Goal: Task Accomplishment & Management: Manage account settings

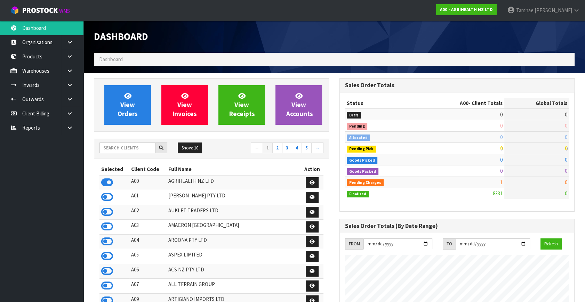
scroll to position [526, 245]
click at [133, 143] on input "text" at bounding box center [127, 148] width 56 height 11
type input "C11"
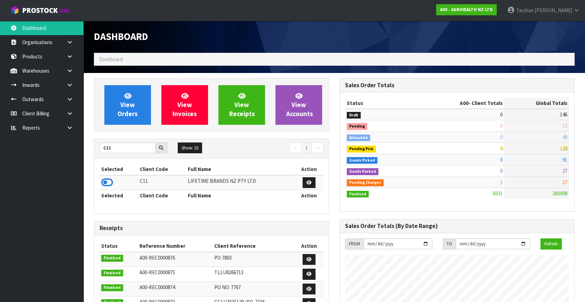
click at [100, 185] on td at bounding box center [118, 182] width 39 height 15
click at [108, 179] on icon at bounding box center [107, 182] width 12 height 10
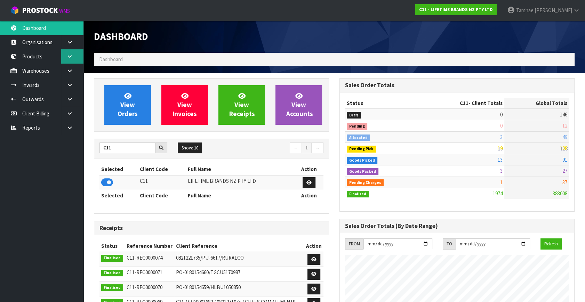
click at [75, 57] on link at bounding box center [72, 56] width 22 height 14
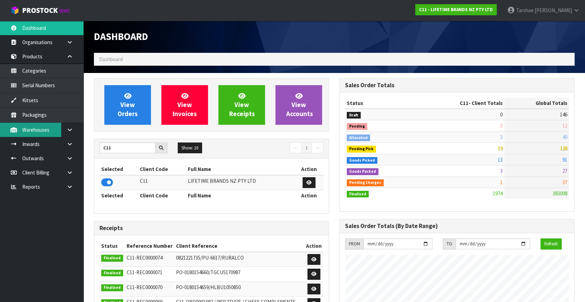
click at [59, 128] on link "Warehouses" at bounding box center [41, 130] width 83 height 14
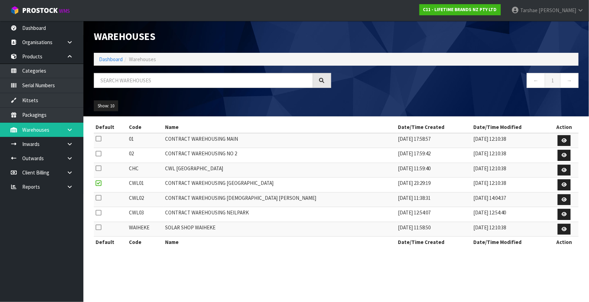
click at [74, 130] on link at bounding box center [72, 130] width 22 height 14
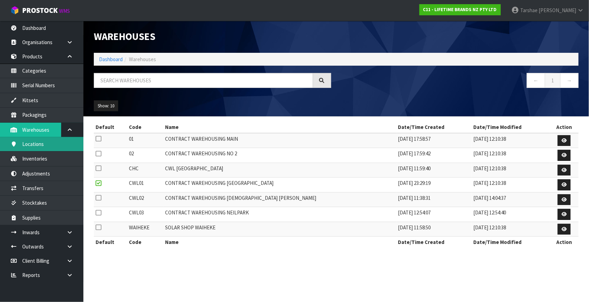
click at [59, 146] on link "Locations" at bounding box center [41, 144] width 83 height 14
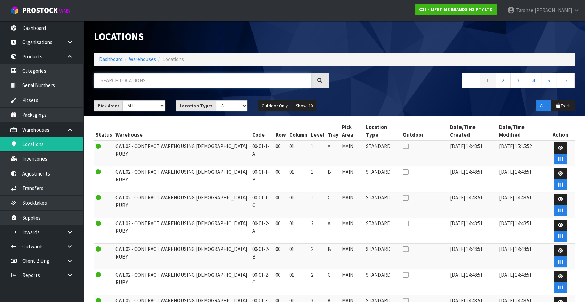
click at [179, 83] on input "text" at bounding box center [202, 80] width 217 height 15
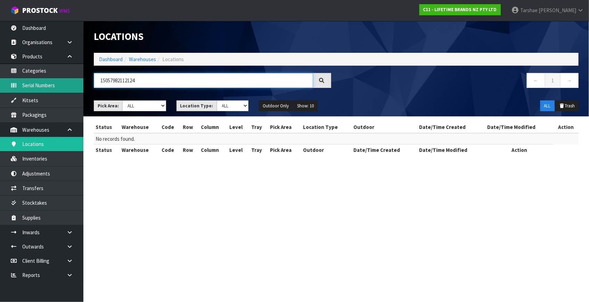
drag, startPoint x: 176, startPoint y: 82, endPoint x: 82, endPoint y: 86, distance: 93.6
click at [82, 86] on body "Toggle navigation ProStock WMS C11 - LIFETIME BRANDS NZ PTY LTD Tarshae Graydon…" at bounding box center [294, 151] width 589 height 302
type input "KHH010O"
drag, startPoint x: 126, startPoint y: 83, endPoint x: 51, endPoint y: 82, distance: 74.8
click at [68, 76] on body "Toggle navigation ProStock WMS C11 - LIFETIME BRANDS NZ PTY LTD Tarshae Graydon…" at bounding box center [294, 151] width 589 height 302
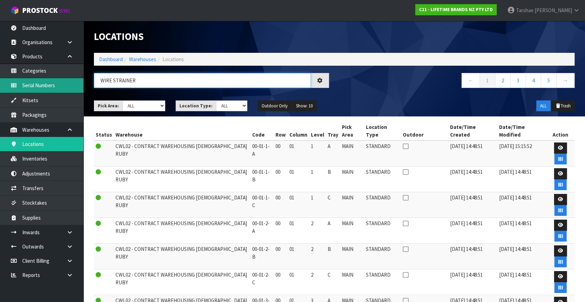
type input "WIRE STRAINER"
click at [24, 89] on link "Serial Numbers" at bounding box center [41, 85] width 83 height 14
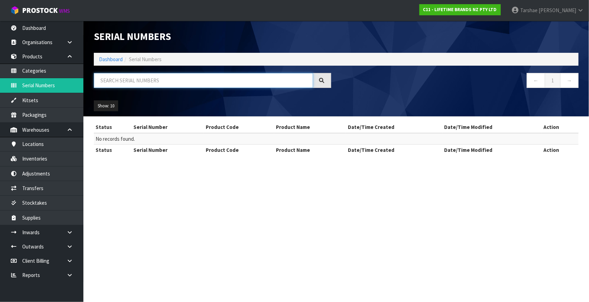
click at [165, 80] on input "text" at bounding box center [203, 80] width 219 height 15
type input "WIRE"
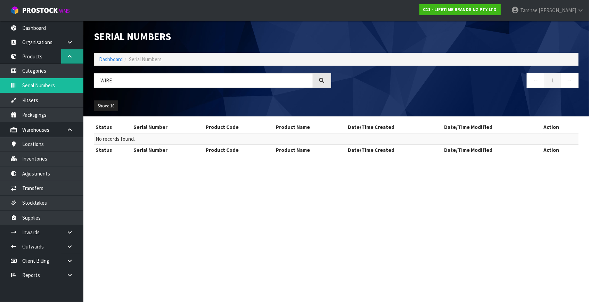
click at [73, 59] on link at bounding box center [72, 56] width 22 height 14
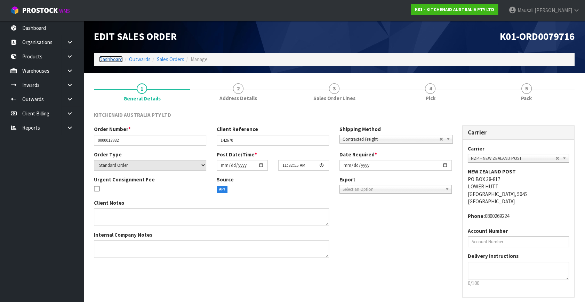
click at [107, 59] on link "Dashboard" at bounding box center [111, 59] width 24 height 7
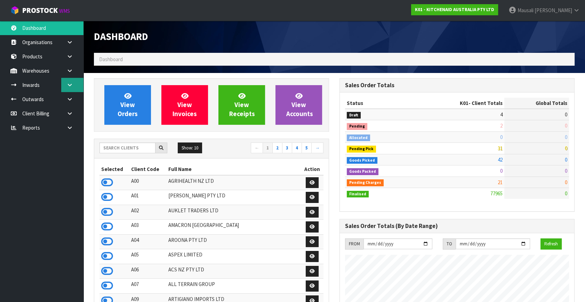
scroll to position [526, 245]
click at [70, 85] on icon at bounding box center [69, 84] width 7 height 5
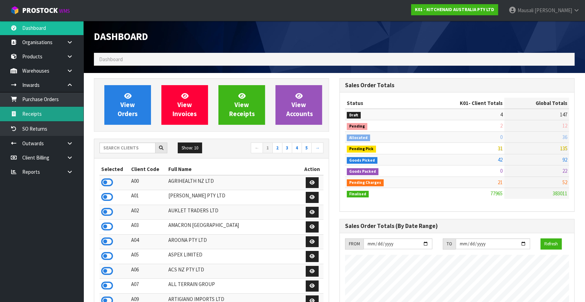
click at [62, 118] on link "Receipts" at bounding box center [41, 114] width 83 height 14
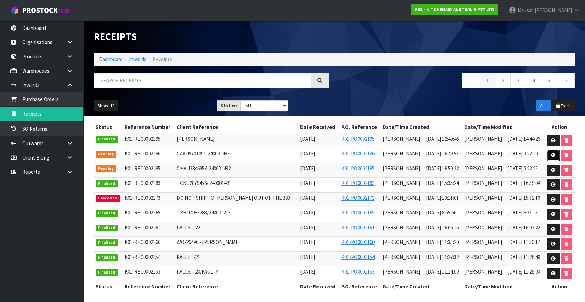
click at [551, 154] on icon at bounding box center [552, 155] width 5 height 5
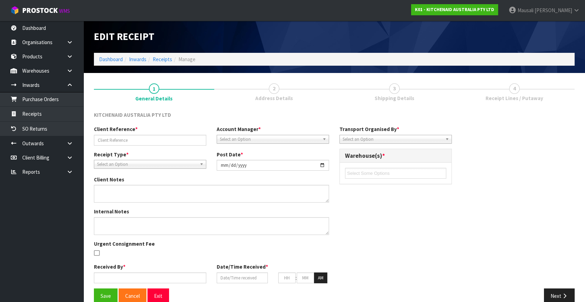
type input "CAAU5701091-240001483"
type input "[DATE]"
type input "[PERSON_NAME]"
type input "[DATE]"
type input "04"
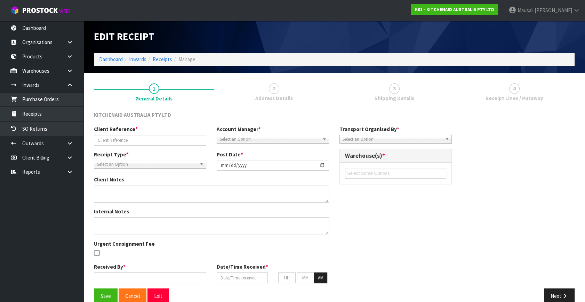
type input "49"
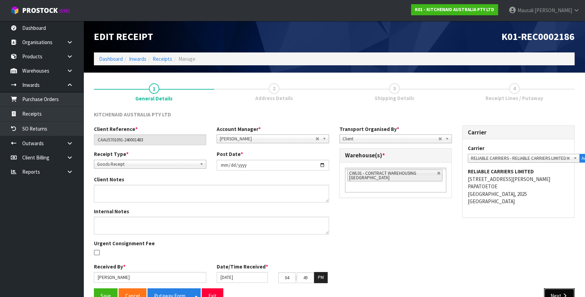
click at [564, 292] on button "Next" at bounding box center [559, 296] width 31 height 15
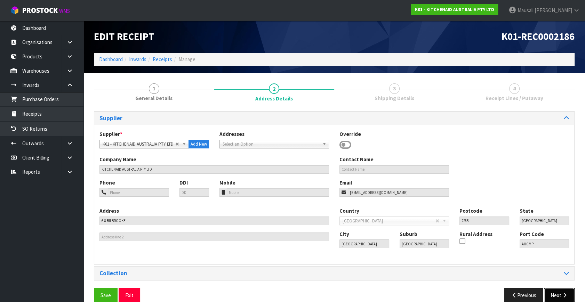
click at [564, 294] on icon "button" at bounding box center [564, 295] width 7 height 5
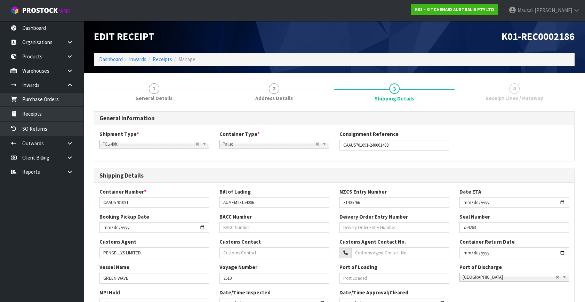
scroll to position [180, 0]
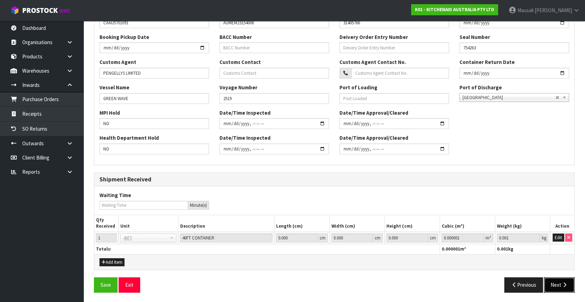
click at [565, 281] on button "Next" at bounding box center [559, 284] width 31 height 15
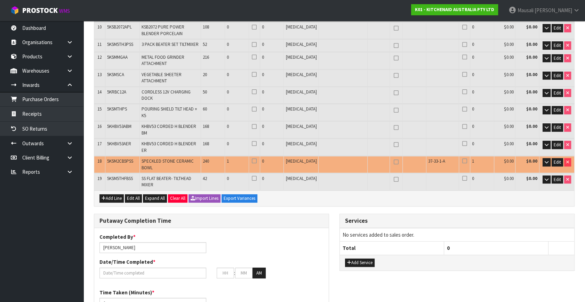
scroll to position [253, 0]
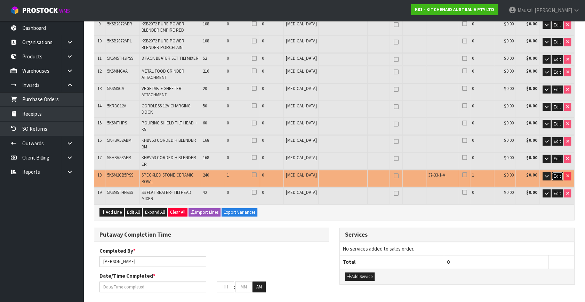
click at [558, 173] on span "Edit" at bounding box center [557, 176] width 7 height 6
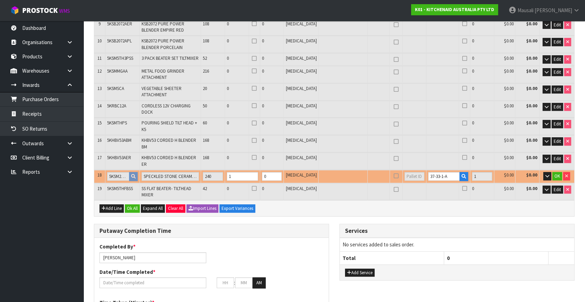
click at [446, 170] on td "37-33-1-A" at bounding box center [448, 176] width 44 height 13
click at [443, 172] on input "37-33-1-A" at bounding box center [444, 176] width 32 height 9
type input "3"
type input "0"
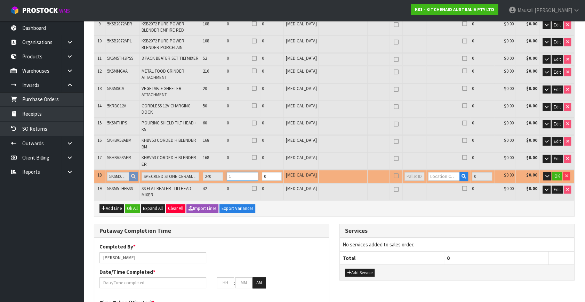
click at [249, 172] on input "1" at bounding box center [242, 176] width 31 height 9
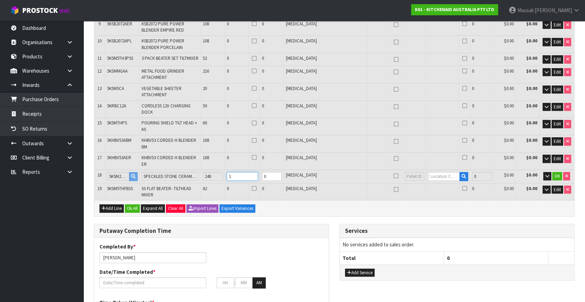
type input "0"
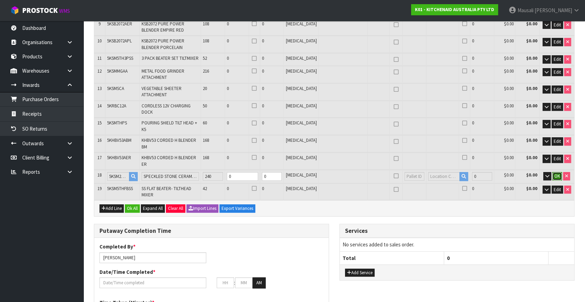
type input "0.000000"
type input "0.000"
click at [557, 173] on span "OK" at bounding box center [557, 176] width 6 height 6
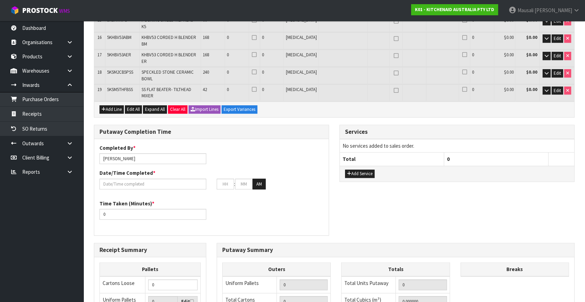
scroll to position [446, 0]
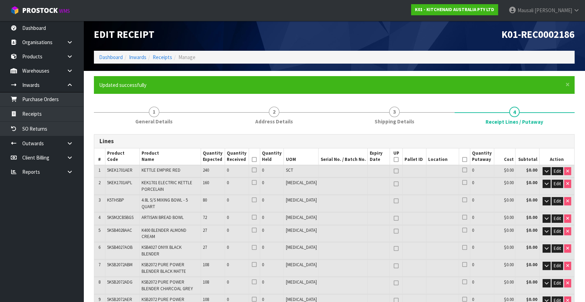
scroll to position [0, 0]
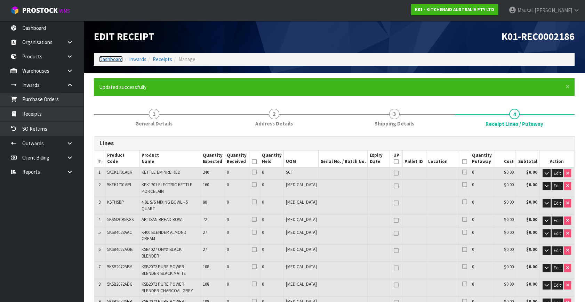
click at [117, 59] on link "Dashboard" at bounding box center [111, 59] width 24 height 7
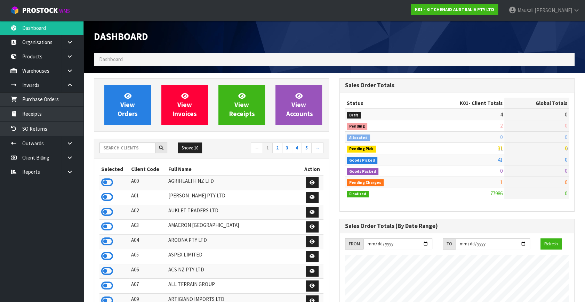
scroll to position [526, 245]
click at [119, 147] on input "text" at bounding box center [127, 148] width 56 height 11
click at [140, 83] on div "View Orders View Invoices View Receipts View Accounts" at bounding box center [211, 105] width 235 height 54
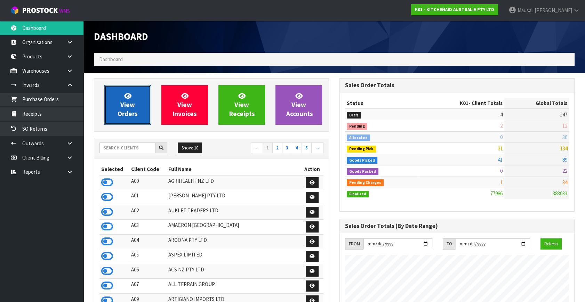
click at [122, 107] on span "View Orders" at bounding box center [128, 105] width 20 height 26
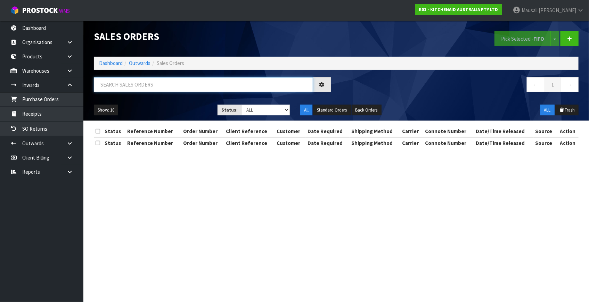
click at [120, 90] on input "text" at bounding box center [203, 84] width 219 height 15
type input "JOB-0414280"
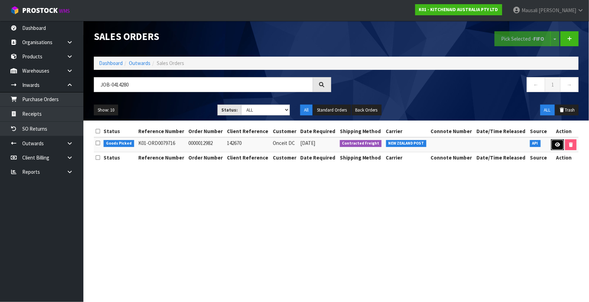
click at [554, 142] on link at bounding box center [557, 144] width 13 height 11
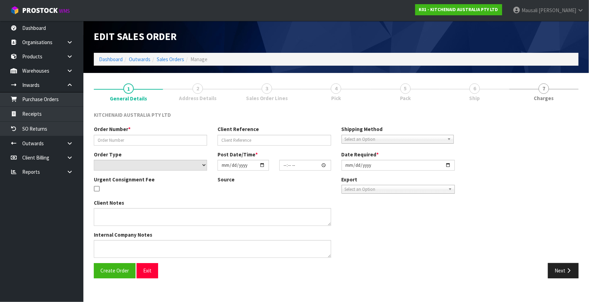
type input "0000012982"
type input "142670"
select select "number:0"
type input "[DATE]"
type input "11:32:55.000"
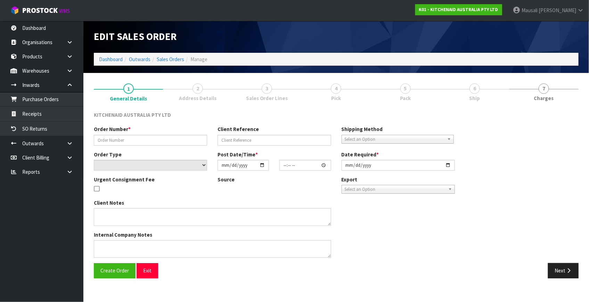
type input "[DATE]"
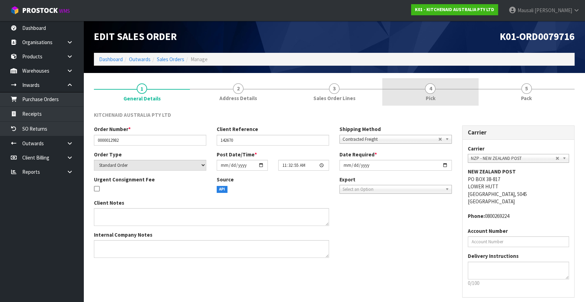
click at [421, 94] on link "4 Pick" at bounding box center [430, 91] width 96 height 27
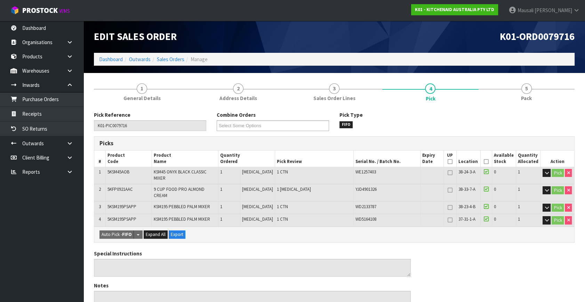
click at [485, 162] on icon at bounding box center [486, 162] width 5 height 0
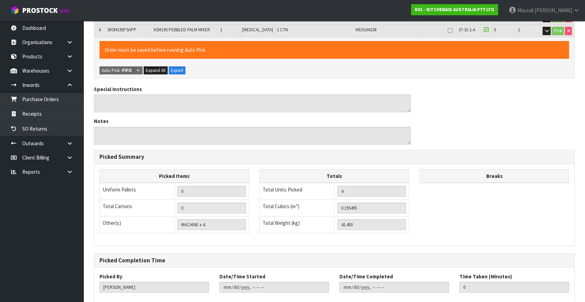
scroll to position [218, 0]
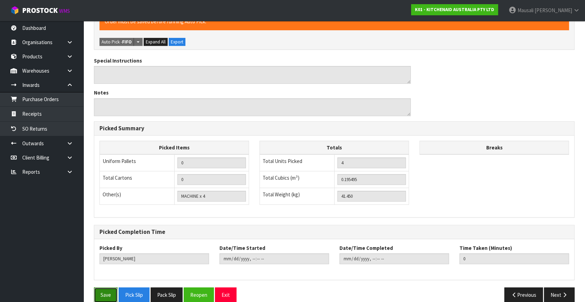
click at [107, 288] on button "Save" at bounding box center [106, 295] width 24 height 15
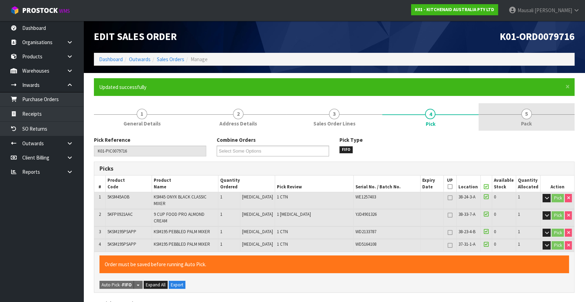
type input "[DATE]T10:16:43"
click at [522, 124] on span "Pack" at bounding box center [526, 123] width 11 height 7
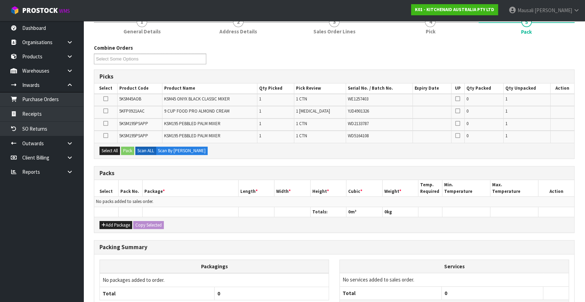
scroll to position [95, 0]
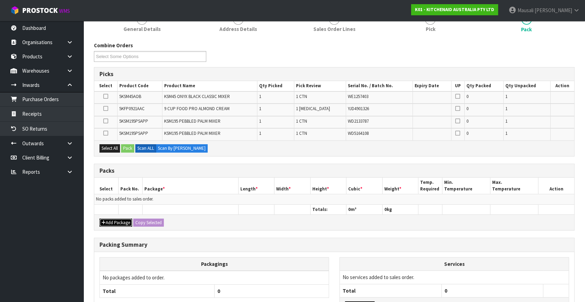
click at [115, 219] on button "Add Package" at bounding box center [115, 223] width 33 height 8
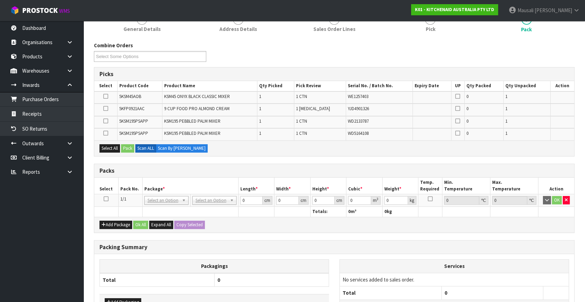
click at [107, 199] on icon at bounding box center [106, 199] width 5 height 0
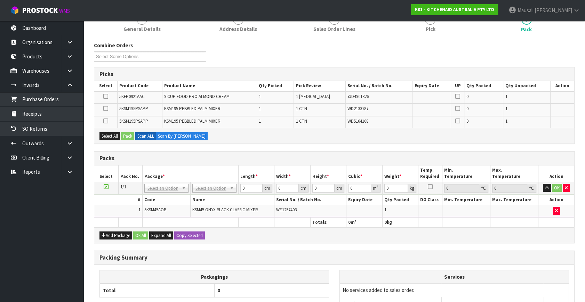
click at [107, 187] on icon at bounding box center [106, 187] width 5 height 0
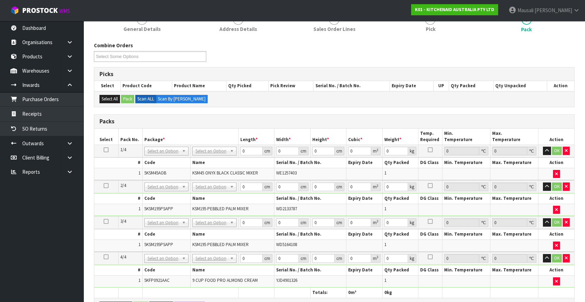
click at [107, 150] on icon at bounding box center [106, 150] width 5 height 0
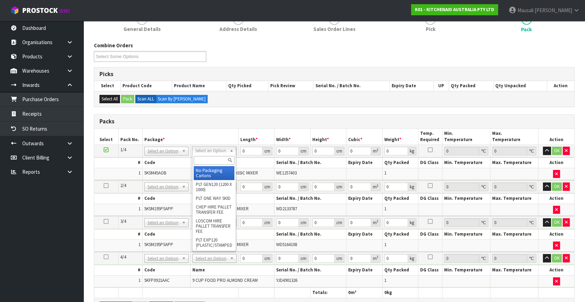
click at [210, 162] on input "text" at bounding box center [214, 160] width 41 height 9
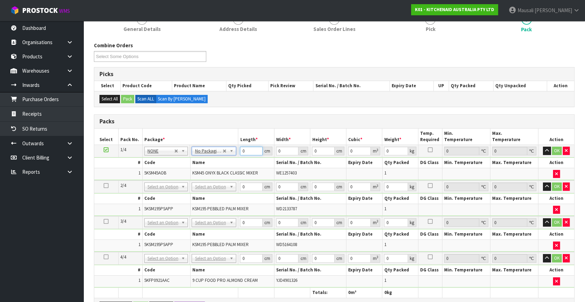
drag, startPoint x: 248, startPoint y: 151, endPoint x: 225, endPoint y: 163, distance: 25.8
click at [225, 163] on tbody "1/4 NONE 007-001 007-002 007-004 007-009 007-013 007-014 007-015 007-017 007-01…" at bounding box center [334, 162] width 480 height 35
type input "43"
type input "29"
type input "4"
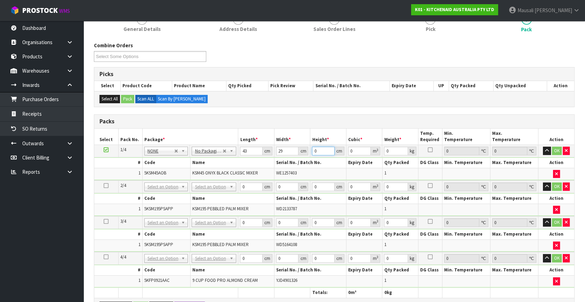
type input "0.004988"
type input "43"
type input "0.053621"
type input "43"
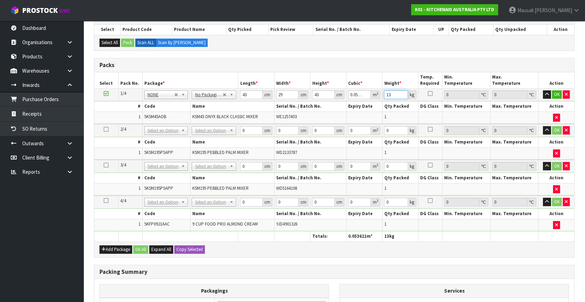
scroll to position [236, 0]
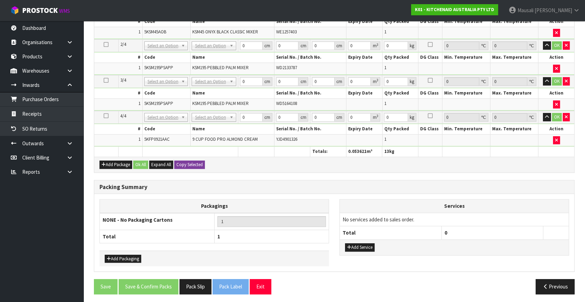
type input "13"
click at [199, 161] on button "Copy Selected" at bounding box center [189, 165] width 31 height 8
click at [199, 161] on button "Confirm Copy Selected" at bounding box center [197, 165] width 46 height 8
type input "43"
type input "29"
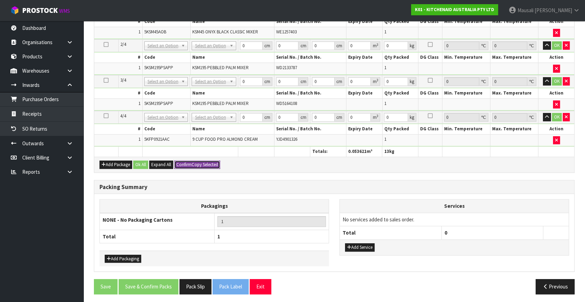
type input "43"
type input "0.053621"
type input "13"
type input "43"
type input "29"
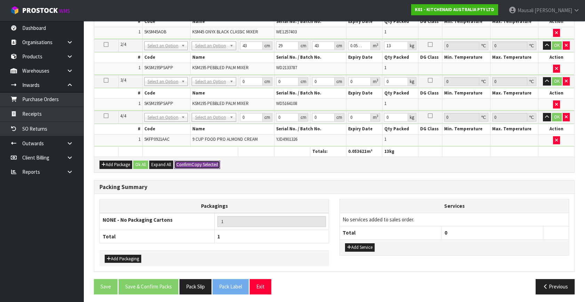
type input "43"
type input "0.053621"
type input "13"
type input "43"
type input "29"
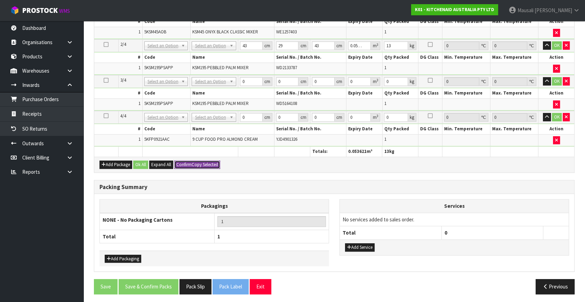
type input "43"
type input "0.053621"
type input "13"
type input "4"
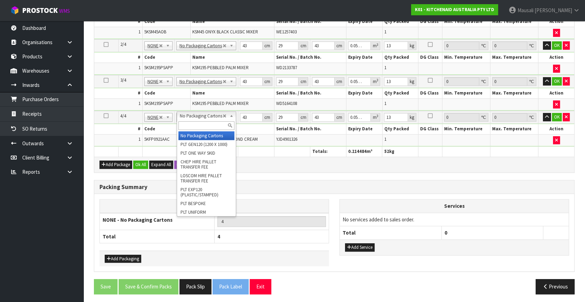
click at [205, 127] on input "text" at bounding box center [206, 125] width 56 height 9
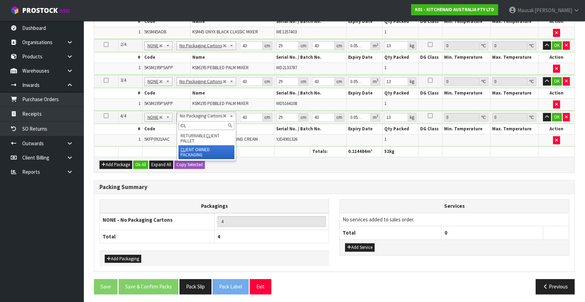
type input "CL"
type input "3"
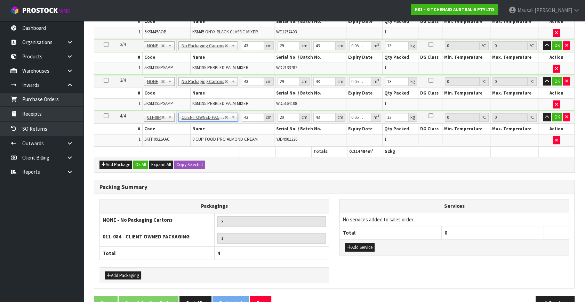
type input "0"
type input "4.6"
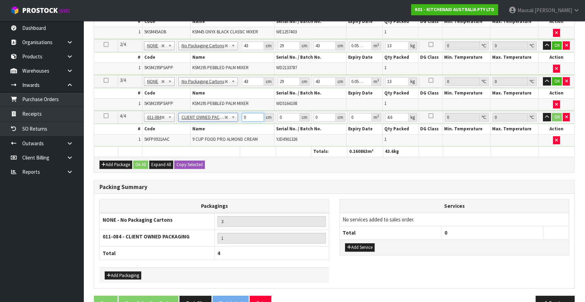
drag, startPoint x: 249, startPoint y: 116, endPoint x: 227, endPoint y: 125, distance: 23.6
click at [229, 124] on tbody "4/4 NONE 007-001 007-002 007-004 007-009 007-013 007-014 007-015 007-017 007-01…" at bounding box center [334, 128] width 480 height 35
type input "51"
type input "27"
type input "2"
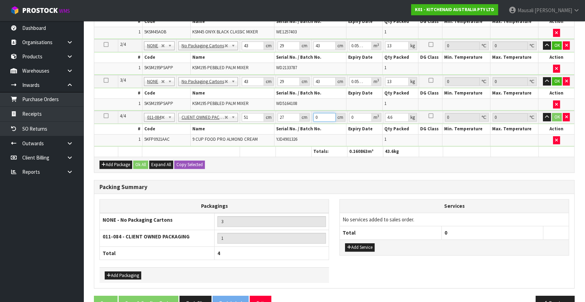
type input "0.002754"
type input "24"
type input "0.033048"
type input "24"
type input "5"
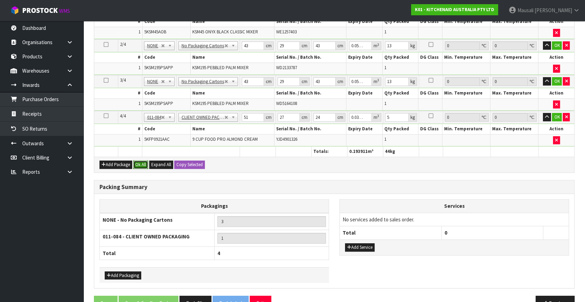
click at [142, 165] on button "Ok All" at bounding box center [140, 165] width 15 height 8
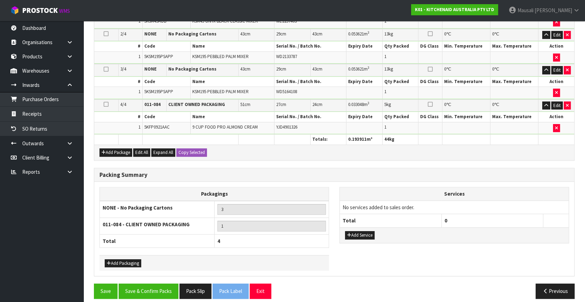
scroll to position [250, 0]
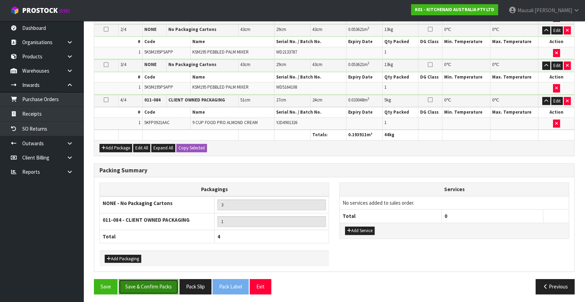
drag, startPoint x: 156, startPoint y: 281, endPoint x: 168, endPoint y: 275, distance: 12.6
click at [158, 280] on button "Save & Confirm Packs" at bounding box center [149, 286] width 60 height 15
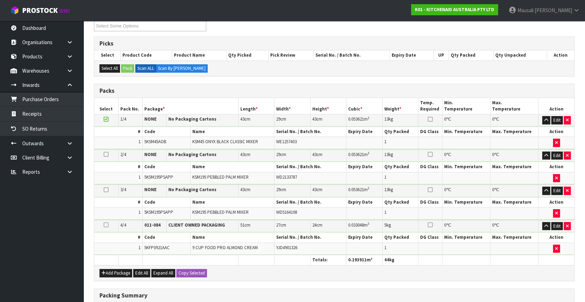
scroll to position [145, 0]
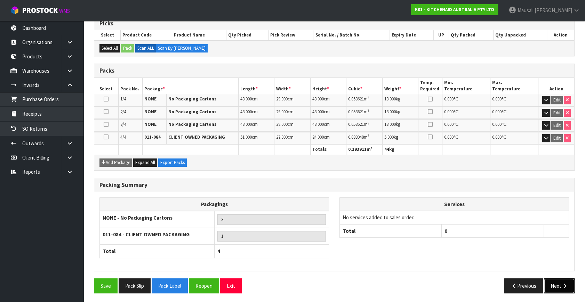
drag, startPoint x: 567, startPoint y: 286, endPoint x: 533, endPoint y: 278, distance: 34.7
click at [567, 286] on icon "button" at bounding box center [564, 285] width 7 height 5
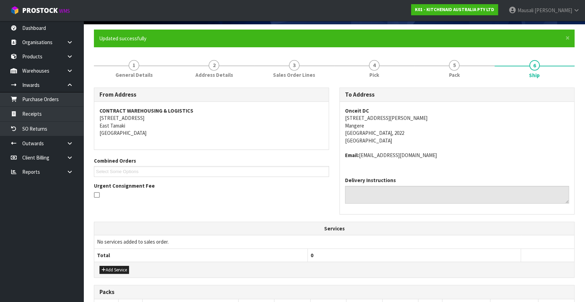
scroll to position [189, 0]
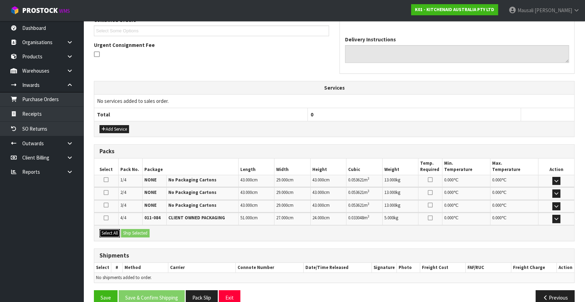
click at [114, 231] on button "Select All" at bounding box center [109, 233] width 21 height 8
click at [122, 229] on button "Ship Selected" at bounding box center [135, 233] width 29 height 8
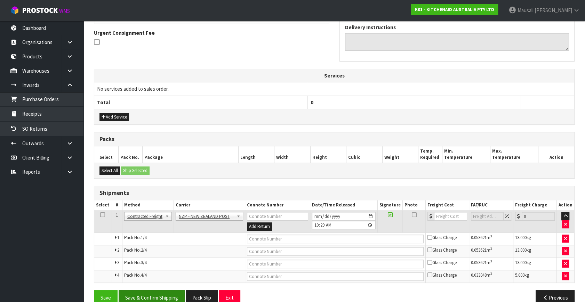
scroll to position [213, 0]
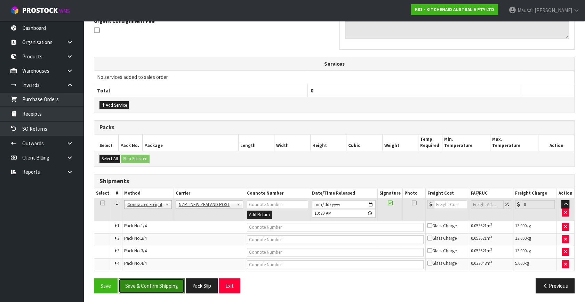
click at [161, 283] on button "Save & Confirm Shipping" at bounding box center [152, 285] width 66 height 15
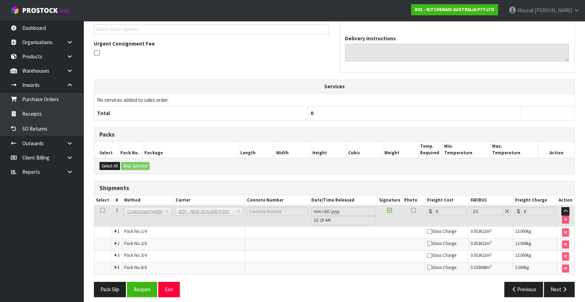
scroll to position [202, 0]
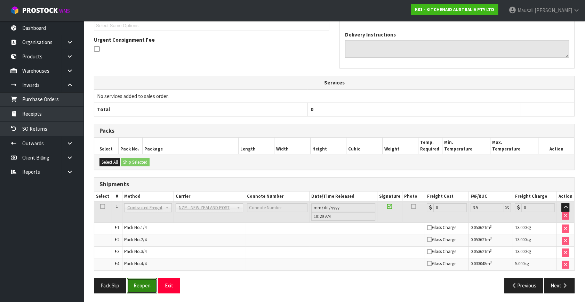
drag, startPoint x: 139, startPoint y: 282, endPoint x: 162, endPoint y: 275, distance: 24.0
click at [139, 282] on button "Reopen" at bounding box center [142, 285] width 30 height 15
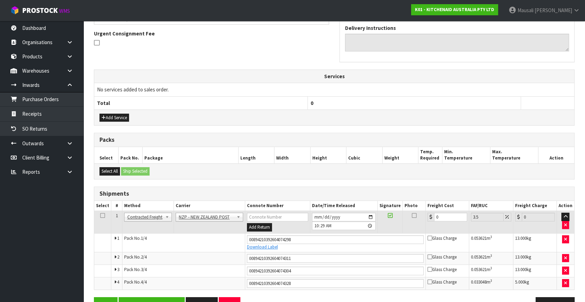
scroll to position [220, 0]
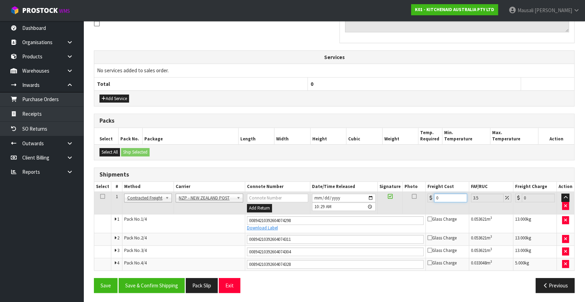
drag, startPoint x: 433, startPoint y: 202, endPoint x: 426, endPoint y: 205, distance: 7.3
click at [426, 205] on td "0" at bounding box center [446, 203] width 43 height 23
type input "1"
type input "1.03"
type input "17"
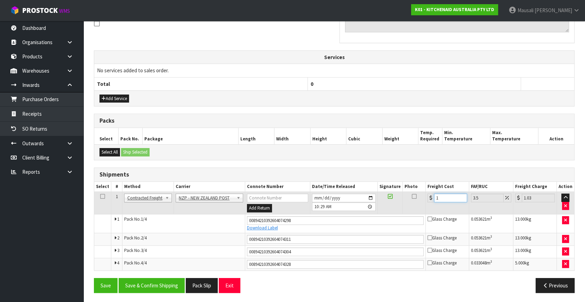
type input "17.59"
type input "17.3"
type input "17.91"
type input "17.32"
type input "17.93"
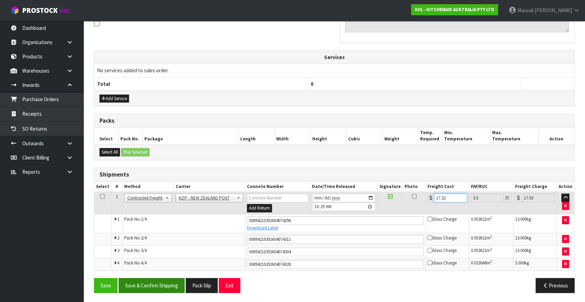
type input "17.32"
click at [168, 281] on button "Save & Confirm Shipping" at bounding box center [152, 285] width 66 height 15
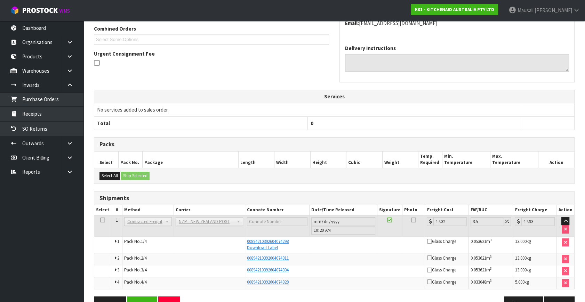
scroll to position [189, 0]
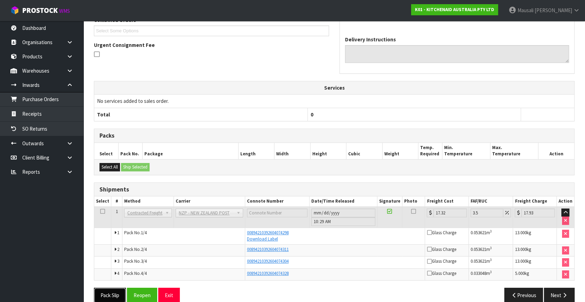
click at [102, 301] on button "Pack Slip" at bounding box center [110, 295] width 32 height 15
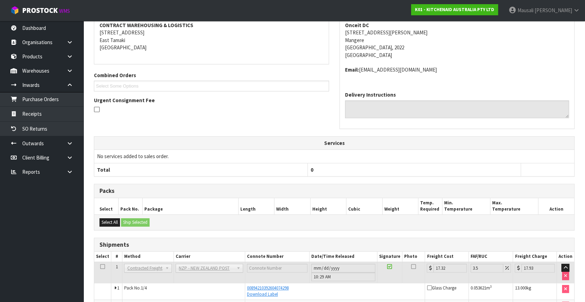
scroll to position [199, 0]
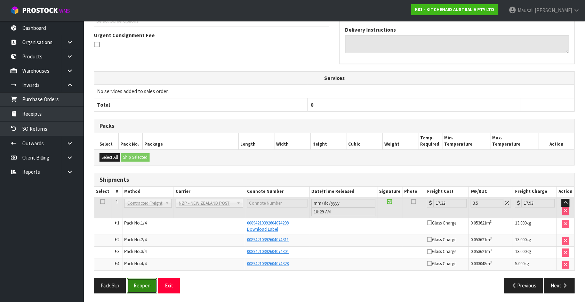
click at [147, 286] on button "Reopen" at bounding box center [142, 285] width 30 height 15
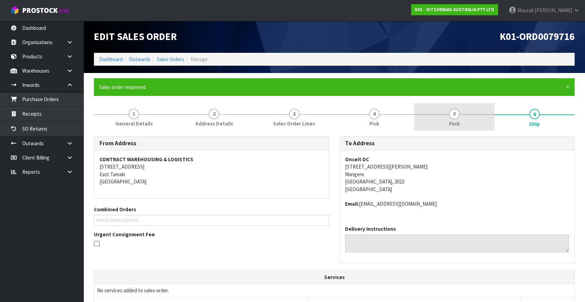
click at [461, 120] on link "5 Pack" at bounding box center [454, 116] width 80 height 27
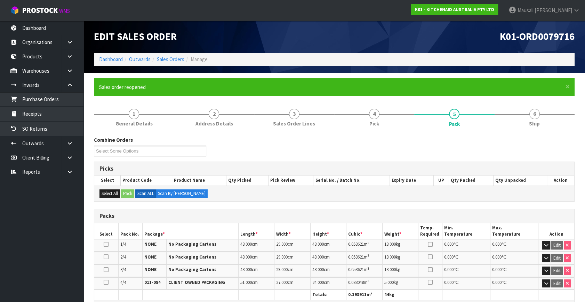
scroll to position [145, 0]
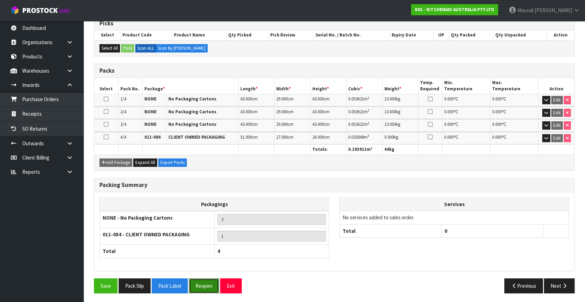
click at [198, 282] on button "Reopen" at bounding box center [204, 285] width 30 height 15
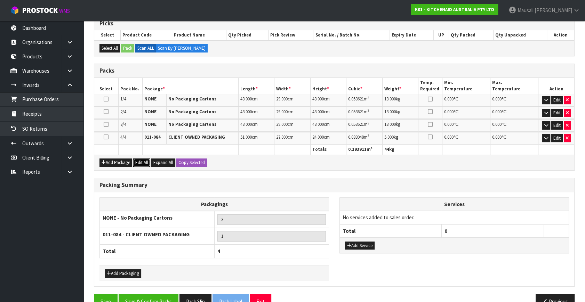
click at [146, 162] on button "Edit All" at bounding box center [141, 163] width 17 height 8
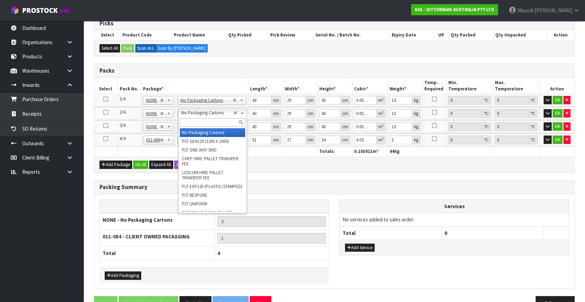
click at [196, 125] on input "text" at bounding box center [212, 122] width 65 height 9
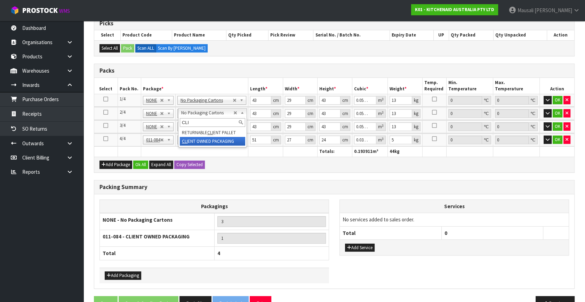
type input "CLI"
type input "2"
type input "0"
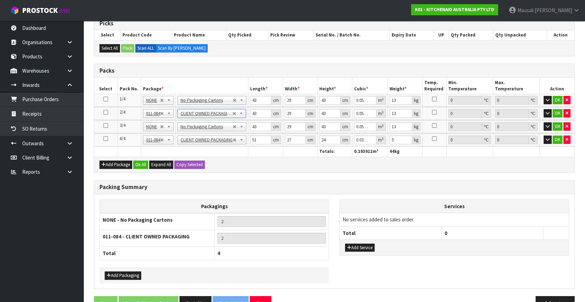
type input "0"
type input "12.45"
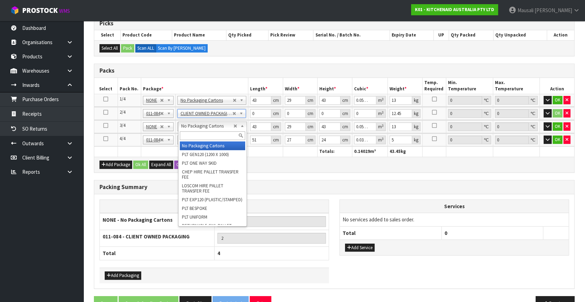
click at [191, 136] on input "text" at bounding box center [212, 135] width 65 height 9
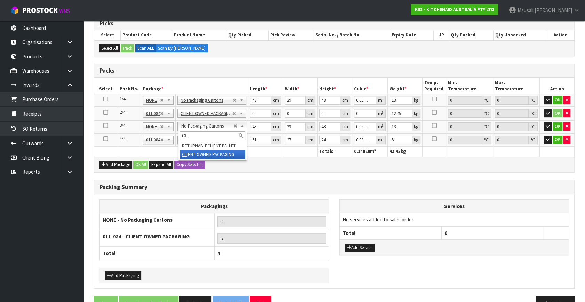
type input "CL"
type input "1"
type input "3"
type input "0"
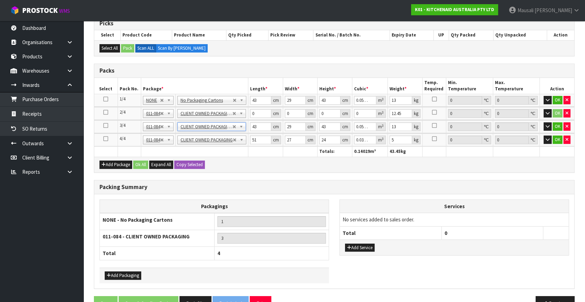
type input "0"
type input "12.45"
drag, startPoint x: 260, startPoint y: 110, endPoint x: 250, endPoint y: 115, distance: 11.5
click at [250, 115] on input "0" at bounding box center [260, 113] width 21 height 9
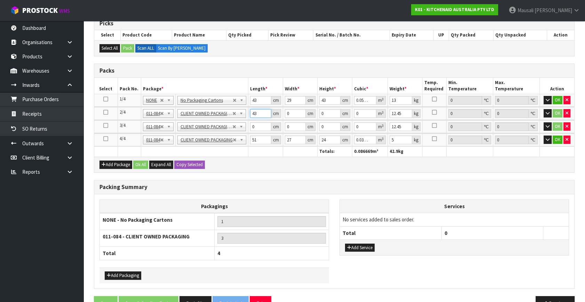
type input "43"
type input "29"
type input "4"
type input "0.004988"
type input "43"
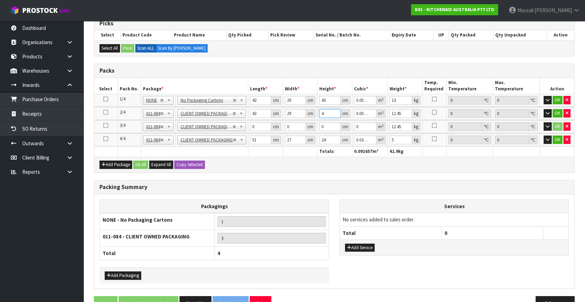
type input "0.053621"
type input "43"
type input "13"
type input "43"
type input "29"
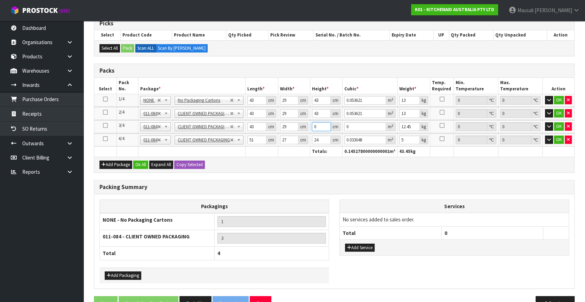
type input "4"
type input "0.004988"
type input "43"
type input "0.053621"
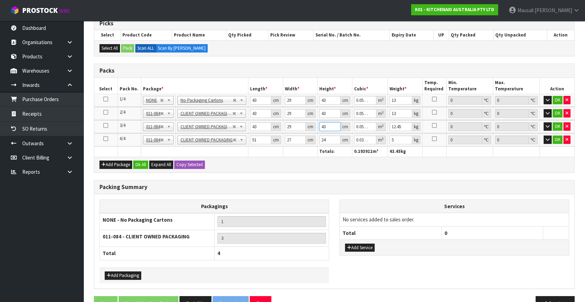
type input "43"
type input "13"
click at [145, 164] on button "Ok All" at bounding box center [140, 165] width 15 height 8
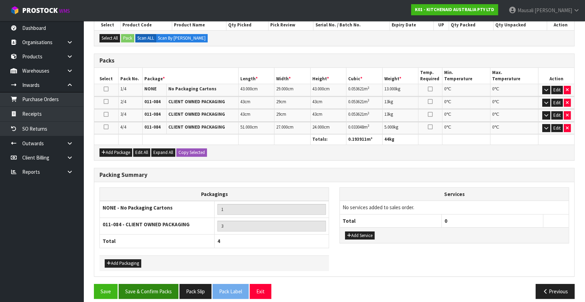
scroll to position [160, 0]
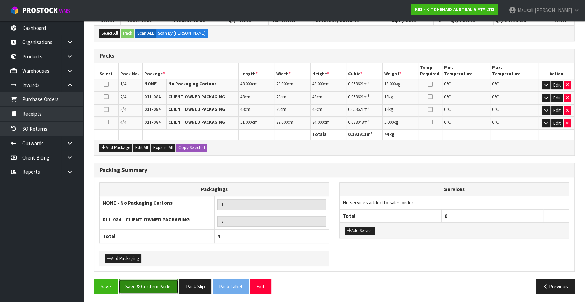
drag, startPoint x: 149, startPoint y: 284, endPoint x: 178, endPoint y: 276, distance: 30.7
click at [148, 284] on button "Save & Confirm Packs" at bounding box center [149, 286] width 60 height 15
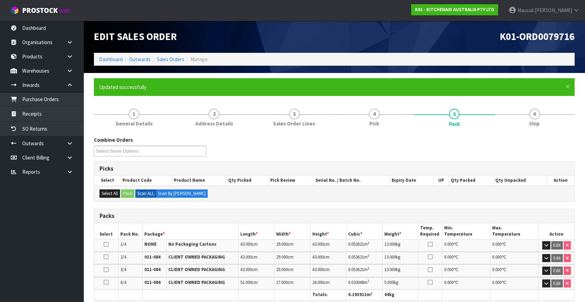
scroll to position [145, 0]
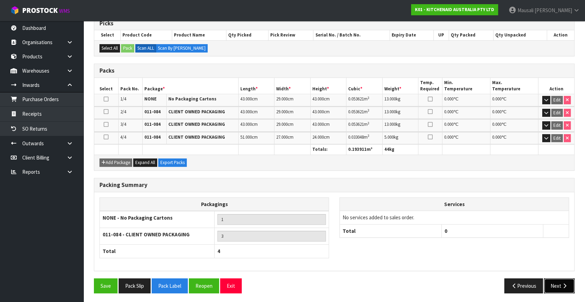
click at [565, 286] on icon "button" at bounding box center [564, 285] width 7 height 5
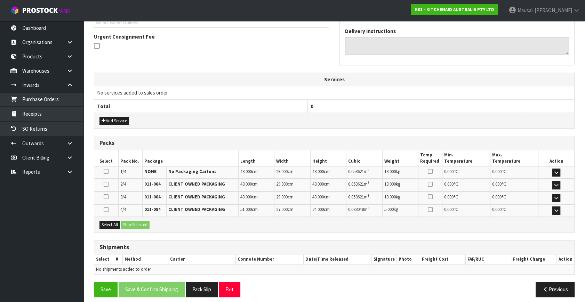
scroll to position [202, 0]
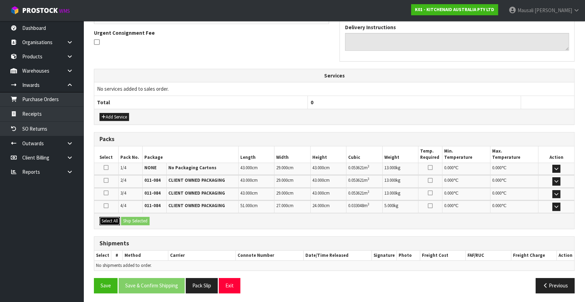
click at [113, 218] on button "Select All" at bounding box center [109, 221] width 21 height 8
click at [129, 218] on button "Ship Selected" at bounding box center [135, 221] width 29 height 8
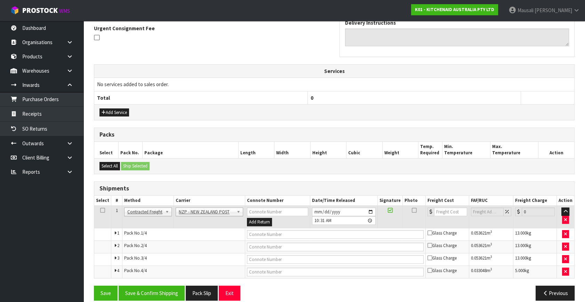
scroll to position [213, 0]
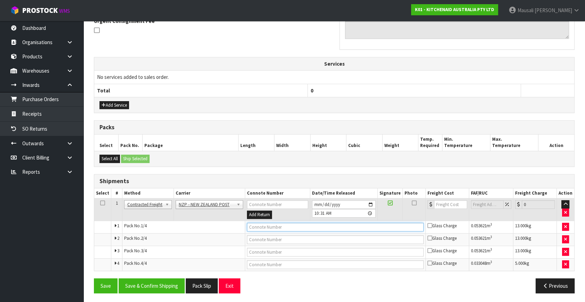
click at [282, 223] on input "text" at bounding box center [335, 227] width 177 height 9
type input "00894210392604074298"
click at [94, 278] on button "Save" at bounding box center [106, 285] width 24 height 15
click at [290, 241] on input "text" at bounding box center [335, 239] width 177 height 9
type input "00894210392604074311"
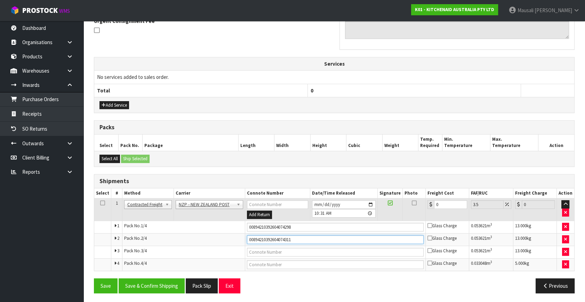
click at [94, 278] on button "Save" at bounding box center [106, 285] width 24 height 15
click at [285, 246] on td at bounding box center [335, 252] width 180 height 13
click at [271, 249] on input "text" at bounding box center [335, 252] width 177 height 9
type input "00894210392604074304"
click at [94, 278] on button "Save" at bounding box center [106, 285] width 24 height 15
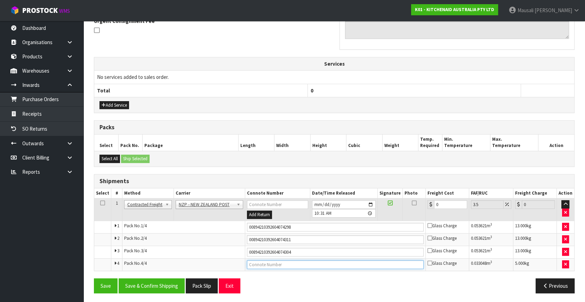
click at [264, 263] on input "text" at bounding box center [335, 264] width 177 height 9
type input "00894210392604074328"
click at [94, 278] on button "Save" at bounding box center [106, 285] width 24 height 15
drag, startPoint x: 446, startPoint y: 203, endPoint x: 428, endPoint y: 208, distance: 19.2
click at [428, 208] on div "0" at bounding box center [447, 204] width 40 height 9
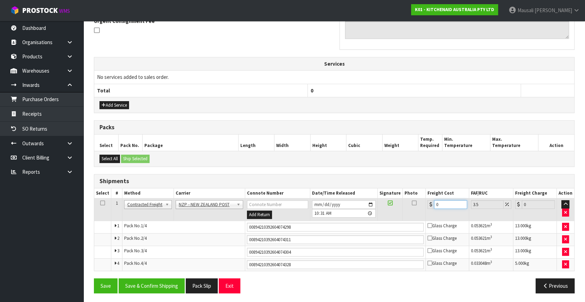
type input "1"
type input "1.03"
type input "17"
type input "17.59"
type input "17.3"
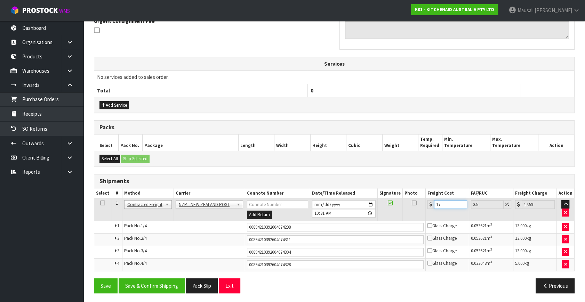
type input "17.91"
type input "17.32"
type input "17.93"
type input "17.32"
click at [146, 284] on button "Save & Confirm Shipping" at bounding box center [152, 285] width 66 height 15
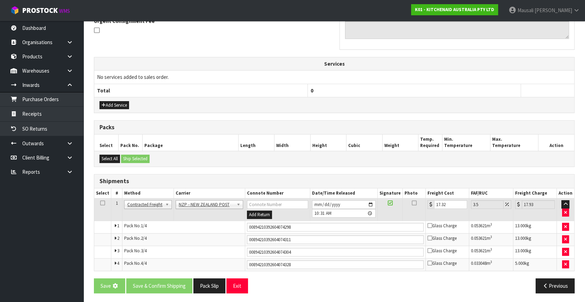
scroll to position [0, 0]
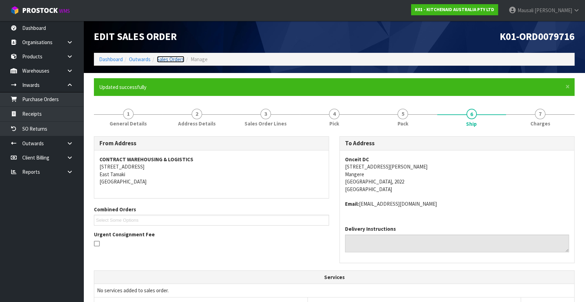
click at [168, 60] on link "Sales Orders" at bounding box center [170, 59] width 27 height 7
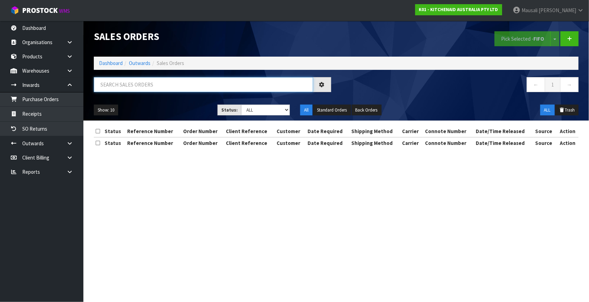
click at [108, 85] on input "text" at bounding box center [203, 84] width 219 height 15
type input "JOB-0414423"
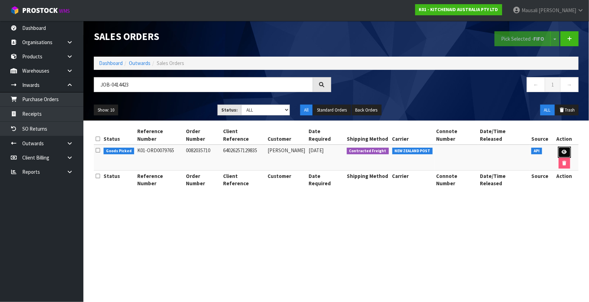
click at [562, 150] on icon at bounding box center [564, 152] width 5 height 5
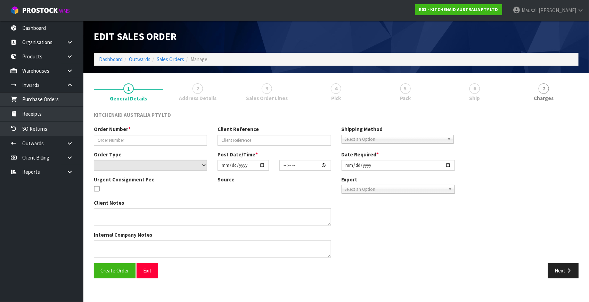
type input "0082035710"
type input "64026257129835"
select select "number:0"
type input "[DATE]"
type input "09:39:33.000"
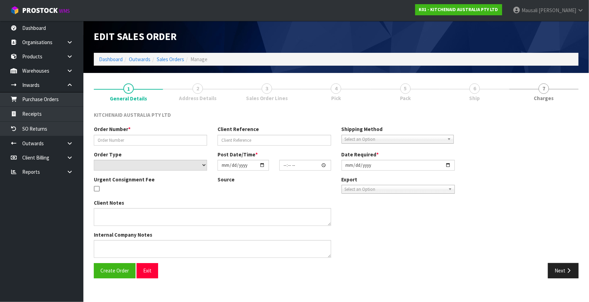
type input "[DATE]"
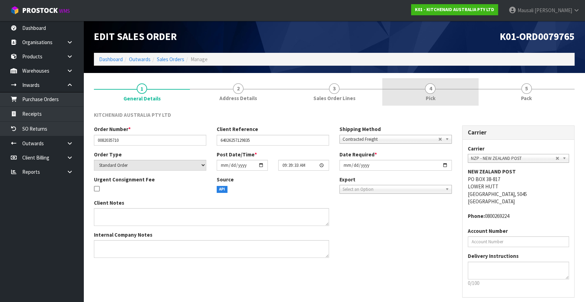
click at [452, 92] on link "4 Pick" at bounding box center [430, 91] width 96 height 27
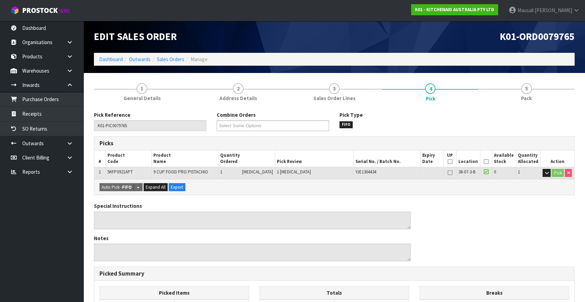
click at [481, 160] on th "Picked" at bounding box center [485, 159] width 11 height 16
click at [485, 162] on icon at bounding box center [486, 162] width 5 height 0
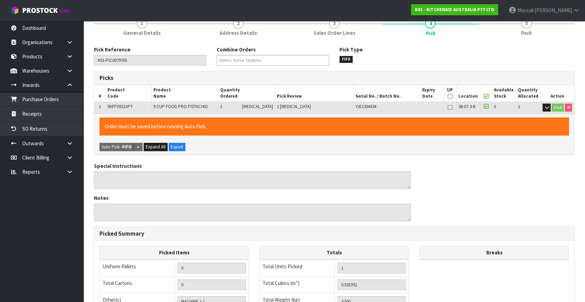
scroll to position [180, 0]
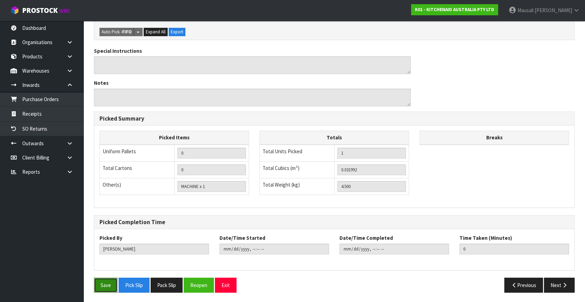
click at [108, 281] on button "Save" at bounding box center [106, 285] width 24 height 15
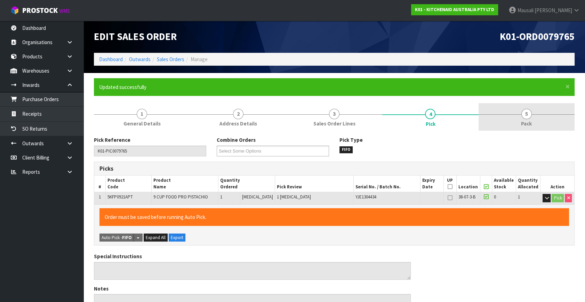
type input "[PERSON_NAME]"
type input "[DATE]T10:35:11"
click at [514, 111] on link "5 Pack" at bounding box center [526, 116] width 96 height 27
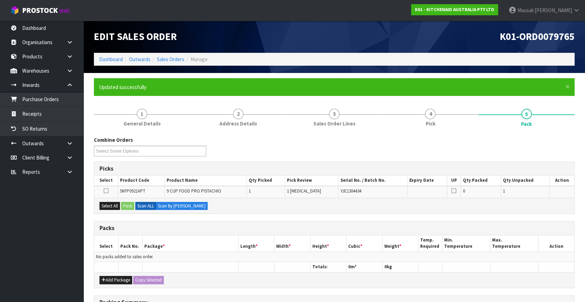
scroll to position [63, 0]
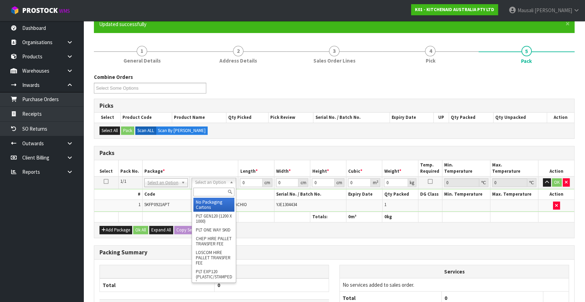
click at [210, 194] on input "text" at bounding box center [213, 192] width 41 height 9
type input "OC"
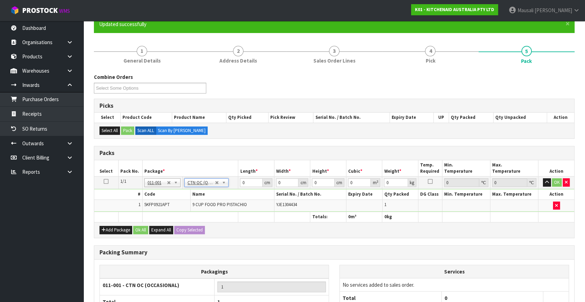
type input "4.5"
drag, startPoint x: 252, startPoint y: 181, endPoint x: 234, endPoint y: 190, distance: 19.7
click at [235, 190] on tbody "1/1 NONE 007-001 007-002 007-004 007-009 007-013 007-014 007-015 007-017 007-01…" at bounding box center [334, 194] width 480 height 35
type input "52"
type input "34"
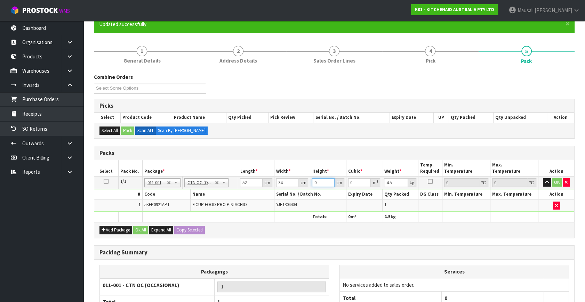
type input "2"
type input "0.003536"
type input "28"
type input "0.049504"
type input "28"
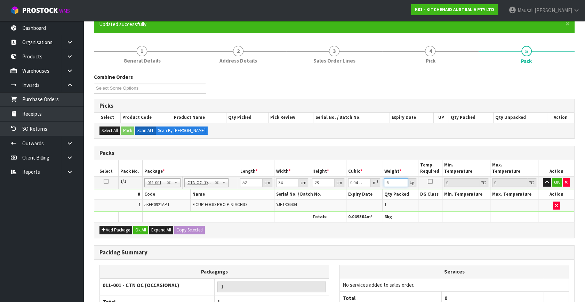
type input "6"
click at [143, 224] on div "Add Package Ok All Expand All Copy Selected" at bounding box center [334, 230] width 480 height 16
click at [143, 226] on button "Ok All" at bounding box center [140, 230] width 15 height 8
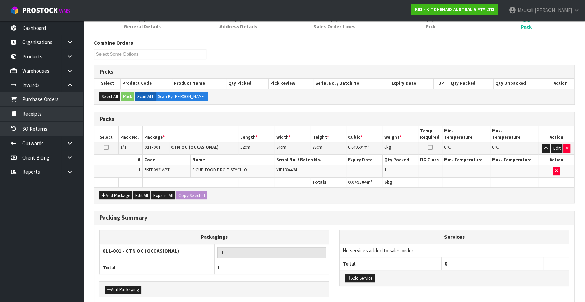
scroll to position [129, 0]
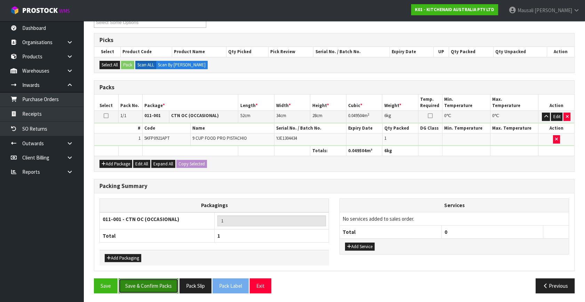
click at [166, 282] on button "Save & Confirm Packs" at bounding box center [149, 285] width 60 height 15
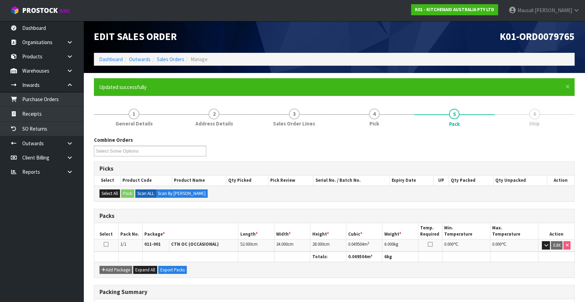
scroll to position [91, 0]
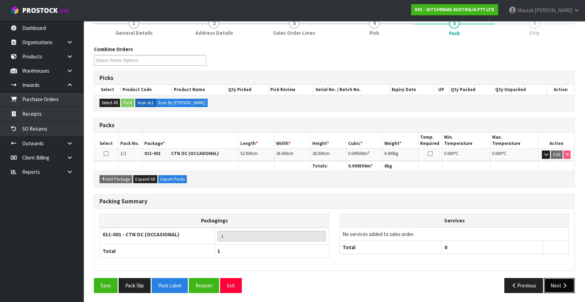
click at [545, 281] on button "Next" at bounding box center [559, 285] width 31 height 15
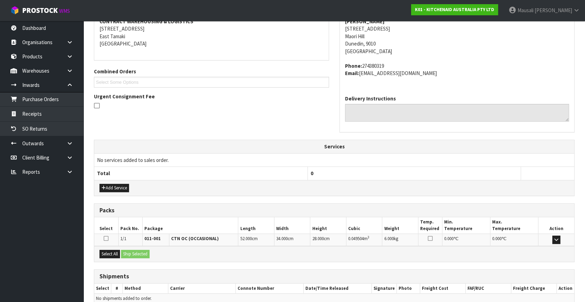
scroll to position [171, 0]
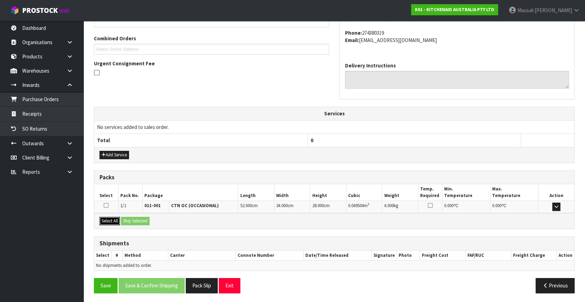
click at [108, 220] on button "Select All" at bounding box center [109, 221] width 21 height 8
click at [123, 220] on button "Ship Selected" at bounding box center [135, 221] width 29 height 8
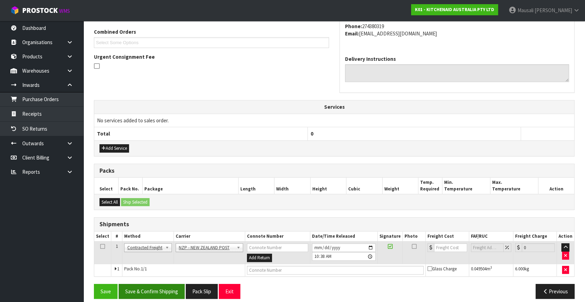
scroll to position [184, 0]
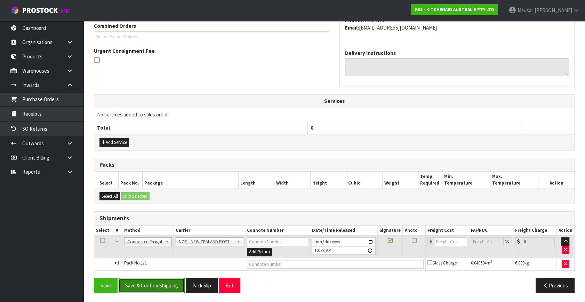
click at [160, 281] on button "Save & Confirm Shipping" at bounding box center [152, 285] width 66 height 15
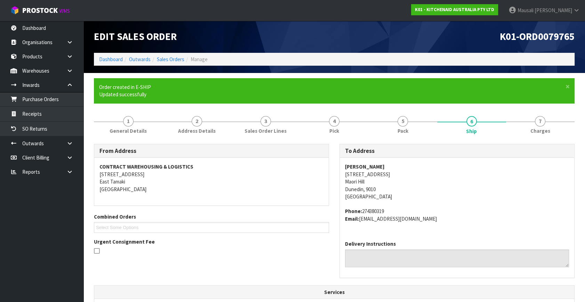
scroll to position [174, 0]
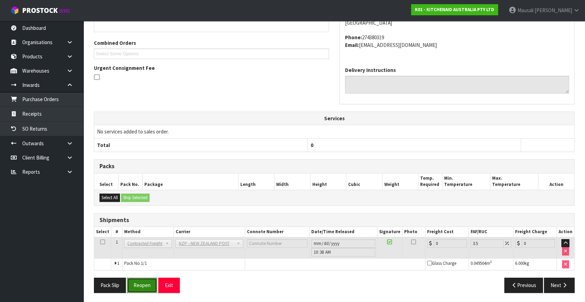
click at [142, 284] on button "Reopen" at bounding box center [142, 285] width 30 height 15
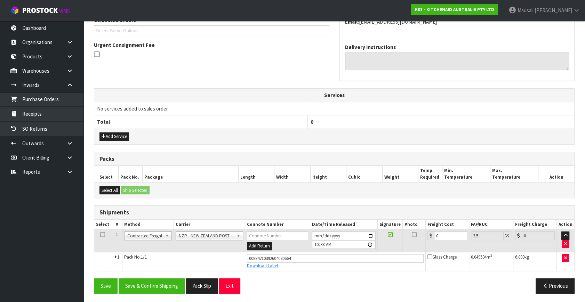
scroll to position [190, 0]
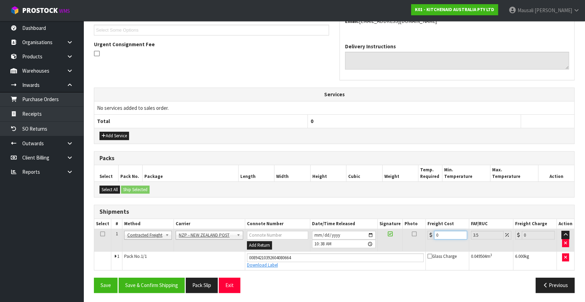
drag, startPoint x: 442, startPoint y: 233, endPoint x: 428, endPoint y: 241, distance: 16.5
click at [428, 241] on td "0" at bounding box center [446, 240] width 43 height 23
type input "1"
type input "1.03"
type input "11"
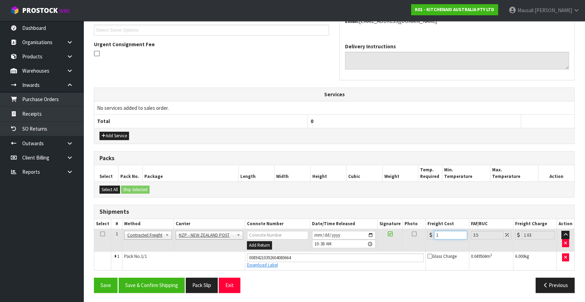
type input "11.38"
type input "11.6"
type input "12.01"
type input "11.61"
type input "12.02"
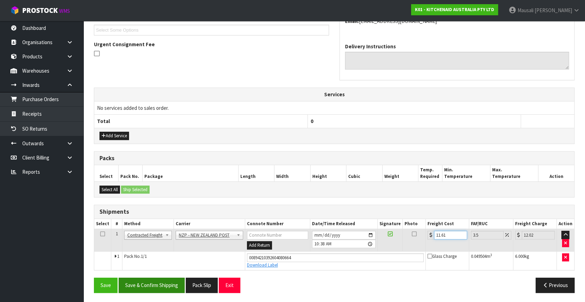
type input "11.61"
click at [152, 281] on button "Save & Confirm Shipping" at bounding box center [152, 285] width 66 height 15
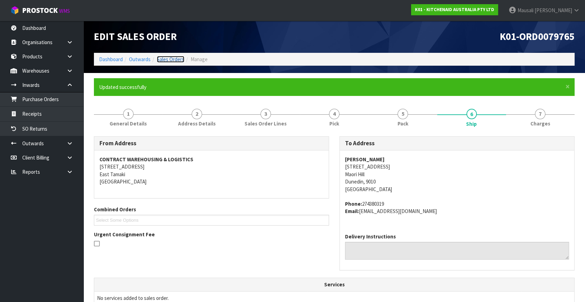
click at [178, 58] on link "Sales Orders" at bounding box center [170, 59] width 27 height 7
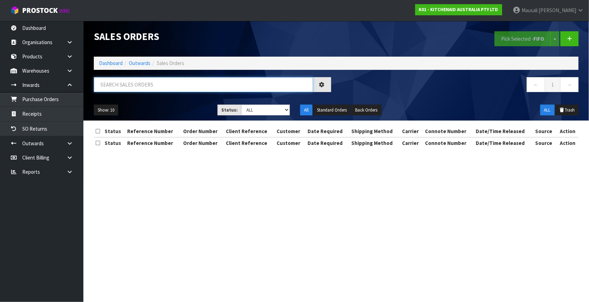
click at [111, 90] on input "text" at bounding box center [203, 84] width 219 height 15
type input "JOB-0414418"
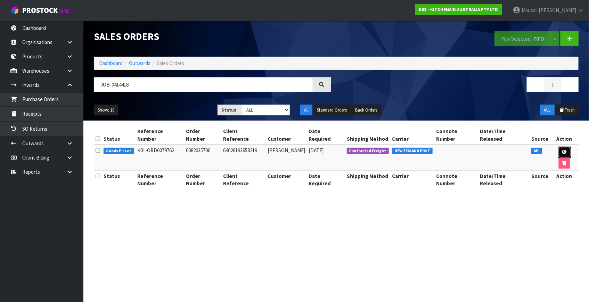
click at [562, 150] on icon at bounding box center [564, 152] width 5 height 5
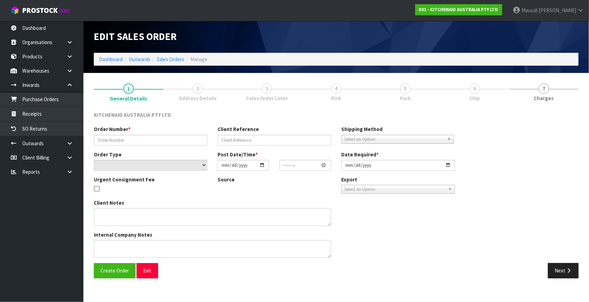
type input "0082035706"
type input "64026193658219"
select select "number:0"
type input "[DATE]"
type input "09:39:27.000"
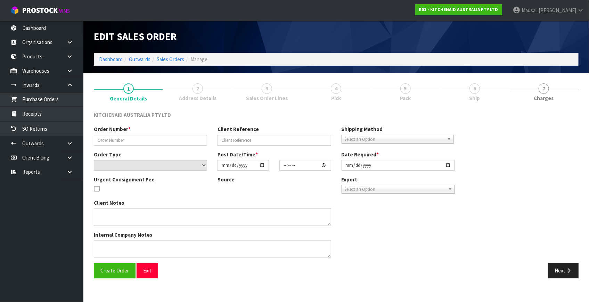
type input "[DATE]"
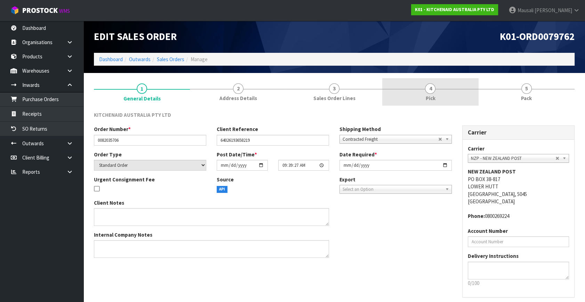
click at [441, 91] on link "4 Pick" at bounding box center [430, 91] width 96 height 27
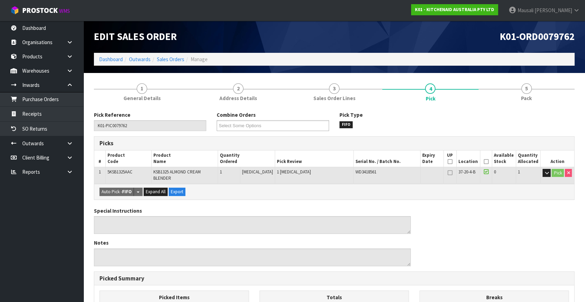
click at [484, 162] on icon at bounding box center [486, 162] width 5 height 0
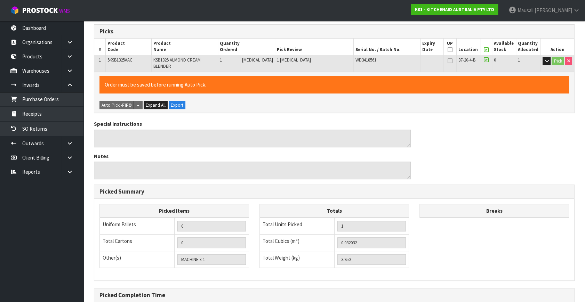
scroll to position [180, 0]
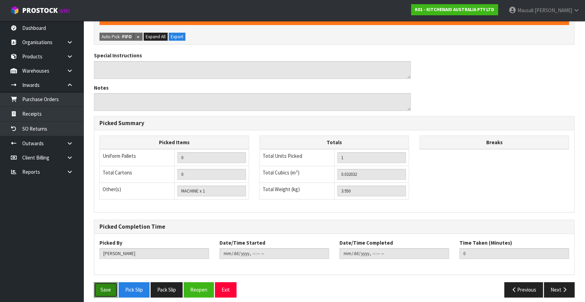
drag, startPoint x: 104, startPoint y: 281, endPoint x: 119, endPoint y: 273, distance: 17.3
click at [104, 282] on button "Save" at bounding box center [106, 289] width 24 height 15
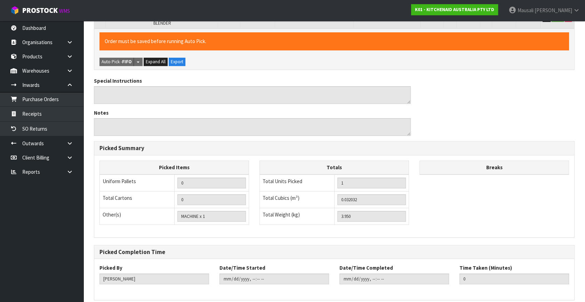
scroll to position [0, 0]
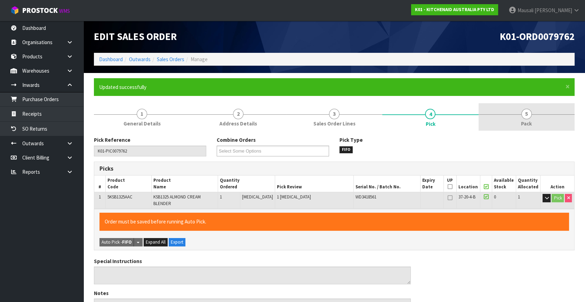
type input "[PERSON_NAME]"
type input "[DATE]T10:39:52"
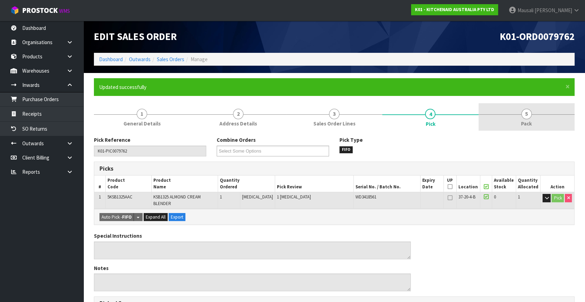
click at [506, 124] on link "5 Pack" at bounding box center [526, 116] width 96 height 27
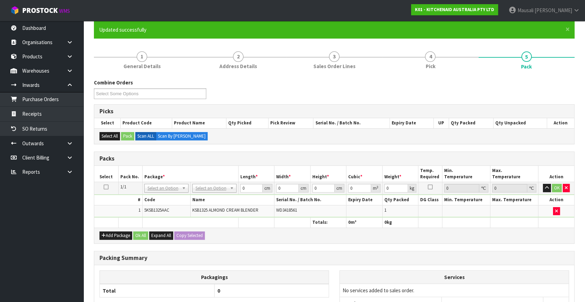
scroll to position [126, 0]
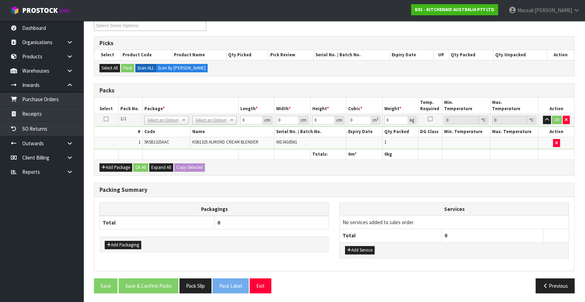
drag, startPoint x: 209, startPoint y: 120, endPoint x: 199, endPoint y: 134, distance: 16.4
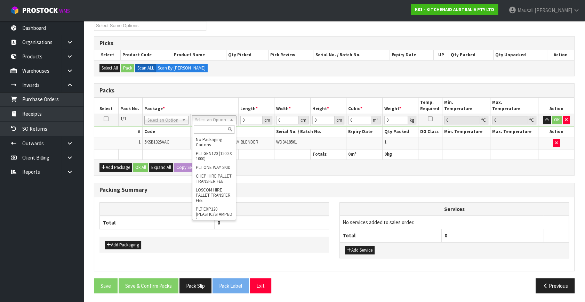
click at [206, 129] on input "text" at bounding box center [214, 129] width 41 height 9
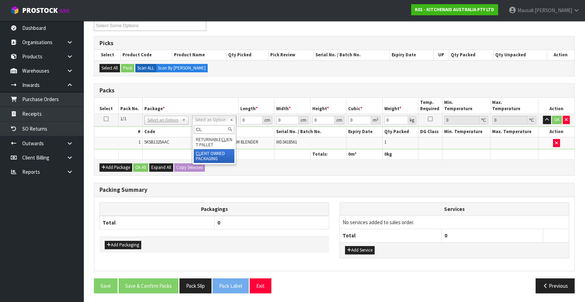
type input "CL"
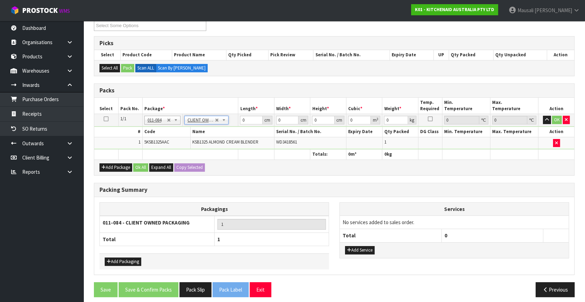
type input "3.95"
drag, startPoint x: 246, startPoint y: 121, endPoint x: 224, endPoint y: 126, distance: 22.7
click at [224, 126] on tbody "1/1 NONE 007-001 007-002 007-004 007-009 007-013 007-014 007-015 007-017 007-01…" at bounding box center [334, 131] width 480 height 35
type input "51"
type input "28"
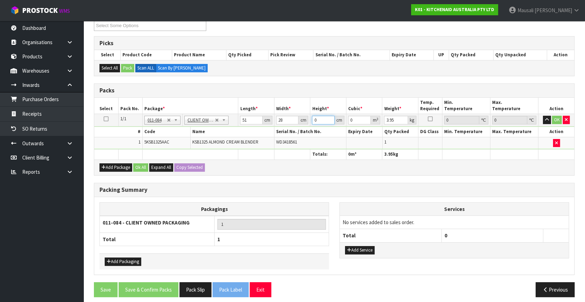
type input "3"
type input "0.004284"
type input "30"
type input "0.04284"
type input "30"
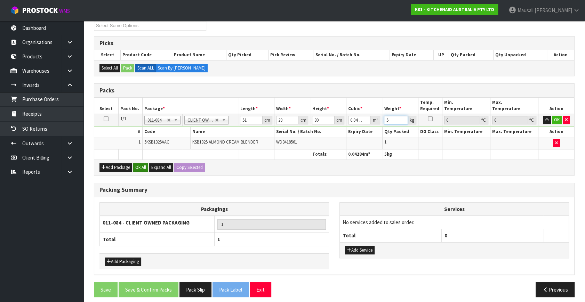
type input "5"
click at [135, 166] on button "Ok All" at bounding box center [140, 167] width 15 height 8
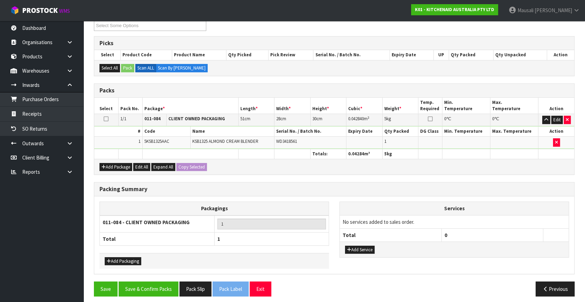
scroll to position [129, 0]
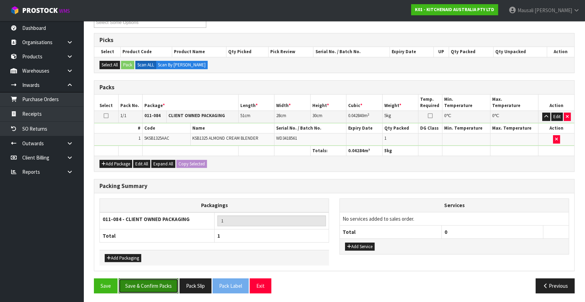
drag, startPoint x: 162, startPoint y: 278, endPoint x: 170, endPoint y: 267, distance: 13.2
click at [162, 278] on button "Save & Confirm Packs" at bounding box center [149, 285] width 60 height 15
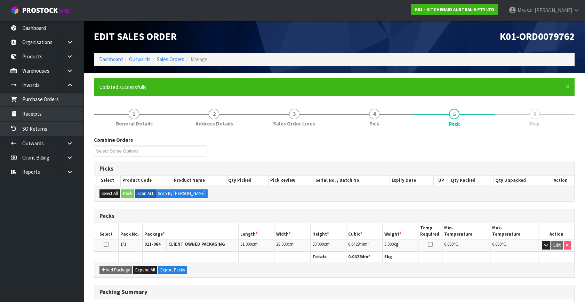
scroll to position [91, 0]
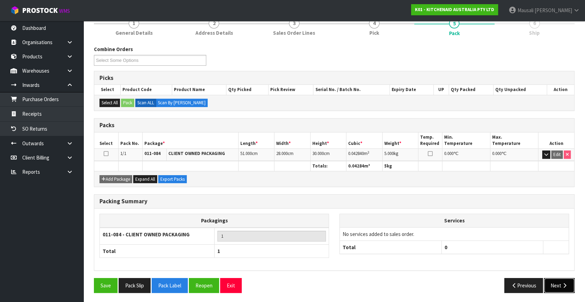
click at [553, 283] on button "Next" at bounding box center [559, 285] width 31 height 15
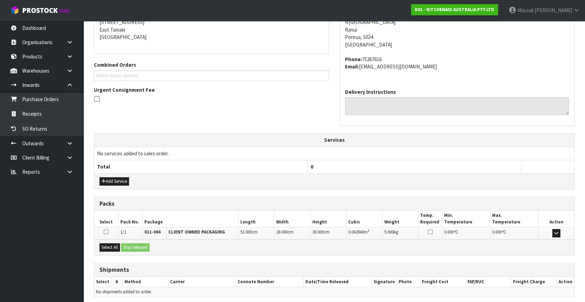
scroll to position [171, 0]
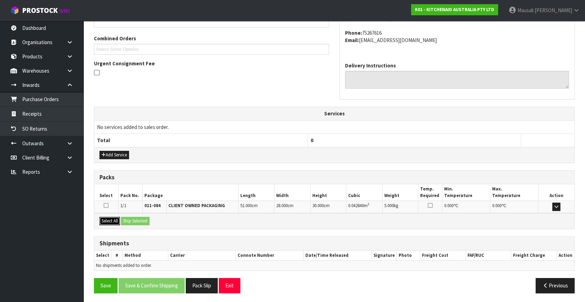
drag, startPoint x: 107, startPoint y: 218, endPoint x: 120, endPoint y: 218, distance: 12.9
click at [109, 218] on button "Select All" at bounding box center [109, 221] width 21 height 8
click at [129, 218] on button "Ship Selected" at bounding box center [135, 221] width 29 height 8
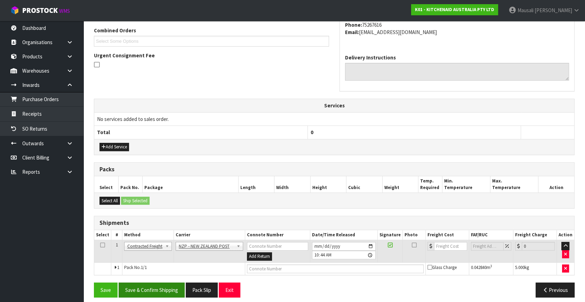
scroll to position [184, 0]
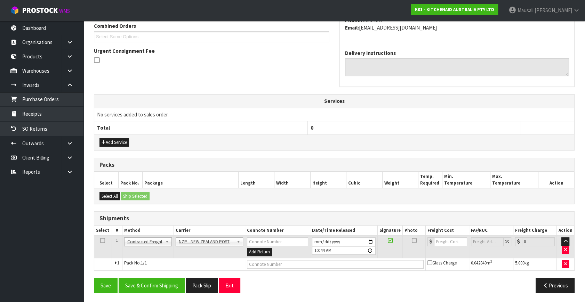
click at [160, 276] on div "From Address CONTRACT WAREHOUSING & LOGISTICS [STREET_ADDRESS] Combined Orders …" at bounding box center [334, 126] width 481 height 346
click at [163, 278] on button "Save & Confirm Shipping" at bounding box center [152, 285] width 66 height 15
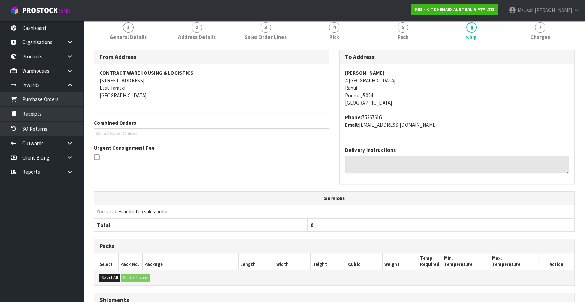
scroll to position [174, 0]
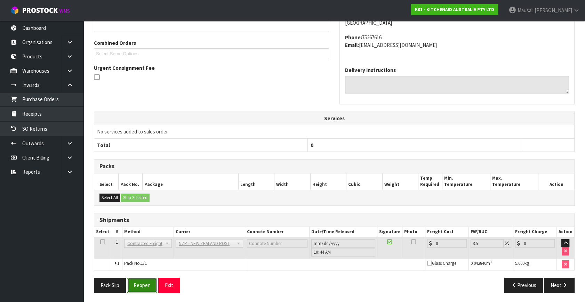
click at [144, 284] on button "Reopen" at bounding box center [142, 285] width 30 height 15
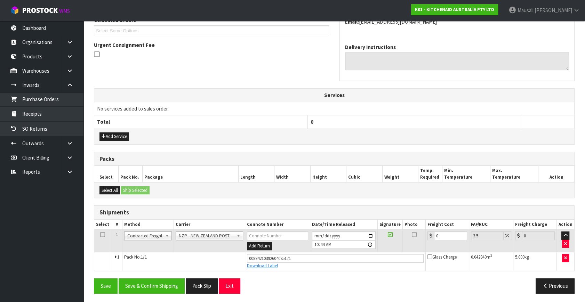
scroll to position [190, 0]
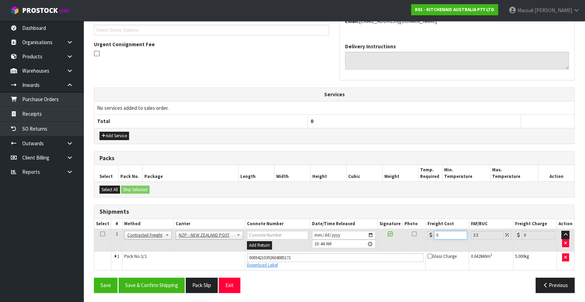
drag, startPoint x: 445, startPoint y: 235, endPoint x: 425, endPoint y: 243, distance: 21.9
click at [425, 243] on td "0" at bounding box center [446, 240] width 43 height 23
type input "8"
type input "8.28"
type input "8.4"
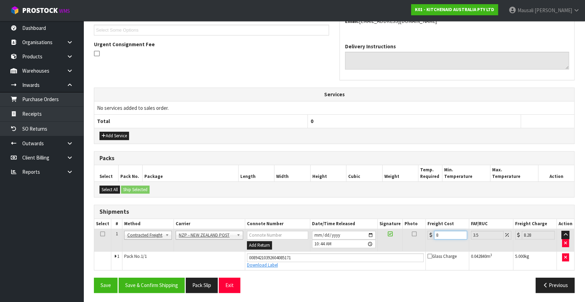
type input "8.69"
type input "8.45"
type input "8.75"
type input "8.45"
click at [165, 285] on button "Save & Confirm Shipping" at bounding box center [152, 285] width 66 height 15
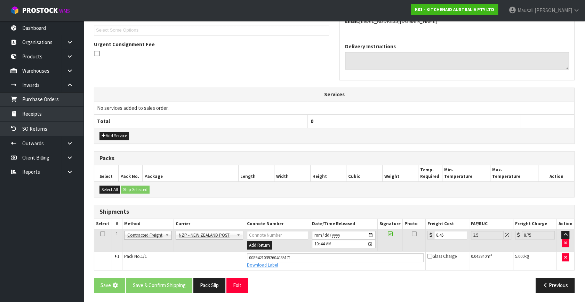
scroll to position [0, 0]
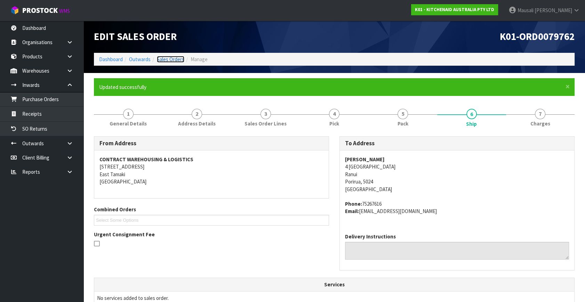
click at [167, 58] on link "Sales Orders" at bounding box center [170, 59] width 27 height 7
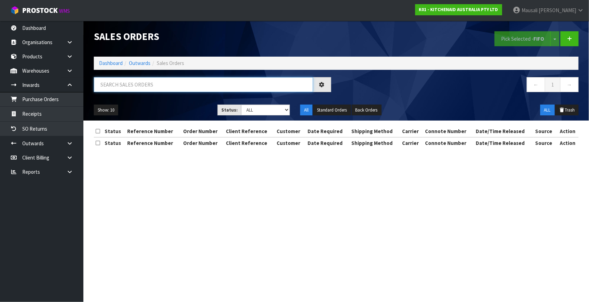
click at [118, 85] on input "text" at bounding box center [203, 84] width 219 height 15
type input "JOB-0414525"
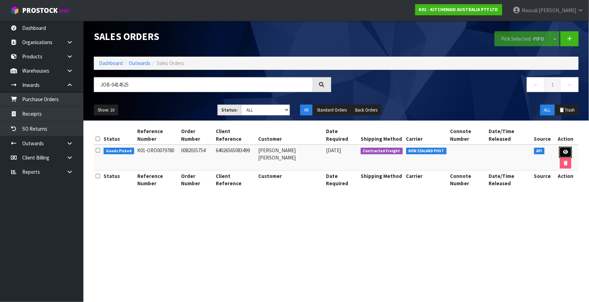
click at [563, 150] on icon at bounding box center [565, 152] width 5 height 5
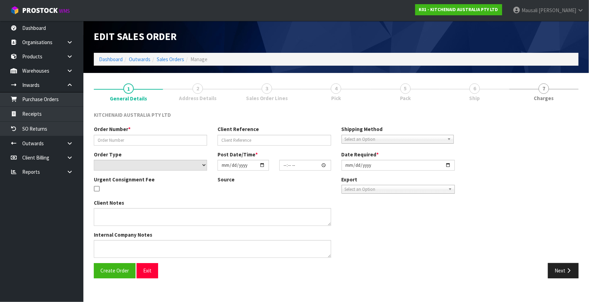
type input "0082035754"
type input "64026565083499"
select select "number:0"
type input "[DATE]"
type input "13:40:30.000"
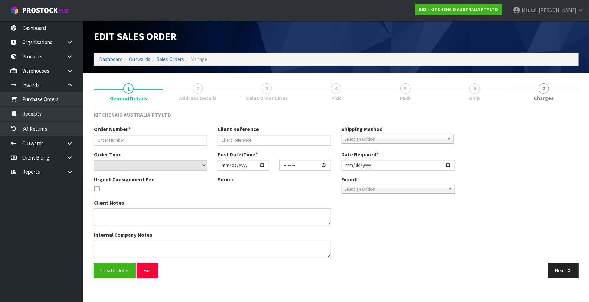
type input "[DATE]"
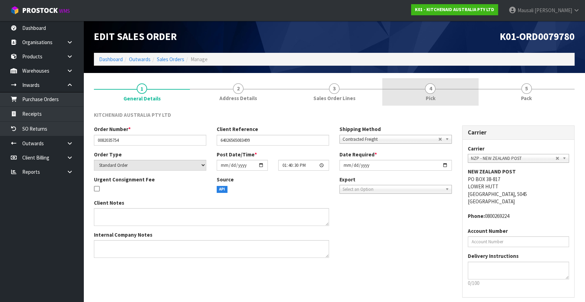
click at [438, 93] on link "4 Pick" at bounding box center [430, 91] width 96 height 27
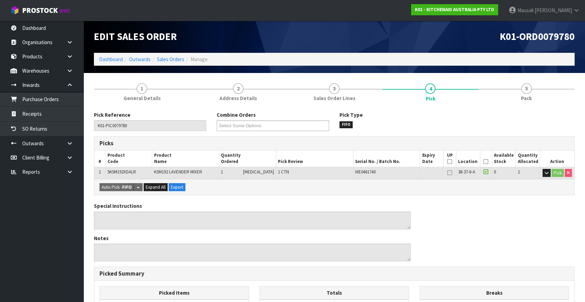
click at [481, 161] on th "Picked" at bounding box center [486, 159] width 12 height 16
click at [483, 162] on icon at bounding box center [485, 162] width 5 height 0
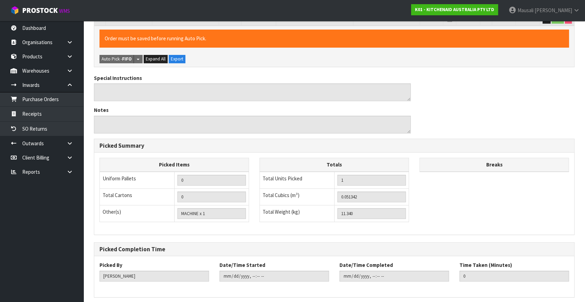
scroll to position [180, 0]
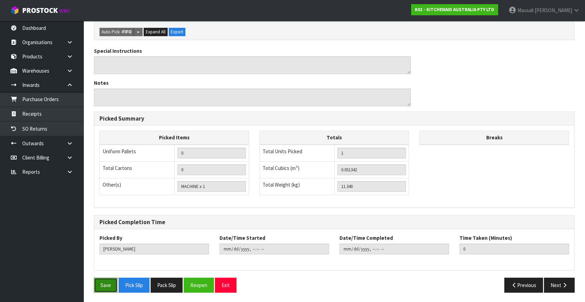
click at [97, 282] on button "Save" at bounding box center [106, 285] width 24 height 15
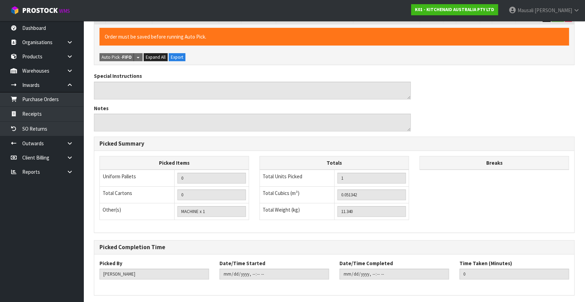
scroll to position [0, 0]
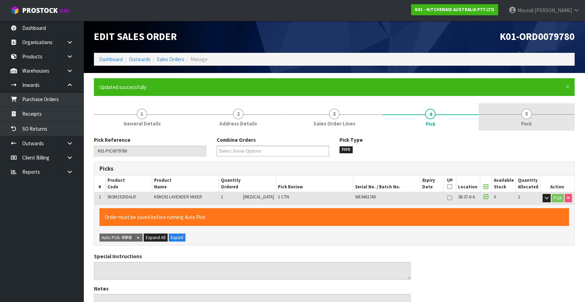
type input "[PERSON_NAME]"
type input "[DATE]T10:47:22"
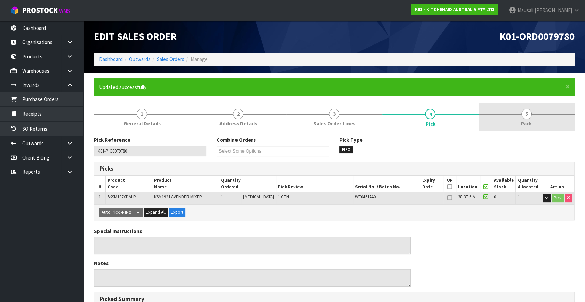
click at [520, 124] on link "5 Pack" at bounding box center [526, 116] width 96 height 27
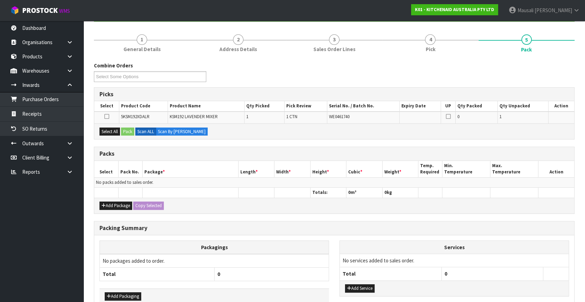
scroll to position [113, 0]
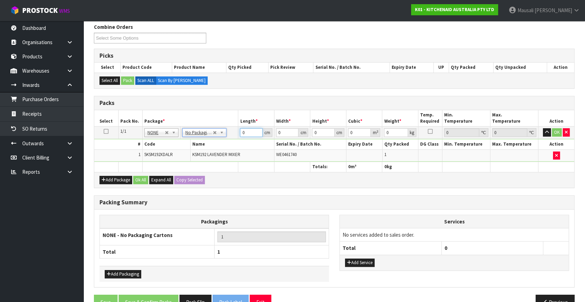
drag, startPoint x: 250, startPoint y: 132, endPoint x: 231, endPoint y: 144, distance: 22.9
click at [232, 144] on tbody "1/1 NONE 007-001 007-002 007-004 007-009 007-013 007-014 007-015 007-017 007-01…" at bounding box center [334, 144] width 480 height 35
type input "43"
type input "29"
type input "4"
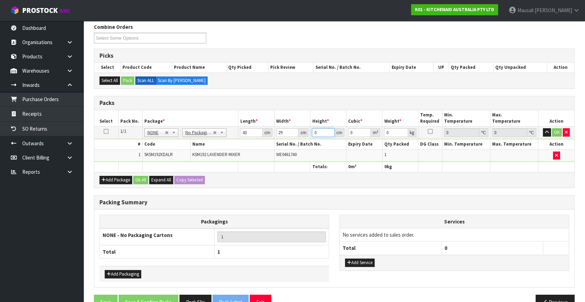
type input "0.004988"
type input "43"
type input "0.053621"
type input "43"
type input "13"
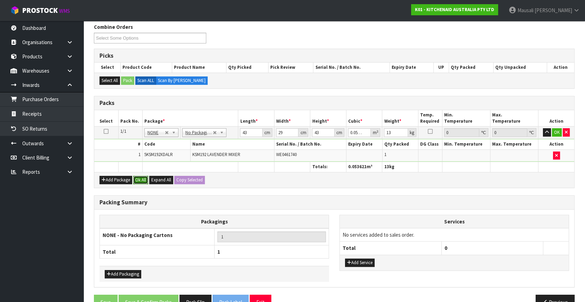
click at [139, 179] on button "Ok All" at bounding box center [140, 180] width 15 height 8
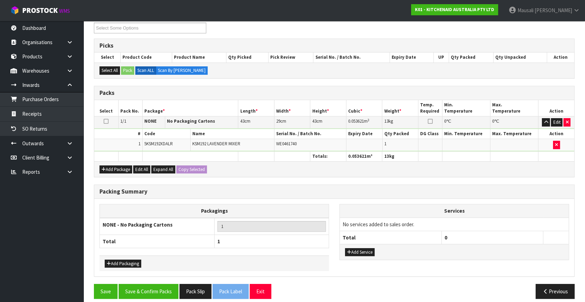
scroll to position [129, 0]
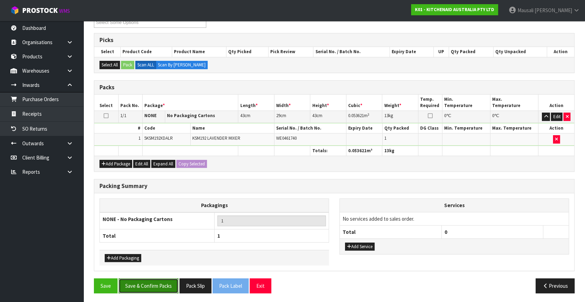
drag, startPoint x: 152, startPoint y: 281, endPoint x: 224, endPoint y: 268, distance: 73.1
click at [152, 280] on button "Save & Confirm Packs" at bounding box center [149, 285] width 60 height 15
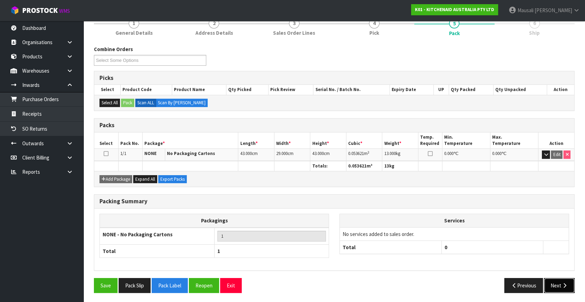
click at [554, 283] on button "Next" at bounding box center [559, 285] width 31 height 15
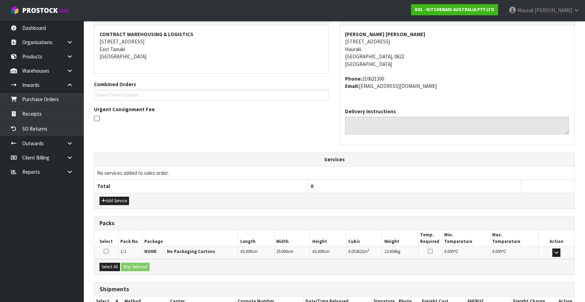
scroll to position [171, 0]
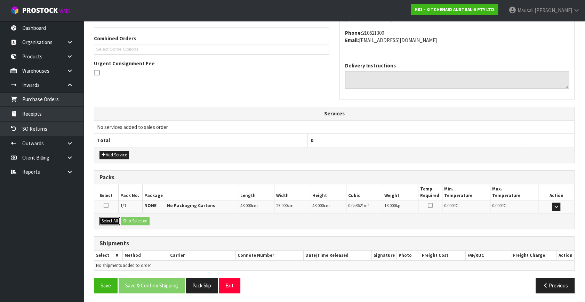
drag, startPoint x: 104, startPoint y: 218, endPoint x: 137, endPoint y: 220, distance: 33.4
click at [107, 218] on button "Select All" at bounding box center [109, 221] width 21 height 8
click at [137, 220] on button "Ship Selected" at bounding box center [135, 221] width 29 height 8
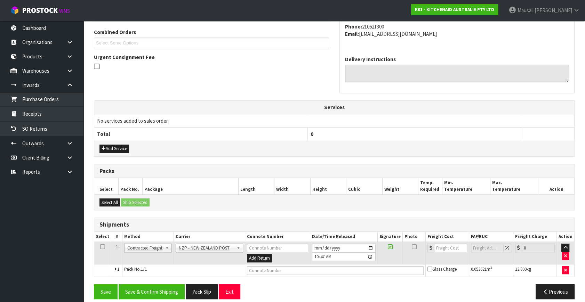
scroll to position [184, 0]
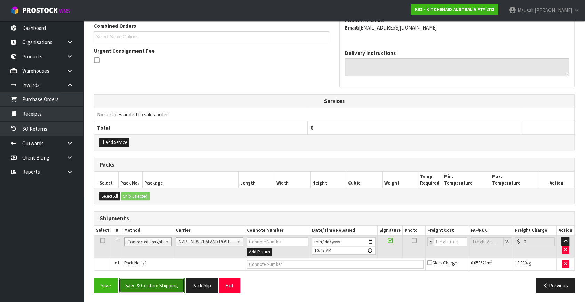
click at [166, 282] on button "Save & Confirm Shipping" at bounding box center [152, 285] width 66 height 15
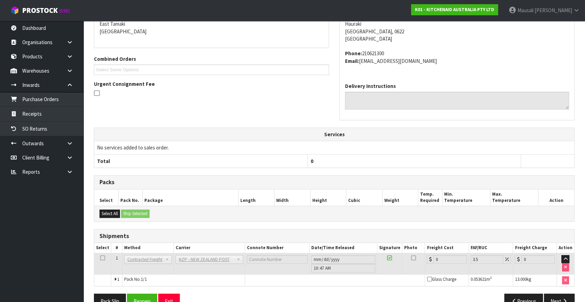
scroll to position [174, 0]
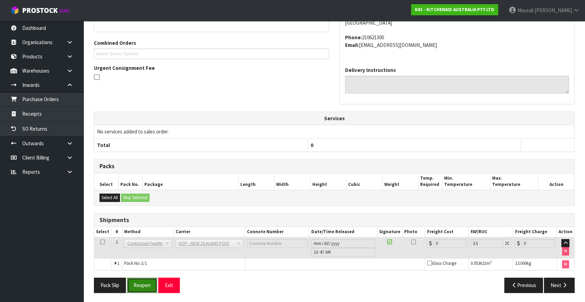
click at [144, 288] on button "Reopen" at bounding box center [142, 285] width 30 height 15
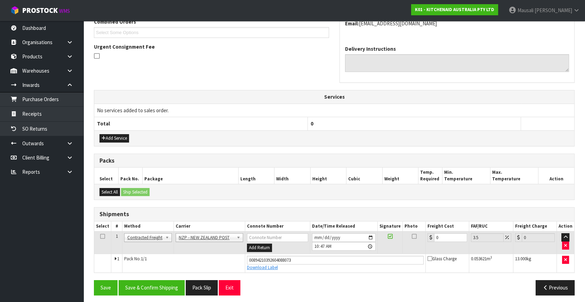
scroll to position [190, 0]
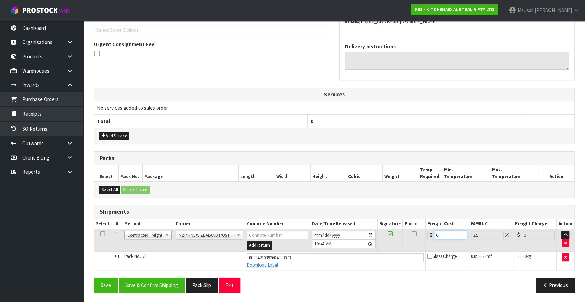
drag, startPoint x: 446, startPoint y: 237, endPoint x: 432, endPoint y: 239, distance: 14.0
click at [432, 239] on td "0" at bounding box center [446, 240] width 43 height 23
type input "4"
type input "4.14"
type input "4.3"
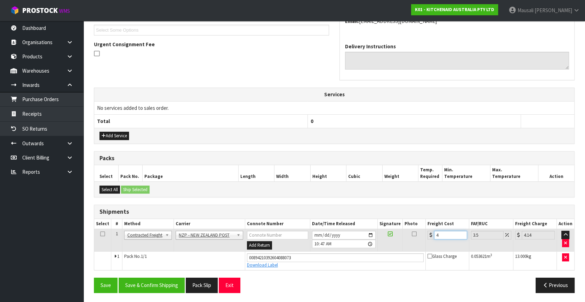
type input "4.45"
type input "4.33"
type input "4.48"
click at [163, 284] on button "Save & Confirm Shipping" at bounding box center [152, 285] width 66 height 15
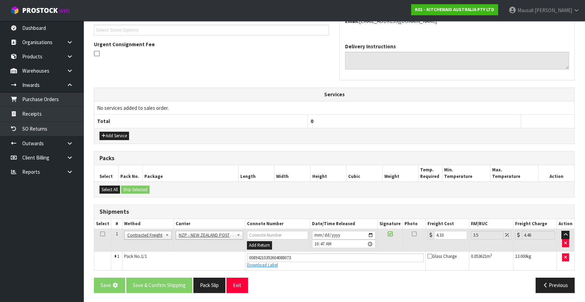
scroll to position [0, 0]
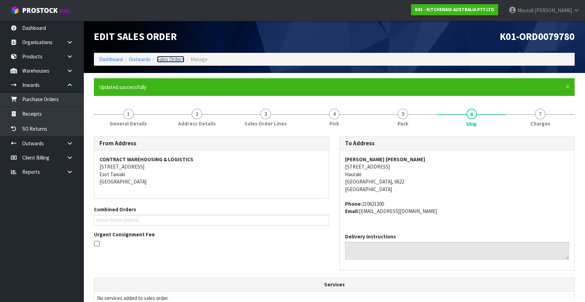
click at [164, 57] on link "Sales Orders" at bounding box center [170, 59] width 27 height 7
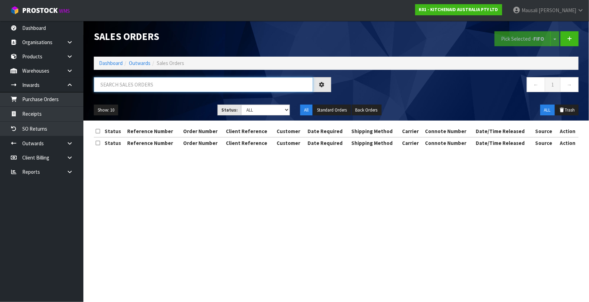
click at [101, 88] on input "text" at bounding box center [203, 84] width 219 height 15
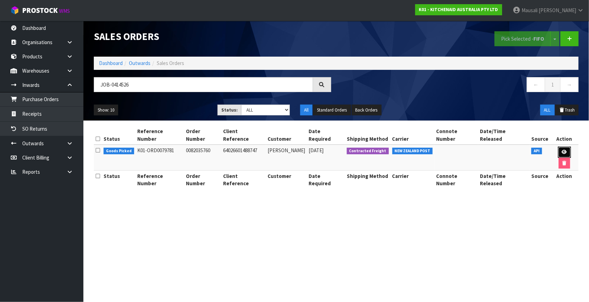
click at [562, 150] on icon at bounding box center [564, 152] width 5 height 5
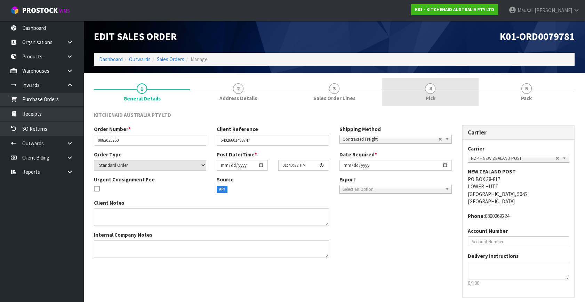
click at [442, 97] on link "4 Pick" at bounding box center [430, 91] width 96 height 27
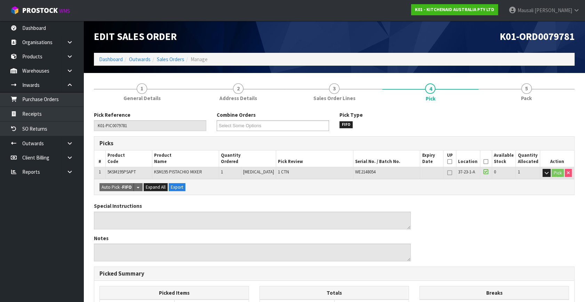
click at [483, 162] on icon at bounding box center [485, 162] width 5 height 0
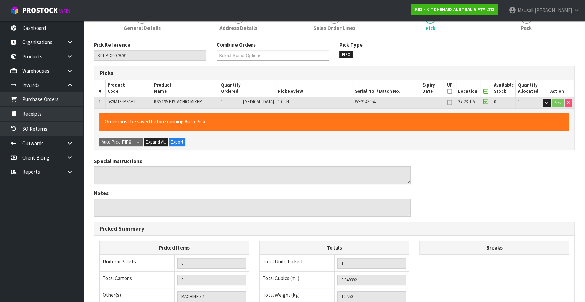
scroll to position [180, 0]
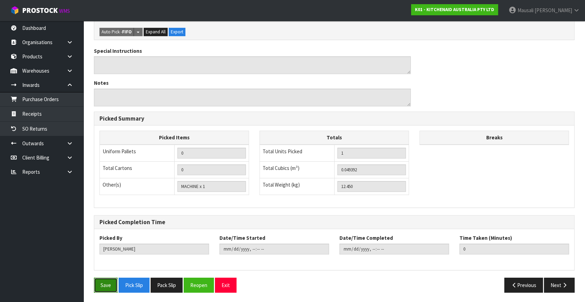
click at [97, 283] on button "Save" at bounding box center [106, 285] width 24 height 15
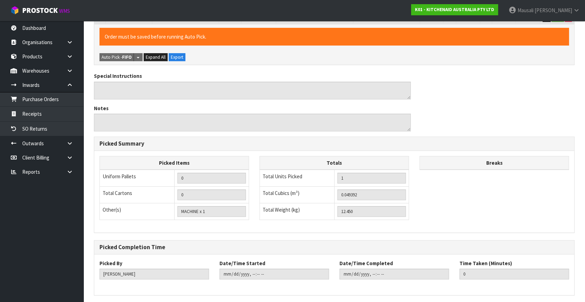
scroll to position [0, 0]
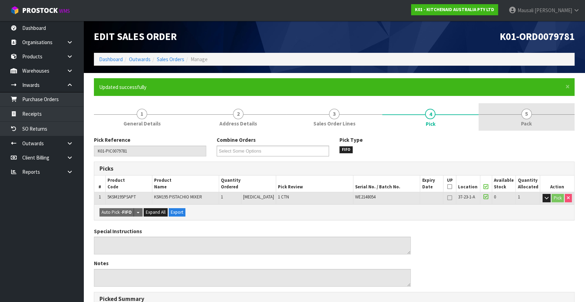
click at [518, 123] on link "5 Pack" at bounding box center [526, 116] width 96 height 27
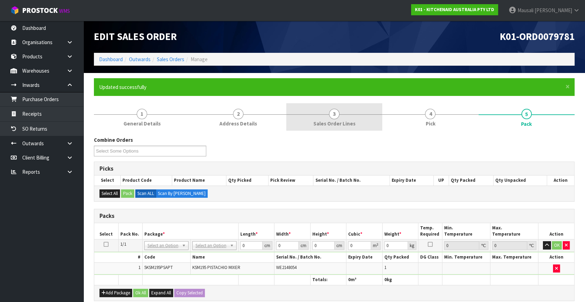
scroll to position [126, 0]
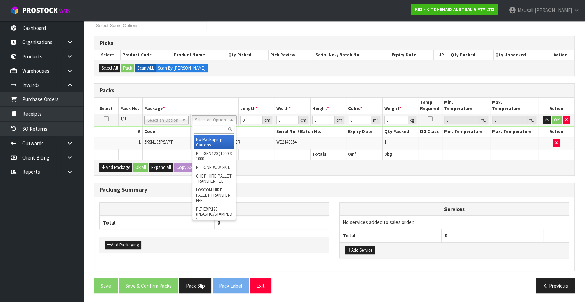
drag, startPoint x: 212, startPoint y: 139, endPoint x: 229, endPoint y: 127, distance: 20.6
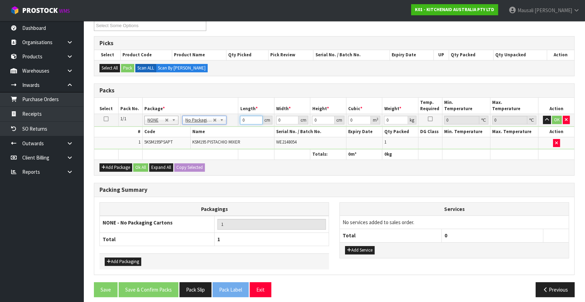
drag, startPoint x: 247, startPoint y: 119, endPoint x: 234, endPoint y: 127, distance: 15.2
click at [234, 127] on tbody "1/1 NONE 007-001 007-002 007-004 007-009 007-013 007-014 007-015 007-017 007-01…" at bounding box center [334, 131] width 480 height 35
click at [141, 169] on button "Ok All" at bounding box center [140, 167] width 15 height 8
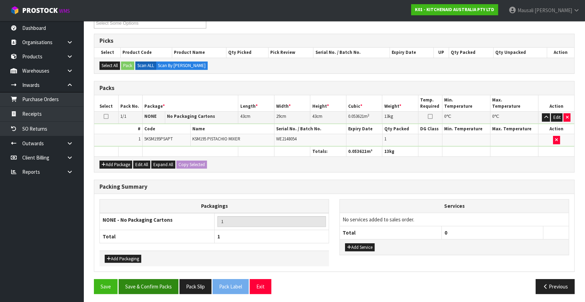
scroll to position [129, 0]
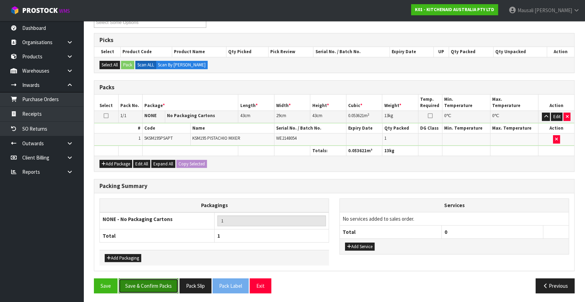
click at [164, 283] on button "Save & Confirm Packs" at bounding box center [149, 285] width 60 height 15
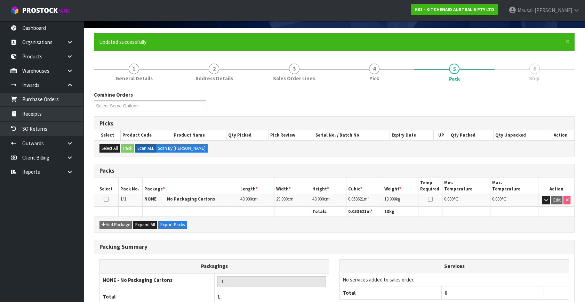
scroll to position [91, 0]
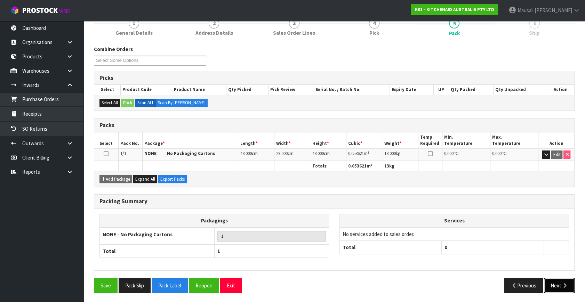
click at [558, 282] on button "Next" at bounding box center [559, 285] width 31 height 15
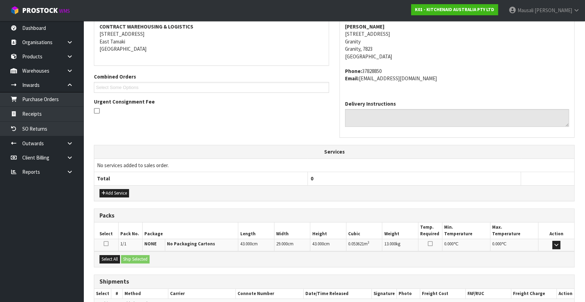
scroll to position [171, 0]
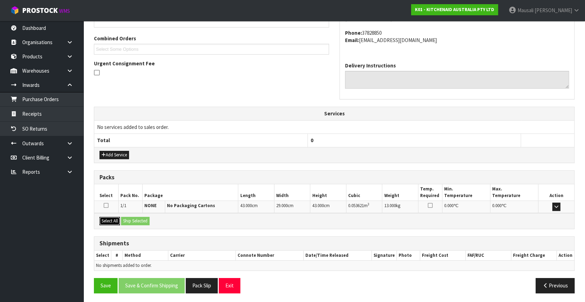
drag, startPoint x: 115, startPoint y: 219, endPoint x: 127, endPoint y: 218, distance: 11.9
click at [117, 219] on button "Select All" at bounding box center [109, 221] width 21 height 8
click at [127, 218] on button "Ship Selected" at bounding box center [135, 221] width 29 height 8
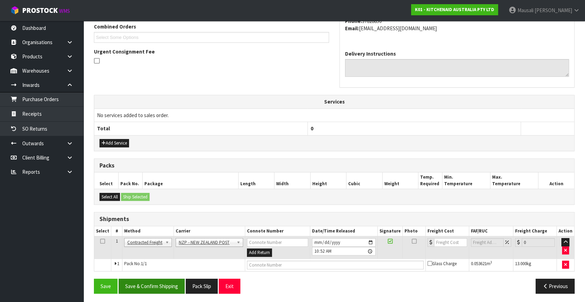
scroll to position [184, 0]
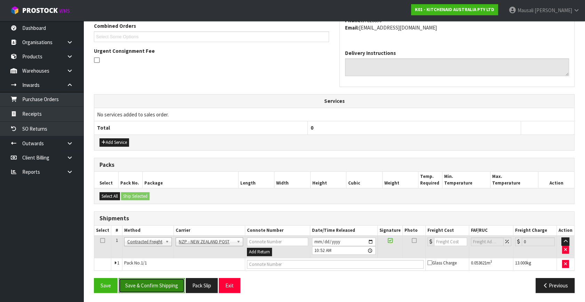
drag, startPoint x: 164, startPoint y: 281, endPoint x: 227, endPoint y: 262, distance: 66.1
click at [164, 281] on button "Save & Confirm Shipping" at bounding box center [152, 285] width 66 height 15
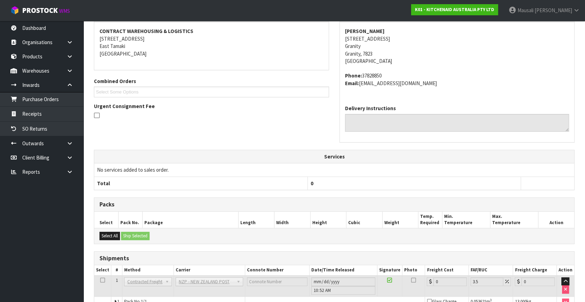
scroll to position [174, 0]
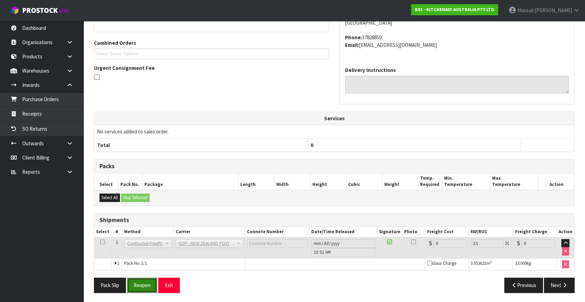
drag, startPoint x: 147, startPoint y: 285, endPoint x: 150, endPoint y: 283, distance: 4.2
click at [147, 285] on button "Reopen" at bounding box center [142, 285] width 30 height 15
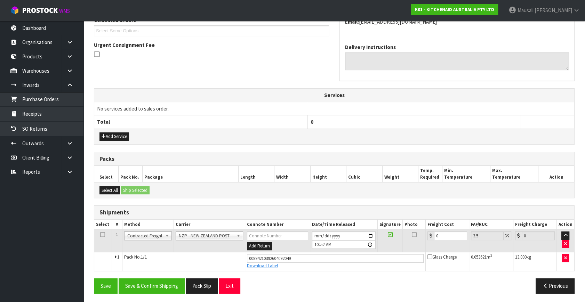
scroll to position [190, 0]
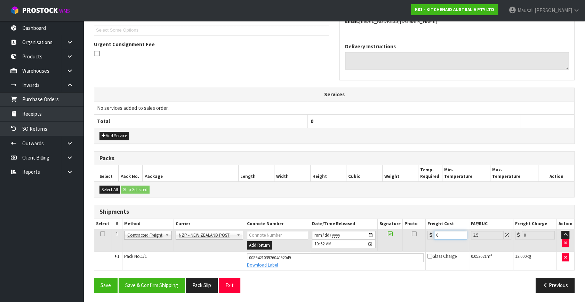
drag, startPoint x: 444, startPoint y: 234, endPoint x: 422, endPoint y: 241, distance: 23.3
click at [422, 241] on tr "1 Client Local Pickup Customer Local Pickup Company Freight Contracted Freight …" at bounding box center [334, 240] width 480 height 23
click at [153, 285] on button "Save & Confirm Shipping" at bounding box center [152, 285] width 66 height 15
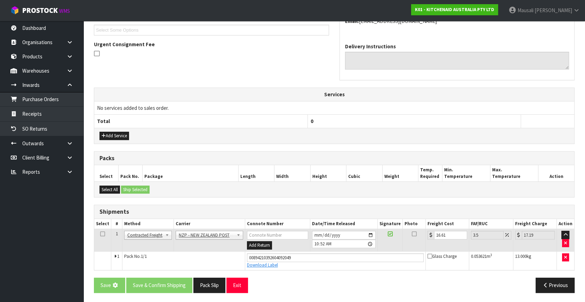
scroll to position [0, 0]
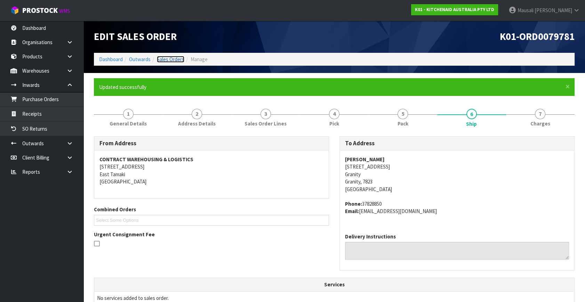
click at [173, 59] on link "Sales Orders" at bounding box center [170, 59] width 27 height 7
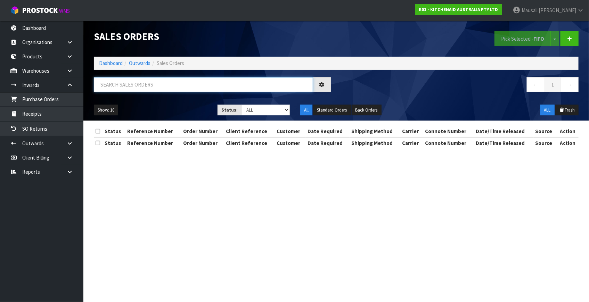
click at [105, 87] on input "text" at bounding box center [203, 84] width 219 height 15
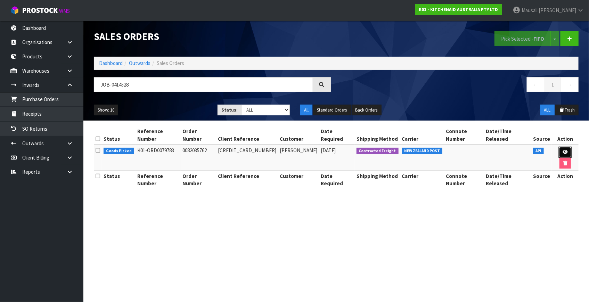
click at [559, 147] on link at bounding box center [565, 152] width 13 height 11
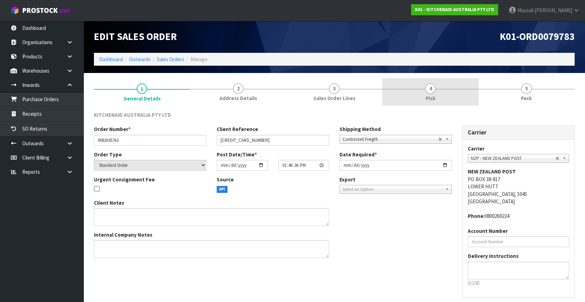
click at [443, 90] on link "4 Pick" at bounding box center [430, 91] width 96 height 27
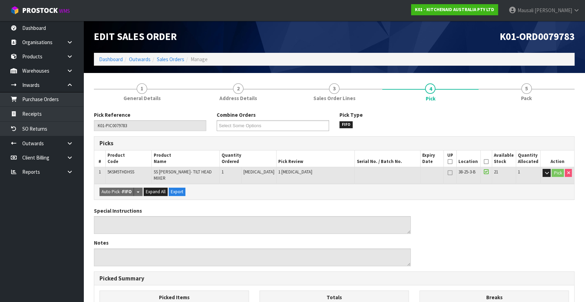
click at [484, 162] on icon at bounding box center [486, 162] width 5 height 0
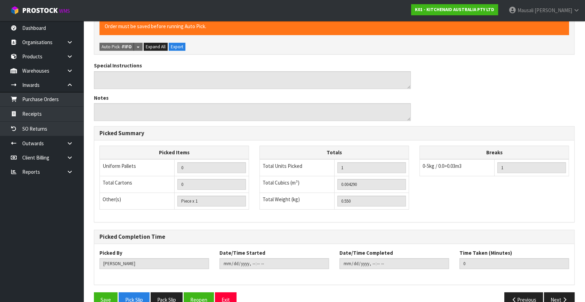
scroll to position [180, 0]
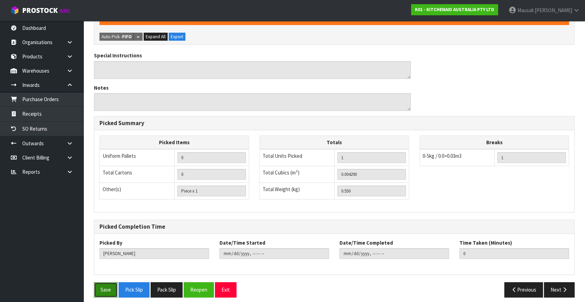
click at [100, 283] on button "Save" at bounding box center [106, 289] width 24 height 15
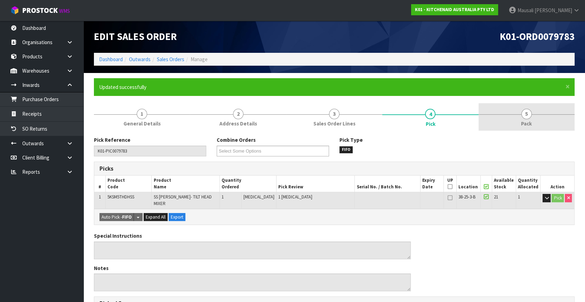
click at [529, 119] on link "5 Pack" at bounding box center [526, 116] width 96 height 27
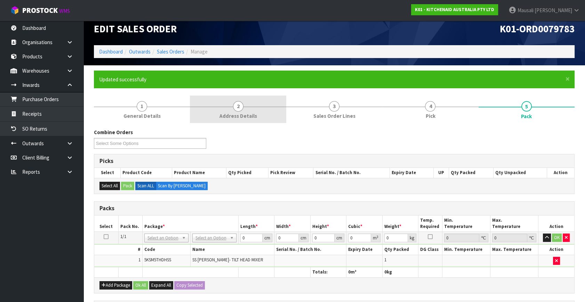
scroll to position [126, 0]
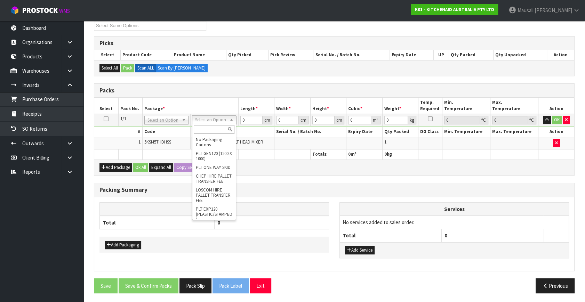
click at [204, 128] on input "text" at bounding box center [214, 129] width 41 height 9
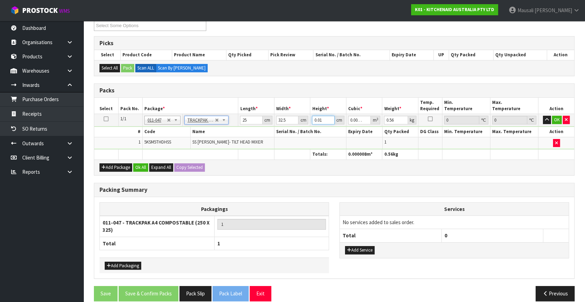
drag, startPoint x: 325, startPoint y: 118, endPoint x: 313, endPoint y: 122, distance: 12.8
click at [313, 122] on input "0.01" at bounding box center [323, 120] width 23 height 9
click at [137, 169] on button "Ok All" at bounding box center [140, 167] width 15 height 8
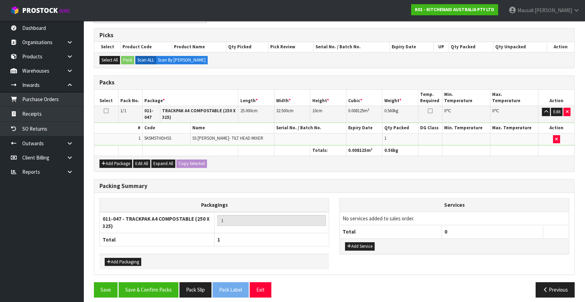
scroll to position [137, 0]
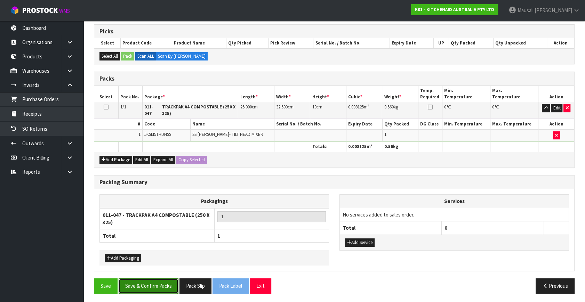
drag, startPoint x: 159, startPoint y: 284, endPoint x: 172, endPoint y: 280, distance: 14.3
click at [159, 283] on button "Save & Confirm Packs" at bounding box center [149, 285] width 60 height 15
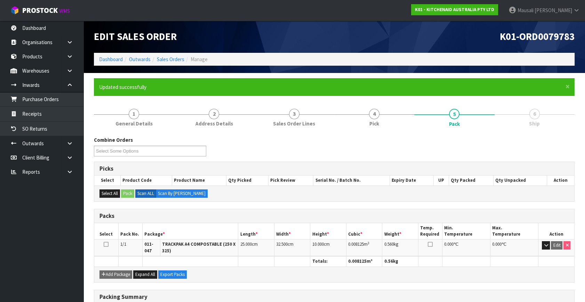
scroll to position [100, 0]
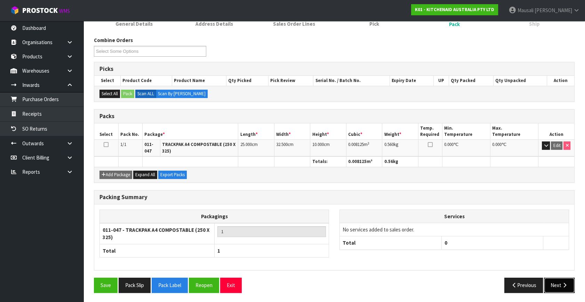
click at [556, 282] on button "Next" at bounding box center [559, 285] width 31 height 15
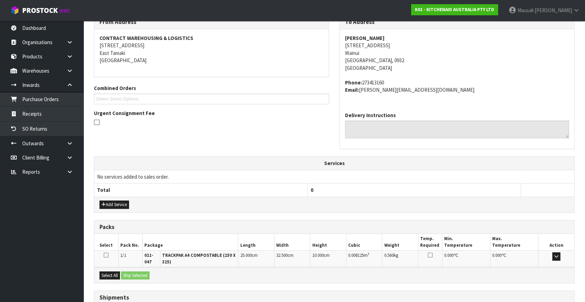
scroll to position [176, 0]
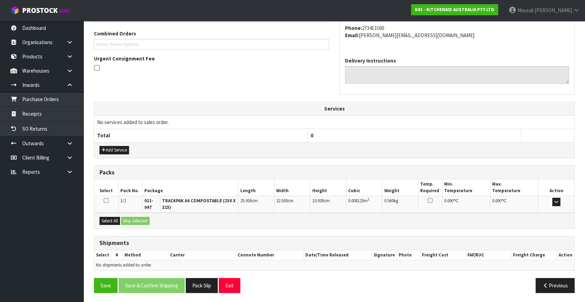
click at [121, 220] on div "Select All Ship Selected" at bounding box center [334, 221] width 480 height 16
drag, startPoint x: 112, startPoint y: 219, endPoint x: 129, endPoint y: 222, distance: 17.3
click at [113, 219] on button "Select All" at bounding box center [109, 221] width 21 height 8
click at [129, 222] on button "Ship Selected" at bounding box center [135, 221] width 29 height 8
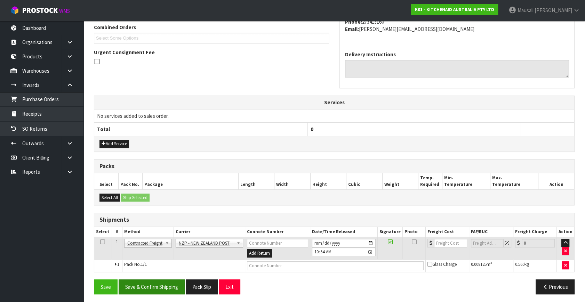
scroll to position [184, 0]
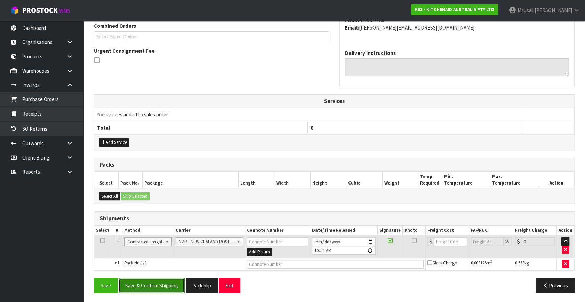
click at [164, 283] on button "Save & Confirm Shipping" at bounding box center [152, 285] width 66 height 15
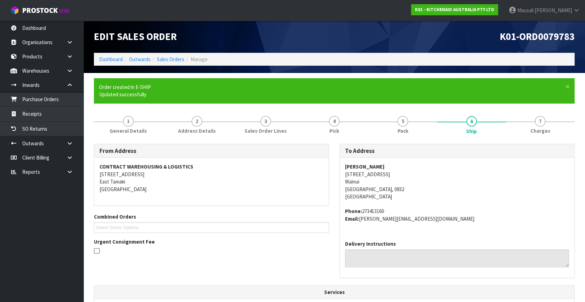
scroll to position [174, 0]
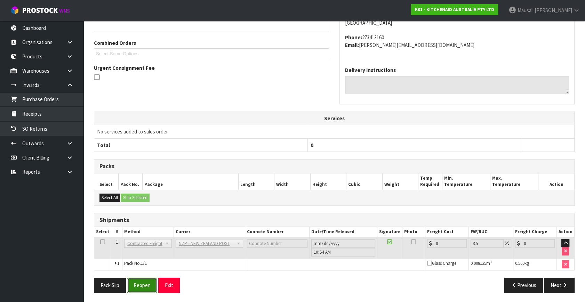
click at [144, 289] on button "Reopen" at bounding box center [142, 285] width 30 height 15
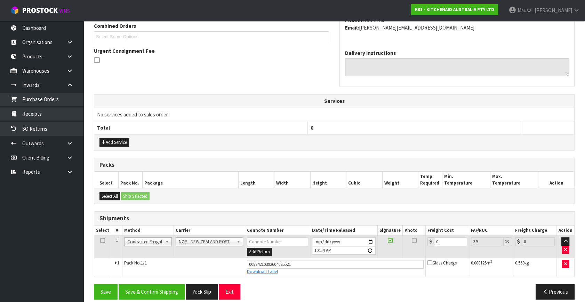
scroll to position [190, 0]
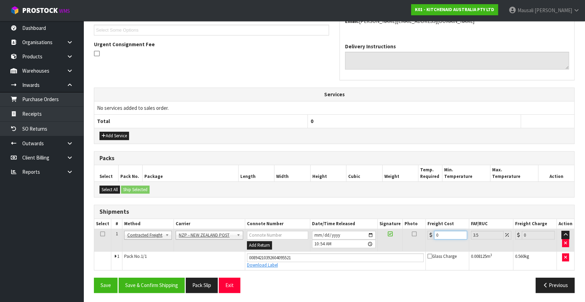
drag, startPoint x: 447, startPoint y: 234, endPoint x: 428, endPoint y: 240, distance: 20.6
click at [428, 240] on td "0" at bounding box center [446, 240] width 43 height 23
click at [170, 282] on button "Save & Confirm Shipping" at bounding box center [152, 285] width 66 height 15
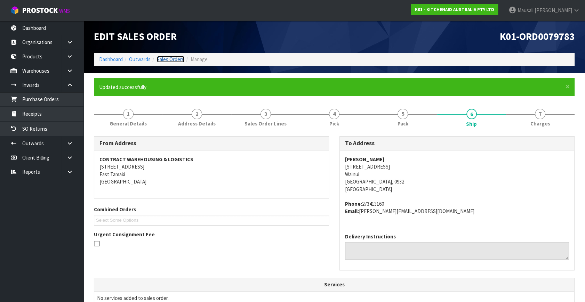
click at [169, 58] on link "Sales Orders" at bounding box center [170, 59] width 27 height 7
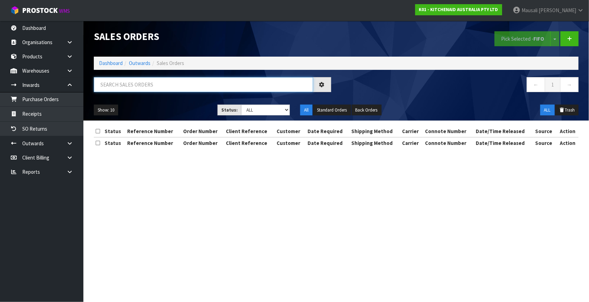
click at [104, 82] on input "text" at bounding box center [203, 84] width 219 height 15
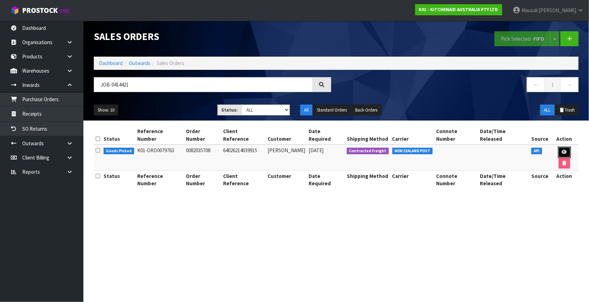
click at [562, 150] on icon at bounding box center [564, 152] width 5 height 5
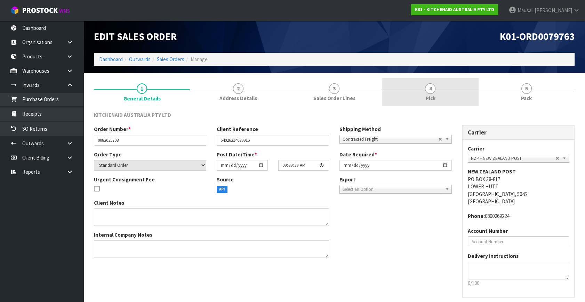
click at [431, 90] on span "4" at bounding box center [430, 88] width 10 height 10
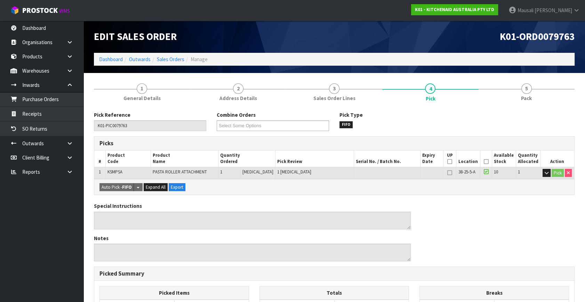
click at [485, 162] on icon at bounding box center [485, 162] width 5 height 0
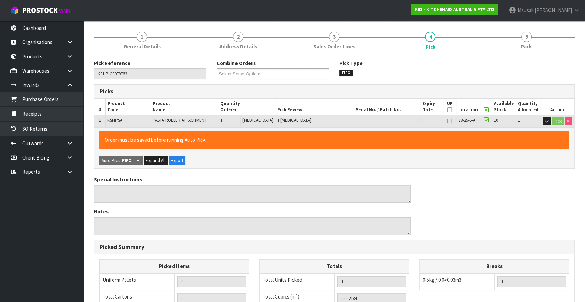
scroll to position [180, 0]
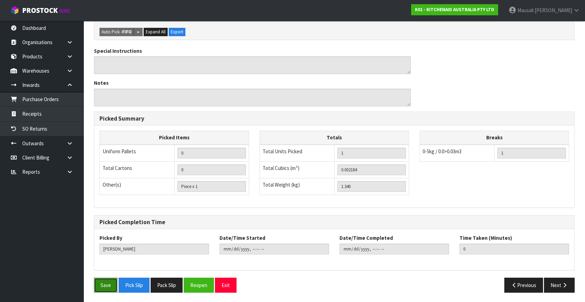
click at [101, 282] on button "Save" at bounding box center [106, 285] width 24 height 15
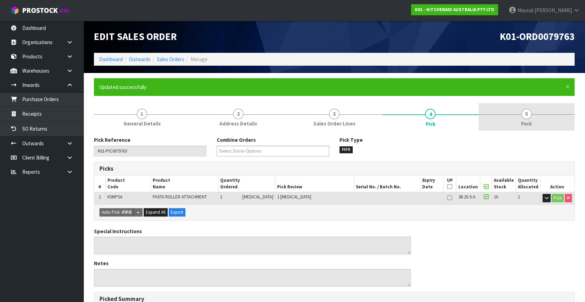
click at [528, 121] on span "Pack" at bounding box center [526, 123] width 11 height 7
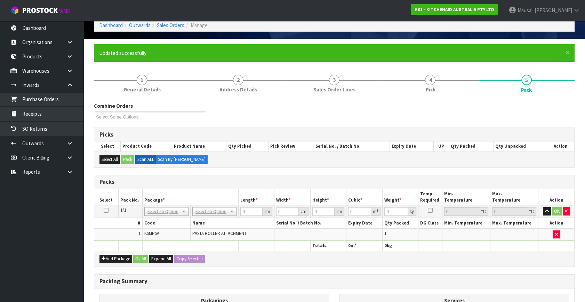
scroll to position [95, 0]
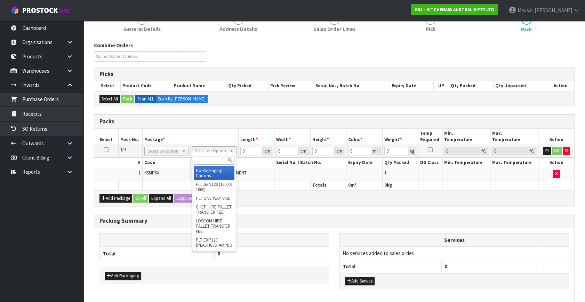
click at [206, 160] on input "text" at bounding box center [214, 160] width 41 height 9
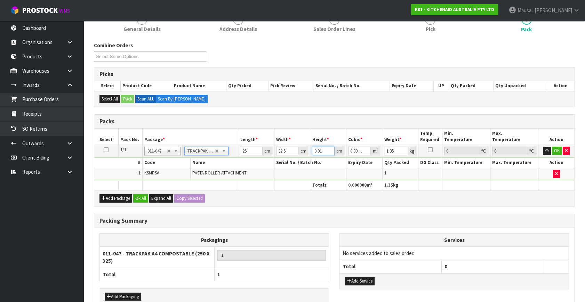
drag, startPoint x: 323, startPoint y: 151, endPoint x: 306, endPoint y: 156, distance: 17.8
click at [306, 156] on tbody "1/1 NONE 007-001 007-002 007-004 007-009 007-013 007-014 007-015 007-017 007-01…" at bounding box center [334, 162] width 480 height 35
click at [137, 195] on button "Ok All" at bounding box center [140, 198] width 15 height 8
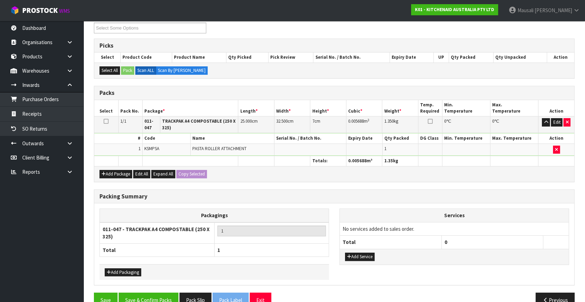
scroll to position [137, 0]
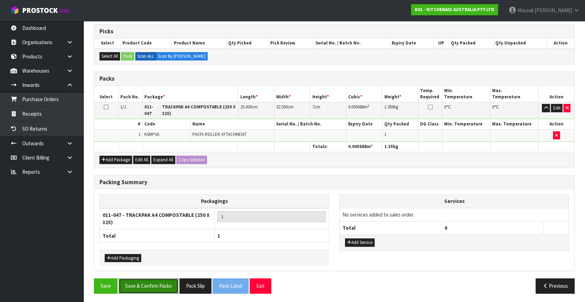
drag, startPoint x: 161, startPoint y: 281, endPoint x: 245, endPoint y: 266, distance: 85.5
click at [161, 281] on button "Save & Confirm Packs" at bounding box center [149, 285] width 60 height 15
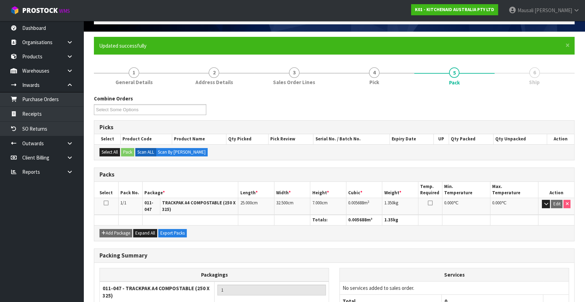
scroll to position [100, 0]
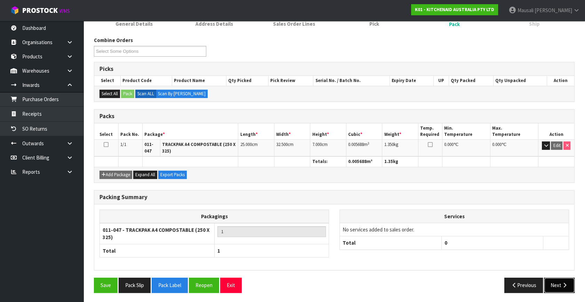
click at [560, 282] on button "Next" at bounding box center [559, 285] width 31 height 15
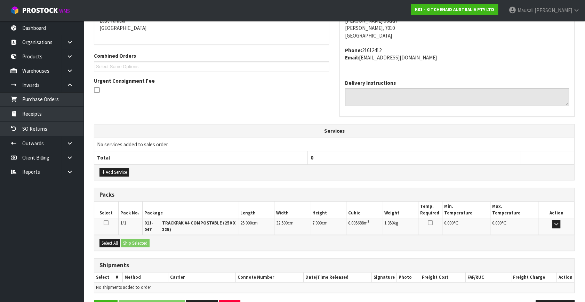
scroll to position [176, 0]
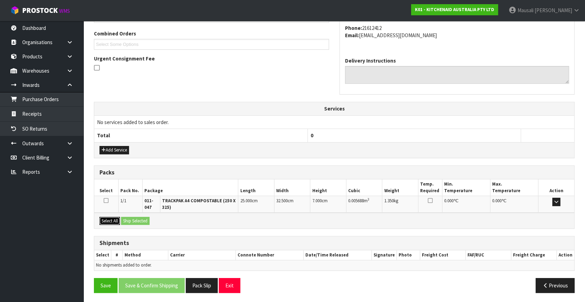
click at [115, 217] on button "Select All" at bounding box center [109, 221] width 21 height 8
click at [121, 218] on div "Select All Ship Selected" at bounding box center [334, 221] width 480 height 16
click at [133, 219] on button "Ship Selected" at bounding box center [135, 221] width 29 height 8
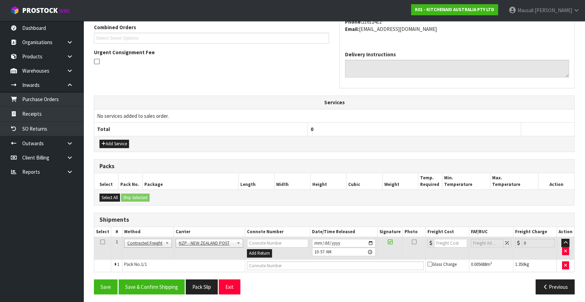
scroll to position [184, 0]
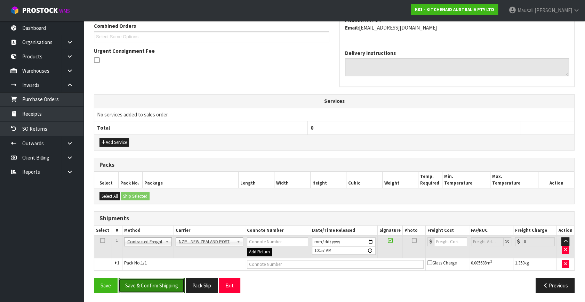
drag, startPoint x: 170, startPoint y: 282, endPoint x: 267, endPoint y: 248, distance: 103.4
click at [170, 282] on button "Save & Confirm Shipping" at bounding box center [152, 285] width 66 height 15
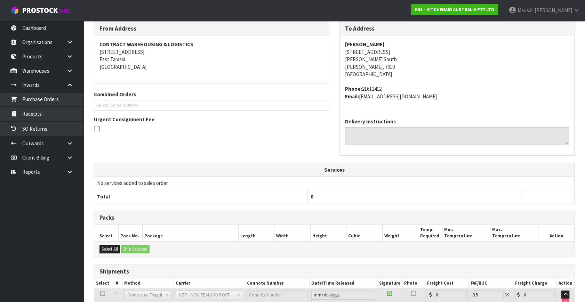
scroll to position [174, 0]
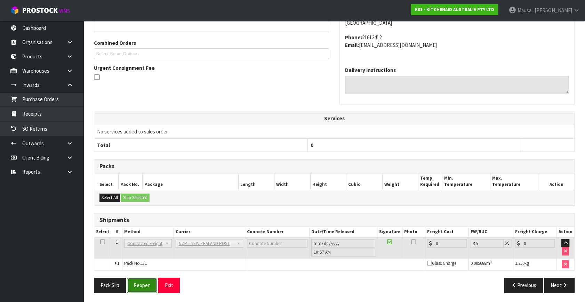
click at [146, 286] on button "Reopen" at bounding box center [142, 285] width 30 height 15
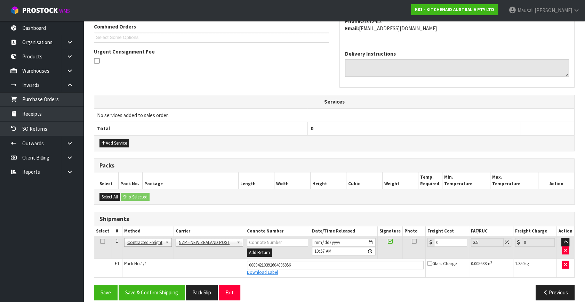
scroll to position [190, 0]
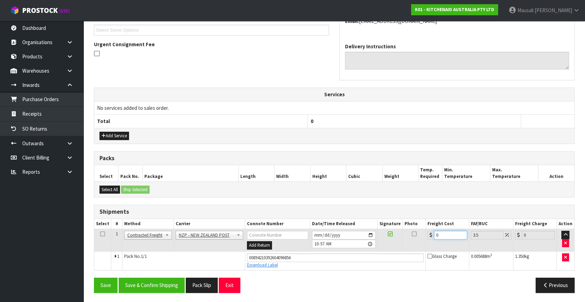
drag, startPoint x: 446, startPoint y: 233, endPoint x: 427, endPoint y: 244, distance: 22.3
click at [427, 244] on td "0" at bounding box center [446, 240] width 43 height 23
click at [159, 282] on button "Save & Confirm Shipping" at bounding box center [152, 285] width 66 height 15
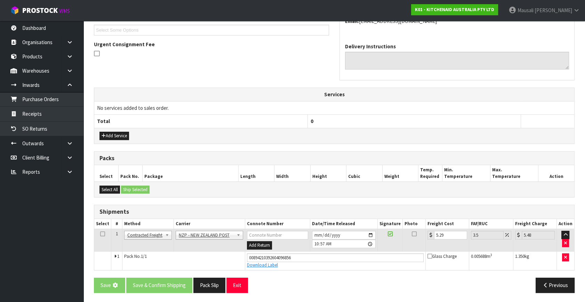
scroll to position [0, 0]
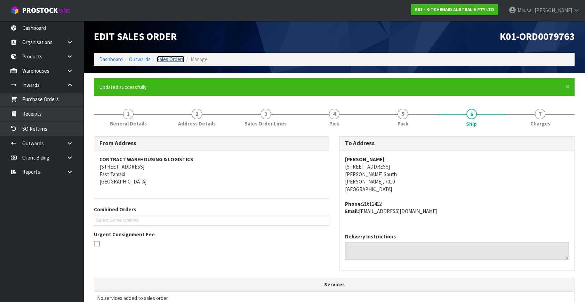
click at [174, 58] on link "Sales Orders" at bounding box center [170, 59] width 27 height 7
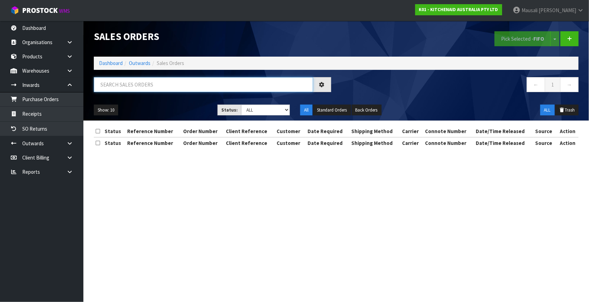
click at [115, 84] on input "text" at bounding box center [203, 84] width 219 height 15
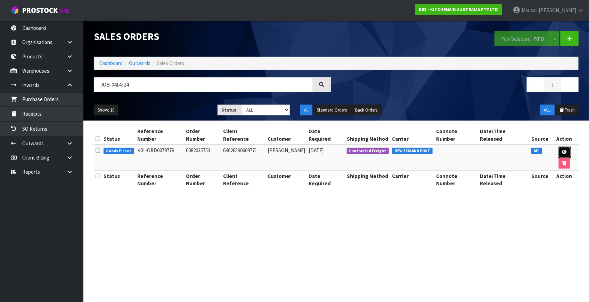
click at [562, 150] on icon at bounding box center [564, 152] width 5 height 5
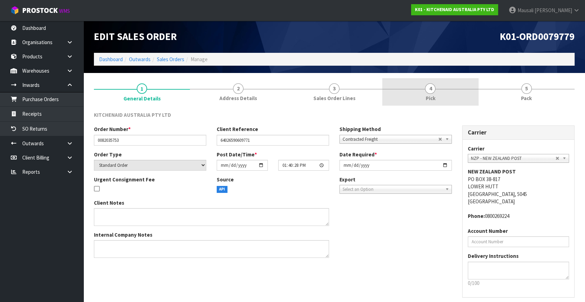
click at [431, 92] on span "4" at bounding box center [430, 88] width 10 height 10
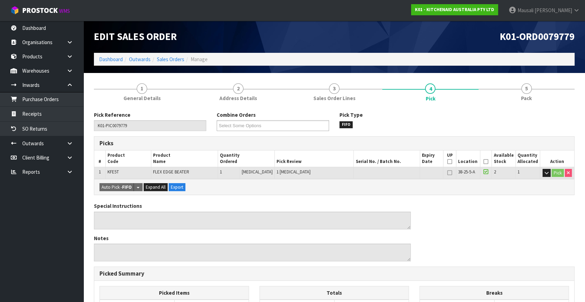
click at [484, 162] on icon at bounding box center [485, 162] width 5 height 0
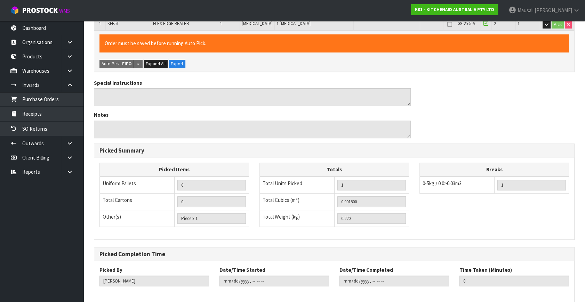
scroll to position [180, 0]
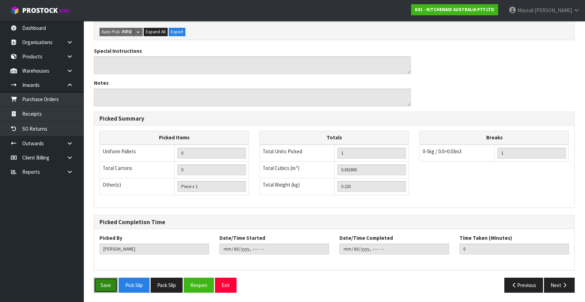
click at [105, 281] on button "Save" at bounding box center [106, 285] width 24 height 15
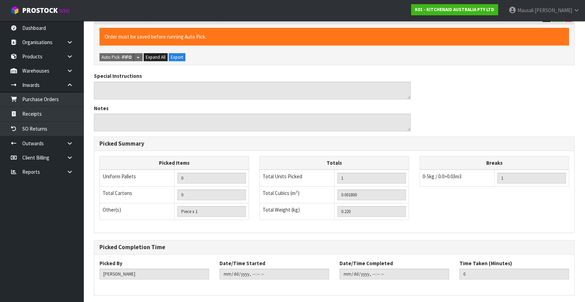
scroll to position [0, 0]
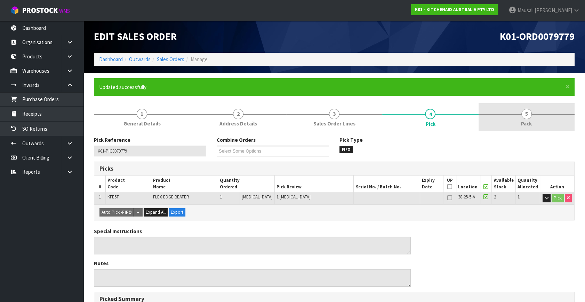
click at [532, 119] on link "5 Pack" at bounding box center [526, 116] width 96 height 27
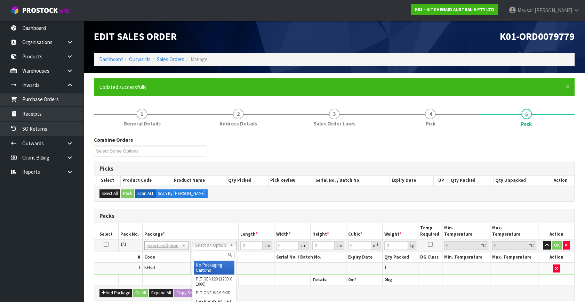
click at [212, 259] on div at bounding box center [213, 254] width 43 height 11
click at [212, 257] on input "text" at bounding box center [214, 255] width 41 height 9
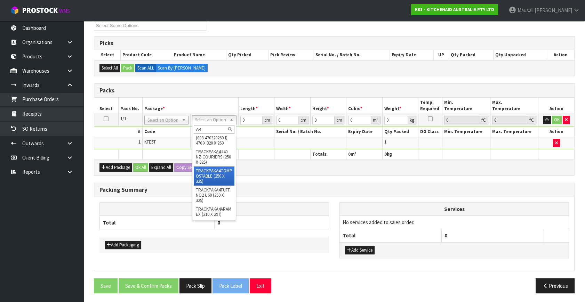
scroll to position [83, 0]
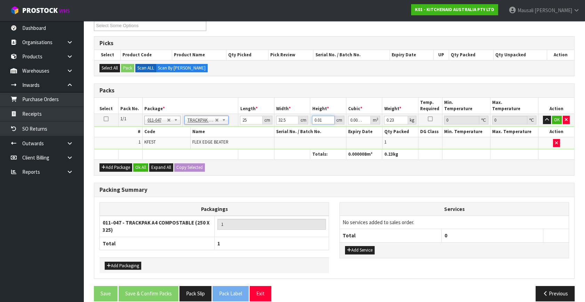
drag, startPoint x: 324, startPoint y: 121, endPoint x: 309, endPoint y: 126, distance: 15.9
click at [307, 125] on tbody "1/1 NONE 007-001 007-002 007-004 007-009 007-013 007-014 007-015 007-017 007-01…" at bounding box center [334, 131] width 480 height 35
click at [143, 167] on button "Ok All" at bounding box center [140, 167] width 15 height 8
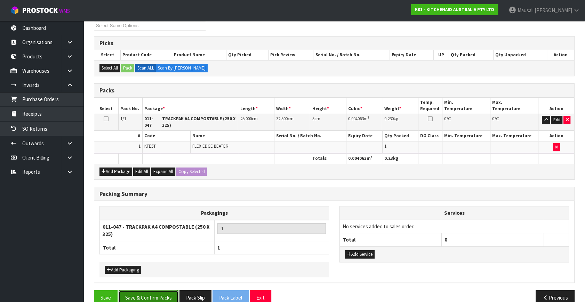
click at [171, 298] on button "Save & Confirm Packs" at bounding box center [149, 297] width 60 height 15
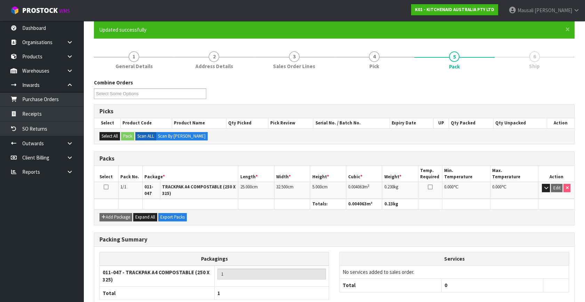
scroll to position [100, 0]
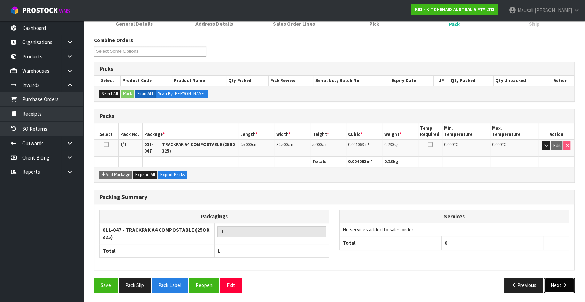
click at [563, 285] on icon "button" at bounding box center [564, 285] width 7 height 5
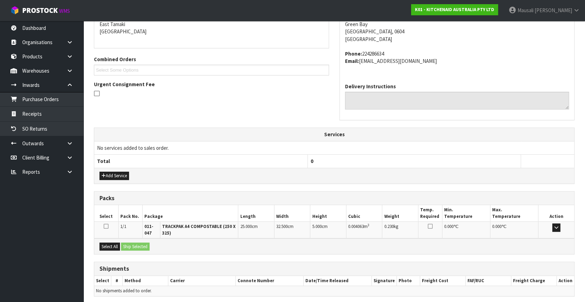
scroll to position [176, 0]
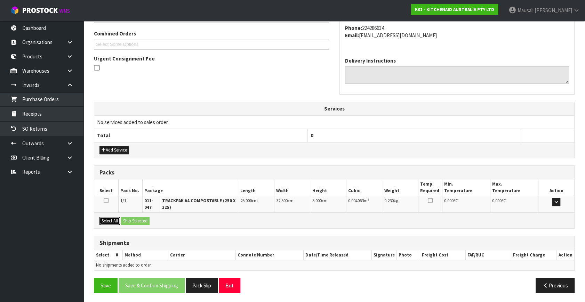
drag, startPoint x: 108, startPoint y: 216, endPoint x: 134, endPoint y: 221, distance: 27.0
click at [108, 215] on div "Select All Ship Selected" at bounding box center [334, 221] width 480 height 16
drag, startPoint x: 111, startPoint y: 218, endPoint x: 114, endPoint y: 218, distance: 3.5
click at [113, 218] on button "Select All" at bounding box center [109, 221] width 21 height 8
click at [130, 220] on button "Ship Selected" at bounding box center [135, 221] width 29 height 8
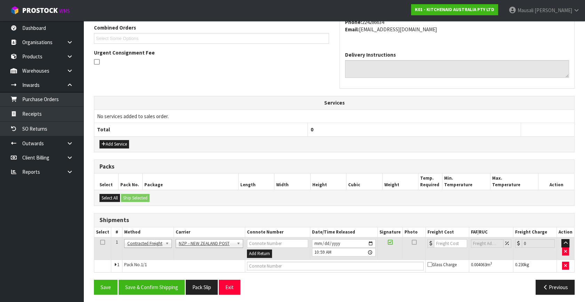
scroll to position [184, 0]
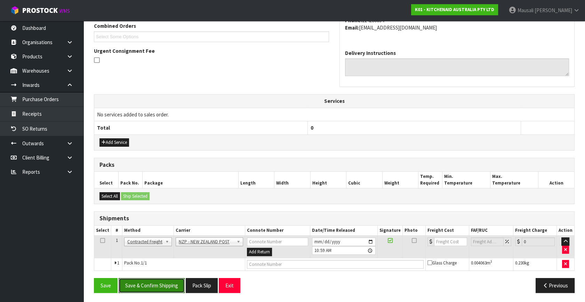
drag, startPoint x: 165, startPoint y: 285, endPoint x: 217, endPoint y: 260, distance: 57.5
click at [168, 283] on button "Save & Confirm Shipping" at bounding box center [152, 285] width 66 height 15
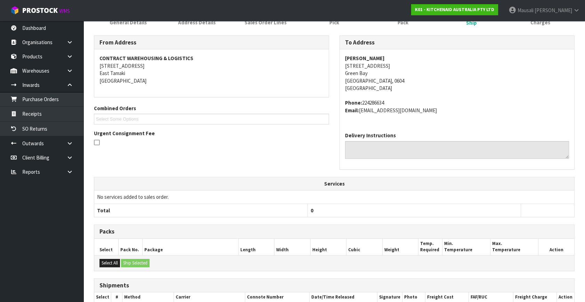
scroll to position [174, 0]
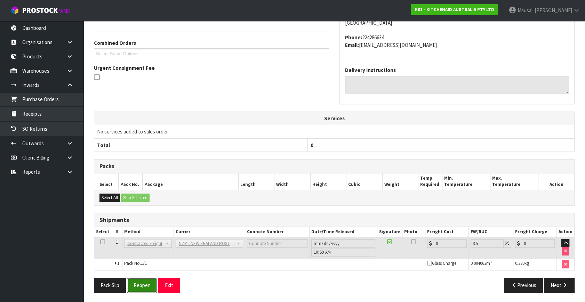
drag, startPoint x: 145, startPoint y: 284, endPoint x: 151, endPoint y: 284, distance: 5.9
click at [145, 284] on button "Reopen" at bounding box center [142, 285] width 30 height 15
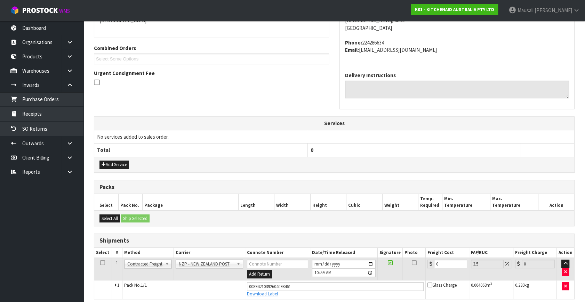
scroll to position [190, 0]
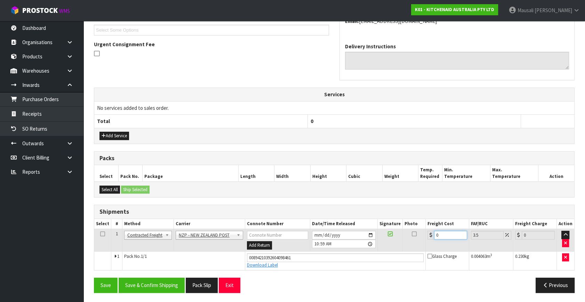
drag, startPoint x: 445, startPoint y: 235, endPoint x: 428, endPoint y: 241, distance: 18.7
click at [428, 241] on td "0" at bounding box center [446, 240] width 43 height 23
click at [136, 281] on button "Save & Confirm Shipping" at bounding box center [152, 285] width 66 height 15
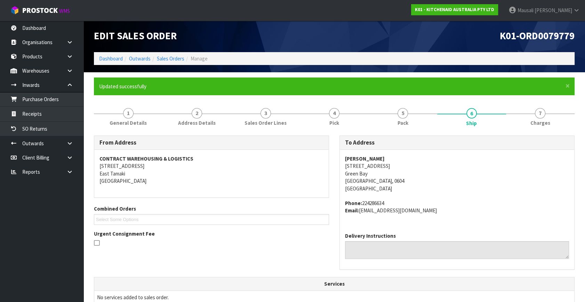
scroll to position [0, 0]
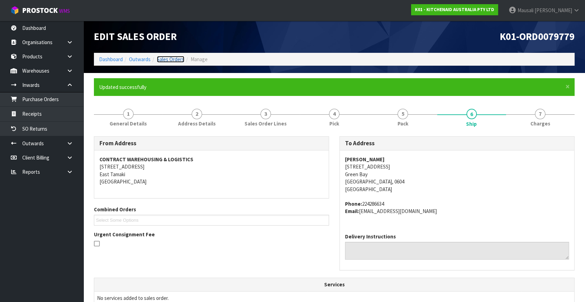
click at [167, 62] on link "Sales Orders" at bounding box center [170, 59] width 27 height 7
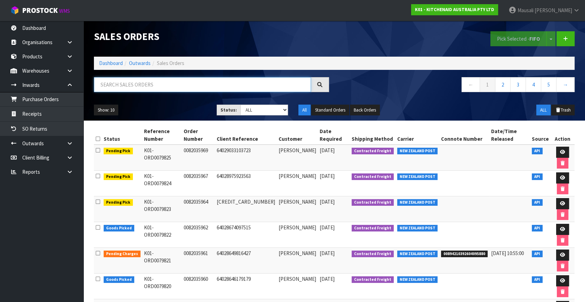
click at [110, 84] on input "text" at bounding box center [202, 84] width 217 height 15
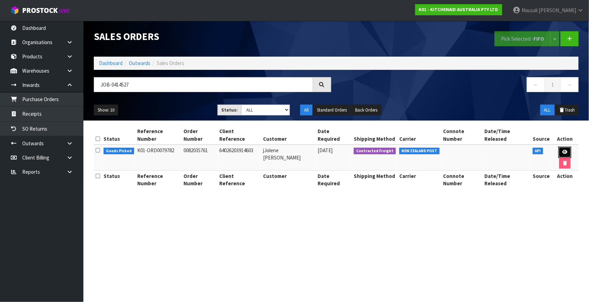
click at [559, 147] on link at bounding box center [565, 152] width 13 height 11
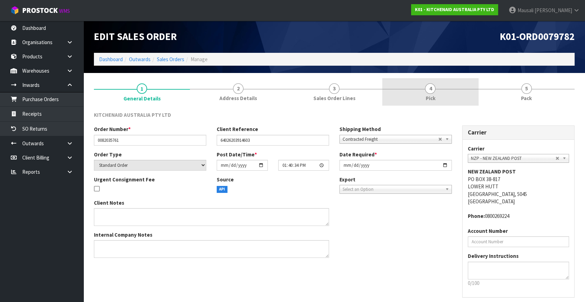
click at [454, 92] on link "4 Pick" at bounding box center [430, 91] width 96 height 27
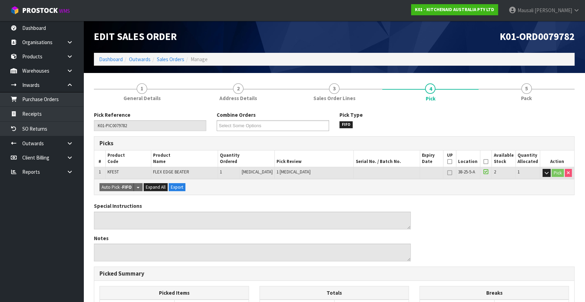
drag, startPoint x: 484, startPoint y: 161, endPoint x: 478, endPoint y: 163, distance: 6.1
click at [484, 162] on icon at bounding box center [485, 162] width 5 height 0
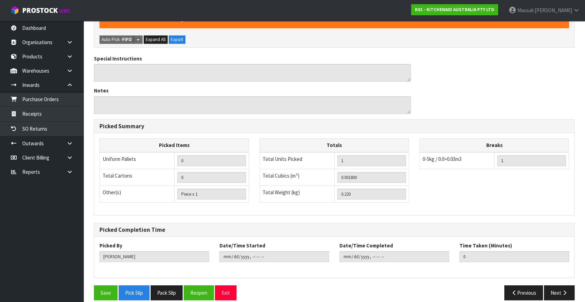
scroll to position [180, 0]
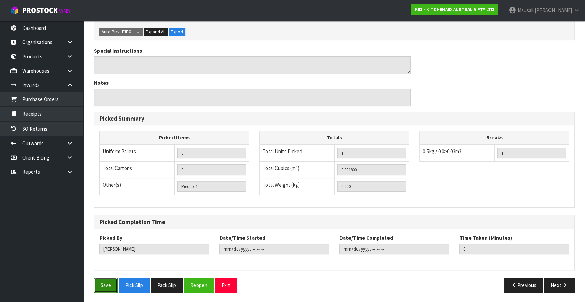
click at [112, 283] on button "Save" at bounding box center [106, 285] width 24 height 15
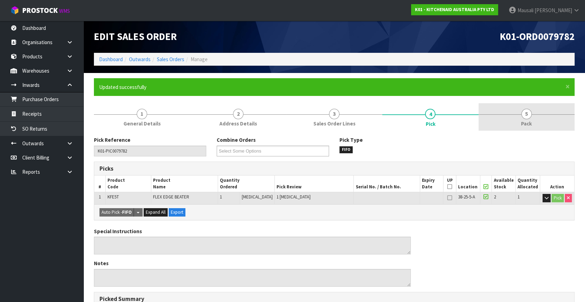
click at [527, 117] on span "5" at bounding box center [526, 114] width 10 height 10
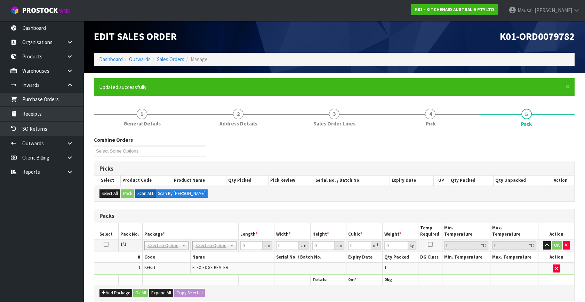
scroll to position [126, 0]
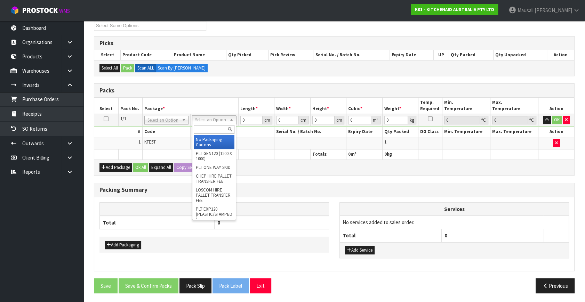
click at [212, 126] on input "text" at bounding box center [214, 129] width 41 height 9
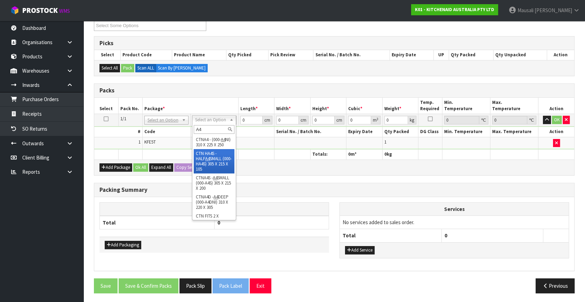
scroll to position [115, 0]
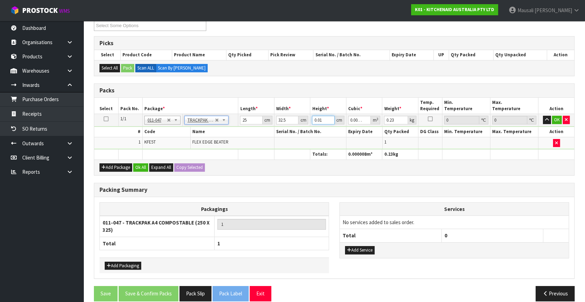
drag, startPoint x: 322, startPoint y: 118, endPoint x: 296, endPoint y: 123, distance: 26.3
click at [296, 123] on tr "1/1 NONE 007-001 007-002 007-004 007-009 007-013 007-014 007-015 007-017 007-01…" at bounding box center [334, 120] width 480 height 13
click at [143, 164] on button "Ok All" at bounding box center [140, 167] width 15 height 8
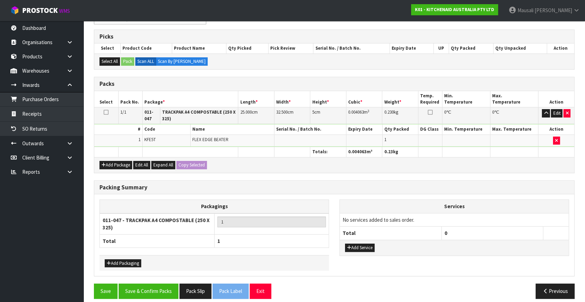
scroll to position [137, 0]
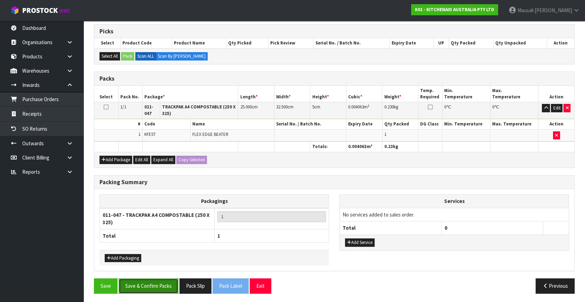
click at [151, 282] on button "Save & Confirm Packs" at bounding box center [149, 285] width 60 height 15
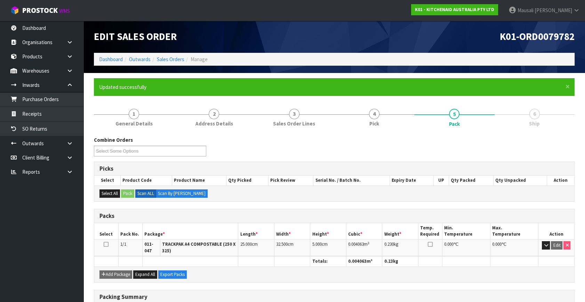
scroll to position [100, 0]
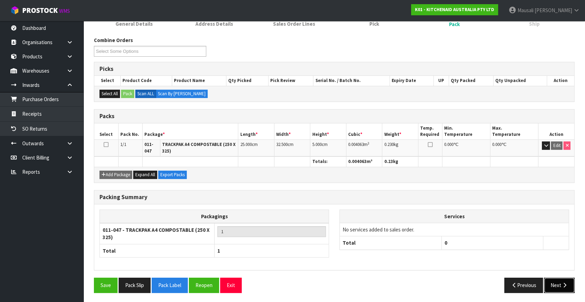
click at [550, 284] on button "Next" at bounding box center [559, 285] width 31 height 15
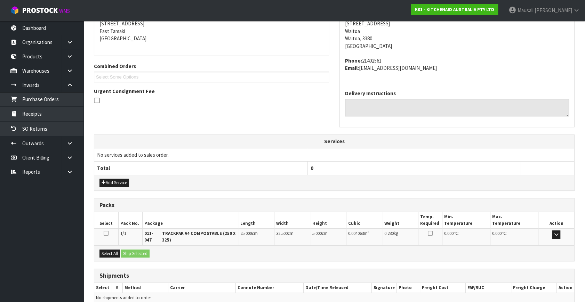
scroll to position [176, 0]
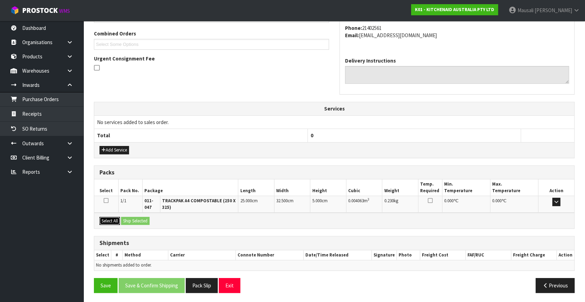
click at [118, 219] on button "Select All" at bounding box center [109, 221] width 21 height 8
click at [127, 220] on button "Ship Selected" at bounding box center [135, 221] width 29 height 8
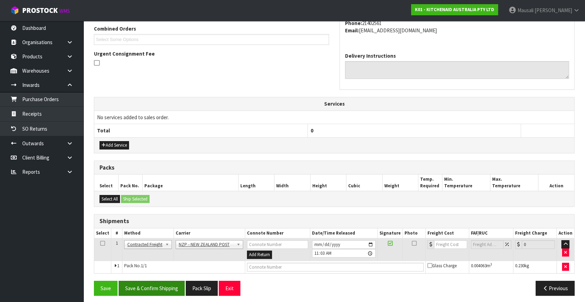
scroll to position [184, 0]
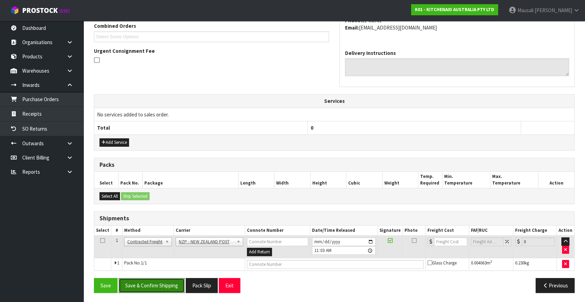
click at [170, 281] on button "Save & Confirm Shipping" at bounding box center [152, 285] width 66 height 15
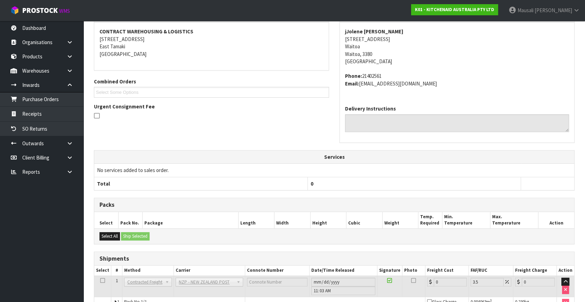
scroll to position [174, 0]
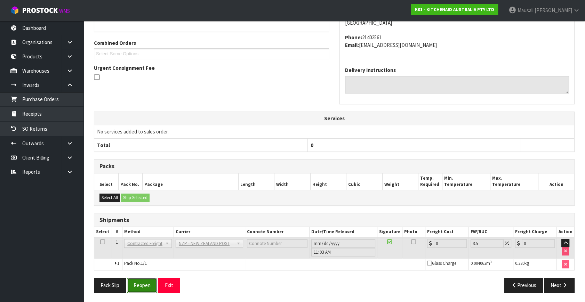
drag, startPoint x: 136, startPoint y: 283, endPoint x: 213, endPoint y: 258, distance: 80.6
click at [137, 283] on button "Reopen" at bounding box center [142, 285] width 30 height 15
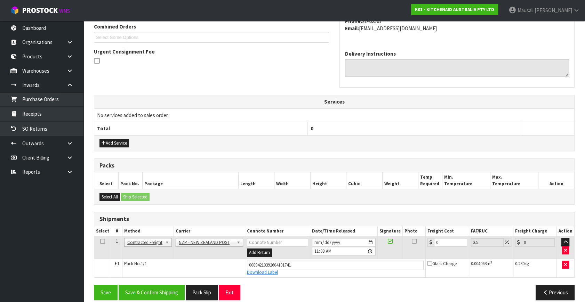
scroll to position [190, 0]
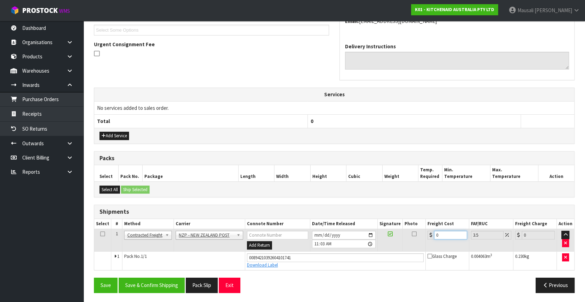
drag, startPoint x: 449, startPoint y: 234, endPoint x: 431, endPoint y: 240, distance: 18.0
click at [431, 240] on td "0" at bounding box center [446, 240] width 43 height 23
click at [162, 285] on button "Save & Confirm Shipping" at bounding box center [152, 285] width 66 height 15
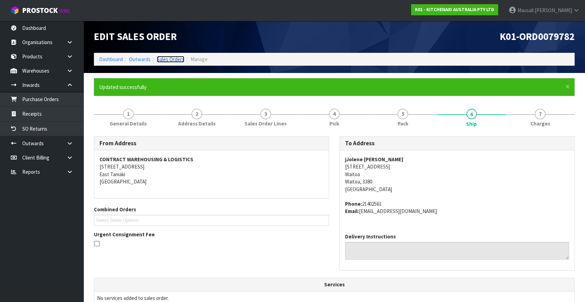
click at [162, 59] on link "Sales Orders" at bounding box center [170, 59] width 27 height 7
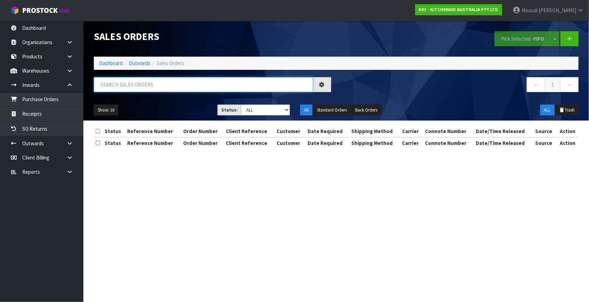
click at [115, 88] on input "text" at bounding box center [203, 84] width 219 height 15
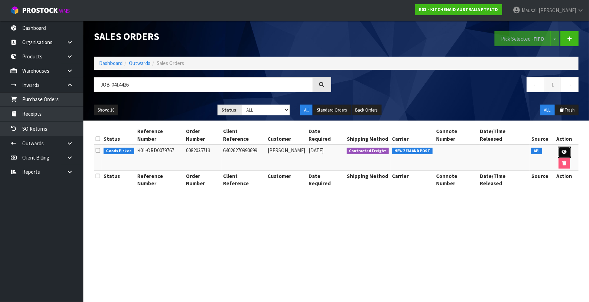
click at [562, 150] on icon at bounding box center [564, 152] width 5 height 5
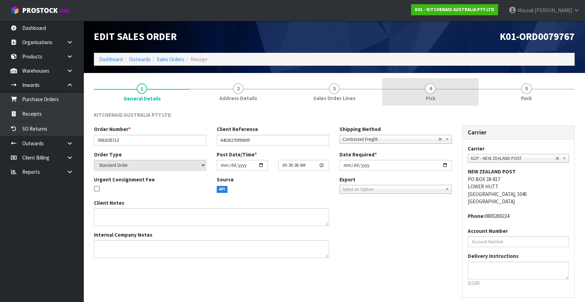
click at [451, 93] on link "4 Pick" at bounding box center [430, 91] width 96 height 27
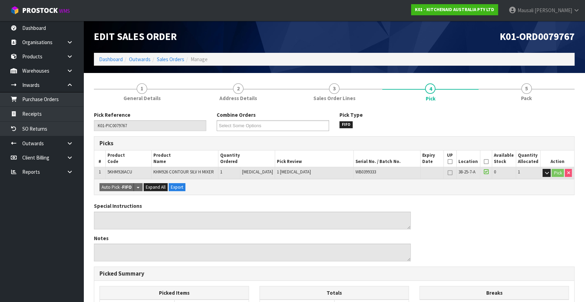
click at [484, 162] on icon at bounding box center [486, 162] width 5 height 0
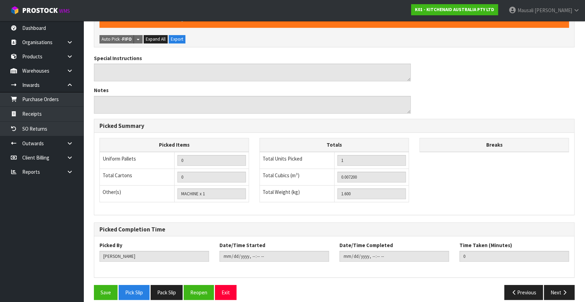
scroll to position [180, 0]
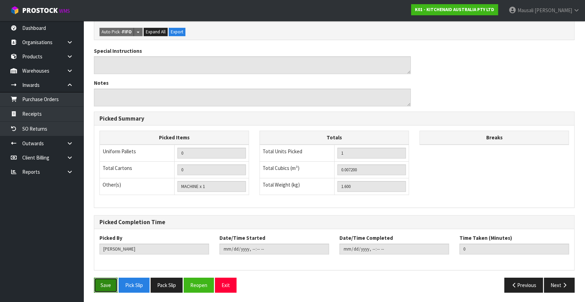
click at [105, 285] on button "Save" at bounding box center [106, 285] width 24 height 15
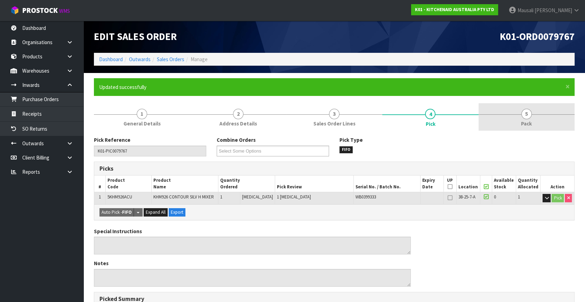
click at [526, 113] on span "5" at bounding box center [526, 114] width 10 height 10
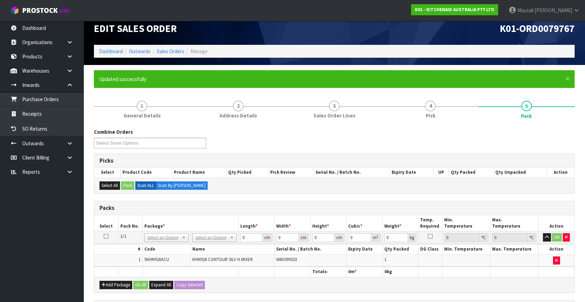
scroll to position [126, 0]
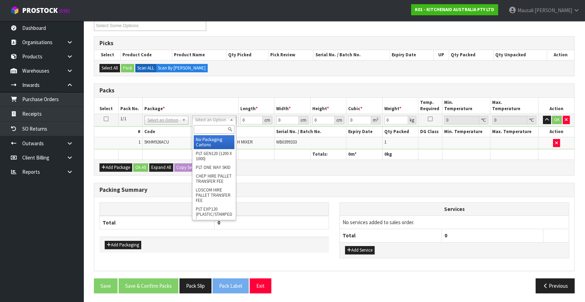
drag, startPoint x: 206, startPoint y: 121, endPoint x: 208, endPoint y: 133, distance: 12.0
click at [206, 128] on input "text" at bounding box center [214, 129] width 41 height 9
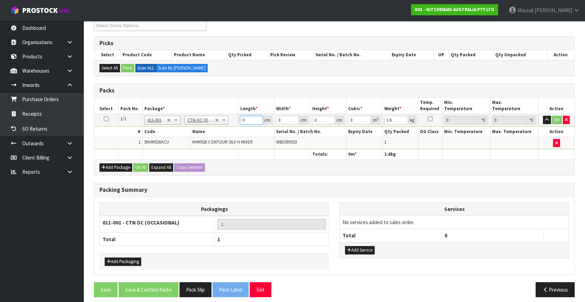
drag, startPoint x: 248, startPoint y: 119, endPoint x: 228, endPoint y: 128, distance: 21.6
click at [228, 128] on tbody "1/1 NONE 007-001 007-002 007-004 007-009 007-013 007-014 007-015 007-017 007-01…" at bounding box center [334, 131] width 480 height 35
click at [143, 163] on button "Ok All" at bounding box center [140, 167] width 15 height 8
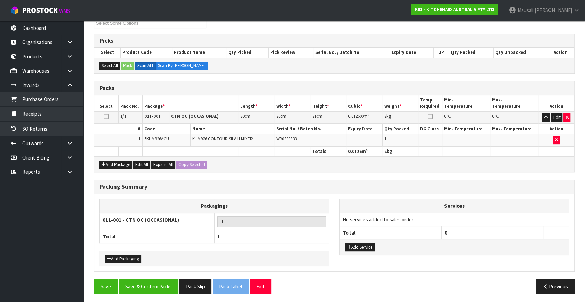
scroll to position [129, 0]
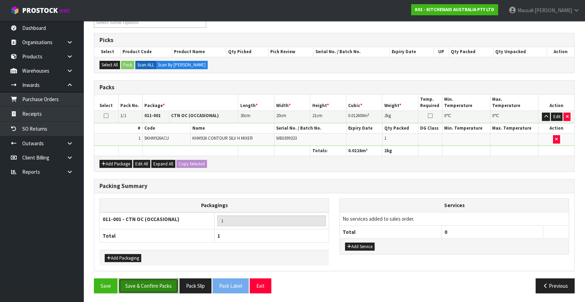
click at [154, 280] on button "Save & Confirm Packs" at bounding box center [149, 285] width 60 height 15
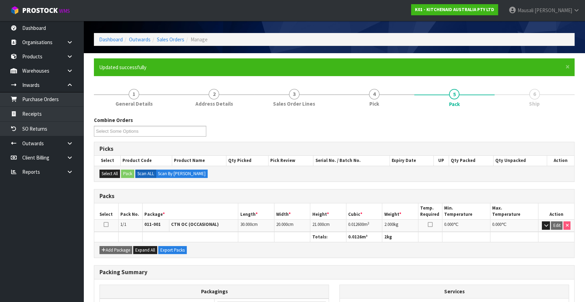
scroll to position [91, 0]
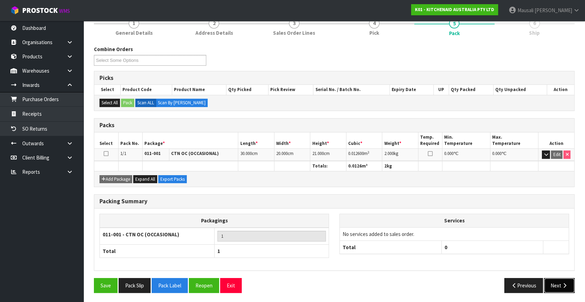
drag, startPoint x: 561, startPoint y: 287, endPoint x: 558, endPoint y: 285, distance: 3.9
click at [558, 285] on button "Next" at bounding box center [559, 285] width 31 height 15
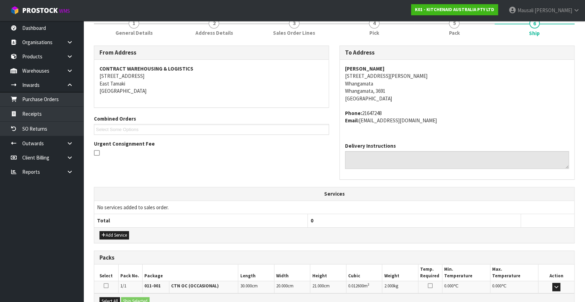
scroll to position [171, 0]
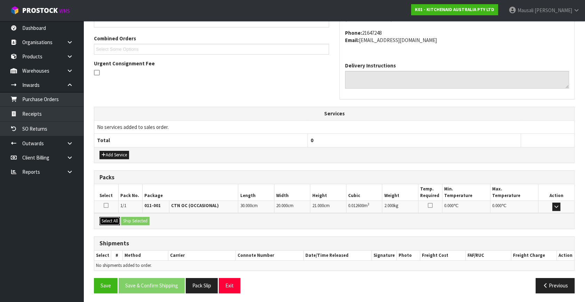
click at [114, 220] on button "Select All" at bounding box center [109, 221] width 21 height 8
click at [131, 219] on button "Ship Selected" at bounding box center [135, 221] width 29 height 8
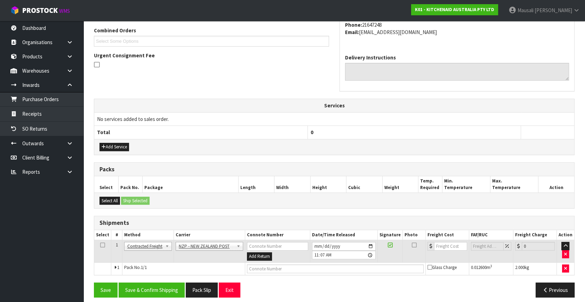
scroll to position [184, 0]
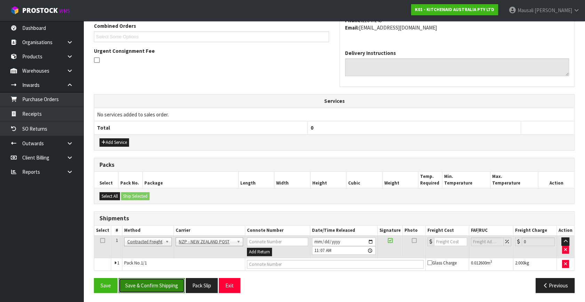
drag, startPoint x: 168, startPoint y: 284, endPoint x: 228, endPoint y: 266, distance: 63.0
click at [169, 280] on button "Save & Confirm Shipping" at bounding box center [152, 285] width 66 height 15
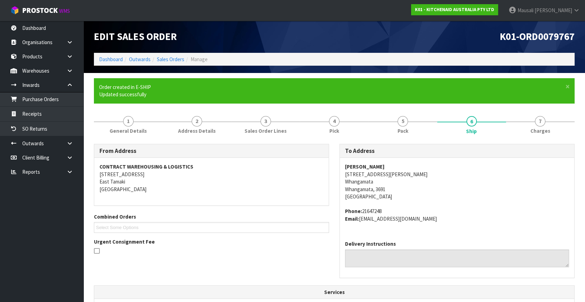
scroll to position [174, 0]
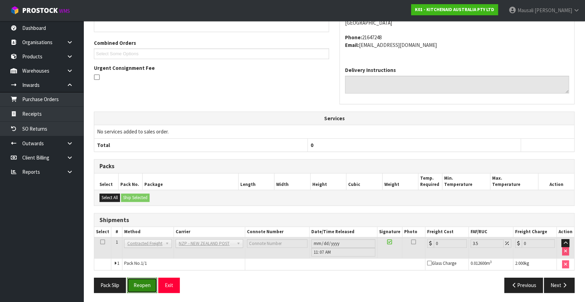
click at [145, 283] on button "Reopen" at bounding box center [142, 285] width 30 height 15
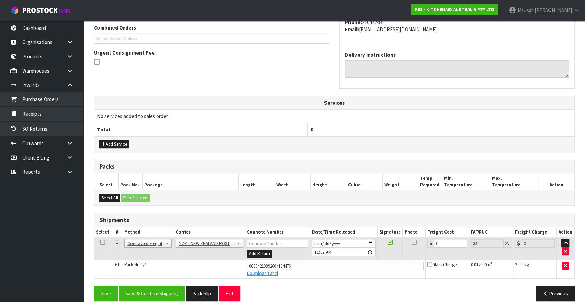
scroll to position [190, 0]
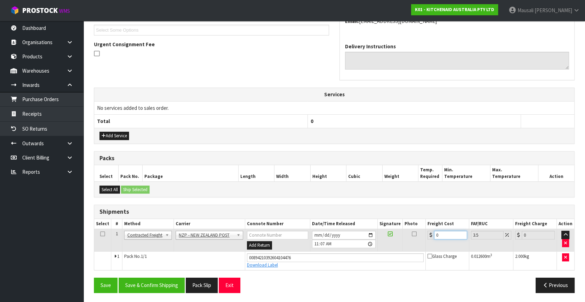
drag, startPoint x: 449, startPoint y: 234, endPoint x: 427, endPoint y: 241, distance: 23.2
click at [427, 241] on td "0" at bounding box center [446, 240] width 43 height 23
click at [154, 281] on button "Save & Confirm Shipping" at bounding box center [152, 285] width 66 height 15
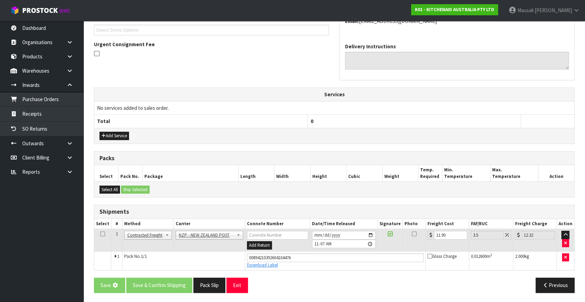
scroll to position [0, 0]
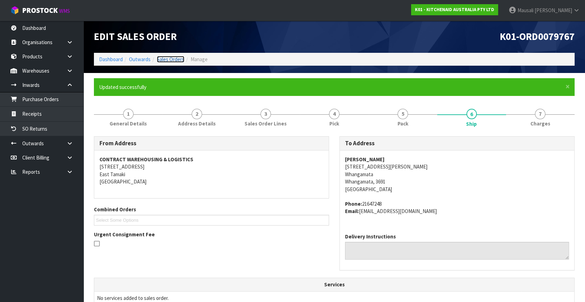
click at [161, 56] on link "Sales Orders" at bounding box center [170, 59] width 27 height 7
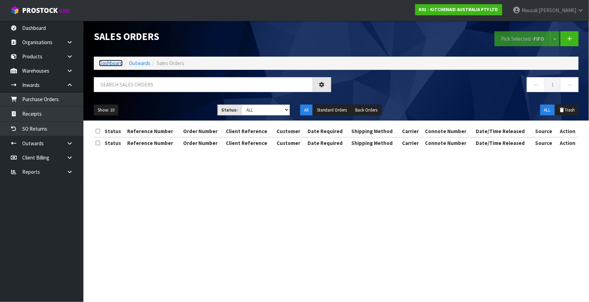
click at [108, 62] on link "Dashboard" at bounding box center [111, 63] width 24 height 7
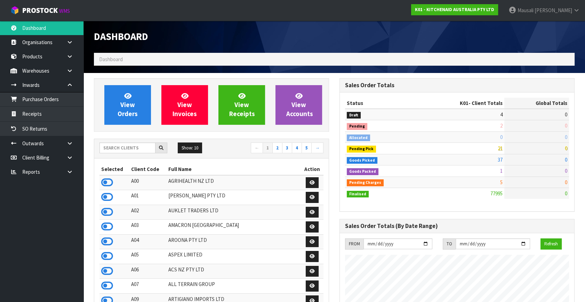
scroll to position [526, 245]
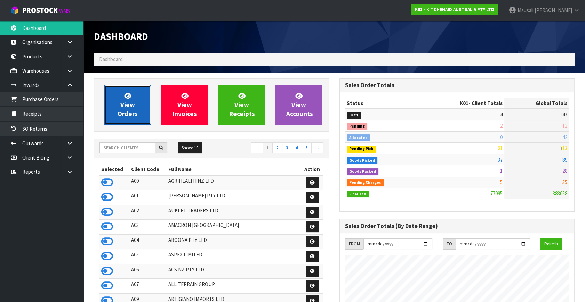
click at [126, 107] on span "View Orders" at bounding box center [128, 105] width 20 height 26
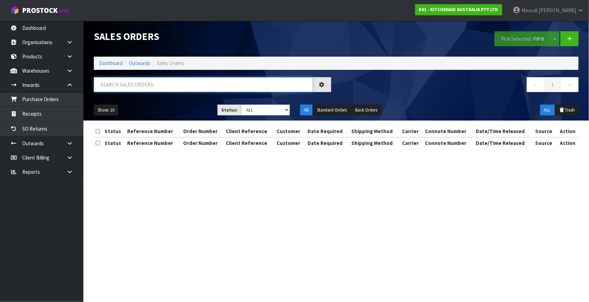
click at [101, 80] on input "text" at bounding box center [203, 84] width 219 height 15
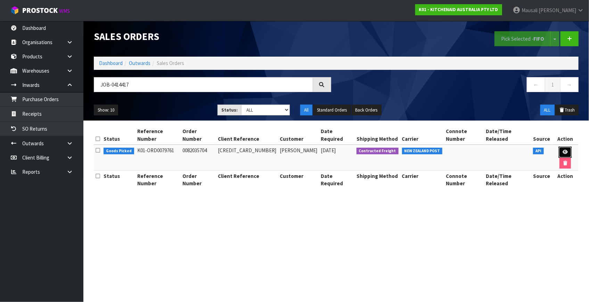
click at [559, 147] on link at bounding box center [565, 152] width 13 height 11
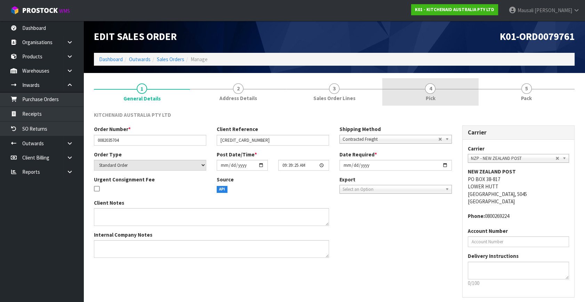
click at [441, 97] on link "4 Pick" at bounding box center [430, 91] width 96 height 27
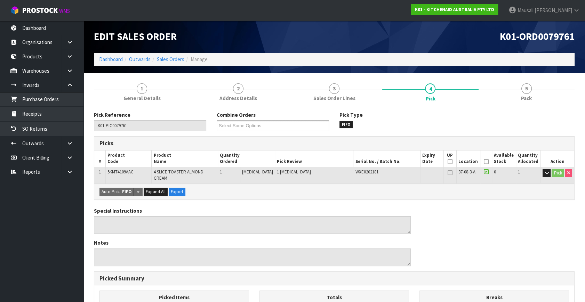
click at [484, 162] on icon at bounding box center [486, 162] width 5 height 0
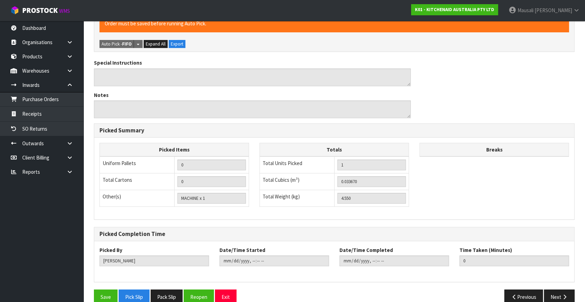
scroll to position [180, 0]
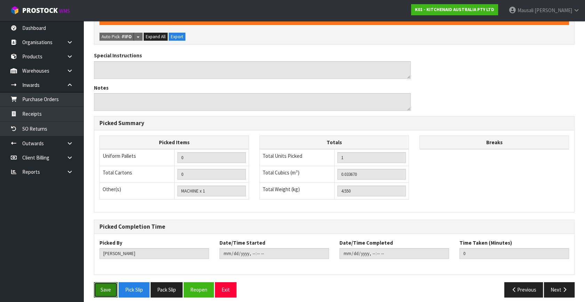
drag, startPoint x: 102, startPoint y: 282, endPoint x: 112, endPoint y: 272, distance: 13.8
click at [103, 282] on button "Save" at bounding box center [106, 289] width 24 height 15
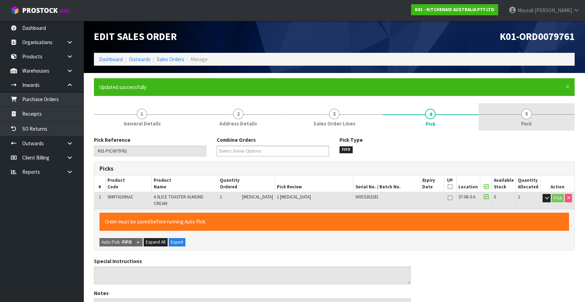
click at [521, 120] on span "Pack" at bounding box center [526, 123] width 11 height 7
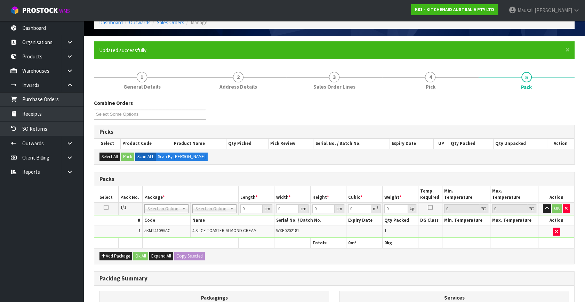
scroll to position [95, 0]
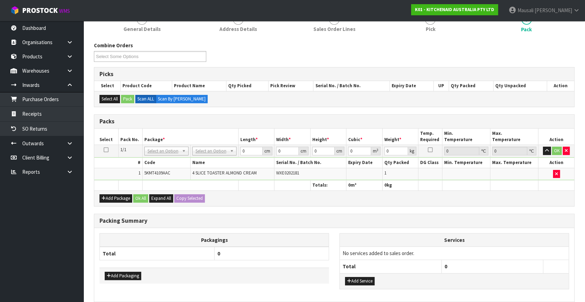
drag, startPoint x: 209, startPoint y: 147, endPoint x: 210, endPoint y: 156, distance: 9.1
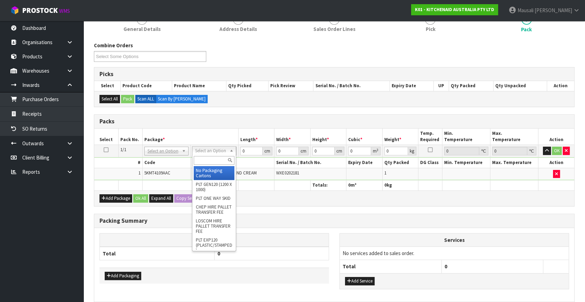
click at [210, 161] on input "text" at bounding box center [214, 160] width 41 height 9
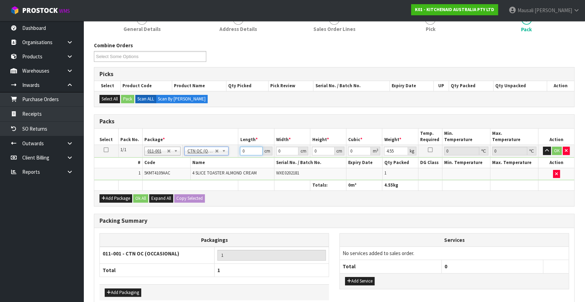
drag, startPoint x: 253, startPoint y: 147, endPoint x: 258, endPoint y: 153, distance: 7.7
click at [229, 162] on tbody "1/1 NONE 007-001 007-002 007-004 007-009 007-013 007-014 007-015 007-017 007-01…" at bounding box center [334, 162] width 480 height 35
click at [144, 197] on button "Ok All" at bounding box center [140, 198] width 15 height 8
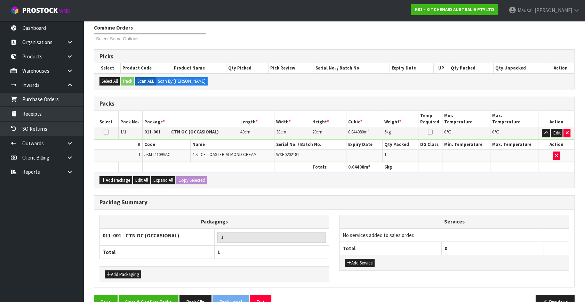
scroll to position [129, 0]
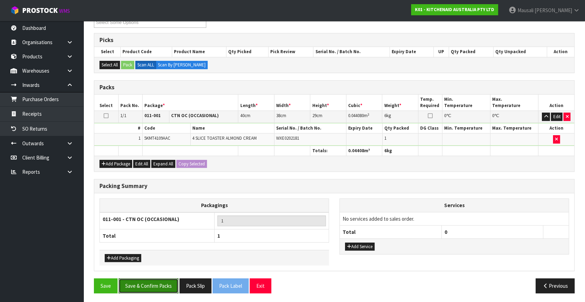
drag, startPoint x: 157, startPoint y: 281, endPoint x: 165, endPoint y: 274, distance: 11.1
click at [159, 278] on button "Save & Confirm Packs" at bounding box center [149, 285] width 60 height 15
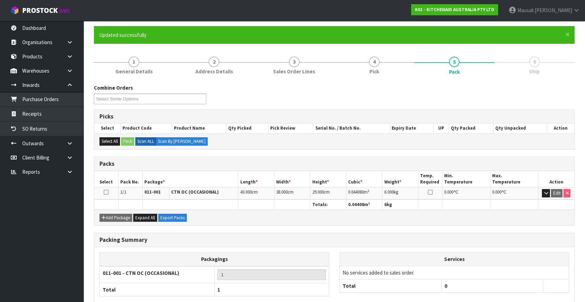
scroll to position [91, 0]
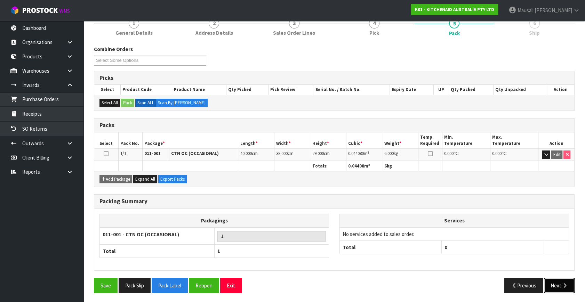
click at [553, 283] on button "Next" at bounding box center [559, 285] width 31 height 15
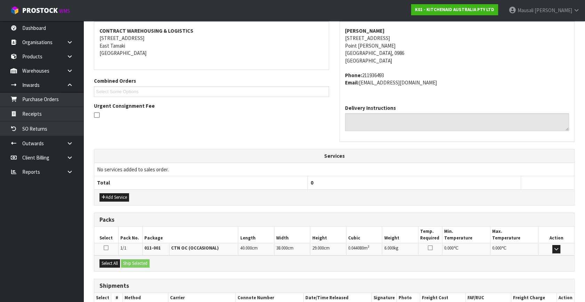
scroll to position [171, 0]
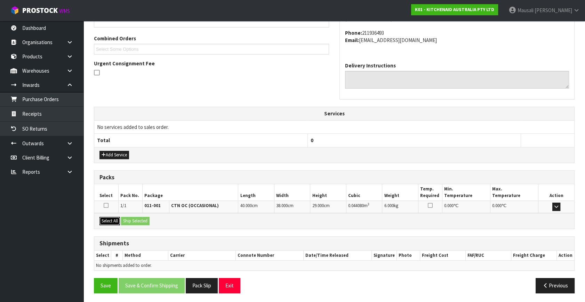
click at [114, 220] on button "Select All" at bounding box center [109, 221] width 21 height 8
click at [126, 220] on button "Ship Selected" at bounding box center [135, 221] width 29 height 8
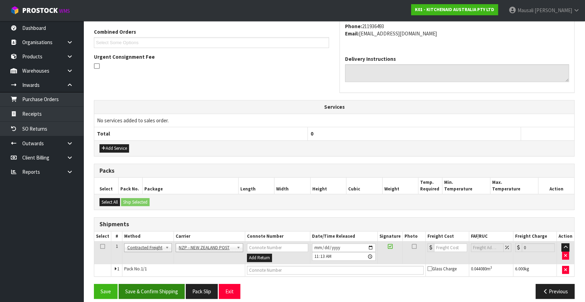
scroll to position [184, 0]
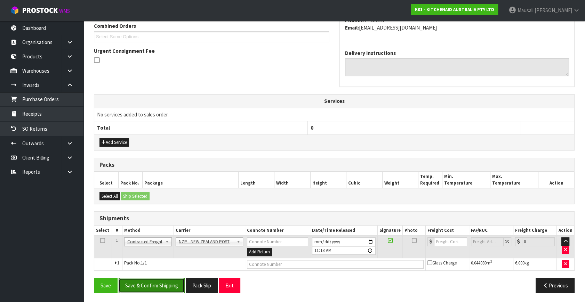
click at [169, 285] on button "Save & Confirm Shipping" at bounding box center [152, 285] width 66 height 15
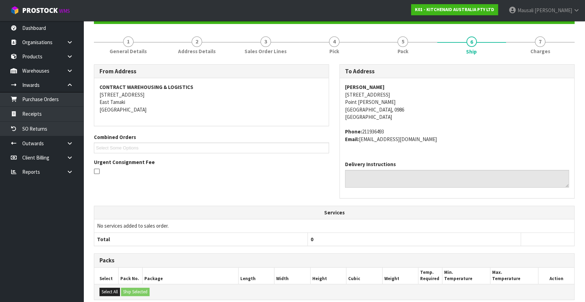
scroll to position [174, 0]
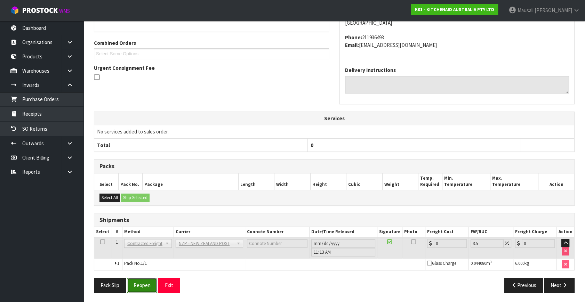
click at [138, 281] on button "Reopen" at bounding box center [142, 285] width 30 height 15
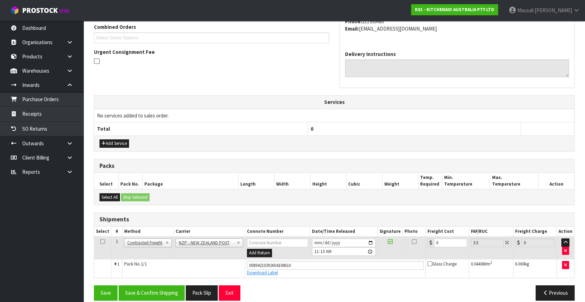
scroll to position [190, 0]
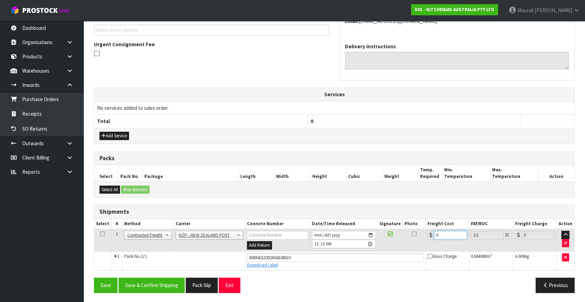
drag, startPoint x: 450, startPoint y: 236, endPoint x: 435, endPoint y: 241, distance: 14.9
click at [435, 241] on td "0" at bounding box center [446, 240] width 43 height 23
click at [181, 282] on button "Save & Confirm Shipping" at bounding box center [152, 285] width 66 height 15
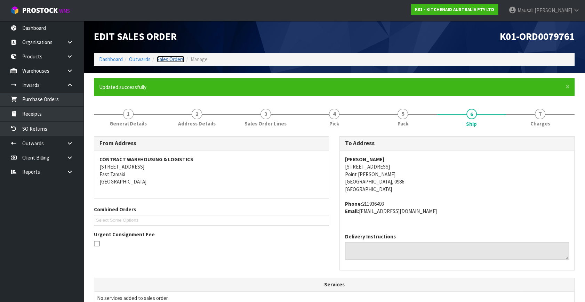
click at [177, 57] on link "Sales Orders" at bounding box center [170, 59] width 27 height 7
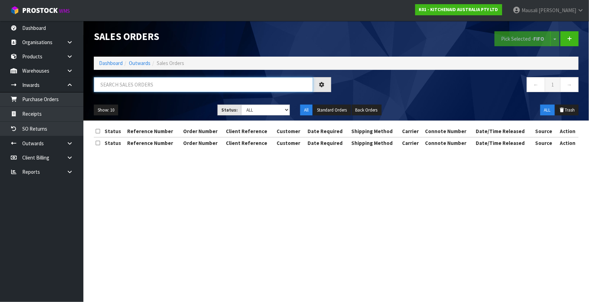
click at [128, 87] on input "text" at bounding box center [203, 84] width 219 height 15
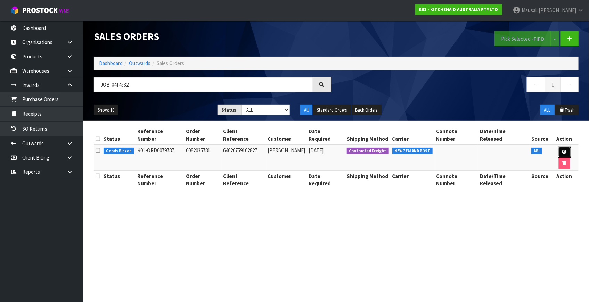
click at [562, 150] on icon at bounding box center [564, 152] width 5 height 5
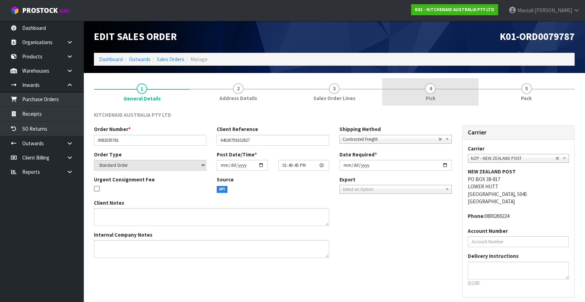
click at [429, 97] on span "Pick" at bounding box center [430, 98] width 10 height 7
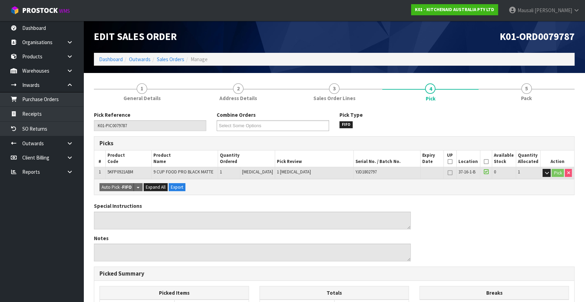
click at [484, 162] on icon at bounding box center [486, 162] width 5 height 0
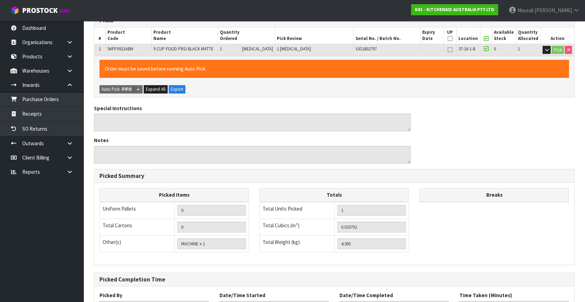
scroll to position [180, 0]
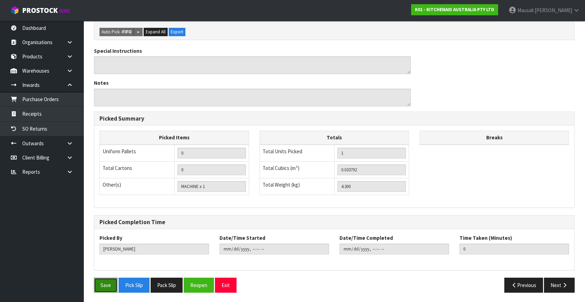
drag, startPoint x: 105, startPoint y: 281, endPoint x: 219, endPoint y: 247, distance: 119.3
click at [105, 280] on button "Save" at bounding box center [106, 285] width 24 height 15
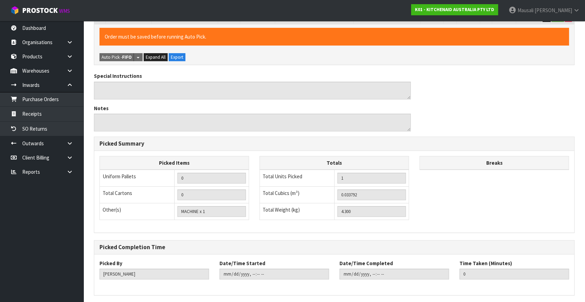
scroll to position [0, 0]
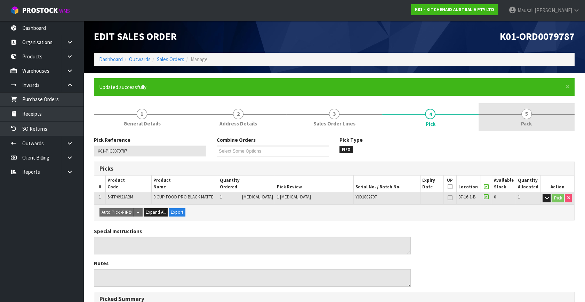
click at [528, 118] on span "5" at bounding box center [526, 114] width 10 height 10
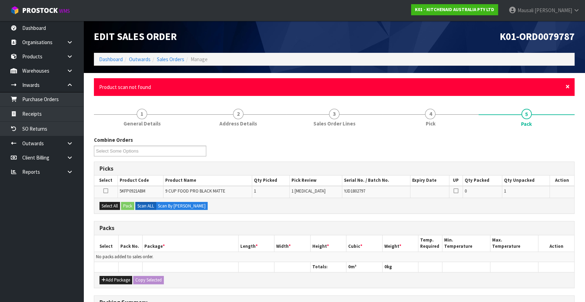
click at [569, 86] on span "×" at bounding box center [567, 87] width 4 height 10
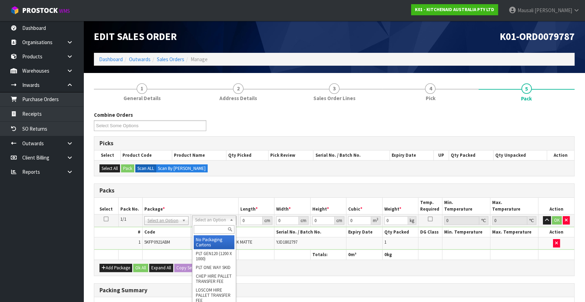
click at [204, 227] on input "text" at bounding box center [214, 229] width 41 height 9
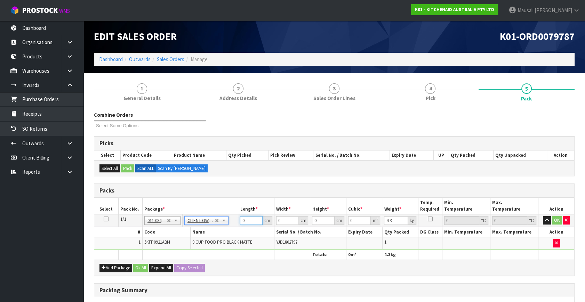
drag, startPoint x: 247, startPoint y: 220, endPoint x: 229, endPoint y: 226, distance: 19.0
click at [228, 226] on tbody "1/1 NONE 007-001 007-002 007-004 007-009 007-013 007-014 007-015 007-017 007-01…" at bounding box center [334, 232] width 480 height 35
click at [139, 261] on div "Add Package Ok All Expand All Copy Selected" at bounding box center [334, 268] width 480 height 16
click at [141, 265] on button "Ok All" at bounding box center [140, 268] width 15 height 8
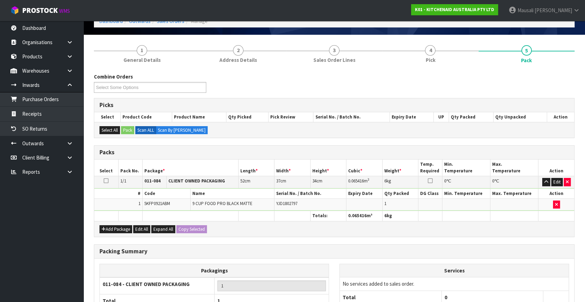
scroll to position [104, 0]
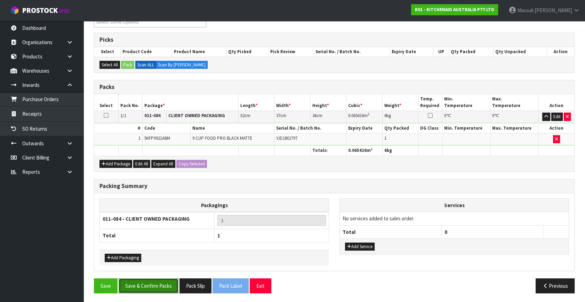
click at [152, 286] on button "Save & Confirm Packs" at bounding box center [149, 285] width 60 height 15
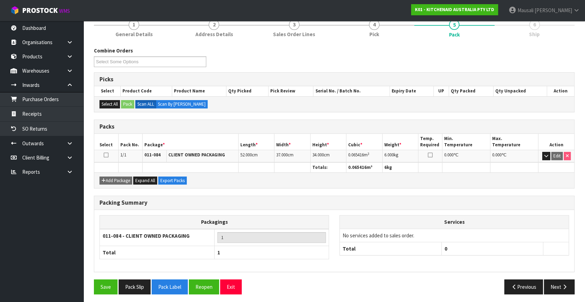
scroll to position [91, 0]
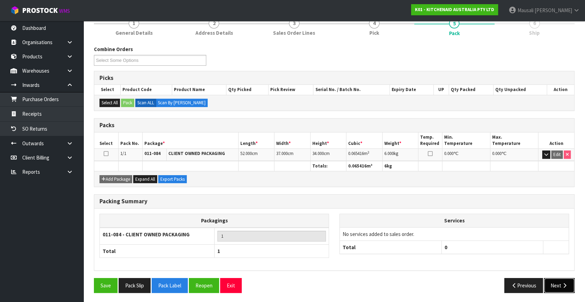
click at [560, 278] on button "Next" at bounding box center [559, 285] width 31 height 15
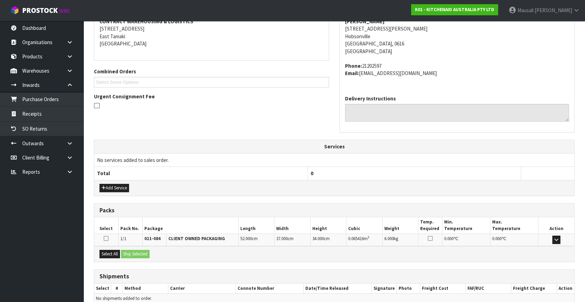
scroll to position [171, 0]
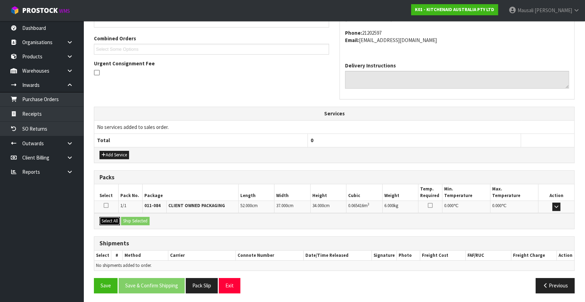
drag, startPoint x: 115, startPoint y: 219, endPoint x: 128, endPoint y: 218, distance: 12.9
click at [119, 219] on button "Select All" at bounding box center [109, 221] width 21 height 8
click at [136, 218] on button "Ship Selected" at bounding box center [135, 221] width 29 height 8
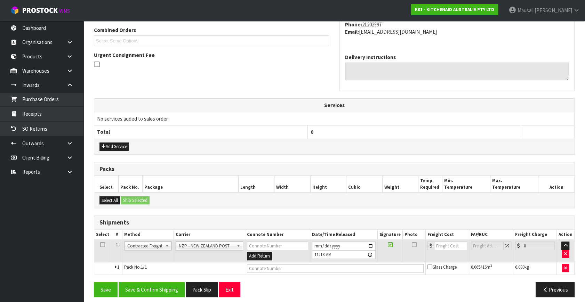
scroll to position [184, 0]
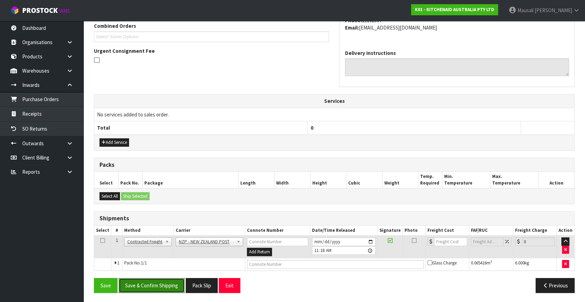
drag, startPoint x: 166, startPoint y: 282, endPoint x: 253, endPoint y: 262, distance: 89.6
click at [166, 282] on button "Save & Confirm Shipping" at bounding box center [152, 285] width 66 height 15
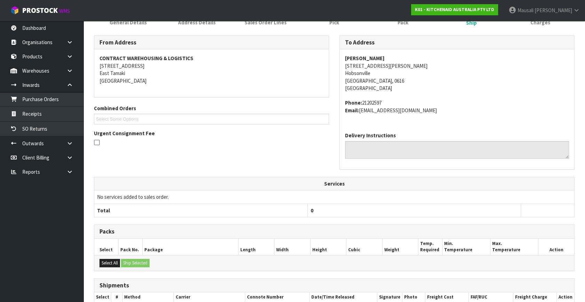
scroll to position [174, 0]
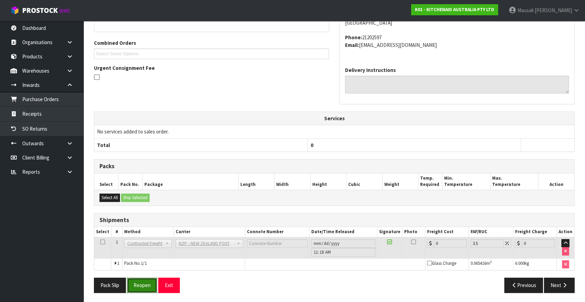
drag, startPoint x: 146, startPoint y: 283, endPoint x: 150, endPoint y: 279, distance: 4.9
click at [147, 281] on button "Reopen" at bounding box center [142, 285] width 30 height 15
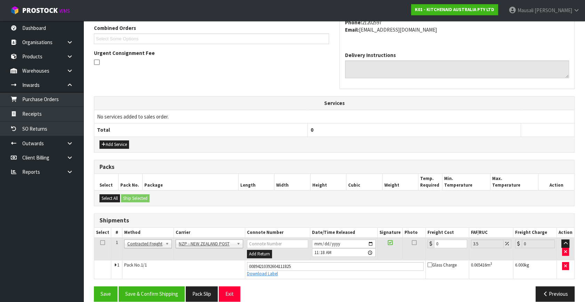
scroll to position [190, 0]
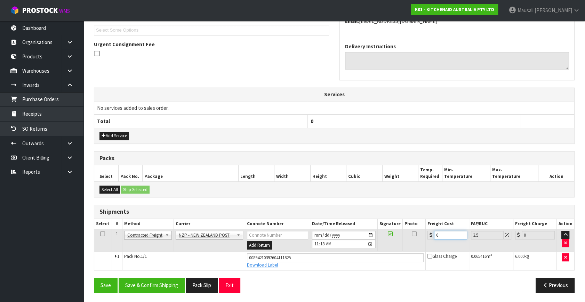
drag, startPoint x: 447, startPoint y: 234, endPoint x: 426, endPoint y: 244, distance: 23.5
click at [426, 244] on td "0" at bounding box center [446, 240] width 43 height 23
click at [166, 287] on button "Save & Confirm Shipping" at bounding box center [152, 285] width 66 height 15
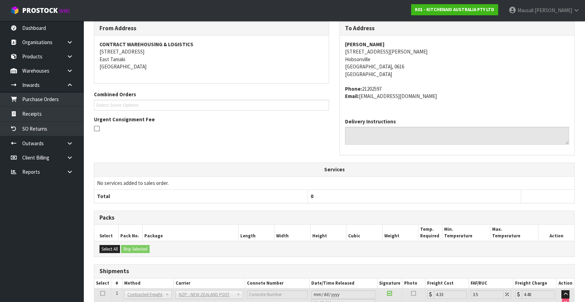
scroll to position [13, 0]
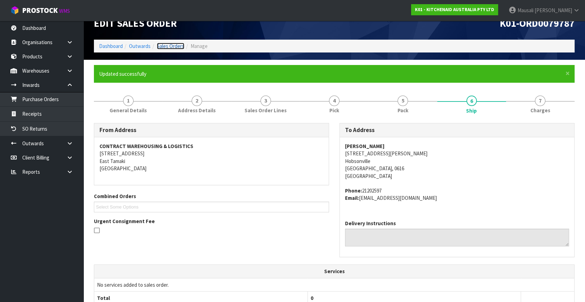
click at [170, 43] on link "Sales Orders" at bounding box center [170, 46] width 27 height 7
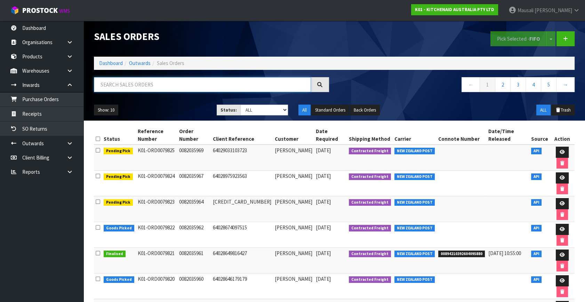
click at [123, 87] on input "text" at bounding box center [202, 84] width 217 height 15
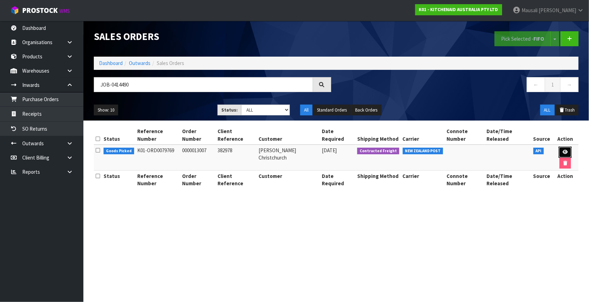
click at [562, 148] on link at bounding box center [565, 152] width 13 height 11
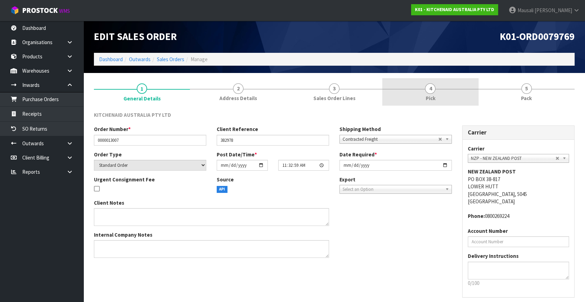
click at [451, 91] on link "4 Pick" at bounding box center [430, 91] width 96 height 27
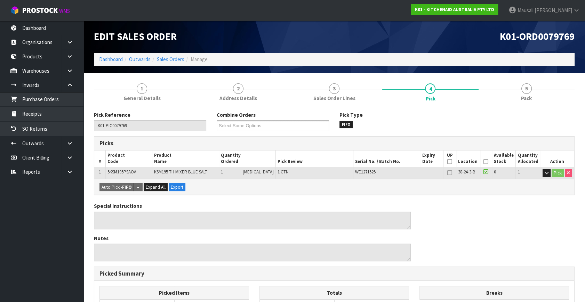
click at [484, 162] on icon at bounding box center [485, 162] width 5 height 0
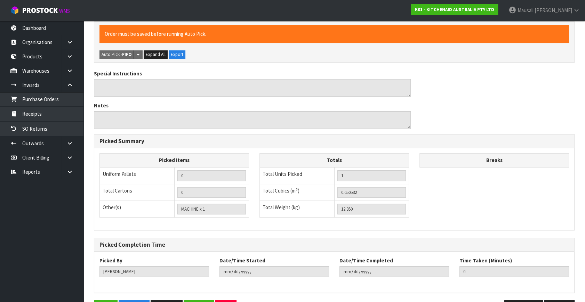
scroll to position [180, 0]
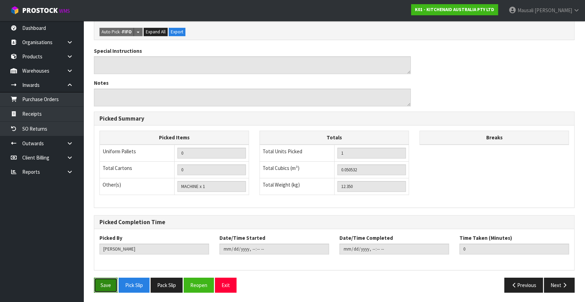
click at [105, 284] on button "Save" at bounding box center [106, 285] width 24 height 15
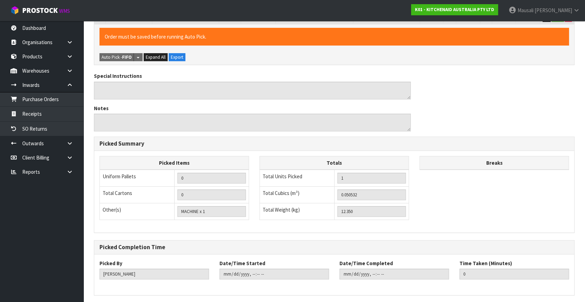
scroll to position [0, 0]
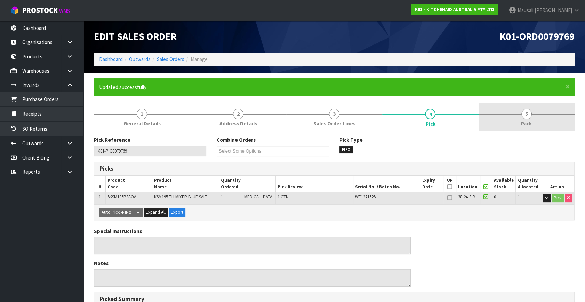
click at [511, 111] on link "5 Pack" at bounding box center [526, 116] width 96 height 27
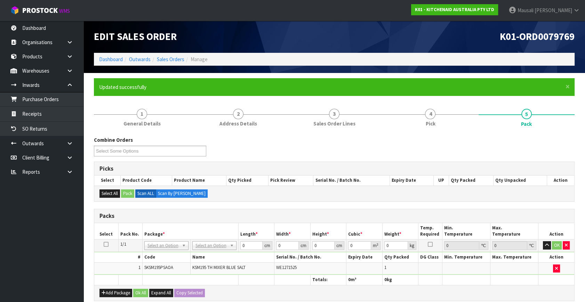
scroll to position [126, 0]
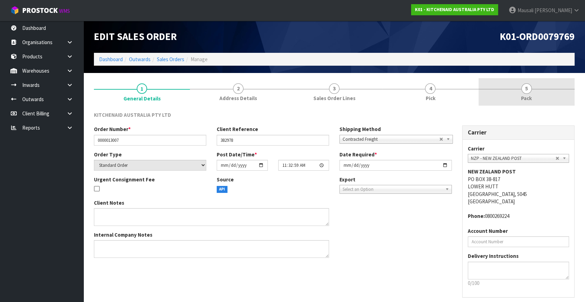
click at [513, 96] on link "5 Pack" at bounding box center [526, 91] width 96 height 27
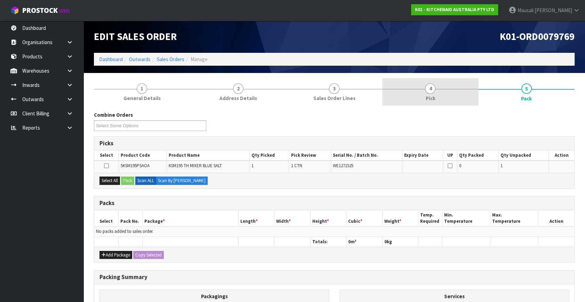
click at [429, 99] on span "Pick" at bounding box center [430, 98] width 10 height 7
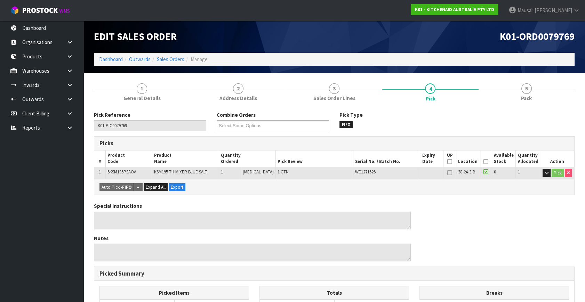
click at [480, 161] on th "Picked" at bounding box center [486, 159] width 12 height 16
click at [484, 162] on icon at bounding box center [485, 162] width 5 height 0
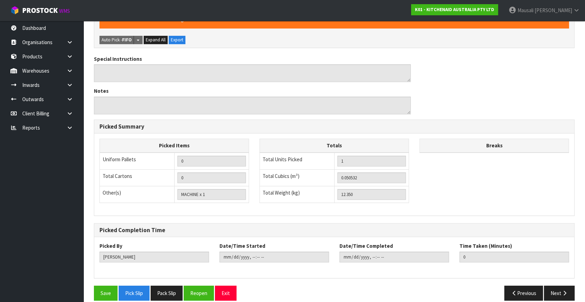
scroll to position [180, 0]
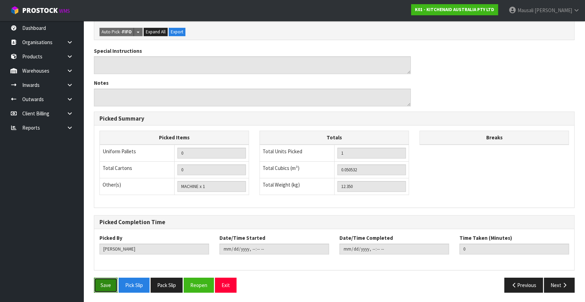
click at [99, 283] on button "Save" at bounding box center [106, 285] width 24 height 15
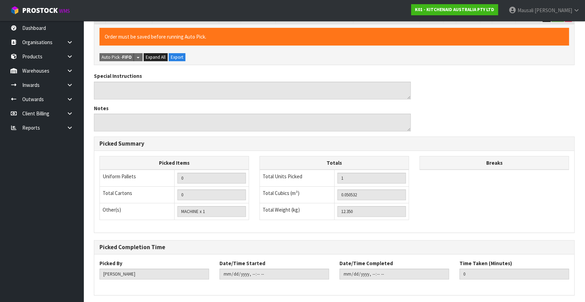
scroll to position [0, 0]
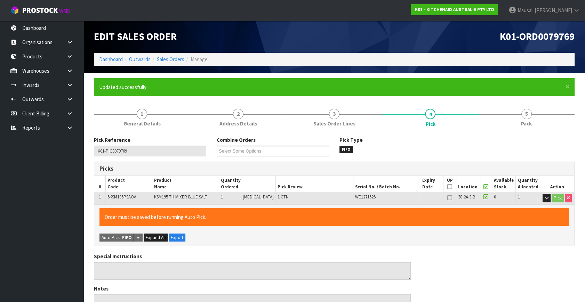
type input "2025-09-26T12:06:14"
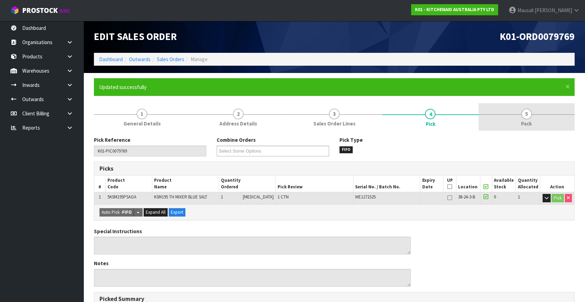
click at [515, 120] on link "5 Pack" at bounding box center [526, 116] width 96 height 27
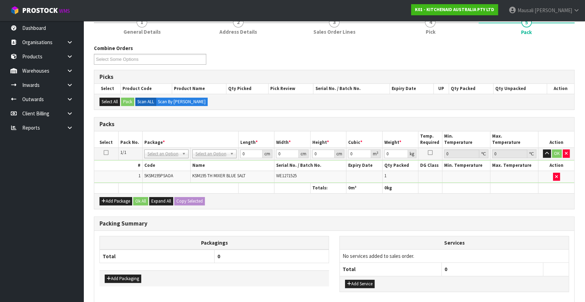
scroll to position [126, 0]
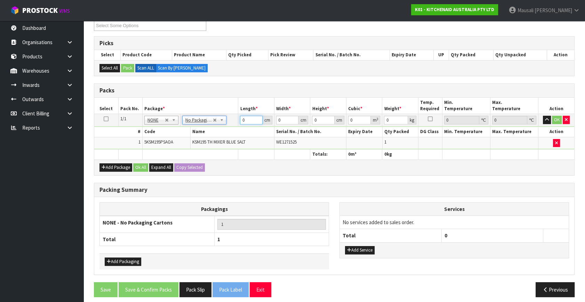
drag, startPoint x: 247, startPoint y: 118, endPoint x: 225, endPoint y: 129, distance: 24.1
click at [225, 129] on tbody "1/1 NONE 007-001 007-002 007-004 007-009 007-013 007-014 007-015 007-017 007-01…" at bounding box center [334, 131] width 480 height 35
type input "43"
type input "29"
type input "4"
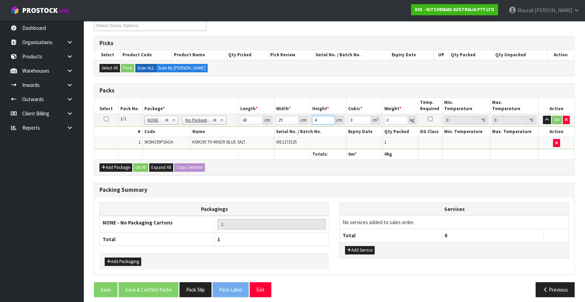
type input "0.004988"
type input "43"
type input "0.053621"
type input "43"
type input "13"
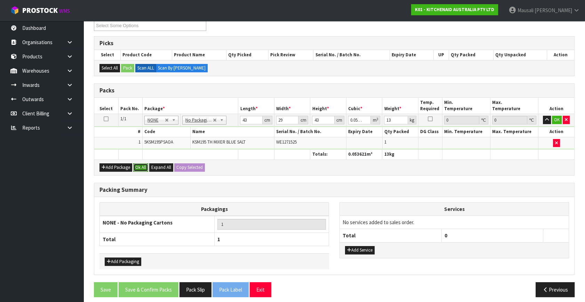
click at [139, 163] on button "Ok All" at bounding box center [140, 167] width 15 height 8
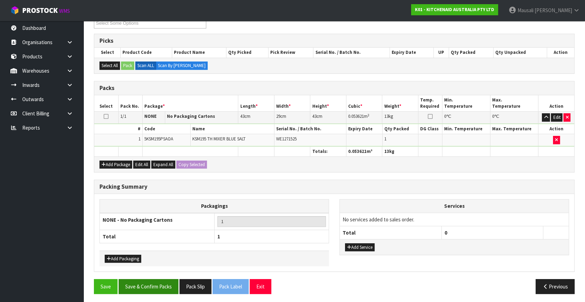
scroll to position [129, 0]
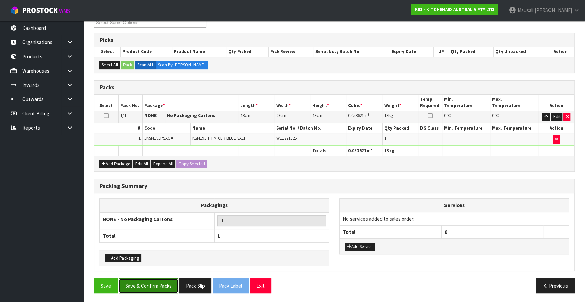
drag, startPoint x: 158, startPoint y: 283, endPoint x: 172, endPoint y: 277, distance: 15.5
click at [158, 282] on button "Save & Confirm Packs" at bounding box center [149, 285] width 60 height 15
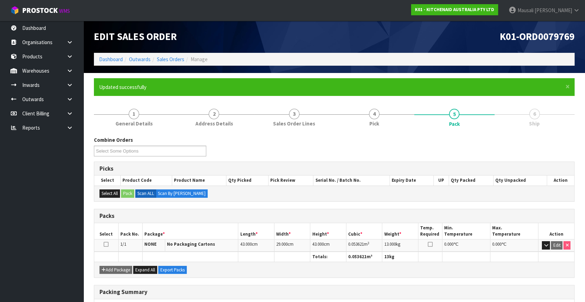
scroll to position [91, 0]
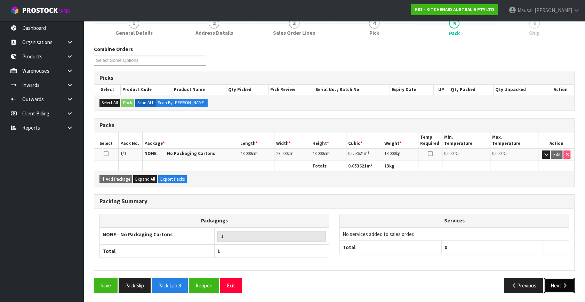
drag, startPoint x: 553, startPoint y: 284, endPoint x: 479, endPoint y: 264, distance: 76.7
click at [553, 284] on button "Next" at bounding box center [559, 285] width 31 height 15
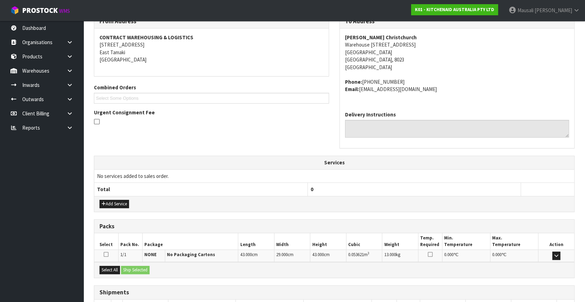
scroll to position [158, 0]
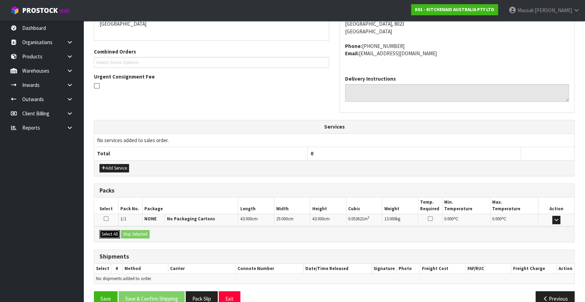
click at [113, 230] on button "Select All" at bounding box center [109, 234] width 21 height 8
click at [124, 232] on button "Ship Selected" at bounding box center [135, 234] width 29 height 8
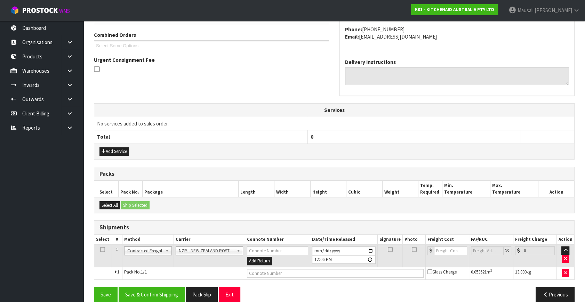
scroll to position [184, 0]
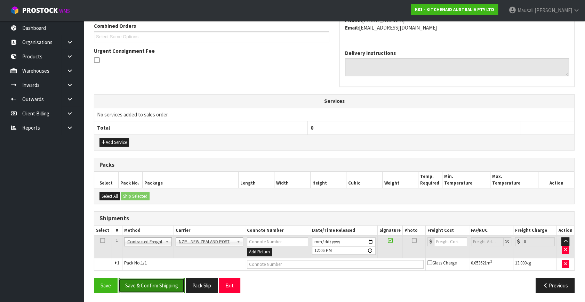
click at [161, 289] on button "Save & Confirm Shipping" at bounding box center [152, 285] width 66 height 15
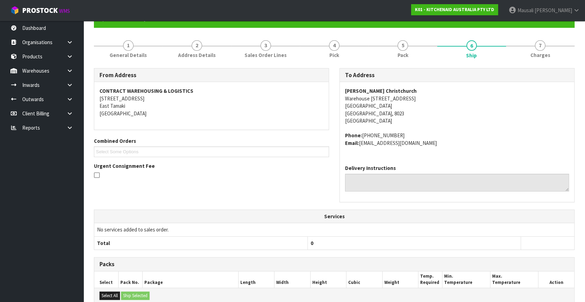
scroll to position [174, 0]
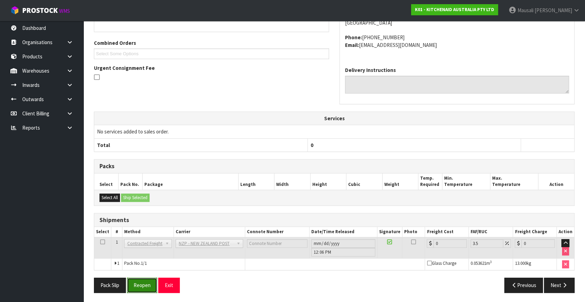
click at [151, 283] on button "Reopen" at bounding box center [142, 285] width 30 height 15
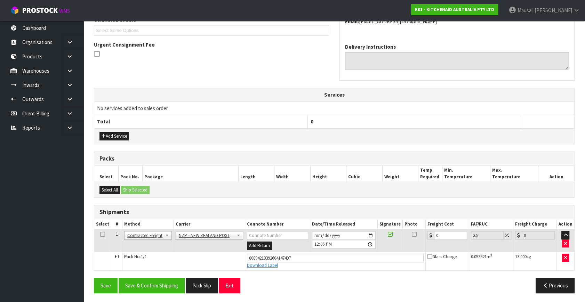
scroll to position [190, 0]
drag, startPoint x: 446, startPoint y: 235, endPoint x: 427, endPoint y: 242, distance: 20.3
click at [427, 242] on td "0" at bounding box center [446, 240] width 43 height 23
type input "1"
type input "1.03"
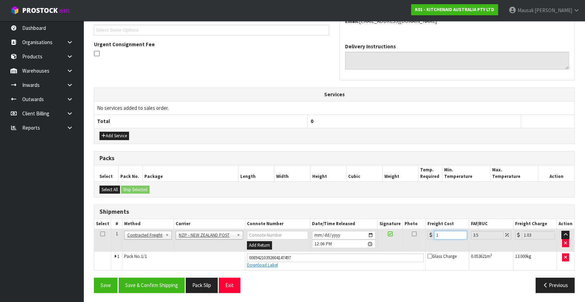
type input "16"
type input "16.56"
type input "16.6"
type input "17.18"
type input "16.61"
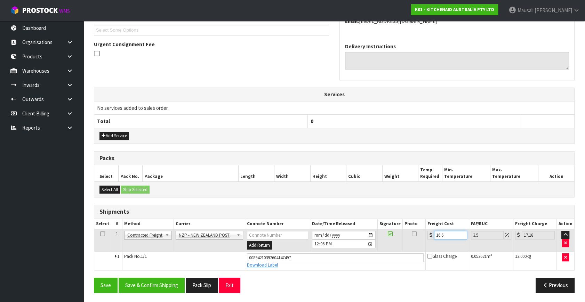
type input "17.19"
type input "16.61"
click at [160, 280] on button "Save & Confirm Shipping" at bounding box center [152, 285] width 66 height 15
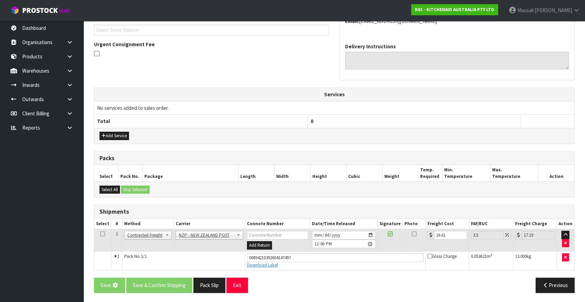
scroll to position [0, 0]
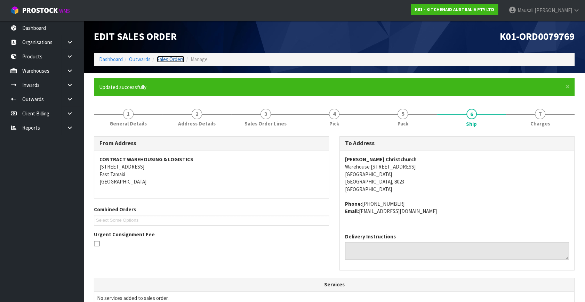
click at [164, 58] on link "Sales Orders" at bounding box center [170, 59] width 27 height 7
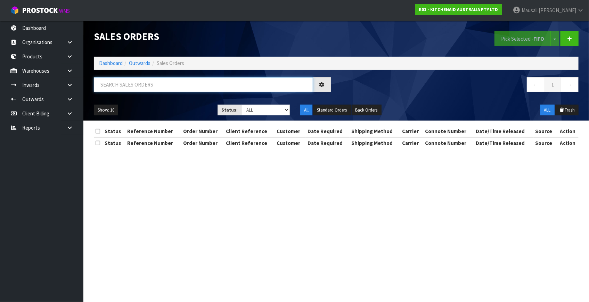
click at [127, 80] on input "text" at bounding box center [203, 84] width 219 height 15
type input "JOB-0414495"
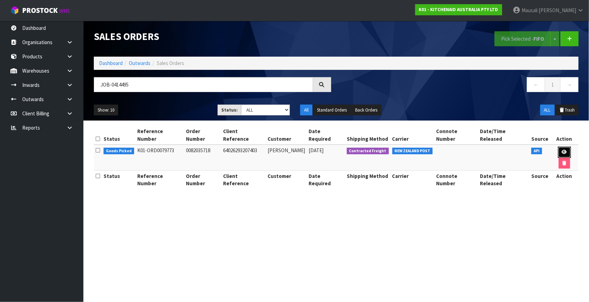
click at [562, 150] on icon at bounding box center [564, 152] width 5 height 5
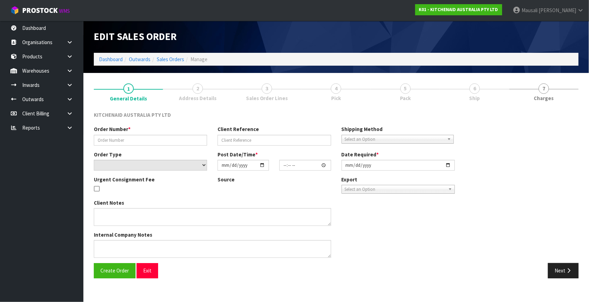
type input "0082035718"
type input "64026293207403"
select select "number:0"
type input "[DATE]"
type input "11:40:20.000"
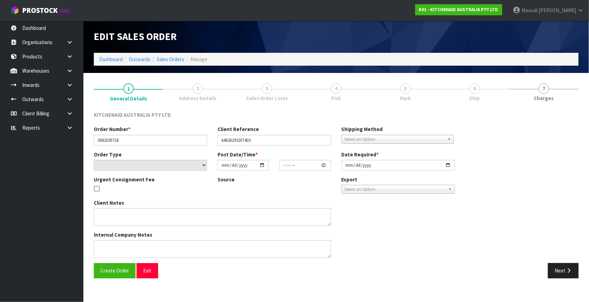
type input "[DATE]"
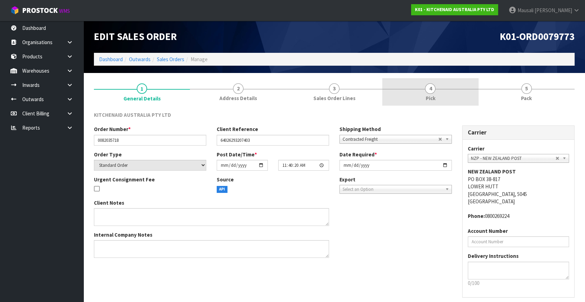
click at [448, 92] on link "4 Pick" at bounding box center [430, 91] width 96 height 27
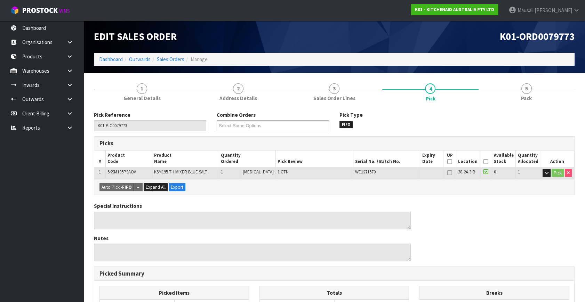
click at [483, 162] on icon at bounding box center [485, 162] width 5 height 0
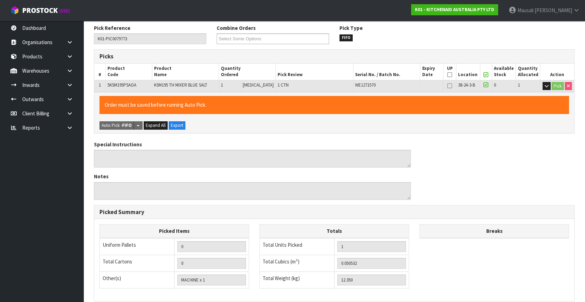
scroll to position [180, 0]
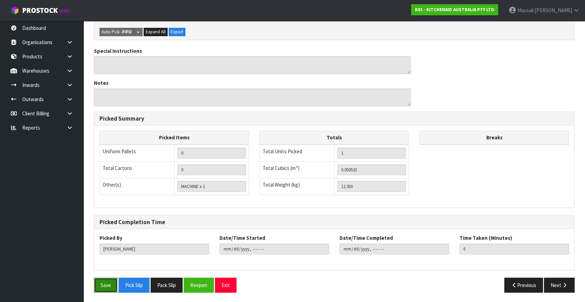
drag, startPoint x: 105, startPoint y: 282, endPoint x: 109, endPoint y: 278, distance: 5.2
click at [107, 280] on button "Save" at bounding box center [106, 285] width 24 height 15
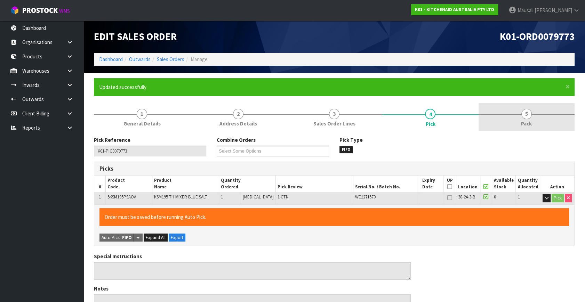
type input "[PERSON_NAME]"
type input "2025-09-26T12:09:06"
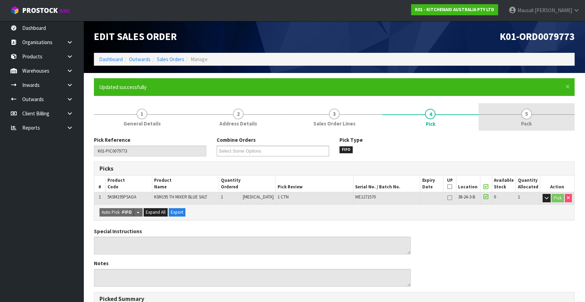
click at [517, 124] on link "5 Pack" at bounding box center [526, 116] width 96 height 27
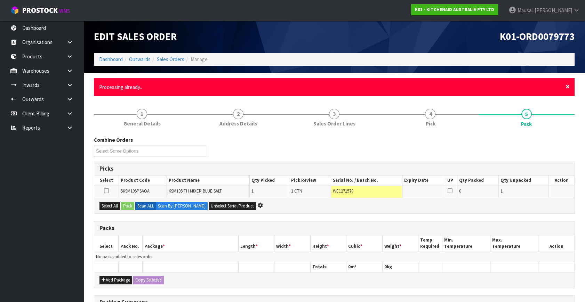
click at [565, 85] on span "×" at bounding box center [567, 87] width 4 height 10
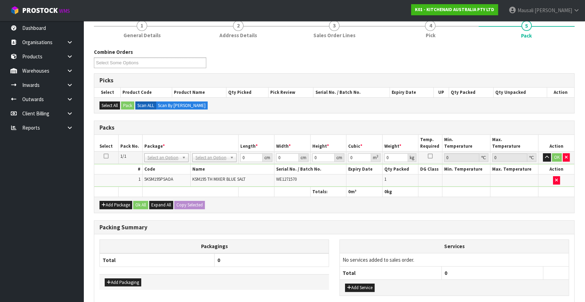
scroll to position [95, 0]
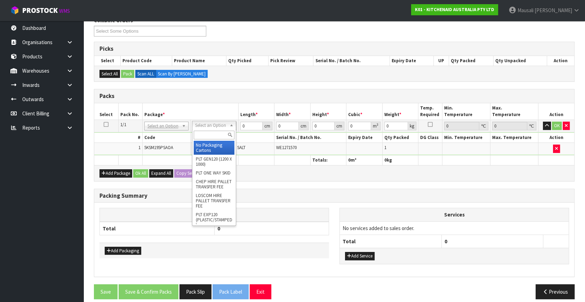
drag, startPoint x: 215, startPoint y: 126, endPoint x: 212, endPoint y: 136, distance: 10.1
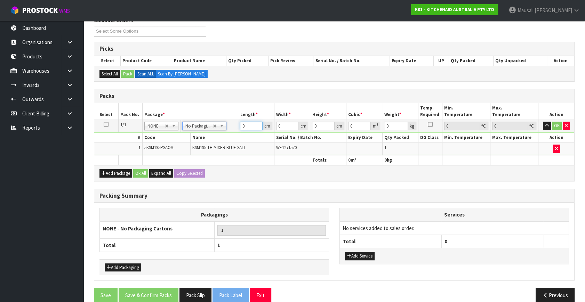
drag, startPoint x: 247, startPoint y: 127, endPoint x: 240, endPoint y: 130, distance: 7.3
click at [241, 130] on td "0 cm" at bounding box center [256, 126] width 36 height 13
type input "43"
type input "29"
type input "4"
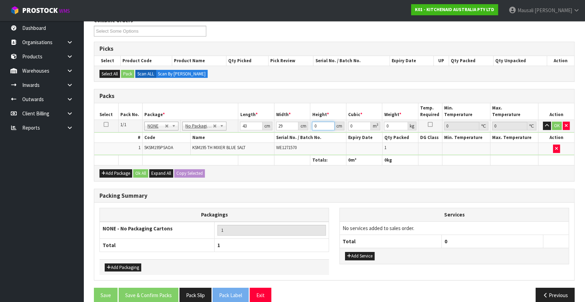
type input "0.004988"
type input "43"
type input "0.053621"
type input "43"
type input "13"
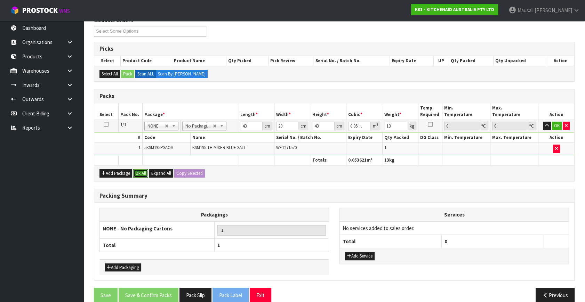
click at [138, 173] on button "Ok All" at bounding box center [140, 173] width 15 height 8
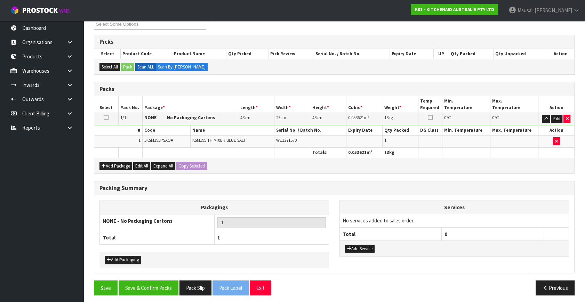
scroll to position [104, 0]
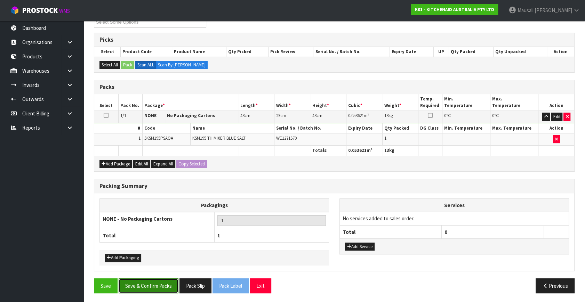
click at [161, 284] on button "Save & Confirm Packs" at bounding box center [149, 285] width 60 height 15
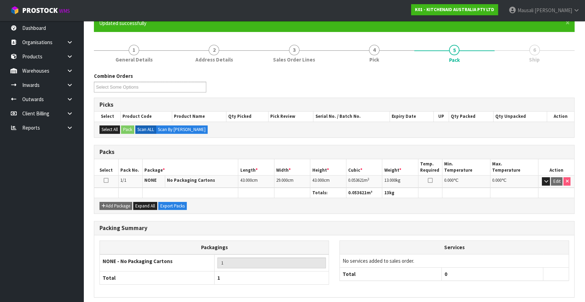
scroll to position [91, 0]
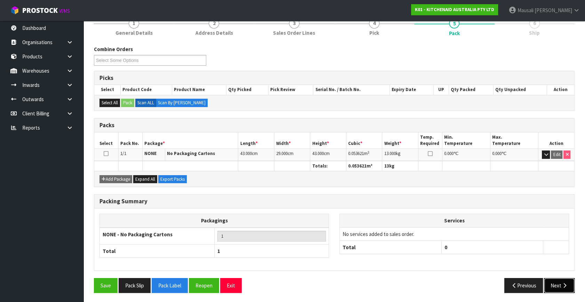
click at [545, 281] on button "Next" at bounding box center [559, 285] width 31 height 15
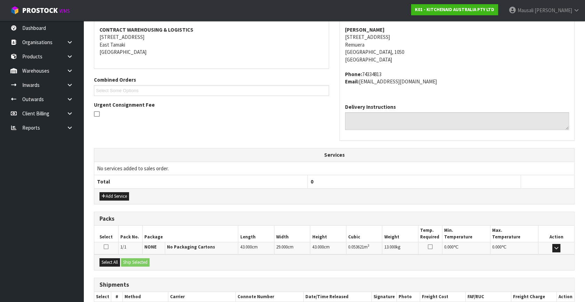
scroll to position [171, 0]
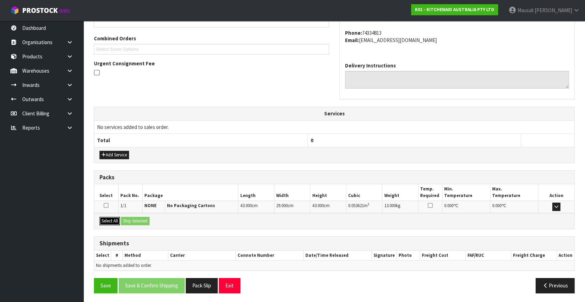
drag, startPoint x: 111, startPoint y: 219, endPoint x: 115, endPoint y: 219, distance: 4.2
click at [111, 219] on button "Select All" at bounding box center [109, 221] width 21 height 8
click at [138, 220] on button "Ship Selected" at bounding box center [135, 221] width 29 height 8
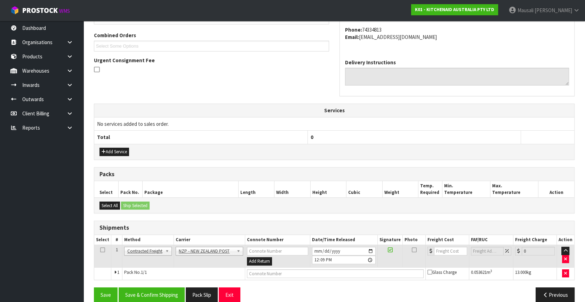
scroll to position [184, 0]
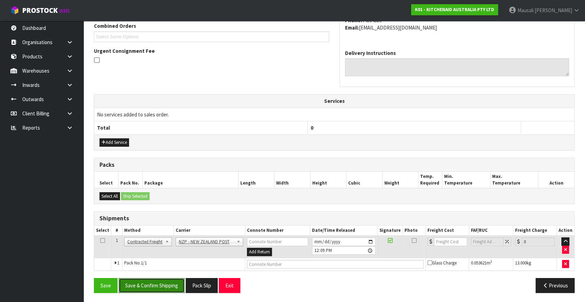
click at [163, 281] on button "Save & Confirm Shipping" at bounding box center [152, 285] width 66 height 15
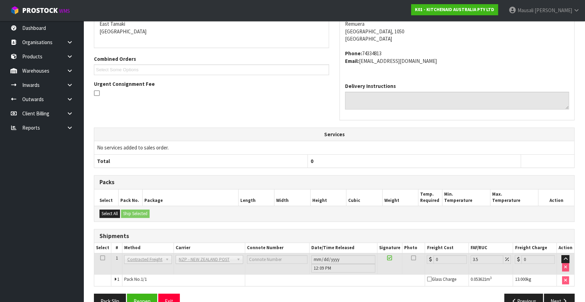
scroll to position [174, 0]
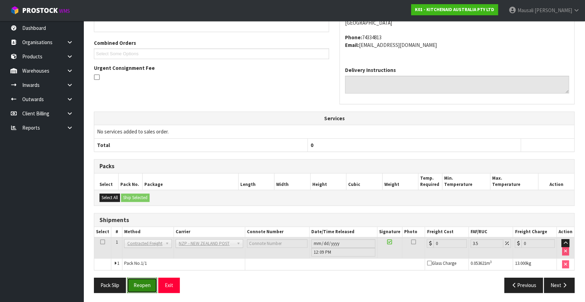
drag, startPoint x: 139, startPoint y: 284, endPoint x: 139, endPoint y: 279, distance: 4.5
click at [139, 284] on button "Reopen" at bounding box center [142, 285] width 30 height 15
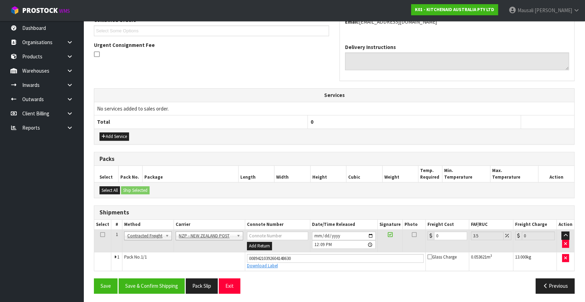
scroll to position [190, 0]
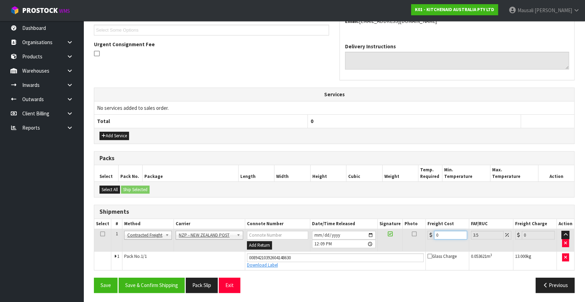
drag, startPoint x: 423, startPoint y: 246, endPoint x: 418, endPoint y: 248, distance: 5.9
click at [418, 248] on tr "1 Client Local Pickup Customer Local Pickup Company Freight Contracted Freight …" at bounding box center [334, 240] width 480 height 23
type input "4"
type input "4.14"
type input "4.3"
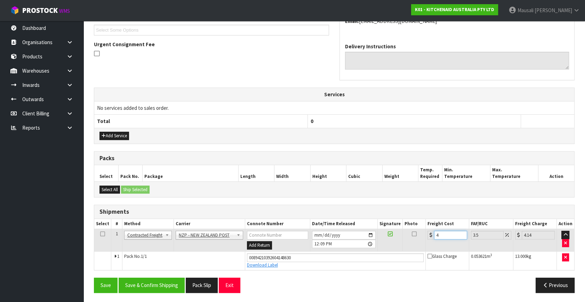
type input "4.45"
type input "4.33"
type input "4.48"
type input "4.33"
click at [169, 282] on button "Save & Confirm Shipping" at bounding box center [152, 285] width 66 height 15
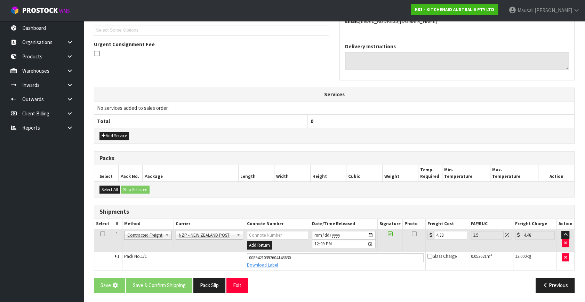
scroll to position [0, 0]
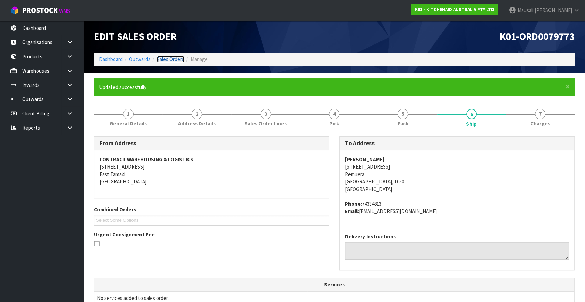
click at [173, 58] on link "Sales Orders" at bounding box center [170, 59] width 27 height 7
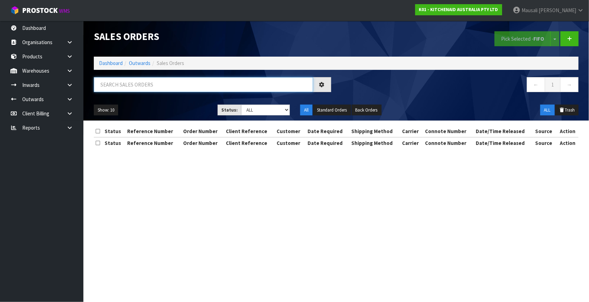
click at [128, 84] on input "text" at bounding box center [203, 84] width 219 height 15
type input "JOB-0414490"
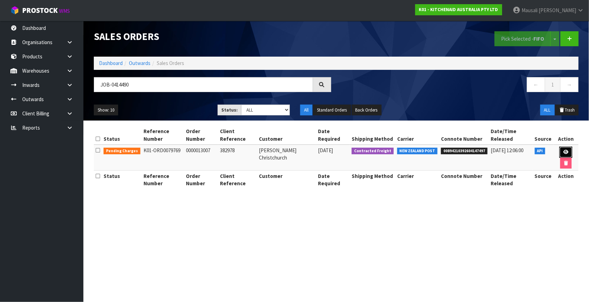
click at [564, 151] on icon at bounding box center [566, 152] width 5 height 5
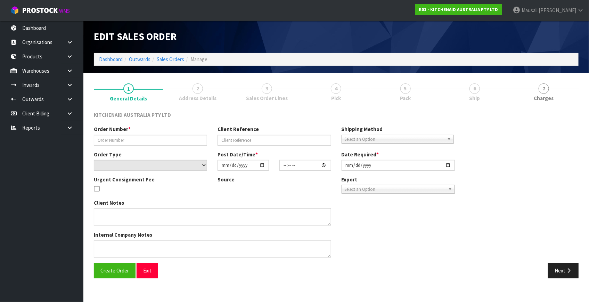
type input "0000013007"
type input "382978"
select select "number:0"
type input "[DATE]"
type input "11:32:59.000"
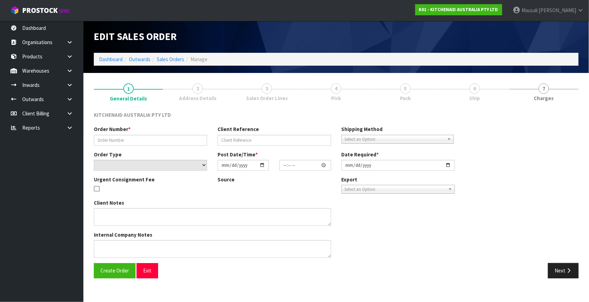
type input "[DATE]"
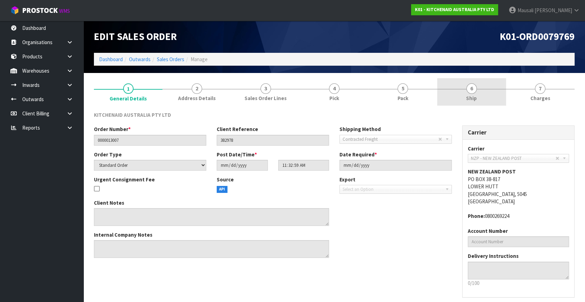
click at [470, 91] on span "6" at bounding box center [471, 88] width 10 height 10
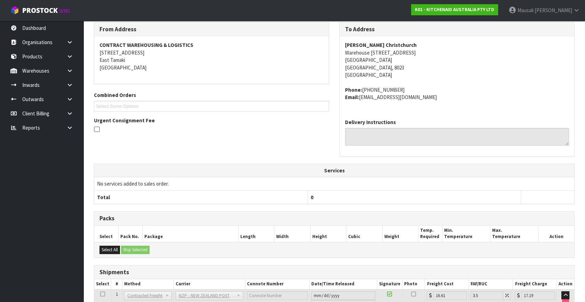
scroll to position [146, 0]
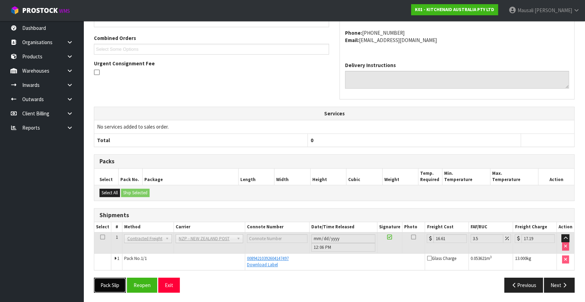
click at [113, 279] on button "Pack Slip" at bounding box center [110, 285] width 32 height 15
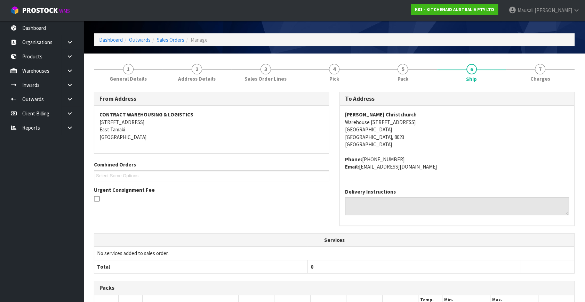
scroll to position [0, 0]
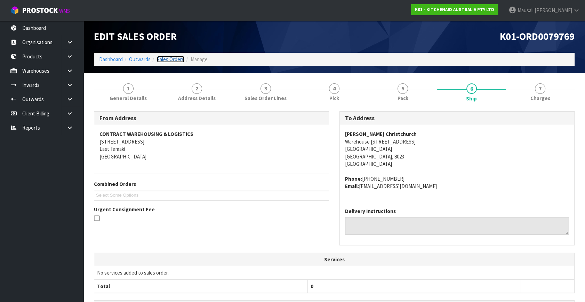
click at [172, 59] on link "Sales Orders" at bounding box center [170, 59] width 27 height 7
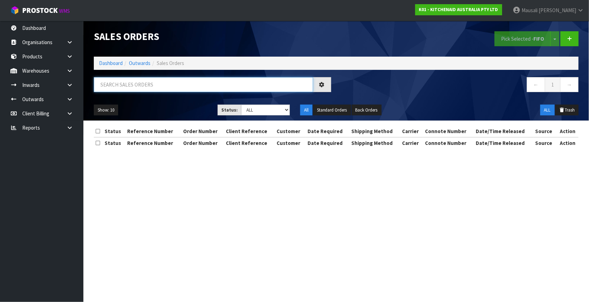
click at [119, 86] on input "text" at bounding box center [203, 84] width 219 height 15
type input "JOB-0414530"
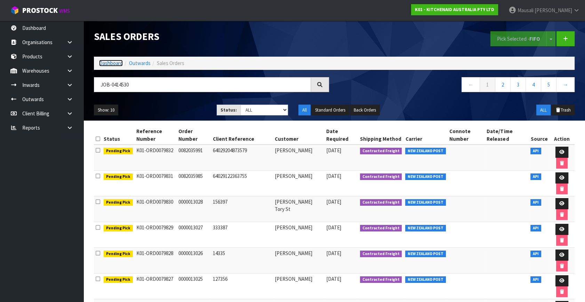
click at [111, 61] on link "Dashboard" at bounding box center [111, 63] width 24 height 7
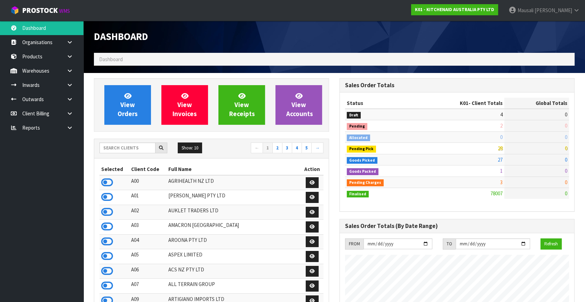
scroll to position [526, 245]
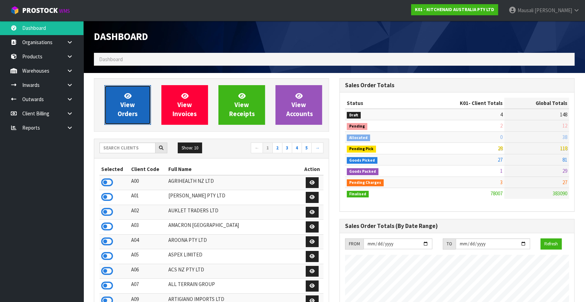
click at [137, 111] on link "View Orders" at bounding box center [127, 105] width 47 height 40
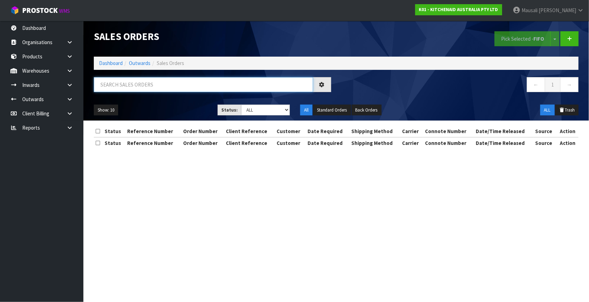
click at [121, 87] on input "text" at bounding box center [203, 84] width 219 height 15
type input "JOB-0414530"
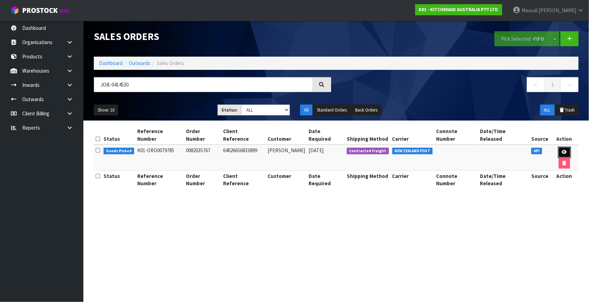
click at [558, 147] on link at bounding box center [564, 152] width 13 height 11
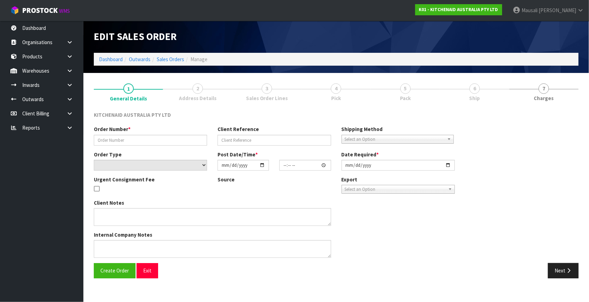
type input "0082035767"
type input "64026656833899"
select select "number:0"
type input "[DATE]"
type input "13:40:40.000"
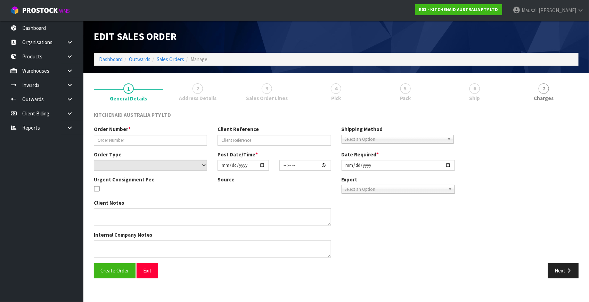
type input "[DATE]"
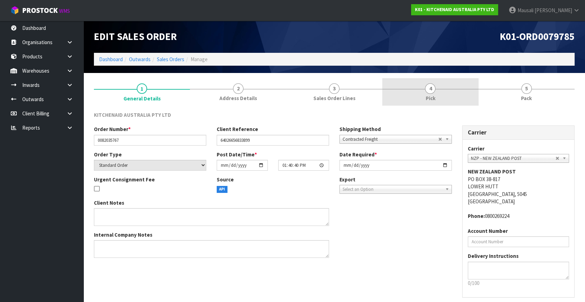
click at [436, 87] on link "4 Pick" at bounding box center [430, 91] width 96 height 27
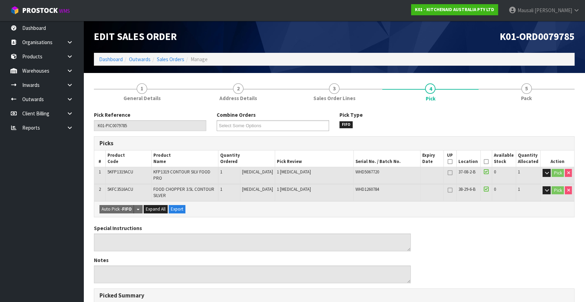
click at [484, 162] on icon at bounding box center [486, 162] width 5 height 0
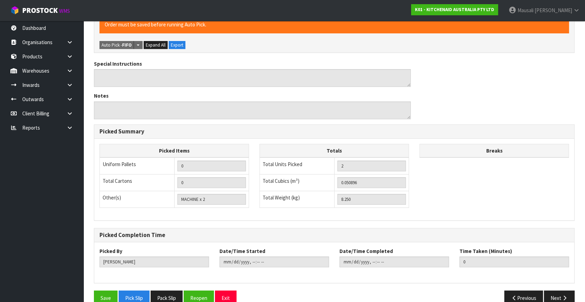
scroll to position [197, 0]
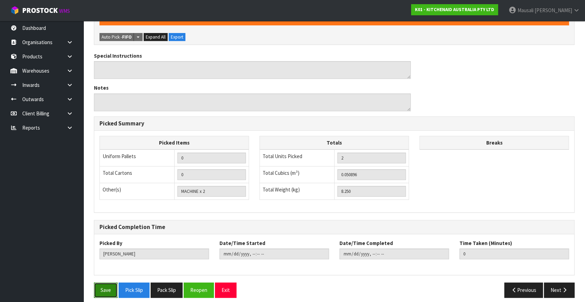
click at [105, 283] on button "Save" at bounding box center [106, 290] width 24 height 15
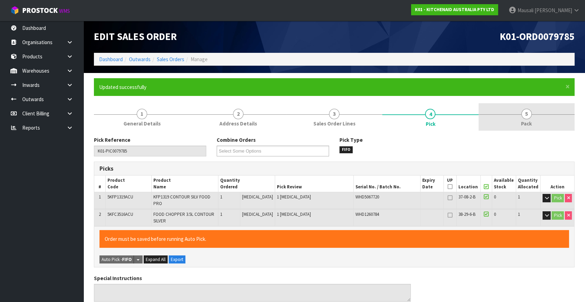
type input "[PERSON_NAME]"
type input "2025-09-26T12:12:52"
click at [508, 125] on link "5 Pack" at bounding box center [526, 116] width 96 height 27
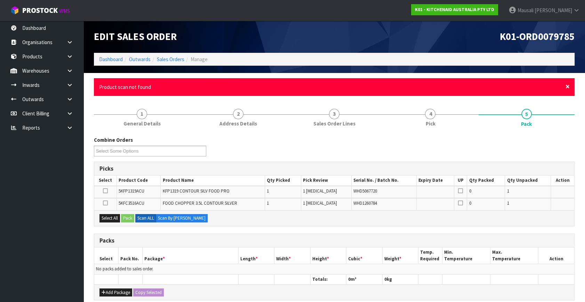
click at [565, 87] on span "×" at bounding box center [567, 87] width 4 height 10
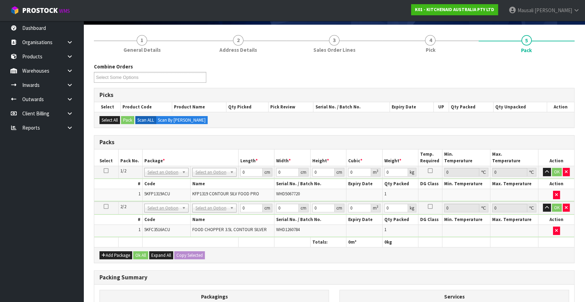
scroll to position [95, 0]
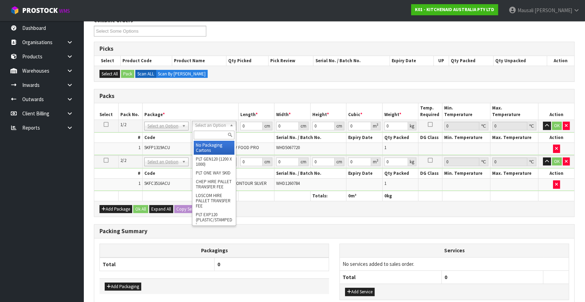
click at [207, 132] on input "text" at bounding box center [214, 135] width 41 height 9
type input "OC"
drag, startPoint x: 210, startPoint y: 131, endPoint x: 190, endPoint y: 137, distance: 20.2
click at [190, 137] on body "Toggle navigation ProStock WMS K01 - KITCHENAID AUSTRALIA PTY LTD Mausali Tito …" at bounding box center [292, 56] width 585 height 302
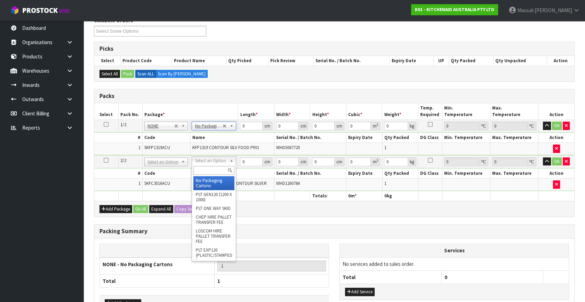
click at [210, 169] on input "text" at bounding box center [213, 170] width 41 height 9
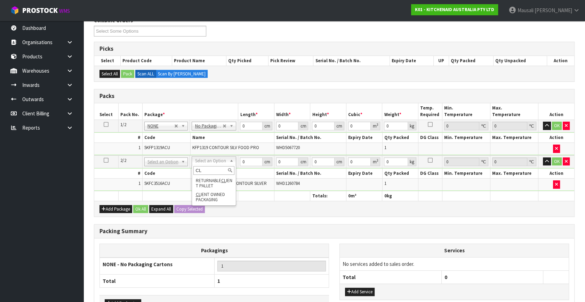
type input "CL"
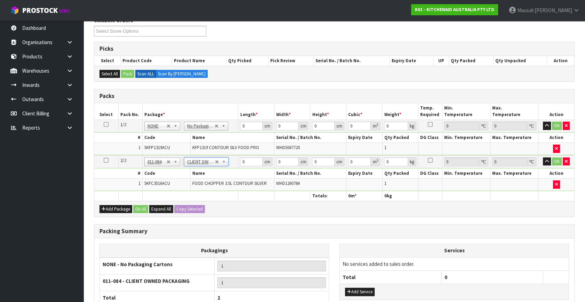
type input "1.75"
drag, startPoint x: 247, startPoint y: 125, endPoint x: 370, endPoint y: 115, distance: 123.5
click at [235, 131] on tbody "1/2 NONE 007-001 007-002 007-004 007-009 007-013 007-014 007-015 007-017 007-01…" at bounding box center [334, 137] width 480 height 35
type input "50"
type input "29"
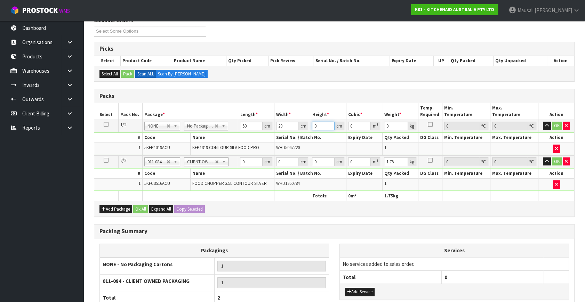
type input "2"
type input "0.0029"
type input "29"
type input "0.04205"
type input "29"
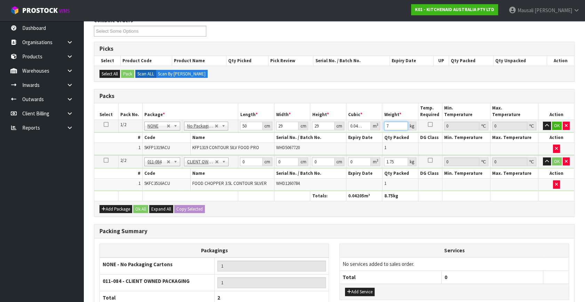
type input "7"
type input "30"
type input "26"
type input "2"
type input "0.00156"
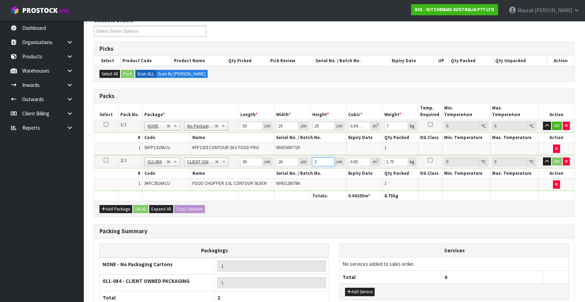
type input "20"
type input "0.0156"
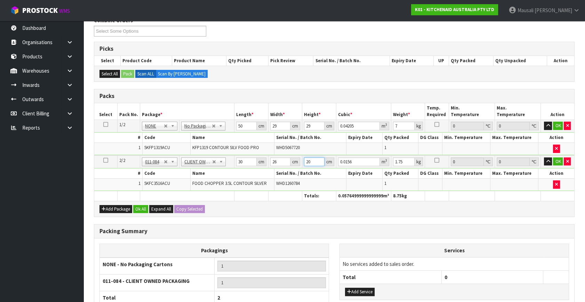
type input "20"
type input "2"
click at [138, 207] on button "Ok All" at bounding box center [140, 209] width 15 height 8
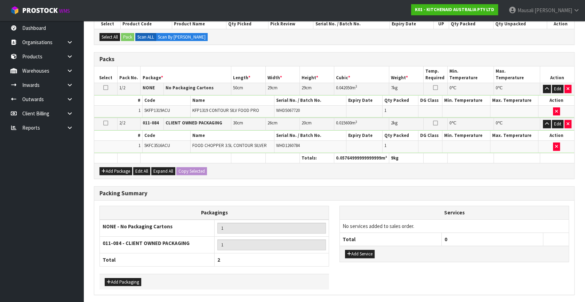
scroll to position [155, 0]
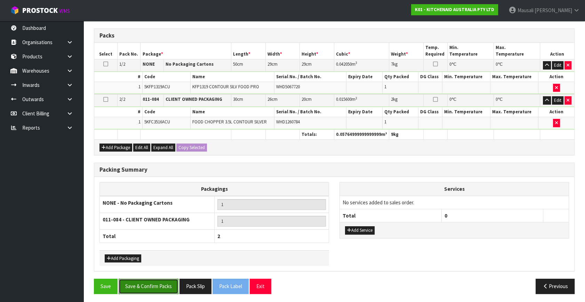
drag, startPoint x: 156, startPoint y: 289, endPoint x: 225, endPoint y: 286, distance: 69.2
click at [157, 289] on button "Save & Confirm Packs" at bounding box center [149, 286] width 60 height 15
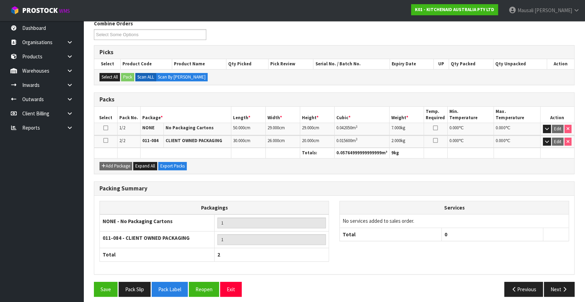
scroll to position [120, 0]
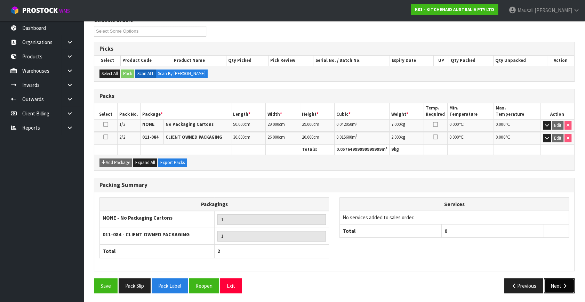
click at [555, 283] on button "Next" at bounding box center [559, 285] width 31 height 15
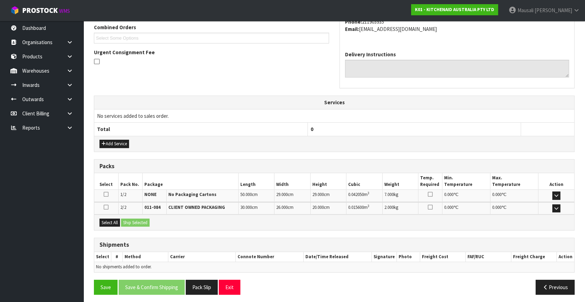
scroll to position [184, 0]
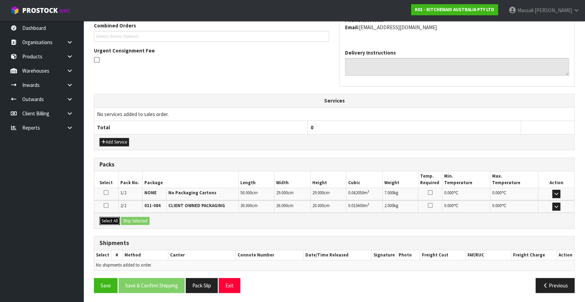
drag, startPoint x: 107, startPoint y: 218, endPoint x: 129, endPoint y: 218, distance: 21.9
click at [110, 217] on button "Select All" at bounding box center [109, 221] width 21 height 8
click at [131, 218] on button "Ship Selected" at bounding box center [135, 221] width 29 height 8
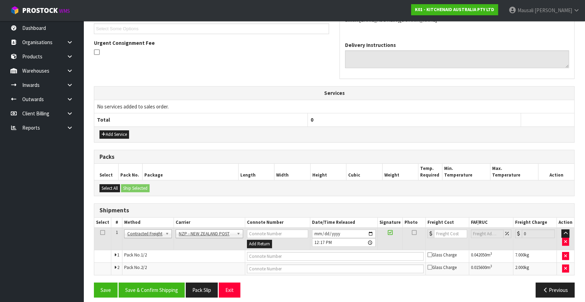
scroll to position [196, 0]
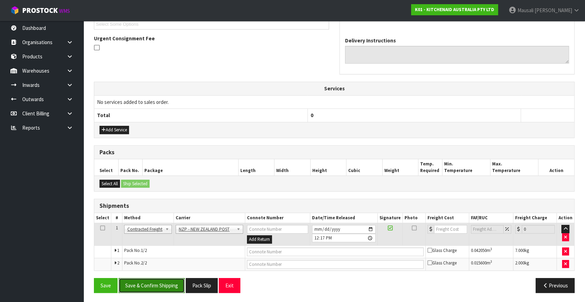
click at [164, 279] on button "Save & Confirm Shipping" at bounding box center [152, 285] width 66 height 15
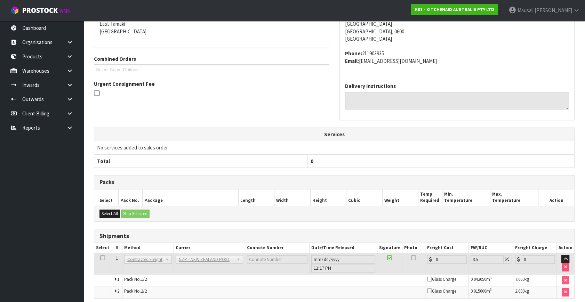
scroll to position [186, 0]
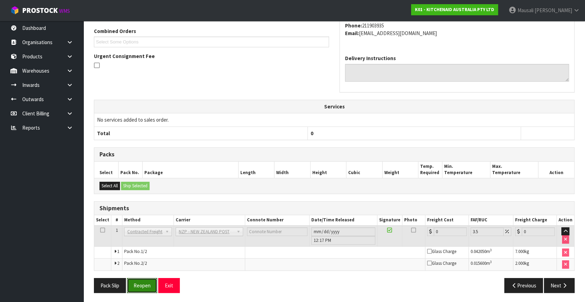
drag, startPoint x: 143, startPoint y: 284, endPoint x: 169, endPoint y: 273, distance: 27.9
click at [143, 281] on button "Reopen" at bounding box center [142, 285] width 30 height 15
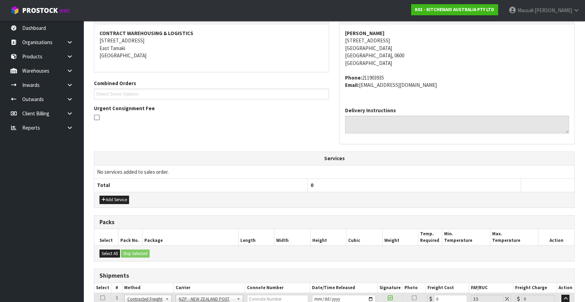
scroll to position [202, 0]
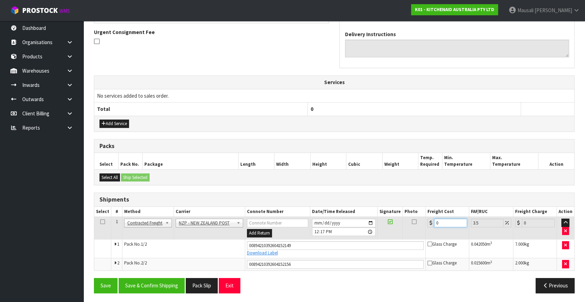
drag, startPoint x: 444, startPoint y: 225, endPoint x: 423, endPoint y: 233, distance: 22.1
click at [423, 233] on tr "1 Client Local Pickup Customer Local Pickup Company Freight Contracted Freight …" at bounding box center [334, 228] width 480 height 23
type input "8"
type input "8.28"
type input "8.6"
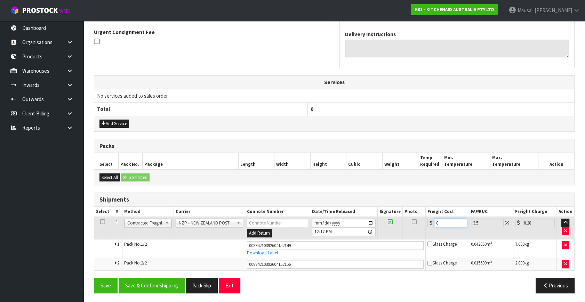
type input "8.9"
type input "8.66"
type input "8.96"
type input "8.66"
click at [167, 282] on button "Save & Confirm Shipping" at bounding box center [152, 285] width 66 height 15
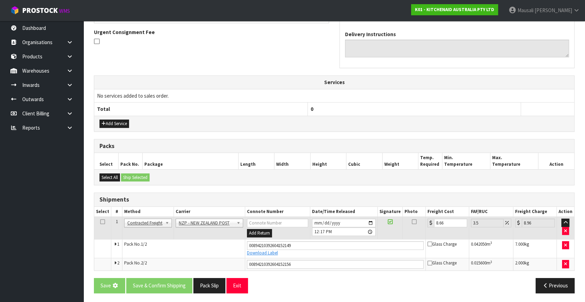
scroll to position [0, 0]
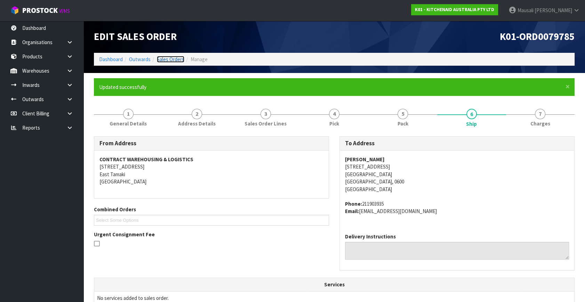
click at [166, 56] on link "Sales Orders" at bounding box center [170, 59] width 27 height 7
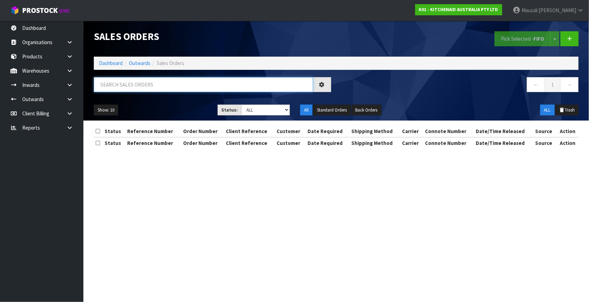
click at [120, 86] on input "text" at bounding box center [203, 84] width 219 height 15
type input "JOB-0414415"
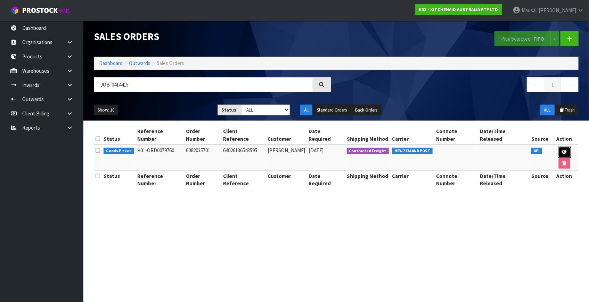
click at [558, 147] on link at bounding box center [564, 152] width 13 height 11
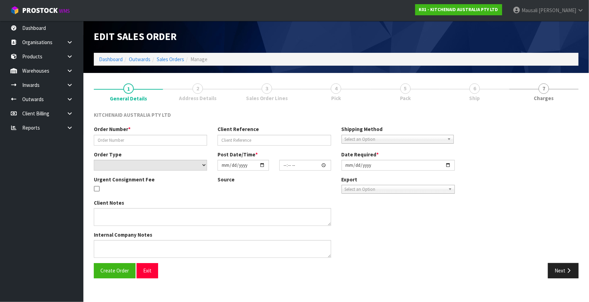
type input "0082035701"
type input "64026136543595"
select select "number:0"
type input "[DATE]"
type input "09:39:23.000"
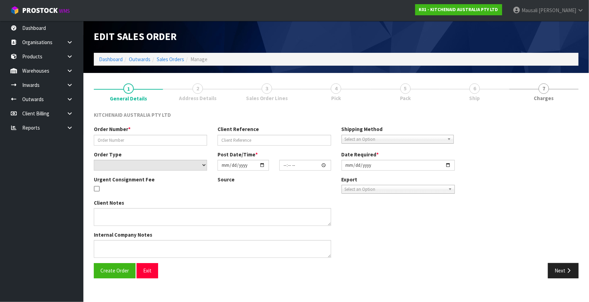
type input "[DATE]"
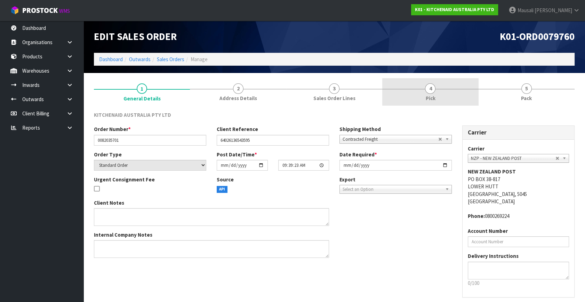
click at [468, 92] on link "4 Pick" at bounding box center [430, 91] width 96 height 27
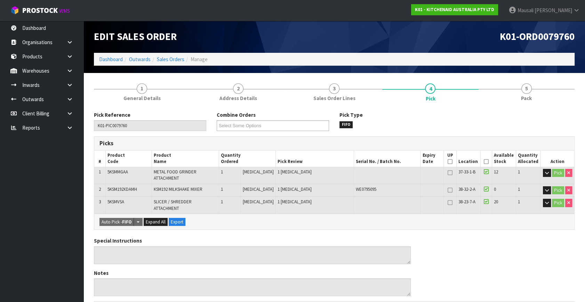
click at [484, 162] on icon at bounding box center [486, 162] width 5 height 0
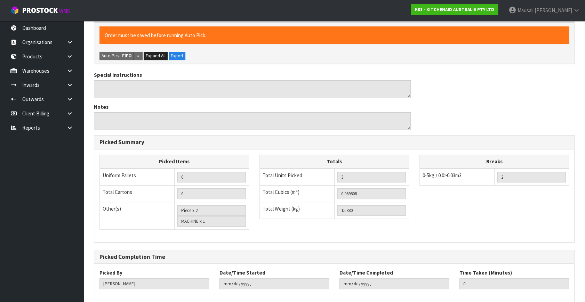
scroll to position [221, 0]
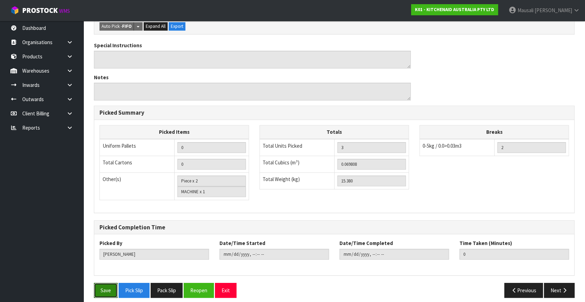
drag, startPoint x: 106, startPoint y: 282, endPoint x: 129, endPoint y: 269, distance: 26.0
click at [107, 283] on button "Save" at bounding box center [106, 290] width 24 height 15
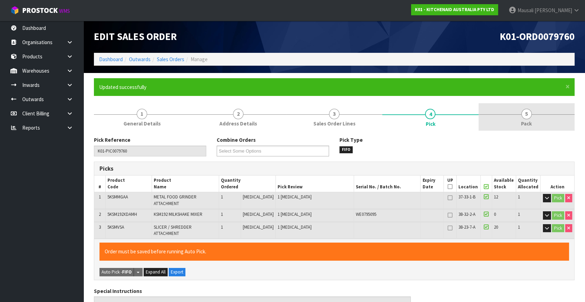
type input "[PERSON_NAME]"
type input "2025-09-26T12:18:52"
click at [511, 113] on link "5 Pack" at bounding box center [526, 116] width 96 height 27
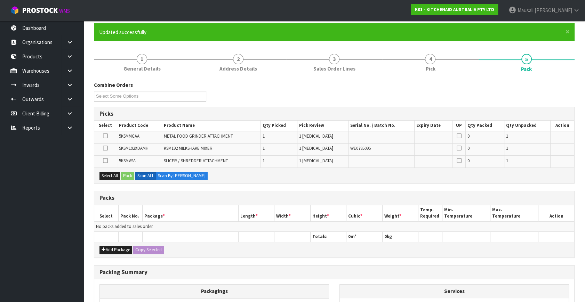
scroll to position [138, 0]
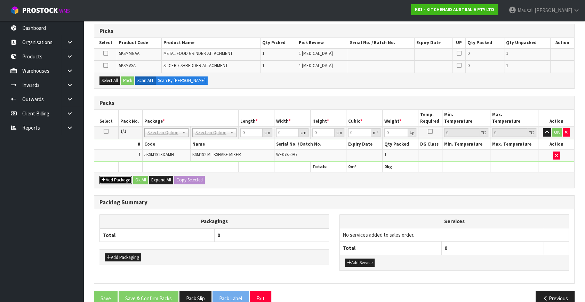
click at [104, 178] on icon "button" at bounding box center [104, 180] width 4 height 5
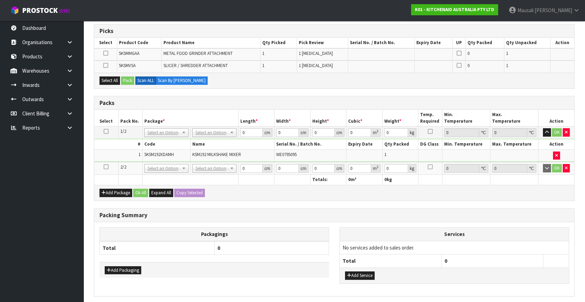
click at [106, 167] on icon at bounding box center [106, 167] width 5 height 0
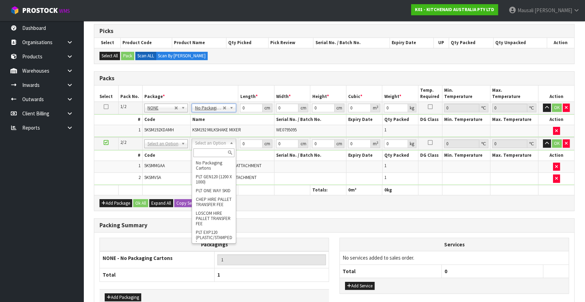
click at [208, 151] on input "text" at bounding box center [213, 152] width 41 height 9
type input "OC"
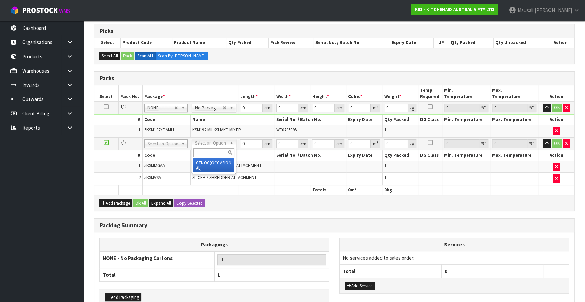
type input "3.9"
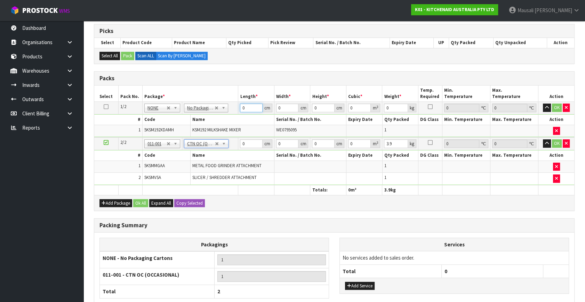
drag, startPoint x: 249, startPoint y: 106, endPoint x: 235, endPoint y: 111, distance: 15.5
click at [236, 114] on tbody "1/2 NONE 007-001 007-002 007-004 007-009 007-013 007-014 007-015 007-017 007-01…" at bounding box center [334, 119] width 480 height 35
type input "43"
type input "29"
type input "4"
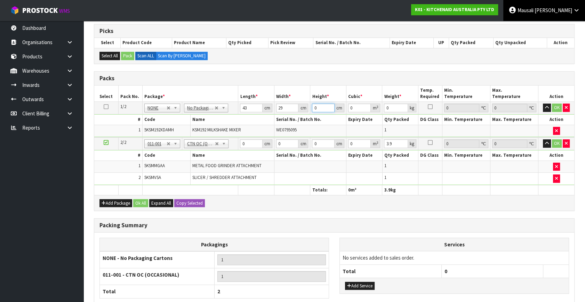
type input "0.004988"
type input "43"
type input "0.053621"
type input "43"
type input "13"
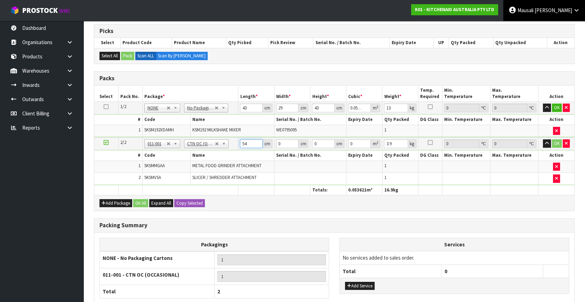
type input "54"
type input "34"
type input "2"
type input "0.003672"
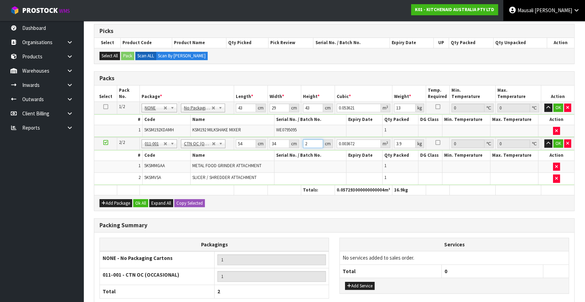
type input "28"
type input "0.051408"
type input "28"
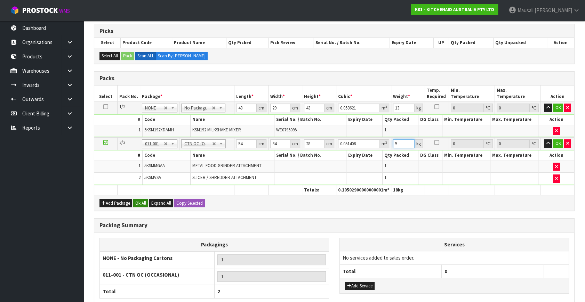
type input "5"
click at [135, 202] on button "Ok All" at bounding box center [140, 203] width 15 height 8
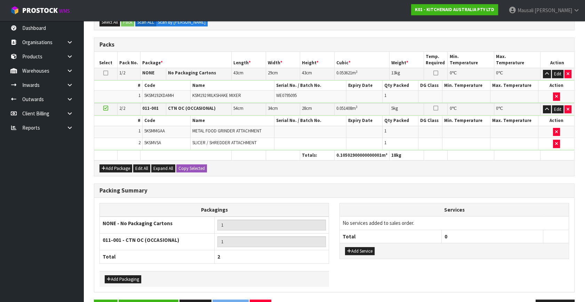
scroll to position [192, 0]
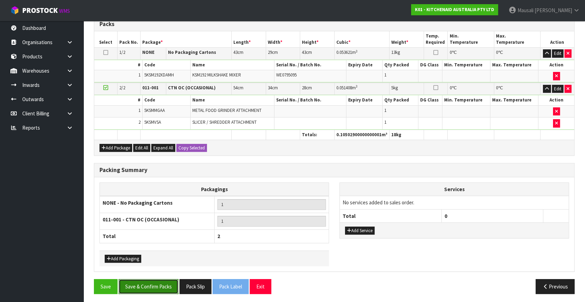
click at [166, 282] on button "Save & Confirm Packs" at bounding box center [149, 286] width 60 height 15
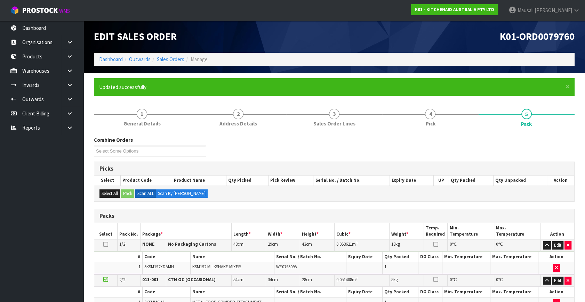
scroll to position [120, 0]
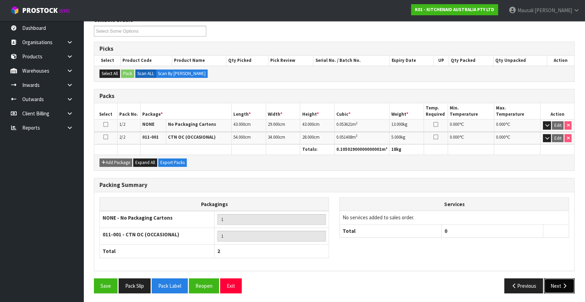
click at [558, 288] on button "Next" at bounding box center [559, 285] width 31 height 15
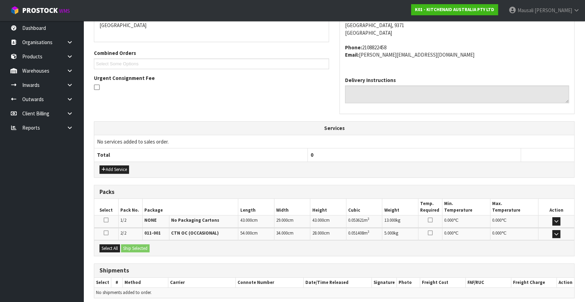
scroll to position [184, 0]
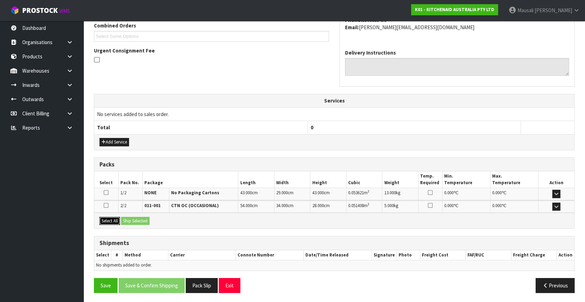
click at [112, 220] on button "Select All" at bounding box center [109, 221] width 21 height 8
click at [127, 219] on button "Ship Selected" at bounding box center [135, 221] width 29 height 8
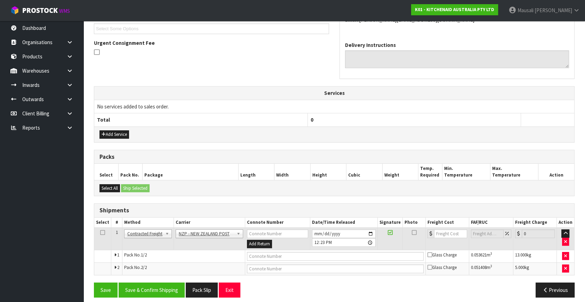
scroll to position [196, 0]
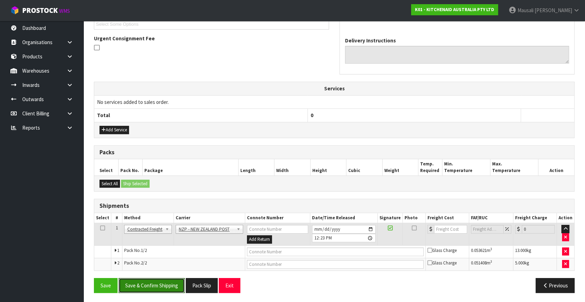
drag, startPoint x: 165, startPoint y: 279, endPoint x: 168, endPoint y: 275, distance: 4.9
click at [167, 278] on button "Save & Confirm Shipping" at bounding box center [152, 285] width 66 height 15
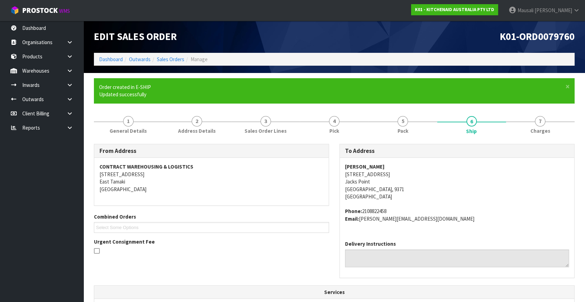
scroll to position [186, 0]
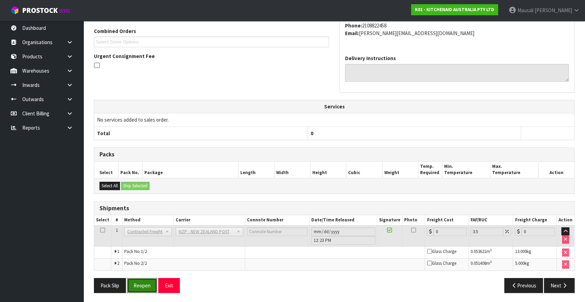
click at [139, 283] on button "Reopen" at bounding box center [142, 285] width 30 height 15
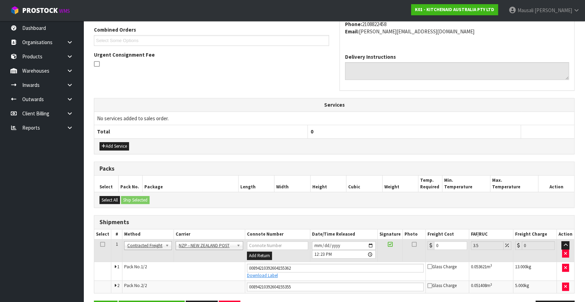
scroll to position [202, 0]
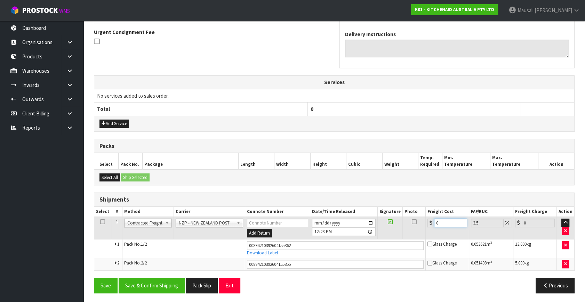
drag, startPoint x: 449, startPoint y: 224, endPoint x: 427, endPoint y: 229, distance: 21.9
click at [427, 229] on td "0" at bounding box center [446, 228] width 43 height 23
type input "3"
type input "3.1"
type input "39"
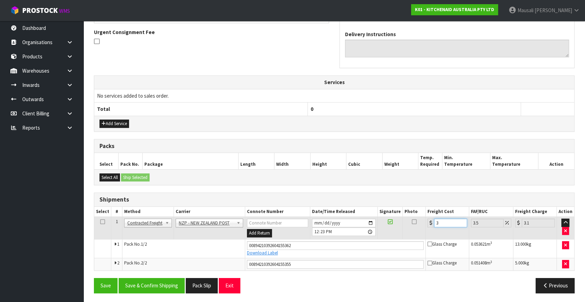
type input "40.36"
type input "39.06"
type input "40.43"
type input "39.06"
click at [170, 282] on button "Save & Confirm Shipping" at bounding box center [152, 285] width 66 height 15
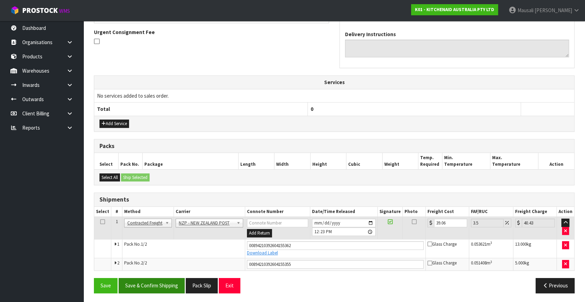
scroll to position [0, 0]
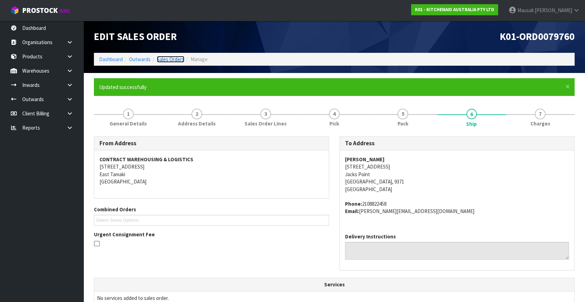
click at [164, 59] on link "Sales Orders" at bounding box center [170, 59] width 27 height 7
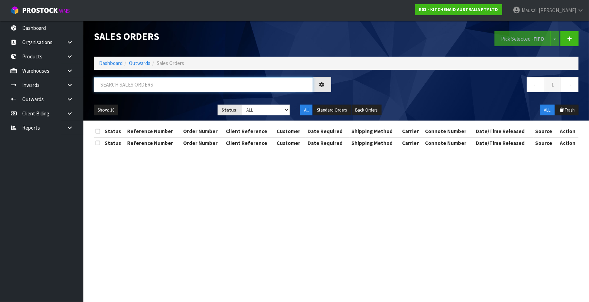
click at [127, 84] on input "text" at bounding box center [203, 84] width 219 height 15
type input "JOB-0414558"
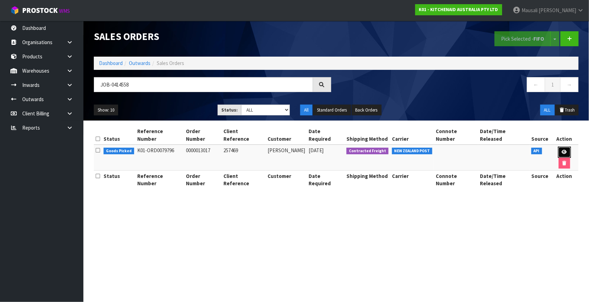
click at [558, 147] on link at bounding box center [564, 152] width 13 height 11
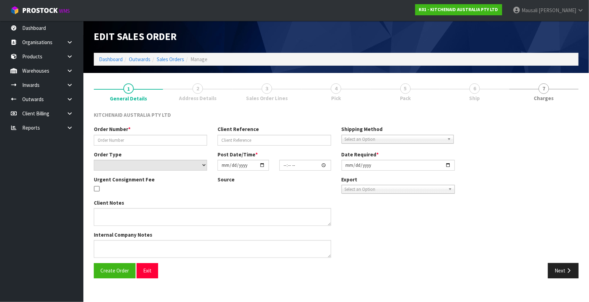
type input "0000013017"
type input "257469"
select select "number:0"
type input "[DATE]"
type input "17:33:03.000"
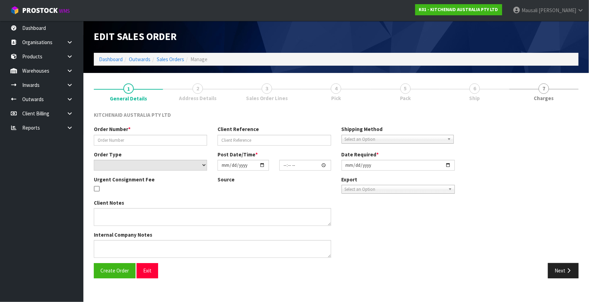
type input "[DATE]"
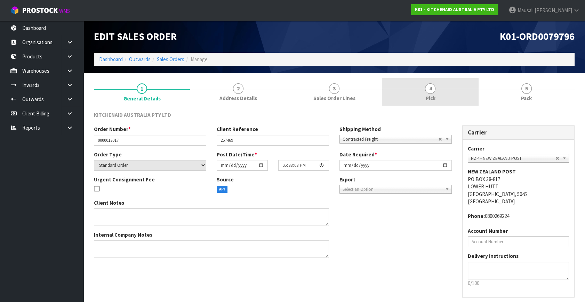
click at [431, 95] on span "Pick" at bounding box center [430, 98] width 10 height 7
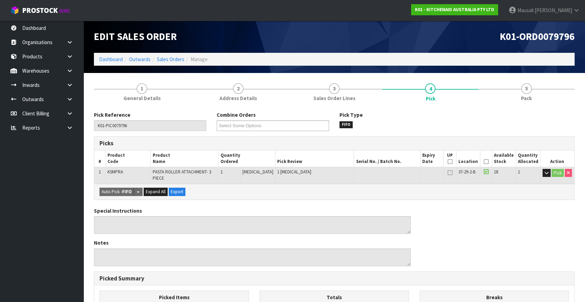
click at [483, 162] on icon at bounding box center [485, 162] width 5 height 0
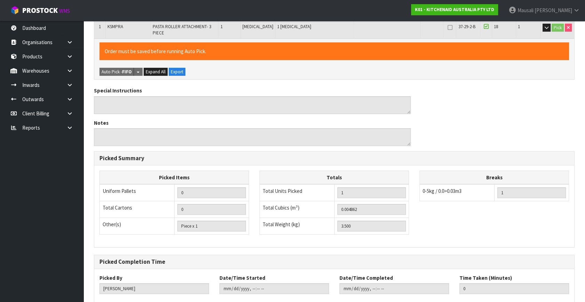
scroll to position [185, 0]
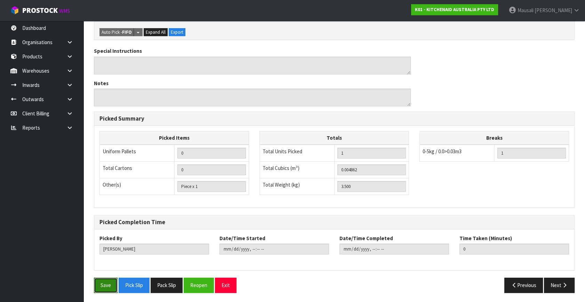
drag, startPoint x: 105, startPoint y: 281, endPoint x: 171, endPoint y: 251, distance: 72.5
click at [104, 280] on button "Save" at bounding box center [106, 285] width 24 height 15
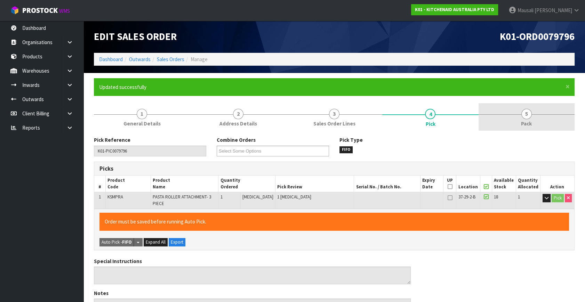
type input "[PERSON_NAME]"
type input "2025-09-26T12:27:30"
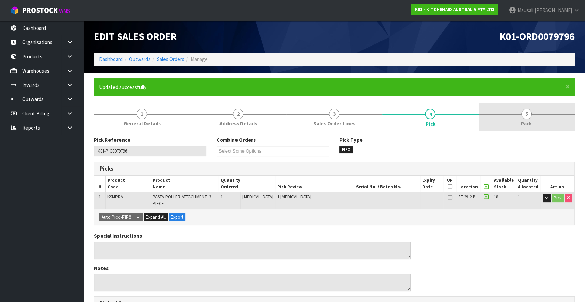
click at [516, 114] on div at bounding box center [526, 114] width 96 height 0
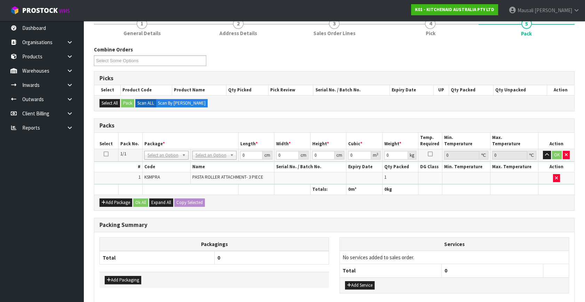
scroll to position [126, 0]
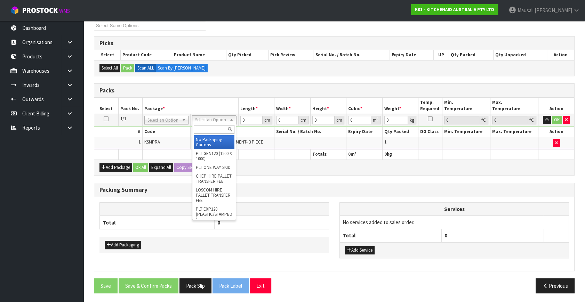
click at [210, 126] on input "text" at bounding box center [214, 129] width 41 height 9
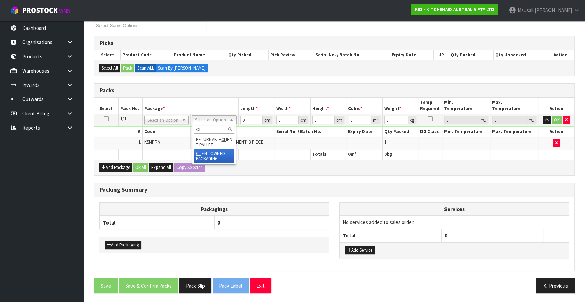
type input "CL"
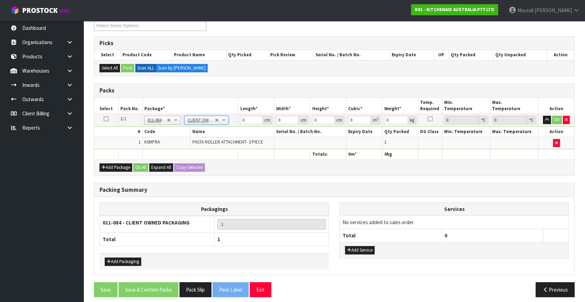
type input "3.5"
drag, startPoint x: 248, startPoint y: 121, endPoint x: 231, endPoint y: 125, distance: 17.1
click at [231, 125] on tbody "1/1 NONE 007-001 007-002 007-004 007-009 007-013 007-014 007-015 007-017 007-01…" at bounding box center [334, 131] width 480 height 35
type input "30"
type input "26"
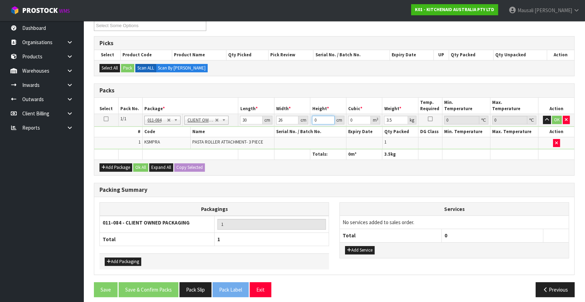
type input "1"
type input "0.00078"
type input "13"
type input "0.01014"
type input "13"
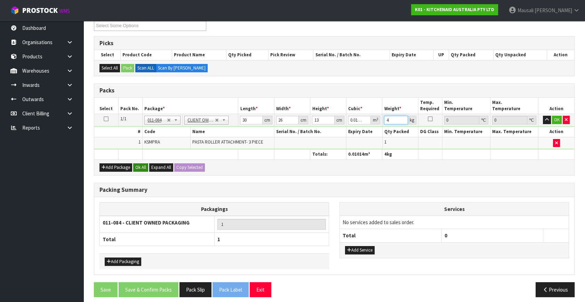
type input "4"
click at [141, 166] on button "Ok All" at bounding box center [140, 167] width 15 height 8
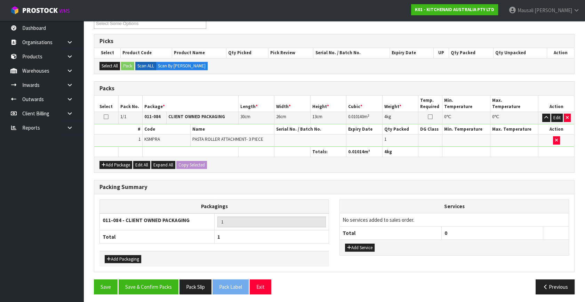
scroll to position [129, 0]
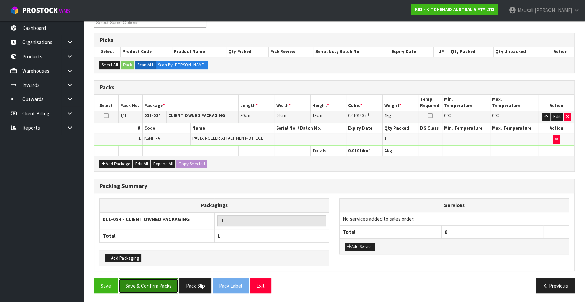
click at [162, 280] on button "Save & Confirm Packs" at bounding box center [149, 285] width 60 height 15
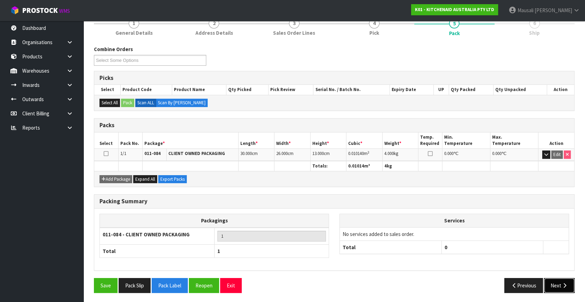
click at [556, 284] on button "Next" at bounding box center [559, 285] width 31 height 15
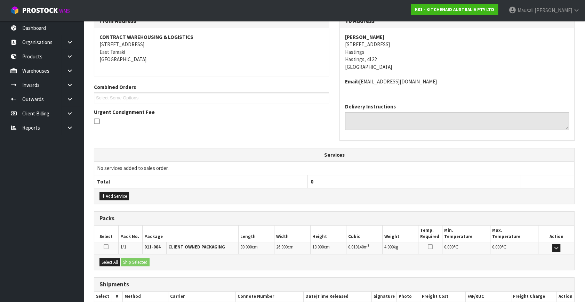
scroll to position [164, 0]
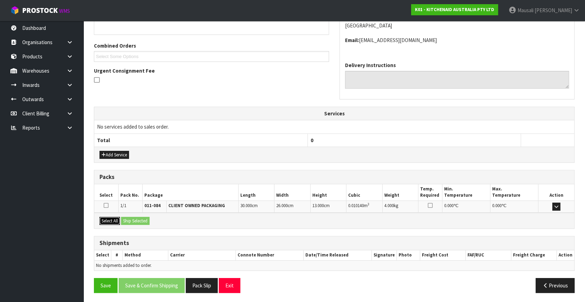
click at [114, 222] on button "Select All" at bounding box center [109, 221] width 21 height 8
click at [125, 219] on button "Ship Selected" at bounding box center [135, 221] width 29 height 8
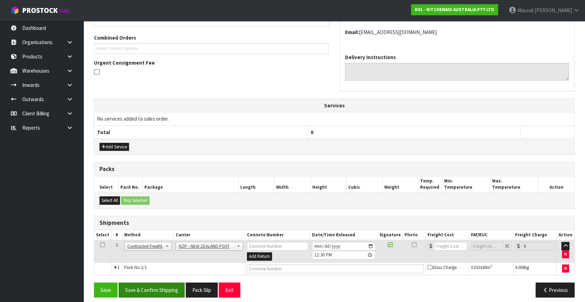
scroll to position [176, 0]
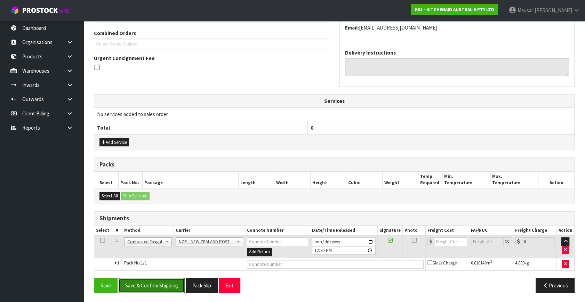
click at [155, 285] on button "Save & Confirm Shipping" at bounding box center [152, 285] width 66 height 15
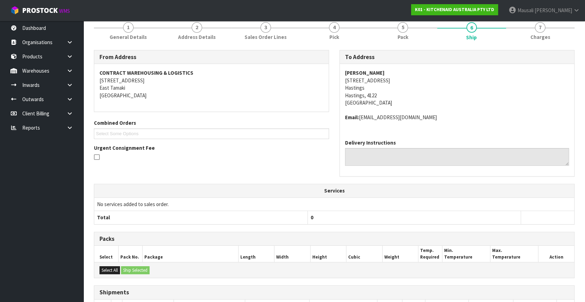
scroll to position [167, 0]
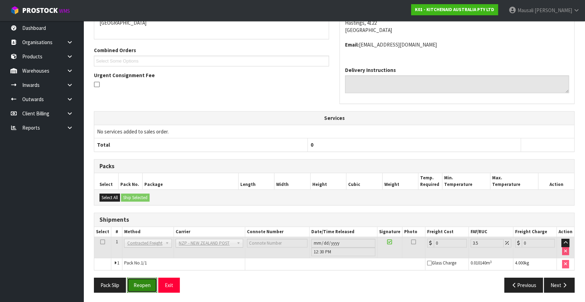
click at [138, 281] on button "Reopen" at bounding box center [142, 285] width 30 height 15
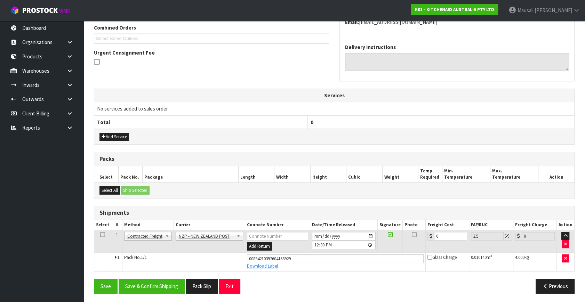
scroll to position [183, 0]
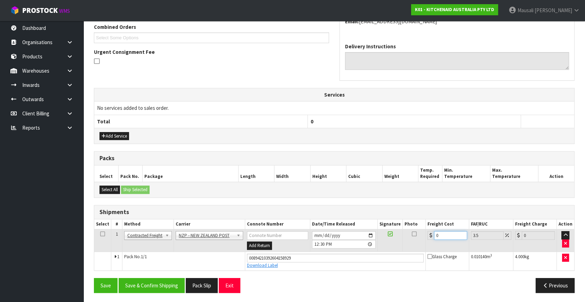
drag, startPoint x: 443, startPoint y: 233, endPoint x: 420, endPoint y: 242, distance: 25.1
click at [420, 242] on tr "1 Client Local Pickup Customer Local Pickup Company Freight Contracted Freight …" at bounding box center [334, 240] width 480 height 23
type input "8"
type input "8.28"
type input "8.4"
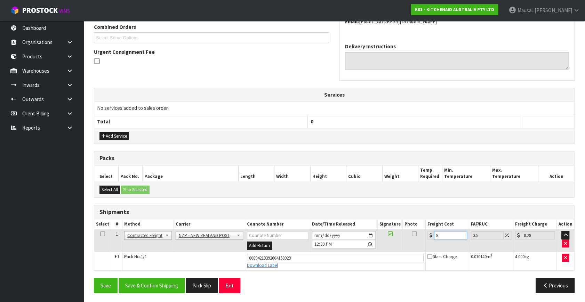
type input "8.69"
type input "8.45"
type input "8.75"
type input "8.45"
click at [153, 287] on button "Save & Confirm Shipping" at bounding box center [152, 285] width 66 height 15
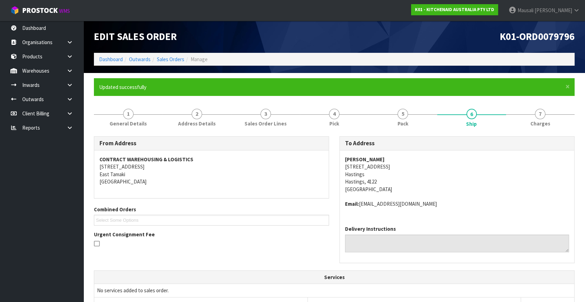
scroll to position [163, 0]
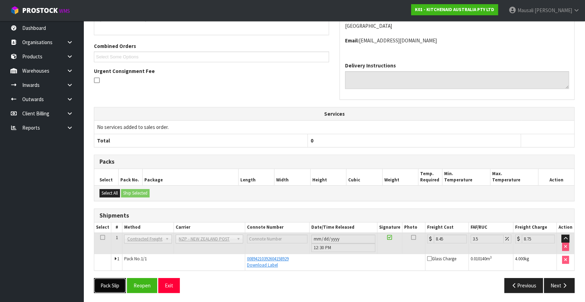
click at [111, 285] on button "Pack Slip" at bounding box center [110, 285] width 32 height 15
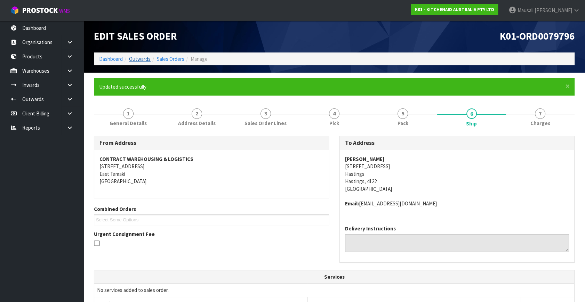
scroll to position [0, 0]
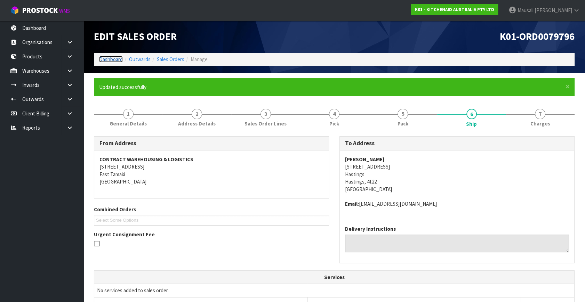
click at [112, 58] on link "Dashboard" at bounding box center [111, 59] width 24 height 7
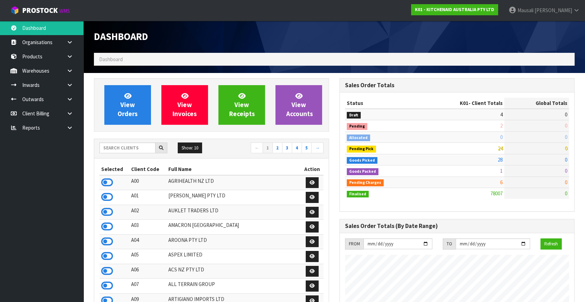
scroll to position [526, 245]
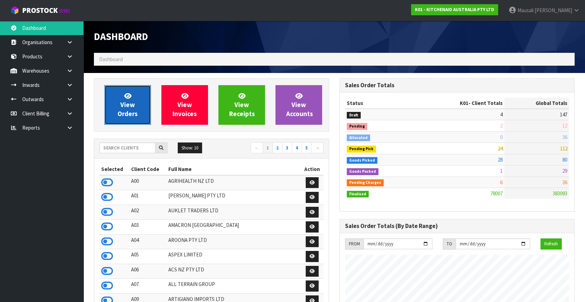
click at [130, 108] on span "View Orders" at bounding box center [128, 105] width 20 height 26
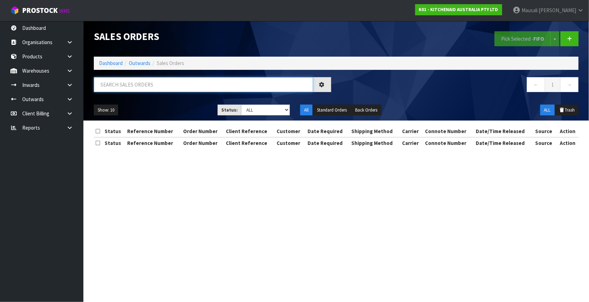
click at [125, 86] on input "text" at bounding box center [203, 84] width 219 height 15
type input "JOB-0414575"
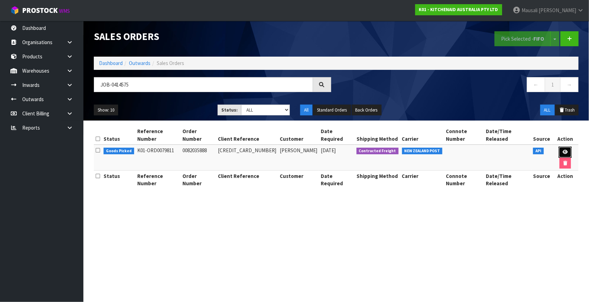
click at [559, 147] on link at bounding box center [565, 152] width 13 height 11
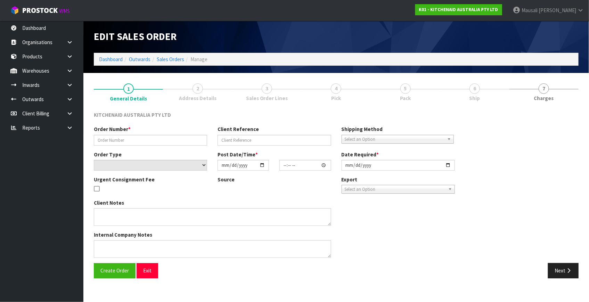
type input "0082035888"
type input "64027334541675"
select select "number:0"
type input "[DATE]"
type input "19:41:32.000"
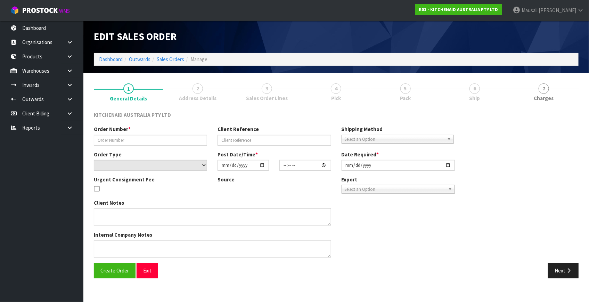
type input "[DATE]"
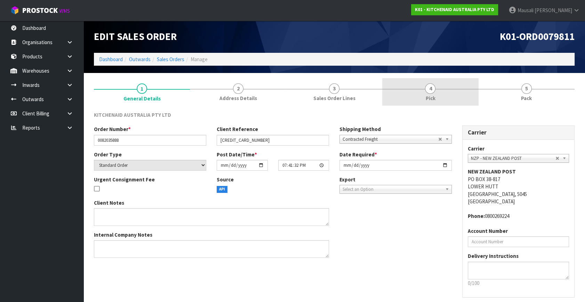
click at [436, 92] on link "4 Pick" at bounding box center [430, 91] width 96 height 27
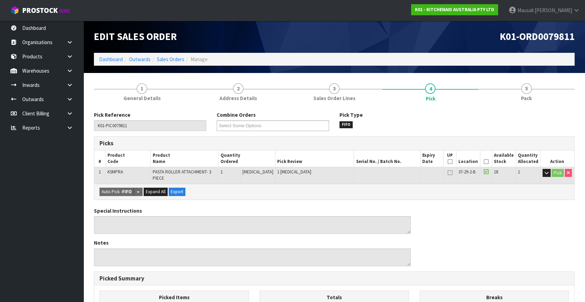
click at [485, 162] on icon at bounding box center [485, 162] width 5 height 0
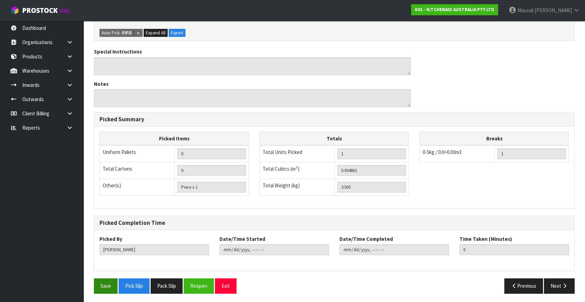
scroll to position [185, 0]
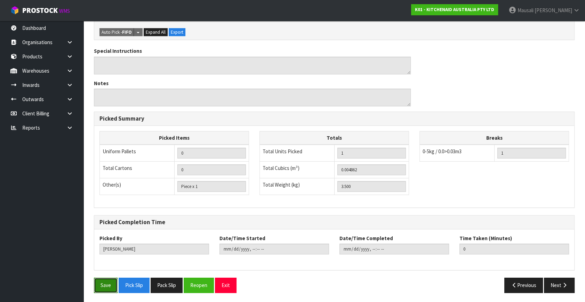
click at [107, 282] on button "Save" at bounding box center [106, 285] width 24 height 15
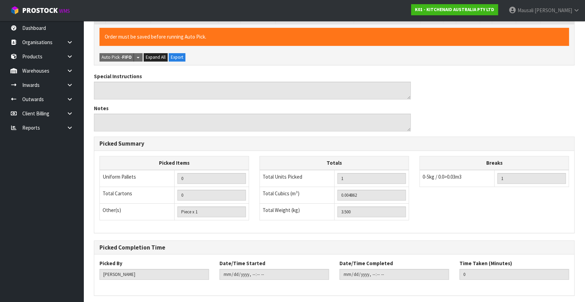
scroll to position [0, 0]
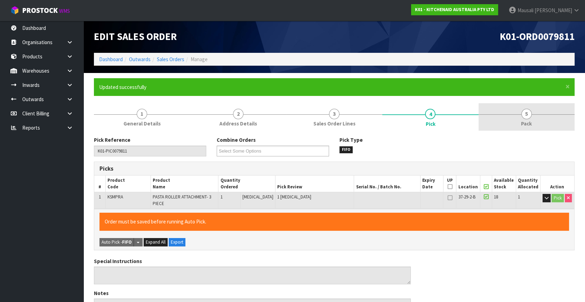
type input "[PERSON_NAME]"
type input "2025-09-26T12:32:39"
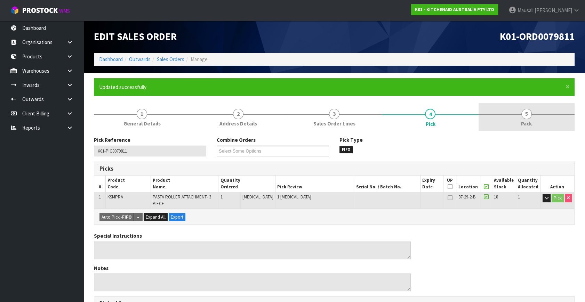
click at [535, 114] on div at bounding box center [526, 114] width 96 height 0
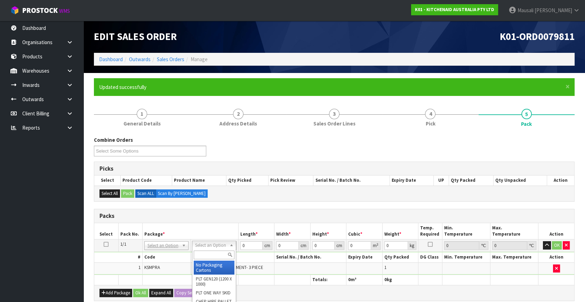
click at [218, 252] on input "text" at bounding box center [214, 255] width 41 height 9
type input "CL"
type input "3.5"
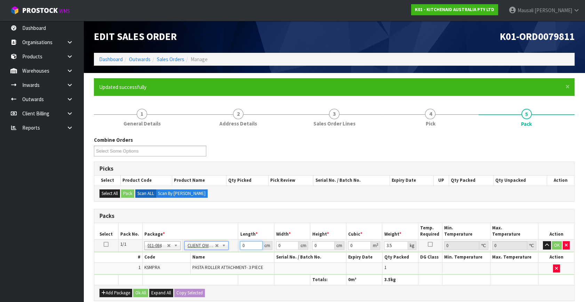
drag, startPoint x: 248, startPoint y: 245, endPoint x: 229, endPoint y: 245, distance: 18.8
click at [229, 245] on tr "1/1 NONE 007-001 007-002 007-004 007-009 007-013 007-014 007-015 007-017 007-01…" at bounding box center [334, 246] width 480 height 13
type input "30"
type input "26"
type input "1"
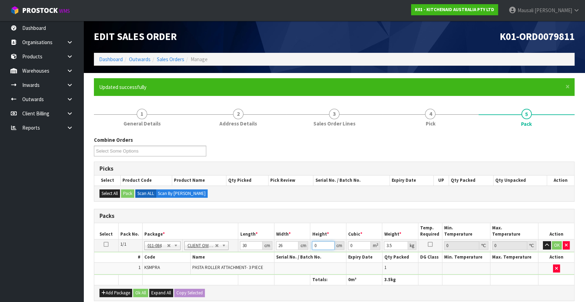
type input "0.00078"
type input "13"
type input "0.01014"
type input "13"
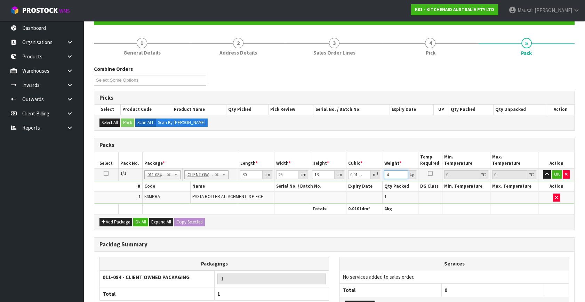
scroll to position [129, 0]
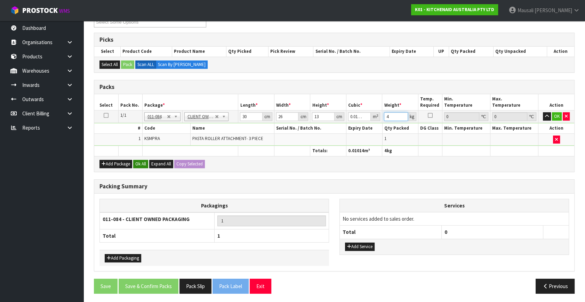
type input "4"
click at [142, 160] on button "Ok All" at bounding box center [140, 164] width 15 height 8
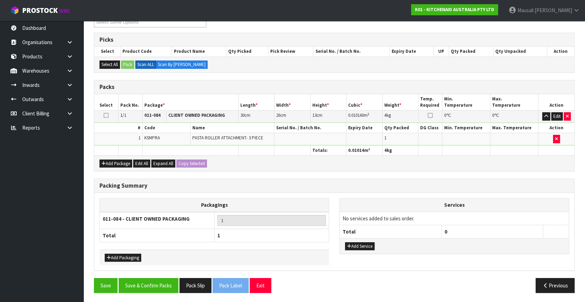
scroll to position [129, 0]
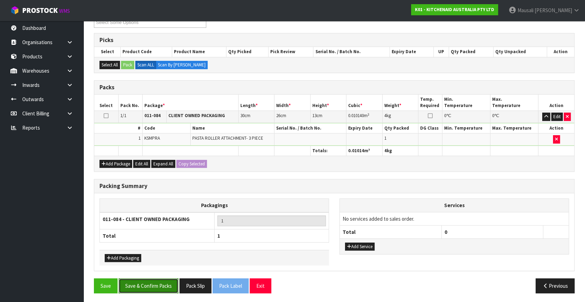
drag, startPoint x: 162, startPoint y: 278, endPoint x: 173, endPoint y: 270, distance: 14.3
click at [163, 275] on div "Combine Orders K01-ORD0079626 K01-ORD0079629 K01-ORD0079688 K01-ORD0079690 K01-…" at bounding box center [334, 153] width 481 height 291
click at [160, 283] on button "Save & Confirm Packs" at bounding box center [149, 285] width 60 height 15
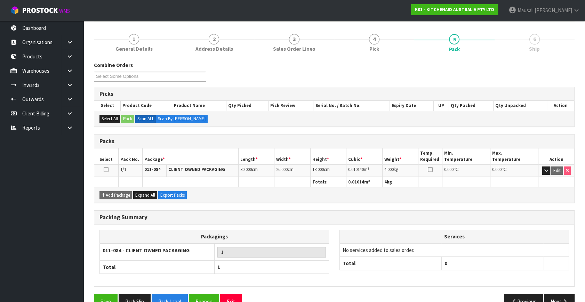
scroll to position [91, 0]
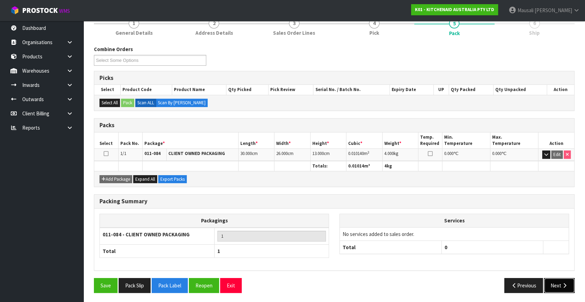
click at [557, 290] on button "Next" at bounding box center [559, 285] width 31 height 15
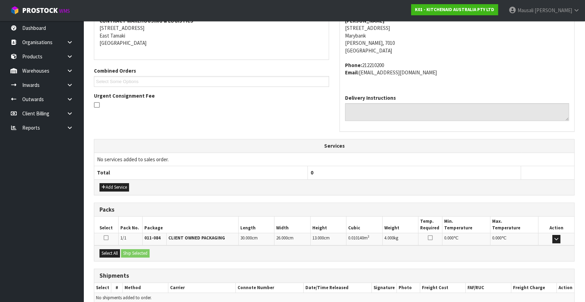
scroll to position [171, 0]
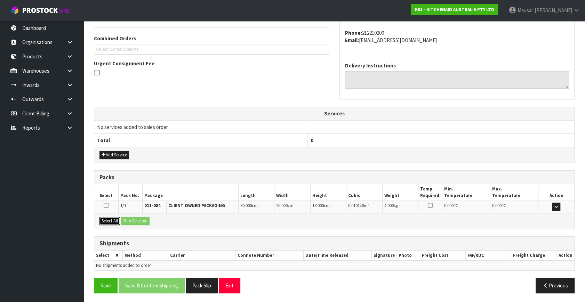
click at [108, 219] on button "Select All" at bounding box center [109, 221] width 21 height 8
click at [134, 223] on button "Ship Selected" at bounding box center [135, 221] width 29 height 8
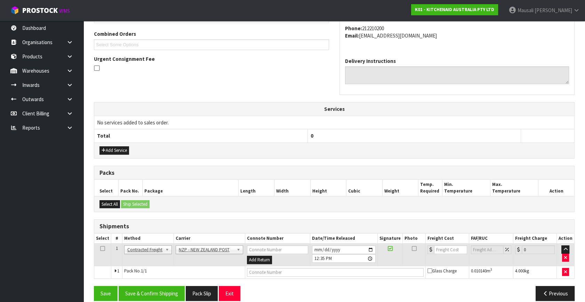
scroll to position [184, 0]
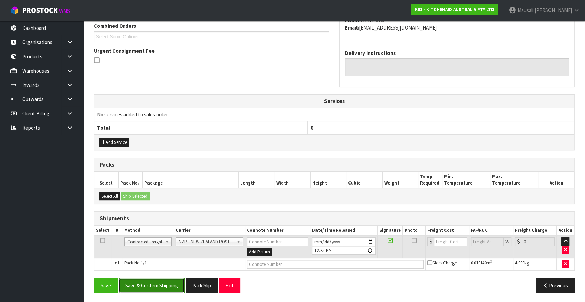
click at [164, 278] on button "Save & Confirm Shipping" at bounding box center [152, 285] width 66 height 15
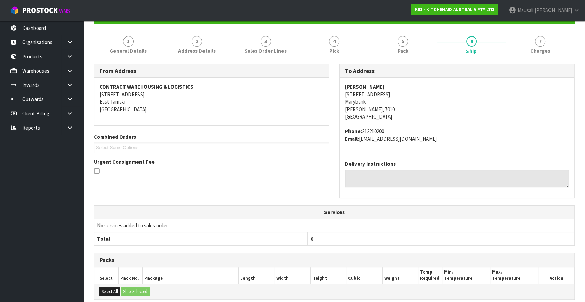
scroll to position [174, 0]
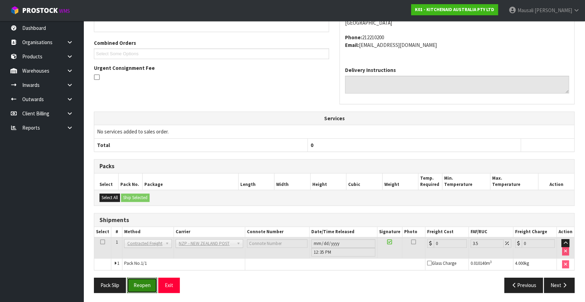
drag, startPoint x: 143, startPoint y: 280, endPoint x: 162, endPoint y: 272, distance: 21.2
click at [143, 280] on button "Reopen" at bounding box center [142, 285] width 30 height 15
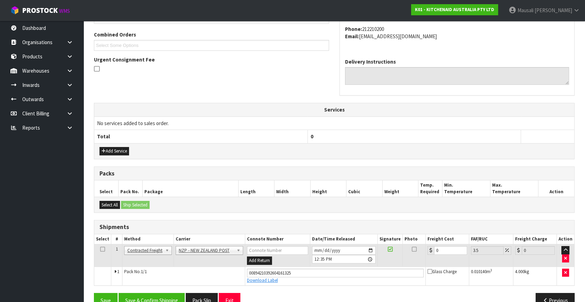
scroll to position [190, 0]
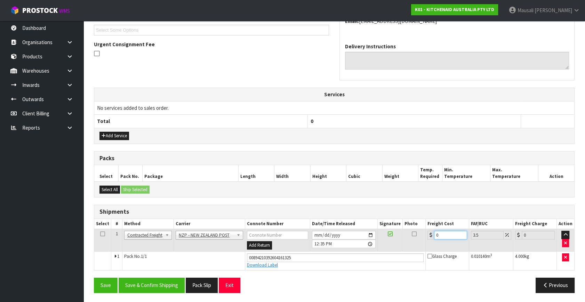
drag, startPoint x: 443, startPoint y: 236, endPoint x: 431, endPoint y: 240, distance: 12.9
click at [431, 240] on td "0" at bounding box center [446, 240] width 43 height 23
type input "1"
type input "1.03"
type input "11"
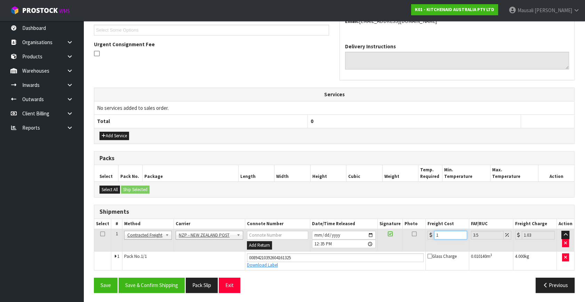
type input "11.38"
type input "11.6"
type input "12.01"
type input "11.61"
type input "12.02"
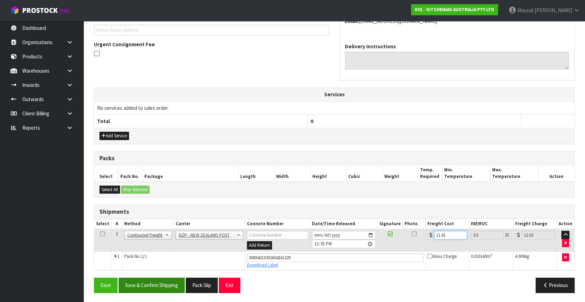
type input "11.61"
click at [167, 281] on button "Save & Confirm Shipping" at bounding box center [152, 285] width 66 height 15
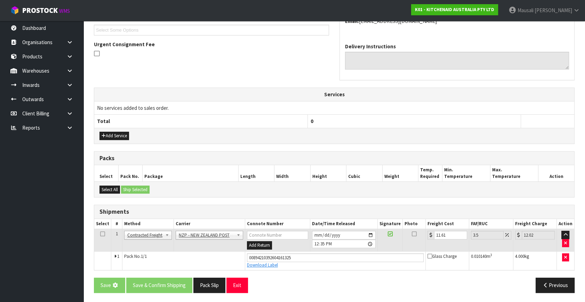
scroll to position [0, 0]
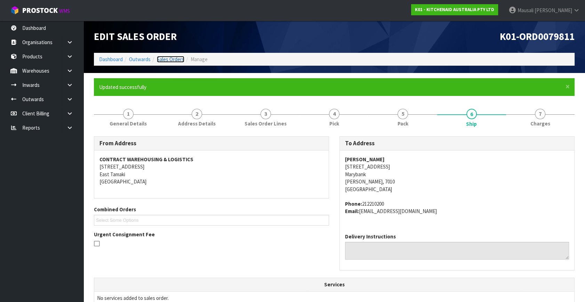
click at [176, 59] on link "Sales Orders" at bounding box center [170, 59] width 27 height 7
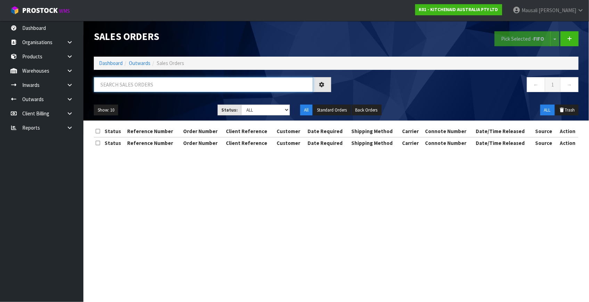
click at [117, 84] on input "text" at bounding box center [203, 84] width 219 height 15
type input "JOB-0414579"
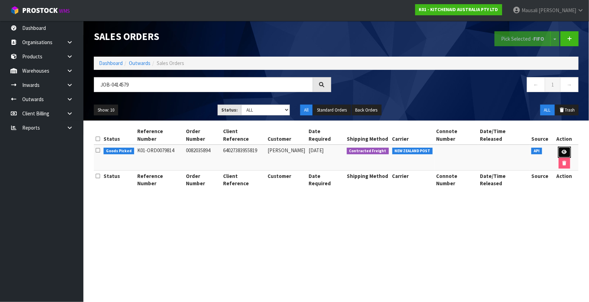
click at [562, 150] on icon at bounding box center [564, 152] width 5 height 5
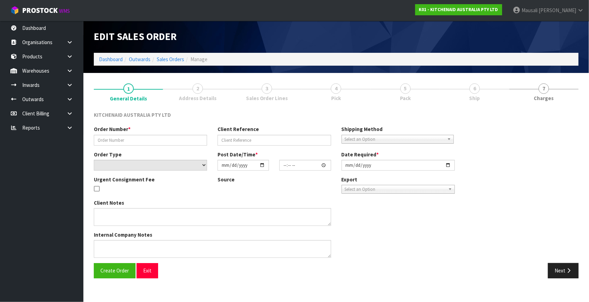
type input "0082035894"
type input "64027383955819"
select select "number:0"
type input "[DATE]"
type input "21:41:33.000"
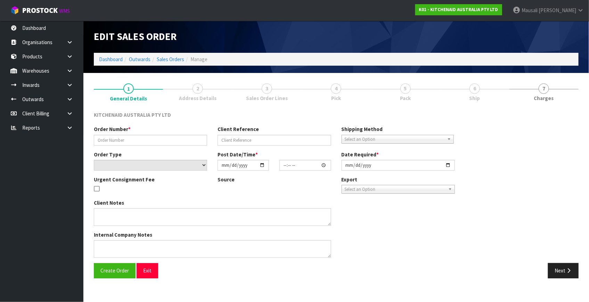
type input "[DATE]"
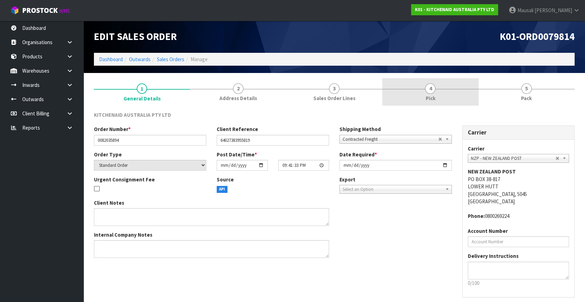
click at [438, 90] on link "4 Pick" at bounding box center [430, 91] width 96 height 27
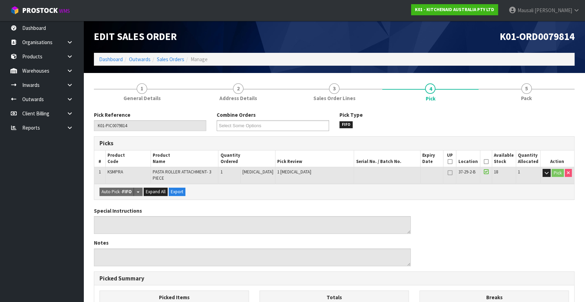
click at [485, 162] on icon at bounding box center [485, 162] width 5 height 0
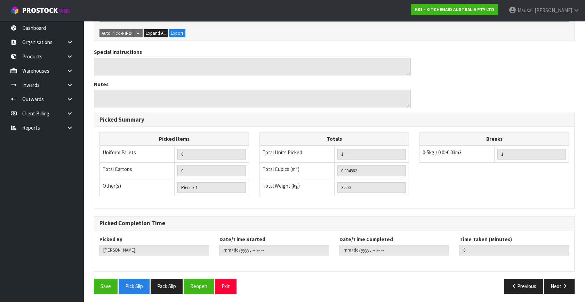
scroll to position [185, 0]
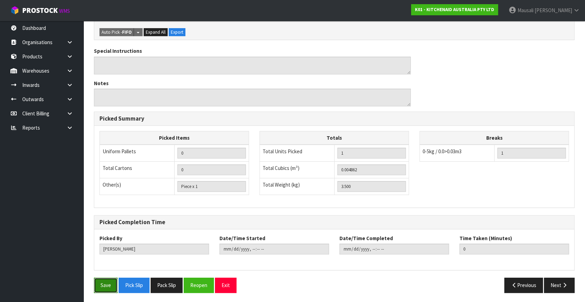
click at [107, 281] on button "Save" at bounding box center [106, 285] width 24 height 15
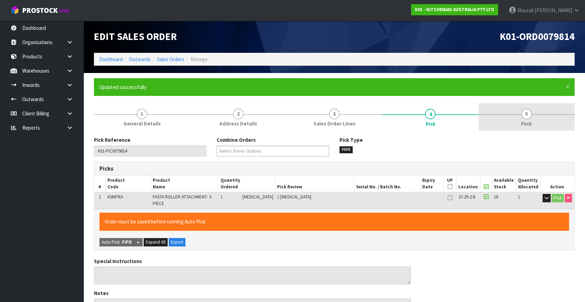
type input "[PERSON_NAME]"
type input "2025-09-26T12:36:33"
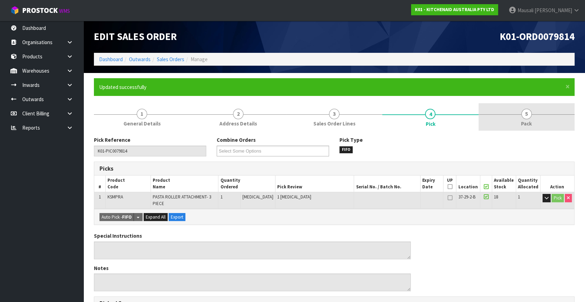
click at [534, 121] on link "5 Pack" at bounding box center [526, 116] width 96 height 27
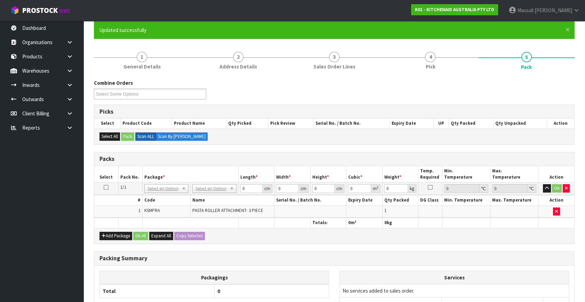
scroll to position [126, 0]
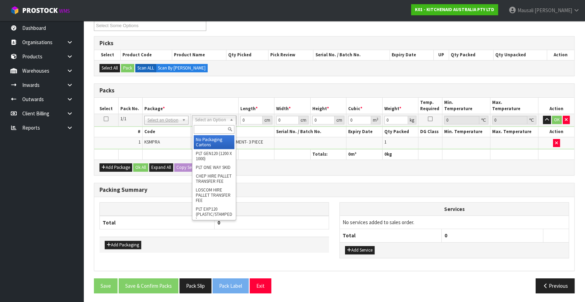
click at [207, 131] on input "text" at bounding box center [214, 129] width 41 height 9
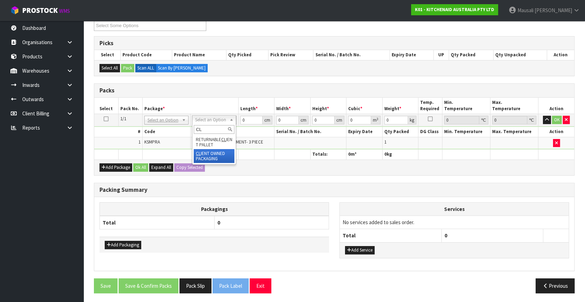
type input "CL"
type input "3.5"
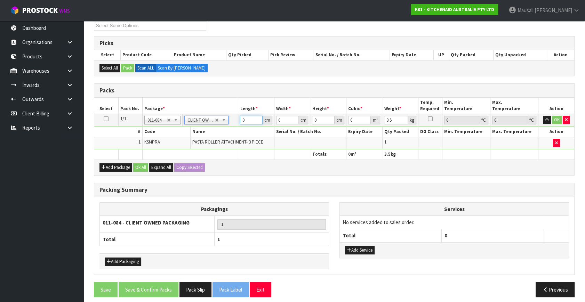
drag, startPoint x: 244, startPoint y: 121, endPoint x: 232, endPoint y: 125, distance: 12.9
click at [232, 125] on tr "1/1 NONE 007-001 007-002 007-004 007-009 007-013 007-014 007-015 007-017 007-01…" at bounding box center [334, 120] width 480 height 13
type input "30"
type input "26"
type input "1"
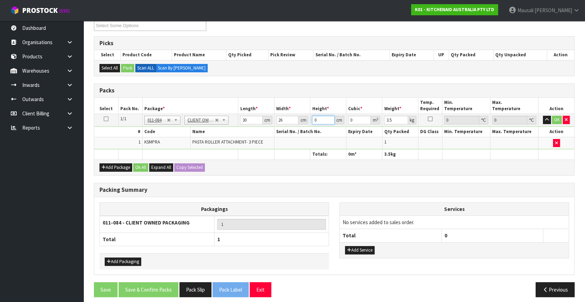
type input "0.00078"
type input "13"
type input "0.01014"
type input "13"
type input "4"
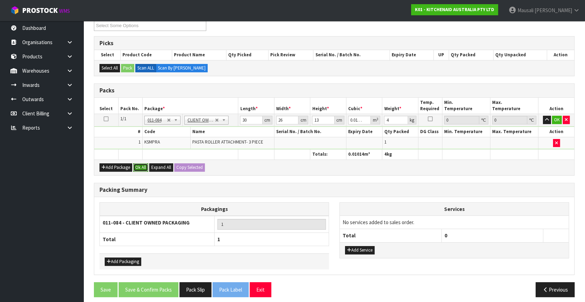
click at [139, 165] on button "Ok All" at bounding box center [140, 167] width 15 height 8
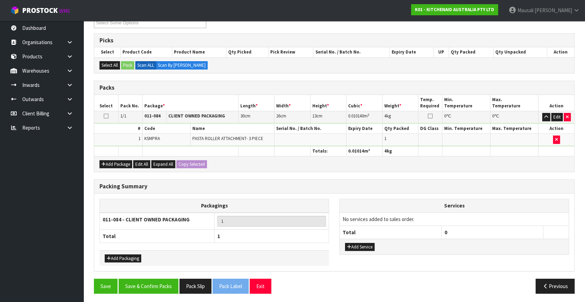
scroll to position [129, 0]
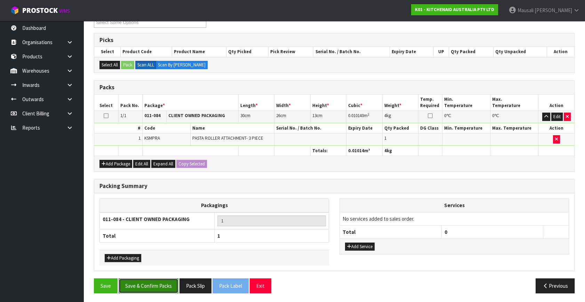
drag, startPoint x: 146, startPoint y: 280, endPoint x: 153, endPoint y: 277, distance: 7.8
click at [146, 280] on button "Save & Confirm Packs" at bounding box center [149, 285] width 60 height 15
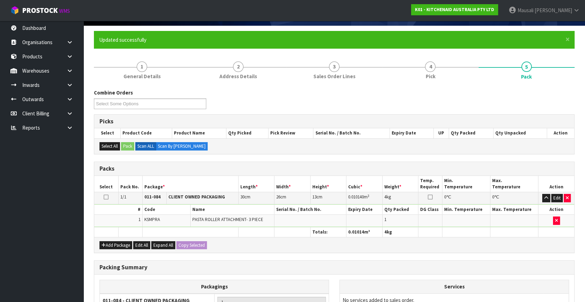
scroll to position [91, 0]
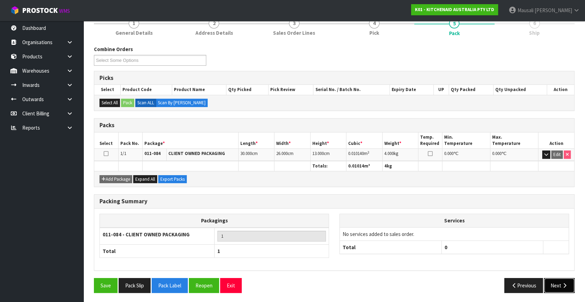
click at [566, 280] on button "Next" at bounding box center [559, 285] width 31 height 15
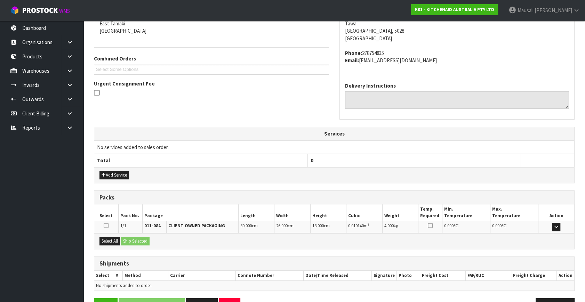
scroll to position [171, 0]
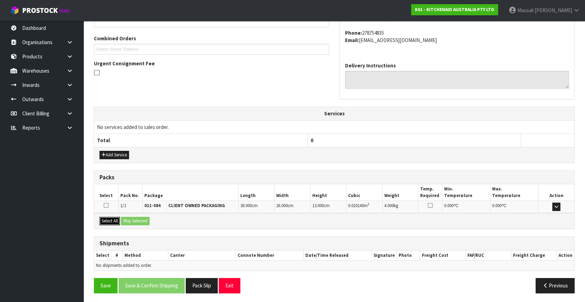
drag, startPoint x: 111, startPoint y: 221, endPoint x: 128, endPoint y: 219, distance: 17.2
click at [111, 221] on button "Select All" at bounding box center [109, 221] width 21 height 8
click at [130, 221] on button "Ship Selected" at bounding box center [135, 221] width 29 height 8
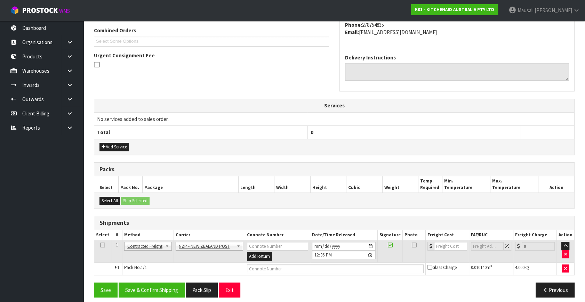
scroll to position [184, 0]
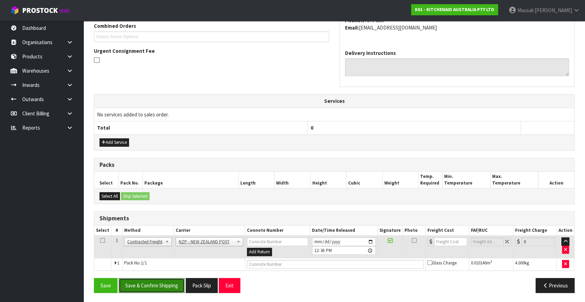
drag, startPoint x: 164, startPoint y: 280, endPoint x: 168, endPoint y: 278, distance: 3.7
click at [166, 278] on button "Save & Confirm Shipping" at bounding box center [152, 285] width 66 height 15
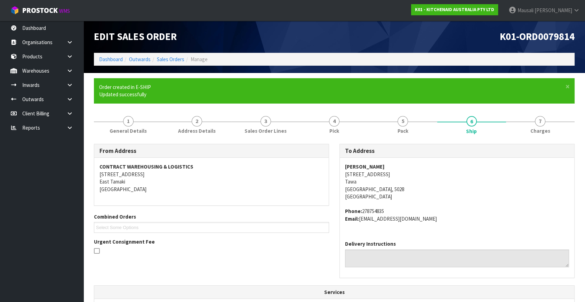
scroll to position [174, 0]
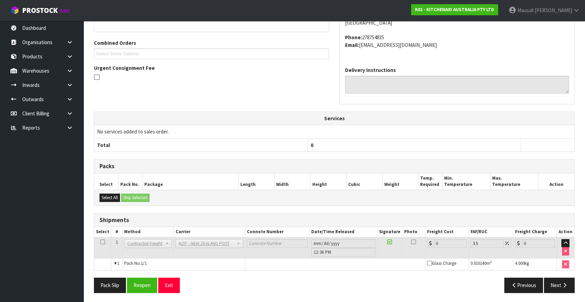
click at [147, 276] on div "From Address CONTRACT WAREHOUSING & LOGISTICS 17 Allens Road East Tamaki Auckla…" at bounding box center [334, 134] width 481 height 328
click at [146, 283] on button "Reopen" at bounding box center [142, 285] width 30 height 15
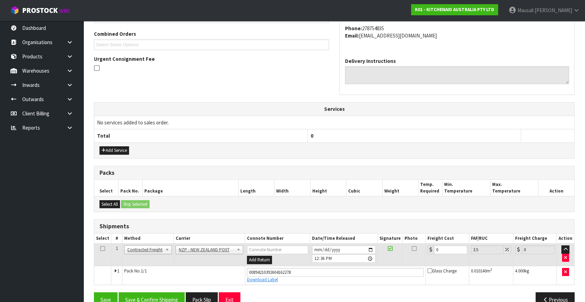
scroll to position [190, 0]
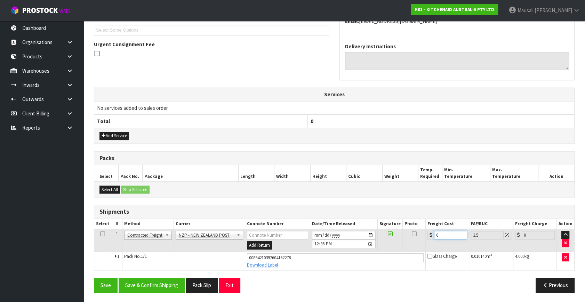
drag, startPoint x: 442, startPoint y: 234, endPoint x: 424, endPoint y: 240, distance: 19.0
click at [424, 240] on tr "1 Client Local Pickup Customer Local Pickup Company Freight Contracted Freight …" at bounding box center [334, 240] width 480 height 23
click at [165, 286] on button "Save & Confirm Shipping" at bounding box center [152, 285] width 66 height 15
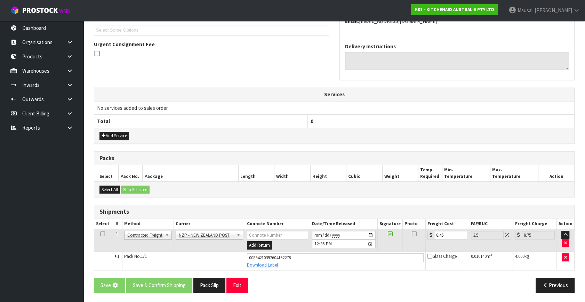
scroll to position [0, 0]
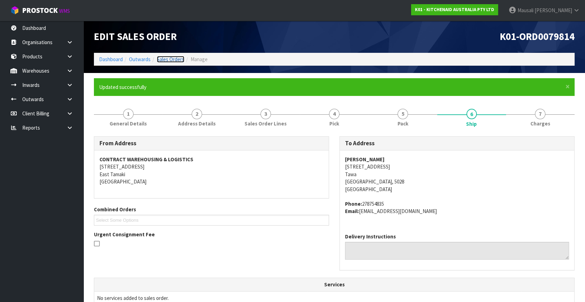
click at [164, 59] on link "Sales Orders" at bounding box center [170, 59] width 27 height 7
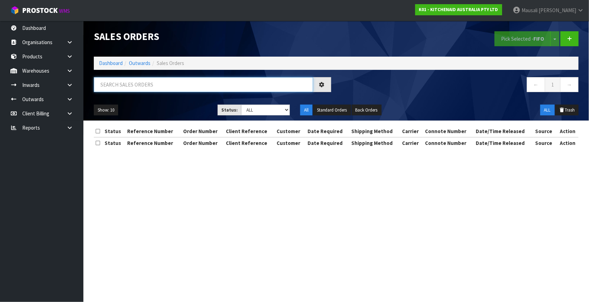
click at [114, 82] on input "text" at bounding box center [203, 84] width 219 height 15
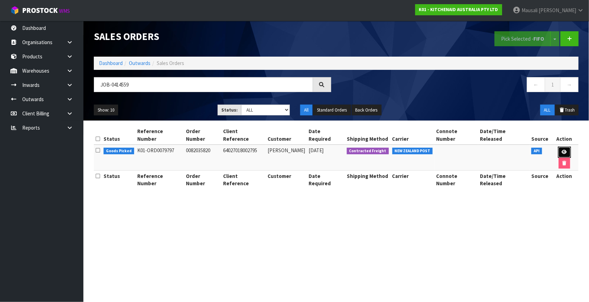
click at [562, 150] on icon at bounding box center [564, 152] width 5 height 5
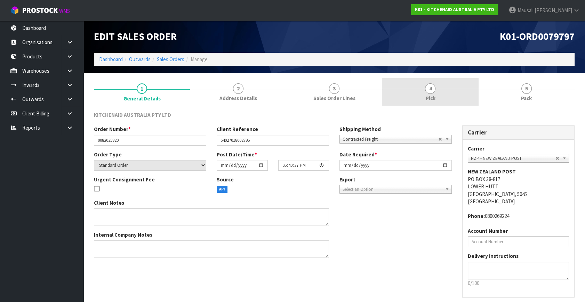
click at [433, 94] on link "4 Pick" at bounding box center [430, 91] width 96 height 27
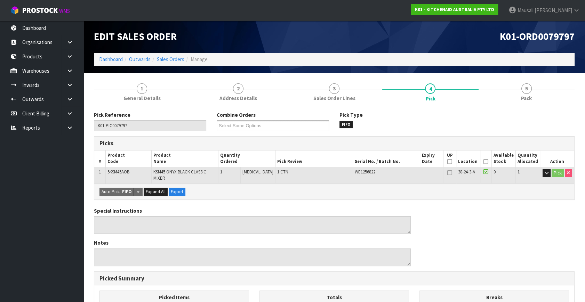
click at [485, 158] on th "Picked" at bounding box center [486, 159] width 12 height 16
drag, startPoint x: 479, startPoint y: 158, endPoint x: 482, endPoint y: 161, distance: 4.2
click at [480, 158] on th "Picked" at bounding box center [486, 159] width 12 height 16
click at [484, 162] on icon at bounding box center [485, 162] width 5 height 0
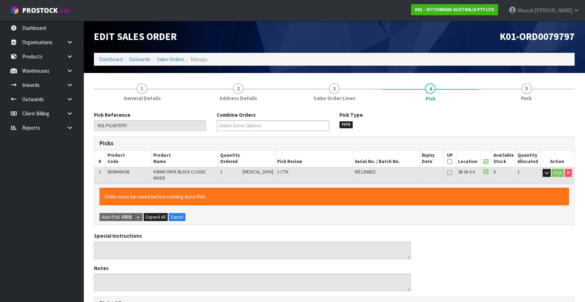
scroll to position [180, 0]
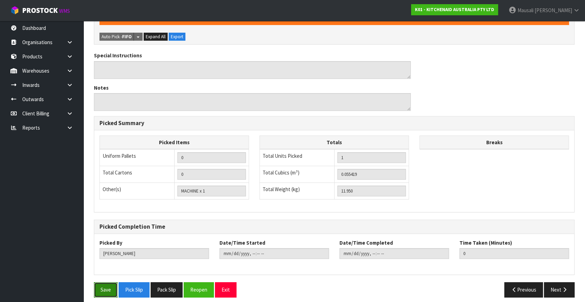
click at [107, 282] on button "Save" at bounding box center [106, 289] width 24 height 15
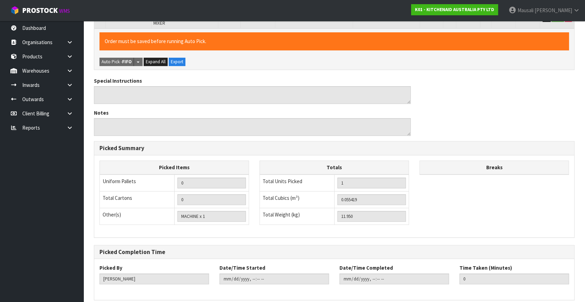
scroll to position [0, 0]
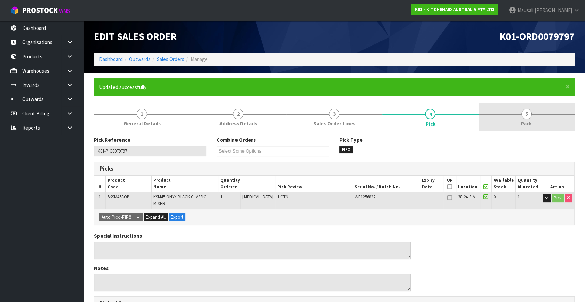
click at [522, 124] on span "Pack" at bounding box center [526, 123] width 11 height 7
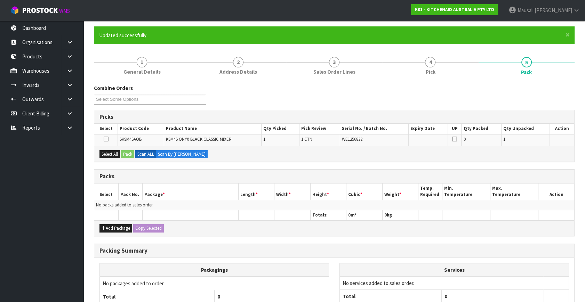
scroll to position [113, 0]
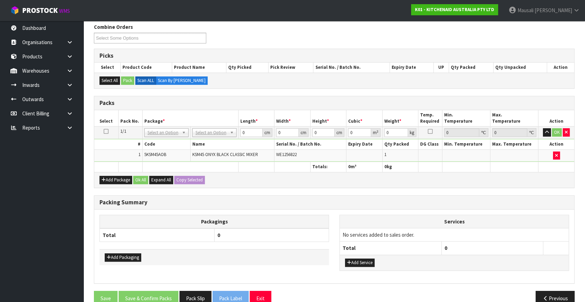
drag, startPoint x: 213, startPoint y: 126, endPoint x: 211, endPoint y: 140, distance: 14.5
click at [211, 127] on td "No Packaging Cartons PLT GEN120 (1200 X 1000) PLT ONE WAY SKID CHEP HIRE PALLET…" at bounding box center [214, 133] width 48 height 13
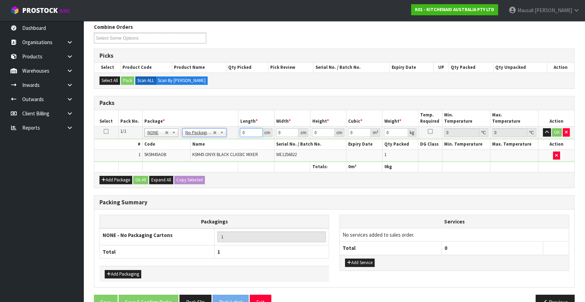
drag, startPoint x: 248, startPoint y: 134, endPoint x: 265, endPoint y: 142, distance: 18.5
click at [235, 142] on tbody "1/1 NONE 007-001 007-002 007-004 007-009 007-013 007-014 007-015 007-017 007-01…" at bounding box center [334, 144] width 480 height 35
click at [135, 179] on button "Ok All" at bounding box center [140, 180] width 15 height 8
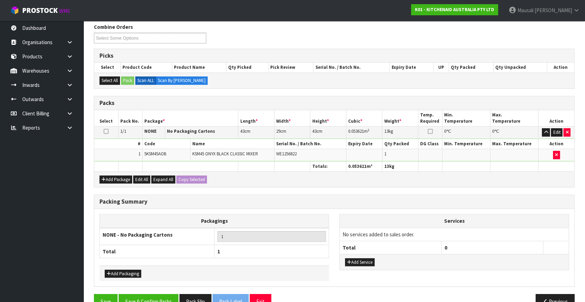
scroll to position [129, 0]
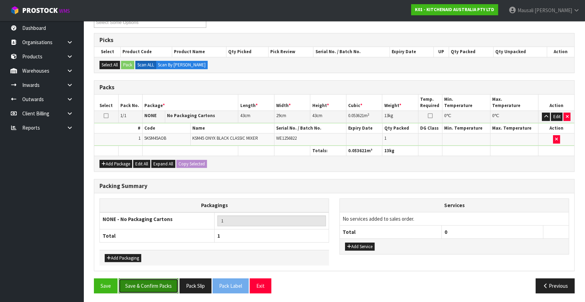
drag, startPoint x: 167, startPoint y: 281, endPoint x: 204, endPoint y: 276, distance: 38.3
click at [167, 281] on button "Save & Confirm Packs" at bounding box center [149, 285] width 60 height 15
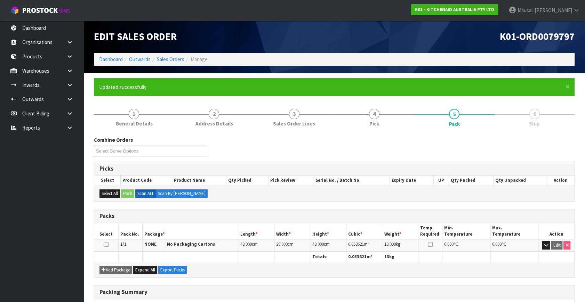
scroll to position [91, 0]
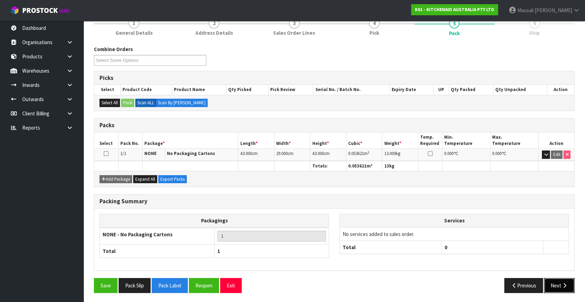
click at [566, 280] on button "Next" at bounding box center [559, 285] width 31 height 15
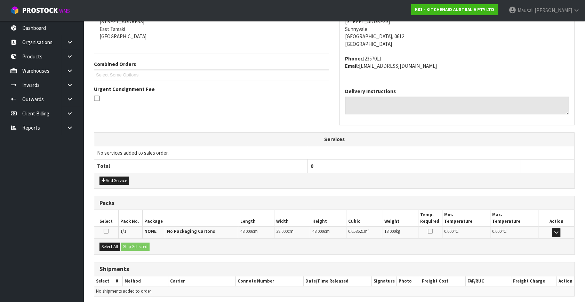
scroll to position [171, 0]
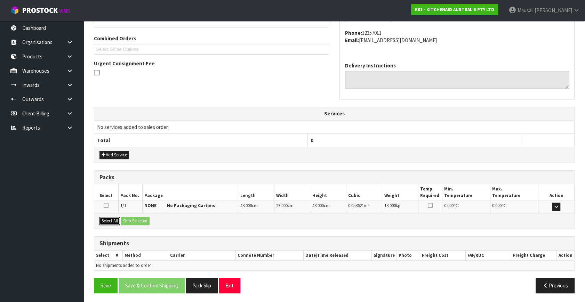
drag, startPoint x: 110, startPoint y: 217, endPoint x: 118, endPoint y: 217, distance: 8.0
click at [112, 217] on button "Select All" at bounding box center [109, 221] width 21 height 8
click at [132, 219] on button "Ship Selected" at bounding box center [135, 221] width 29 height 8
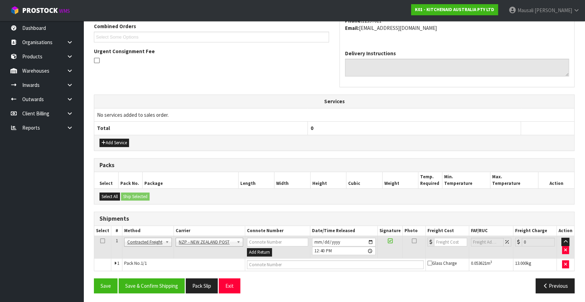
scroll to position [184, 0]
drag, startPoint x: 165, startPoint y: 283, endPoint x: 173, endPoint y: 282, distance: 8.1
click at [170, 282] on button "Save & Confirm Shipping" at bounding box center [152, 285] width 66 height 15
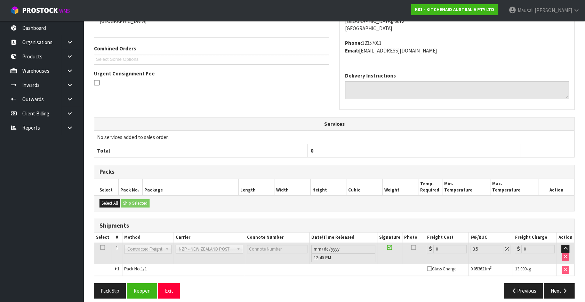
scroll to position [174, 0]
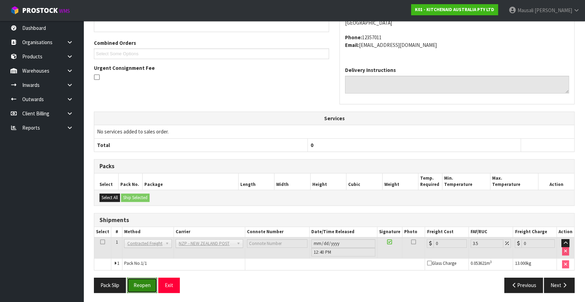
drag, startPoint x: 151, startPoint y: 286, endPoint x: 175, endPoint y: 282, distance: 24.1
click at [150, 286] on button "Reopen" at bounding box center [142, 285] width 30 height 15
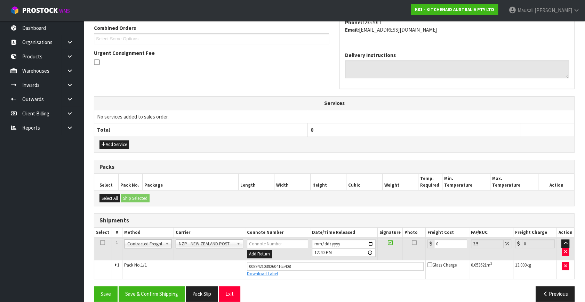
scroll to position [190, 0]
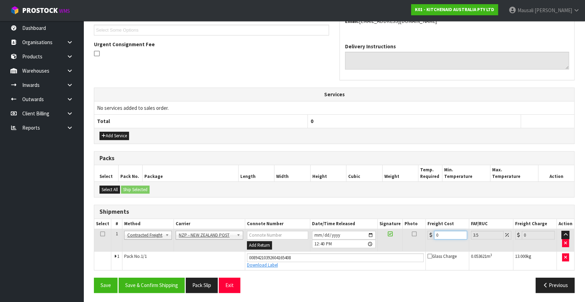
drag, startPoint x: 442, startPoint y: 236, endPoint x: 418, endPoint y: 240, distance: 24.7
click at [418, 240] on tr "1 Client Local Pickup Customer Local Pickup Company Freight Contracted Freight …" at bounding box center [334, 240] width 480 height 23
click at [159, 281] on button "Save & Confirm Shipping" at bounding box center [152, 285] width 66 height 15
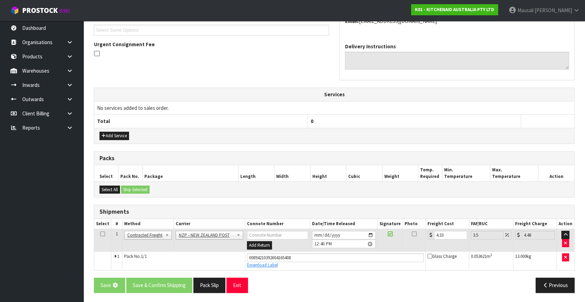
scroll to position [0, 0]
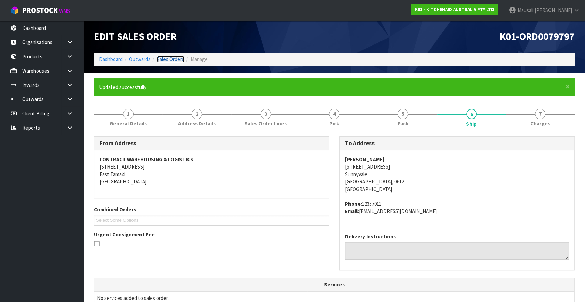
click at [170, 61] on link "Sales Orders" at bounding box center [170, 59] width 27 height 7
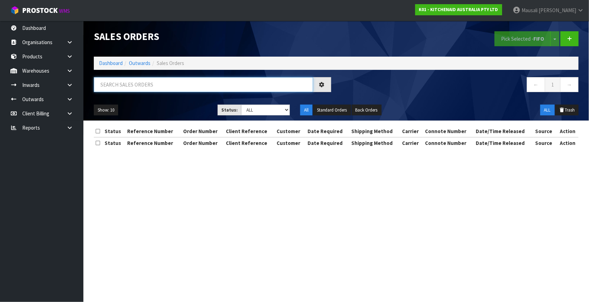
click at [104, 87] on input "text" at bounding box center [203, 84] width 219 height 15
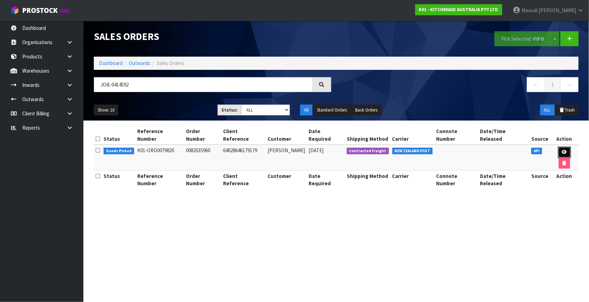
click at [562, 150] on icon at bounding box center [564, 152] width 5 height 5
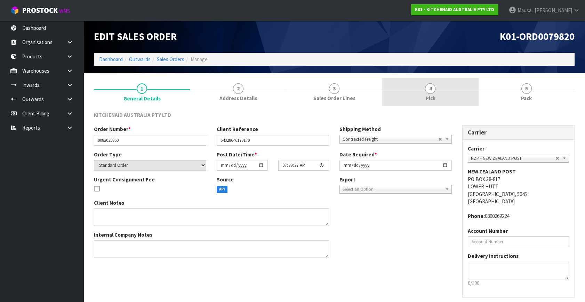
click at [448, 91] on link "4 Pick" at bounding box center [430, 91] width 96 height 27
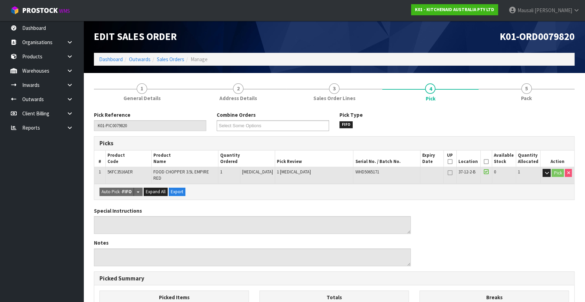
click at [485, 162] on icon at bounding box center [486, 162] width 5 height 0
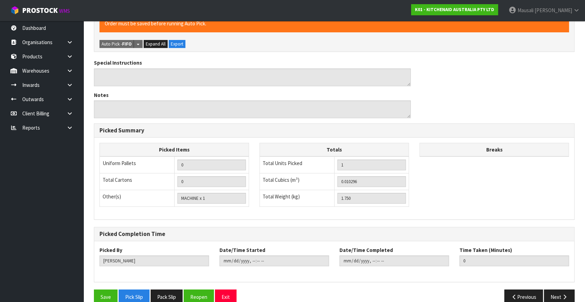
scroll to position [180, 0]
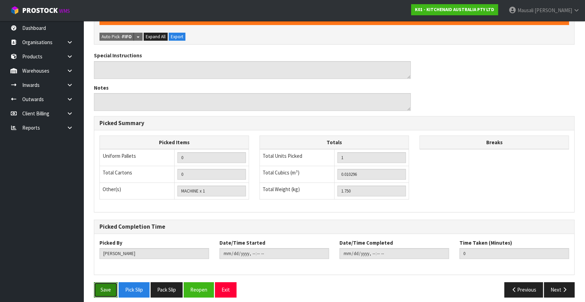
click at [97, 286] on button "Save" at bounding box center [106, 289] width 24 height 15
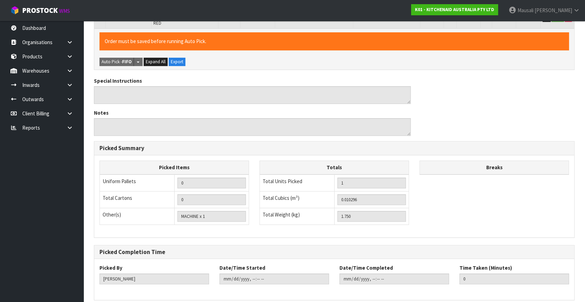
scroll to position [0, 0]
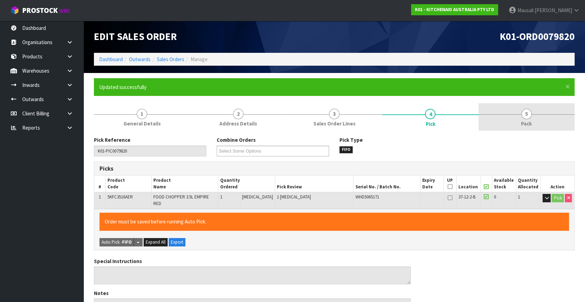
click at [530, 118] on link "5 Pack" at bounding box center [526, 116] width 96 height 27
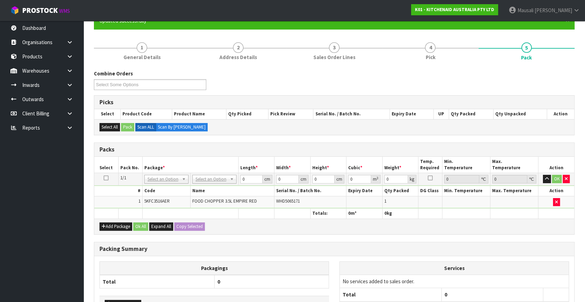
scroll to position [126, 0]
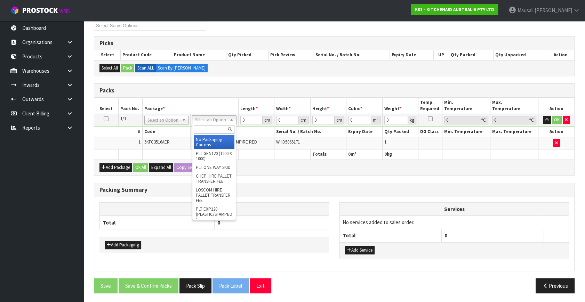
click at [209, 125] on input "text" at bounding box center [214, 129] width 41 height 9
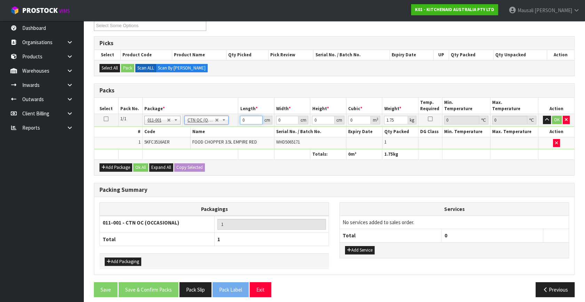
drag, startPoint x: 247, startPoint y: 119, endPoint x: 233, endPoint y: 124, distance: 14.5
click at [233, 124] on tr "1/1 NONE 007-001 007-002 007-004 007-009 007-013 007-014 007-015 007-017 007-01…" at bounding box center [334, 120] width 480 height 13
click at [139, 165] on button "Ok All" at bounding box center [140, 167] width 15 height 8
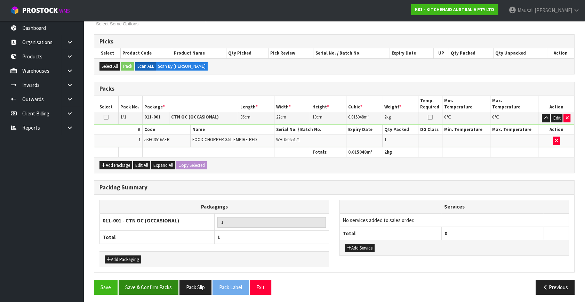
scroll to position [129, 0]
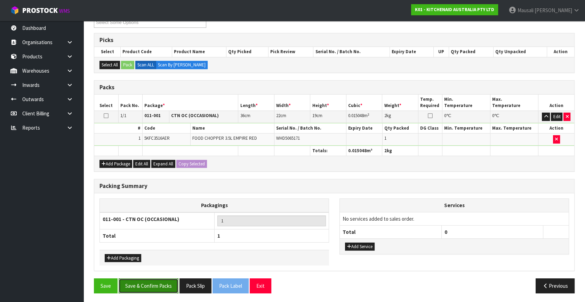
click at [169, 286] on button "Save & Confirm Packs" at bounding box center [149, 285] width 60 height 15
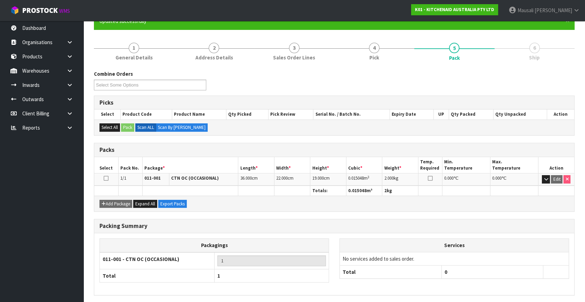
scroll to position [91, 0]
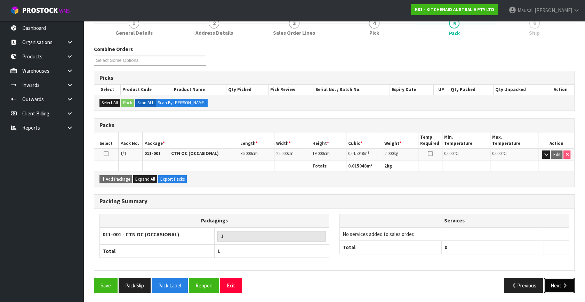
click at [559, 282] on button "Next" at bounding box center [559, 285] width 31 height 15
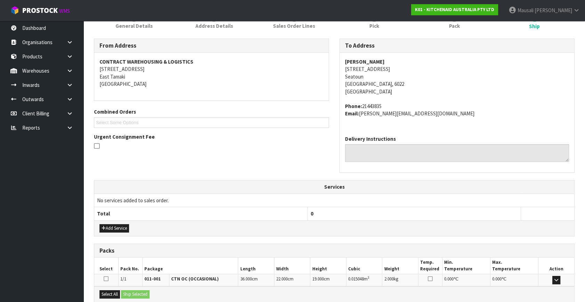
scroll to position [171, 0]
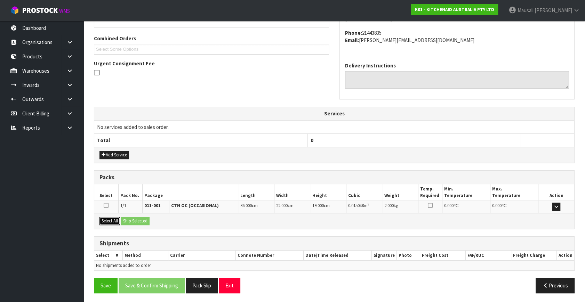
click at [110, 221] on button "Select All" at bounding box center [109, 221] width 21 height 8
click at [135, 220] on button "Ship Selected" at bounding box center [135, 221] width 29 height 8
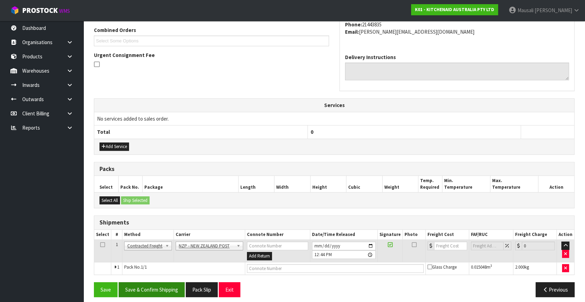
scroll to position [184, 0]
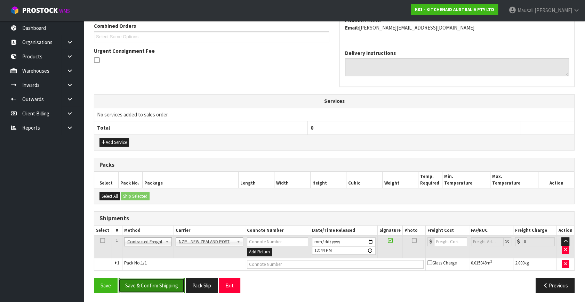
drag, startPoint x: 158, startPoint y: 281, endPoint x: 166, endPoint y: 280, distance: 8.0
click at [160, 281] on button "Save & Confirm Shipping" at bounding box center [152, 285] width 66 height 15
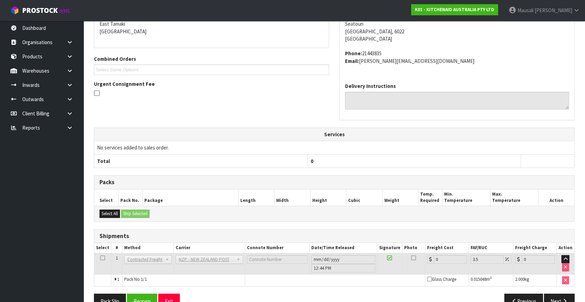
scroll to position [174, 0]
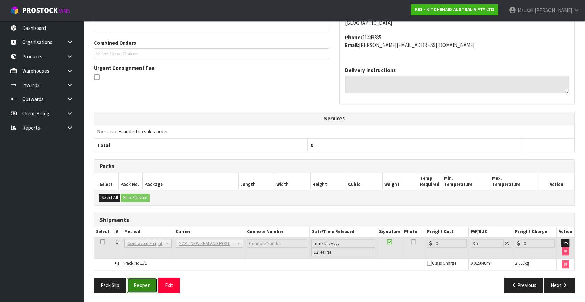
click at [143, 291] on button "Reopen" at bounding box center [142, 285] width 30 height 15
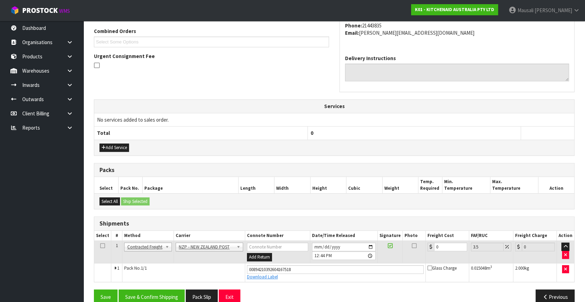
scroll to position [190, 0]
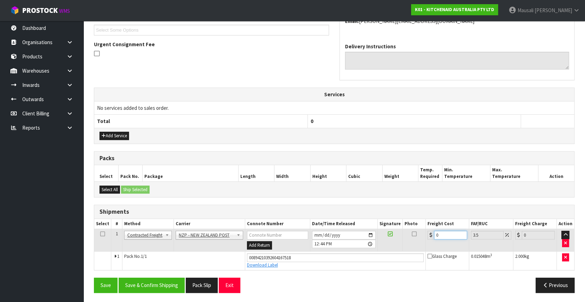
drag, startPoint x: 447, startPoint y: 229, endPoint x: 423, endPoint y: 243, distance: 27.7
click at [423, 243] on tr "1 Client Local Pickup Customer Local Pickup Company Freight Contracted Freight …" at bounding box center [334, 240] width 480 height 23
click at [131, 283] on button "Save & Confirm Shipping" at bounding box center [152, 285] width 66 height 15
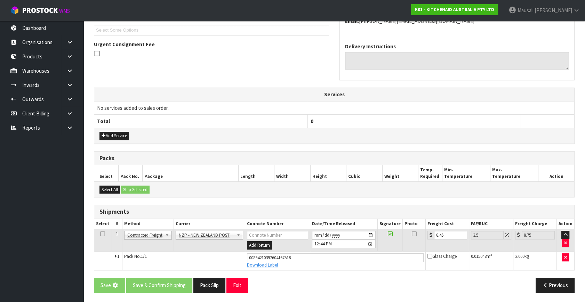
scroll to position [0, 0]
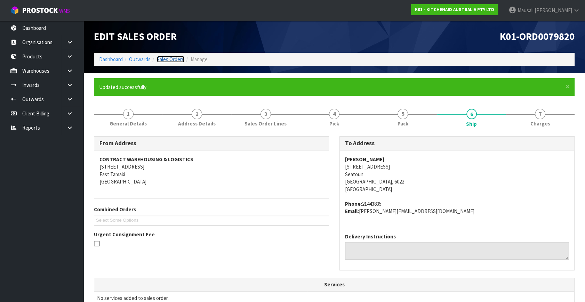
click at [162, 59] on link "Sales Orders" at bounding box center [170, 59] width 27 height 7
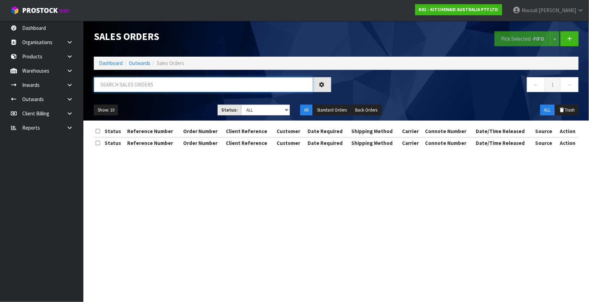
click at [111, 86] on input "text" at bounding box center [203, 84] width 219 height 15
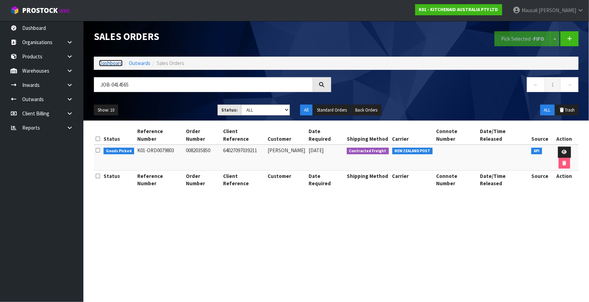
click at [104, 63] on link "Dashboard" at bounding box center [111, 63] width 24 height 7
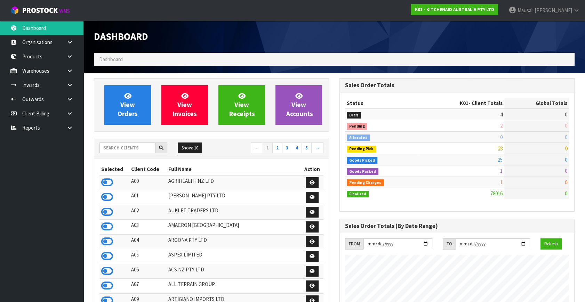
scroll to position [526, 245]
click at [115, 113] on link "View Orders" at bounding box center [127, 105] width 47 height 40
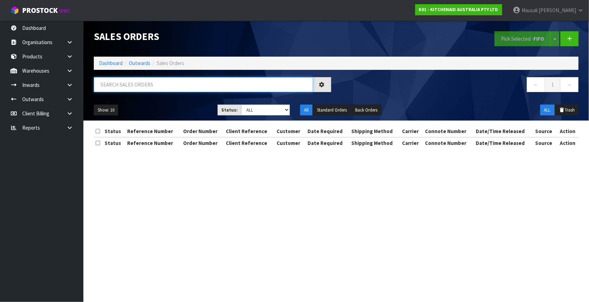
click at [114, 84] on input "text" at bounding box center [203, 84] width 219 height 15
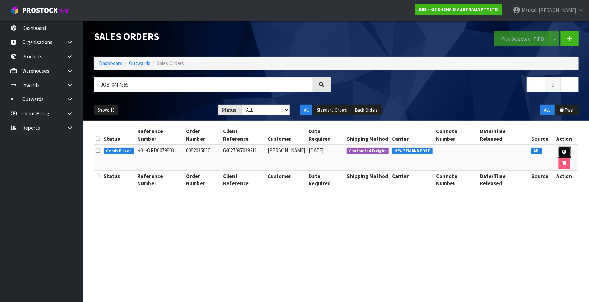
click at [562, 150] on icon at bounding box center [564, 152] width 5 height 5
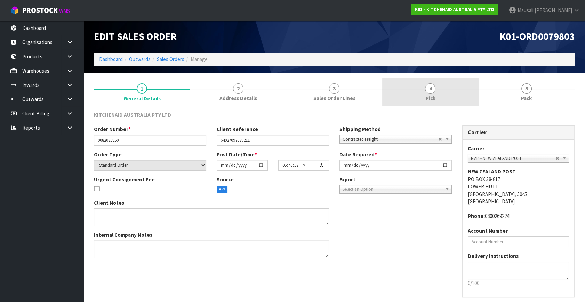
click at [427, 97] on span "Pick" at bounding box center [430, 98] width 10 height 7
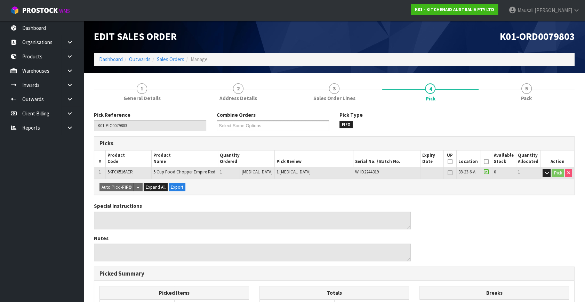
click at [484, 162] on icon at bounding box center [486, 162] width 5 height 0
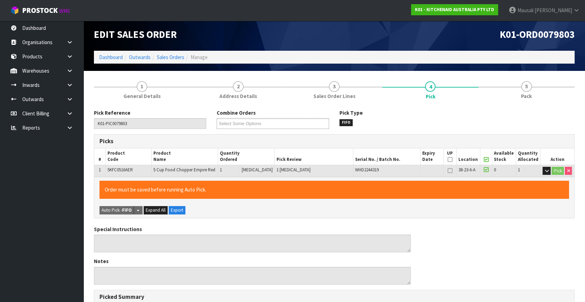
scroll to position [180, 0]
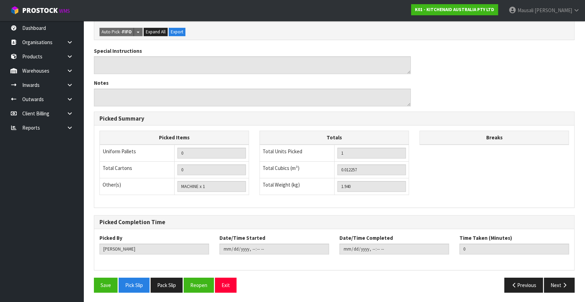
click at [92, 283] on div "Save Pick Slip Pack Slip Reopen Exit" at bounding box center [211, 285] width 245 height 15
click at [108, 278] on button "Save" at bounding box center [106, 285] width 24 height 15
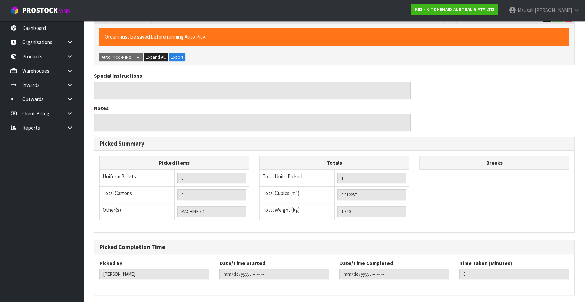
scroll to position [0, 0]
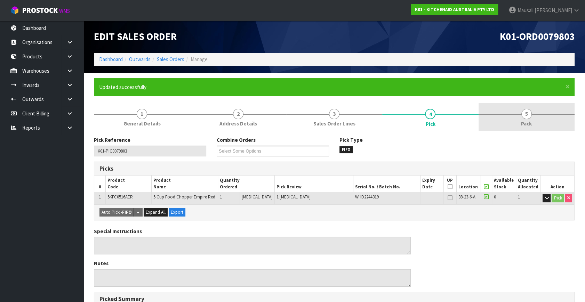
click at [534, 114] on div at bounding box center [526, 114] width 96 height 0
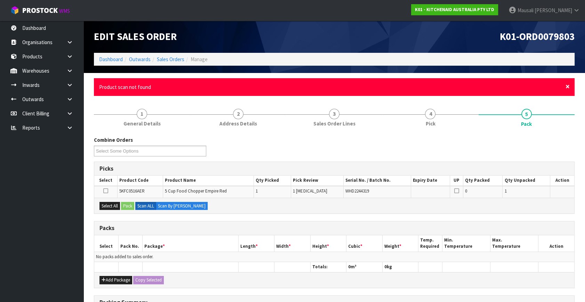
click at [565, 87] on span "×" at bounding box center [567, 87] width 4 height 10
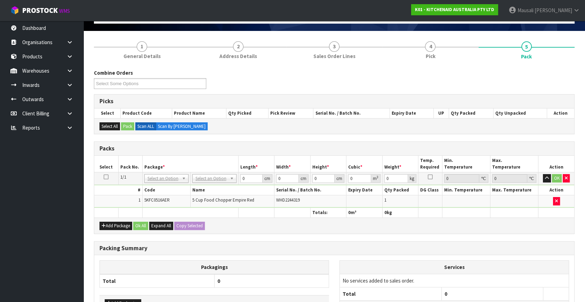
scroll to position [100, 0]
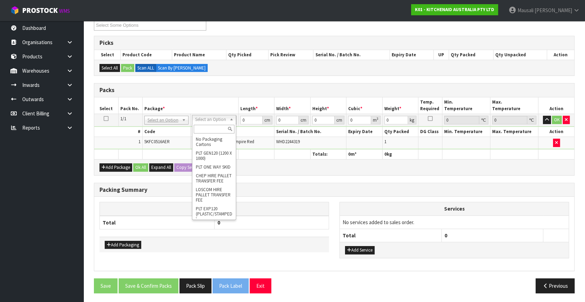
click at [212, 129] on input "text" at bounding box center [214, 129] width 41 height 9
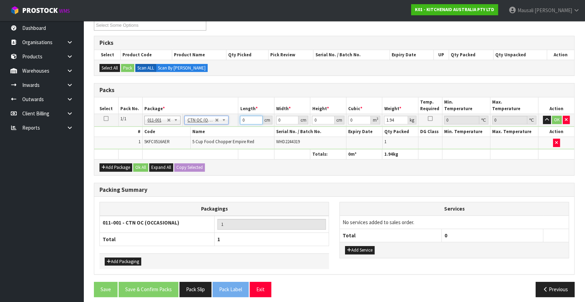
drag, startPoint x: 249, startPoint y: 120, endPoint x: 224, endPoint y: 131, distance: 27.7
click at [224, 131] on tbody "1/1 NONE 007-001 007-002 007-004 007-009 007-013 007-014 007-015 007-017 007-01…" at bounding box center [334, 131] width 480 height 35
click at [143, 168] on button "Ok All" at bounding box center [140, 167] width 15 height 8
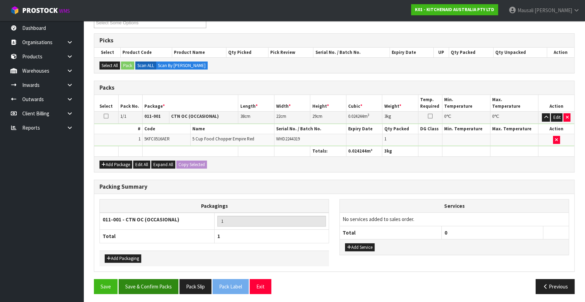
scroll to position [104, 0]
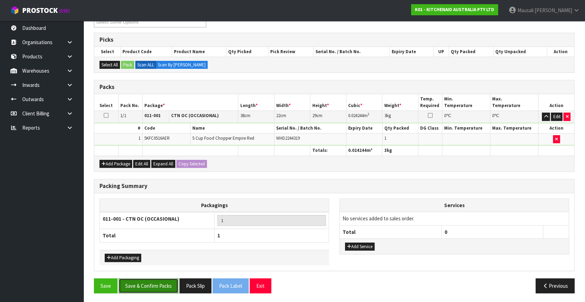
click at [160, 286] on button "Save & Confirm Packs" at bounding box center [149, 285] width 60 height 15
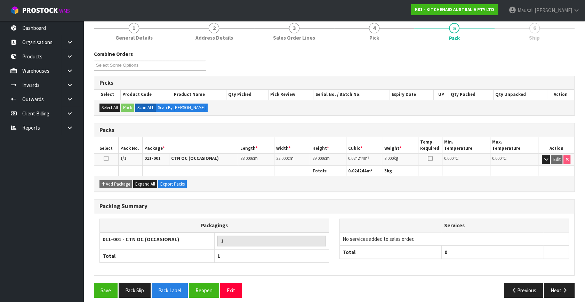
scroll to position [91, 0]
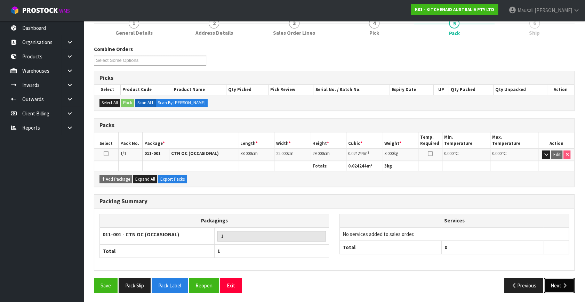
click at [559, 278] on button "Next" at bounding box center [559, 285] width 31 height 15
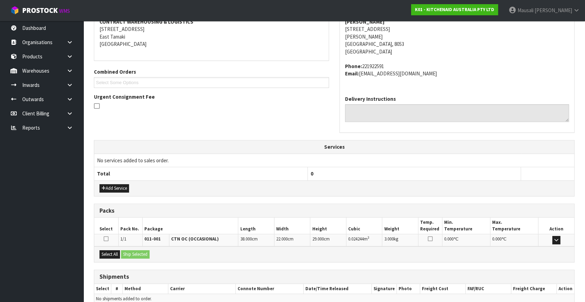
scroll to position [171, 0]
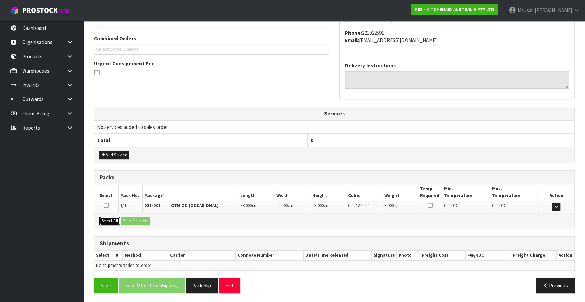
click at [107, 219] on button "Select All" at bounding box center [109, 221] width 21 height 8
click at [127, 220] on button "Ship Selected" at bounding box center [135, 221] width 29 height 8
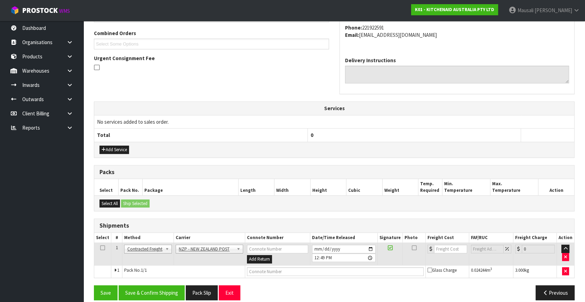
scroll to position [184, 0]
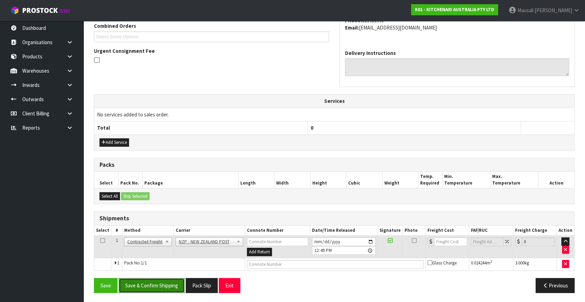
click at [165, 281] on button "Save & Confirm Shipping" at bounding box center [152, 285] width 66 height 15
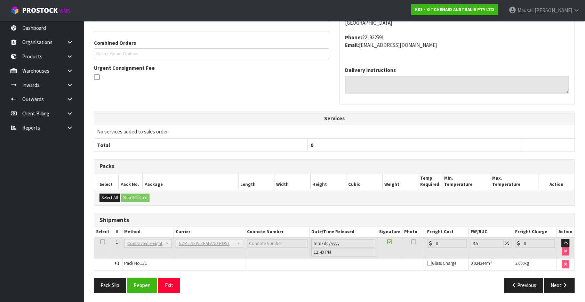
scroll to position [174, 0]
drag, startPoint x: 145, startPoint y: 284, endPoint x: 149, endPoint y: 280, distance: 6.4
click at [146, 282] on button "Reopen" at bounding box center [142, 285] width 30 height 15
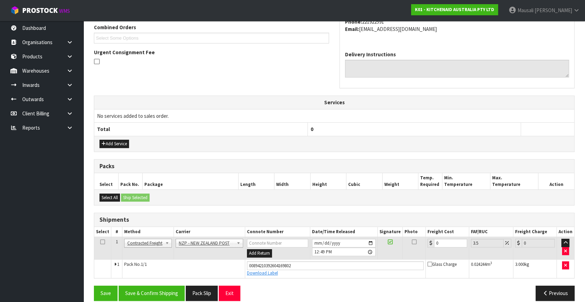
scroll to position [190, 0]
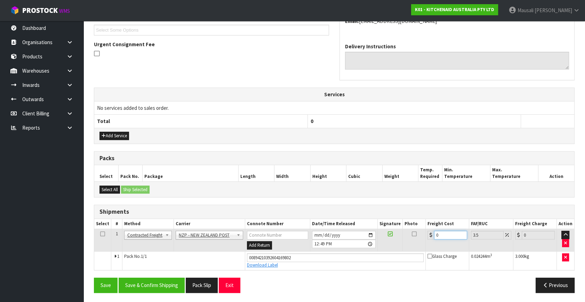
drag, startPoint x: 445, startPoint y: 236, endPoint x: 432, endPoint y: 239, distance: 13.4
click at [432, 239] on td "0" at bounding box center [446, 240] width 43 height 23
click at [172, 282] on button "Save & Confirm Shipping" at bounding box center [152, 285] width 66 height 15
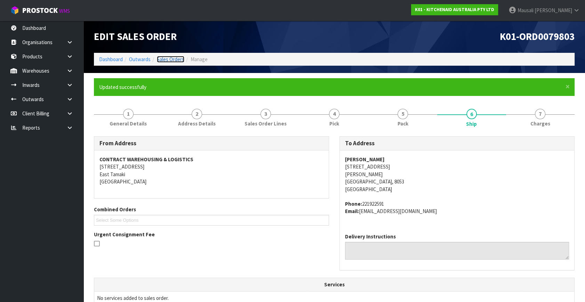
click at [168, 57] on link "Sales Orders" at bounding box center [170, 59] width 27 height 7
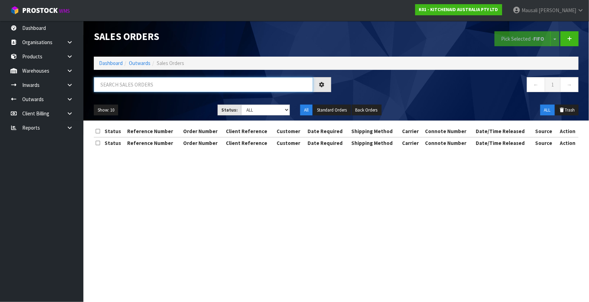
click at [111, 89] on input "text" at bounding box center [203, 84] width 219 height 15
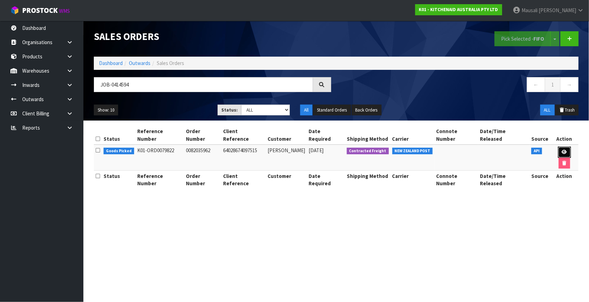
click at [562, 150] on icon at bounding box center [564, 152] width 5 height 5
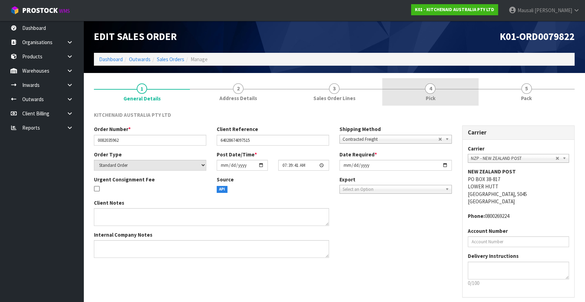
click at [435, 91] on span "4" at bounding box center [430, 88] width 10 height 10
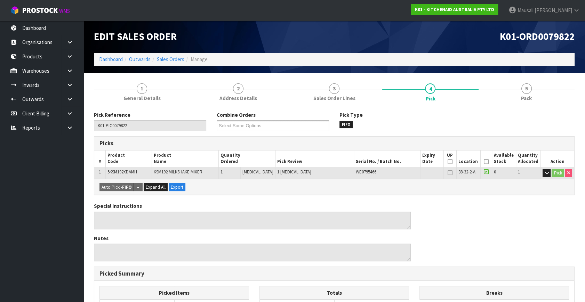
click at [484, 162] on icon at bounding box center [486, 162] width 5 height 0
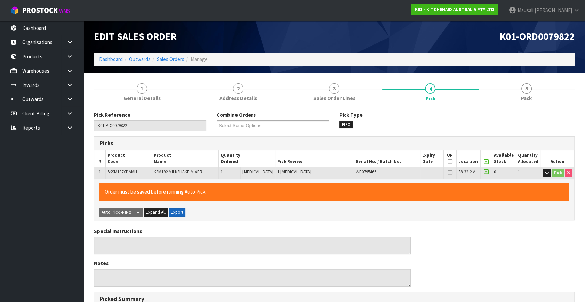
scroll to position [180, 0]
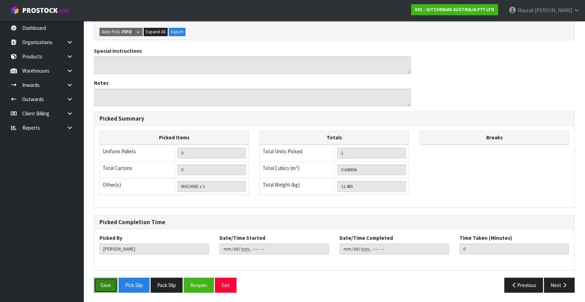
drag, startPoint x: 98, startPoint y: 281, endPoint x: 147, endPoint y: 259, distance: 53.7
click at [98, 280] on button "Save" at bounding box center [106, 285] width 24 height 15
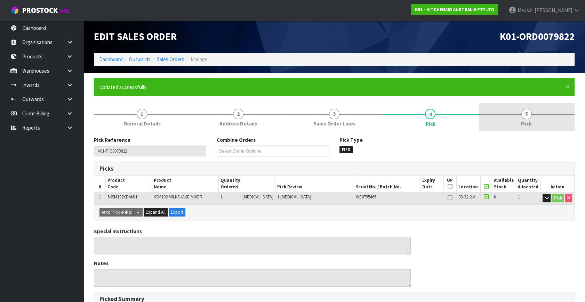
click at [514, 115] on link "5 Pack" at bounding box center [526, 116] width 96 height 27
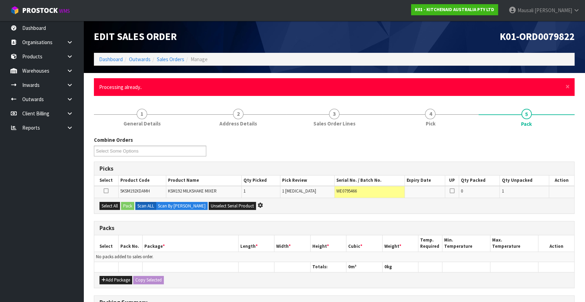
click at [564, 86] on div "× Close Processing already.." at bounding box center [334, 87] width 481 height 18
click at [565, 86] on span "×" at bounding box center [567, 87] width 4 height 10
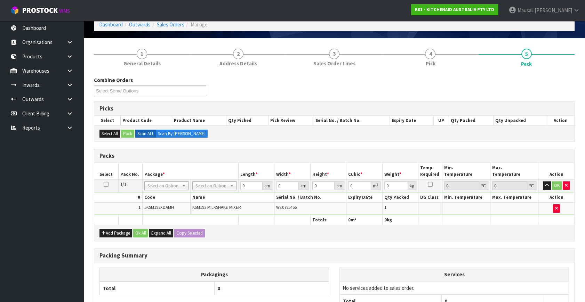
scroll to position [100, 0]
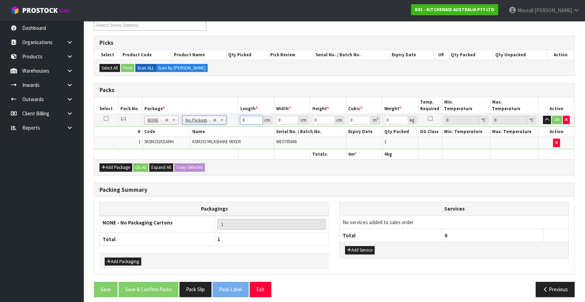
drag, startPoint x: 244, startPoint y: 121, endPoint x: 230, endPoint y: 126, distance: 15.5
click at [230, 126] on tbody "1/1 NONE 007-001 007-002 007-004 007-009 007-013 007-014 007-015 007-017 007-01…" at bounding box center [334, 131] width 480 height 35
click at [143, 164] on button "Ok All" at bounding box center [140, 167] width 15 height 8
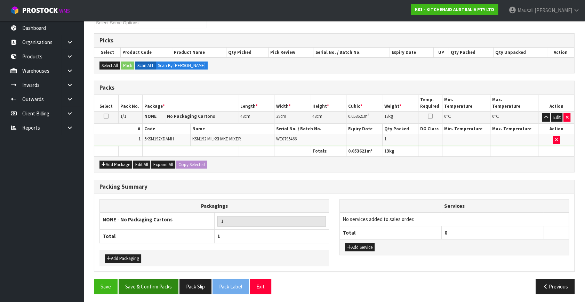
scroll to position [104, 0]
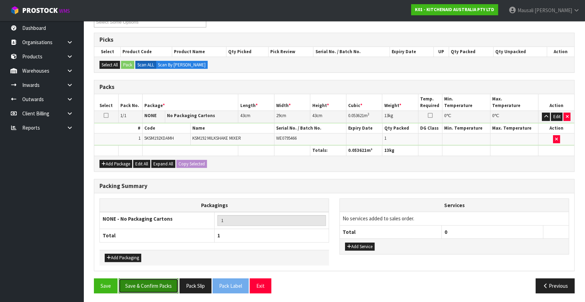
click at [164, 284] on button "Save & Confirm Packs" at bounding box center [149, 285] width 60 height 15
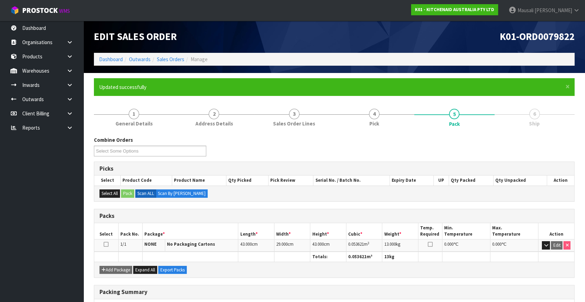
scroll to position [91, 0]
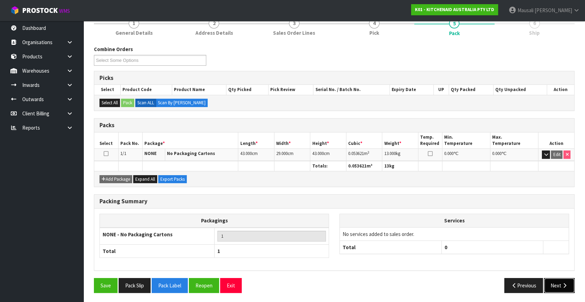
click at [566, 283] on icon "button" at bounding box center [564, 285] width 7 height 5
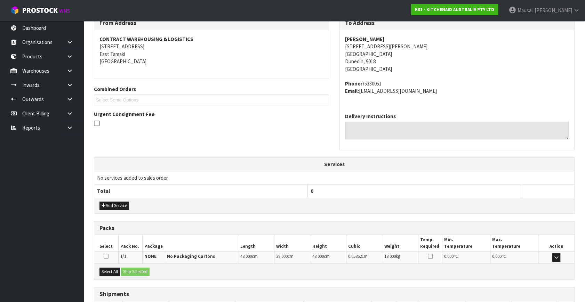
scroll to position [171, 0]
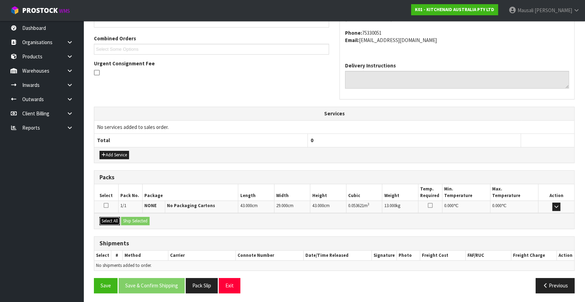
drag, startPoint x: 108, startPoint y: 218, endPoint x: 123, endPoint y: 217, distance: 15.7
click at [108, 217] on button "Select All" at bounding box center [109, 221] width 21 height 8
click at [123, 217] on button "Ship Selected" at bounding box center [135, 221] width 29 height 8
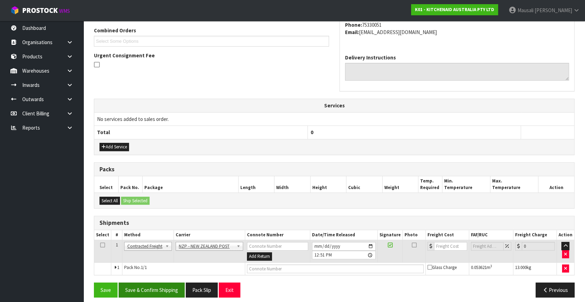
scroll to position [184, 0]
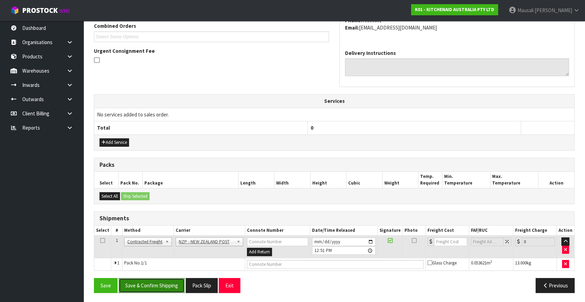
click at [151, 281] on button "Save & Confirm Shipping" at bounding box center [152, 285] width 66 height 15
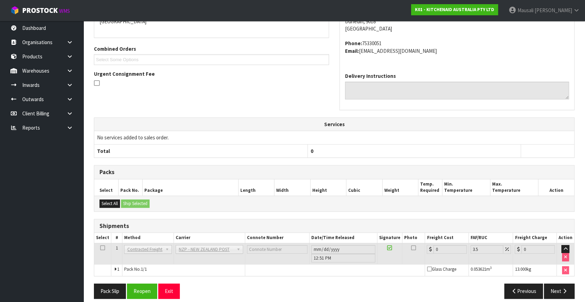
scroll to position [174, 0]
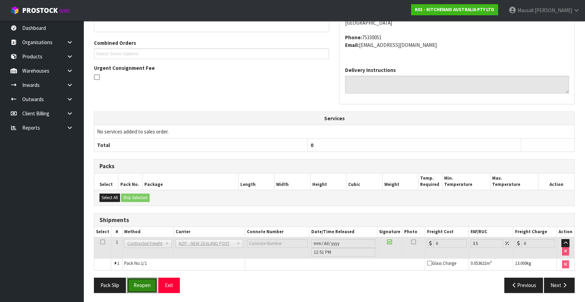
drag, startPoint x: 147, startPoint y: 282, endPoint x: 166, endPoint y: 272, distance: 21.0
click at [148, 280] on button "Reopen" at bounding box center [142, 285] width 30 height 15
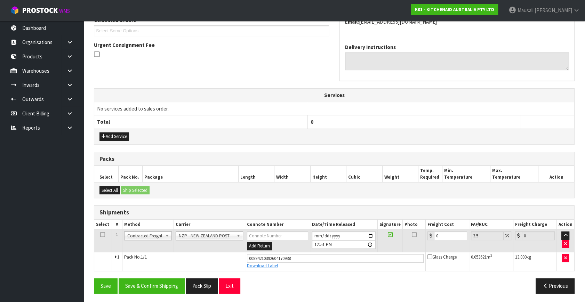
scroll to position [190, 0]
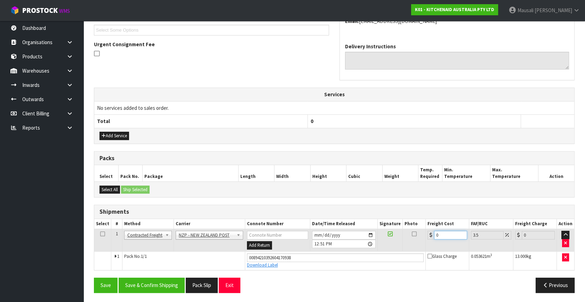
drag, startPoint x: 451, startPoint y: 236, endPoint x: 427, endPoint y: 239, distance: 23.9
click at [427, 239] on td "0" at bounding box center [446, 240] width 43 height 23
click at [173, 283] on button "Save & Confirm Shipping" at bounding box center [152, 285] width 66 height 15
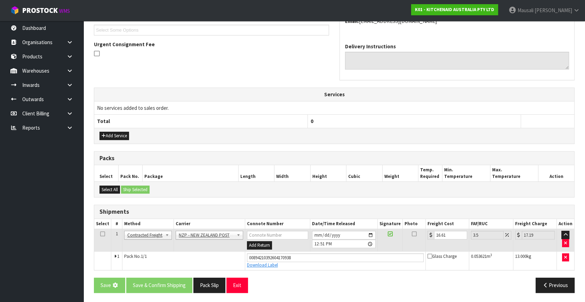
scroll to position [0, 0]
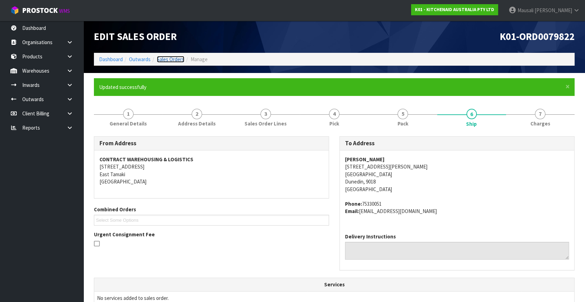
click at [163, 58] on link "Sales Orders" at bounding box center [170, 59] width 27 height 7
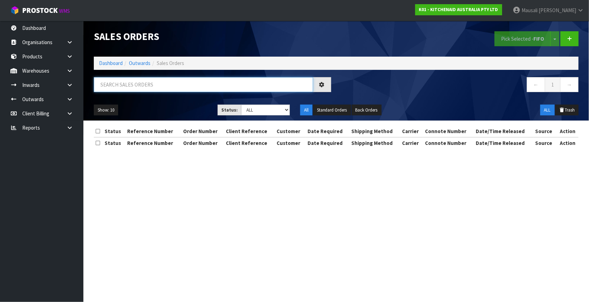
click at [118, 87] on input "text" at bounding box center [203, 84] width 219 height 15
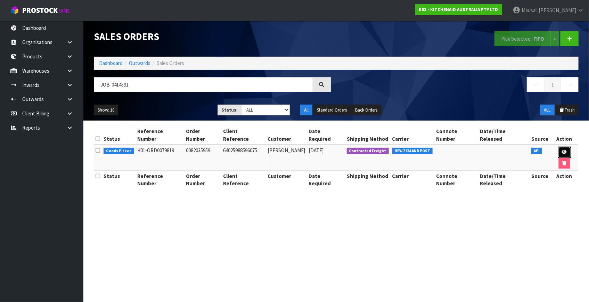
click at [558, 147] on link at bounding box center [564, 152] width 13 height 11
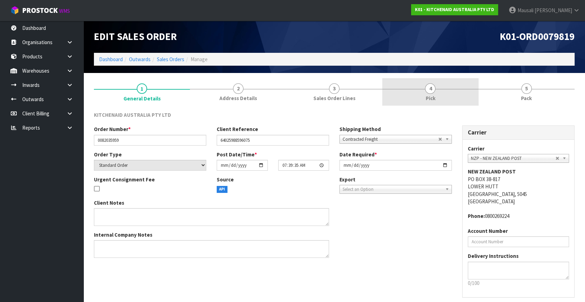
click at [434, 86] on span "4" at bounding box center [430, 88] width 10 height 10
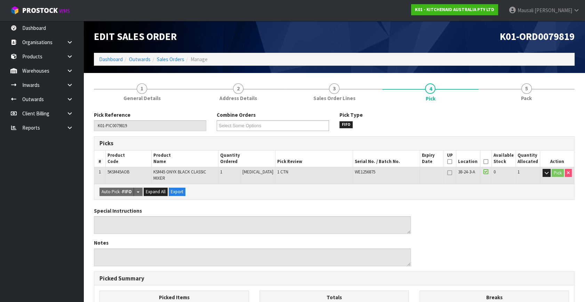
click at [483, 162] on icon at bounding box center [485, 162] width 5 height 0
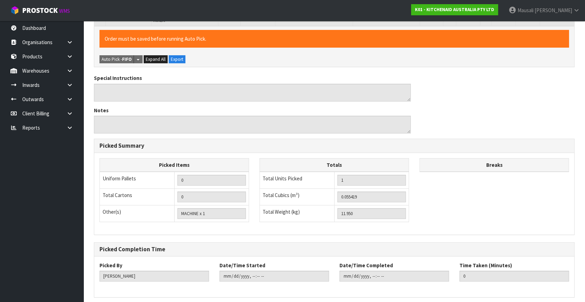
scroll to position [180, 0]
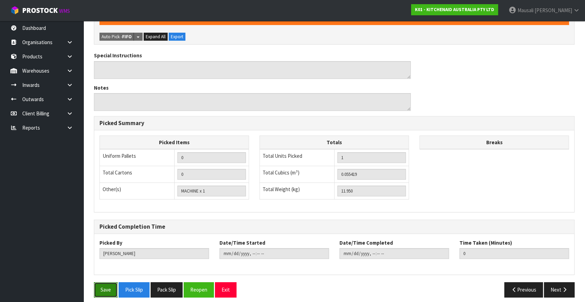
click at [101, 284] on button "Save" at bounding box center [106, 289] width 24 height 15
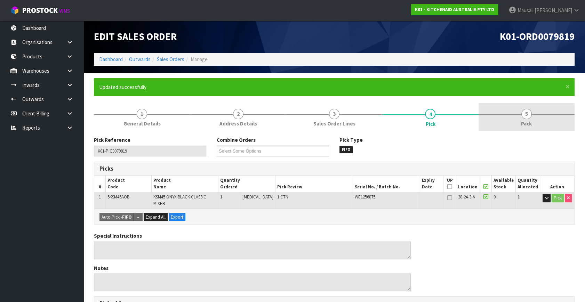
click at [534, 114] on link "5 Pack" at bounding box center [526, 116] width 96 height 27
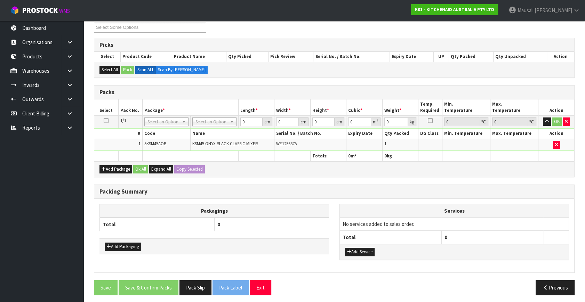
scroll to position [126, 0]
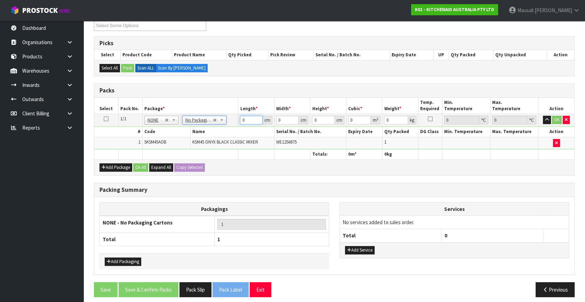
drag, startPoint x: 245, startPoint y: 119, endPoint x: 226, endPoint y: 122, distance: 19.4
click at [226, 122] on tr "1/1 NONE 007-001 007-002 007-004 007-009 007-013 007-014 007-015 007-017 007-01…" at bounding box center [334, 120] width 480 height 13
click at [143, 167] on button "Ok All" at bounding box center [140, 167] width 15 height 8
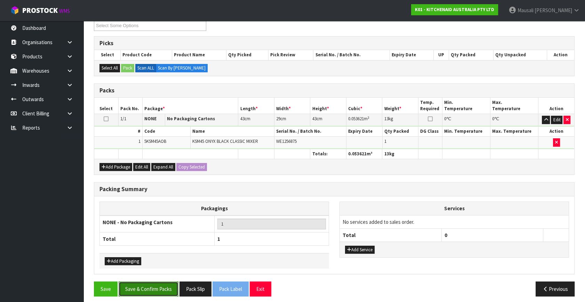
click at [159, 285] on button "Save & Confirm Packs" at bounding box center [149, 289] width 60 height 15
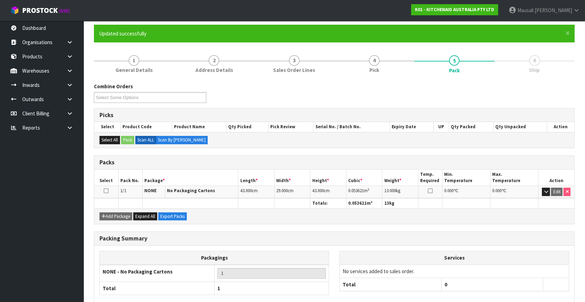
scroll to position [91, 0]
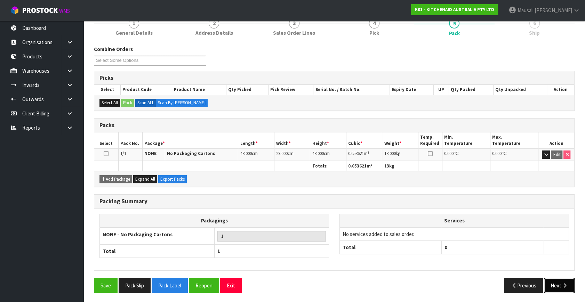
click at [562, 279] on button "Next" at bounding box center [559, 285] width 31 height 15
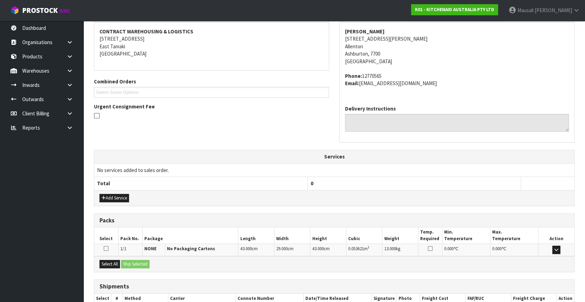
scroll to position [171, 0]
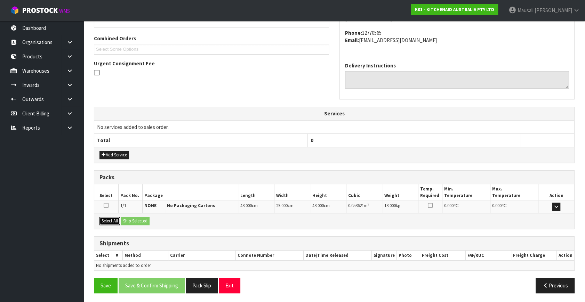
click at [110, 217] on button "Select All" at bounding box center [109, 221] width 21 height 8
click at [131, 219] on button "Ship Selected" at bounding box center [135, 221] width 29 height 8
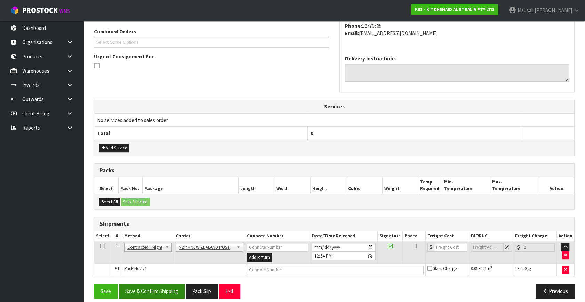
scroll to position [184, 0]
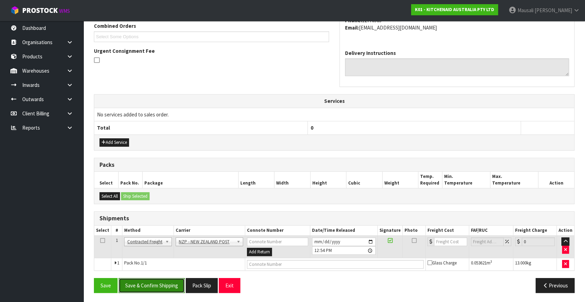
click at [164, 285] on button "Save & Confirm Shipping" at bounding box center [152, 285] width 66 height 15
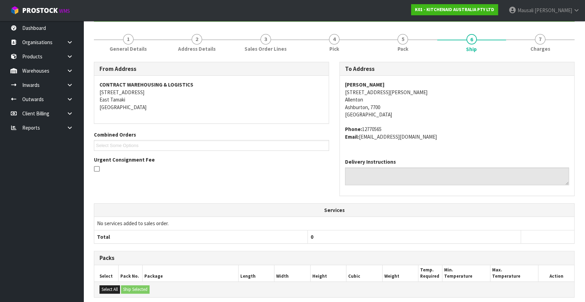
scroll to position [174, 0]
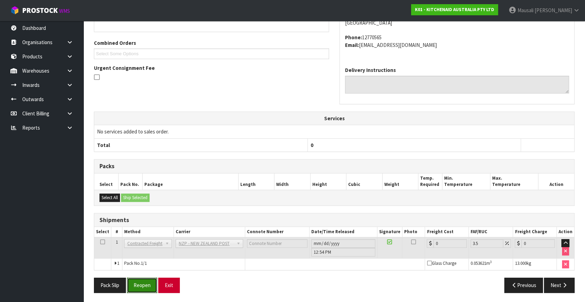
drag, startPoint x: 146, startPoint y: 283, endPoint x: 168, endPoint y: 278, distance: 22.2
click at [146, 283] on button "Reopen" at bounding box center [142, 285] width 30 height 15
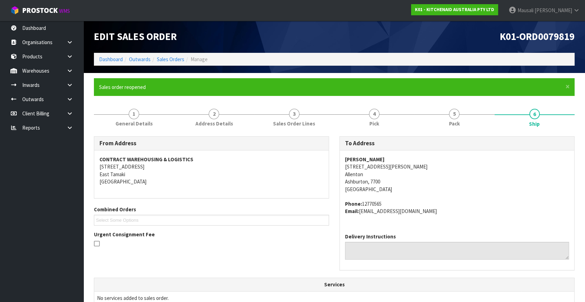
scroll to position [190, 0]
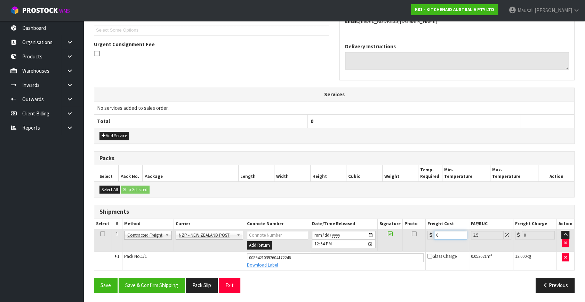
drag, startPoint x: 444, startPoint y: 236, endPoint x: 430, endPoint y: 237, distance: 14.0
click at [430, 237] on div "0" at bounding box center [447, 235] width 40 height 9
click at [153, 282] on button "Save & Confirm Shipping" at bounding box center [152, 285] width 66 height 15
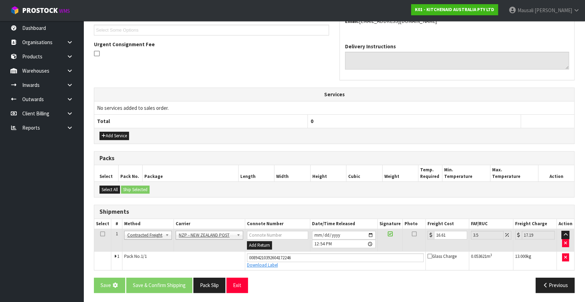
scroll to position [0, 0]
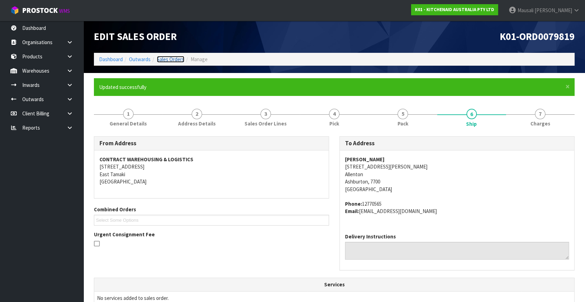
click at [161, 56] on link "Sales Orders" at bounding box center [170, 59] width 27 height 7
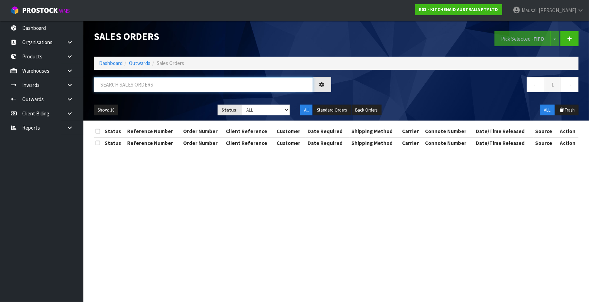
click at [116, 87] on input "text" at bounding box center [203, 84] width 219 height 15
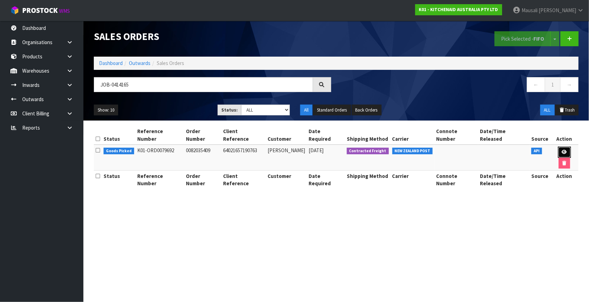
click at [562, 150] on icon at bounding box center [564, 152] width 5 height 5
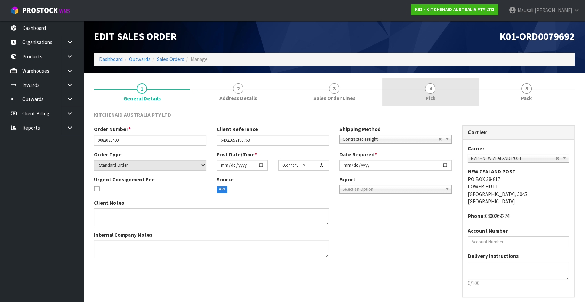
click at [442, 96] on link "4 Pick" at bounding box center [430, 91] width 96 height 27
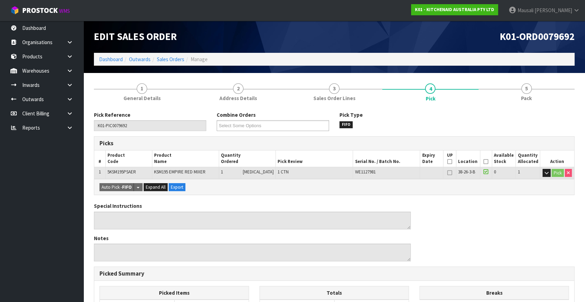
click at [487, 160] on th "Picked" at bounding box center [486, 159] width 12 height 16
click at [485, 162] on icon at bounding box center [485, 162] width 5 height 0
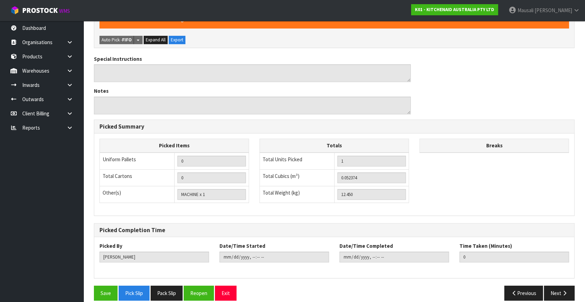
scroll to position [180, 0]
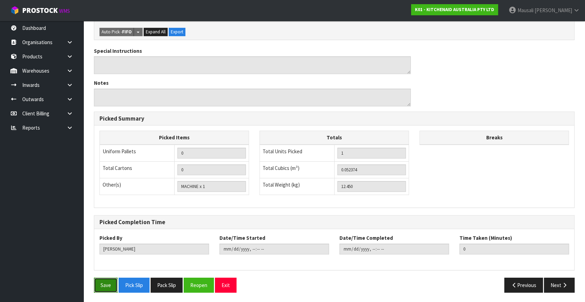
click at [102, 281] on button "Save" at bounding box center [106, 285] width 24 height 15
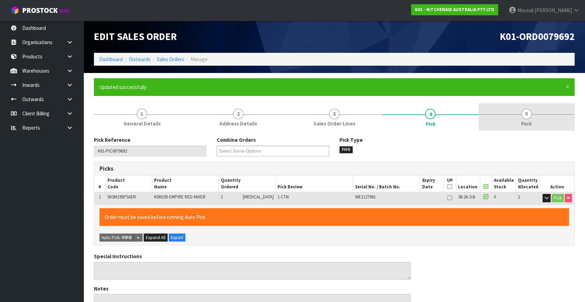
click at [522, 119] on link "5 Pack" at bounding box center [526, 116] width 96 height 27
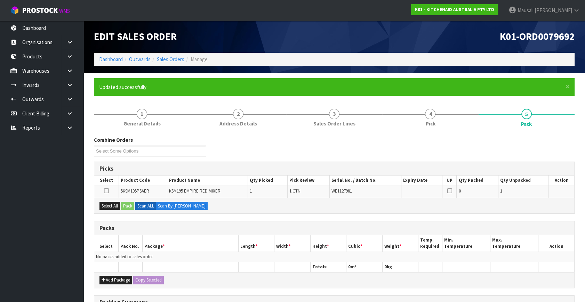
scroll to position [113, 0]
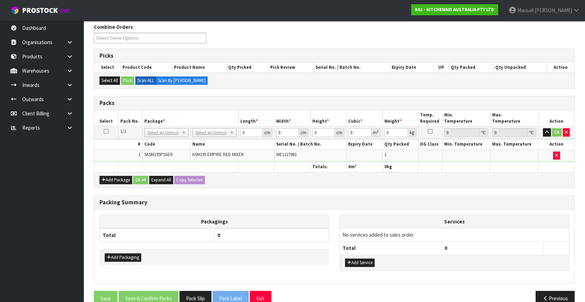
click at [224, 124] on th "Package *" at bounding box center [190, 118] width 96 height 16
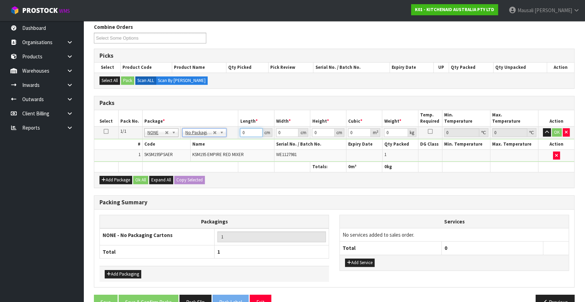
drag, startPoint x: 250, startPoint y: 130, endPoint x: 202, endPoint y: 140, distance: 48.3
click at [218, 139] on tbody "1/1 NONE 007-001 007-002 007-004 007-009 007-013 007-014 007-015 007-017 007-01…" at bounding box center [334, 144] width 480 height 35
click at [135, 178] on button "Ok All" at bounding box center [140, 180] width 15 height 8
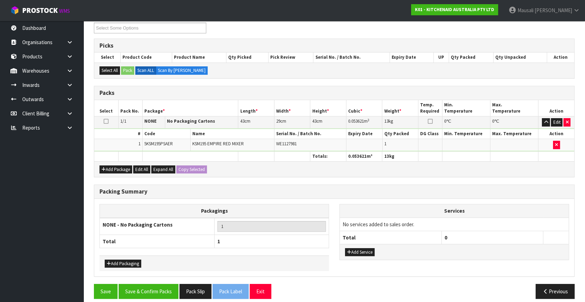
scroll to position [129, 0]
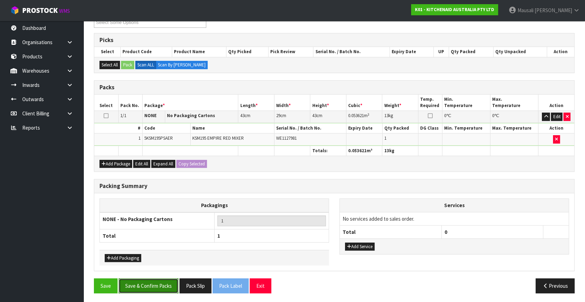
click at [158, 279] on button "Save & Confirm Packs" at bounding box center [149, 285] width 60 height 15
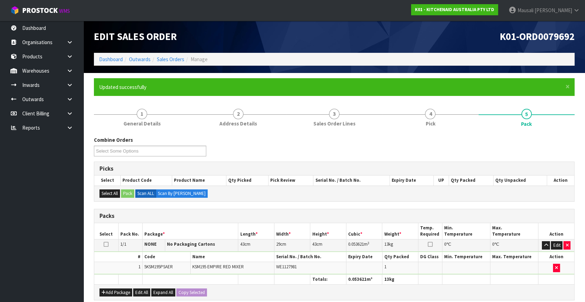
scroll to position [91, 0]
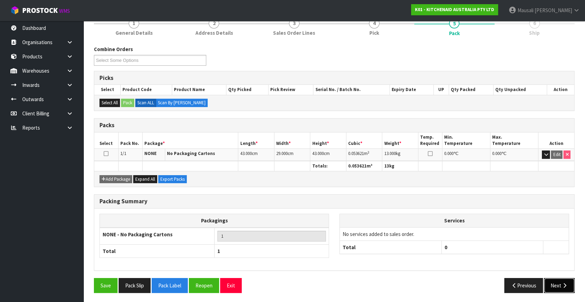
click at [560, 282] on button "Next" at bounding box center [559, 285] width 31 height 15
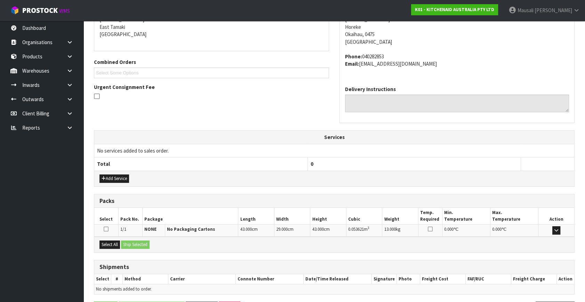
scroll to position [171, 0]
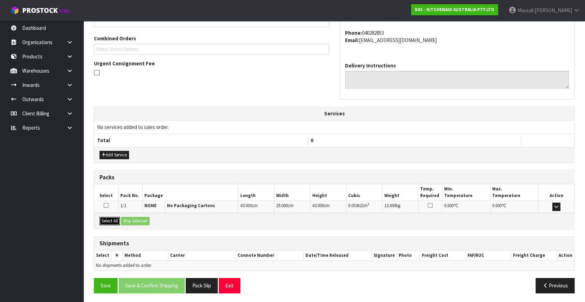
drag, startPoint x: 110, startPoint y: 218, endPoint x: 142, endPoint y: 218, distance: 31.3
click at [112, 218] on button "Select All" at bounding box center [109, 221] width 21 height 8
click at [142, 218] on button "Ship Selected" at bounding box center [135, 221] width 29 height 8
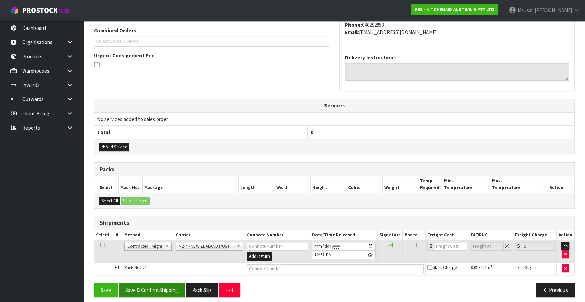
scroll to position [184, 0]
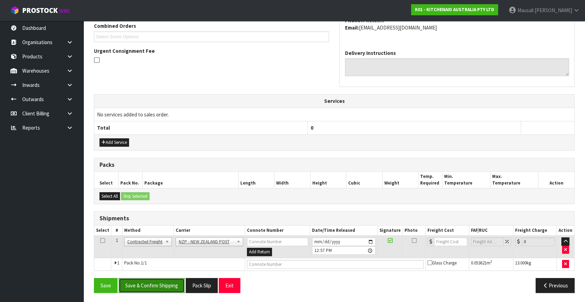
click at [172, 284] on button "Save & Confirm Shipping" at bounding box center [152, 285] width 66 height 15
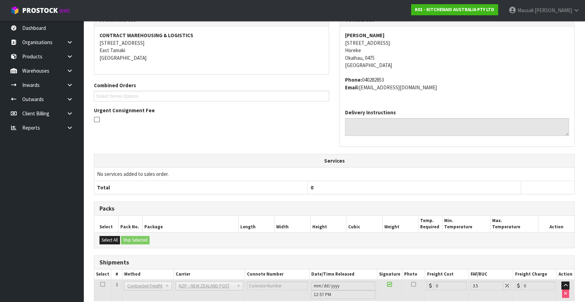
scroll to position [174, 0]
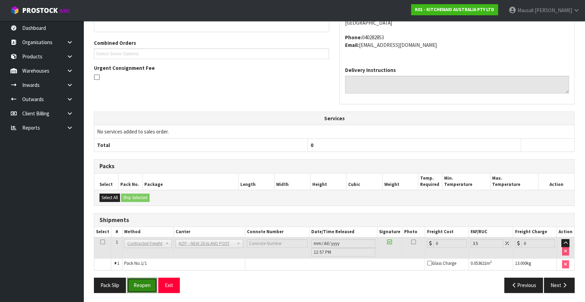
drag, startPoint x: 144, startPoint y: 280, endPoint x: 148, endPoint y: 276, distance: 5.7
click at [144, 279] on button "Reopen" at bounding box center [142, 285] width 30 height 15
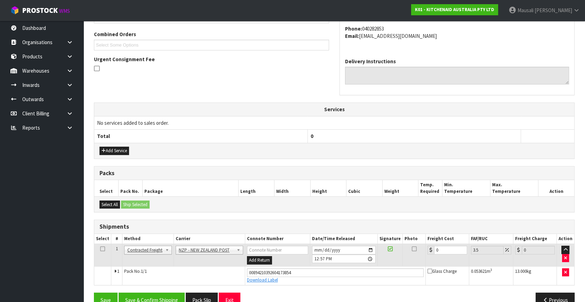
scroll to position [190, 0]
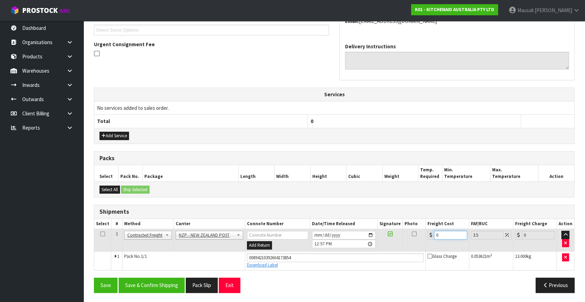
drag, startPoint x: 445, startPoint y: 234, endPoint x: 434, endPoint y: 239, distance: 12.3
click at [435, 239] on td "0" at bounding box center [446, 240] width 43 height 23
click at [172, 285] on button "Save & Confirm Shipping" at bounding box center [152, 285] width 66 height 15
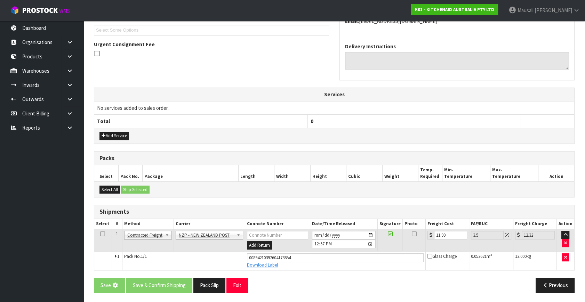
scroll to position [0, 0]
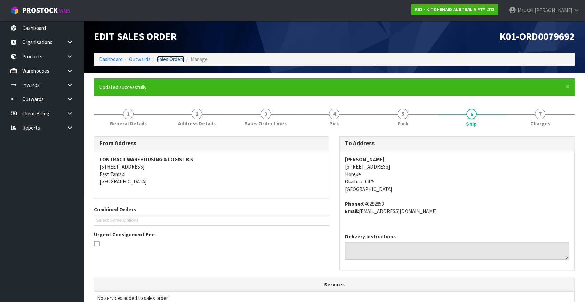
click at [173, 59] on link "Sales Orders" at bounding box center [170, 59] width 27 height 7
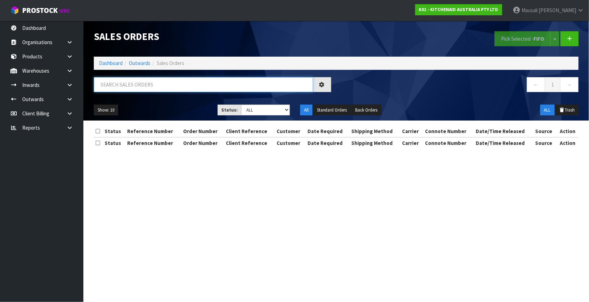
click at [116, 87] on input "text" at bounding box center [203, 84] width 219 height 15
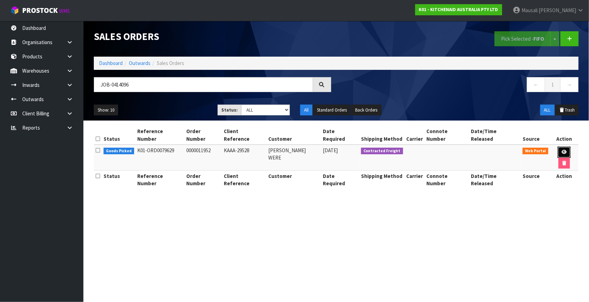
click at [562, 150] on icon at bounding box center [564, 152] width 5 height 5
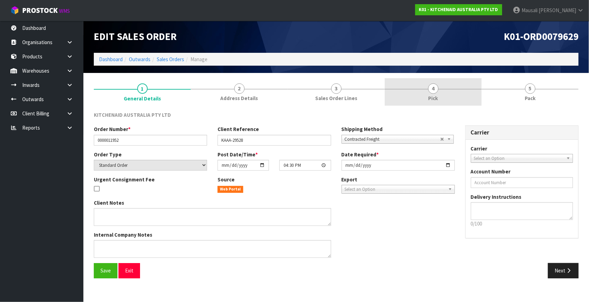
click at [427, 91] on link "4 Pick" at bounding box center [433, 91] width 97 height 27
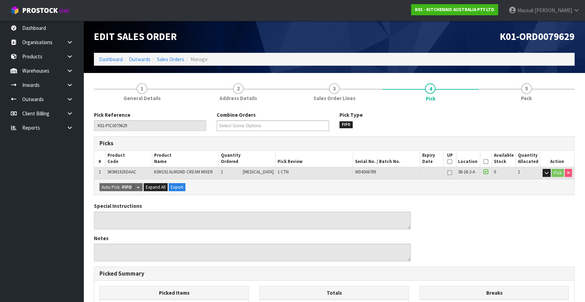
click at [484, 162] on icon at bounding box center [485, 162] width 5 height 0
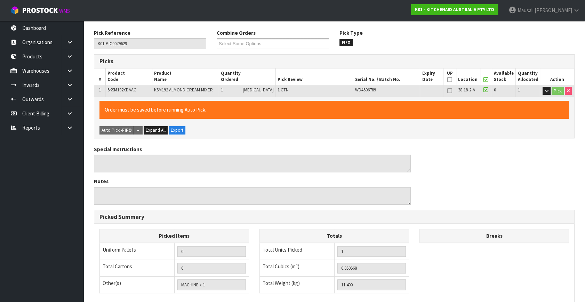
scroll to position [180, 0]
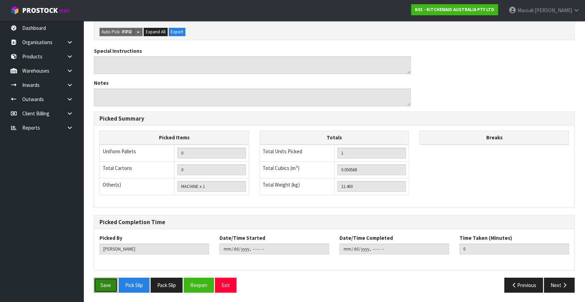
click at [95, 285] on button "Save" at bounding box center [106, 285] width 24 height 15
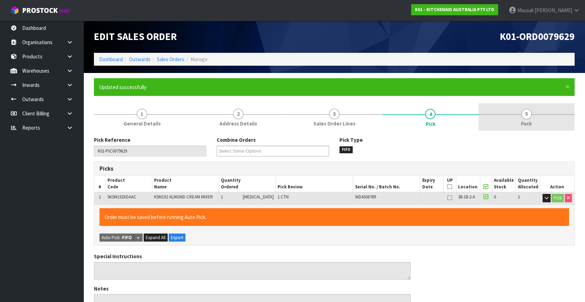
click at [521, 124] on span "Pack" at bounding box center [526, 123] width 11 height 7
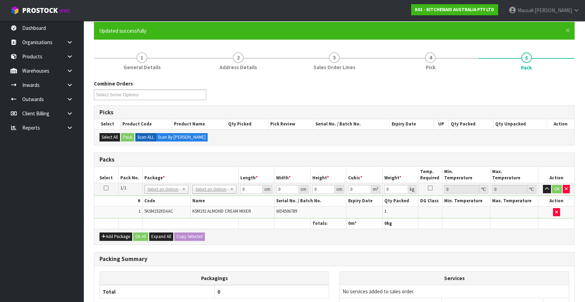
scroll to position [126, 0]
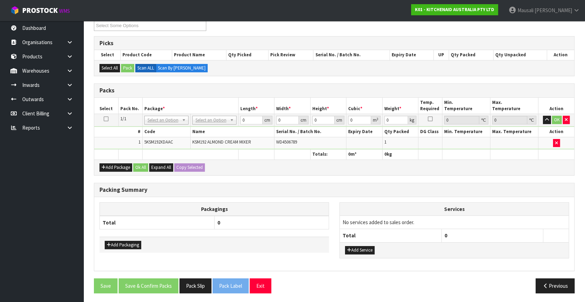
click at [216, 114] on td "No Packaging Cartons PLT GEN120 (1200 X 1000) PLT ONE WAY SKID CHEP HIRE PALLET…" at bounding box center [214, 120] width 48 height 13
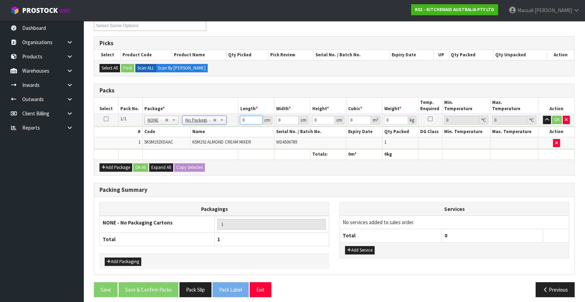
drag, startPoint x: 250, startPoint y: 120, endPoint x: 233, endPoint y: 124, distance: 17.6
click at [233, 124] on tr "1/1 NONE 007-001 007-002 007-004 007-009 007-013 007-014 007-015 007-017 007-01…" at bounding box center [334, 120] width 480 height 13
click at [137, 169] on button "Ok All" at bounding box center [140, 167] width 15 height 8
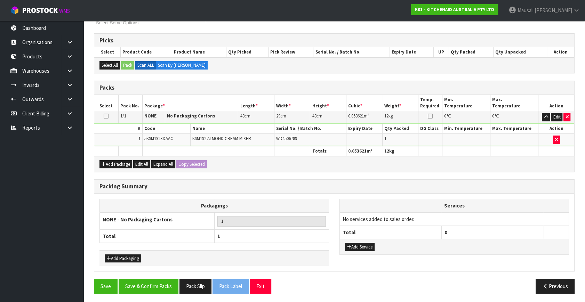
scroll to position [129, 0]
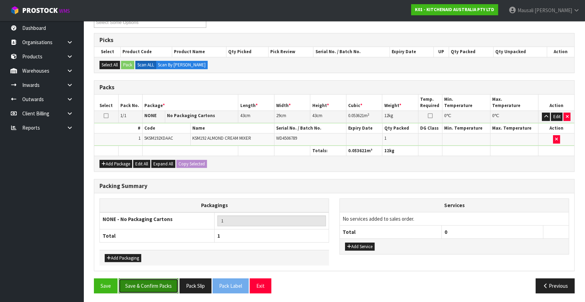
click at [158, 278] on button "Save & Confirm Packs" at bounding box center [149, 285] width 60 height 15
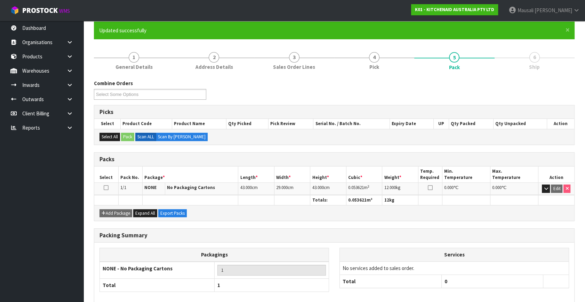
scroll to position [91, 0]
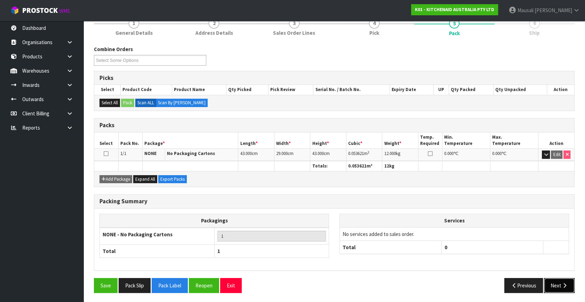
click at [557, 282] on button "Next" at bounding box center [559, 285] width 31 height 15
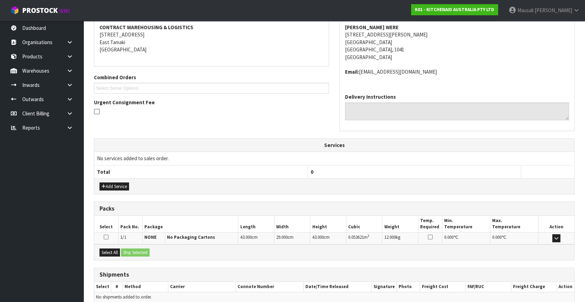
scroll to position [164, 0]
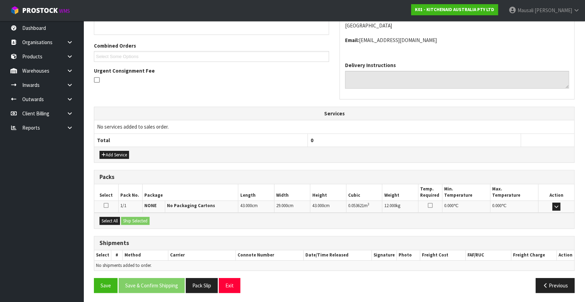
click at [106, 215] on div "Select All Ship Selected" at bounding box center [334, 221] width 480 height 16
drag, startPoint x: 111, startPoint y: 219, endPoint x: 132, endPoint y: 219, distance: 21.9
click at [113, 219] on button "Select All" at bounding box center [109, 221] width 21 height 8
click at [136, 219] on button "Ship Selected" at bounding box center [135, 221] width 29 height 8
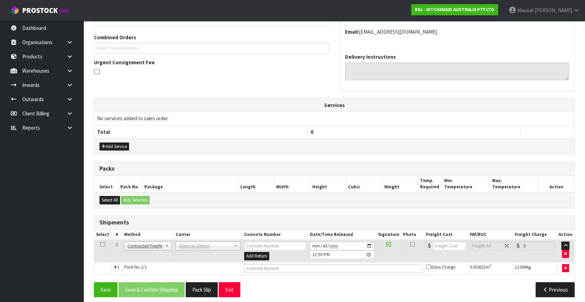
scroll to position [176, 0]
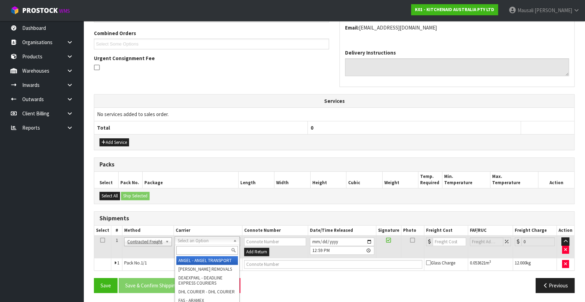
click at [185, 248] on input "text" at bounding box center [207, 250] width 62 height 9
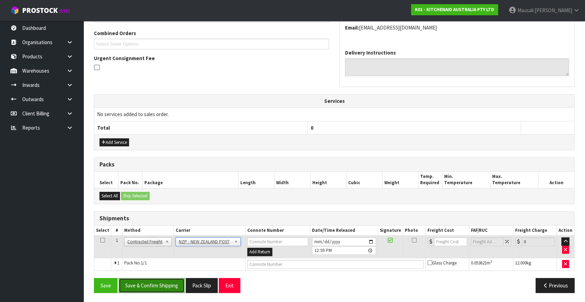
click at [153, 283] on button "Save & Confirm Shipping" at bounding box center [152, 285] width 66 height 15
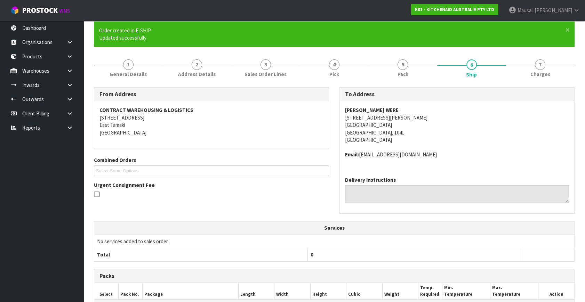
scroll to position [167, 0]
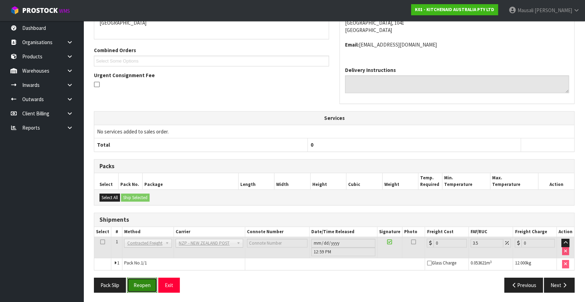
click at [136, 282] on button "Reopen" at bounding box center [142, 285] width 30 height 15
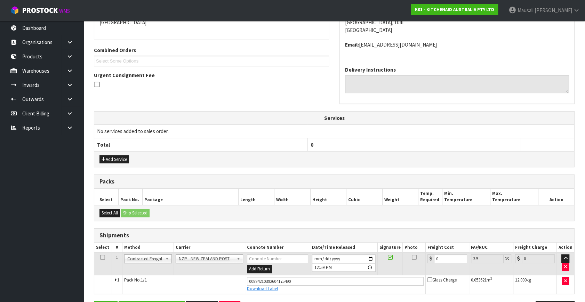
scroll to position [183, 0]
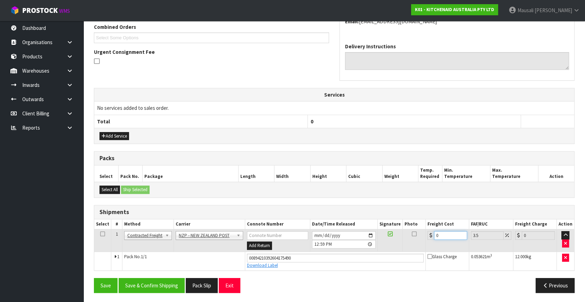
drag, startPoint x: 438, startPoint y: 232, endPoint x: 431, endPoint y: 235, distance: 7.0
click at [431, 235] on div "0" at bounding box center [447, 235] width 40 height 9
click at [156, 282] on button "Save & Confirm Shipping" at bounding box center [152, 285] width 66 height 15
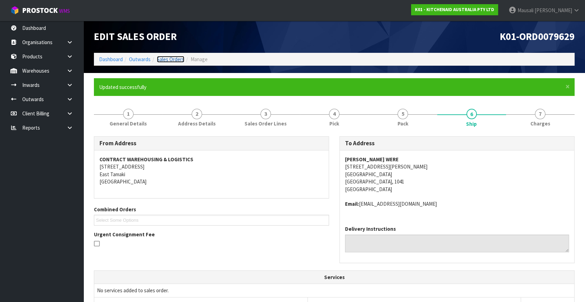
click at [169, 58] on link "Sales Orders" at bounding box center [170, 59] width 27 height 7
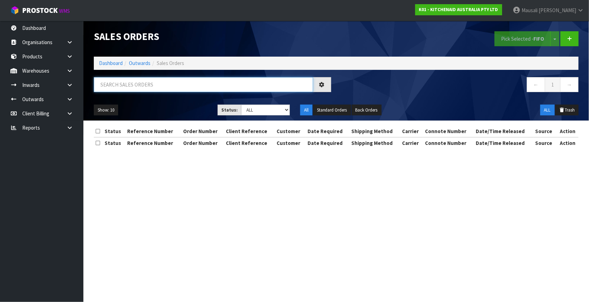
click at [113, 88] on input "text" at bounding box center [203, 84] width 219 height 15
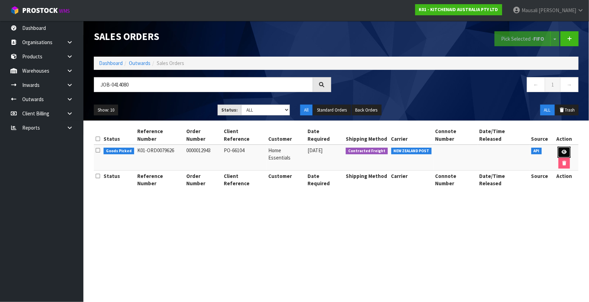
click at [562, 150] on icon at bounding box center [564, 152] width 5 height 5
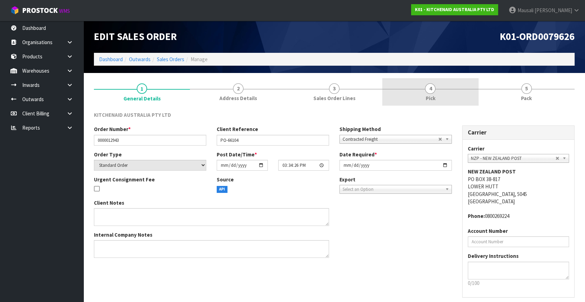
click at [463, 95] on link "4 Pick" at bounding box center [430, 91] width 96 height 27
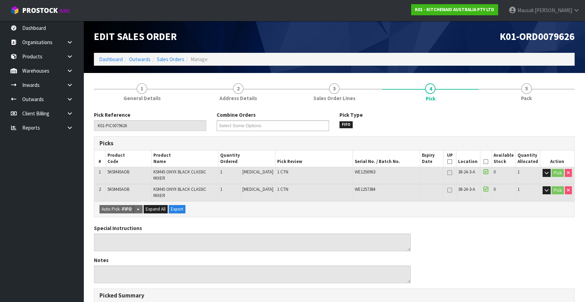
click at [485, 162] on icon at bounding box center [485, 162] width 5 height 0
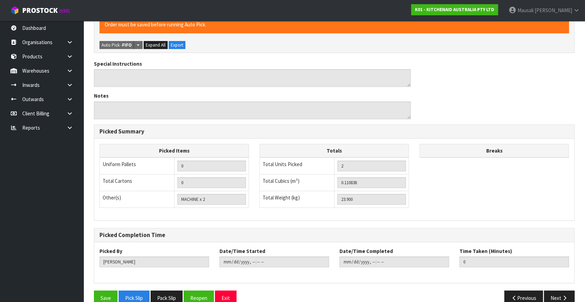
scroll to position [193, 0]
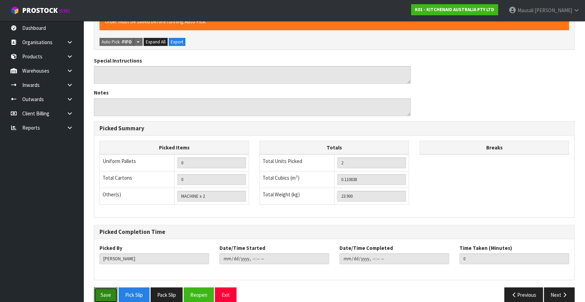
drag, startPoint x: 104, startPoint y: 282, endPoint x: 126, endPoint y: 276, distance: 22.9
click at [104, 288] on button "Save" at bounding box center [106, 295] width 24 height 15
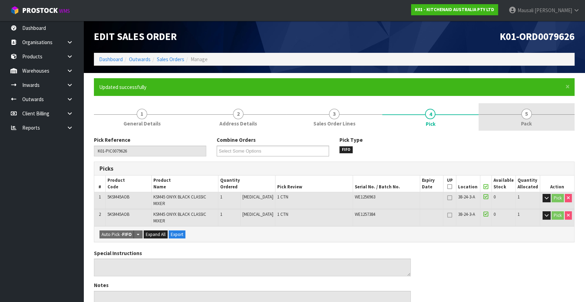
click at [521, 122] on span "Pack" at bounding box center [526, 123] width 11 height 7
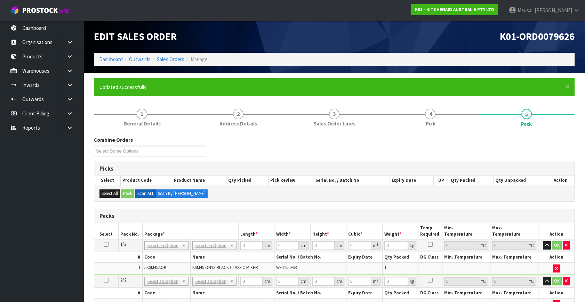
scroll to position [95, 0]
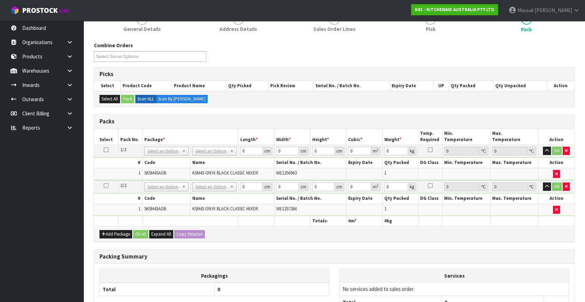
click at [105, 150] on icon at bounding box center [106, 150] width 5 height 0
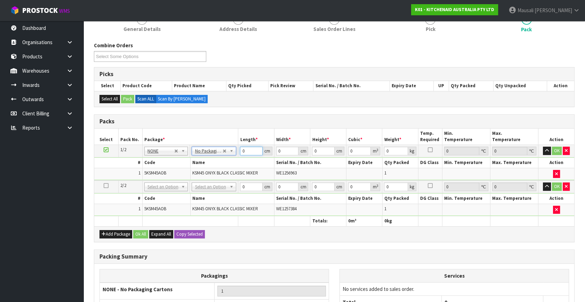
drag, startPoint x: 246, startPoint y: 151, endPoint x: 233, endPoint y: 155, distance: 13.4
click at [234, 154] on tr "1/2 NONE 007-001 007-002 007-004 007-009 007-013 007-014 007-015 007-017 007-01…" at bounding box center [334, 151] width 480 height 13
click at [194, 233] on button "Copy Selected" at bounding box center [189, 234] width 31 height 8
click at [139, 231] on button "Ok All" at bounding box center [140, 234] width 15 height 8
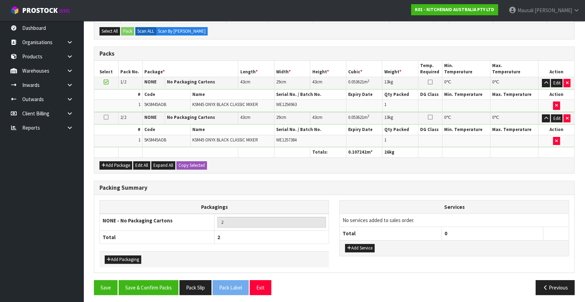
scroll to position [163, 0]
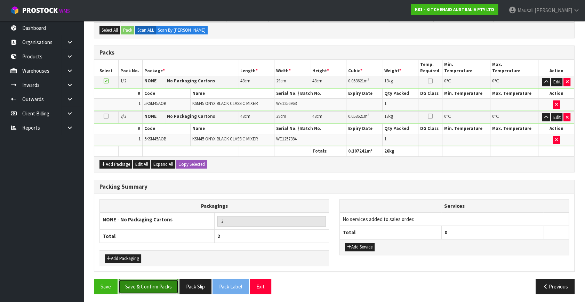
click at [161, 284] on button "Save & Confirm Packs" at bounding box center [149, 286] width 60 height 15
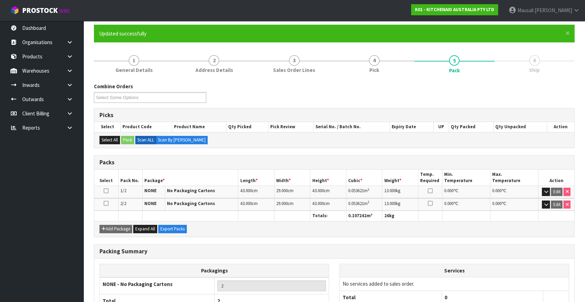
scroll to position [103, 0]
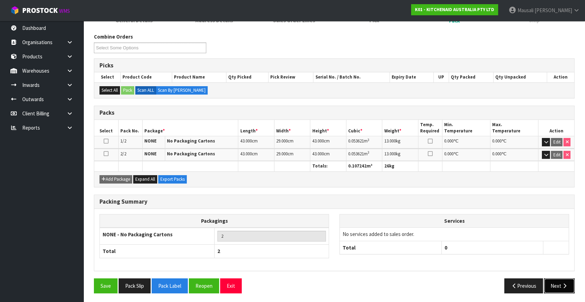
click at [551, 283] on button "Next" at bounding box center [559, 285] width 31 height 15
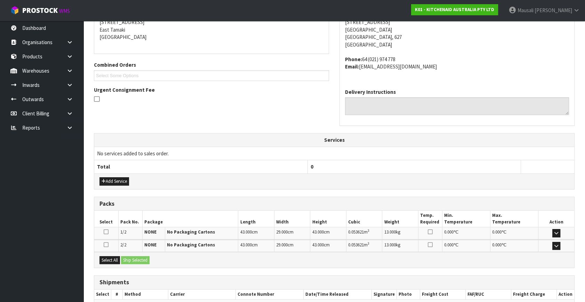
scroll to position [184, 0]
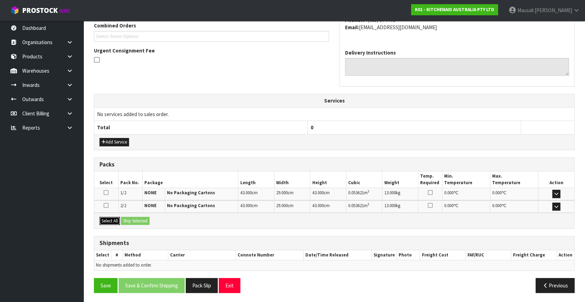
click at [112, 219] on button "Select All" at bounding box center [109, 221] width 21 height 8
click at [129, 219] on button "Ship Selected" at bounding box center [135, 221] width 29 height 8
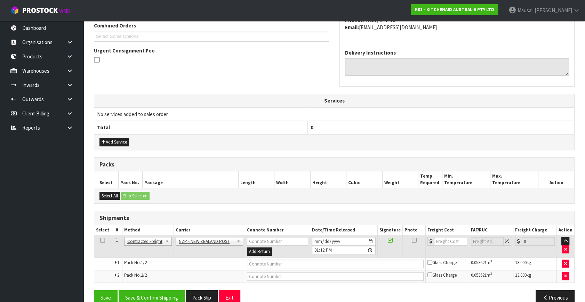
scroll to position [196, 0]
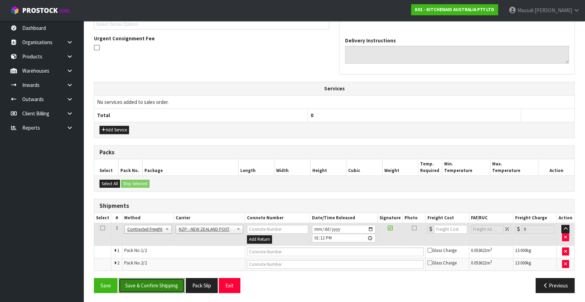
click at [155, 283] on button "Save & Confirm Shipping" at bounding box center [152, 285] width 66 height 15
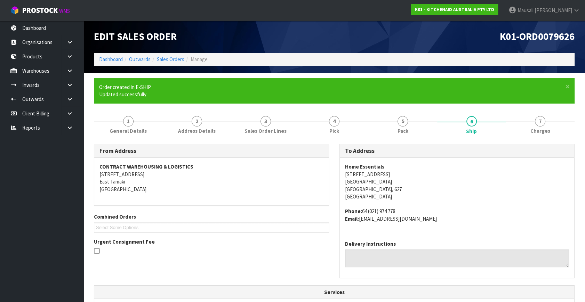
scroll to position [186, 0]
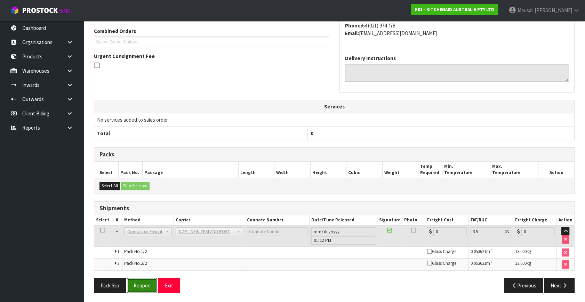
click at [146, 285] on button "Reopen" at bounding box center [142, 285] width 30 height 15
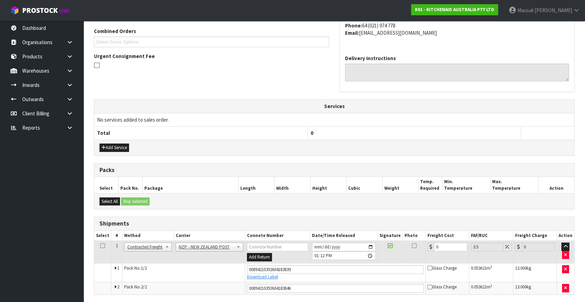
scroll to position [202, 0]
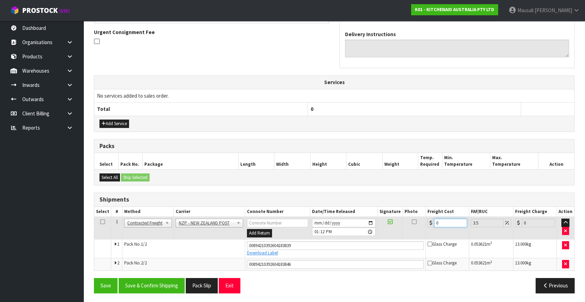
drag, startPoint x: 449, startPoint y: 219, endPoint x: 421, endPoint y: 235, distance: 31.7
click at [422, 235] on tr "1 Client Local Pickup Customer Local Pickup Company Freight Contracted Freight …" at bounding box center [334, 228] width 480 height 23
click at [166, 285] on button "Save & Confirm Shipping" at bounding box center [152, 285] width 66 height 15
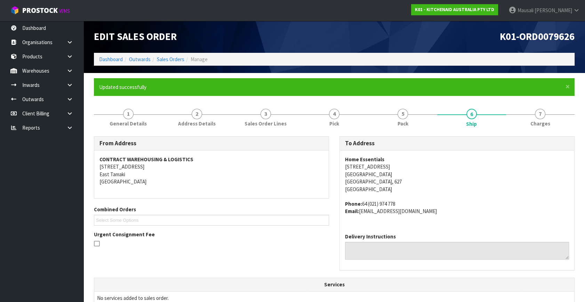
scroll to position [183, 0]
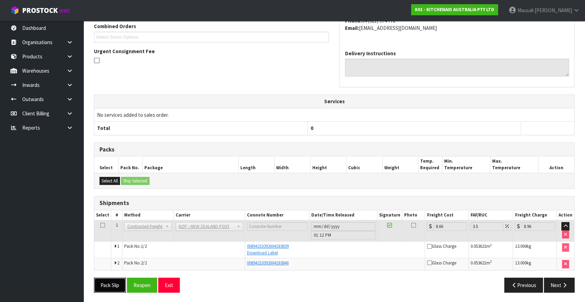
click at [102, 281] on button "Pack Slip" at bounding box center [110, 285] width 32 height 15
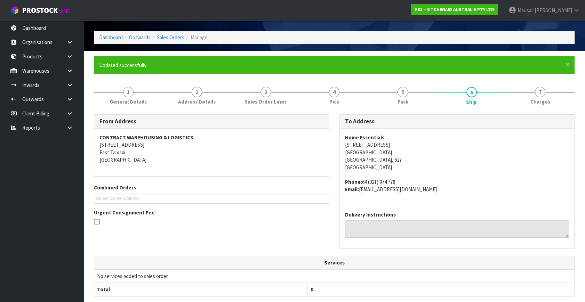
scroll to position [0, 0]
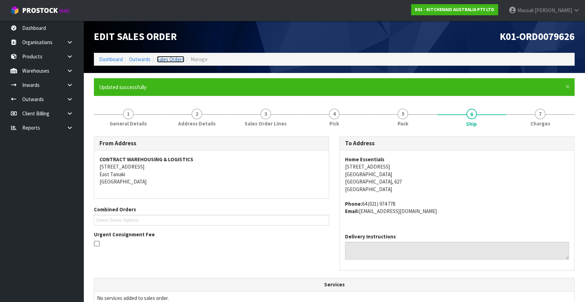
click at [167, 60] on link "Sales Orders" at bounding box center [170, 59] width 27 height 7
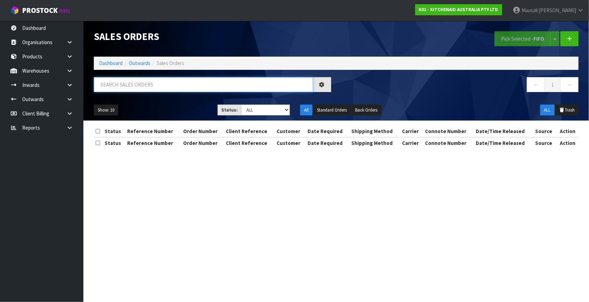
click at [113, 80] on input "text" at bounding box center [203, 84] width 219 height 15
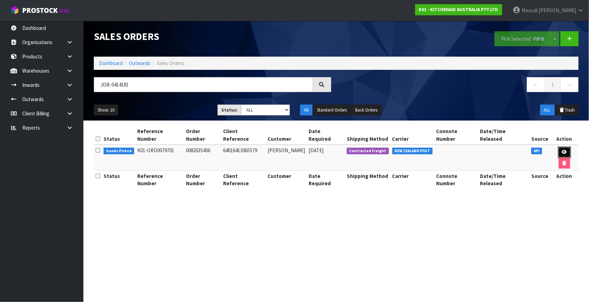
click at [558, 147] on link at bounding box center [564, 152] width 13 height 11
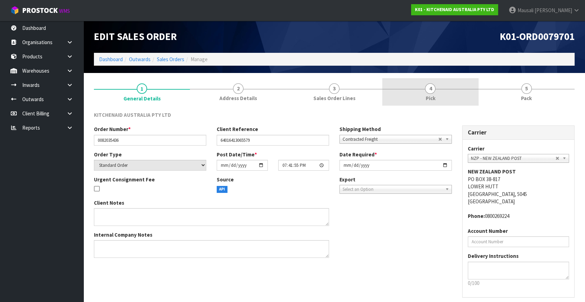
click at [461, 94] on link "4 Pick" at bounding box center [430, 91] width 96 height 27
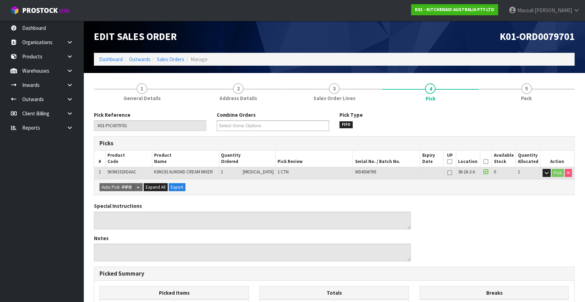
click at [484, 162] on icon at bounding box center [485, 162] width 5 height 0
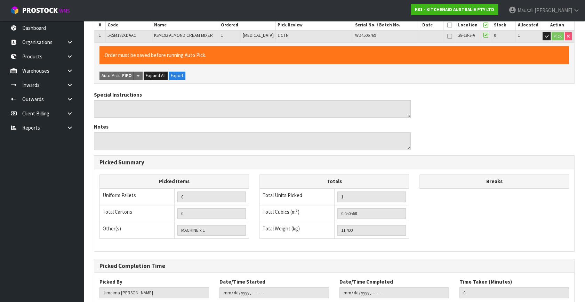
scroll to position [180, 0]
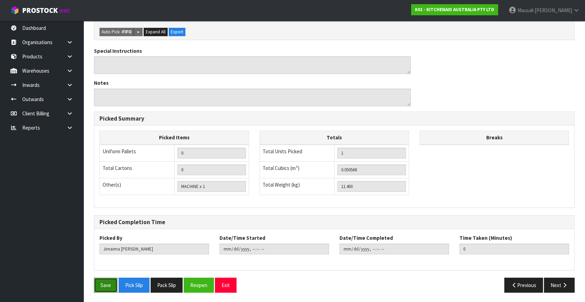
click at [108, 285] on button "Save" at bounding box center [106, 285] width 24 height 15
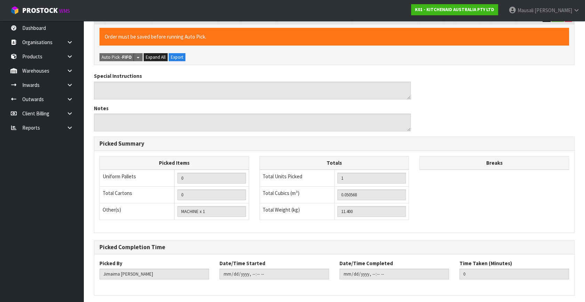
scroll to position [0, 0]
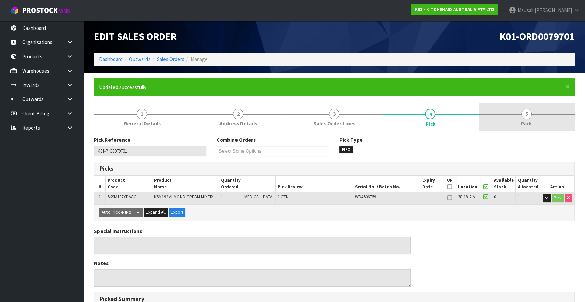
click at [527, 122] on span "Pack" at bounding box center [526, 123] width 11 height 7
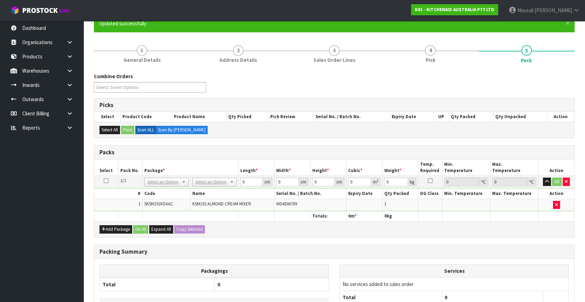
scroll to position [126, 0]
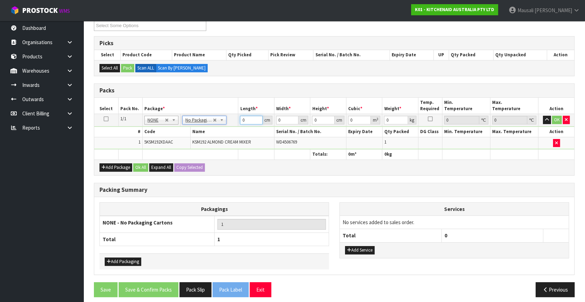
drag, startPoint x: 245, startPoint y: 120, endPoint x: 229, endPoint y: 127, distance: 17.3
click at [229, 127] on tbody "1/1 NONE 007-001 007-002 007-004 007-009 007-013 007-014 007-015 007-017 007-01…" at bounding box center [334, 131] width 480 height 35
click at [139, 165] on button "Ok All" at bounding box center [140, 167] width 15 height 8
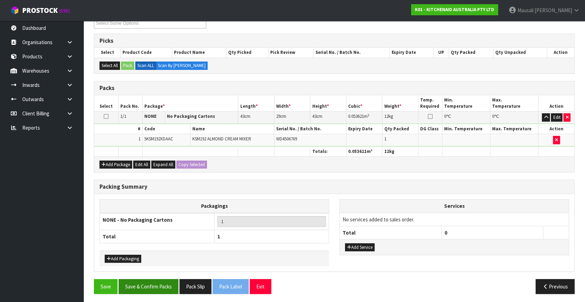
scroll to position [129, 0]
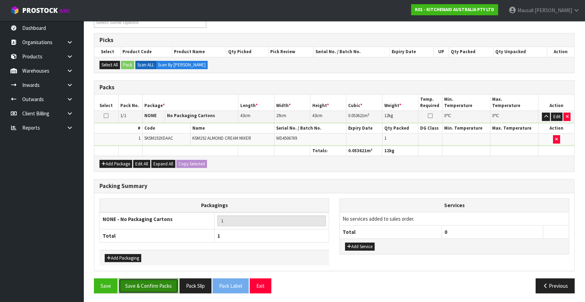
drag, startPoint x: 144, startPoint y: 285, endPoint x: 176, endPoint y: 289, distance: 32.5
click at [145, 285] on button "Save & Confirm Packs" at bounding box center [149, 285] width 60 height 15
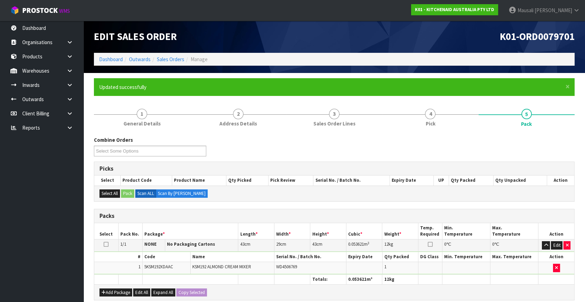
scroll to position [91, 0]
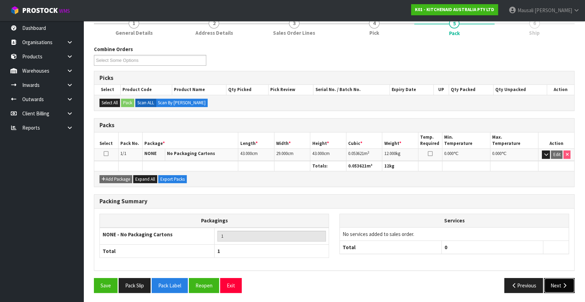
click at [561, 283] on icon "button" at bounding box center [564, 285] width 7 height 5
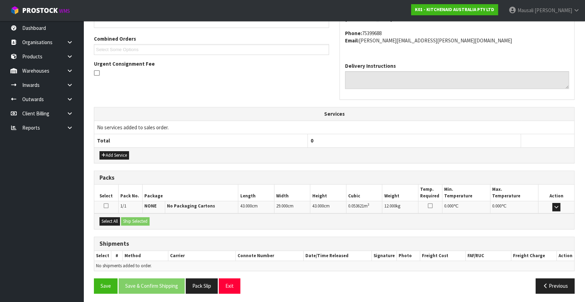
scroll to position [171, 0]
drag, startPoint x: 114, startPoint y: 218, endPoint x: 131, endPoint y: 218, distance: 17.4
click at [117, 217] on button "Select All" at bounding box center [109, 221] width 21 height 8
click at [131, 218] on button "Ship Selected" at bounding box center [135, 221] width 29 height 8
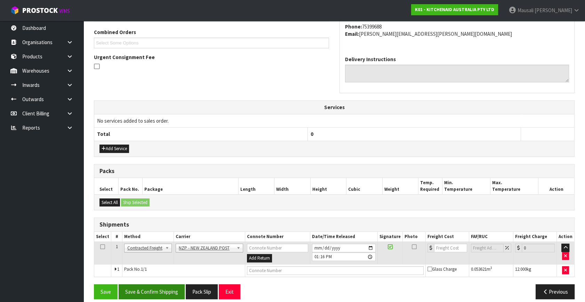
scroll to position [184, 0]
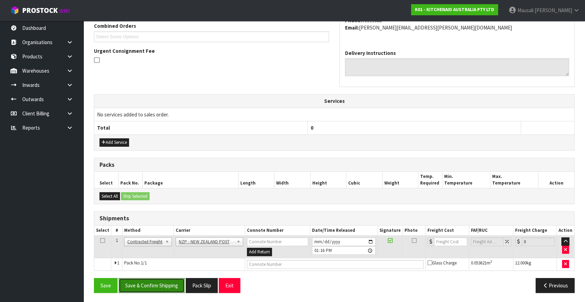
click at [159, 289] on button "Save & Confirm Shipping" at bounding box center [152, 285] width 66 height 15
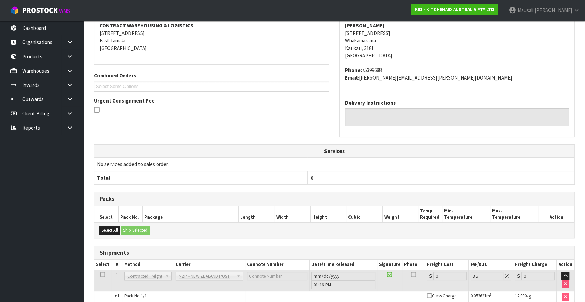
scroll to position [174, 0]
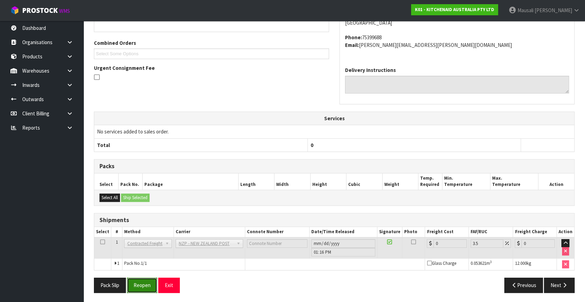
click at [140, 282] on button "Reopen" at bounding box center [142, 285] width 30 height 15
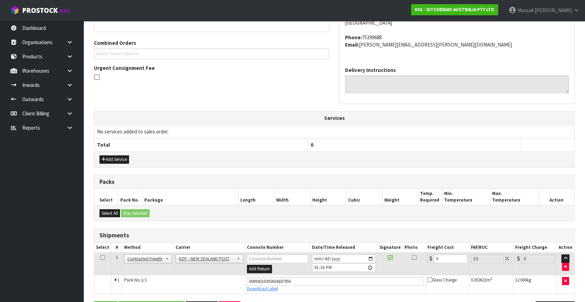
scroll to position [190, 0]
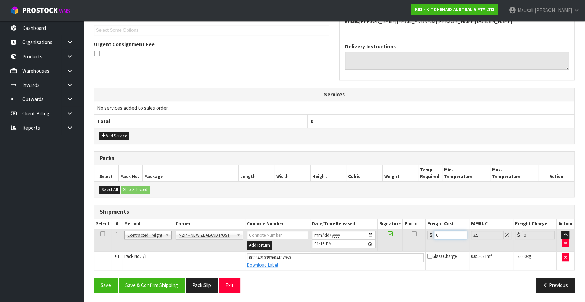
drag, startPoint x: 446, startPoint y: 233, endPoint x: 419, endPoint y: 241, distance: 29.0
click at [419, 241] on tr "1 Client Local Pickup Customer Local Pickup Company Freight Contracted Freight …" at bounding box center [334, 240] width 480 height 23
click at [170, 283] on button "Save & Confirm Shipping" at bounding box center [152, 285] width 66 height 15
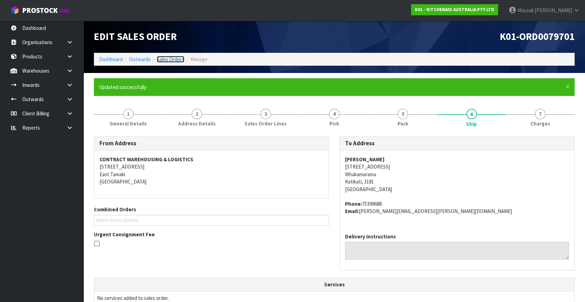
click at [165, 59] on link "Sales Orders" at bounding box center [170, 59] width 27 height 7
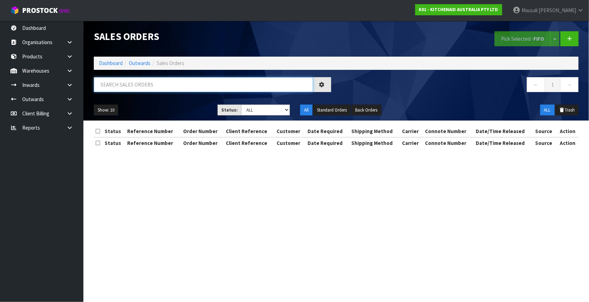
click at [125, 86] on input "text" at bounding box center [203, 84] width 219 height 15
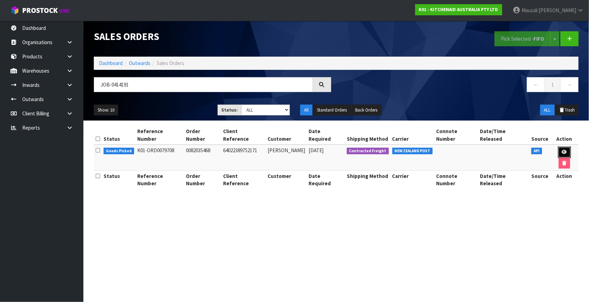
click at [562, 150] on icon at bounding box center [564, 152] width 5 height 5
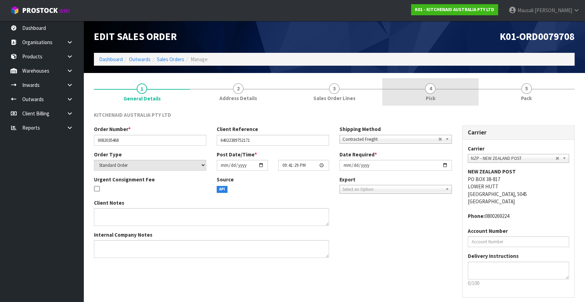
click at [433, 95] on span "Pick" at bounding box center [430, 98] width 10 height 7
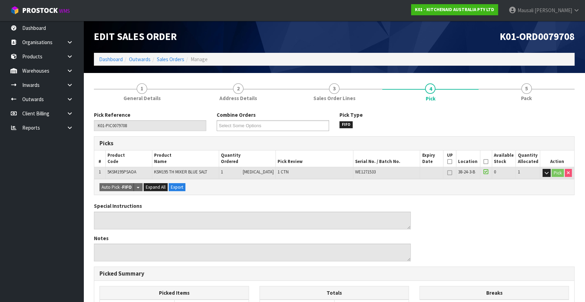
click at [483, 162] on icon at bounding box center [485, 162] width 5 height 0
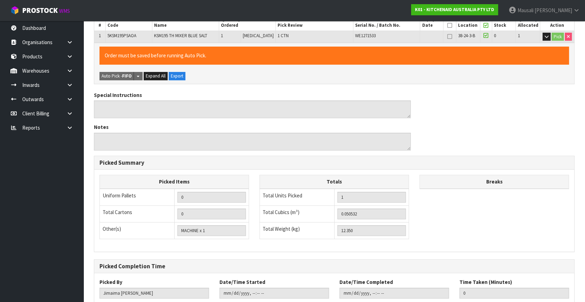
scroll to position [180, 0]
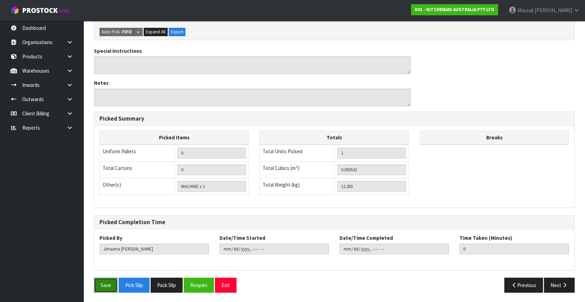
click at [113, 283] on button "Save" at bounding box center [106, 285] width 24 height 15
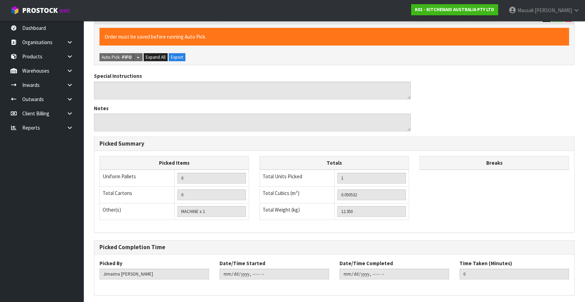
scroll to position [0, 0]
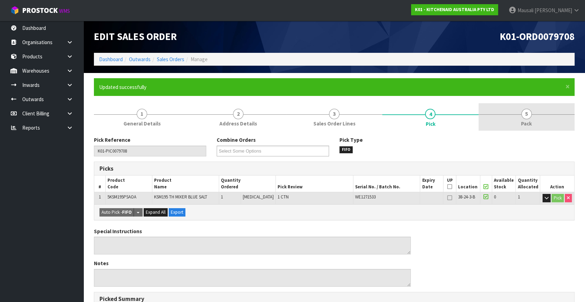
click at [520, 121] on link "5 Pack" at bounding box center [526, 116] width 96 height 27
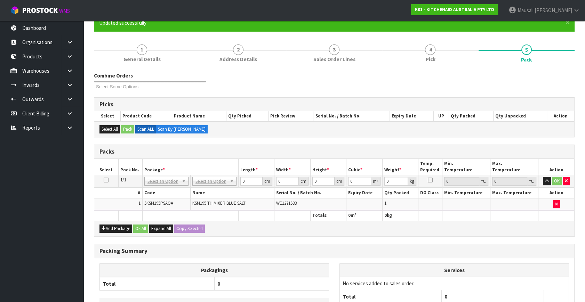
scroll to position [126, 0]
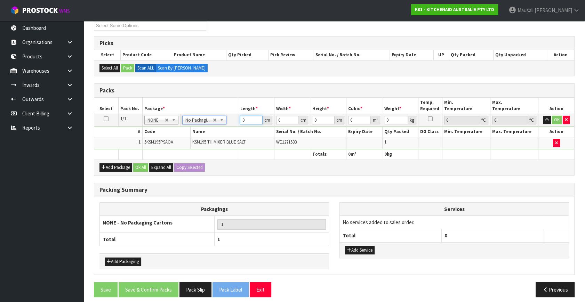
drag, startPoint x: 236, startPoint y: 122, endPoint x: 228, endPoint y: 125, distance: 8.7
click at [230, 125] on tr "1/1 NONE 007-001 007-002 007-004 007-009 007-013 007-014 007-015 007-017 007-01…" at bounding box center [334, 120] width 480 height 13
click at [144, 165] on button "Ok All" at bounding box center [140, 167] width 15 height 8
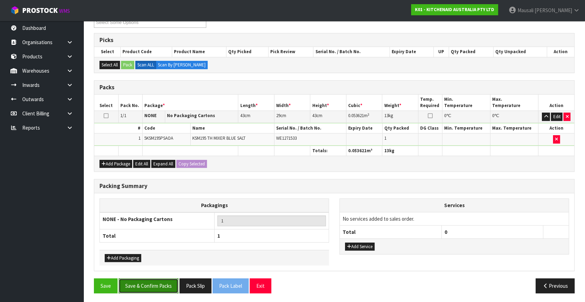
click at [163, 285] on button "Save & Confirm Packs" at bounding box center [149, 285] width 60 height 15
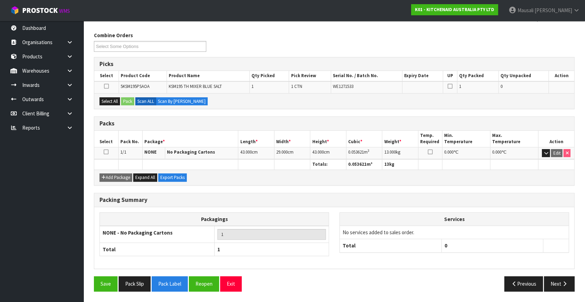
scroll to position [91, 0]
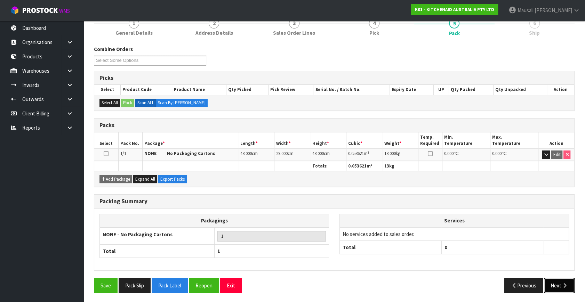
click at [564, 286] on icon "button" at bounding box center [564, 285] width 7 height 5
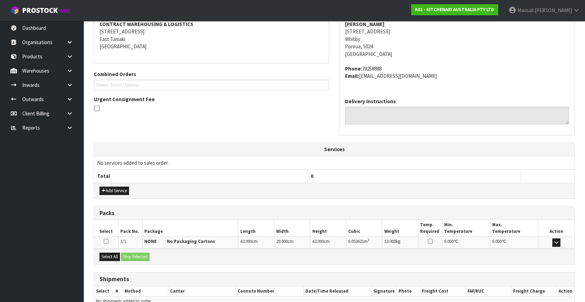
scroll to position [171, 0]
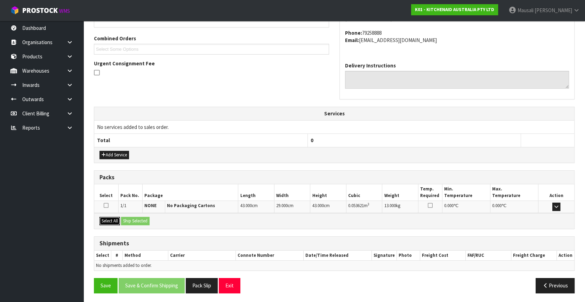
drag, startPoint x: 118, startPoint y: 220, endPoint x: 127, endPoint y: 218, distance: 8.8
click at [118, 220] on button "Select All" at bounding box center [109, 221] width 21 height 8
click at [127, 218] on button "Ship Selected" at bounding box center [135, 221] width 29 height 8
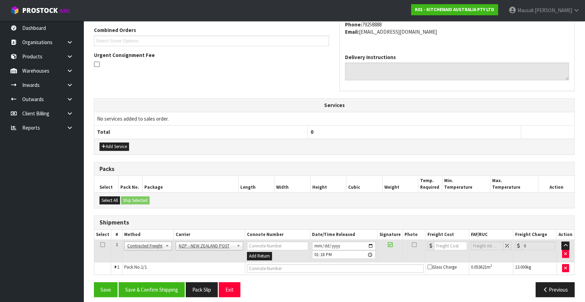
scroll to position [184, 0]
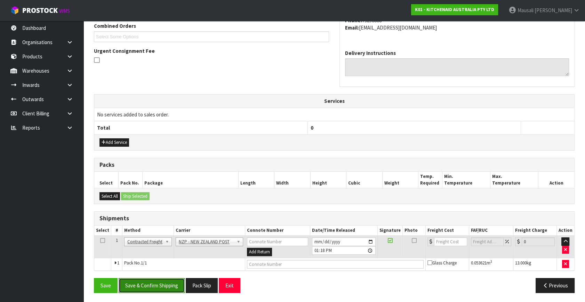
click at [166, 284] on button "Save & Confirm Shipping" at bounding box center [152, 285] width 66 height 15
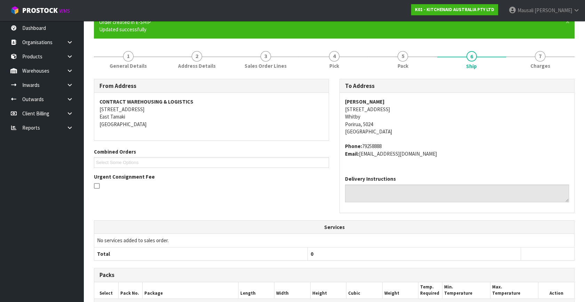
scroll to position [174, 0]
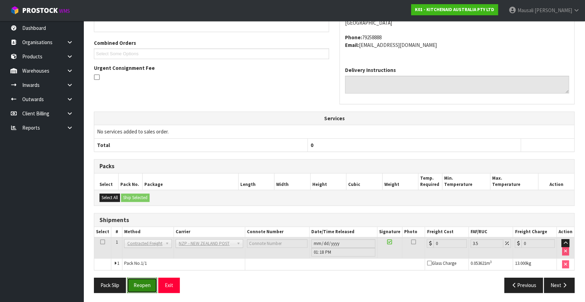
drag, startPoint x: 137, startPoint y: 284, endPoint x: 147, endPoint y: 284, distance: 10.1
click at [137, 284] on button "Reopen" at bounding box center [142, 285] width 30 height 15
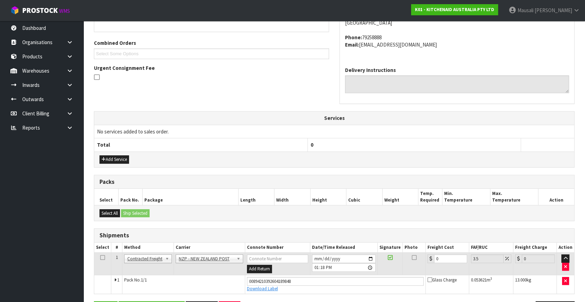
scroll to position [190, 0]
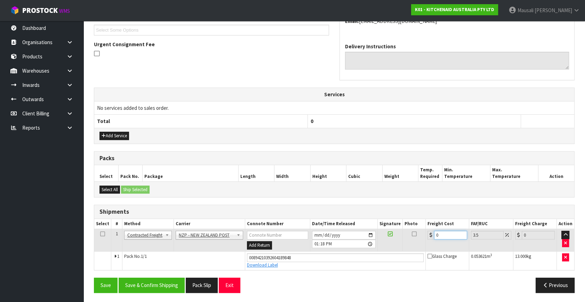
drag, startPoint x: 448, startPoint y: 235, endPoint x: 428, endPoint y: 241, distance: 21.2
click at [428, 241] on td "0" at bounding box center [446, 240] width 43 height 23
click at [167, 285] on button "Save & Confirm Shipping" at bounding box center [152, 285] width 66 height 15
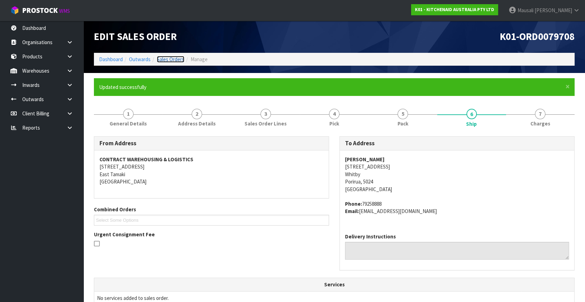
click at [167, 58] on link "Sales Orders" at bounding box center [170, 59] width 27 height 7
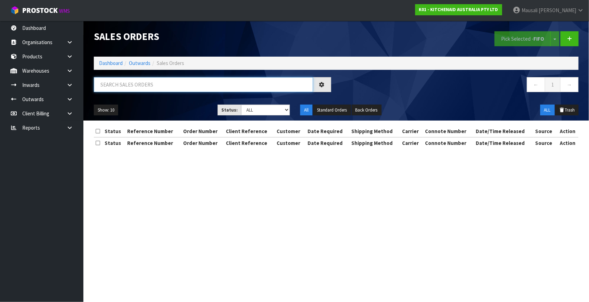
click at [116, 81] on input "text" at bounding box center [203, 84] width 219 height 15
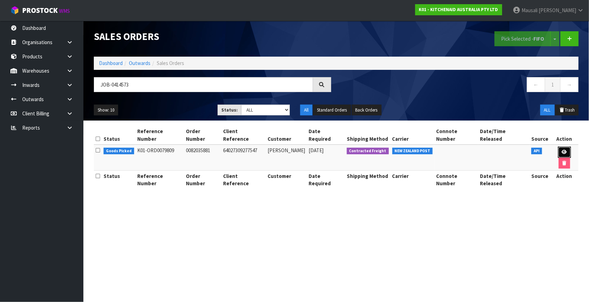
click at [562, 150] on icon at bounding box center [564, 152] width 5 height 5
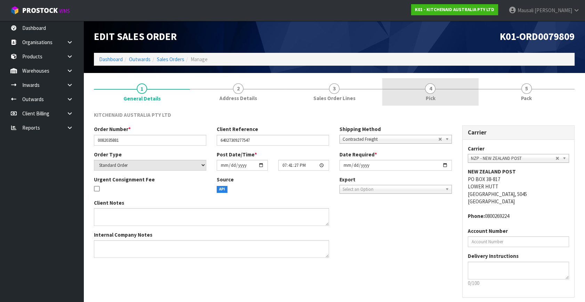
click at [449, 89] on link "4 Pick" at bounding box center [430, 91] width 96 height 27
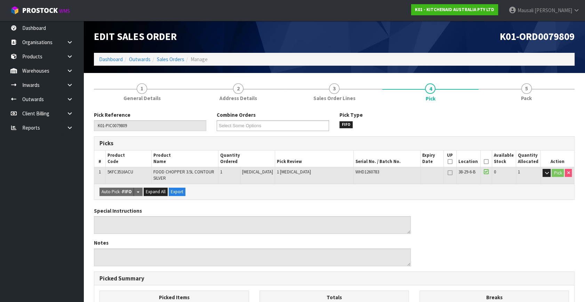
click at [489, 160] on th "Picked" at bounding box center [485, 159] width 11 height 16
click at [485, 162] on icon at bounding box center [486, 162] width 5 height 0
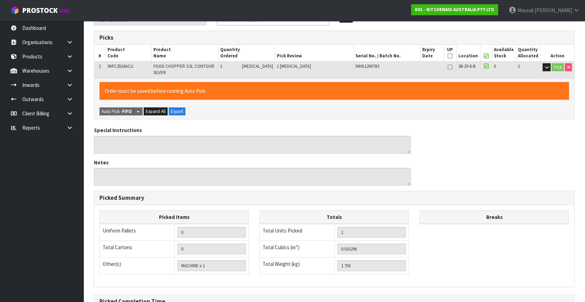
scroll to position [185, 0]
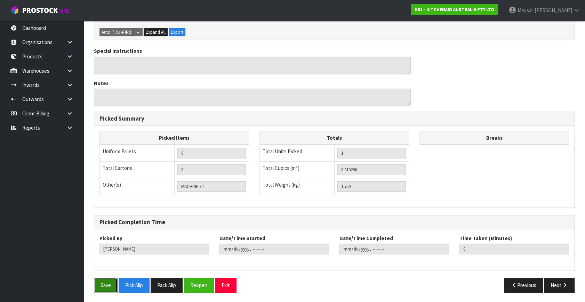
click at [112, 278] on button "Save" at bounding box center [106, 285] width 24 height 15
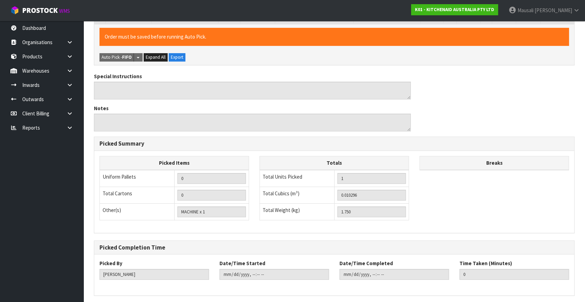
scroll to position [0, 0]
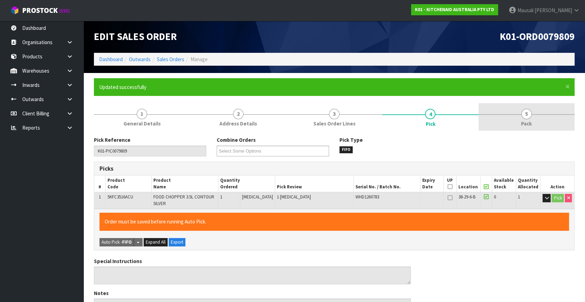
click at [530, 118] on link "5 Pack" at bounding box center [526, 116] width 96 height 27
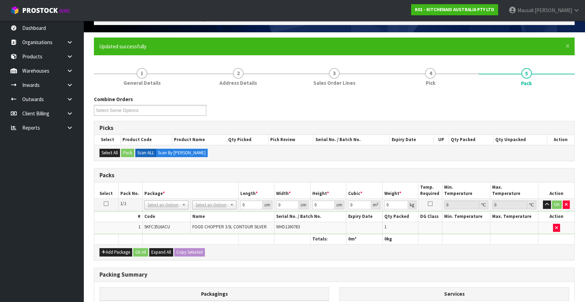
scroll to position [95, 0]
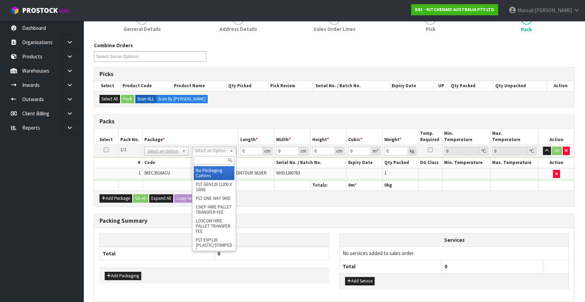
drag, startPoint x: 197, startPoint y: 173, endPoint x: 228, endPoint y: 155, distance: 35.4
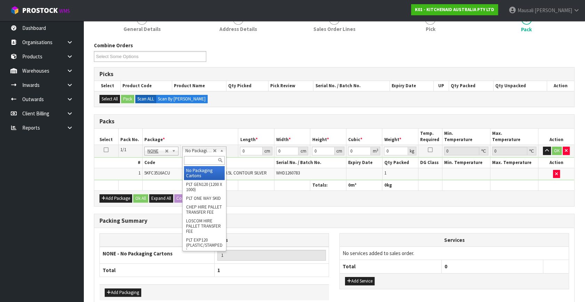
click at [200, 156] on input "text" at bounding box center [204, 160] width 41 height 9
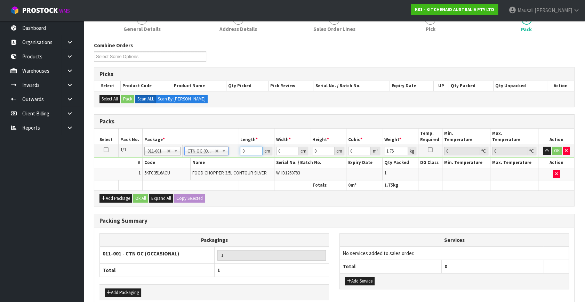
drag, startPoint x: 248, startPoint y: 148, endPoint x: 215, endPoint y: 163, distance: 36.4
click at [217, 164] on tbody "1/1 NONE 007-001 007-002 007-004 007-009 007-013 007-014 007-015 007-017 007-01…" at bounding box center [334, 162] width 480 height 35
click at [142, 199] on button "Ok All" at bounding box center [140, 198] width 15 height 8
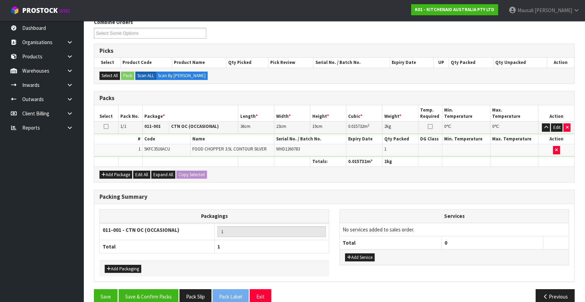
scroll to position [129, 0]
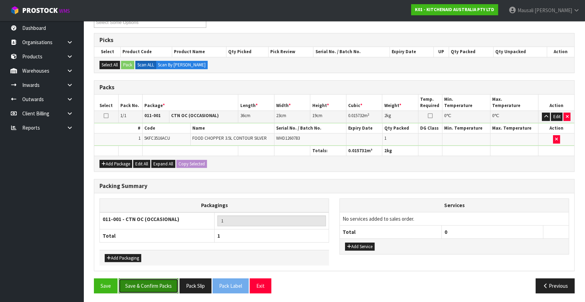
click at [165, 282] on button "Save & Confirm Packs" at bounding box center [149, 285] width 60 height 15
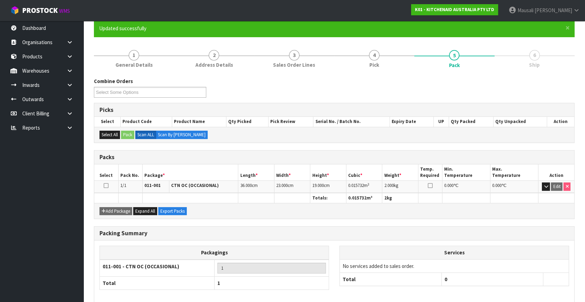
scroll to position [91, 0]
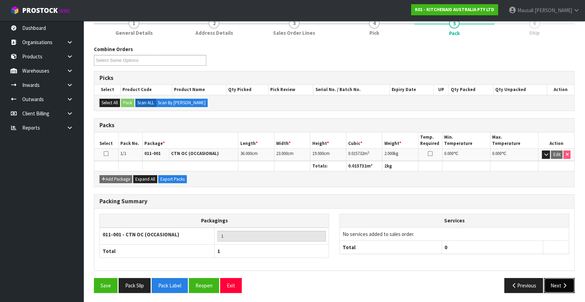
click at [559, 285] on button "Next" at bounding box center [559, 285] width 31 height 15
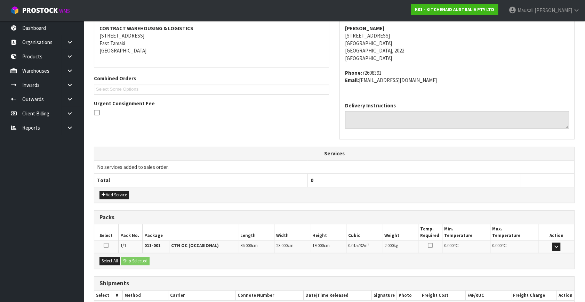
scroll to position [171, 0]
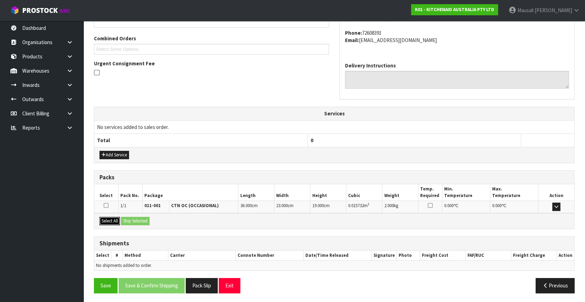
click at [119, 220] on button "Select All" at bounding box center [109, 221] width 21 height 8
click at [122, 220] on button "Ship Selected" at bounding box center [135, 221] width 29 height 8
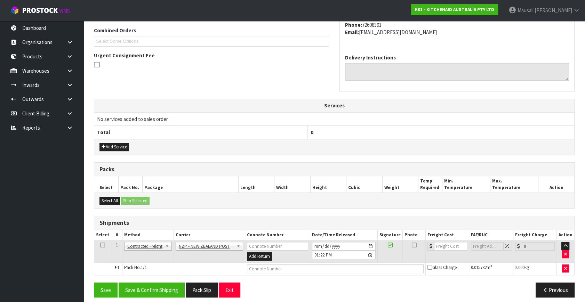
scroll to position [184, 0]
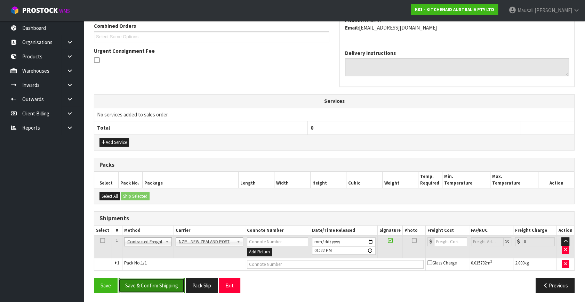
drag, startPoint x: 159, startPoint y: 283, endPoint x: 285, endPoint y: 257, distance: 128.7
click at [160, 281] on button "Save & Confirm Shipping" at bounding box center [152, 285] width 66 height 15
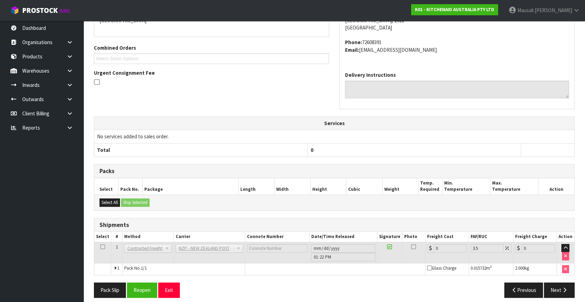
scroll to position [174, 0]
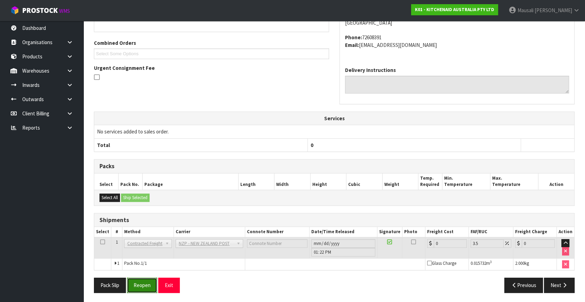
click at [150, 282] on button "Reopen" at bounding box center [142, 285] width 30 height 15
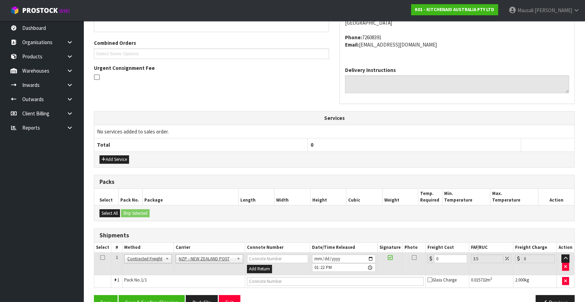
scroll to position [184, 0]
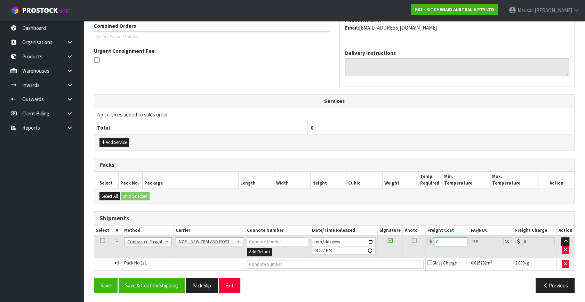
drag, startPoint x: 445, startPoint y: 243, endPoint x: 429, endPoint y: 247, distance: 17.0
click at [429, 247] on td "0" at bounding box center [446, 247] width 43 height 23
click at [142, 282] on button "Save & Confirm Shipping" at bounding box center [152, 285] width 66 height 15
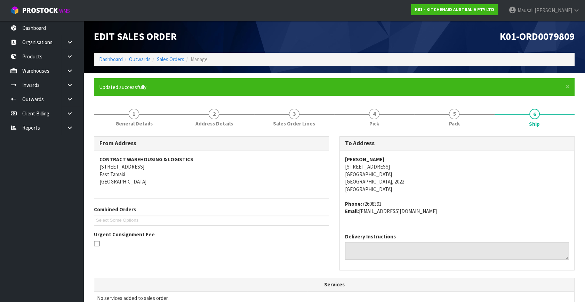
scroll to position [167, 0]
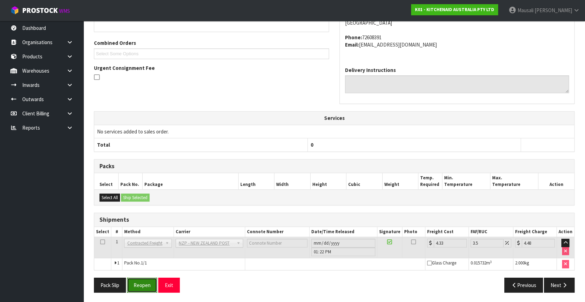
click at [148, 281] on button "Reopen" at bounding box center [142, 285] width 30 height 15
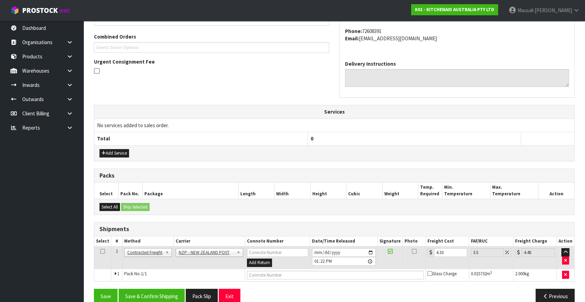
scroll to position [184, 0]
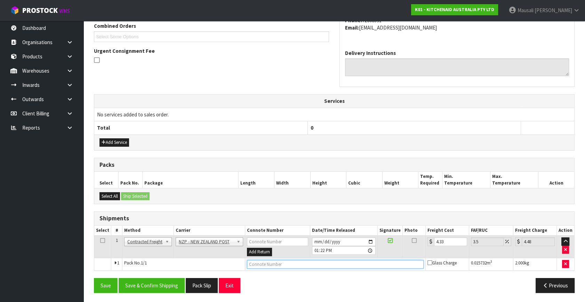
click at [284, 264] on input "text" at bounding box center [335, 264] width 177 height 9
click at [94, 278] on button "Save" at bounding box center [106, 285] width 24 height 15
click at [146, 286] on button "Save & Confirm Shipping" at bounding box center [152, 285] width 66 height 15
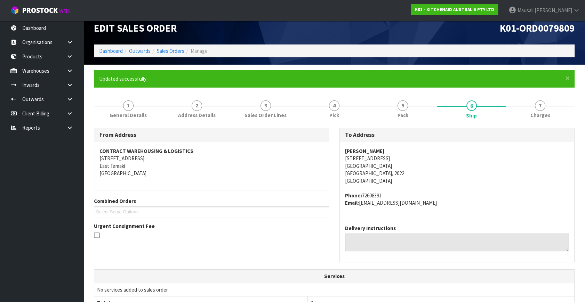
scroll to position [0, 0]
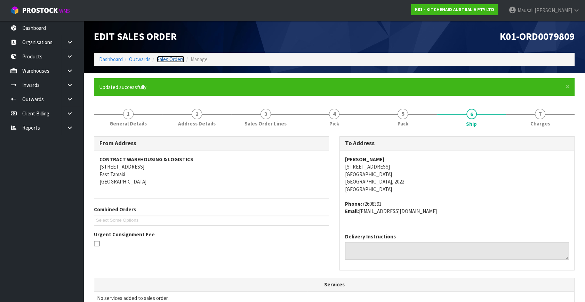
click at [167, 57] on link "Sales Orders" at bounding box center [170, 59] width 27 height 7
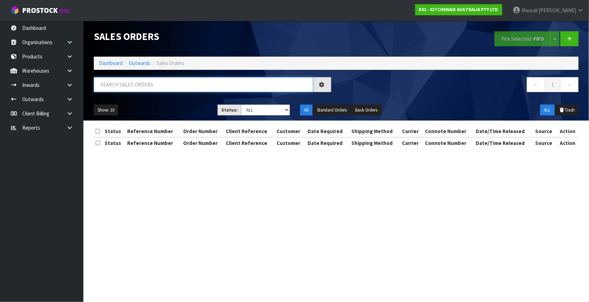
click at [135, 84] on input "text" at bounding box center [203, 84] width 219 height 15
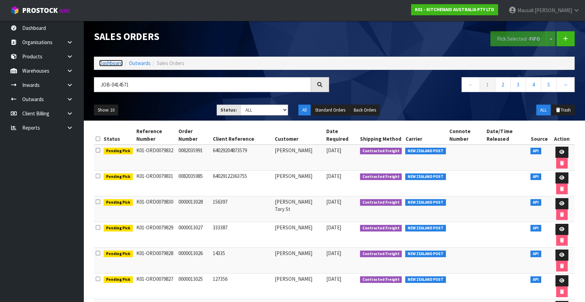
click at [112, 60] on link "Dashboard" at bounding box center [111, 63] width 24 height 7
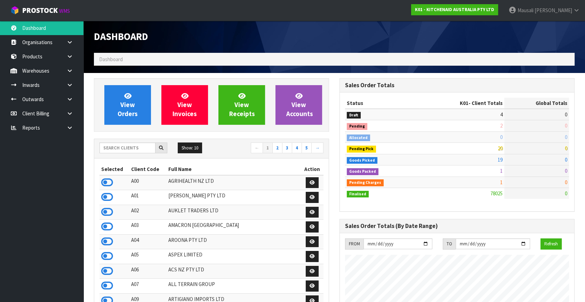
scroll to position [526, 245]
click at [141, 103] on link "View Orders" at bounding box center [127, 105] width 47 height 40
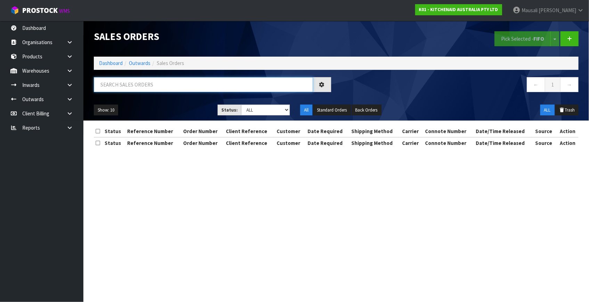
click at [123, 87] on input "text" at bounding box center [203, 84] width 219 height 15
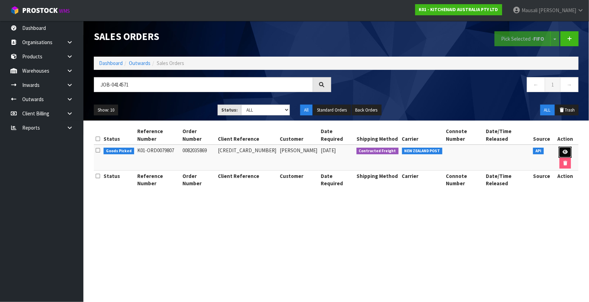
click at [559, 147] on link at bounding box center [565, 152] width 13 height 11
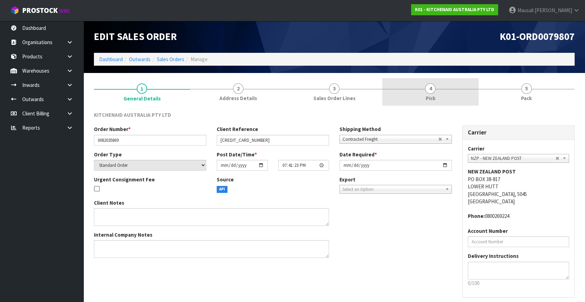
click at [446, 101] on link "4 Pick" at bounding box center [430, 91] width 96 height 27
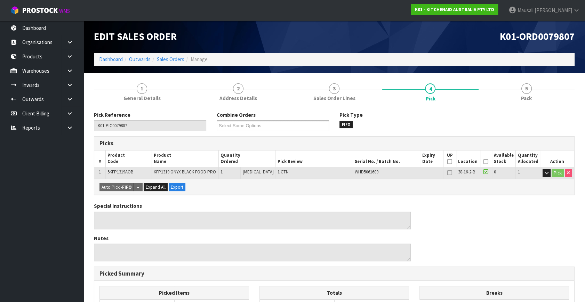
click at [485, 162] on icon at bounding box center [485, 162] width 5 height 0
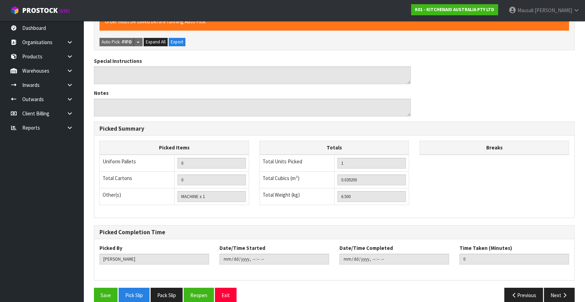
scroll to position [180, 0]
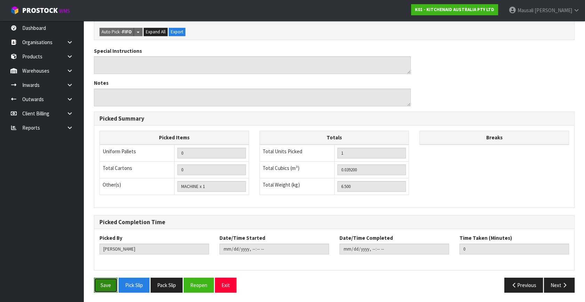
click at [97, 279] on button "Save" at bounding box center [106, 285] width 24 height 15
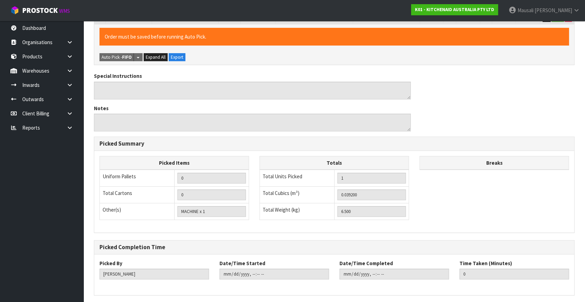
scroll to position [0, 0]
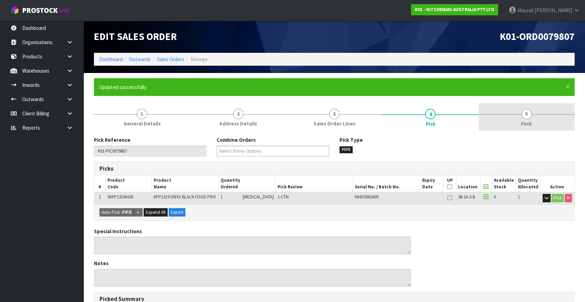
click at [529, 119] on link "5 Pack" at bounding box center [526, 116] width 96 height 27
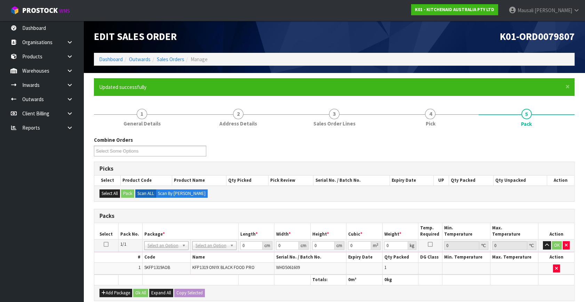
scroll to position [95, 0]
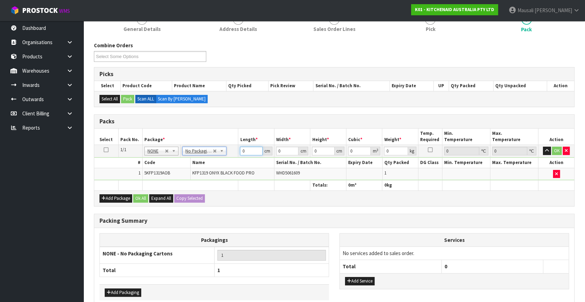
drag, startPoint x: 248, startPoint y: 151, endPoint x: 235, endPoint y: 155, distance: 13.2
click at [235, 155] on tr "1/1 NONE 007-001 007-002 007-004 007-009 007-013 007-014 007-015 007-017 007-01…" at bounding box center [334, 151] width 480 height 13
click at [143, 194] on button "Ok All" at bounding box center [140, 198] width 15 height 8
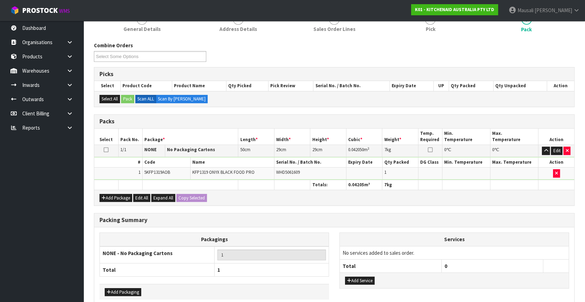
scroll to position [129, 0]
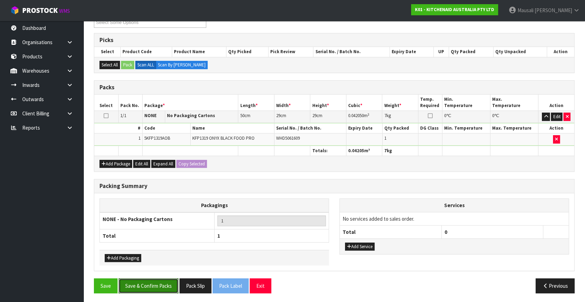
click at [161, 278] on button "Save & Confirm Packs" at bounding box center [149, 285] width 60 height 15
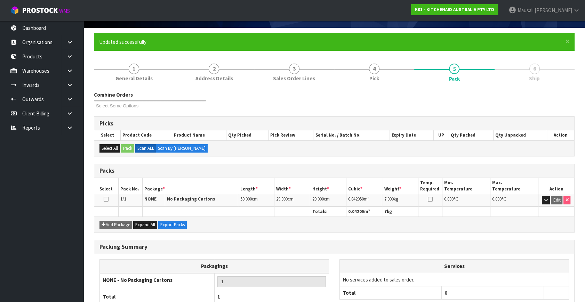
scroll to position [91, 0]
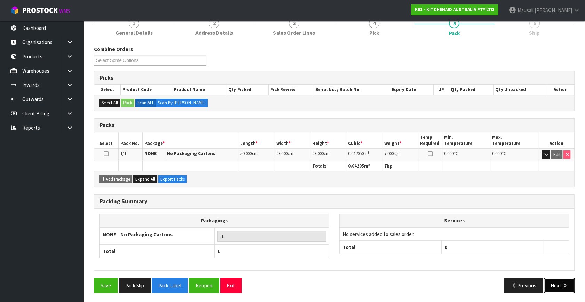
click at [567, 285] on icon "button" at bounding box center [564, 285] width 7 height 5
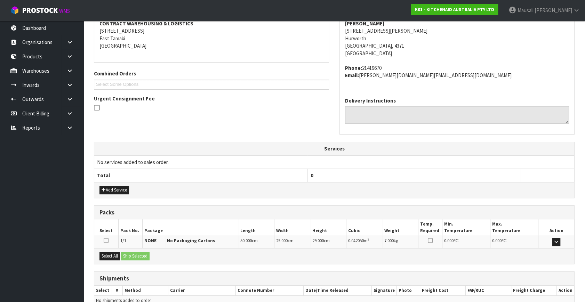
scroll to position [171, 0]
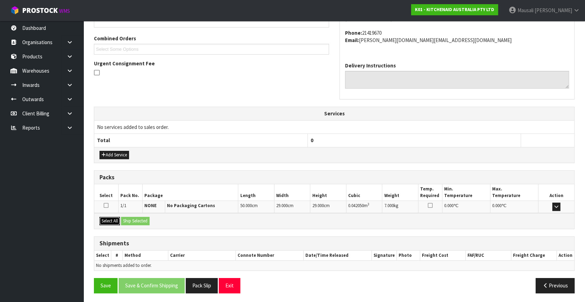
click at [107, 217] on button "Select All" at bounding box center [109, 221] width 21 height 8
click at [128, 218] on button "Ship Selected" at bounding box center [135, 221] width 29 height 8
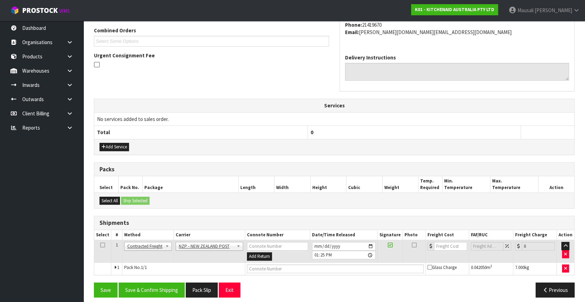
scroll to position [184, 0]
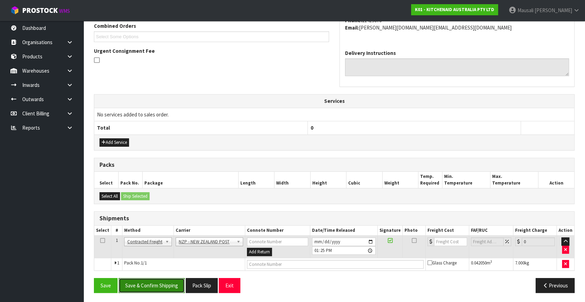
drag, startPoint x: 168, startPoint y: 282, endPoint x: 172, endPoint y: 281, distance: 4.2
click at [169, 282] on button "Save & Confirm Shipping" at bounding box center [152, 285] width 66 height 15
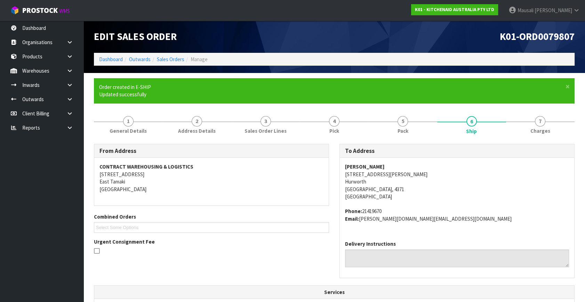
scroll to position [174, 0]
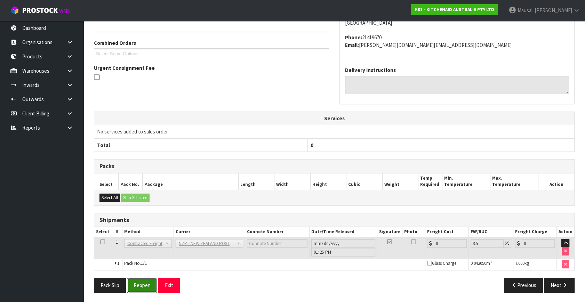
drag, startPoint x: 140, startPoint y: 280, endPoint x: 159, endPoint y: 273, distance: 20.6
click at [140, 280] on button "Reopen" at bounding box center [142, 285] width 30 height 15
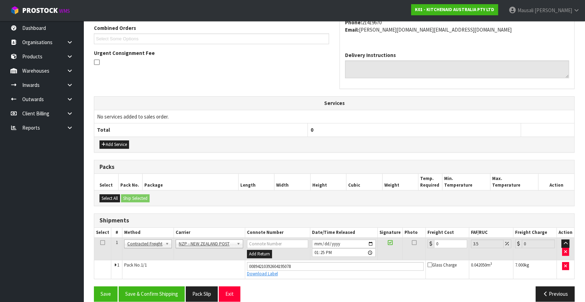
scroll to position [190, 0]
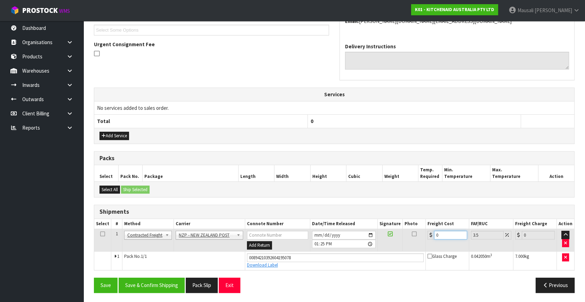
drag, startPoint x: 442, startPoint y: 231, endPoint x: 422, endPoint y: 243, distance: 22.5
click at [423, 243] on tr "1 Client Local Pickup Customer Local Pickup Company Freight Contracted Freight …" at bounding box center [334, 240] width 480 height 23
click at [170, 284] on button "Save & Confirm Shipping" at bounding box center [152, 285] width 66 height 15
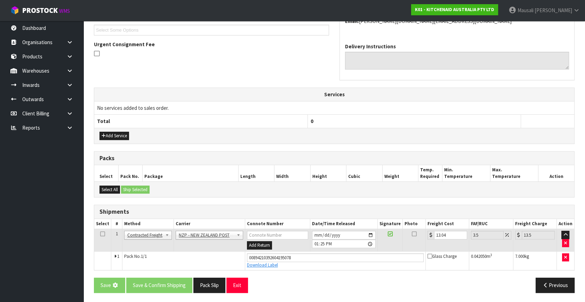
scroll to position [0, 0]
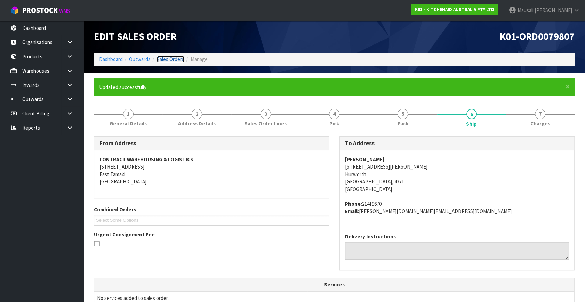
click at [172, 57] on link "Sales Orders" at bounding box center [170, 59] width 27 height 7
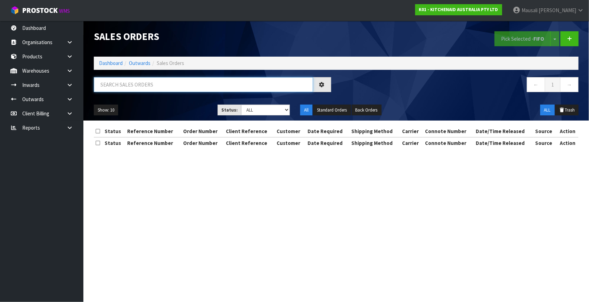
click at [122, 86] on input "text" at bounding box center [203, 84] width 219 height 15
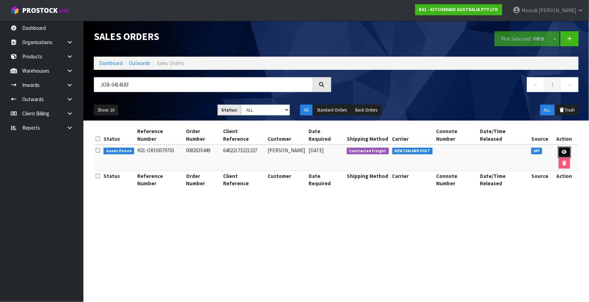
click at [558, 147] on link at bounding box center [564, 152] width 13 height 11
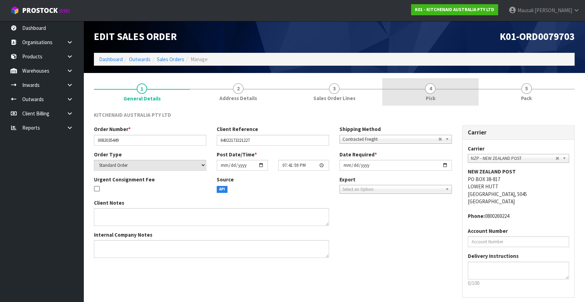
click at [432, 90] on span "4" at bounding box center [430, 88] width 10 height 10
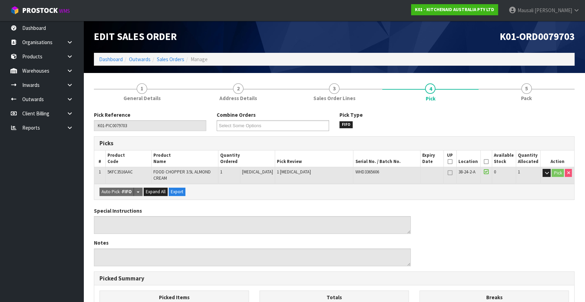
drag, startPoint x: 483, startPoint y: 160, endPoint x: 476, endPoint y: 163, distance: 6.8
click at [484, 162] on icon at bounding box center [486, 162] width 5 height 0
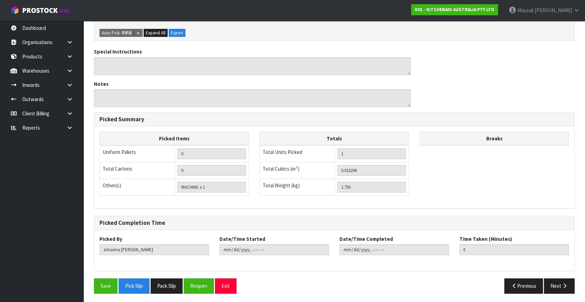
scroll to position [185, 0]
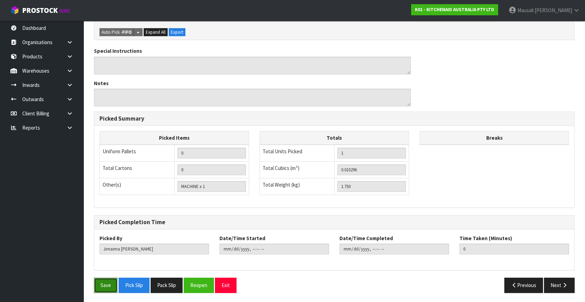
click at [99, 281] on button "Save" at bounding box center [106, 285] width 24 height 15
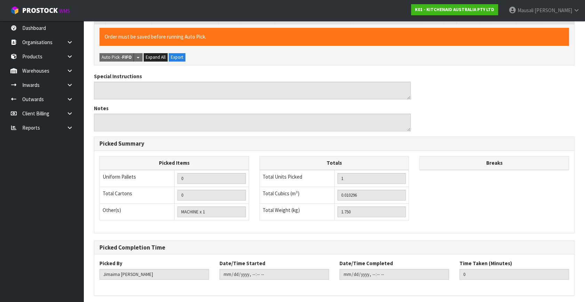
scroll to position [0, 0]
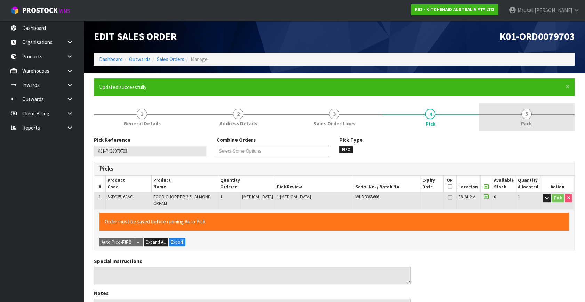
click at [528, 117] on span "5" at bounding box center [526, 114] width 10 height 10
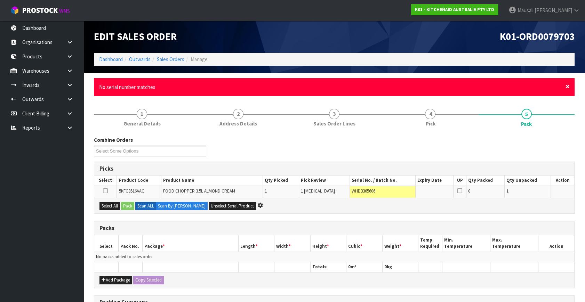
click at [566, 86] on span "×" at bounding box center [567, 87] width 4 height 10
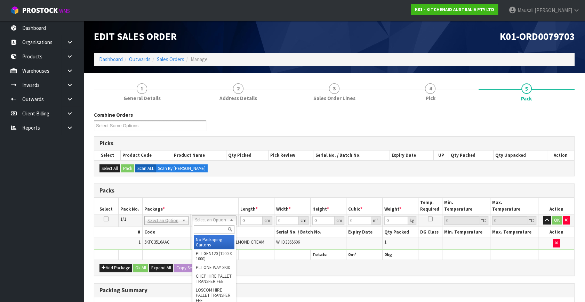
click at [211, 228] on input "text" at bounding box center [214, 229] width 41 height 9
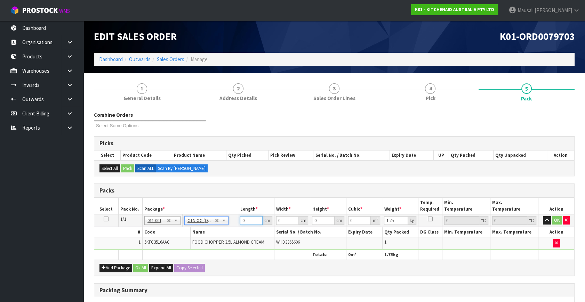
drag, startPoint x: 247, startPoint y: 221, endPoint x: 232, endPoint y: 225, distance: 16.2
click at [234, 225] on tr "1/1 NONE 007-001 007-002 007-004 007-009 007-013 007-014 007-015 007-017 007-01…" at bounding box center [334, 221] width 480 height 13
click at [144, 265] on button "Ok All" at bounding box center [140, 268] width 15 height 8
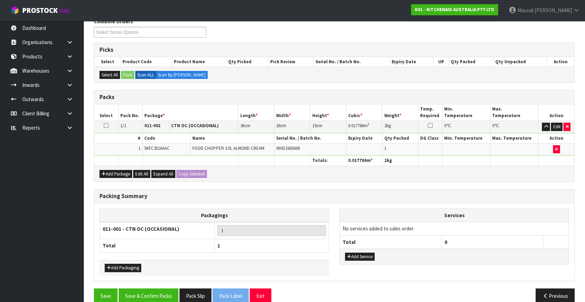
scroll to position [95, 0]
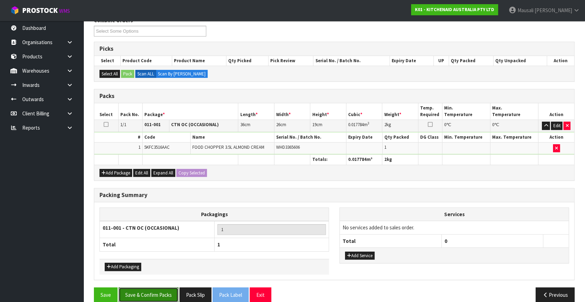
drag, startPoint x: 161, startPoint y: 287, endPoint x: 174, endPoint y: 285, distance: 13.1
click at [161, 288] on button "Save & Confirm Packs" at bounding box center [149, 295] width 60 height 15
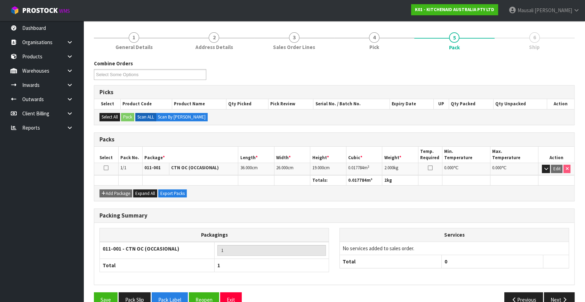
scroll to position [91, 0]
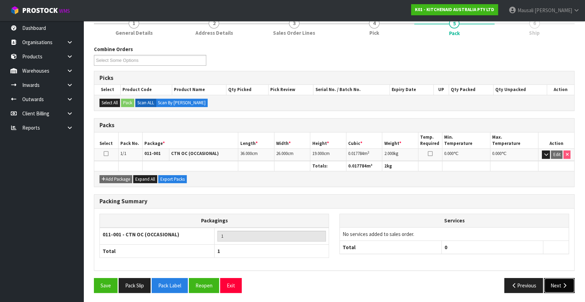
click at [552, 282] on button "Next" at bounding box center [559, 285] width 31 height 15
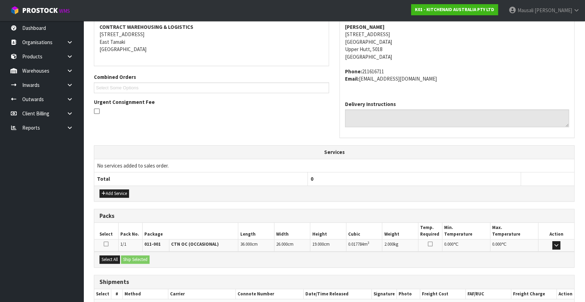
scroll to position [171, 0]
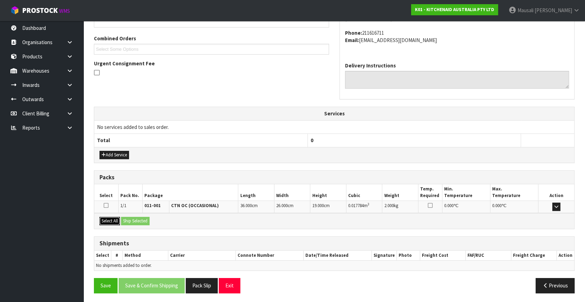
click at [108, 219] on button "Select All" at bounding box center [109, 221] width 21 height 8
click at [130, 219] on button "Ship Selected" at bounding box center [135, 221] width 29 height 8
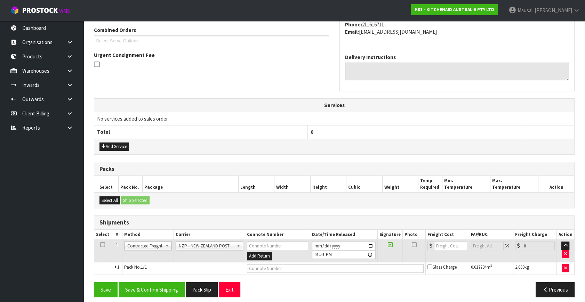
scroll to position [184, 0]
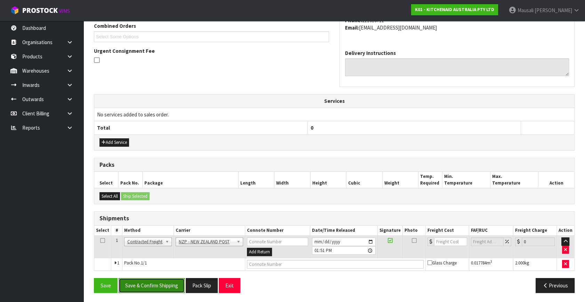
click at [164, 283] on button "Save & Confirm Shipping" at bounding box center [152, 285] width 66 height 15
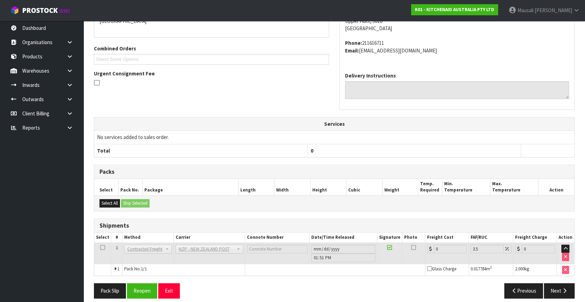
scroll to position [174, 0]
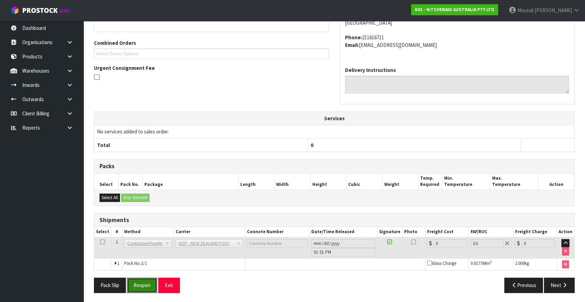
drag, startPoint x: 143, startPoint y: 281, endPoint x: 161, endPoint y: 274, distance: 19.8
click at [143, 281] on button "Reopen" at bounding box center [142, 285] width 30 height 15
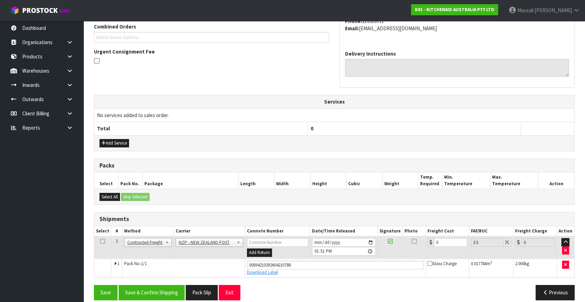
scroll to position [190, 0]
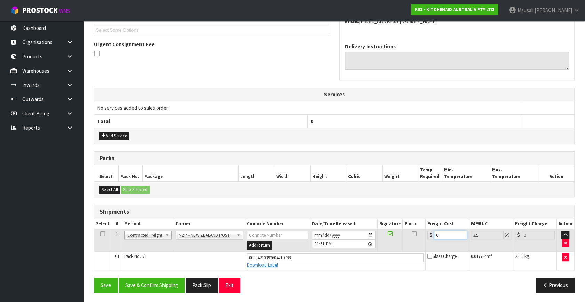
drag, startPoint x: 446, startPoint y: 236, endPoint x: 429, endPoint y: 240, distance: 17.7
click at [429, 240] on td "0" at bounding box center [446, 240] width 43 height 23
drag, startPoint x: 450, startPoint y: 234, endPoint x: 431, endPoint y: 239, distance: 19.0
click at [431, 239] on td "26.09" at bounding box center [446, 240] width 43 height 23
click at [168, 282] on button "Save & Confirm Shipping" at bounding box center [152, 285] width 66 height 15
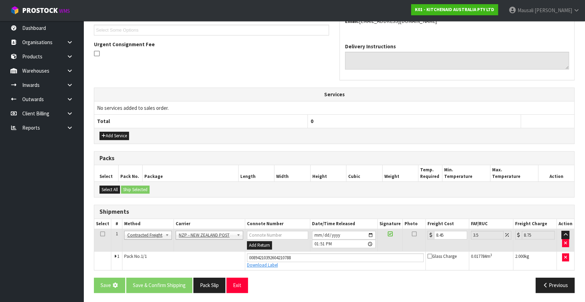
scroll to position [0, 0]
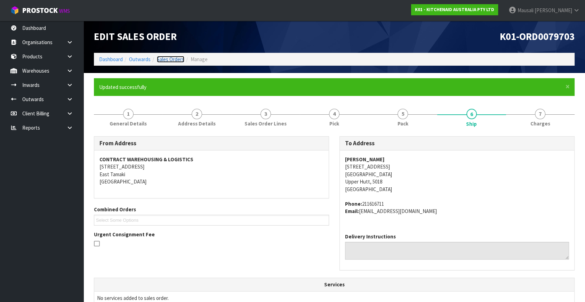
click at [162, 58] on link "Sales Orders" at bounding box center [170, 59] width 27 height 7
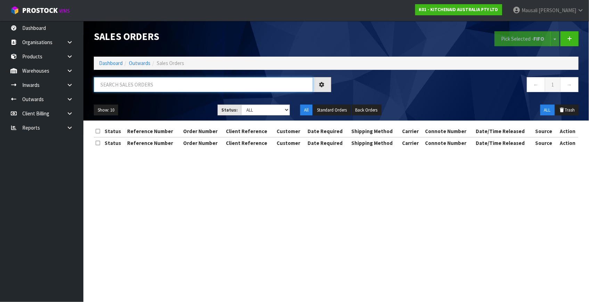
click at [115, 84] on input "text" at bounding box center [203, 84] width 219 height 15
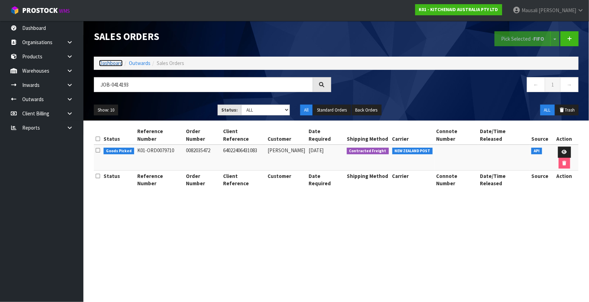
click at [112, 63] on link "Dashboard" at bounding box center [111, 63] width 24 height 7
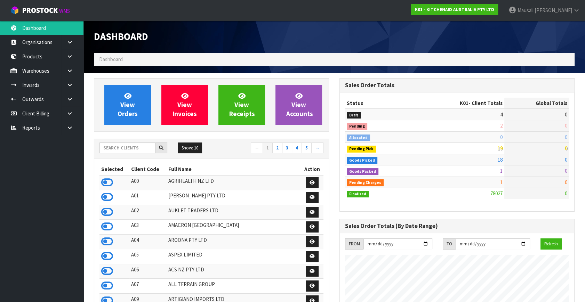
scroll to position [526, 245]
click at [123, 104] on span "View Orders" at bounding box center [128, 105] width 20 height 26
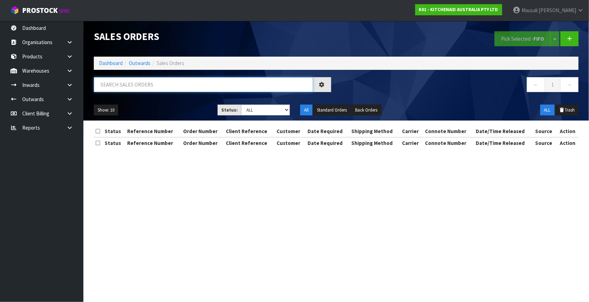
click at [126, 88] on input "text" at bounding box center [203, 84] width 219 height 15
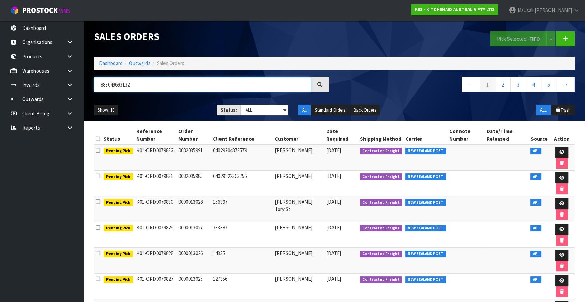
drag, startPoint x: 152, startPoint y: 80, endPoint x: 86, endPoint y: 84, distance: 66.6
click at [86, 84] on header "Sales Orders Pick Selected - FIFO Split button! FIFO - First In First Out FEFO …" at bounding box center [333, 71] width 501 height 100
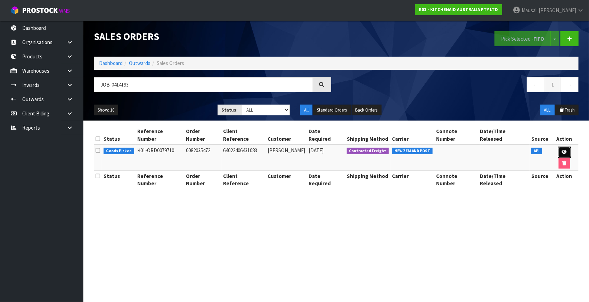
click at [562, 150] on icon at bounding box center [564, 152] width 5 height 5
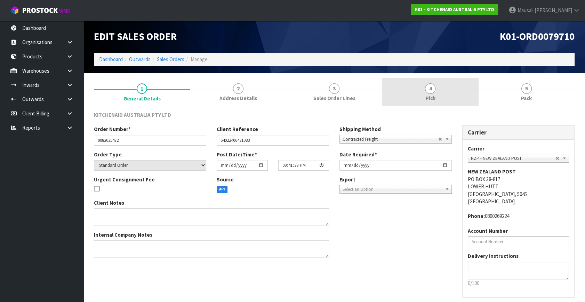
click at [427, 94] on link "4 Pick" at bounding box center [430, 91] width 96 height 27
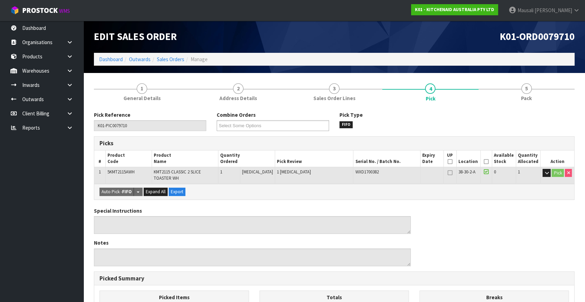
click at [484, 162] on icon at bounding box center [486, 162] width 5 height 0
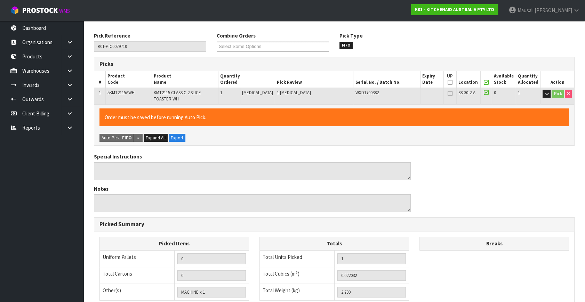
scroll to position [185, 0]
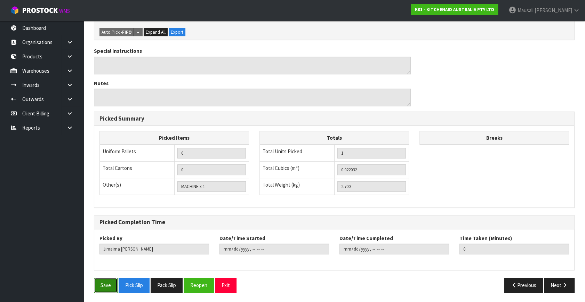
click at [110, 283] on button "Save" at bounding box center [106, 285] width 24 height 15
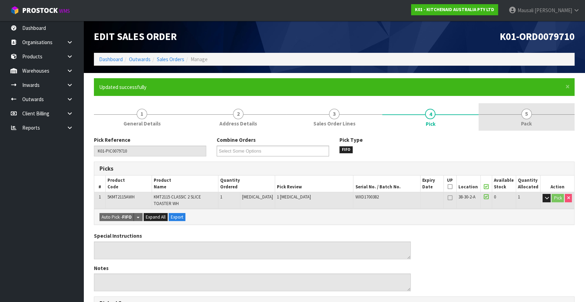
click at [535, 122] on link "5 Pack" at bounding box center [526, 116] width 96 height 27
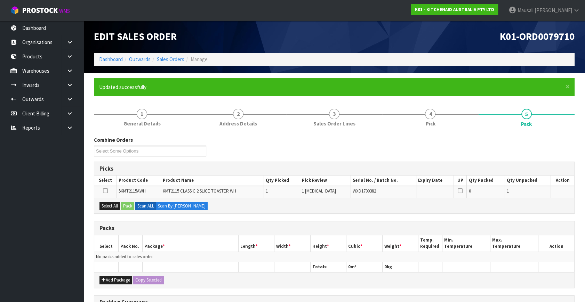
scroll to position [63, 0]
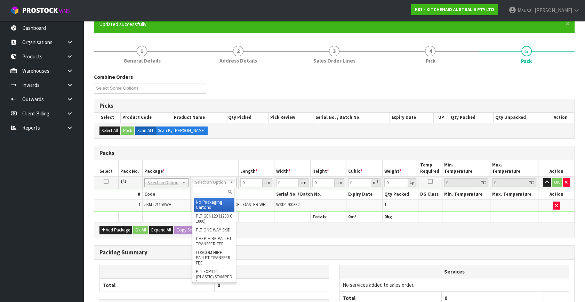
click at [204, 189] on input "text" at bounding box center [214, 192] width 41 height 9
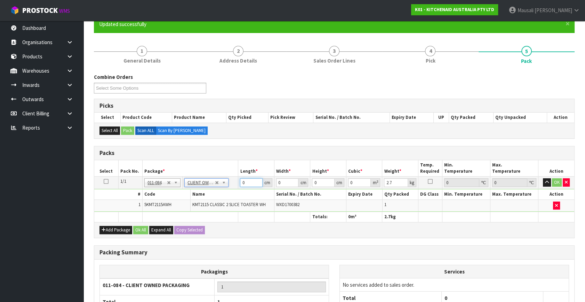
drag, startPoint x: 249, startPoint y: 181, endPoint x: 228, endPoint y: 192, distance: 23.2
click at [221, 194] on tbody "1/1 NONE 007-001 007-002 007-004 007-009 007-013 007-014 007-015 007-017 007-01…" at bounding box center [334, 194] width 480 height 35
click at [147, 227] on button "Ok All" at bounding box center [140, 230] width 15 height 8
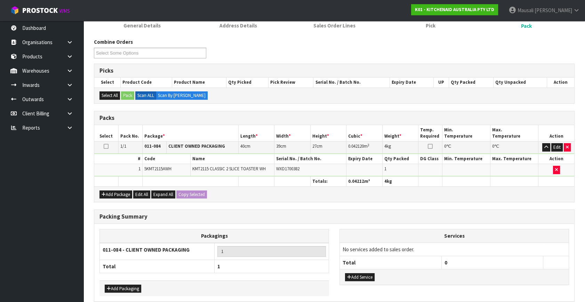
scroll to position [129, 0]
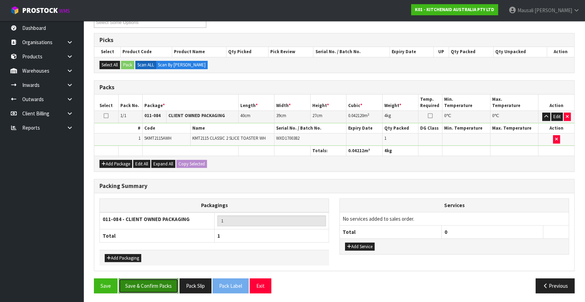
drag, startPoint x: 164, startPoint y: 282, endPoint x: 208, endPoint y: 286, distance: 43.7
click at [164, 282] on button "Save & Confirm Packs" at bounding box center [149, 285] width 60 height 15
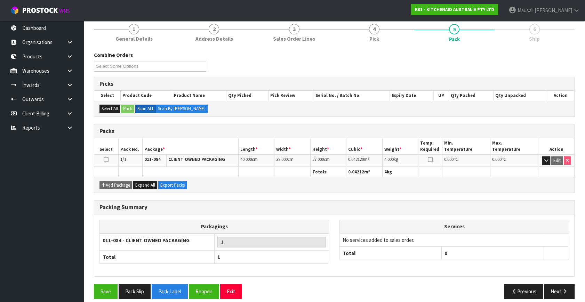
scroll to position [91, 0]
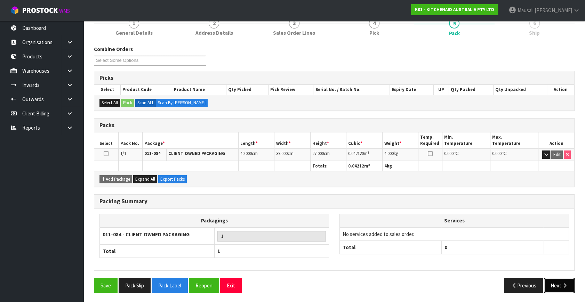
click at [550, 282] on button "Next" at bounding box center [559, 285] width 31 height 15
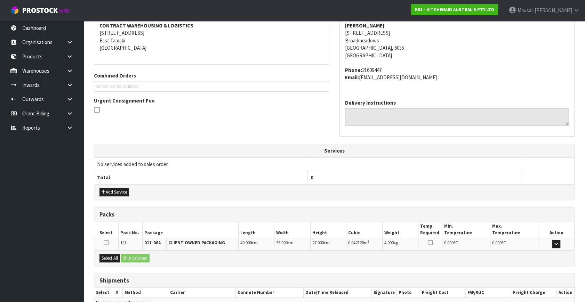
scroll to position [171, 0]
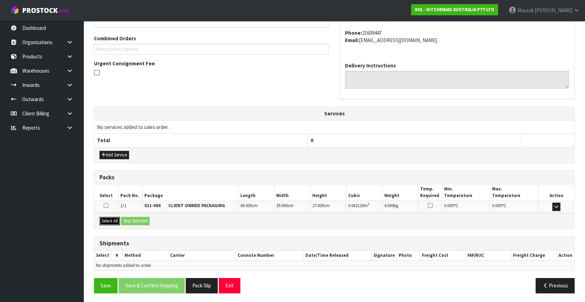
click at [116, 222] on button "Select All" at bounding box center [109, 221] width 21 height 8
click at [125, 221] on button "Ship Selected" at bounding box center [135, 221] width 29 height 8
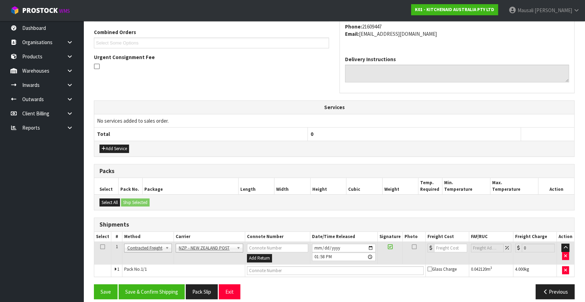
scroll to position [184, 0]
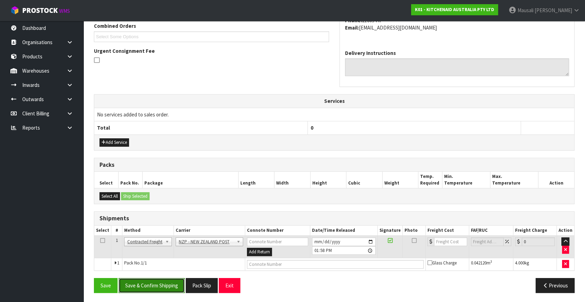
click at [157, 278] on button "Save & Confirm Shipping" at bounding box center [152, 285] width 66 height 15
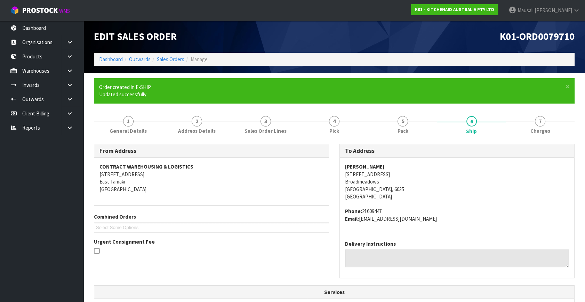
scroll to position [174, 0]
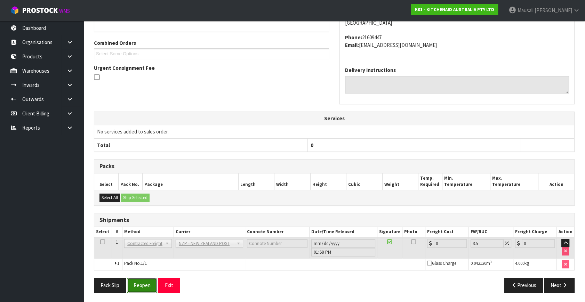
click at [136, 280] on button "Reopen" at bounding box center [142, 285] width 30 height 15
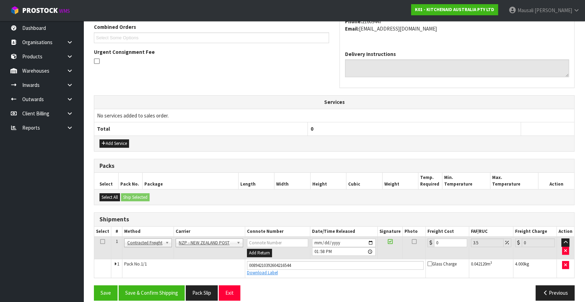
scroll to position [190, 0]
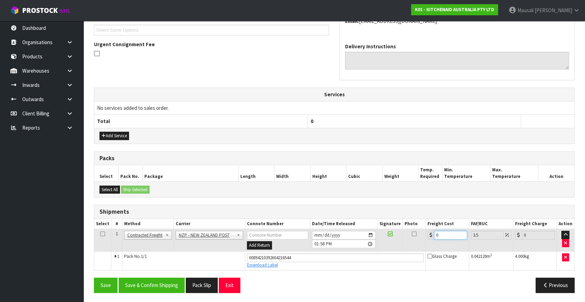
drag, startPoint x: 443, startPoint y: 235, endPoint x: 429, endPoint y: 240, distance: 14.7
click at [430, 239] on td "0" at bounding box center [446, 240] width 43 height 23
click at [170, 285] on button "Save & Confirm Shipping" at bounding box center [152, 285] width 66 height 15
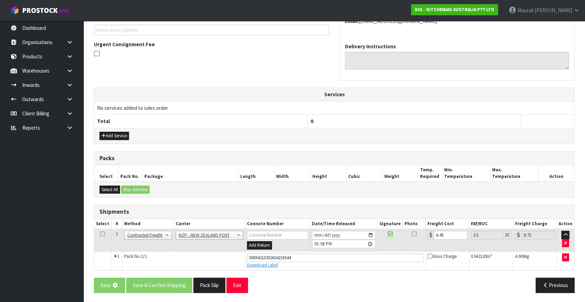
scroll to position [0, 0]
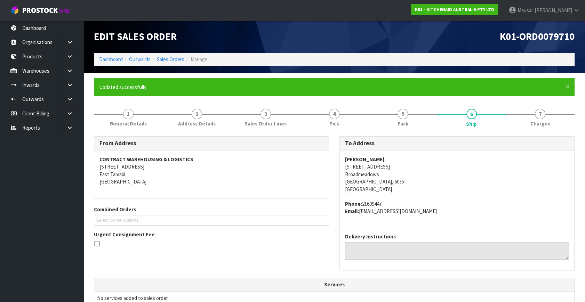
click at [168, 54] on ol "Dashboard Outwards Sales Orders Manage" at bounding box center [334, 59] width 481 height 13
click at [169, 57] on link "Sales Orders" at bounding box center [170, 59] width 27 height 7
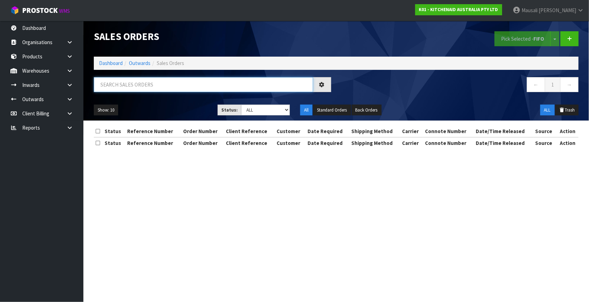
click at [141, 79] on input "text" at bounding box center [203, 84] width 219 height 15
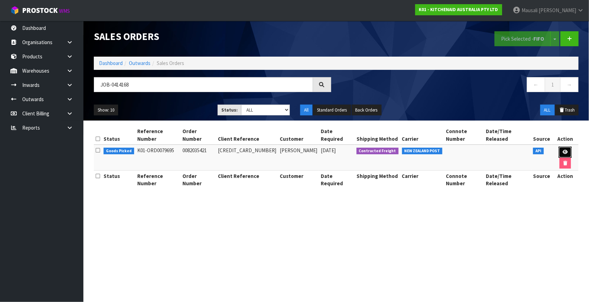
click at [560, 147] on link at bounding box center [565, 152] width 13 height 11
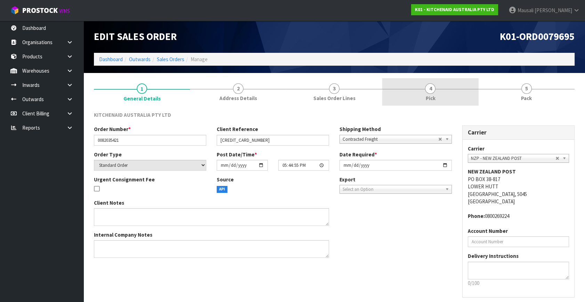
click at [432, 94] on span "4" at bounding box center [430, 88] width 10 height 10
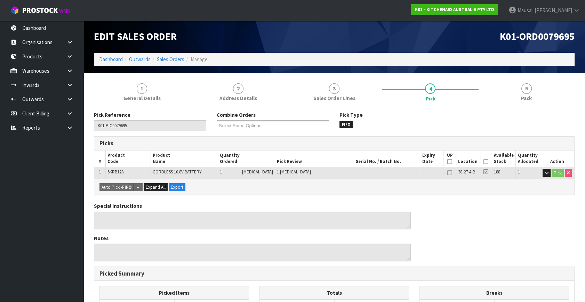
click at [484, 162] on icon at bounding box center [485, 162] width 5 height 0
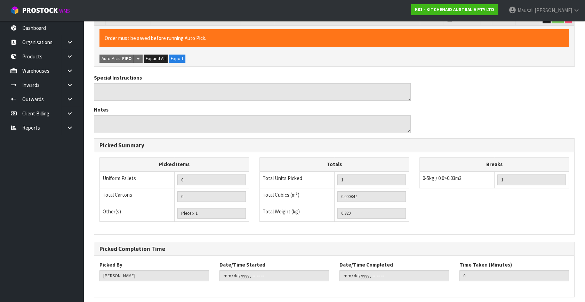
scroll to position [180, 0]
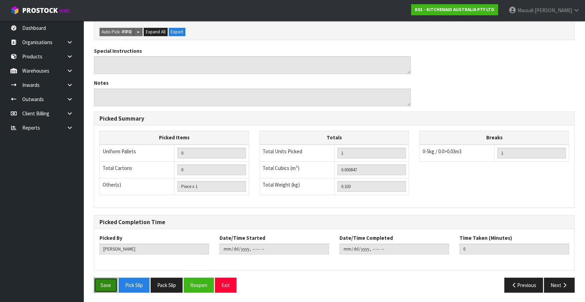
click at [105, 280] on button "Save" at bounding box center [106, 285] width 24 height 15
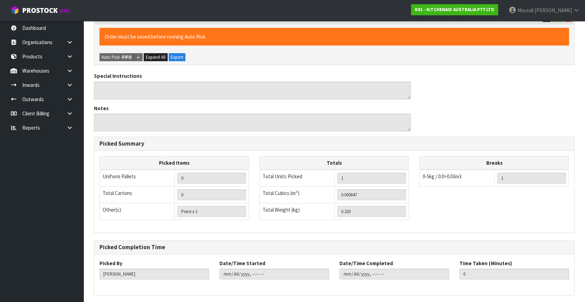
scroll to position [0, 0]
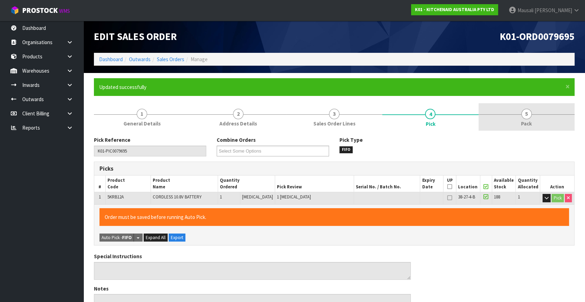
click at [520, 117] on link "5 Pack" at bounding box center [526, 116] width 96 height 27
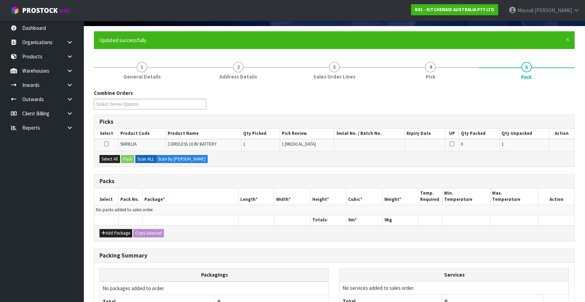
scroll to position [95, 0]
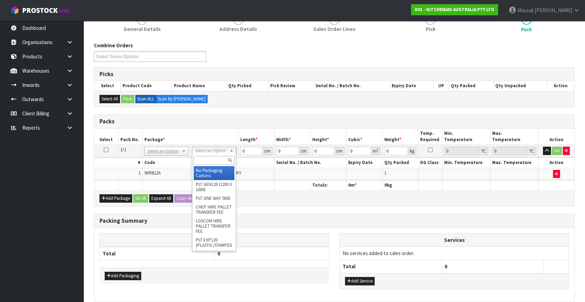
click at [199, 163] on input "text" at bounding box center [214, 160] width 41 height 9
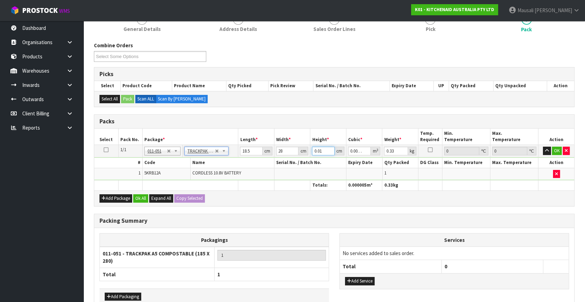
drag, startPoint x: 324, startPoint y: 150, endPoint x: 311, endPoint y: 155, distance: 14.3
click at [311, 155] on td "0.01 cm" at bounding box center [328, 151] width 36 height 13
click at [141, 200] on button "Ok All" at bounding box center [140, 198] width 15 height 8
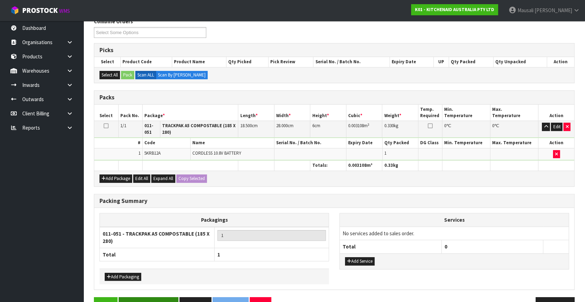
scroll to position [137, 0]
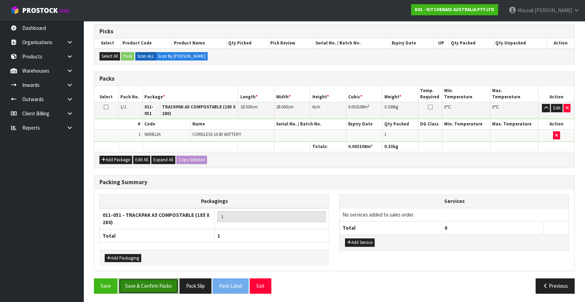
click at [167, 285] on button "Save & Confirm Packs" at bounding box center [149, 285] width 60 height 15
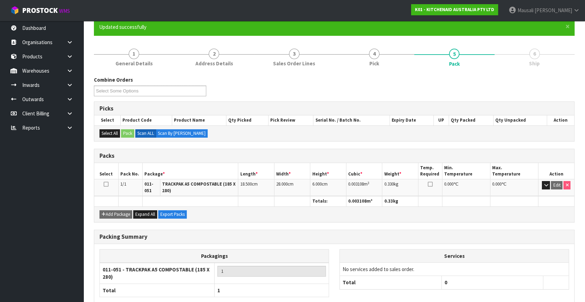
scroll to position [100, 0]
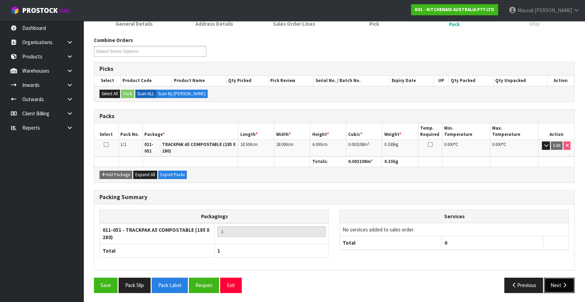
click at [562, 286] on icon "button" at bounding box center [564, 285] width 7 height 5
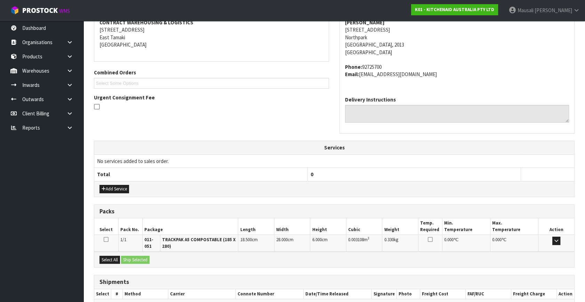
scroll to position [176, 0]
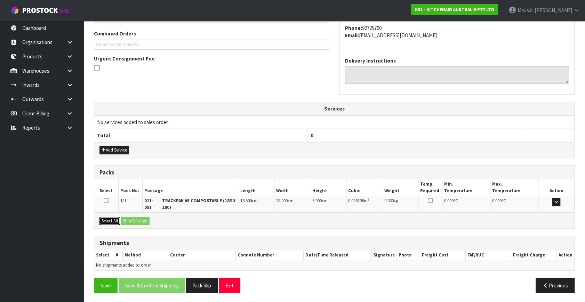
click at [118, 220] on button "Select All" at bounding box center [109, 221] width 21 height 8
click at [125, 219] on button "Ship Selected" at bounding box center [135, 221] width 29 height 8
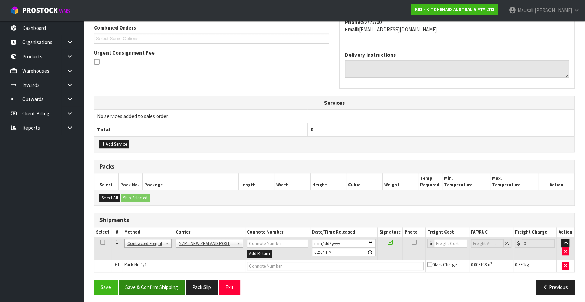
scroll to position [184, 0]
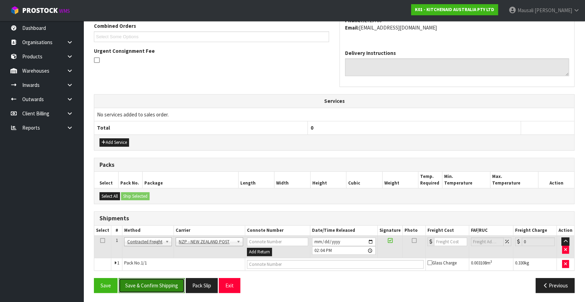
drag, startPoint x: 165, startPoint y: 288, endPoint x: 174, endPoint y: 287, distance: 9.4
click at [167, 288] on button "Save & Confirm Shipping" at bounding box center [152, 285] width 66 height 15
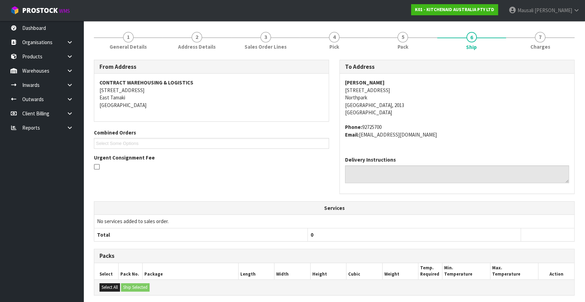
scroll to position [174, 0]
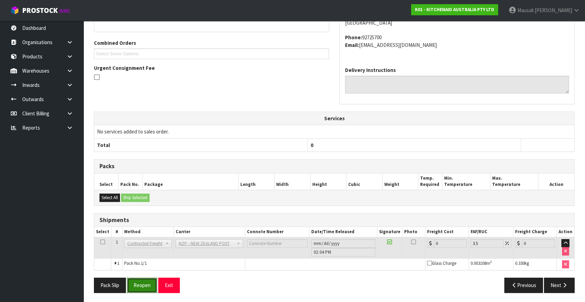
drag, startPoint x: 153, startPoint y: 287, endPoint x: 162, endPoint y: 282, distance: 10.9
click at [153, 287] on button "Reopen" at bounding box center [142, 285] width 30 height 15
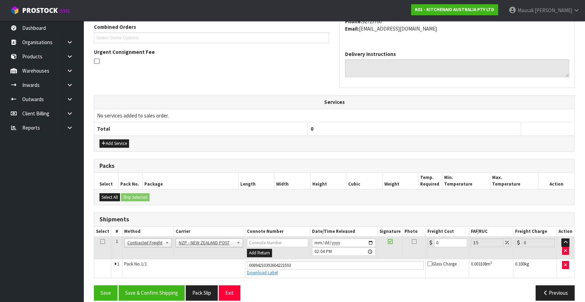
scroll to position [190, 0]
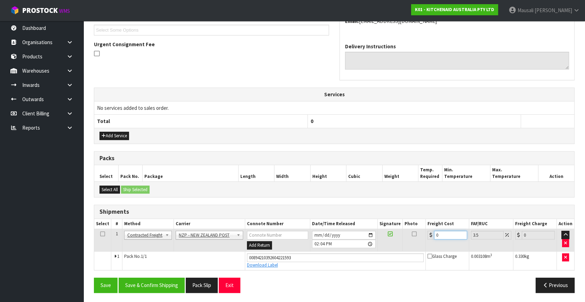
drag, startPoint x: 441, startPoint y: 236, endPoint x: 432, endPoint y: 240, distance: 9.6
click at [432, 240] on td "0" at bounding box center [446, 240] width 43 height 23
click at [148, 284] on button "Save & Confirm Shipping" at bounding box center [152, 285] width 66 height 15
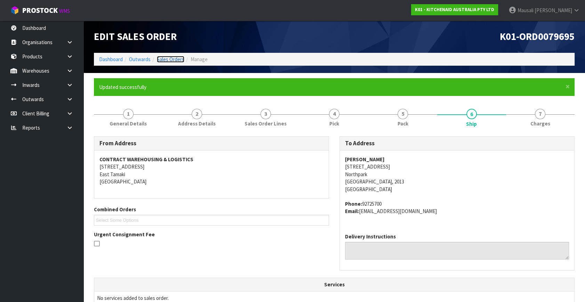
click at [168, 59] on link "Sales Orders" at bounding box center [170, 59] width 27 height 7
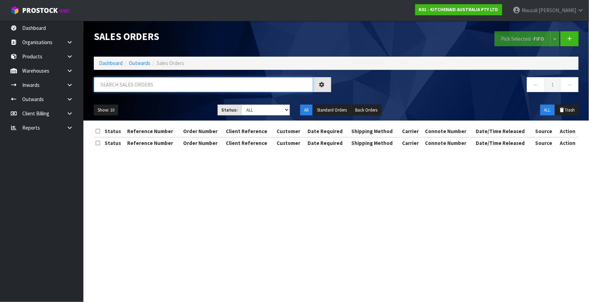
click at [108, 89] on input "text" at bounding box center [203, 84] width 219 height 15
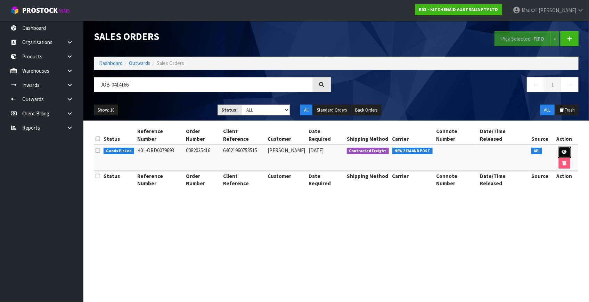
click at [562, 150] on icon at bounding box center [564, 152] width 5 height 5
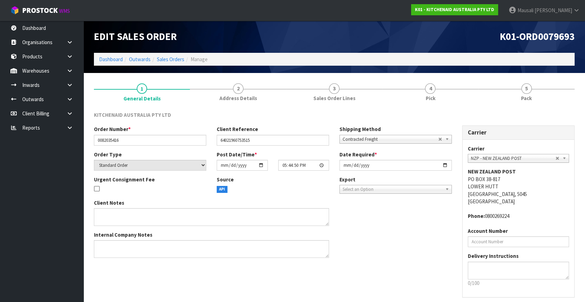
click at [438, 107] on div "KITCHENAID AUSTRALIA PTY LTD Order Number * 0082035416 Client Reference 6402196…" at bounding box center [334, 215] width 481 height 219
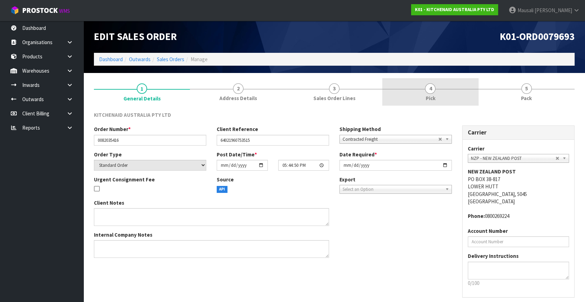
click at [431, 94] on link "4 Pick" at bounding box center [430, 91] width 96 height 27
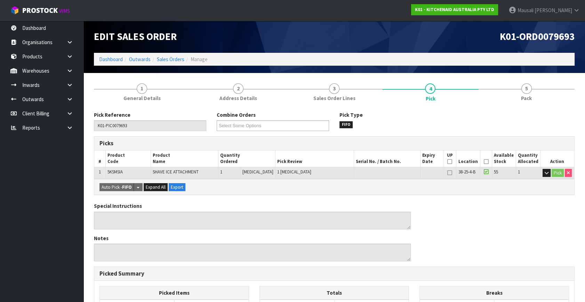
drag, startPoint x: 485, startPoint y: 161, endPoint x: 478, endPoint y: 168, distance: 9.8
click at [485, 162] on icon at bounding box center [485, 162] width 5 height 0
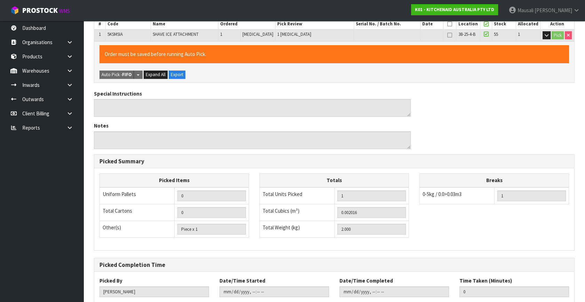
scroll to position [180, 0]
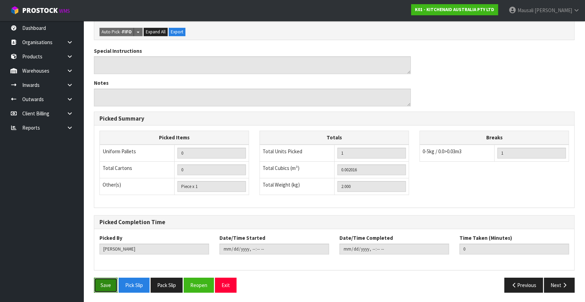
click at [103, 278] on button "Save" at bounding box center [106, 285] width 24 height 15
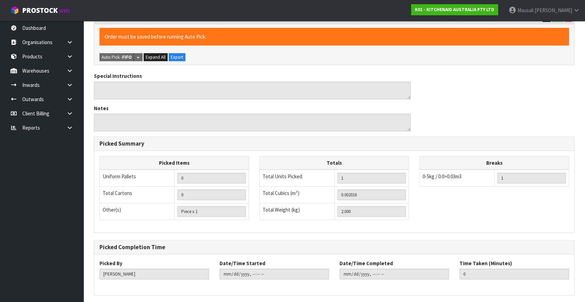
scroll to position [0, 0]
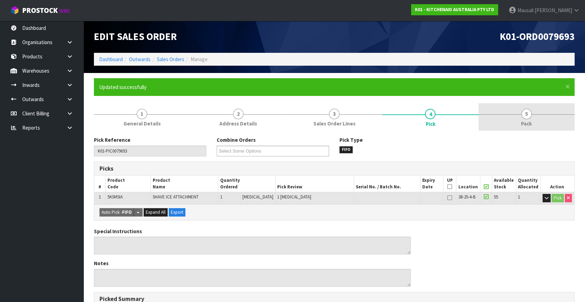
click at [532, 117] on link "5 Pack" at bounding box center [526, 116] width 96 height 27
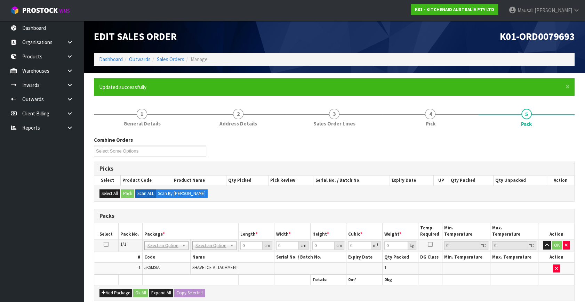
scroll to position [126, 0]
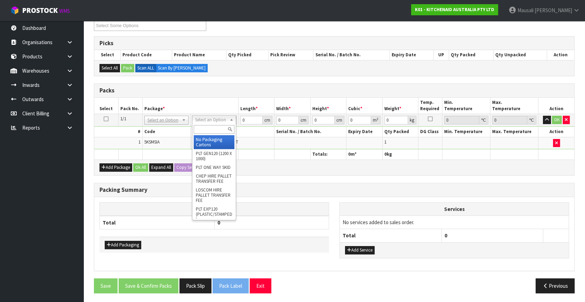
click at [213, 129] on input "text" at bounding box center [214, 129] width 41 height 9
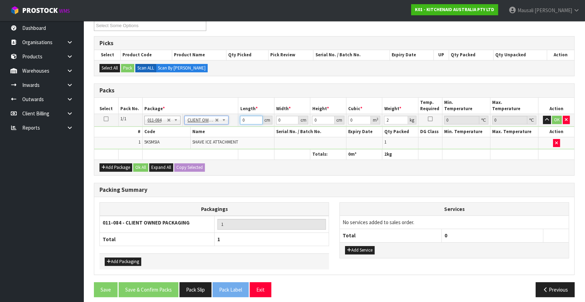
drag, startPoint x: 248, startPoint y: 120, endPoint x: 228, endPoint y: 127, distance: 21.4
click at [232, 125] on tr "1/1 NONE 007-001 007-002 007-004 007-009 007-013 007-014 007-015 007-017 007-01…" at bounding box center [334, 120] width 480 height 13
click at [137, 169] on button "Ok All" at bounding box center [140, 167] width 15 height 8
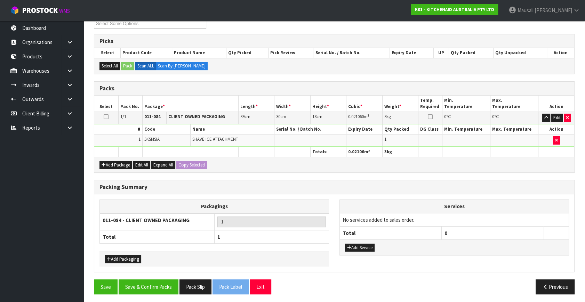
scroll to position [129, 0]
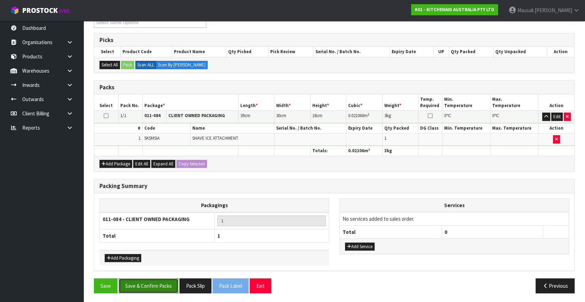
click at [158, 281] on button "Save & Confirm Packs" at bounding box center [149, 285] width 60 height 15
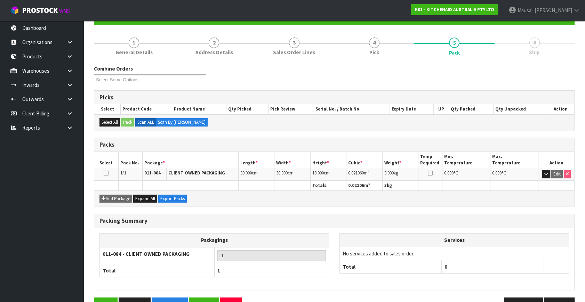
scroll to position [91, 0]
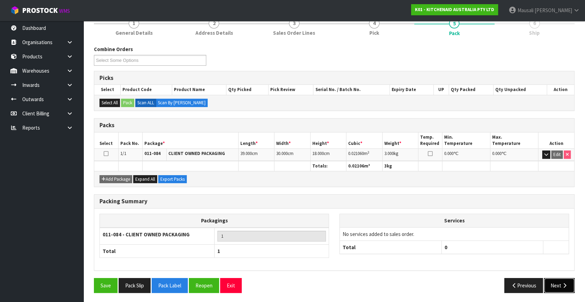
click at [559, 286] on button "Next" at bounding box center [559, 285] width 31 height 15
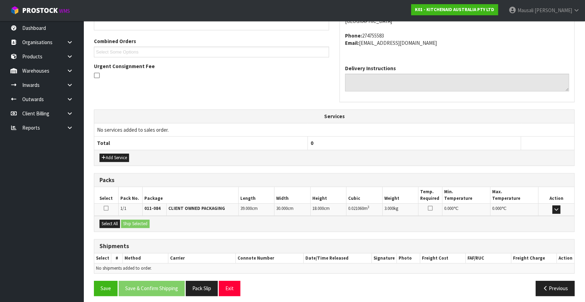
scroll to position [171, 0]
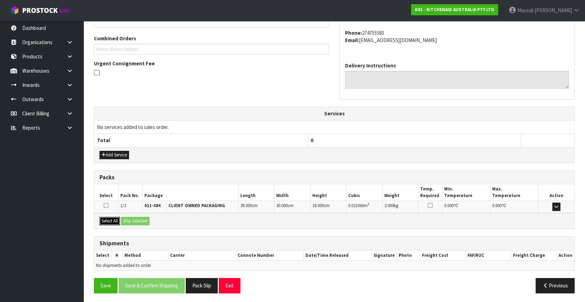
click at [108, 217] on button "Select All" at bounding box center [109, 221] width 21 height 8
click at [130, 218] on button "Ship Selected" at bounding box center [135, 221] width 29 height 8
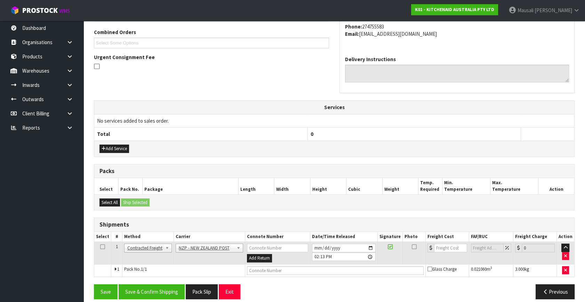
scroll to position [184, 0]
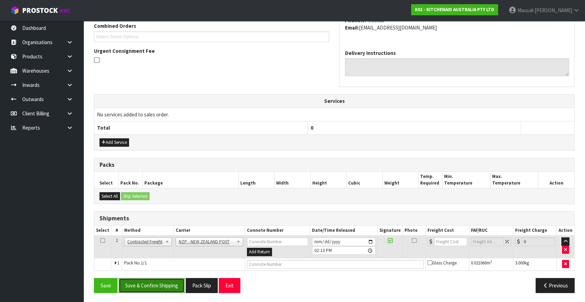
click at [163, 285] on button "Save & Confirm Shipping" at bounding box center [152, 285] width 66 height 15
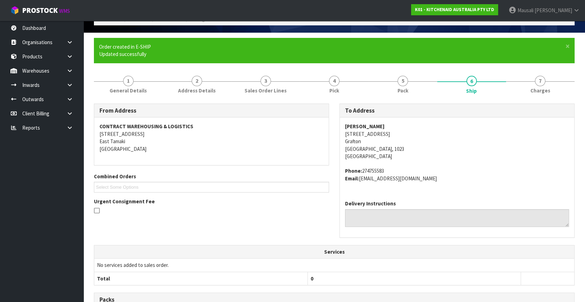
scroll to position [174, 0]
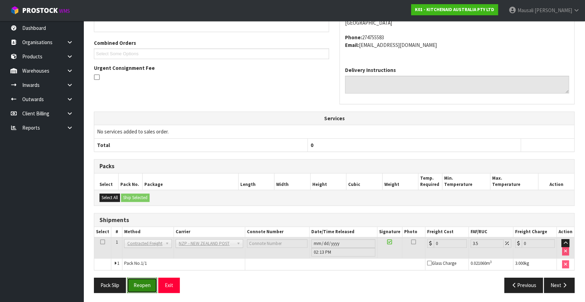
click at [138, 282] on button "Reopen" at bounding box center [142, 285] width 30 height 15
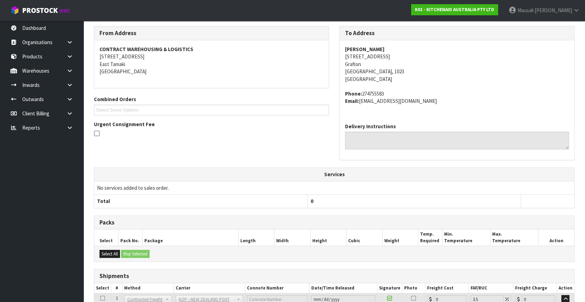
scroll to position [167, 0]
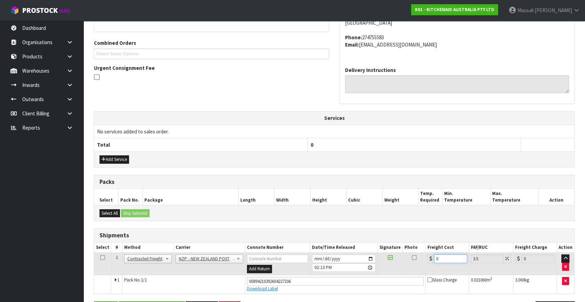
drag, startPoint x: 445, startPoint y: 254, endPoint x: 428, endPoint y: 261, distance: 18.4
click at [428, 261] on div "0" at bounding box center [447, 259] width 40 height 9
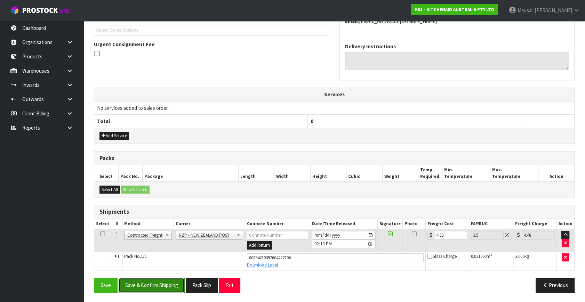
click at [165, 285] on button "Save & Confirm Shipping" at bounding box center [152, 285] width 66 height 15
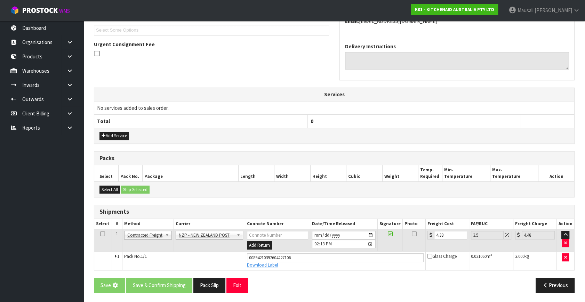
scroll to position [0, 0]
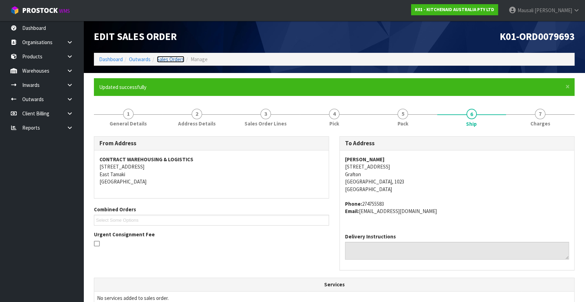
click at [167, 59] on link "Sales Orders" at bounding box center [170, 59] width 27 height 7
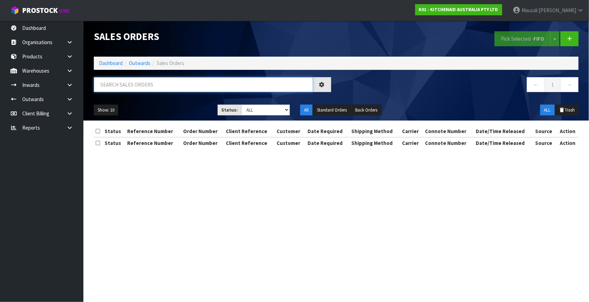
click at [110, 86] on input "text" at bounding box center [203, 84] width 219 height 15
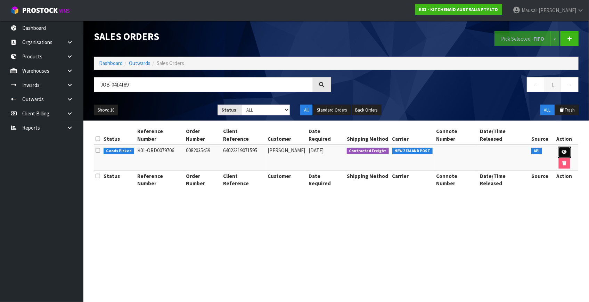
click at [562, 150] on icon at bounding box center [564, 152] width 5 height 5
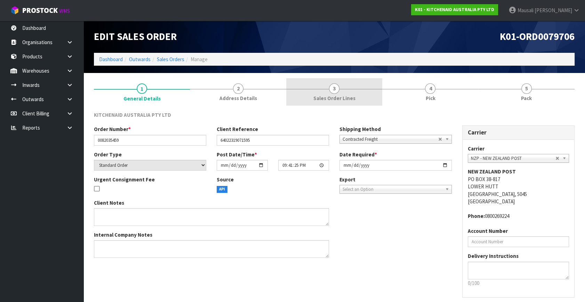
click at [365, 92] on link "3 Sales Order Lines" at bounding box center [334, 91] width 96 height 27
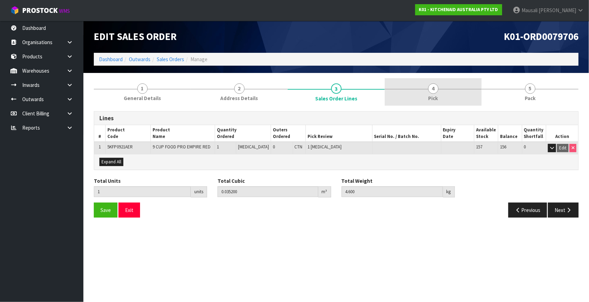
click at [433, 97] on span "Pick" at bounding box center [434, 98] width 10 height 7
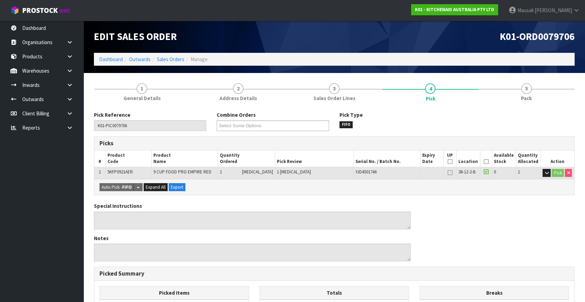
click at [484, 162] on icon at bounding box center [486, 162] width 5 height 0
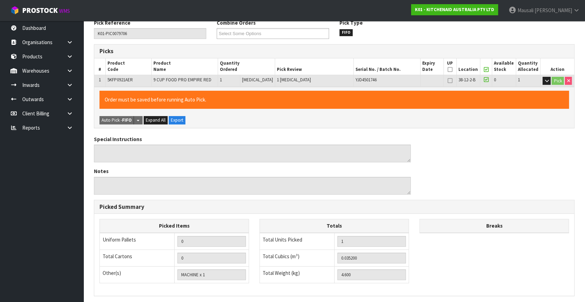
scroll to position [180, 0]
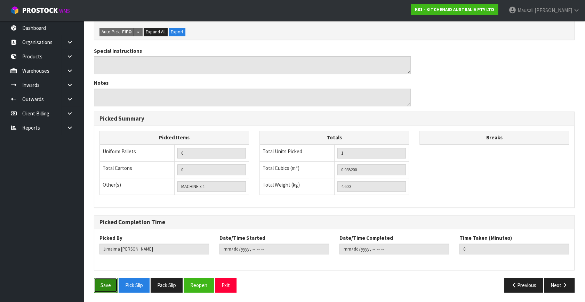
click at [102, 283] on button "Save" at bounding box center [106, 285] width 24 height 15
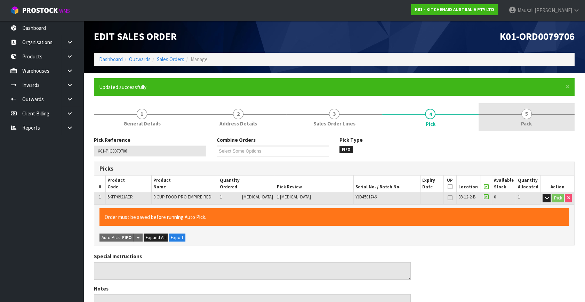
click at [526, 121] on span "Pack" at bounding box center [526, 123] width 11 height 7
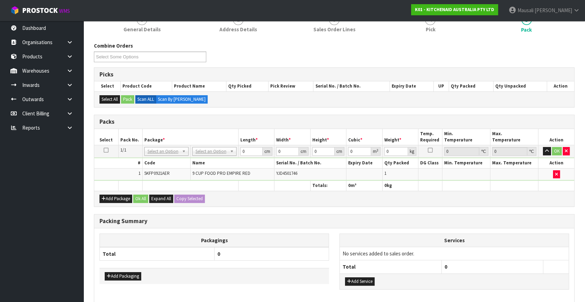
scroll to position [95, 0]
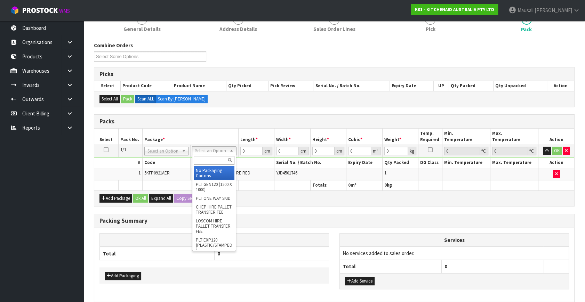
click at [204, 160] on input "text" at bounding box center [214, 160] width 41 height 9
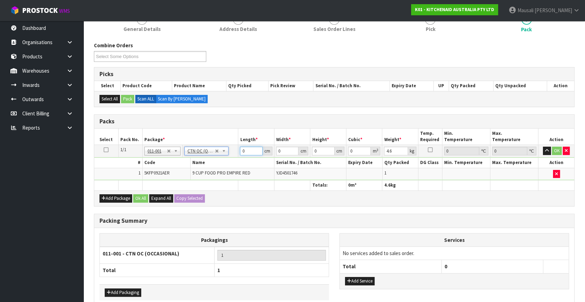
drag, startPoint x: 250, startPoint y: 150, endPoint x: 216, endPoint y: 160, distance: 35.9
click at [222, 162] on tbody "1/1 NONE 007-001 007-002 007-004 007-009 007-013 007-014 007-015 007-017 007-01…" at bounding box center [334, 162] width 480 height 35
click at [144, 194] on button "Ok All" at bounding box center [140, 198] width 15 height 8
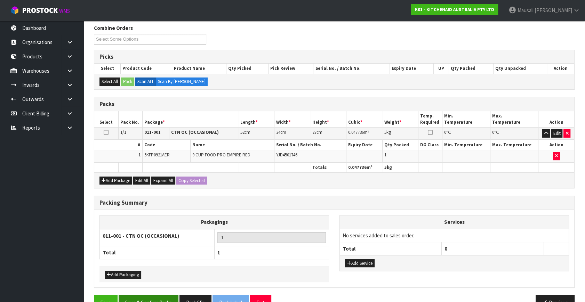
scroll to position [129, 0]
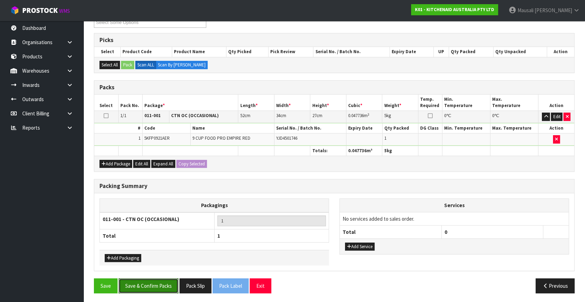
drag, startPoint x: 158, startPoint y: 284, endPoint x: 268, endPoint y: 269, distance: 111.2
click at [160, 283] on button "Save & Confirm Packs" at bounding box center [149, 285] width 60 height 15
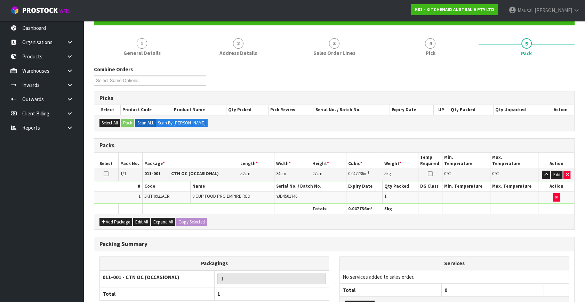
scroll to position [91, 0]
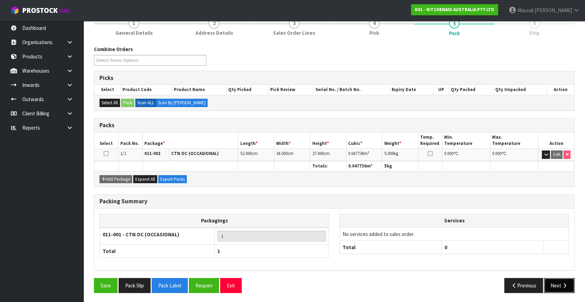
click at [560, 288] on button "Next" at bounding box center [559, 285] width 31 height 15
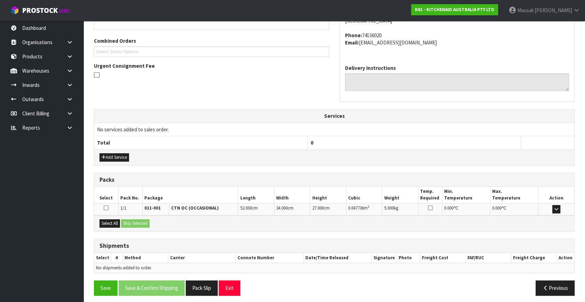
scroll to position [171, 0]
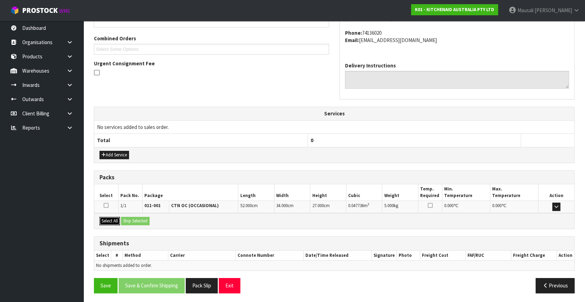
click at [111, 219] on button "Select All" at bounding box center [109, 221] width 21 height 8
click at [134, 220] on button "Ship Selected" at bounding box center [135, 221] width 29 height 8
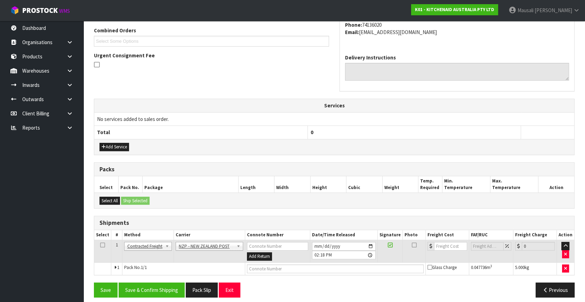
scroll to position [184, 0]
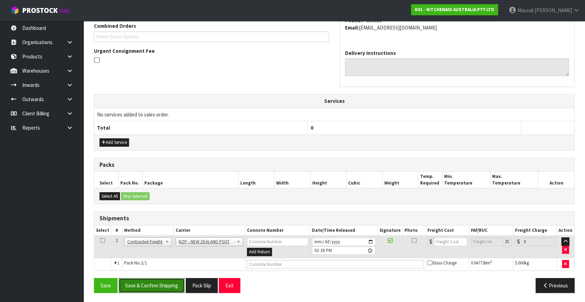
click at [147, 286] on button "Save & Confirm Shipping" at bounding box center [152, 285] width 66 height 15
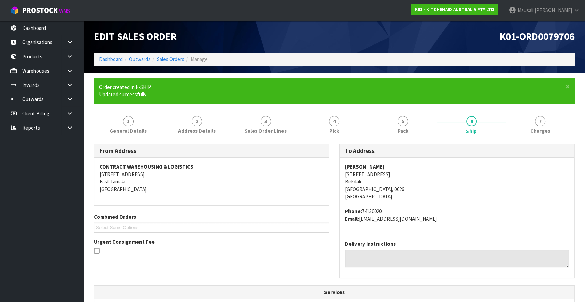
scroll to position [174, 0]
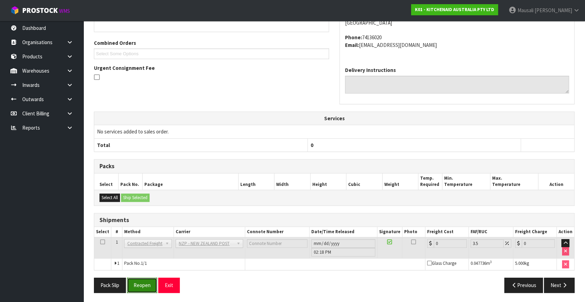
click at [136, 288] on button "Reopen" at bounding box center [142, 285] width 30 height 15
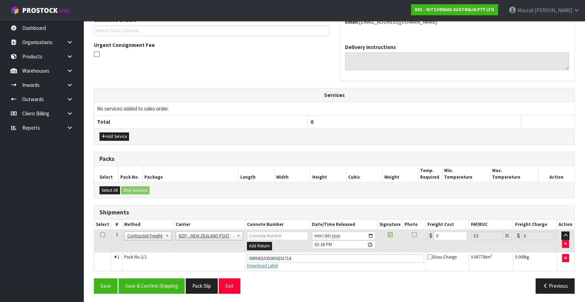
scroll to position [190, 0]
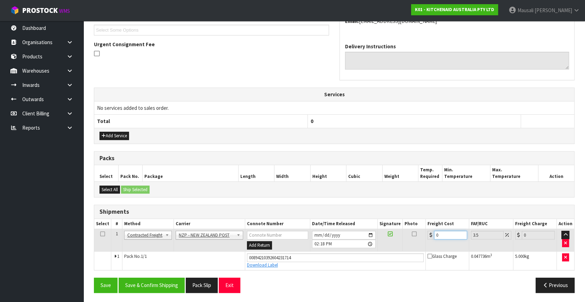
drag, startPoint x: 442, startPoint y: 235, endPoint x: 424, endPoint y: 242, distance: 19.1
click at [424, 242] on tr "1 Client Local Pickup Customer Local Pickup Company Freight Contracted Freight …" at bounding box center [334, 240] width 480 height 23
click at [168, 282] on button "Save & Confirm Shipping" at bounding box center [152, 285] width 66 height 15
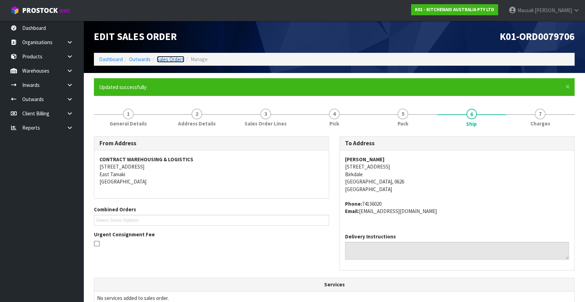
click at [177, 59] on link "Sales Orders" at bounding box center [170, 59] width 27 height 7
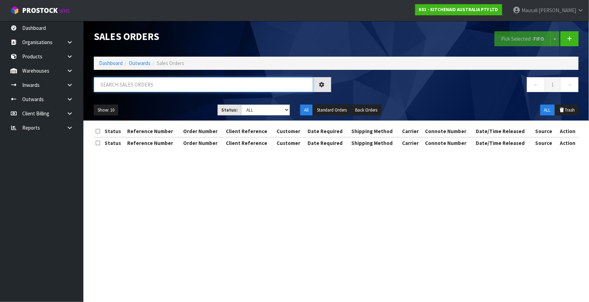
click at [116, 87] on input "text" at bounding box center [203, 84] width 219 height 15
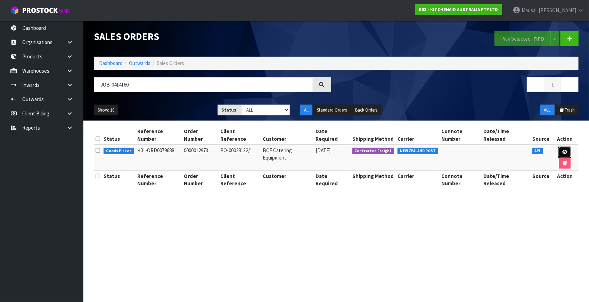
click at [563, 150] on icon at bounding box center [565, 152] width 5 height 5
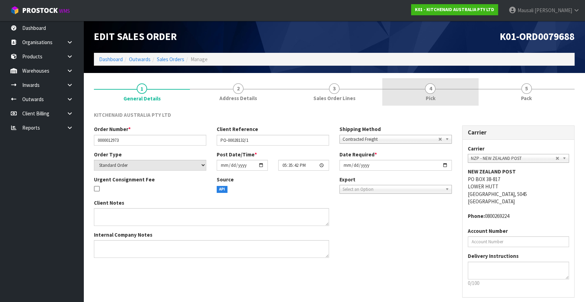
click at [450, 88] on link "4 Pick" at bounding box center [430, 91] width 96 height 27
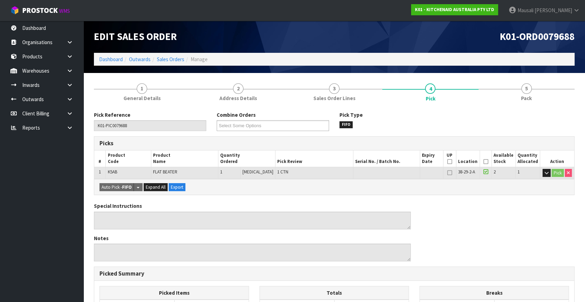
click at [483, 162] on icon at bounding box center [485, 162] width 5 height 0
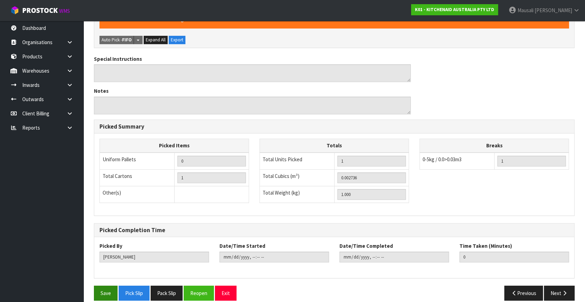
scroll to position [180, 0]
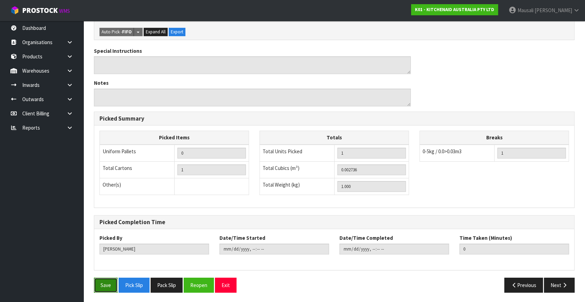
drag, startPoint x: 103, startPoint y: 285, endPoint x: 110, endPoint y: 285, distance: 7.0
click at [105, 285] on button "Save" at bounding box center [106, 285] width 24 height 15
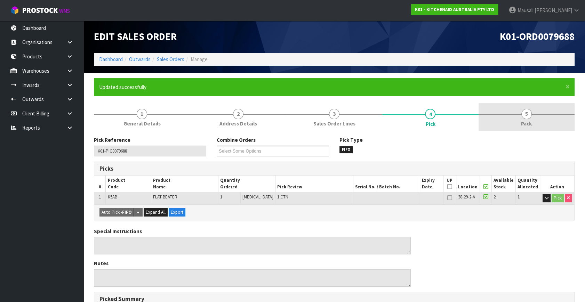
click at [524, 121] on span "Pack" at bounding box center [526, 123] width 11 height 7
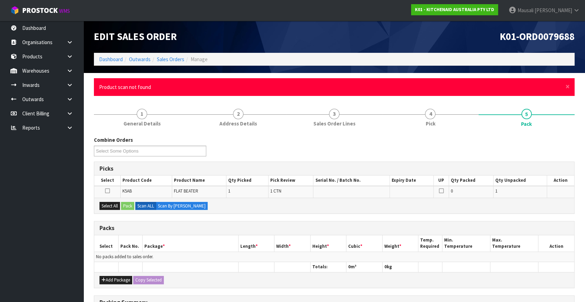
click at [564, 87] on div "× Close Product scan not found" at bounding box center [334, 87] width 481 height 18
click at [569, 86] on span "×" at bounding box center [567, 87] width 4 height 10
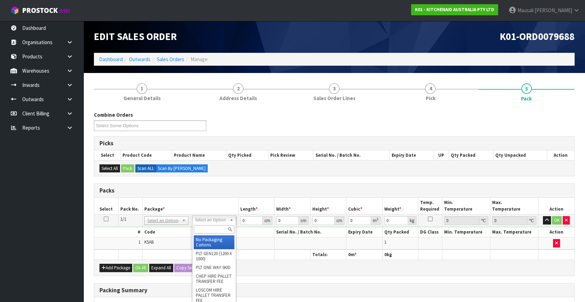
click at [202, 226] on input "text" at bounding box center [214, 229] width 41 height 9
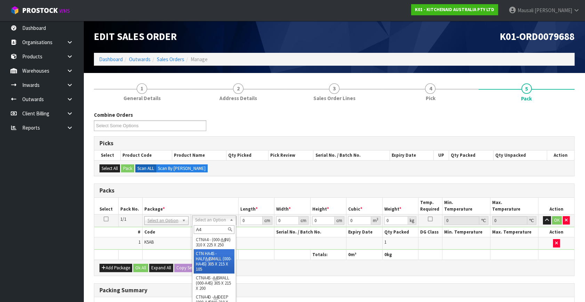
scroll to position [115, 0]
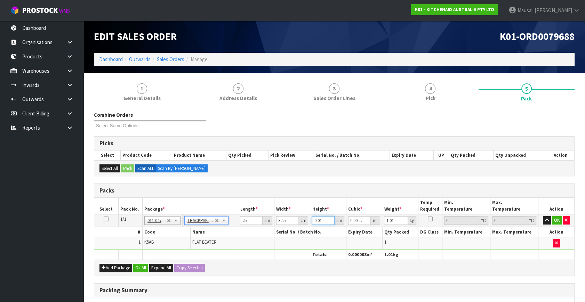
drag, startPoint x: 323, startPoint y: 219, endPoint x: 307, endPoint y: 227, distance: 17.7
click at [307, 227] on tbody "1/1 NONE 007-001 007-002 007-004 007-009 007-013 007-014 007-015 007-017 007-01…" at bounding box center [334, 232] width 480 height 35
click at [145, 267] on button "Ok All" at bounding box center [140, 268] width 15 height 8
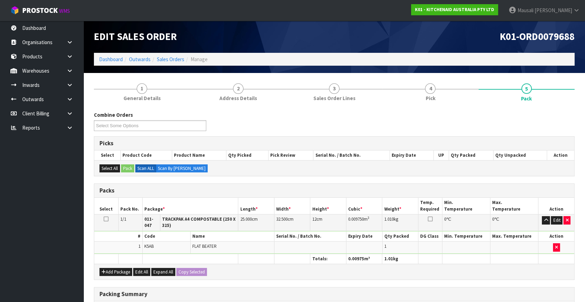
scroll to position [112, 0]
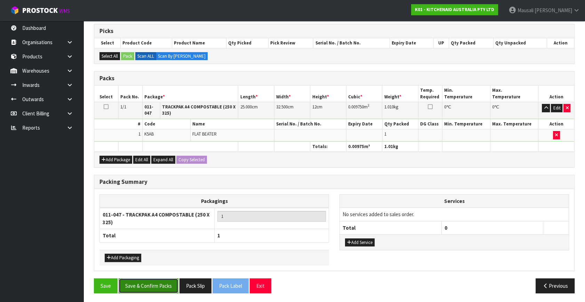
click at [167, 284] on button "Save & Confirm Packs" at bounding box center [149, 285] width 60 height 15
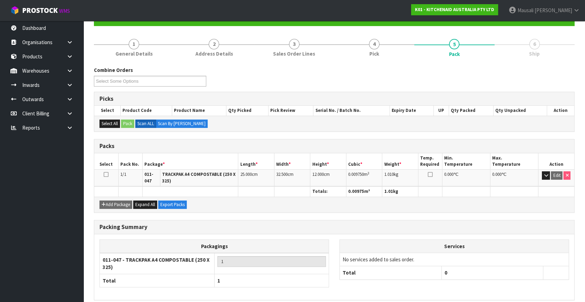
scroll to position [100, 0]
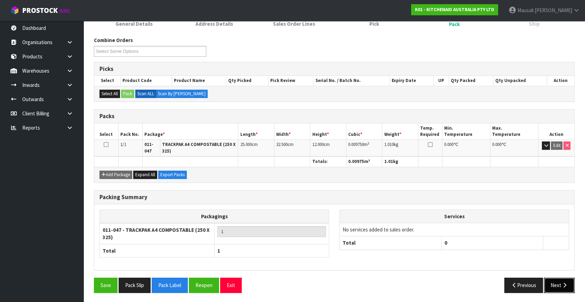
click at [556, 289] on button "Next" at bounding box center [559, 285] width 31 height 15
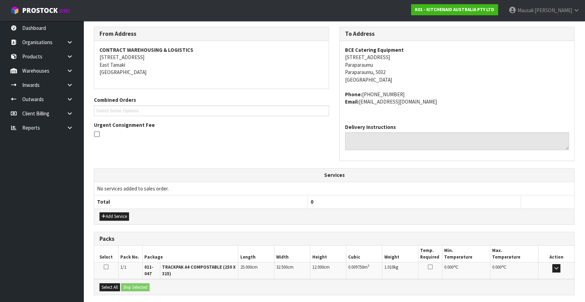
scroll to position [176, 0]
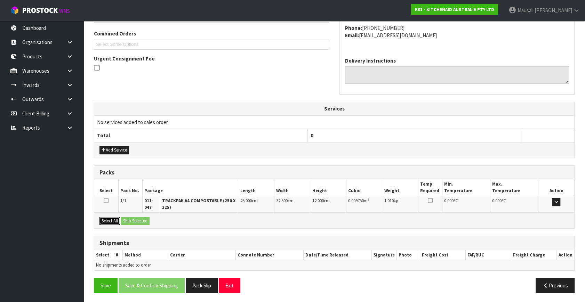
drag, startPoint x: 113, startPoint y: 221, endPoint x: 132, endPoint y: 221, distance: 18.8
click at [114, 221] on button "Select All" at bounding box center [109, 221] width 21 height 8
click at [135, 221] on button "Ship Selected" at bounding box center [135, 221] width 29 height 8
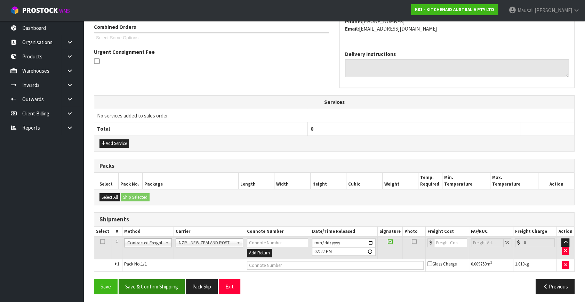
scroll to position [184, 0]
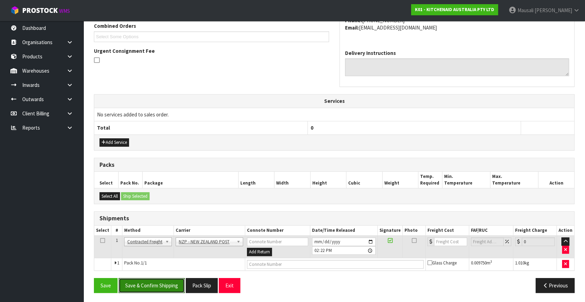
drag, startPoint x: 158, startPoint y: 282, endPoint x: 325, endPoint y: 229, distance: 175.6
click at [163, 278] on button "Save & Confirm Shipping" at bounding box center [152, 285] width 66 height 15
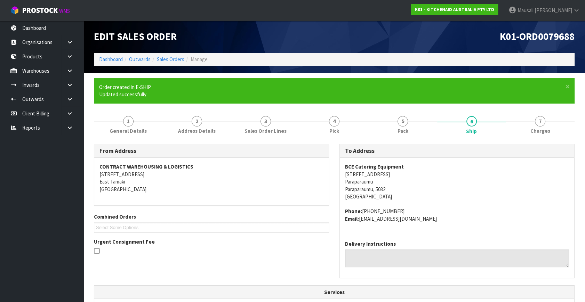
scroll to position [174, 0]
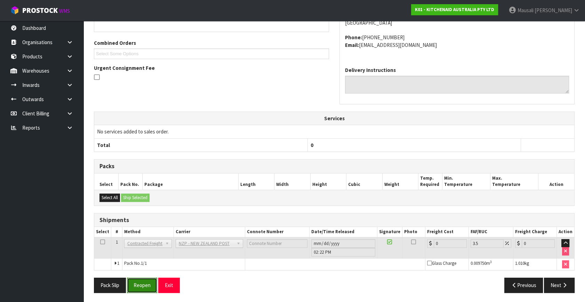
drag, startPoint x: 142, startPoint y: 284, endPoint x: 146, endPoint y: 280, distance: 5.7
click at [143, 282] on button "Reopen" at bounding box center [142, 285] width 30 height 15
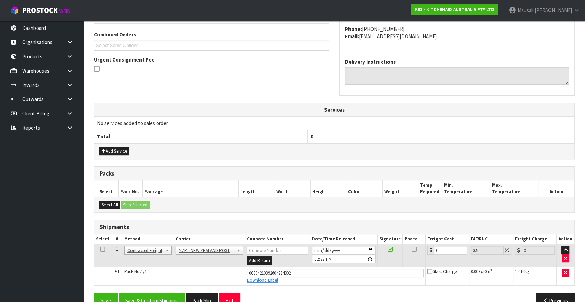
scroll to position [190, 0]
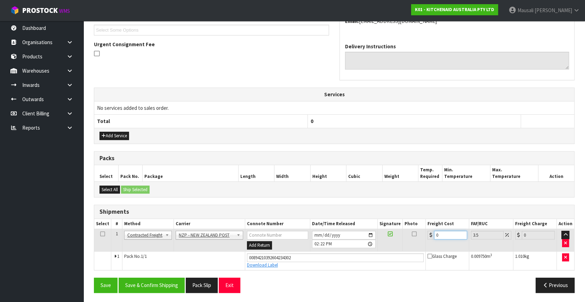
drag, startPoint x: 442, startPoint y: 232, endPoint x: 430, endPoint y: 242, distance: 15.0
click at [430, 242] on td "0" at bounding box center [446, 240] width 43 height 23
click at [172, 283] on button "Save & Confirm Shipping" at bounding box center [152, 285] width 66 height 15
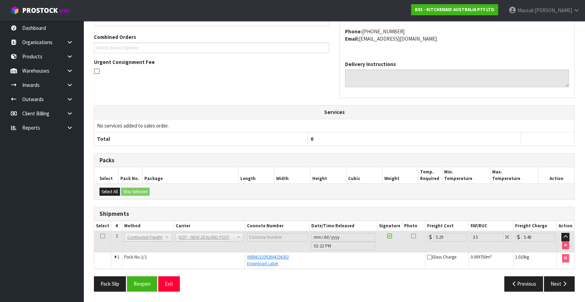
scroll to position [171, 0]
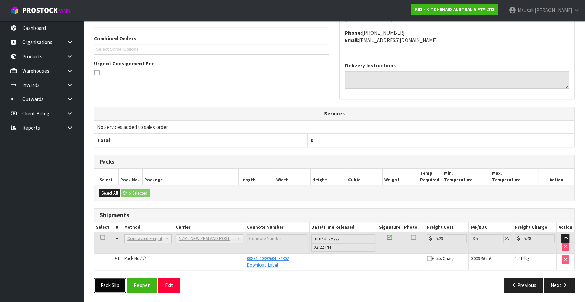
click at [104, 278] on button "Pack Slip" at bounding box center [110, 285] width 32 height 15
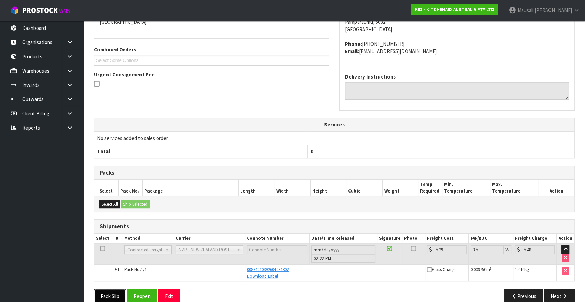
scroll to position [0, 0]
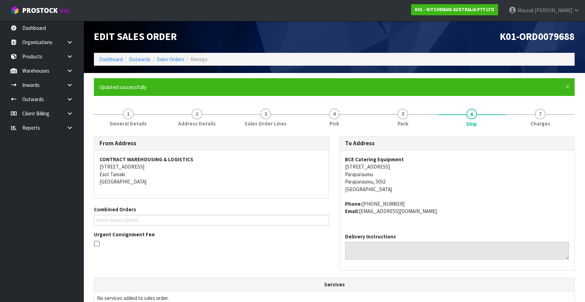
click at [171, 55] on ol "Dashboard Outwards Sales Orders Manage" at bounding box center [334, 59] width 481 height 13
click at [113, 59] on link "Dashboard" at bounding box center [111, 59] width 24 height 7
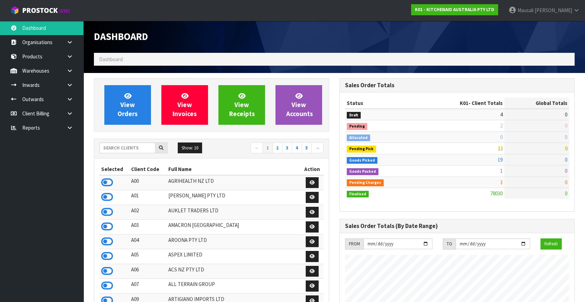
scroll to position [526, 245]
click at [140, 105] on link "View Orders" at bounding box center [127, 105] width 47 height 40
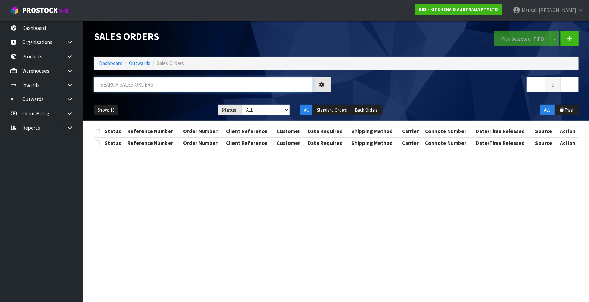
click at [102, 89] on input "text" at bounding box center [203, 84] width 219 height 15
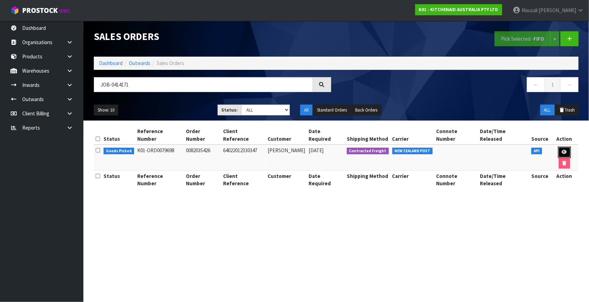
click at [558, 147] on link at bounding box center [564, 152] width 13 height 11
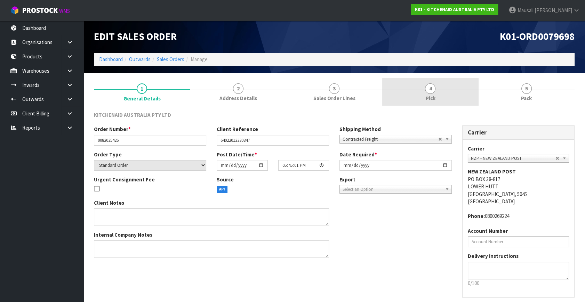
click at [445, 93] on link "4 Pick" at bounding box center [430, 91] width 96 height 27
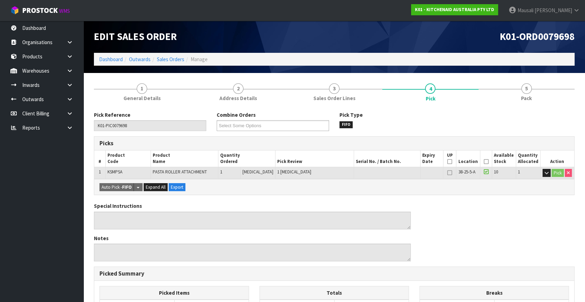
click at [484, 162] on icon at bounding box center [485, 162] width 5 height 0
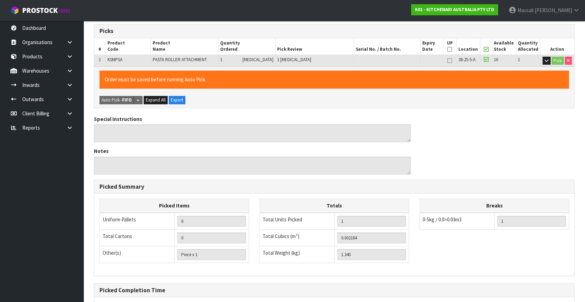
scroll to position [180, 0]
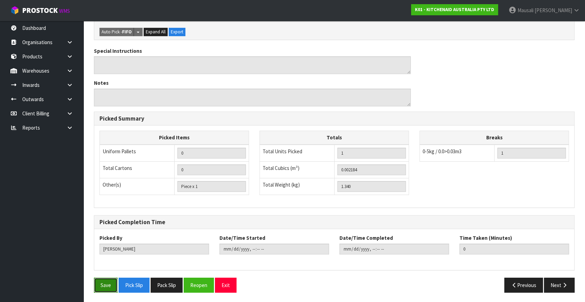
click at [99, 281] on button "Save" at bounding box center [106, 285] width 24 height 15
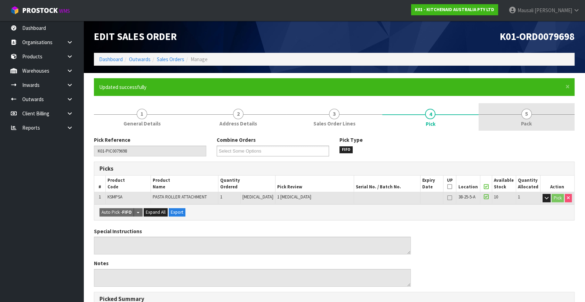
click at [515, 118] on link "5 Pack" at bounding box center [526, 116] width 96 height 27
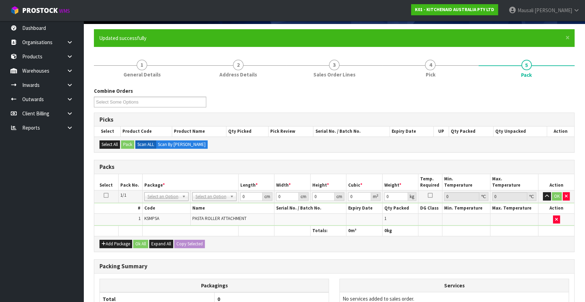
scroll to position [126, 0]
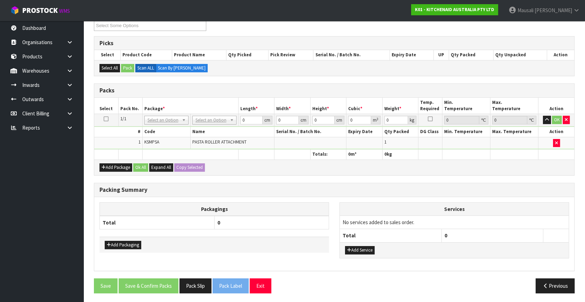
drag, startPoint x: 209, startPoint y: 119, endPoint x: 209, endPoint y: 127, distance: 8.4
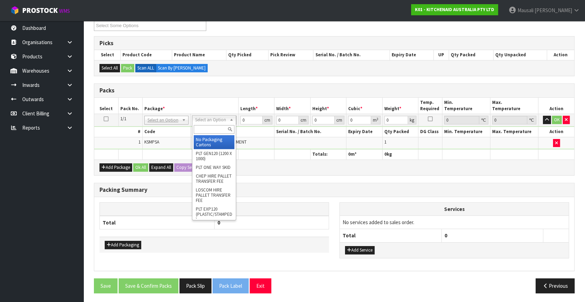
click at [209, 128] on input "text" at bounding box center [214, 129] width 41 height 9
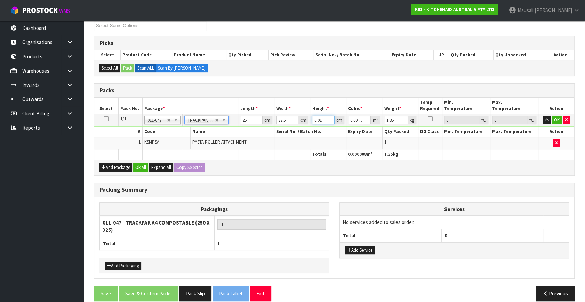
drag, startPoint x: 323, startPoint y: 118, endPoint x: 310, endPoint y: 124, distance: 14.5
click at [310, 124] on td "0.01 cm" at bounding box center [328, 120] width 36 height 13
click at [148, 168] on button "Ok All" at bounding box center [140, 167] width 15 height 8
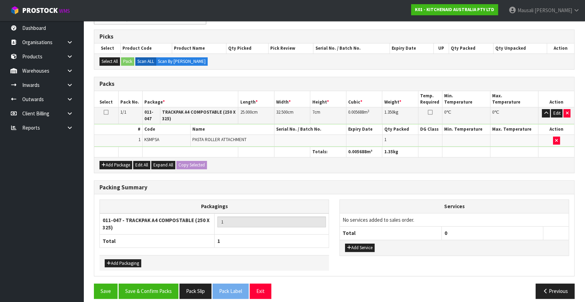
scroll to position [137, 0]
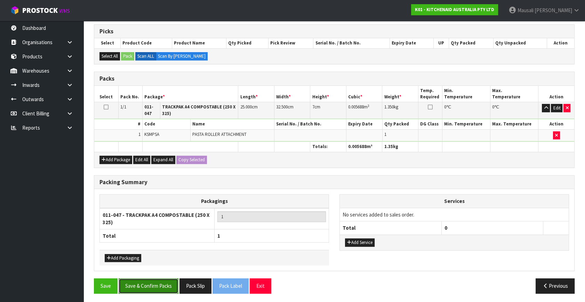
drag, startPoint x: 161, startPoint y: 281, endPoint x: 167, endPoint y: 277, distance: 7.0
click at [161, 280] on button "Save & Confirm Packs" at bounding box center [149, 285] width 60 height 15
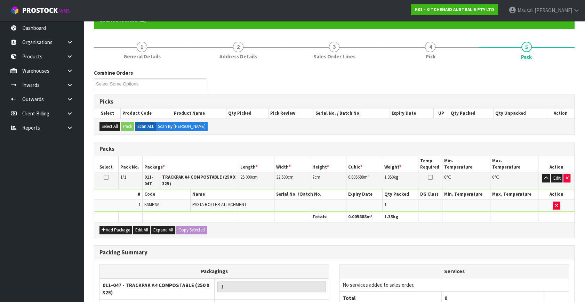
scroll to position [100, 0]
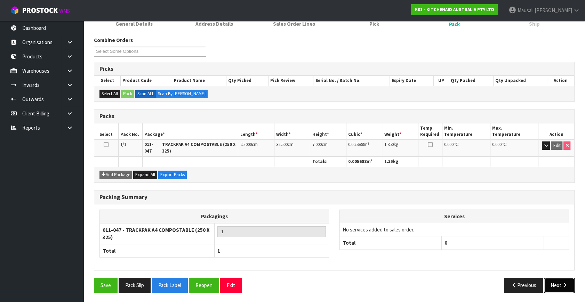
click at [554, 284] on button "Next" at bounding box center [559, 285] width 31 height 15
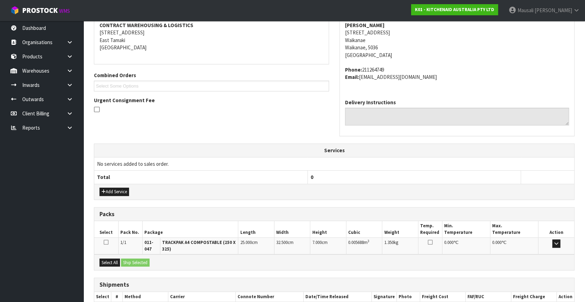
scroll to position [176, 0]
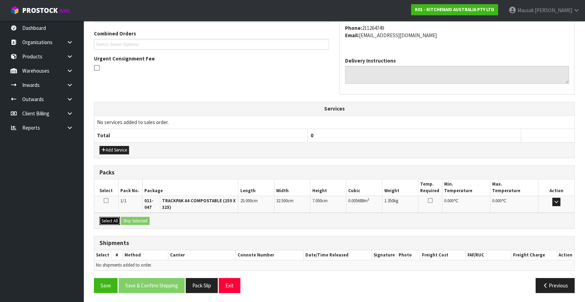
drag, startPoint x: 111, startPoint y: 220, endPoint x: 129, endPoint y: 219, distance: 18.5
click at [113, 220] on button "Select All" at bounding box center [109, 221] width 21 height 8
click at [130, 219] on button "Ship Selected" at bounding box center [135, 221] width 29 height 8
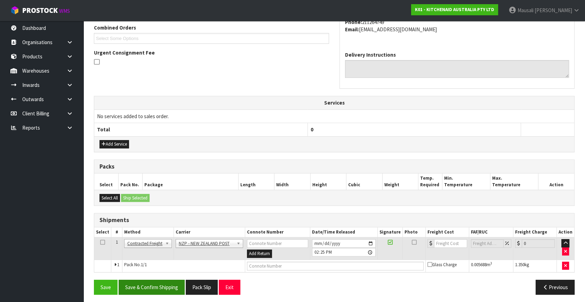
scroll to position [184, 0]
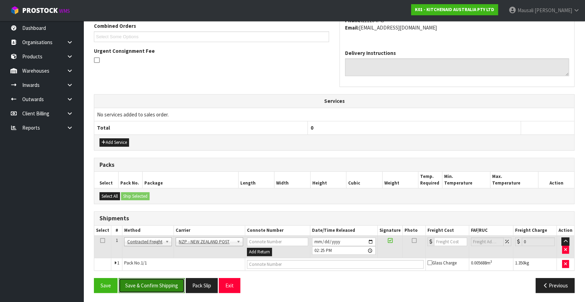
click at [165, 283] on button "Save & Confirm Shipping" at bounding box center [152, 285] width 66 height 15
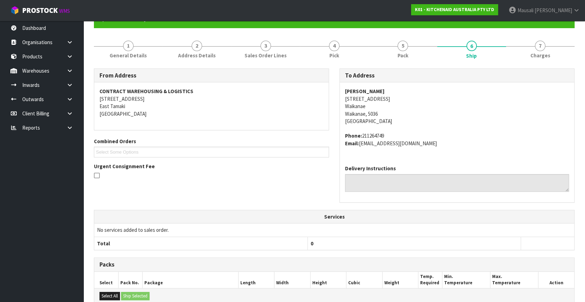
scroll to position [174, 0]
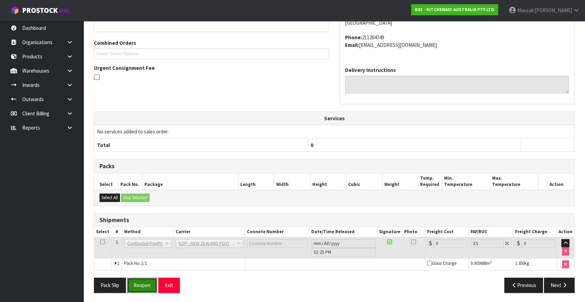
drag, startPoint x: 143, startPoint y: 282, endPoint x: 183, endPoint y: 266, distance: 43.3
click at [143, 282] on button "Reopen" at bounding box center [142, 285] width 30 height 15
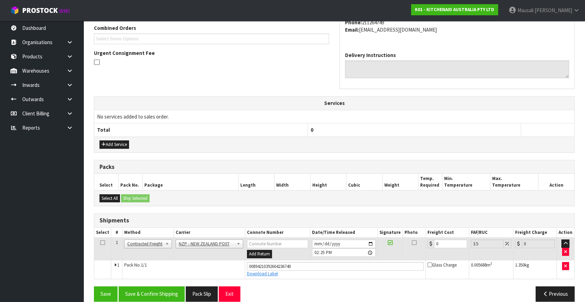
scroll to position [190, 0]
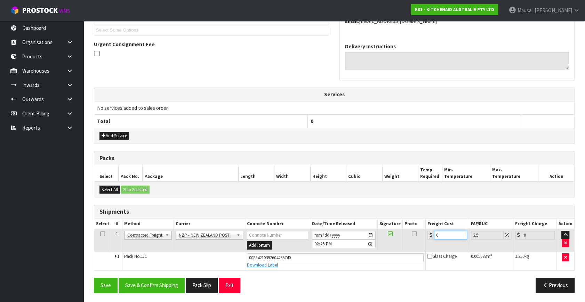
drag, startPoint x: 442, startPoint y: 236, endPoint x: 431, endPoint y: 241, distance: 12.3
click at [431, 241] on td "0" at bounding box center [446, 240] width 43 height 23
click at [144, 280] on button "Save & Confirm Shipping" at bounding box center [152, 285] width 66 height 15
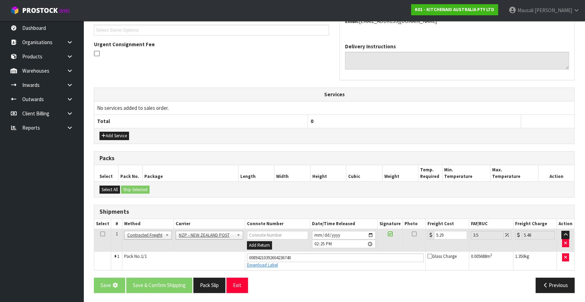
scroll to position [0, 0]
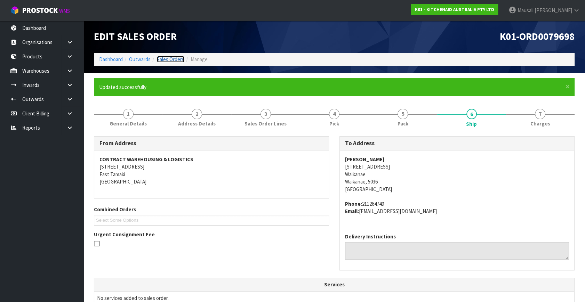
click at [170, 57] on link "Sales Orders" at bounding box center [170, 59] width 27 height 7
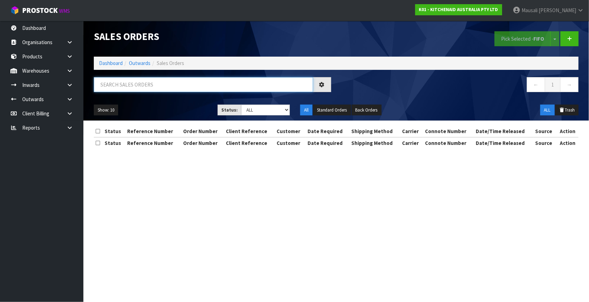
click at [114, 86] on input "text" at bounding box center [203, 84] width 219 height 15
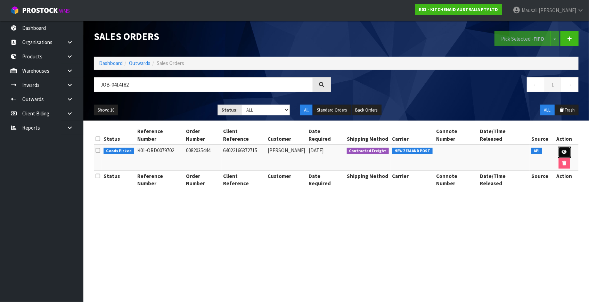
click at [562, 150] on icon at bounding box center [564, 152] width 5 height 5
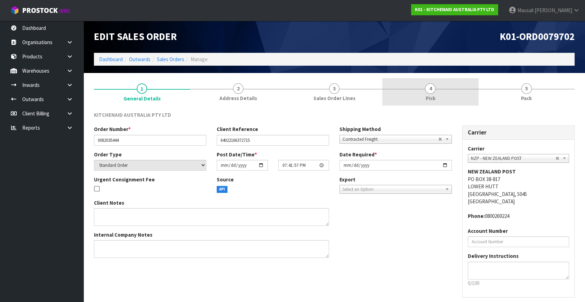
click at [452, 90] on link "4 Pick" at bounding box center [430, 91] width 96 height 27
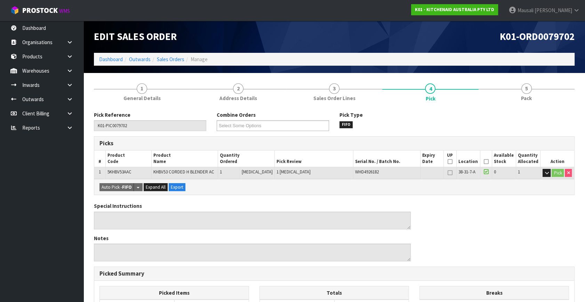
click at [484, 162] on icon at bounding box center [486, 162] width 5 height 0
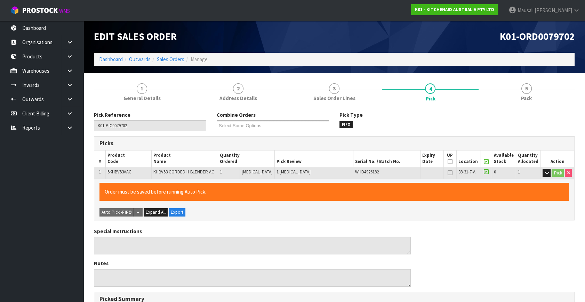
scroll to position [180, 0]
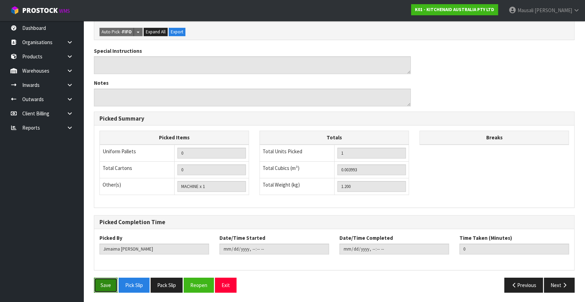
click at [104, 285] on button "Save" at bounding box center [106, 285] width 24 height 15
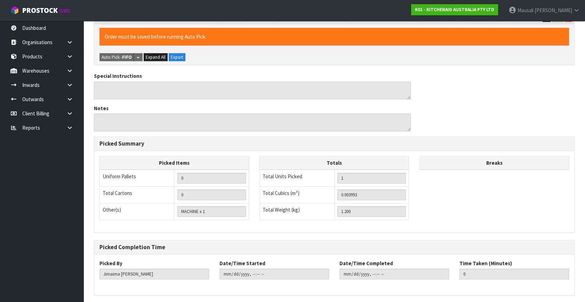
scroll to position [0, 0]
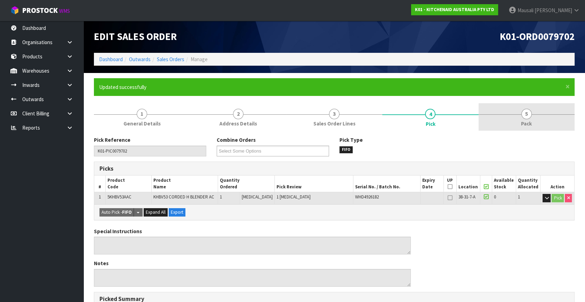
click at [527, 119] on link "5 Pack" at bounding box center [526, 116] width 96 height 27
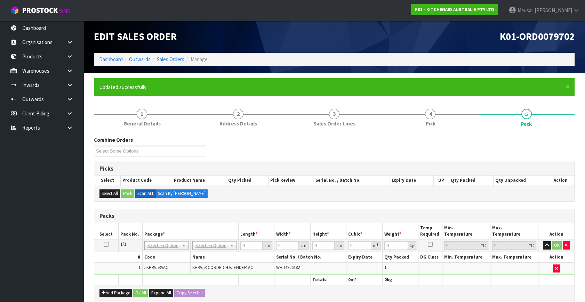
scroll to position [126, 0]
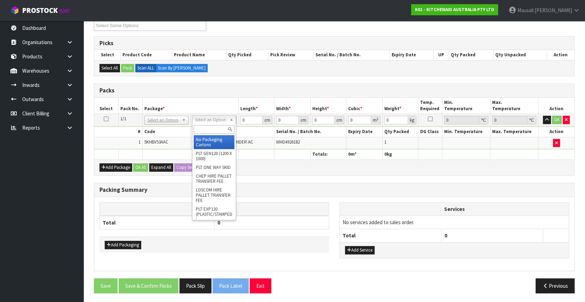
click at [209, 125] on input "text" at bounding box center [214, 129] width 41 height 9
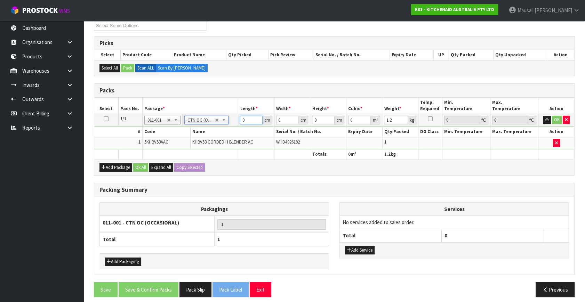
drag, startPoint x: 252, startPoint y: 122, endPoint x: 234, endPoint y: 128, distance: 19.2
click at [235, 128] on tbody "1/1 NONE 007-001 007-002 007-004 007-009 007-013 007-014 007-015 007-017 007-01…" at bounding box center [334, 131] width 480 height 35
click at [132, 163] on button "Add Package" at bounding box center [115, 167] width 33 height 8
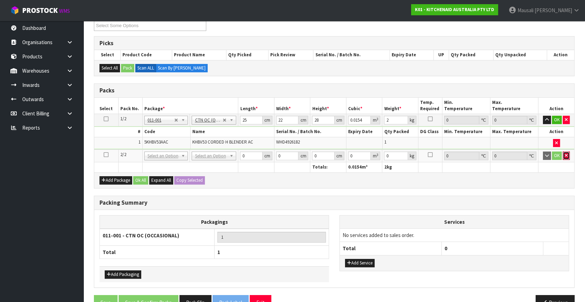
click at [567, 153] on icon "button" at bounding box center [566, 155] width 3 height 5
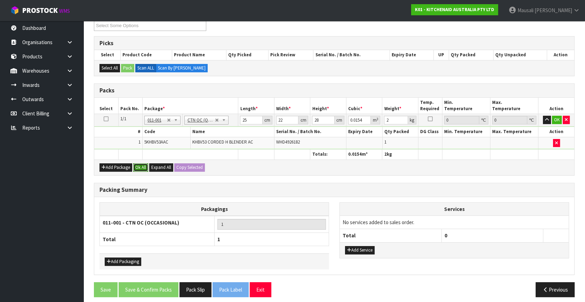
click at [139, 163] on button "Ok All" at bounding box center [140, 167] width 15 height 8
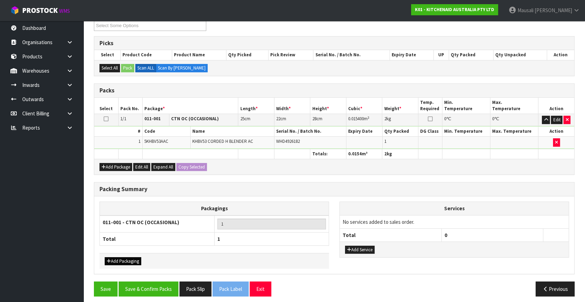
scroll to position [129, 0]
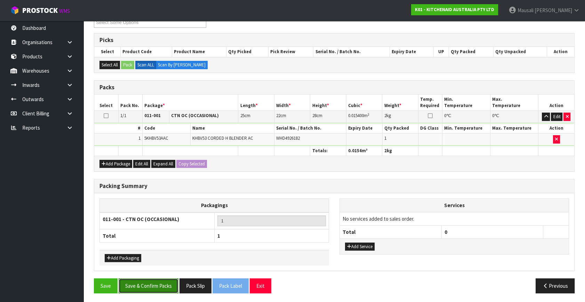
click at [160, 281] on button "Save & Confirm Packs" at bounding box center [149, 285] width 60 height 15
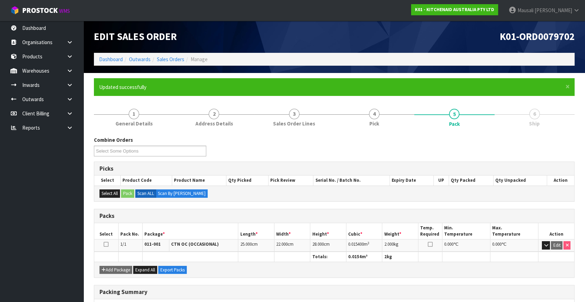
scroll to position [91, 0]
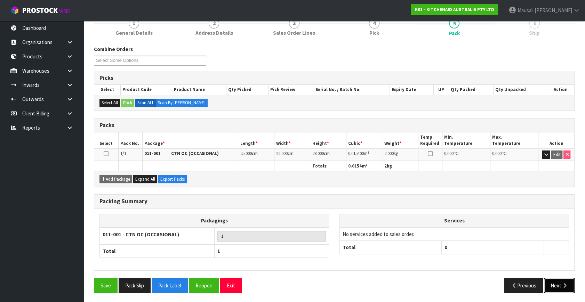
click at [566, 280] on button "Next" at bounding box center [559, 285] width 31 height 15
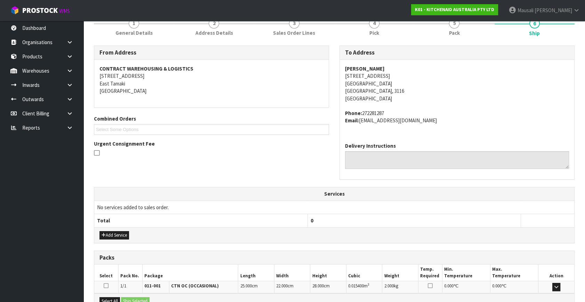
scroll to position [171, 0]
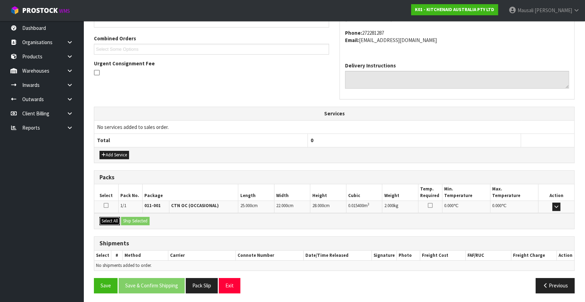
click at [119, 222] on button "Select All" at bounding box center [109, 221] width 21 height 8
click at [135, 221] on button "Ship Selected" at bounding box center [135, 221] width 29 height 8
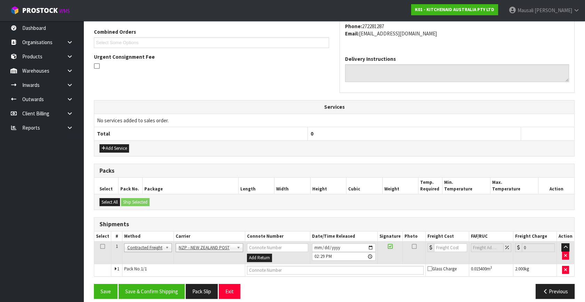
scroll to position [184, 0]
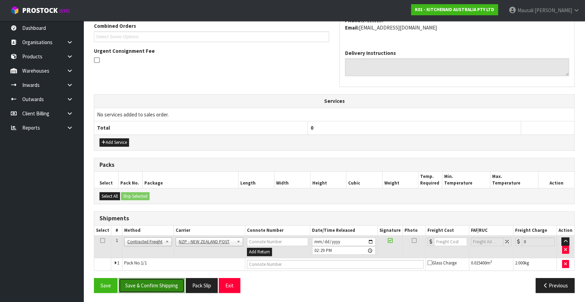
drag, startPoint x: 160, startPoint y: 277, endPoint x: 162, endPoint y: 281, distance: 4.5
click at [160, 280] on button "Save & Confirm Shipping" at bounding box center [152, 285] width 66 height 15
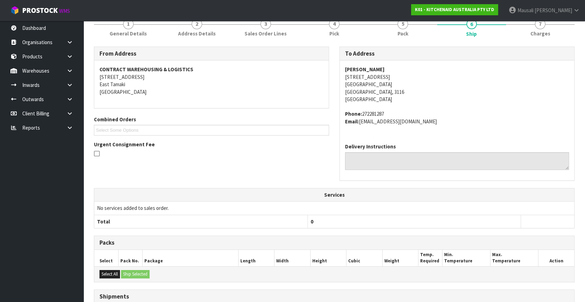
scroll to position [174, 0]
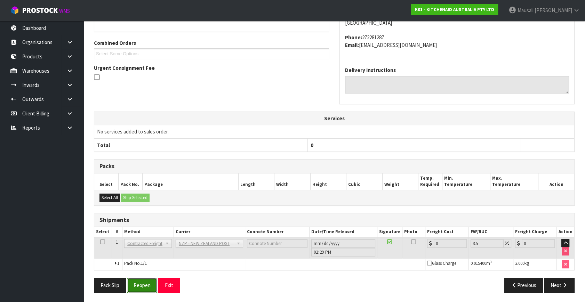
click at [145, 279] on button "Reopen" at bounding box center [142, 285] width 30 height 15
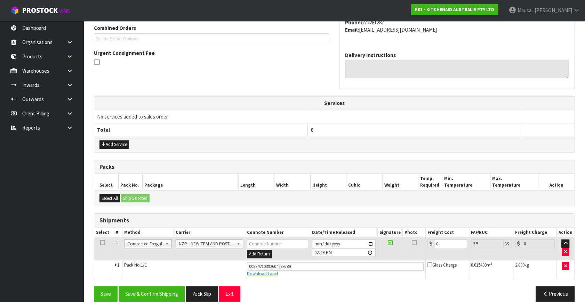
scroll to position [190, 0]
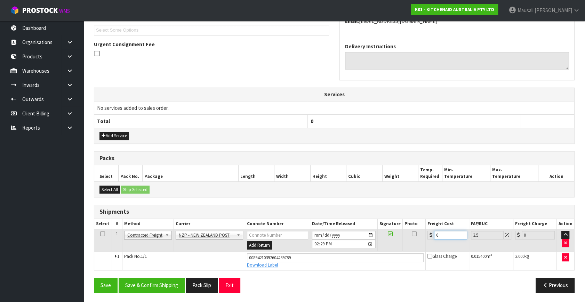
drag, startPoint x: 443, startPoint y: 236, endPoint x: 407, endPoint y: 250, distance: 37.6
click at [407, 250] on tbody "1 Client Local Pickup Customer Local Pickup Company Freight Contracted Freight …" at bounding box center [334, 249] width 480 height 41
click at [135, 283] on button "Save & Confirm Shipping" at bounding box center [152, 285] width 66 height 15
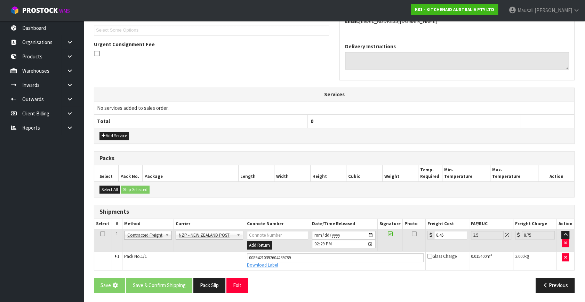
scroll to position [0, 0]
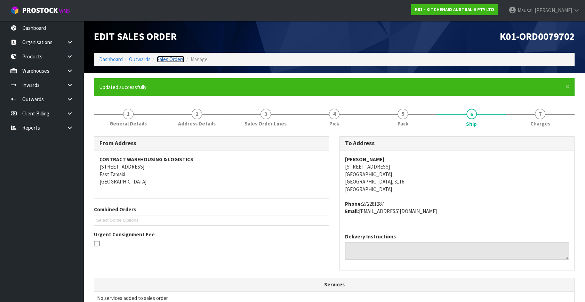
click at [167, 57] on link "Sales Orders" at bounding box center [170, 59] width 27 height 7
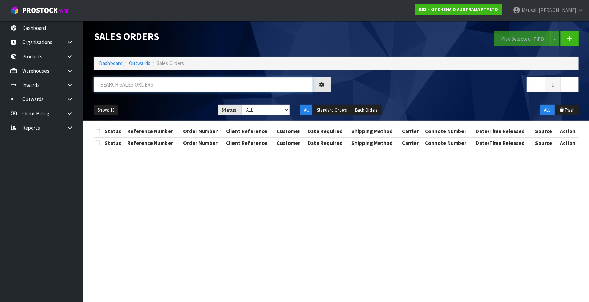
click at [103, 87] on input "text" at bounding box center [203, 84] width 219 height 15
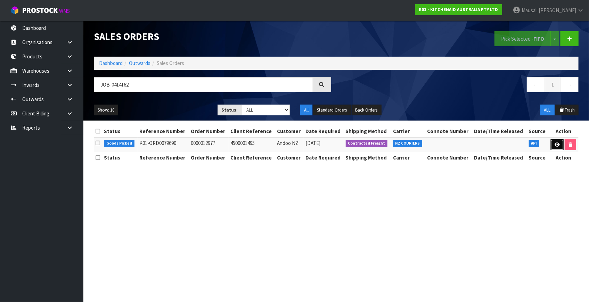
click at [556, 144] on icon at bounding box center [557, 145] width 5 height 5
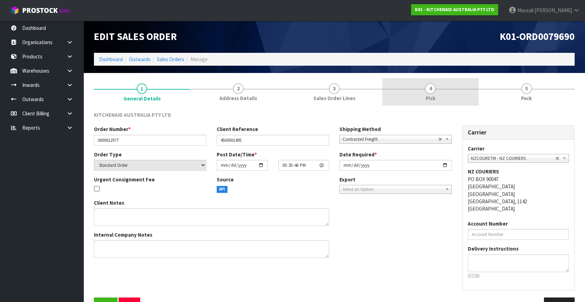
drag, startPoint x: 439, startPoint y: 91, endPoint x: 445, endPoint y: 93, distance: 5.9
click at [441, 91] on link "4 Pick" at bounding box center [430, 91] width 96 height 27
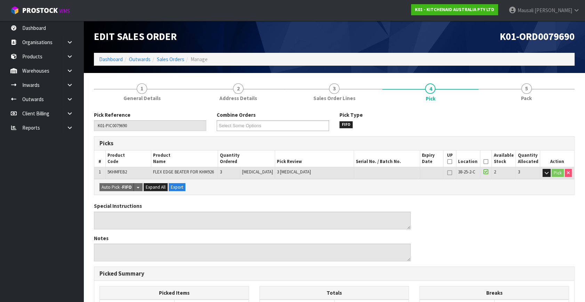
click at [483, 162] on icon at bounding box center [485, 162] width 5 height 0
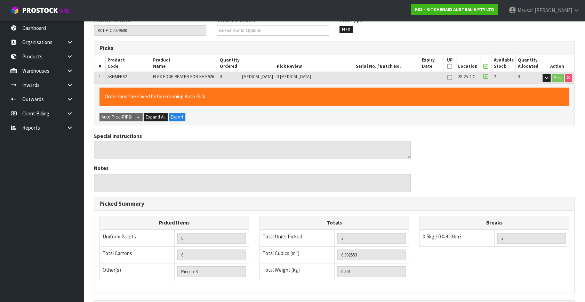
scroll to position [180, 0]
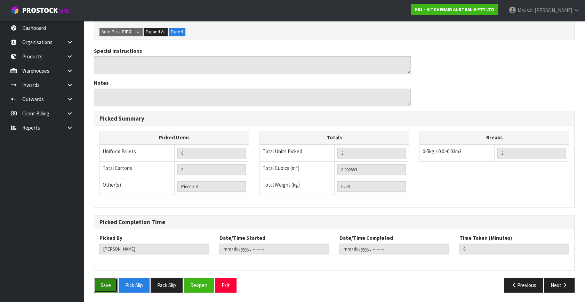
click at [110, 285] on button "Save" at bounding box center [106, 285] width 24 height 15
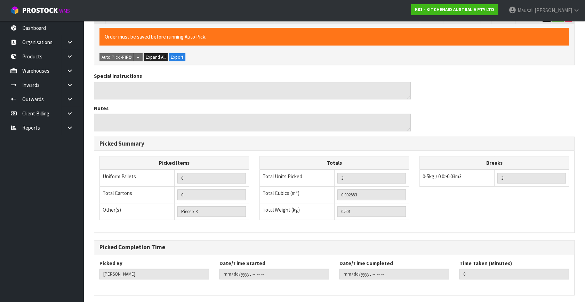
scroll to position [0, 0]
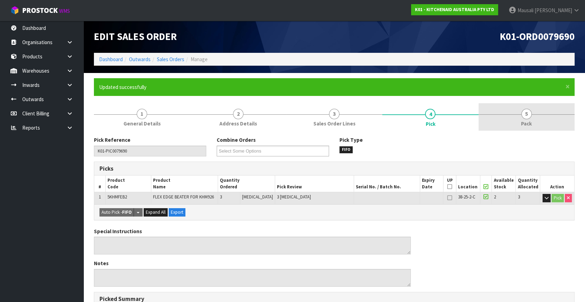
click at [517, 115] on link "5 Pack" at bounding box center [526, 116] width 96 height 27
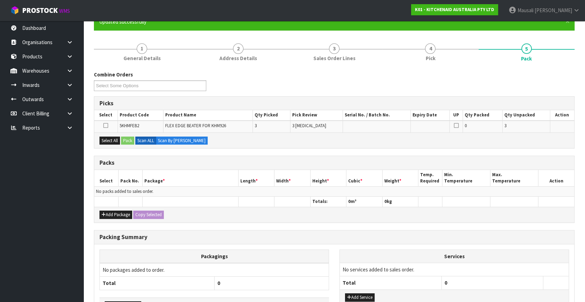
scroll to position [113, 0]
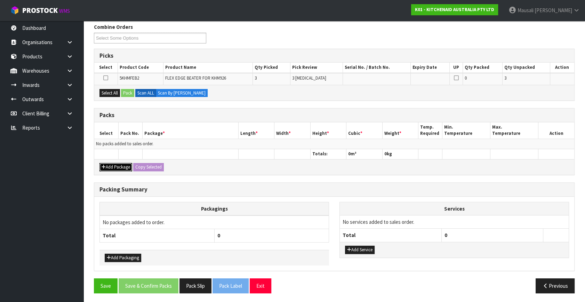
click at [111, 165] on button "Add Package" at bounding box center [115, 167] width 33 height 8
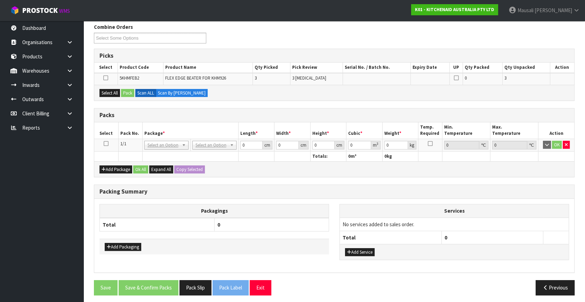
click at [106, 144] on icon at bounding box center [106, 144] width 5 height 0
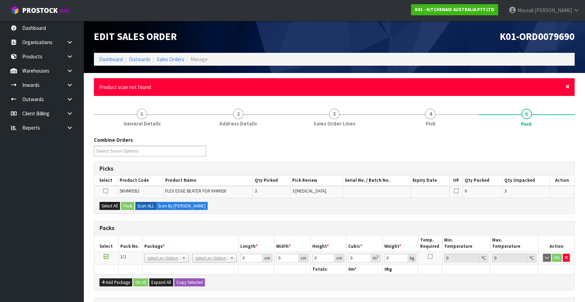
click at [565, 86] on span "×" at bounding box center [567, 87] width 4 height 10
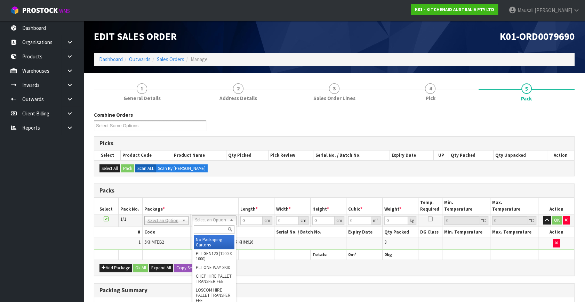
click at [201, 231] on input "text" at bounding box center [214, 229] width 41 height 9
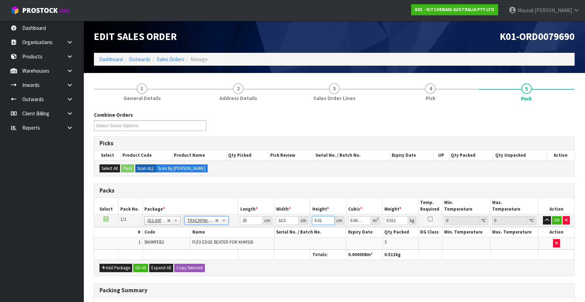
drag, startPoint x: 322, startPoint y: 221, endPoint x: 309, endPoint y: 227, distance: 14.3
click at [309, 227] on tbody "1/1 NONE 007-001 007-002 007-004 007-009 007-013 007-014 007-015 007-017 007-01…" at bounding box center [334, 232] width 480 height 35
click at [146, 265] on button "Ok All" at bounding box center [140, 268] width 15 height 8
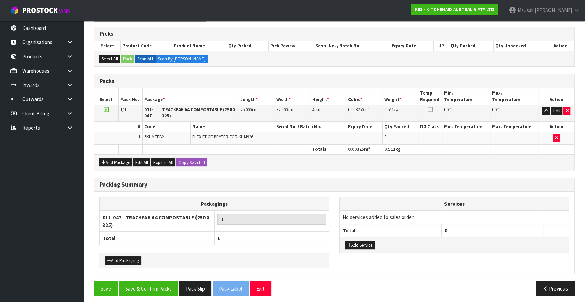
scroll to position [112, 0]
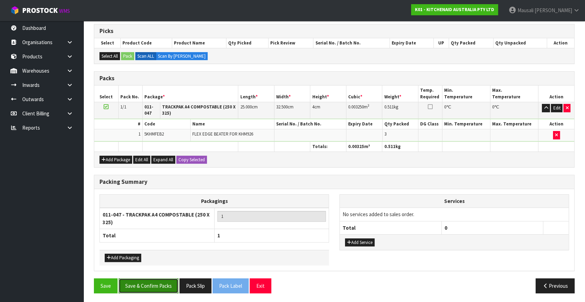
click at [157, 284] on button "Save & Confirm Packs" at bounding box center [149, 285] width 60 height 15
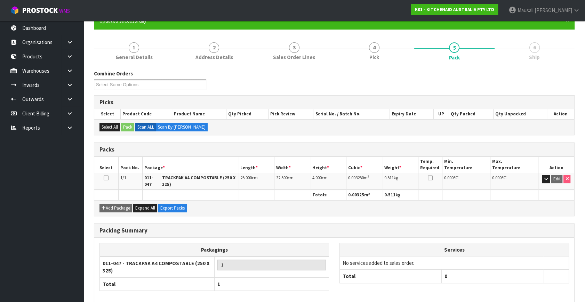
scroll to position [100, 0]
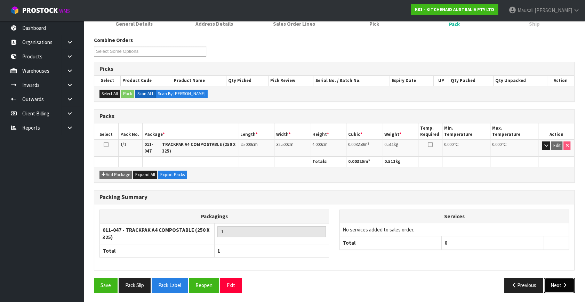
click at [568, 285] on button "Next" at bounding box center [559, 285] width 31 height 15
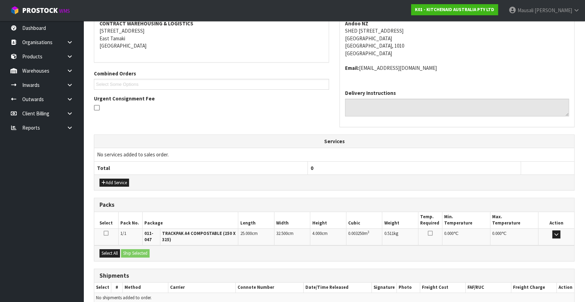
scroll to position [169, 0]
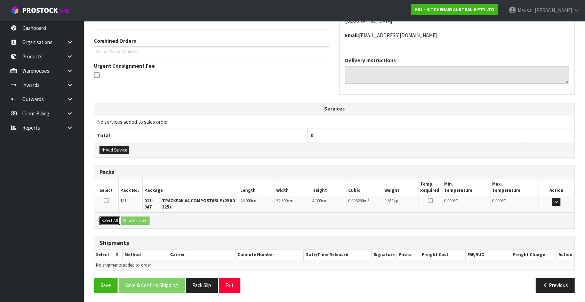
drag, startPoint x: 111, startPoint y: 221, endPoint x: 115, endPoint y: 219, distance: 3.7
click at [113, 220] on button "Select All" at bounding box center [109, 221] width 21 height 8
click at [132, 217] on button "Ship Selected" at bounding box center [135, 221] width 29 height 8
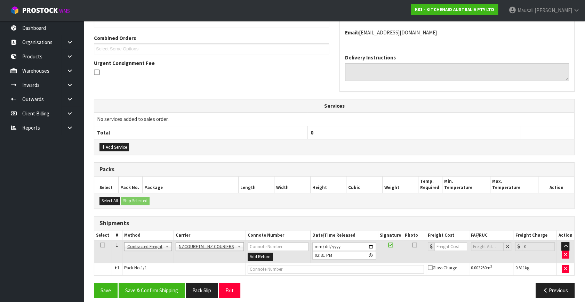
scroll to position [176, 0]
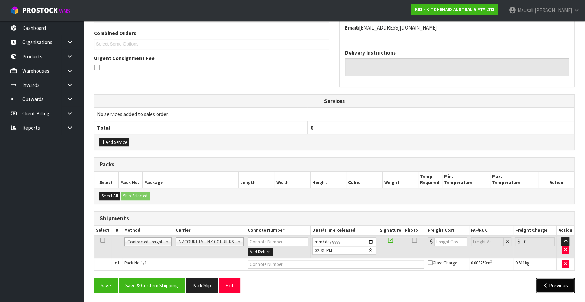
drag, startPoint x: 560, startPoint y: 286, endPoint x: 553, endPoint y: 286, distance: 7.0
click at [559, 286] on button "Previous" at bounding box center [554, 285] width 39 height 15
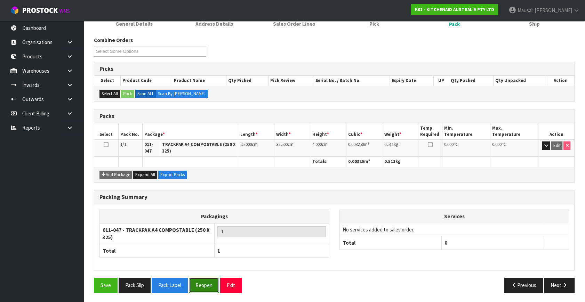
click at [211, 282] on button "Reopen" at bounding box center [204, 285] width 30 height 15
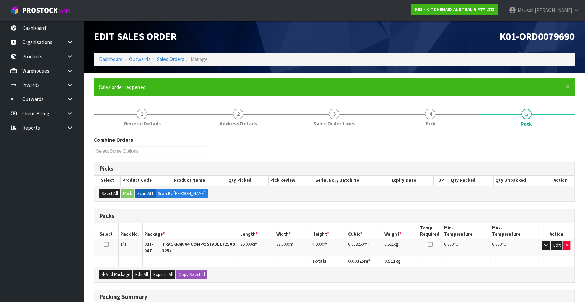
scroll to position [115, 0]
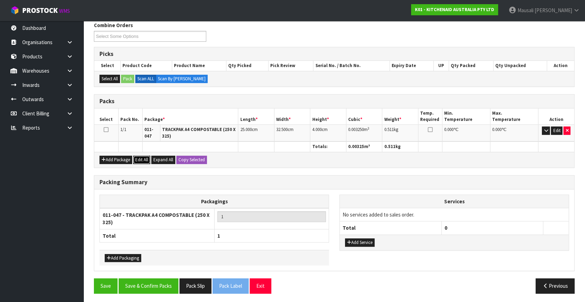
click at [148, 159] on button "Edit All" at bounding box center [141, 160] width 17 height 8
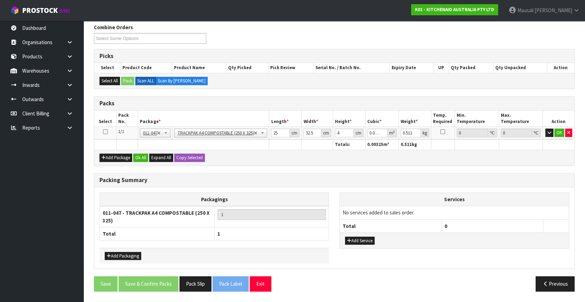
scroll to position [111, 0]
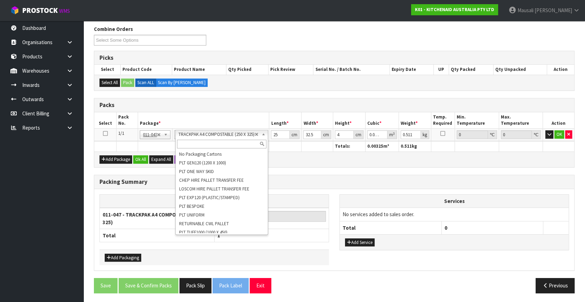
click at [211, 142] on input "text" at bounding box center [221, 144] width 89 height 9
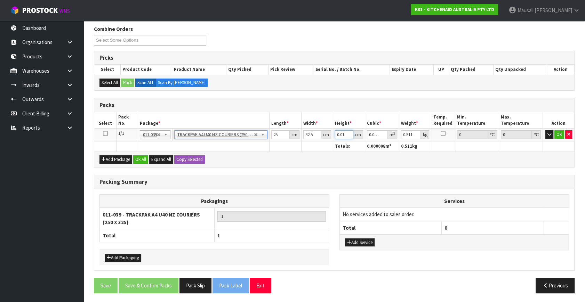
drag, startPoint x: 345, startPoint y: 136, endPoint x: 323, endPoint y: 139, distance: 22.5
click at [324, 139] on tr "1/1 NONE 007-001 007-002 007-004 007-009 007-013 007-014 007-015 007-017 007-01…" at bounding box center [334, 135] width 480 height 13
click at [137, 158] on button "Ok All" at bounding box center [140, 159] width 15 height 8
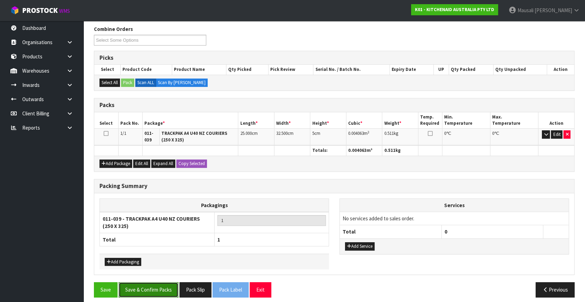
click at [157, 289] on button "Save & Confirm Packs" at bounding box center [149, 289] width 60 height 15
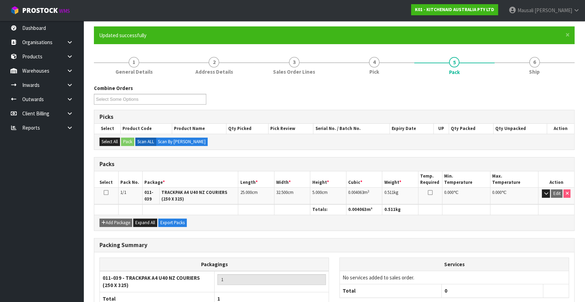
scroll to position [100, 0]
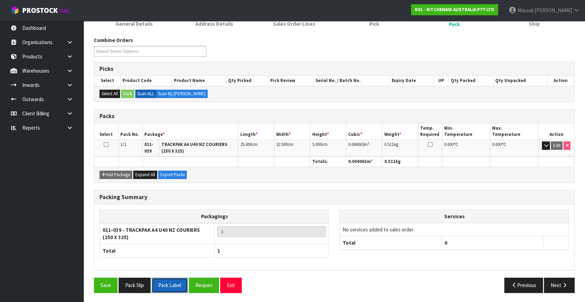
click at [173, 284] on button "Pack Label" at bounding box center [170, 285] width 36 height 15
click at [133, 282] on button "Pack Slip" at bounding box center [135, 285] width 32 height 15
drag, startPoint x: 170, startPoint y: 279, endPoint x: 183, endPoint y: 272, distance: 14.9
click at [170, 279] on button "Pack Label" at bounding box center [170, 285] width 36 height 15
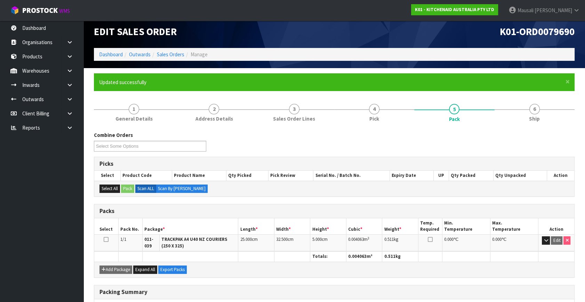
scroll to position [0, 0]
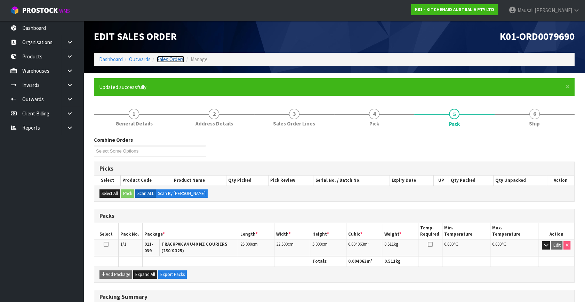
click at [167, 58] on link "Sales Orders" at bounding box center [170, 59] width 27 height 7
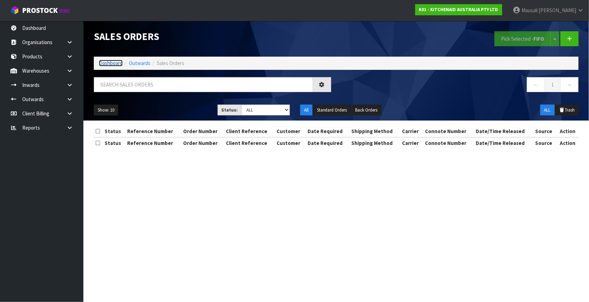
click at [113, 61] on link "Dashboard" at bounding box center [111, 63] width 24 height 7
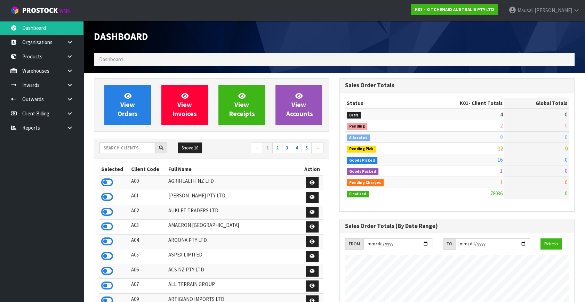
scroll to position [526, 245]
click at [130, 105] on span "View Orders" at bounding box center [128, 105] width 20 height 26
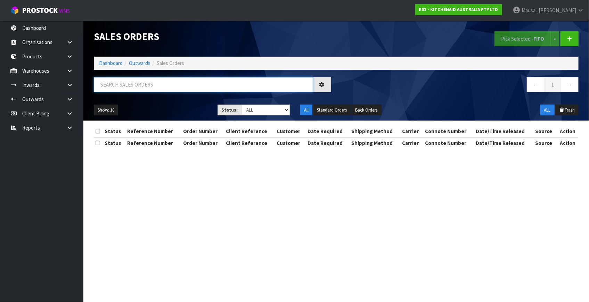
click at [117, 90] on input "text" at bounding box center [203, 84] width 219 height 15
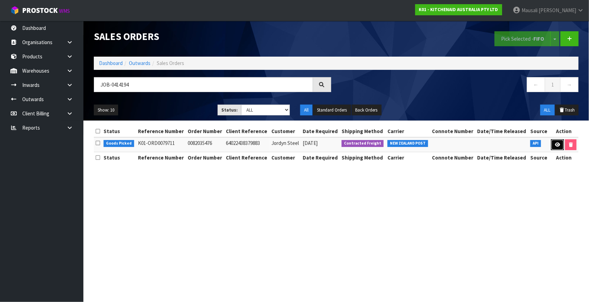
click at [554, 141] on link at bounding box center [557, 144] width 13 height 11
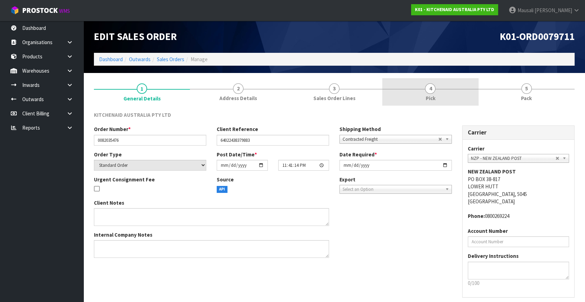
click at [425, 94] on link "4 Pick" at bounding box center [430, 91] width 96 height 27
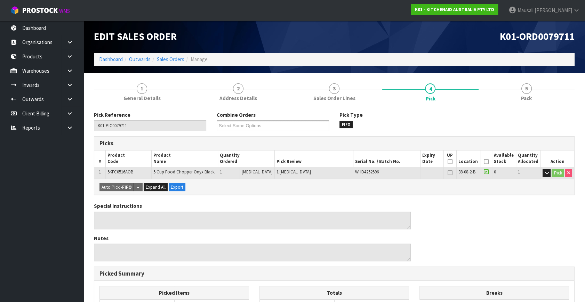
click at [485, 162] on icon at bounding box center [486, 162] width 5 height 0
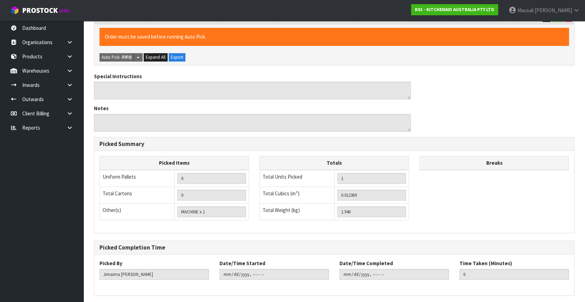
scroll to position [180, 0]
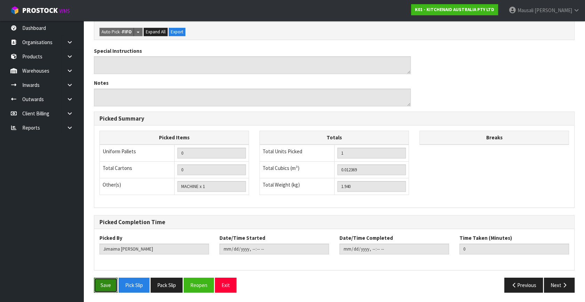
drag, startPoint x: 98, startPoint y: 281, endPoint x: 113, endPoint y: 268, distance: 20.3
click at [97, 279] on button "Save" at bounding box center [106, 285] width 24 height 15
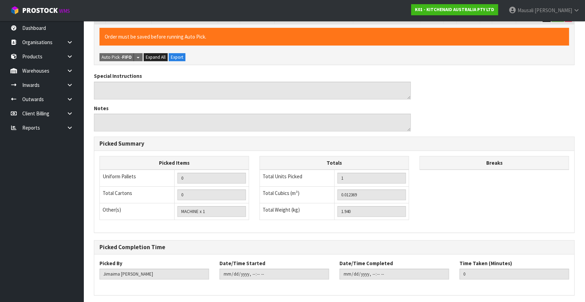
scroll to position [0, 0]
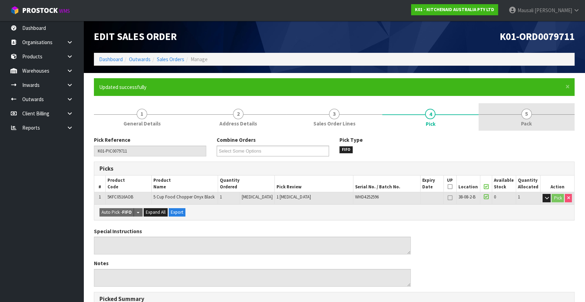
click at [526, 118] on span "5" at bounding box center [526, 114] width 10 height 10
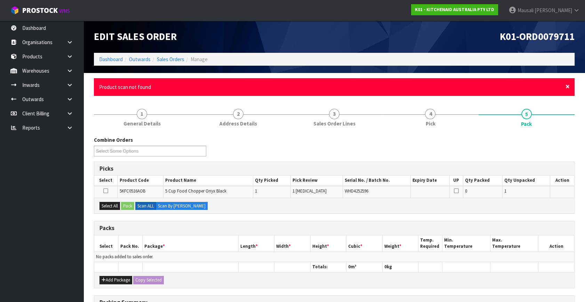
click at [567, 87] on span "×" at bounding box center [567, 87] width 4 height 10
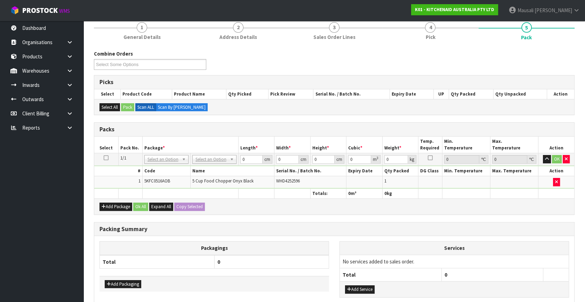
scroll to position [63, 0]
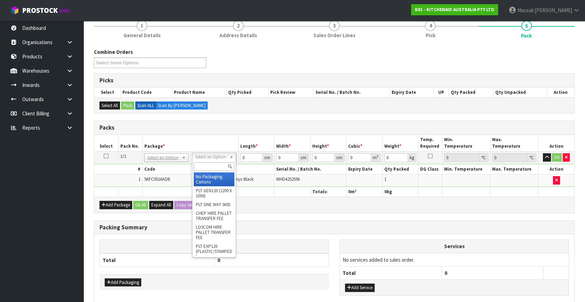
drag, startPoint x: 212, startPoint y: 156, endPoint x: 210, endPoint y: 166, distance: 9.6
click at [209, 167] on input "text" at bounding box center [214, 166] width 41 height 9
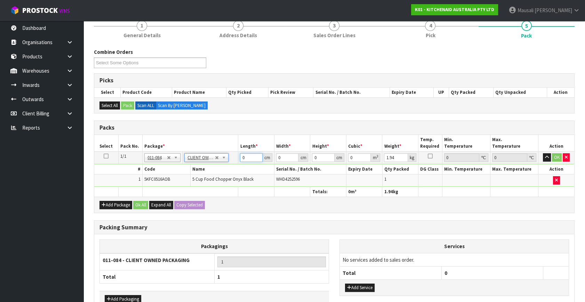
drag, startPoint x: 249, startPoint y: 157, endPoint x: 232, endPoint y: 164, distance: 18.6
click at [233, 163] on tbody "1/1 NONE 007-001 007-002 007-004 007-009 007-013 007-014 007-015 007-017 007-01…" at bounding box center [334, 169] width 480 height 35
click at [137, 206] on button "Ok All" at bounding box center [140, 205] width 15 height 8
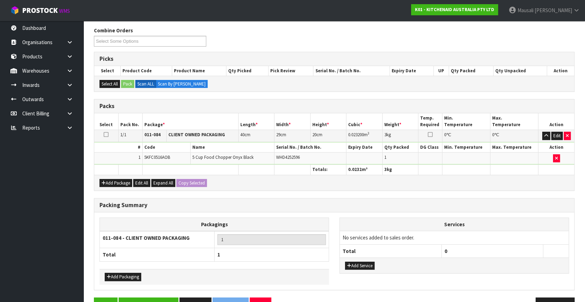
scroll to position [104, 0]
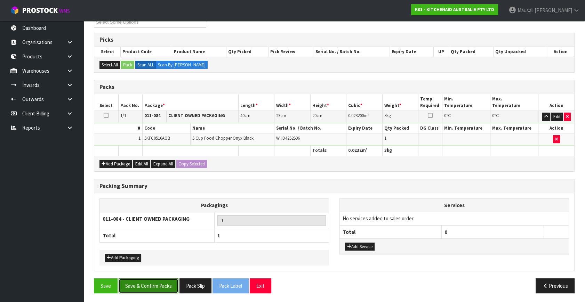
click at [170, 280] on button "Save & Confirm Packs" at bounding box center [149, 285] width 60 height 15
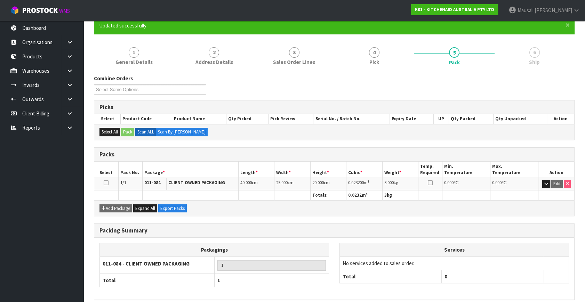
scroll to position [91, 0]
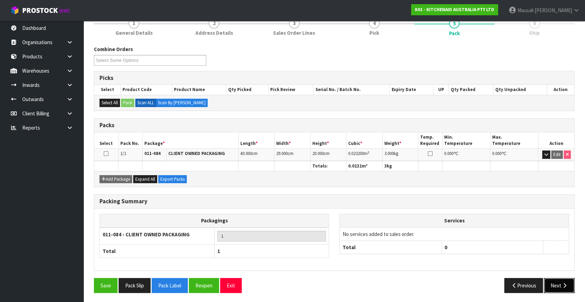
click at [551, 285] on button "Next" at bounding box center [559, 285] width 31 height 15
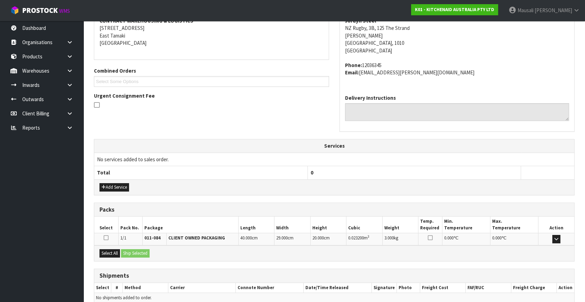
scroll to position [171, 0]
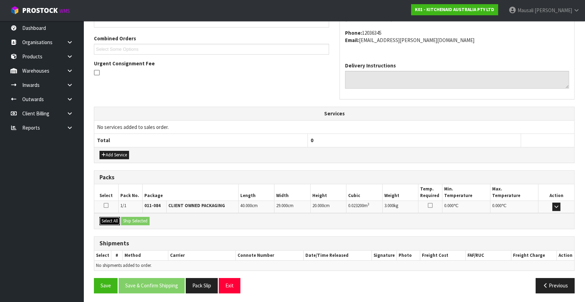
drag, startPoint x: 112, startPoint y: 221, endPoint x: 140, endPoint y: 218, distance: 28.0
click at [115, 221] on button "Select All" at bounding box center [109, 221] width 21 height 8
click at [140, 218] on button "Ship Selected" at bounding box center [135, 221] width 29 height 8
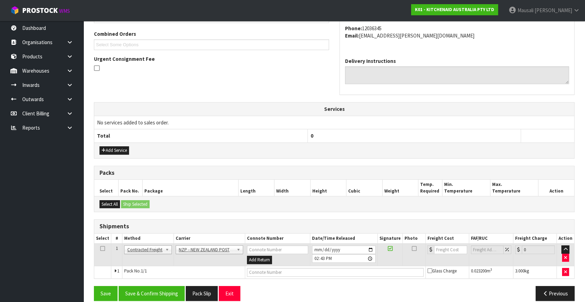
scroll to position [184, 0]
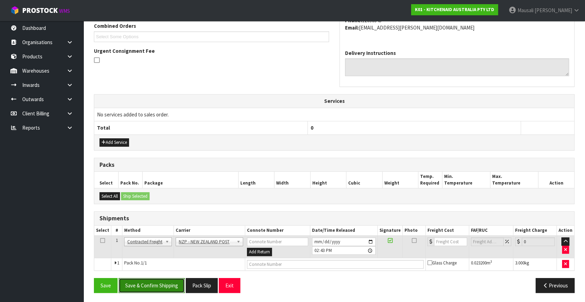
drag, startPoint x: 167, startPoint y: 283, endPoint x: 277, endPoint y: 265, distance: 111.6
click at [168, 282] on button "Save & Confirm Shipping" at bounding box center [152, 285] width 66 height 15
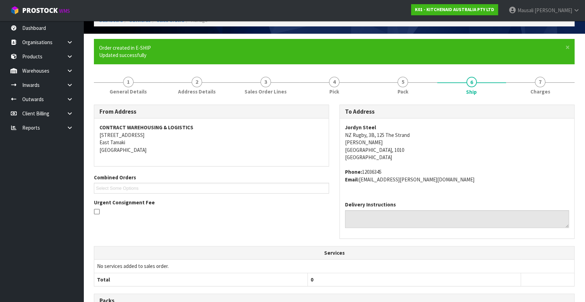
scroll to position [174, 0]
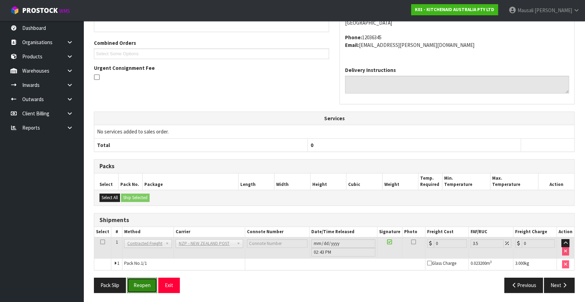
click at [146, 282] on button "Reopen" at bounding box center [142, 285] width 30 height 15
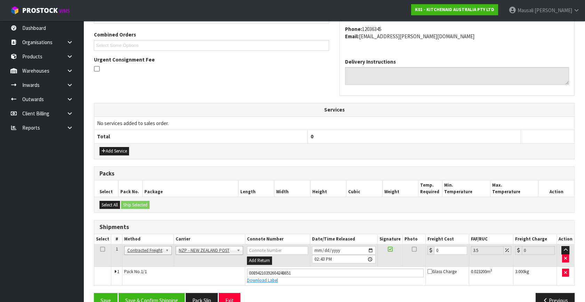
scroll to position [190, 0]
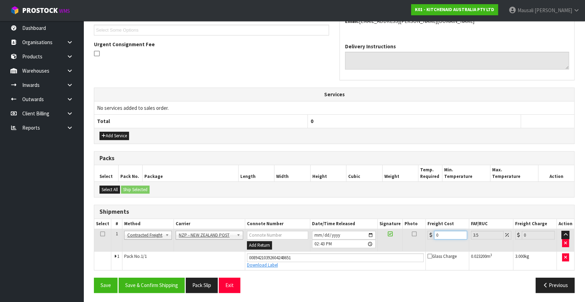
drag, startPoint x: 442, startPoint y: 235, endPoint x: 430, endPoint y: 241, distance: 13.2
click at [430, 241] on td "0" at bounding box center [446, 240] width 43 height 23
click at [149, 280] on button "Save & Confirm Shipping" at bounding box center [152, 285] width 66 height 15
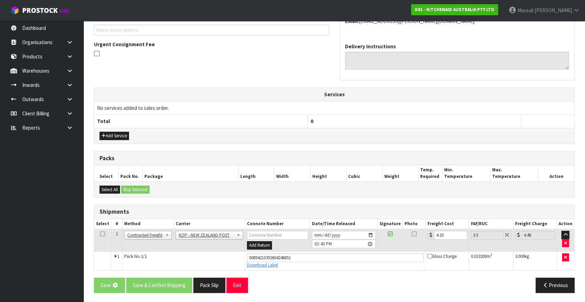
scroll to position [0, 0]
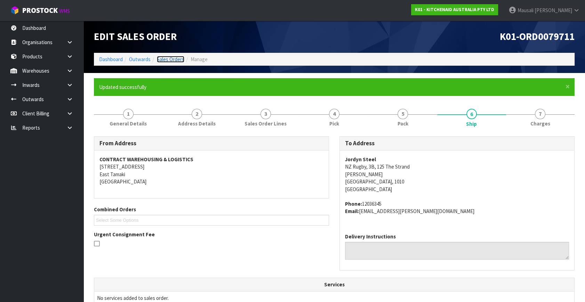
click at [165, 57] on link "Sales Orders" at bounding box center [170, 59] width 27 height 7
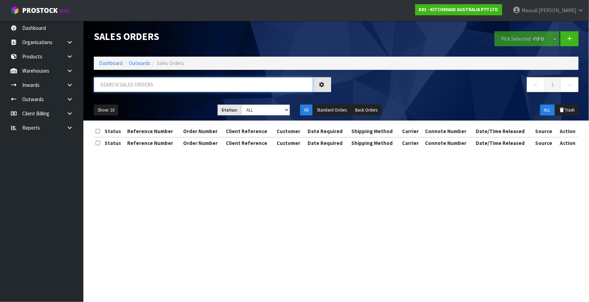
click at [122, 84] on input "text" at bounding box center [203, 84] width 219 height 15
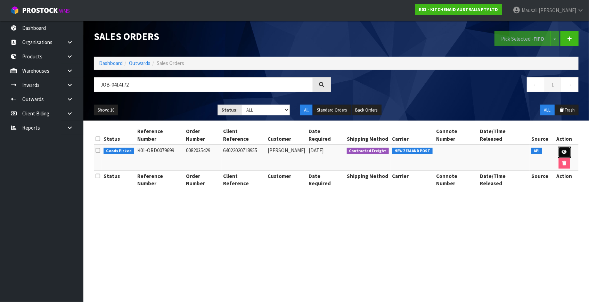
click at [558, 147] on link at bounding box center [564, 152] width 13 height 11
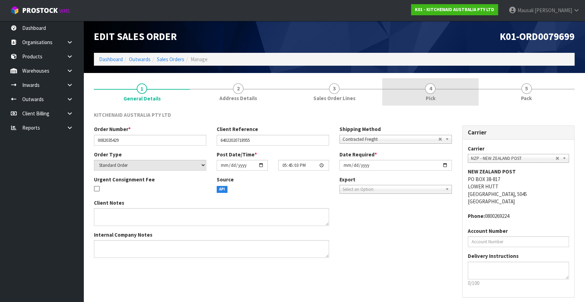
click at [433, 96] on span "Pick" at bounding box center [430, 98] width 10 height 7
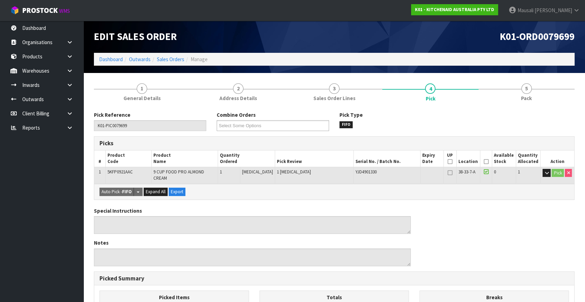
click at [484, 162] on icon at bounding box center [486, 162] width 5 height 0
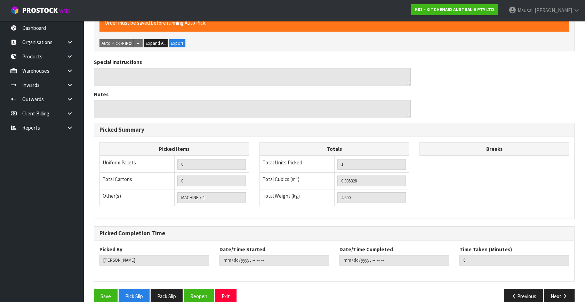
scroll to position [180, 0]
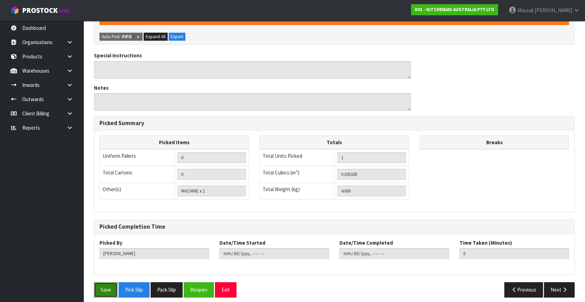
click at [112, 287] on button "Save" at bounding box center [106, 289] width 24 height 15
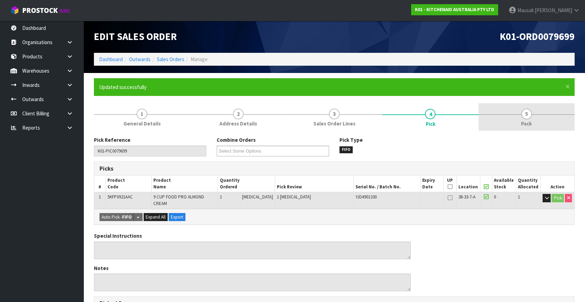
click at [540, 121] on link "5 Pack" at bounding box center [526, 116] width 96 height 27
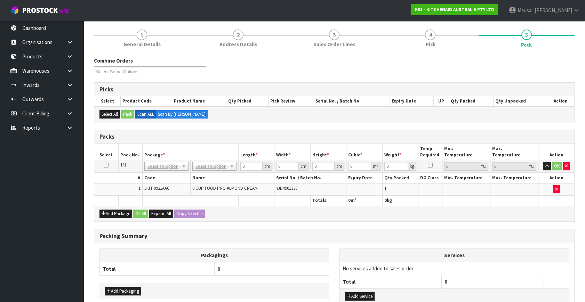
scroll to position [126, 0]
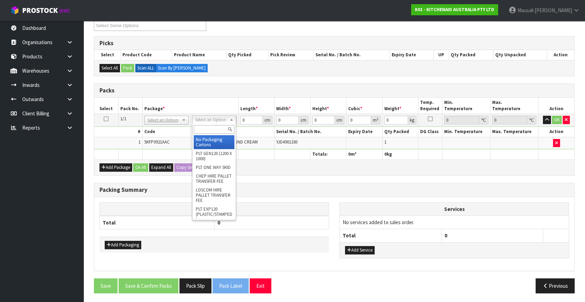
click at [211, 126] on input "text" at bounding box center [214, 129] width 41 height 9
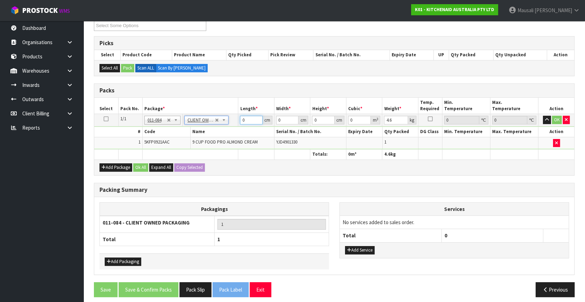
drag, startPoint x: 246, startPoint y: 121, endPoint x: 228, endPoint y: 130, distance: 20.2
click at [232, 128] on tbody "1/1 NONE 007-001 007-002 007-004 007-009 007-013 007-014 007-015 007-017 007-01…" at bounding box center [334, 131] width 480 height 35
click at [142, 164] on button "Ok All" at bounding box center [140, 167] width 15 height 8
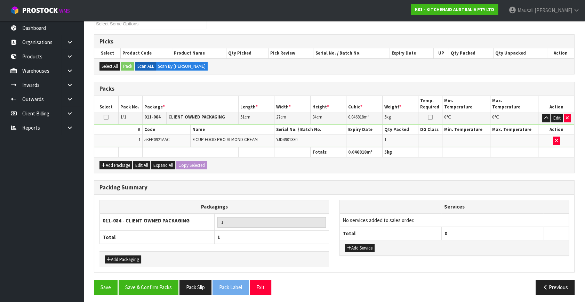
scroll to position [129, 0]
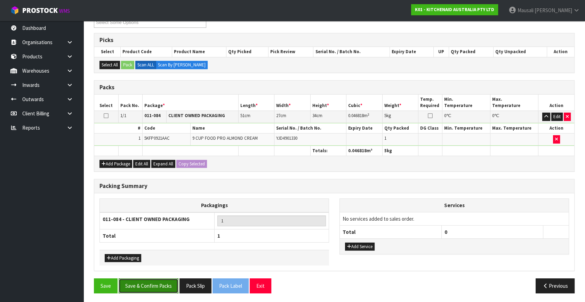
click at [155, 280] on button "Save & Confirm Packs" at bounding box center [149, 285] width 60 height 15
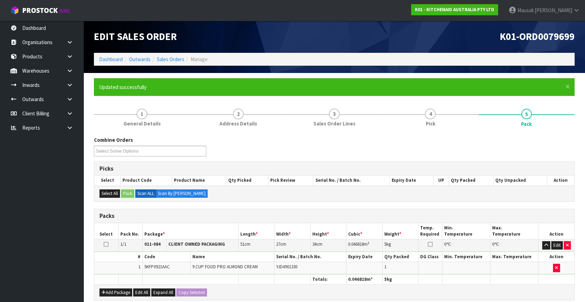
scroll to position [91, 0]
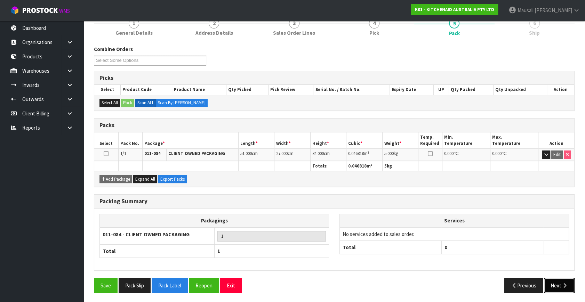
click at [557, 285] on button "Next" at bounding box center [559, 285] width 31 height 15
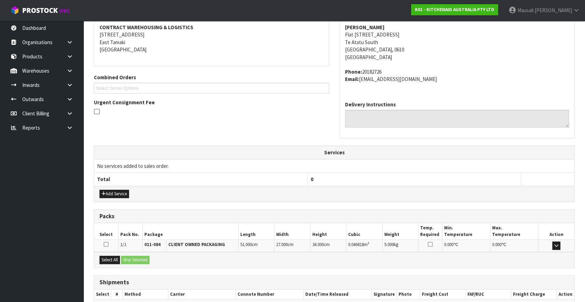
scroll to position [171, 0]
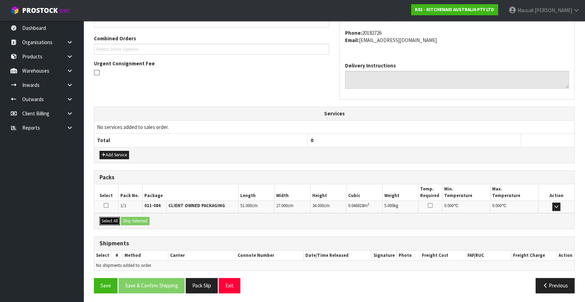
drag, startPoint x: 106, startPoint y: 220, endPoint x: 134, endPoint y: 220, distance: 27.5
click at [109, 220] on button "Select All" at bounding box center [109, 221] width 21 height 8
click at [134, 220] on button "Ship Selected" at bounding box center [135, 221] width 29 height 8
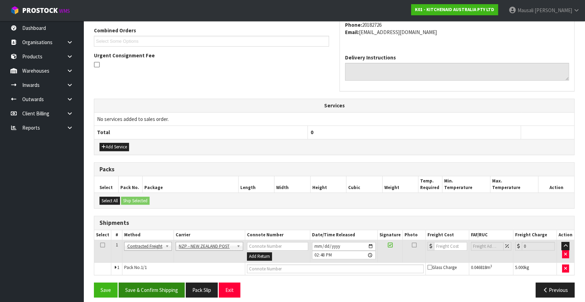
scroll to position [184, 0]
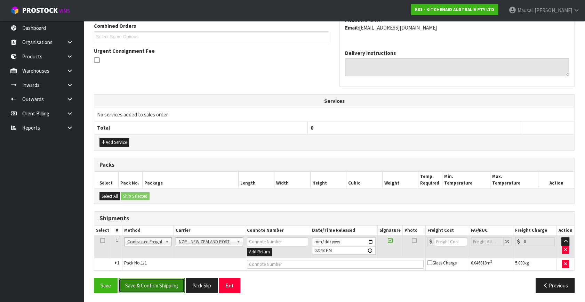
click at [150, 284] on button "Save & Confirm Shipping" at bounding box center [152, 285] width 66 height 15
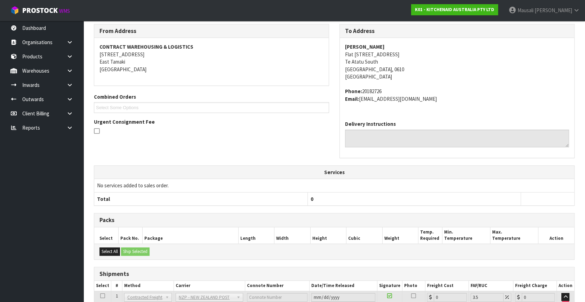
scroll to position [174, 0]
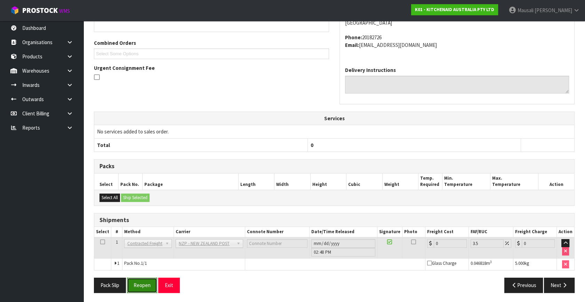
drag, startPoint x: 143, startPoint y: 288, endPoint x: 150, endPoint y: 282, distance: 8.6
click at [145, 285] on button "Reopen" at bounding box center [142, 285] width 30 height 15
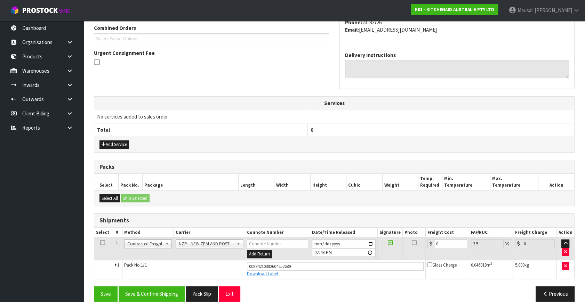
scroll to position [190, 0]
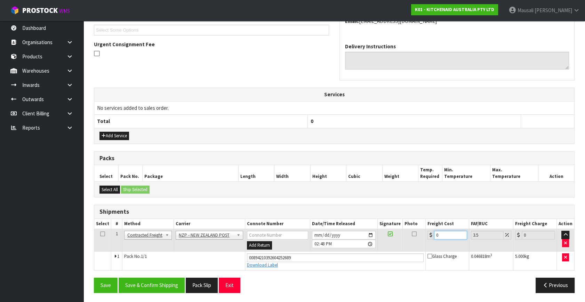
drag, startPoint x: 437, startPoint y: 236, endPoint x: 419, endPoint y: 243, distance: 20.1
click at [419, 243] on tr "1 Client Local Pickup Customer Local Pickup Company Freight Contracted Freight …" at bounding box center [334, 240] width 480 height 23
click at [172, 284] on button "Save & Confirm Shipping" at bounding box center [152, 285] width 66 height 15
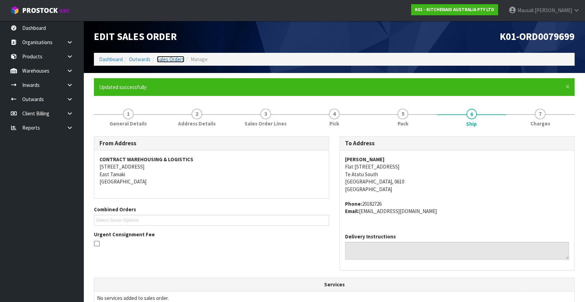
click at [178, 58] on link "Sales Orders" at bounding box center [170, 59] width 27 height 7
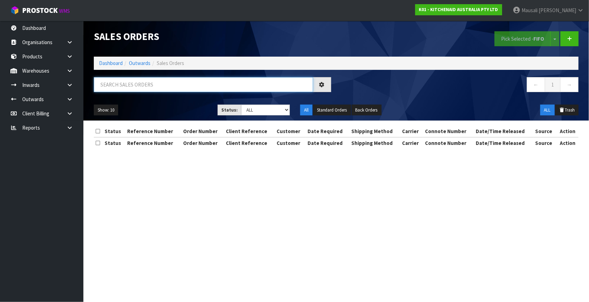
click at [120, 85] on input "text" at bounding box center [203, 84] width 219 height 15
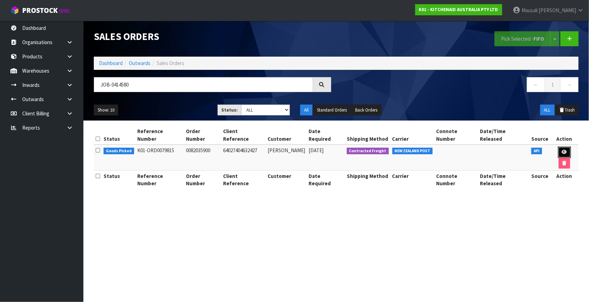
click at [562, 150] on icon at bounding box center [564, 152] width 5 height 5
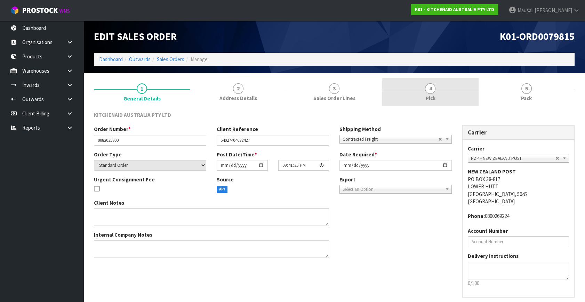
click at [448, 90] on link "4 Pick" at bounding box center [430, 91] width 96 height 27
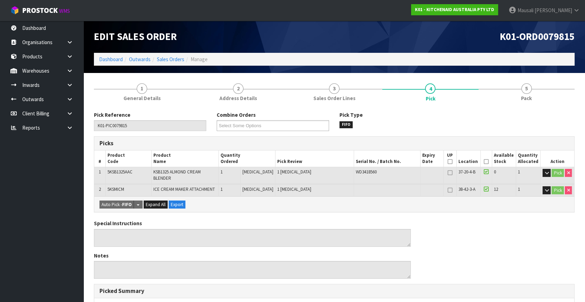
click at [486, 162] on icon at bounding box center [486, 162] width 5 height 0
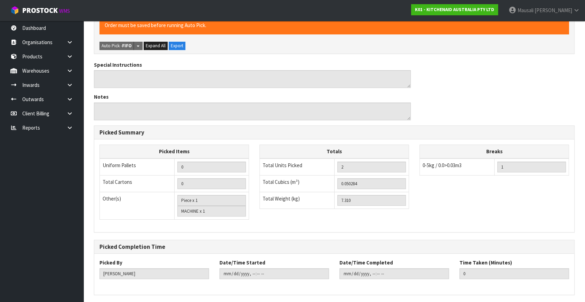
scroll to position [203, 0]
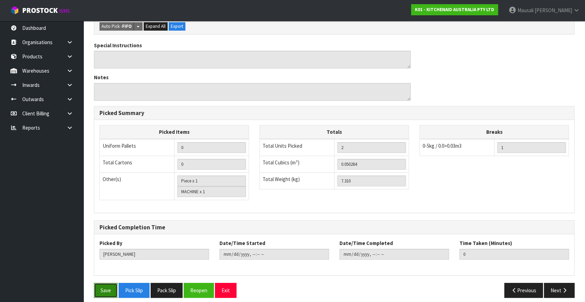
click at [106, 284] on button "Save" at bounding box center [106, 290] width 24 height 15
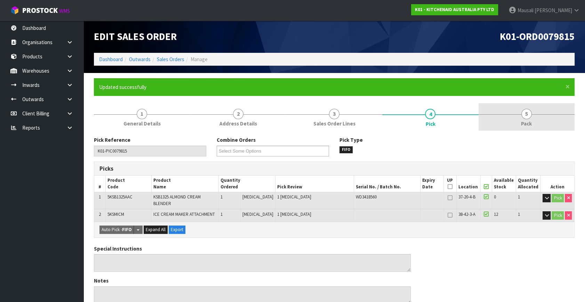
click at [521, 125] on span "Pack" at bounding box center [526, 123] width 11 height 7
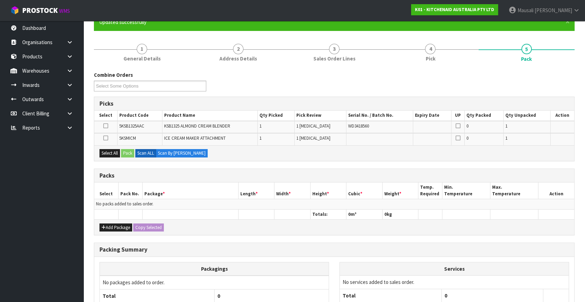
scroll to position [125, 0]
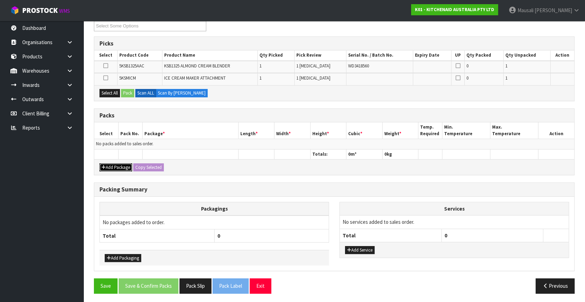
click at [122, 163] on button "Add Package" at bounding box center [115, 167] width 33 height 8
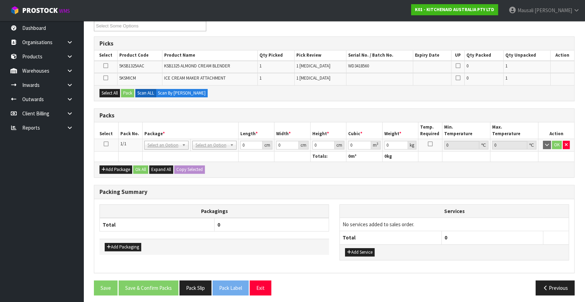
click at [105, 144] on icon at bounding box center [106, 144] width 5 height 0
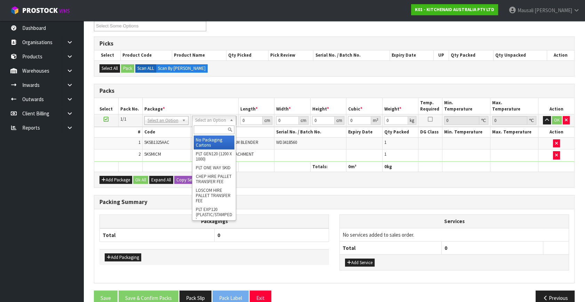
click at [209, 129] on input "text" at bounding box center [214, 130] width 41 height 9
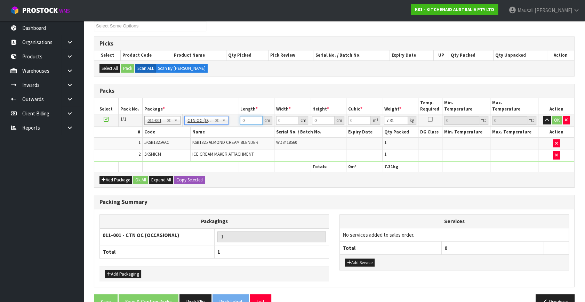
drag, startPoint x: 247, startPoint y: 119, endPoint x: 229, endPoint y: 132, distance: 22.1
click at [229, 131] on tbody "1/1 NONE 007-001 007-002 007-004 007-009 007-013 007-014 007-015 007-017 007-01…" at bounding box center [334, 137] width 480 height 47
click at [142, 176] on button "Ok All" at bounding box center [140, 180] width 15 height 8
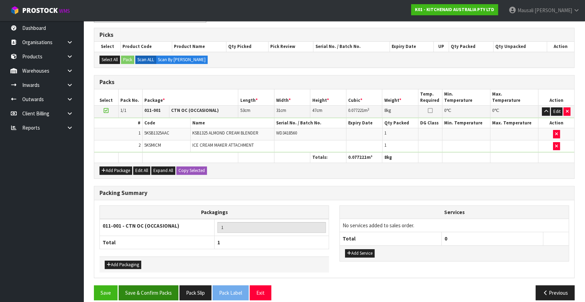
scroll to position [140, 0]
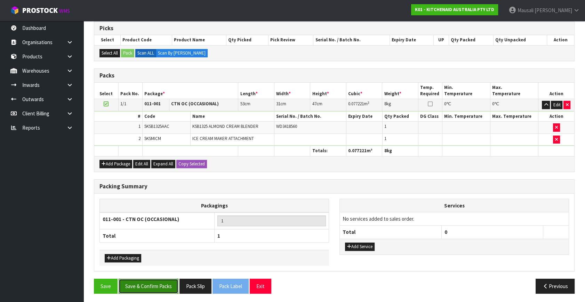
click at [158, 282] on button "Save & Confirm Packs" at bounding box center [149, 286] width 60 height 15
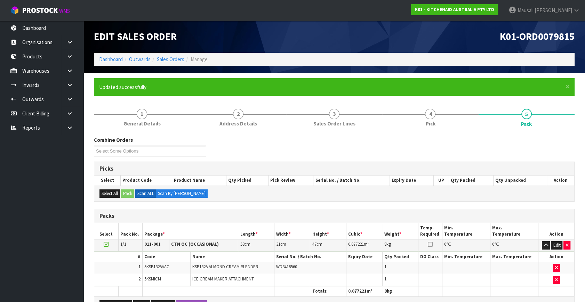
scroll to position [91, 0]
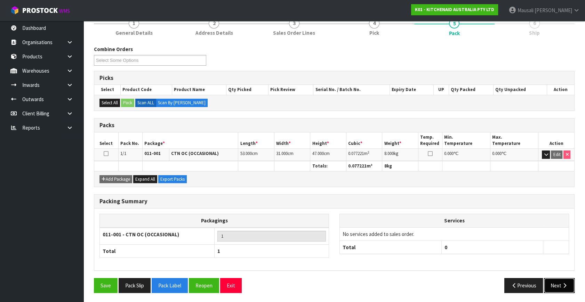
click at [560, 281] on button "Next" at bounding box center [559, 285] width 31 height 15
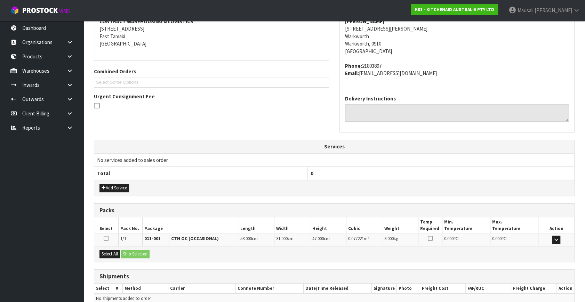
scroll to position [171, 0]
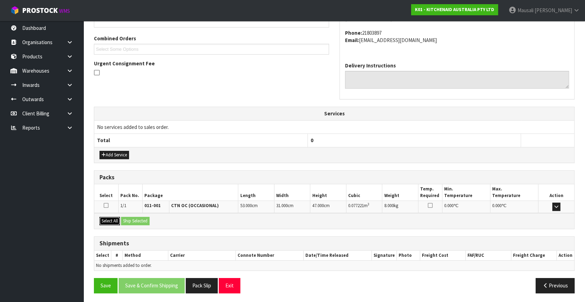
click at [114, 218] on button "Select All" at bounding box center [109, 221] width 21 height 8
click at [128, 222] on button "Ship Selected" at bounding box center [135, 221] width 29 height 8
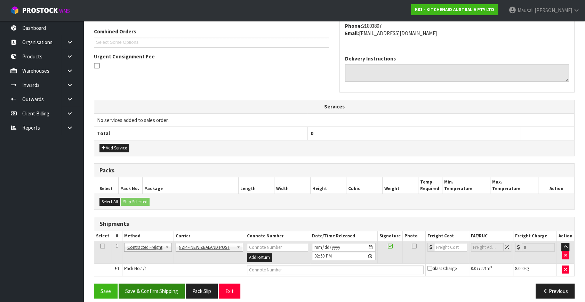
scroll to position [184, 0]
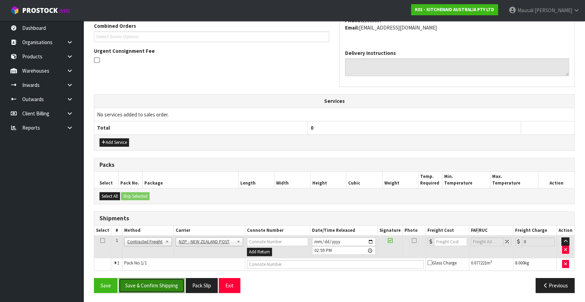
click at [162, 284] on button "Save & Confirm Shipping" at bounding box center [152, 285] width 66 height 15
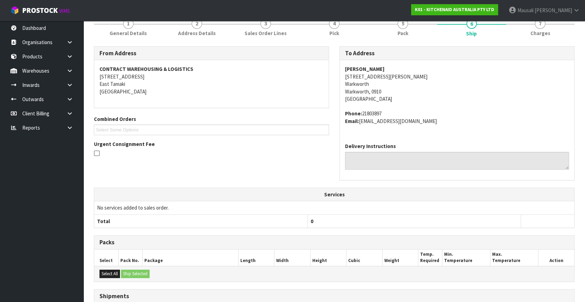
scroll to position [174, 0]
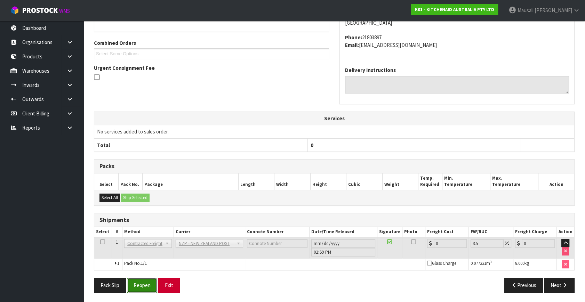
drag, startPoint x: 147, startPoint y: 284, endPoint x: 177, endPoint y: 279, distance: 31.0
click at [147, 284] on button "Reopen" at bounding box center [142, 285] width 30 height 15
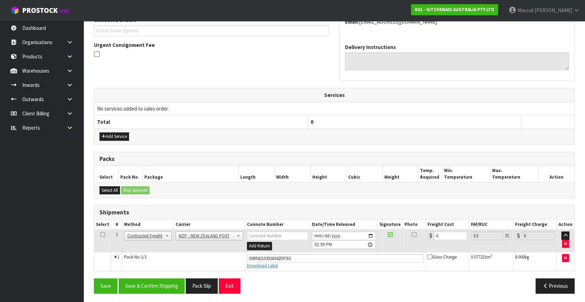
scroll to position [190, 0]
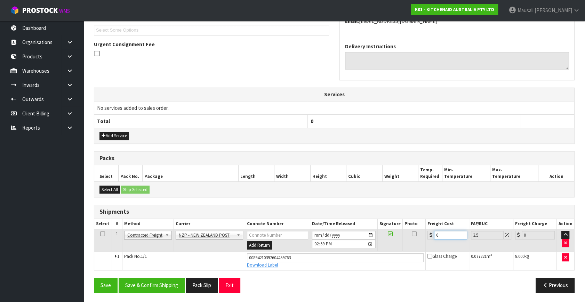
drag, startPoint x: 446, startPoint y: 233, endPoint x: 429, endPoint y: 241, distance: 19.3
click at [429, 241] on td "0" at bounding box center [446, 240] width 43 height 23
click at [173, 278] on button "Save & Confirm Shipping" at bounding box center [152, 285] width 66 height 15
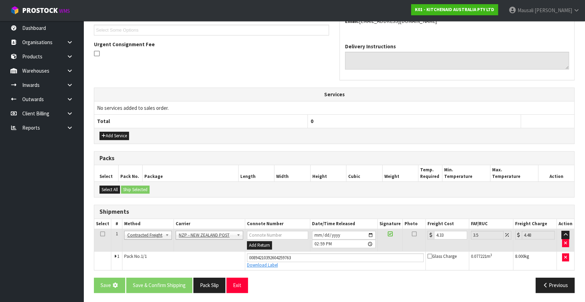
scroll to position [0, 0]
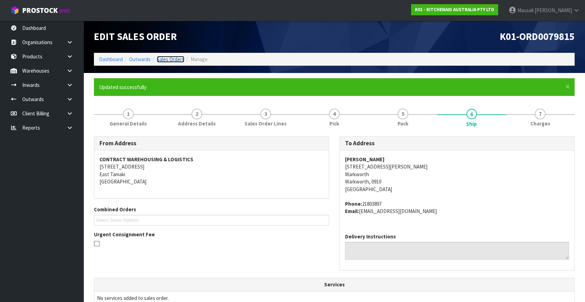
click at [167, 61] on link "Sales Orders" at bounding box center [170, 59] width 27 height 7
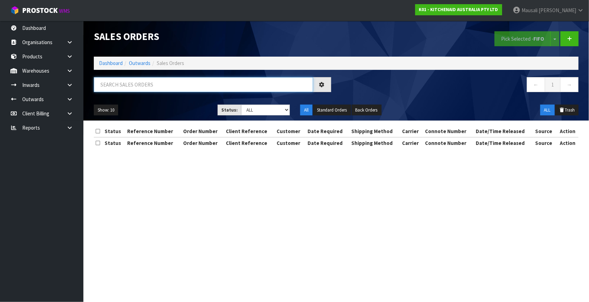
click at [118, 84] on input "text" at bounding box center [203, 84] width 219 height 15
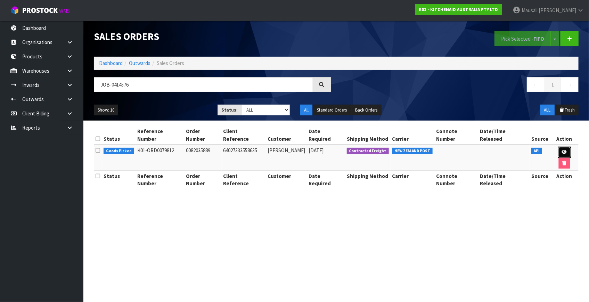
click at [562, 150] on icon at bounding box center [564, 152] width 5 height 5
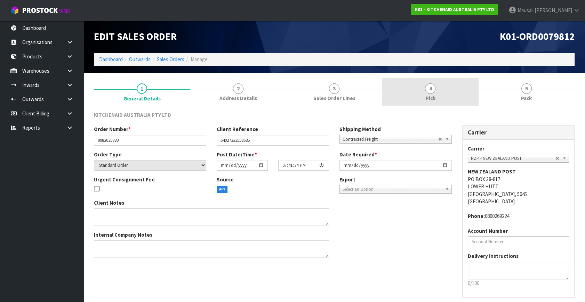
click at [438, 89] on link "4 Pick" at bounding box center [430, 91] width 96 height 27
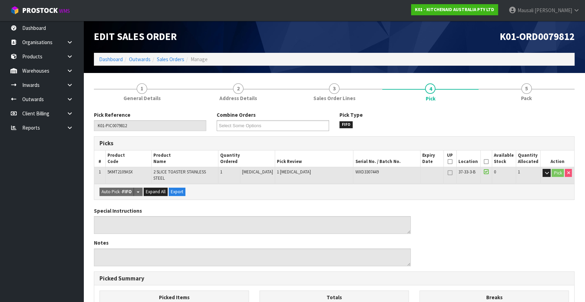
click at [484, 162] on icon at bounding box center [486, 162] width 5 height 0
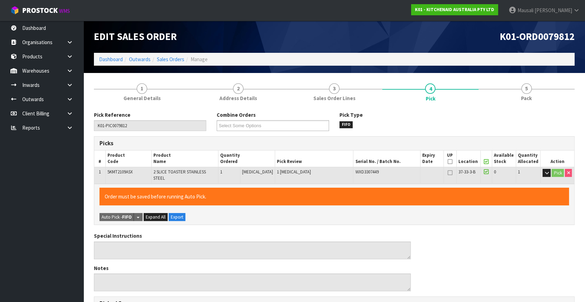
scroll to position [180, 0]
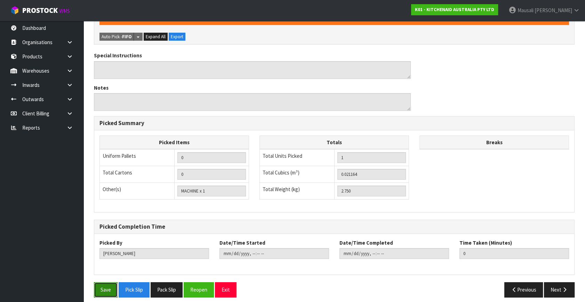
drag, startPoint x: 104, startPoint y: 281, endPoint x: 148, endPoint y: 267, distance: 46.2
click at [104, 282] on button "Save" at bounding box center [106, 289] width 24 height 15
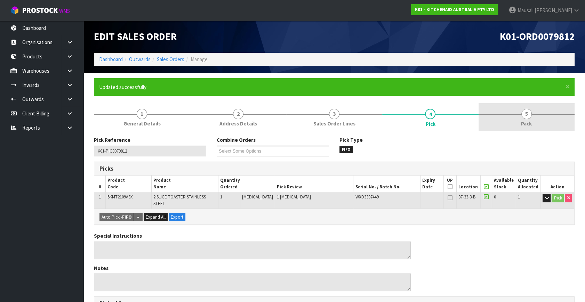
click at [525, 118] on span "5" at bounding box center [526, 114] width 10 height 10
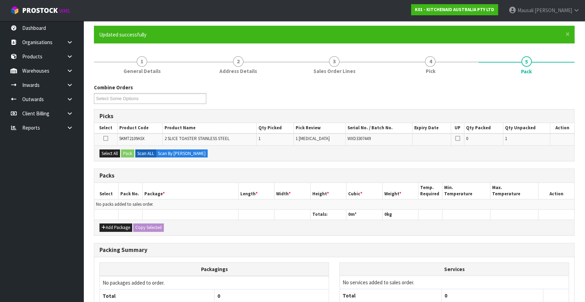
scroll to position [113, 0]
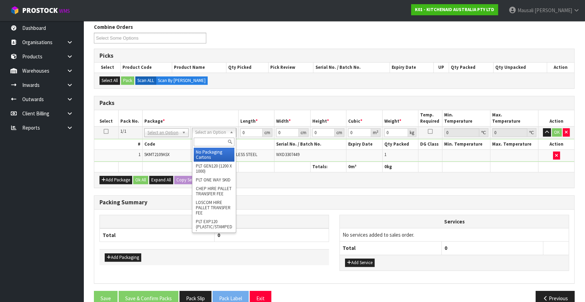
click at [215, 144] on input "text" at bounding box center [214, 142] width 41 height 9
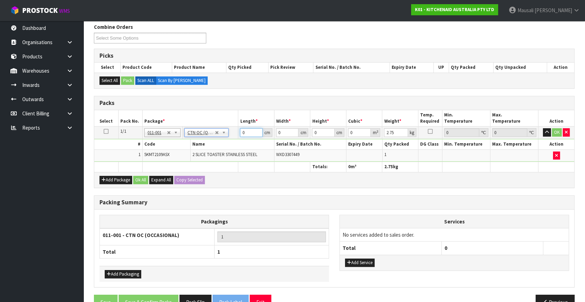
drag, startPoint x: 247, startPoint y: 127, endPoint x: 234, endPoint y: 137, distance: 16.3
click at [236, 137] on tr "1/1 NONE 007-001 007-002 007-004 007-009 007-013 007-014 007-015 007-017 007-01…" at bounding box center [334, 133] width 480 height 13
click at [135, 177] on button "Ok All" at bounding box center [140, 180] width 15 height 8
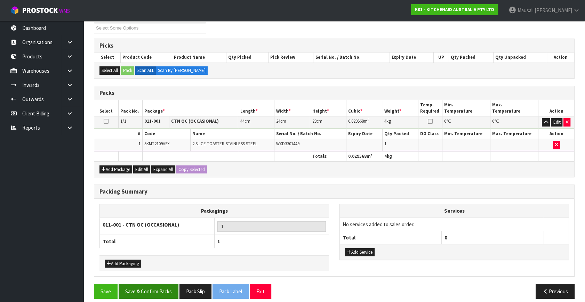
scroll to position [129, 0]
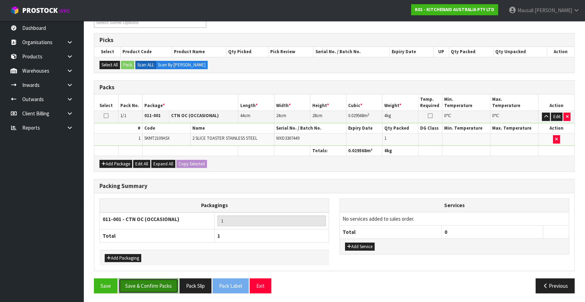
click at [155, 286] on button "Save & Confirm Packs" at bounding box center [149, 285] width 60 height 15
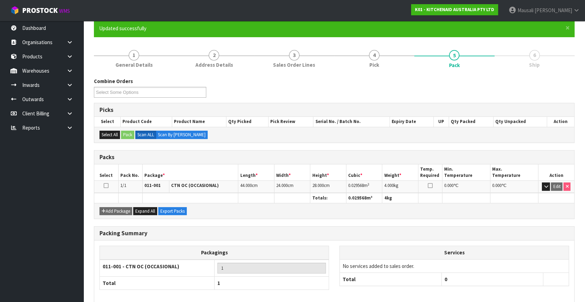
scroll to position [91, 0]
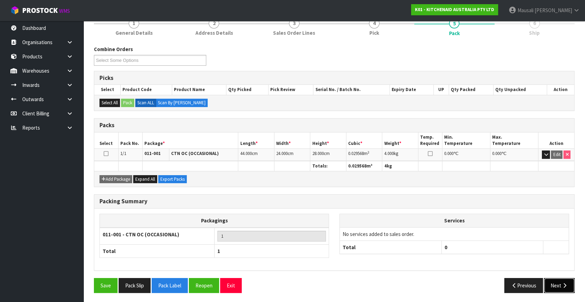
click at [549, 282] on button "Next" at bounding box center [559, 285] width 31 height 15
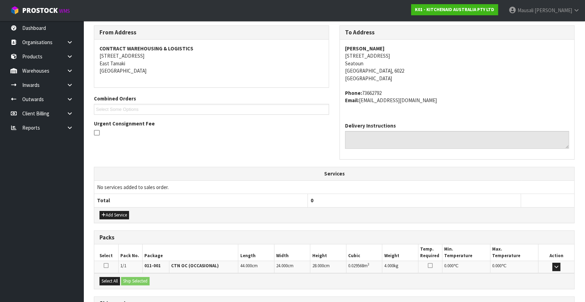
scroll to position [171, 0]
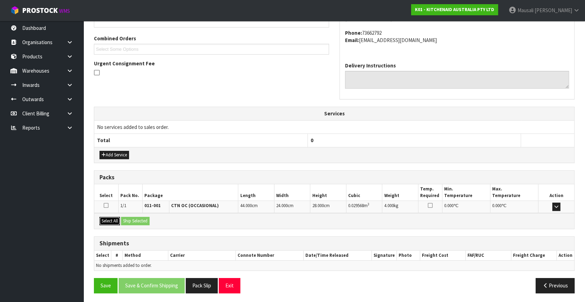
drag, startPoint x: 108, startPoint y: 220, endPoint x: 132, endPoint y: 223, distance: 23.7
click at [110, 220] on button "Select All" at bounding box center [109, 221] width 21 height 8
click at [132, 223] on button "Ship Selected" at bounding box center [135, 221] width 29 height 8
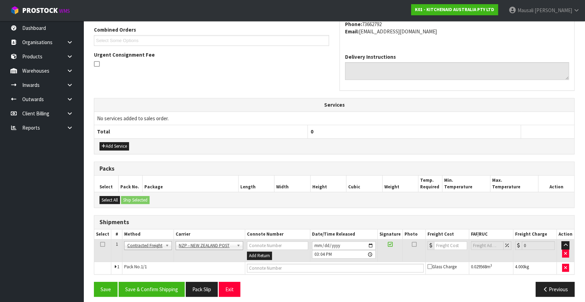
scroll to position [184, 0]
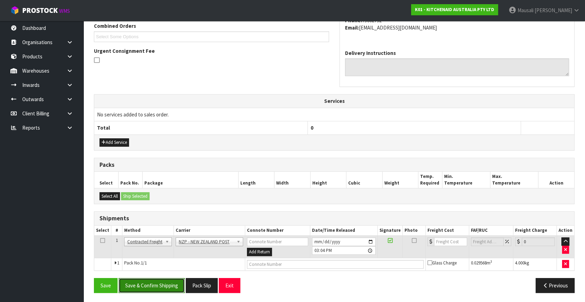
click at [164, 279] on button "Save & Confirm Shipping" at bounding box center [152, 285] width 66 height 15
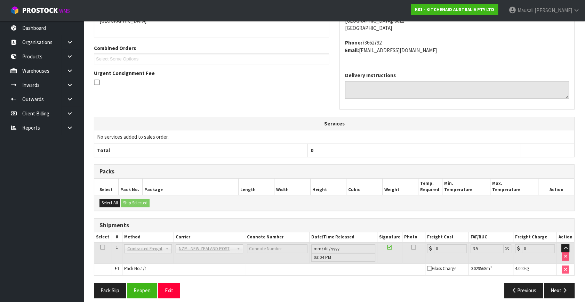
scroll to position [174, 0]
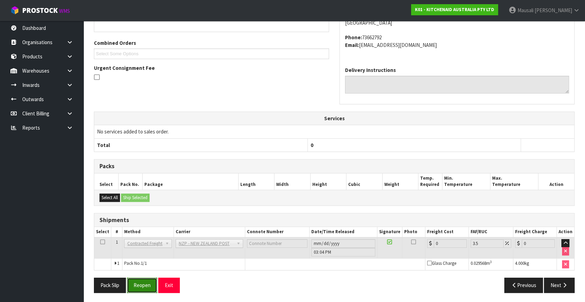
click at [137, 289] on button "Reopen" at bounding box center [142, 285] width 30 height 15
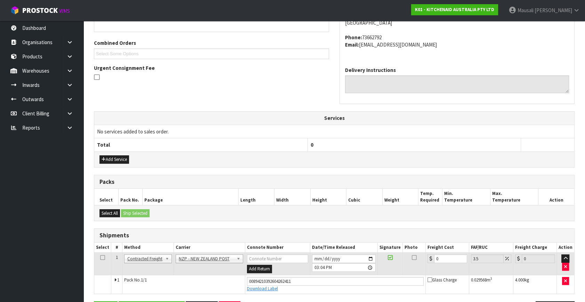
scroll to position [190, 0]
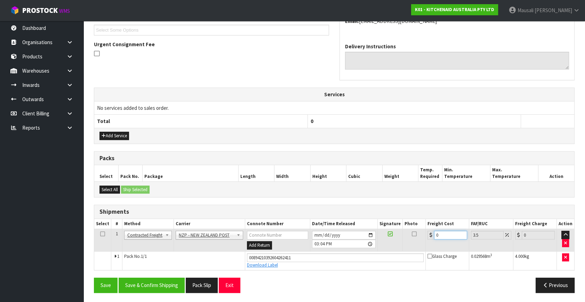
drag, startPoint x: 445, startPoint y: 234, endPoint x: 429, endPoint y: 239, distance: 16.0
click at [430, 239] on td "0" at bounding box center [446, 240] width 43 height 23
click at [170, 278] on button "Save & Confirm Shipping" at bounding box center [152, 285] width 66 height 15
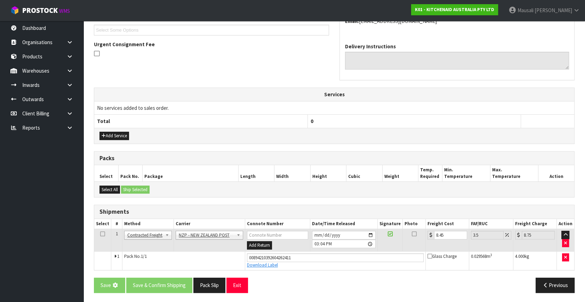
scroll to position [0, 0]
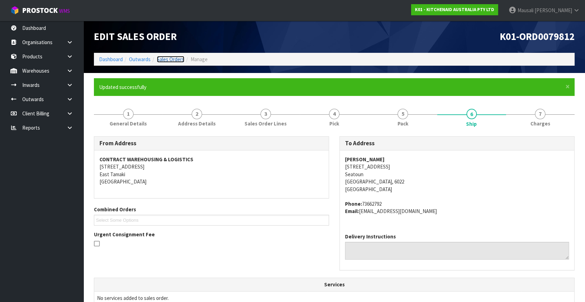
click at [168, 58] on link "Sales Orders" at bounding box center [170, 59] width 27 height 7
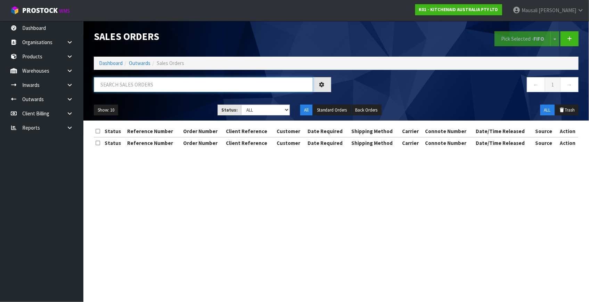
click at [119, 86] on input "text" at bounding box center [203, 84] width 219 height 15
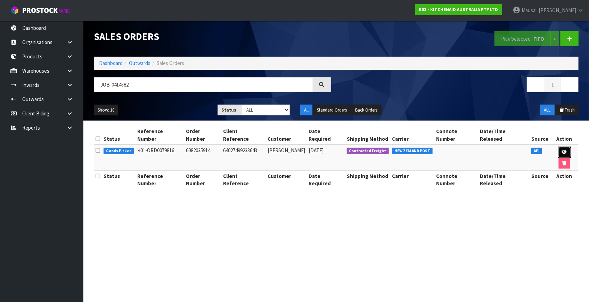
click at [558, 147] on link at bounding box center [564, 152] width 13 height 11
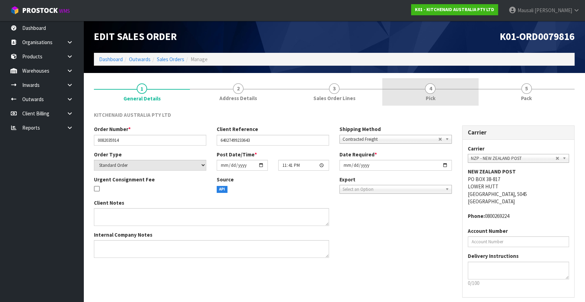
drag, startPoint x: 439, startPoint y: 88, endPoint x: 449, endPoint y: 101, distance: 15.6
click at [439, 88] on link "4 Pick" at bounding box center [430, 91] width 96 height 27
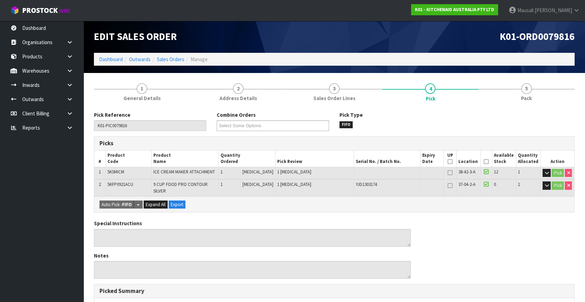
click at [484, 162] on icon at bounding box center [486, 162] width 5 height 0
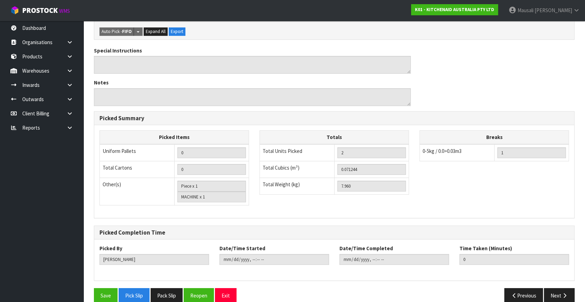
scroll to position [203, 0]
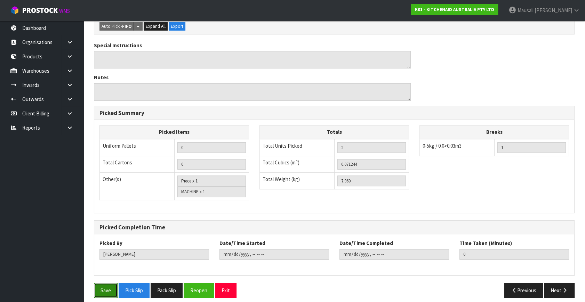
drag, startPoint x: 108, startPoint y: 280, endPoint x: 109, endPoint y: 277, distance: 3.6
click at [108, 283] on button "Save" at bounding box center [106, 290] width 24 height 15
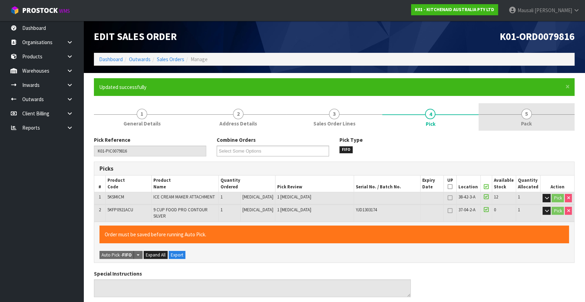
click at [511, 126] on link "5 Pack" at bounding box center [526, 116] width 96 height 27
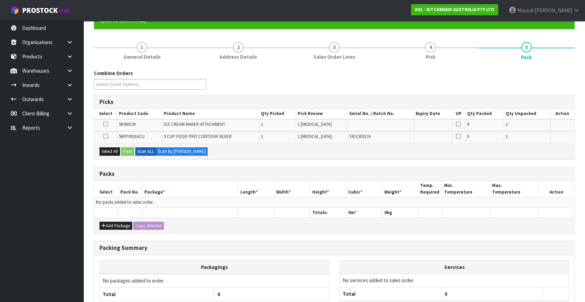
scroll to position [125, 0]
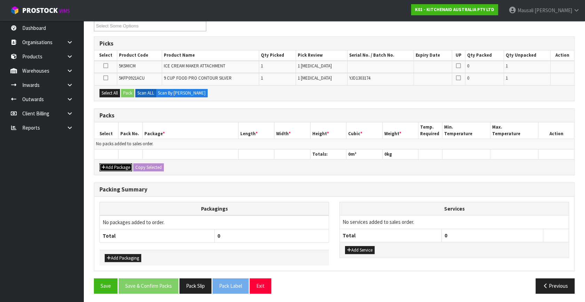
click at [121, 166] on button "Add Package" at bounding box center [115, 167] width 33 height 8
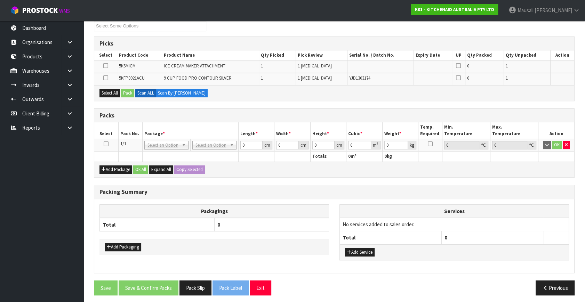
click at [106, 144] on icon at bounding box center [106, 144] width 5 height 0
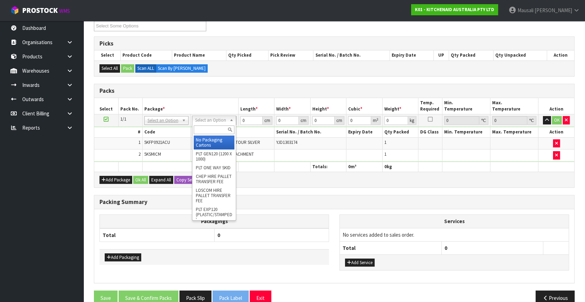
click at [205, 129] on input "text" at bounding box center [214, 130] width 41 height 9
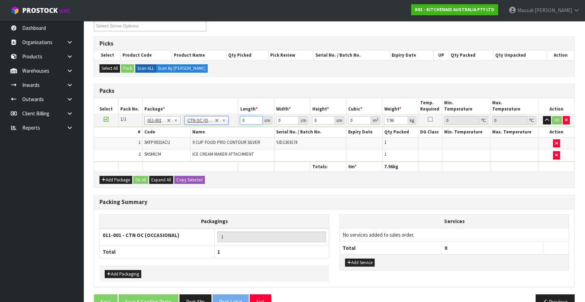
drag, startPoint x: 247, startPoint y: 120, endPoint x: 232, endPoint y: 127, distance: 16.5
click at [234, 126] on tbody "1/1 NONE 007-001 007-002 007-004 007-009 007-013 007-014 007-015 007-017 007-01…" at bounding box center [334, 137] width 480 height 47
drag, startPoint x: 252, startPoint y: 120, endPoint x: 229, endPoint y: 126, distance: 24.4
click at [229, 126] on tbody "1/1 NONE 007-001 007-002 007-004 007-009 007-013 007-014 007-015 007-017 007-01…" at bounding box center [334, 137] width 480 height 47
click at [138, 176] on button "Ok All" at bounding box center [140, 180] width 15 height 8
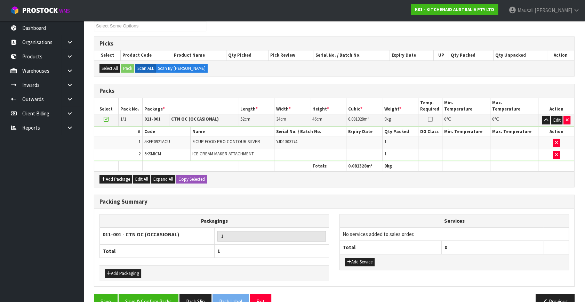
scroll to position [140, 0]
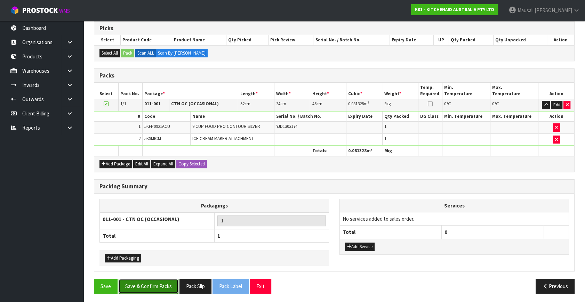
click at [156, 282] on button "Save & Confirm Packs" at bounding box center [149, 286] width 60 height 15
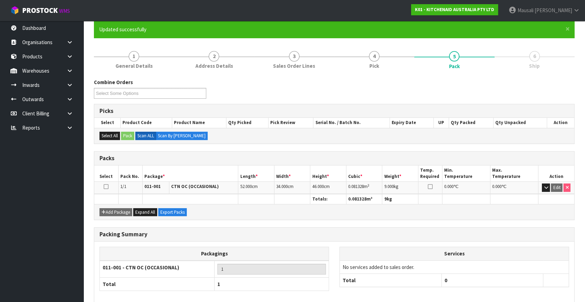
scroll to position [91, 0]
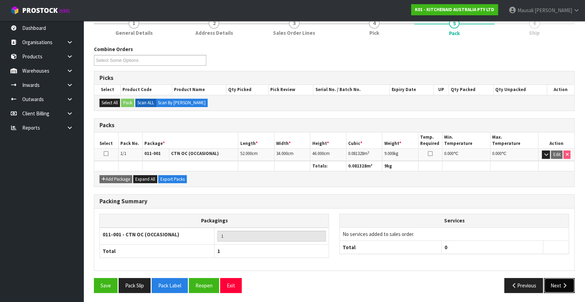
click at [553, 285] on button "Next" at bounding box center [559, 285] width 31 height 15
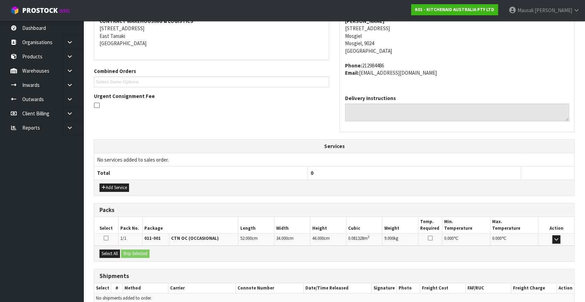
scroll to position [171, 0]
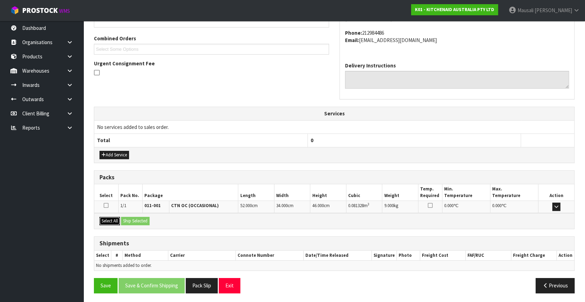
click at [112, 219] on button "Select All" at bounding box center [109, 221] width 21 height 8
click at [143, 218] on button "Ship Selected" at bounding box center [135, 221] width 29 height 8
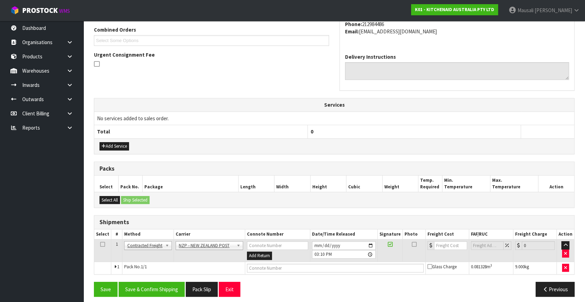
scroll to position [184, 0]
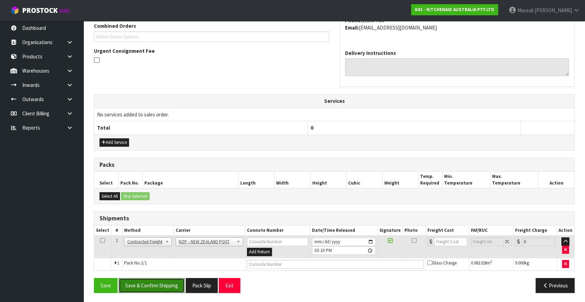
click at [161, 284] on button "Save & Confirm Shipping" at bounding box center [152, 285] width 66 height 15
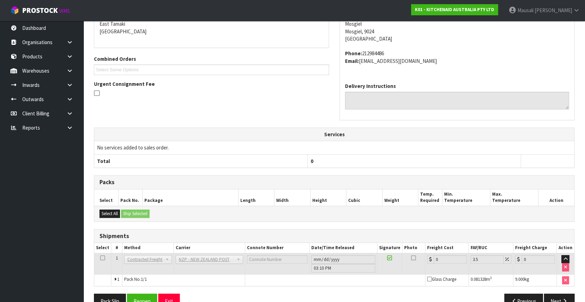
scroll to position [174, 0]
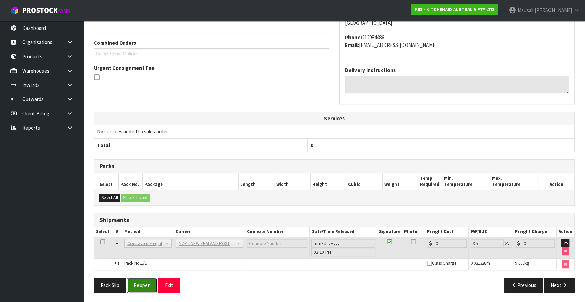
click at [147, 282] on button "Reopen" at bounding box center [142, 285] width 30 height 15
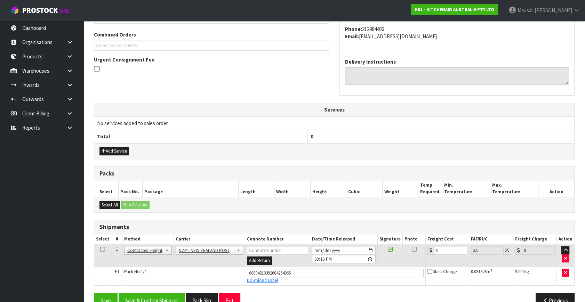
scroll to position [190, 0]
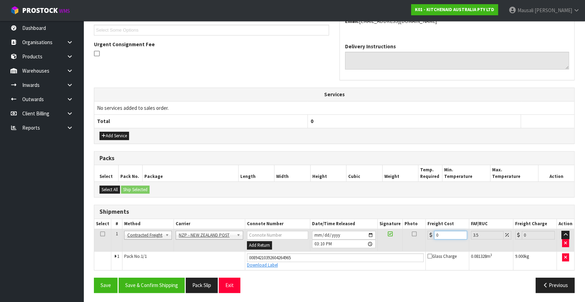
drag, startPoint x: 447, startPoint y: 233, endPoint x: 414, endPoint y: 245, distance: 35.5
click at [416, 245] on tr "1 Client Local Pickup Customer Local Pickup Company Freight Contracted Freight …" at bounding box center [334, 240] width 480 height 23
click at [145, 285] on button "Save & Confirm Shipping" at bounding box center [152, 285] width 66 height 15
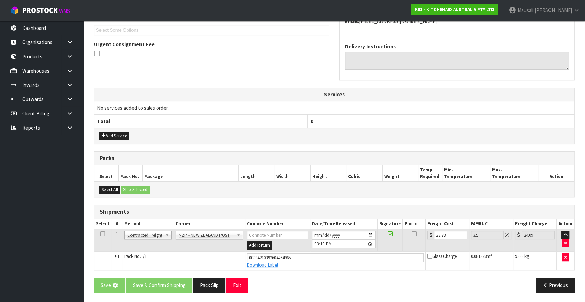
scroll to position [0, 0]
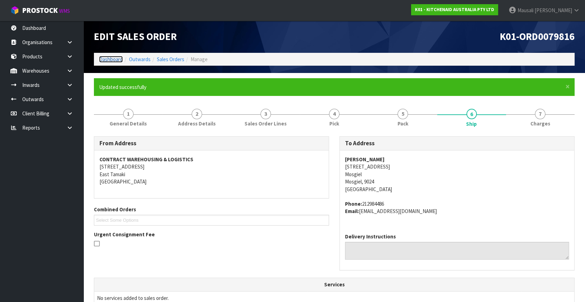
click at [113, 59] on link "Dashboard" at bounding box center [111, 59] width 24 height 7
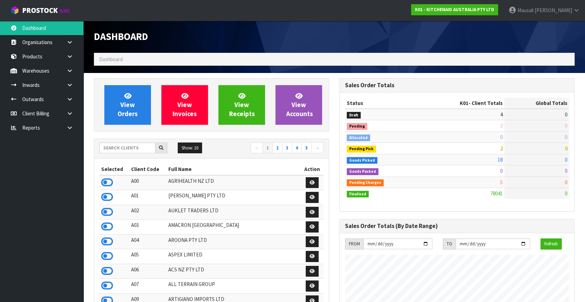
scroll to position [526, 245]
click at [123, 104] on span "View Orders" at bounding box center [128, 105] width 20 height 26
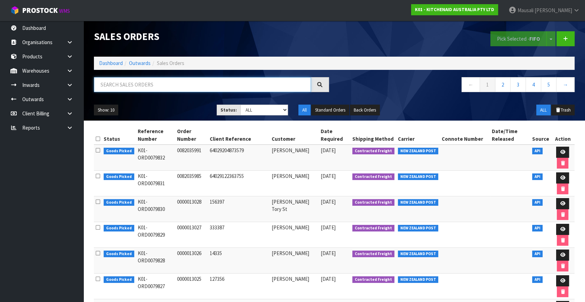
click at [131, 79] on input "text" at bounding box center [202, 84] width 217 height 15
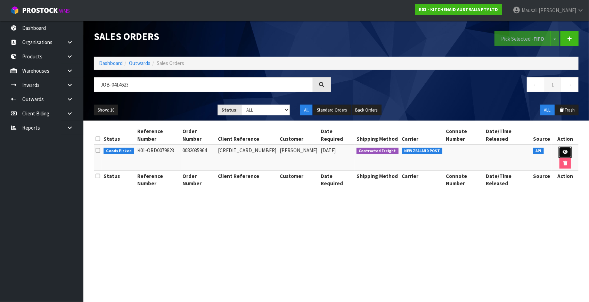
click at [559, 147] on link at bounding box center [565, 152] width 13 height 11
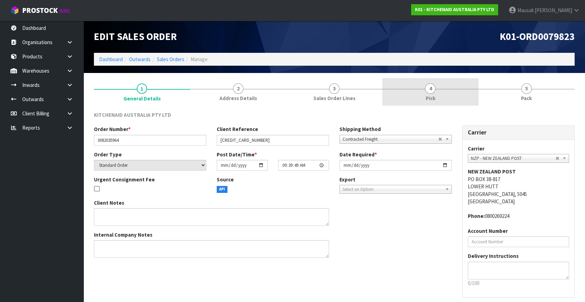
click at [435, 95] on link "4 Pick" at bounding box center [430, 91] width 96 height 27
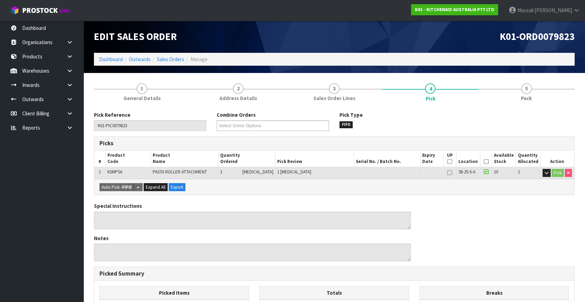
click at [483, 162] on icon at bounding box center [485, 162] width 5 height 0
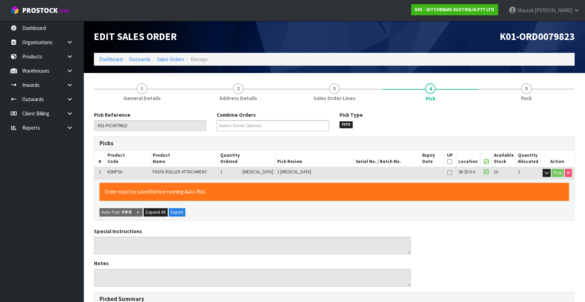
scroll to position [180, 0]
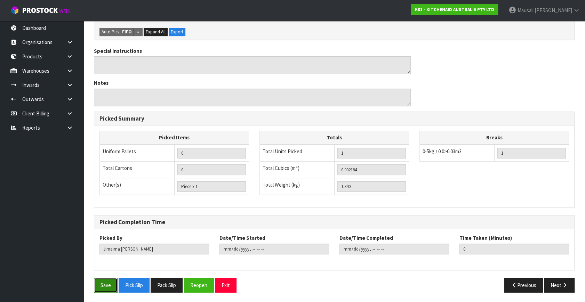
click at [99, 279] on button "Save" at bounding box center [106, 285] width 24 height 15
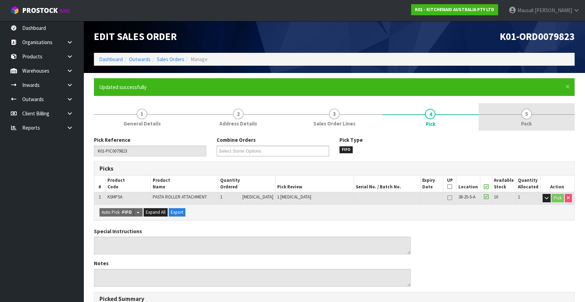
click at [531, 119] on link "5 Pack" at bounding box center [526, 116] width 96 height 27
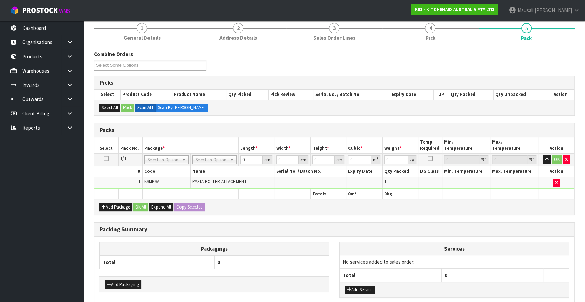
scroll to position [126, 0]
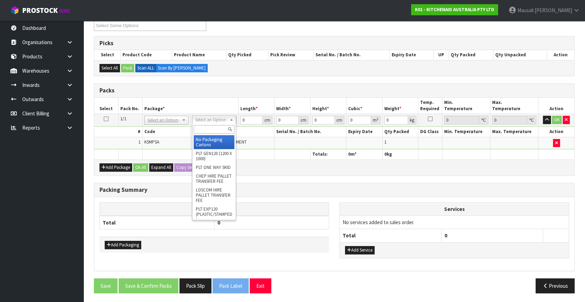
click at [206, 129] on input "text" at bounding box center [214, 129] width 41 height 9
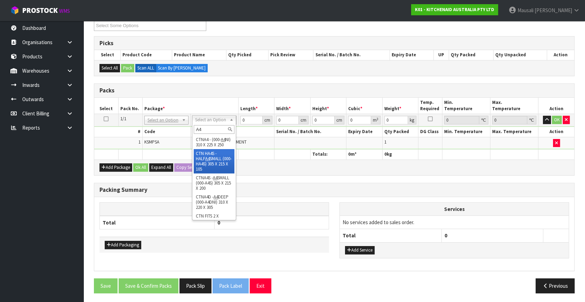
scroll to position [115, 0]
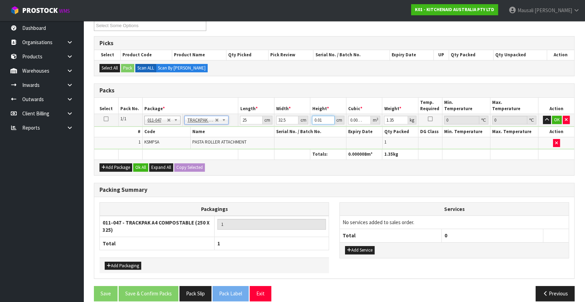
drag, startPoint x: 321, startPoint y: 120, endPoint x: 266, endPoint y: 129, distance: 55.7
click at [268, 129] on tbody "1/1 NONE 007-001 007-002 007-004 007-009 007-013 007-014 007-015 007-017 007-01…" at bounding box center [334, 131] width 480 height 35
click at [137, 166] on button "Ok All" at bounding box center [140, 167] width 15 height 8
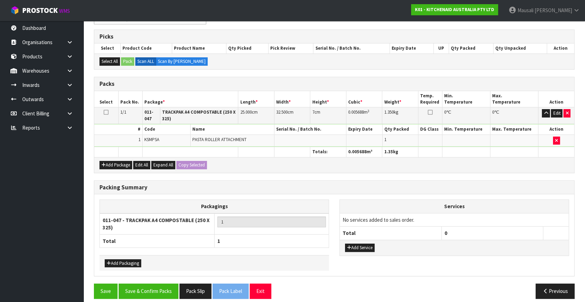
scroll to position [137, 0]
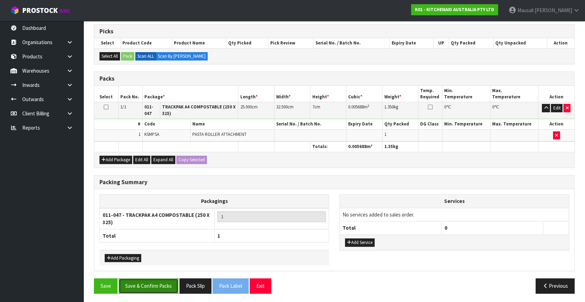
click at [151, 280] on button "Save & Confirm Packs" at bounding box center [149, 285] width 60 height 15
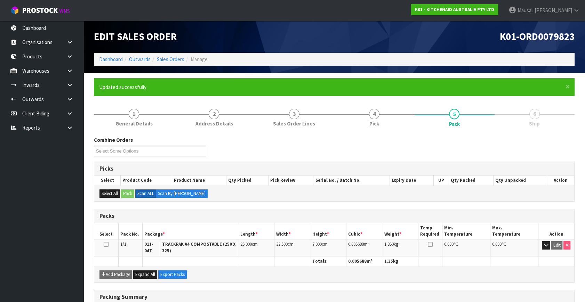
scroll to position [100, 0]
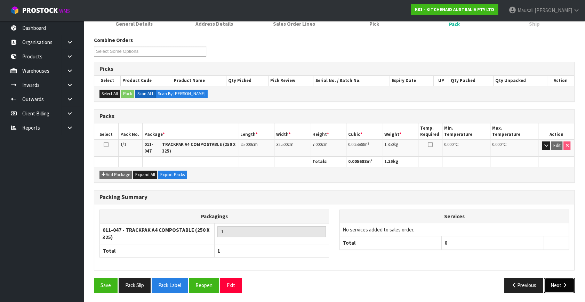
click at [558, 286] on button "Next" at bounding box center [559, 285] width 31 height 15
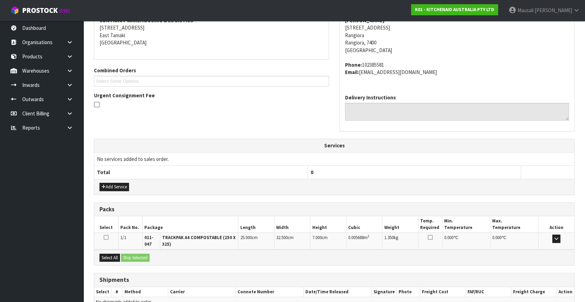
scroll to position [176, 0]
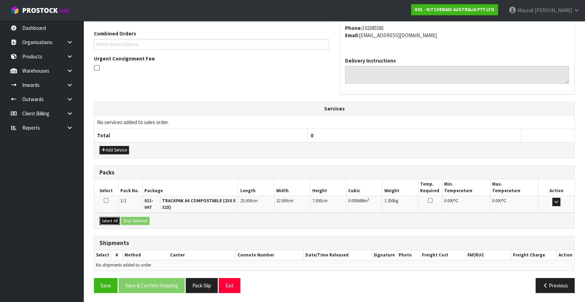
click at [109, 218] on button "Select All" at bounding box center [109, 221] width 21 height 8
click at [133, 220] on button "Ship Selected" at bounding box center [135, 221] width 29 height 8
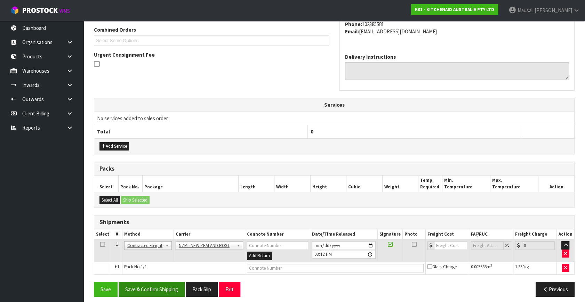
scroll to position [184, 0]
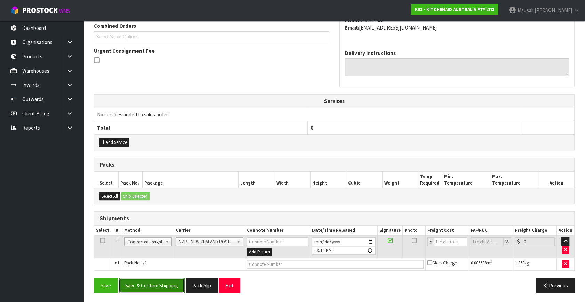
click at [171, 290] on button "Save & Confirm Shipping" at bounding box center [152, 285] width 66 height 15
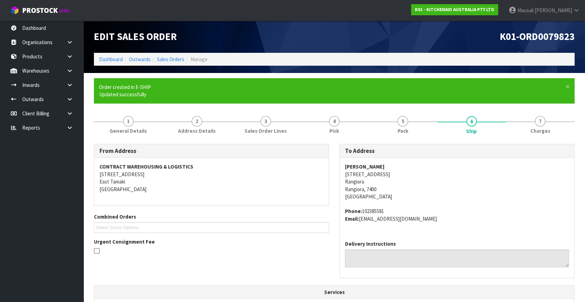
scroll to position [174, 0]
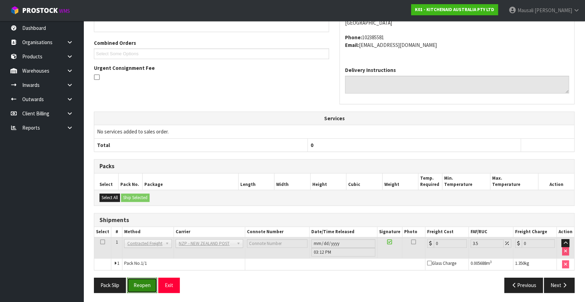
click at [147, 282] on button "Reopen" at bounding box center [142, 285] width 30 height 15
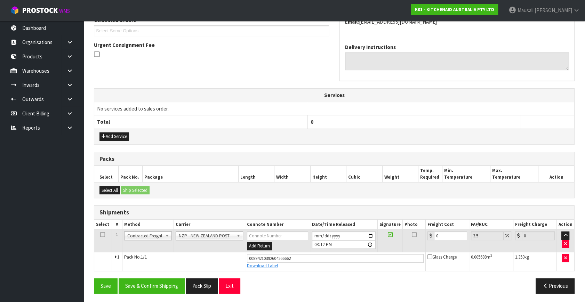
scroll to position [190, 0]
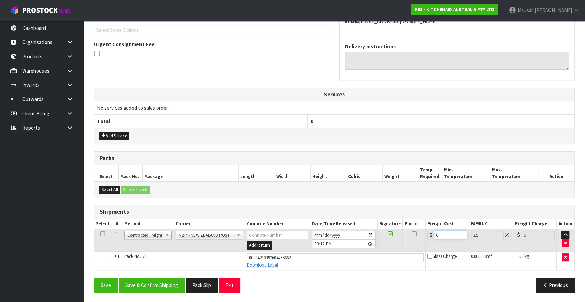
drag, startPoint x: 442, startPoint y: 234, endPoint x: 424, endPoint y: 240, distance: 19.4
click at [424, 240] on tr "1 Client Local Pickup Customer Local Pickup Company Freight Contracted Freight …" at bounding box center [334, 240] width 480 height 23
click at [163, 278] on button "Save & Confirm Shipping" at bounding box center [152, 285] width 66 height 15
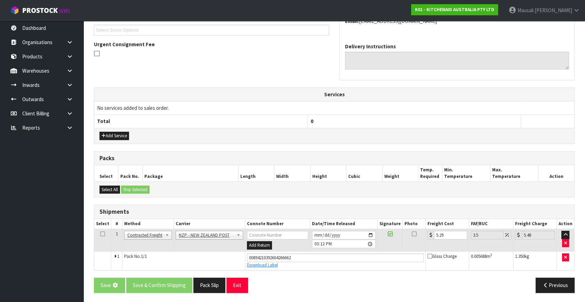
scroll to position [0, 0]
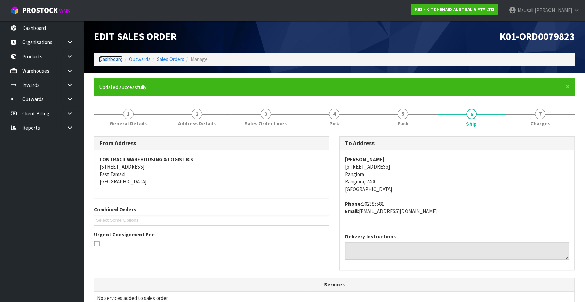
click at [114, 59] on link "Dashboard" at bounding box center [111, 59] width 24 height 7
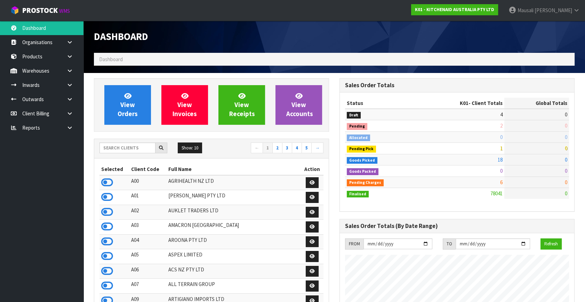
scroll to position [526, 245]
click at [129, 108] on span "View Orders" at bounding box center [128, 105] width 20 height 26
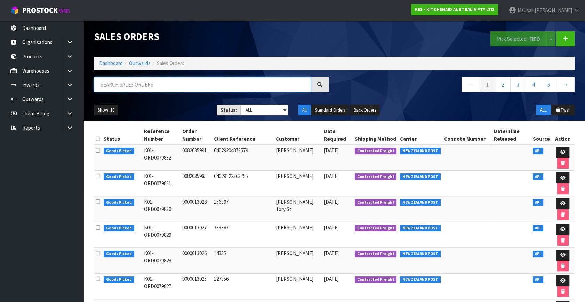
click at [108, 86] on input "text" at bounding box center [202, 84] width 217 height 15
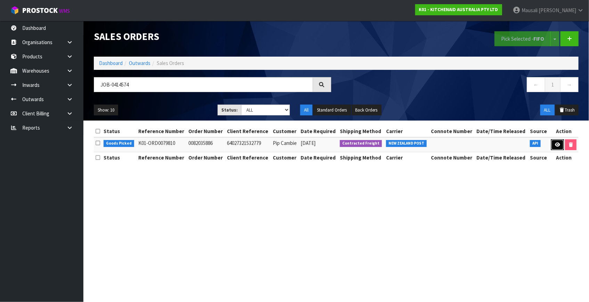
click at [557, 145] on icon at bounding box center [557, 145] width 5 height 5
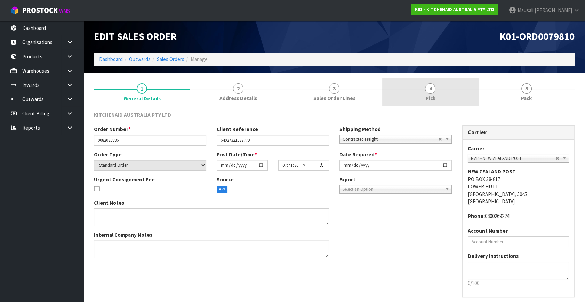
click at [443, 97] on link "4 Pick" at bounding box center [430, 91] width 96 height 27
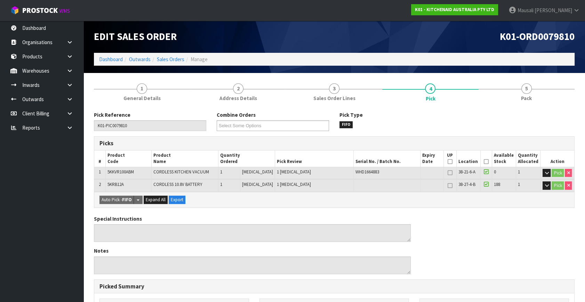
click at [481, 159] on th "Picked" at bounding box center [485, 159] width 11 height 16
click at [484, 162] on icon at bounding box center [486, 162] width 5 height 0
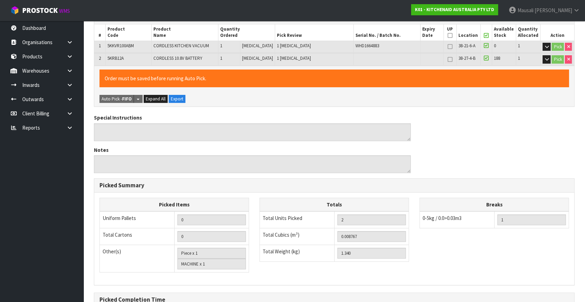
scroll to position [203, 0]
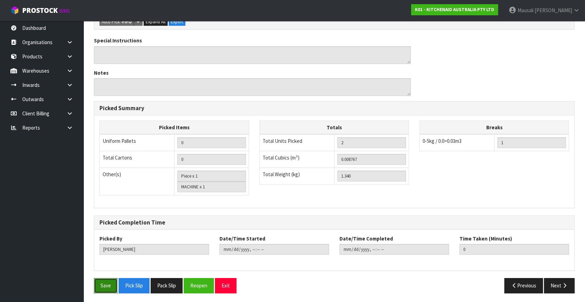
click at [112, 284] on button "Save" at bounding box center [106, 285] width 24 height 15
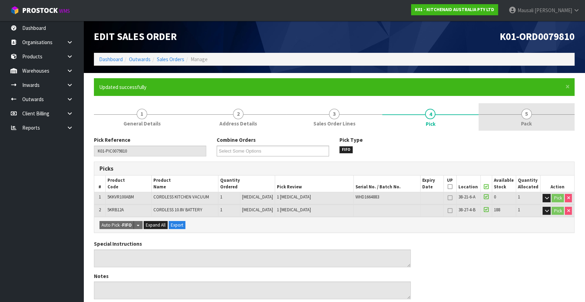
click at [522, 122] on span "Pack" at bounding box center [526, 123] width 11 height 7
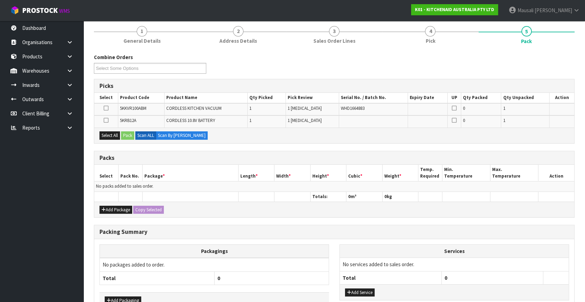
scroll to position [95, 0]
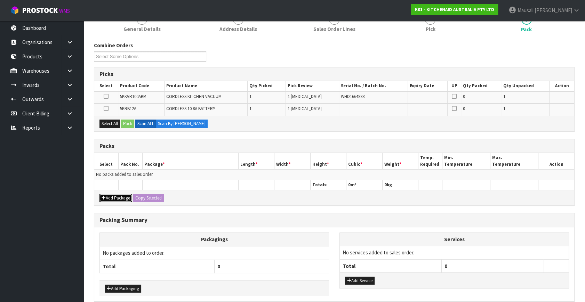
click at [113, 197] on button "Add Package" at bounding box center [115, 198] width 33 height 8
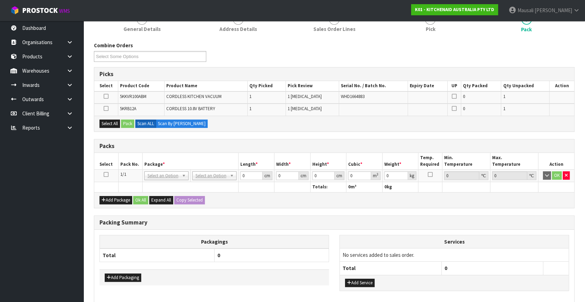
click at [105, 175] on icon at bounding box center [106, 175] width 5 height 0
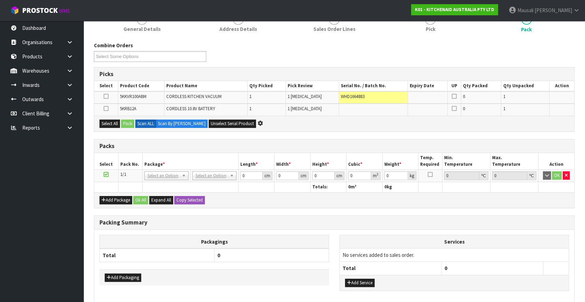
scroll to position [0, 0]
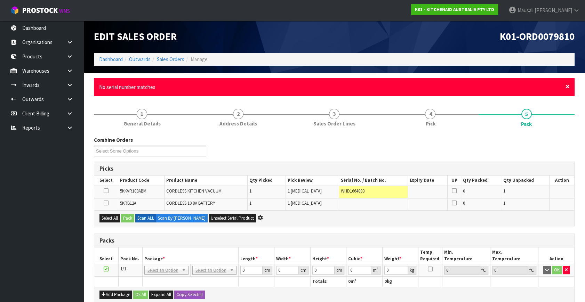
click at [567, 87] on span "×" at bounding box center [567, 87] width 4 height 10
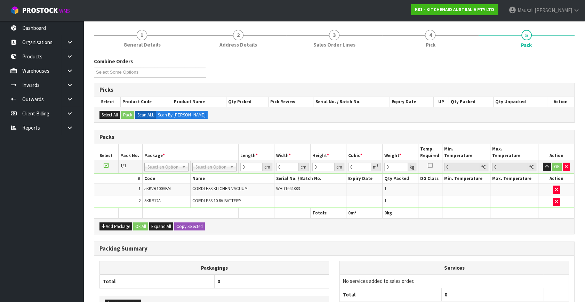
scroll to position [95, 0]
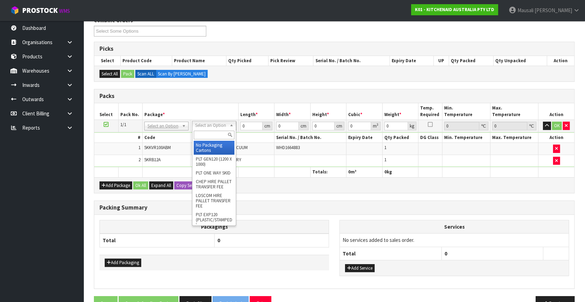
click at [208, 136] on input "text" at bounding box center [214, 135] width 41 height 9
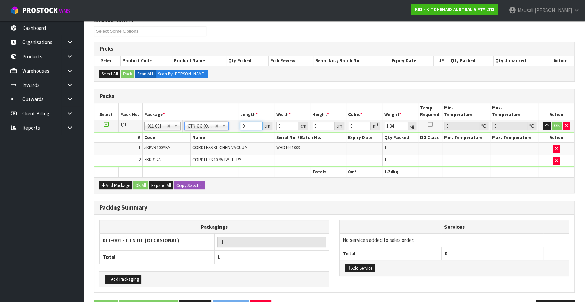
click at [232, 132] on tbody "1/1 NONE 007-001 007-002 007-004 007-009 007-013 007-014 007-015 007-017 007-01…" at bounding box center [334, 143] width 480 height 47
click at [140, 182] on button "Ok All" at bounding box center [140, 185] width 15 height 8
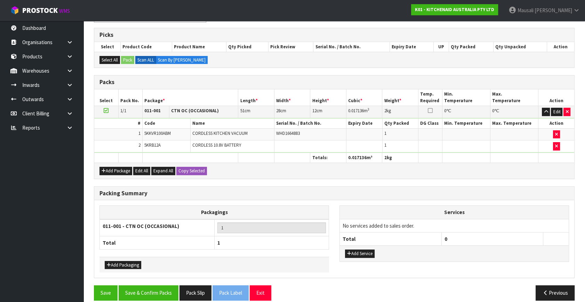
scroll to position [115, 0]
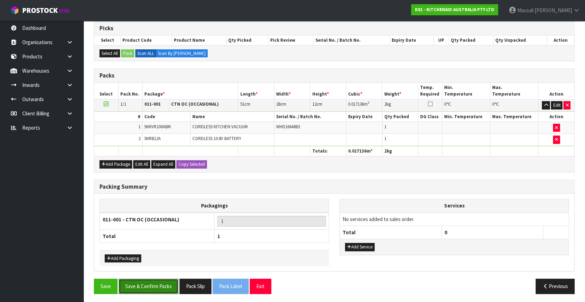
click at [160, 283] on button "Save & Confirm Packs" at bounding box center [149, 286] width 60 height 15
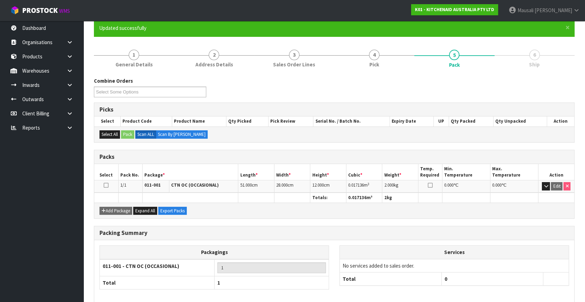
scroll to position [91, 0]
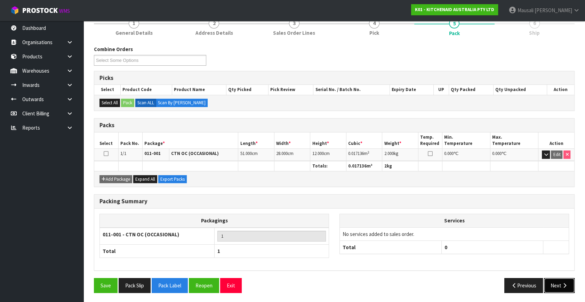
click at [553, 281] on button "Next" at bounding box center [559, 285] width 31 height 15
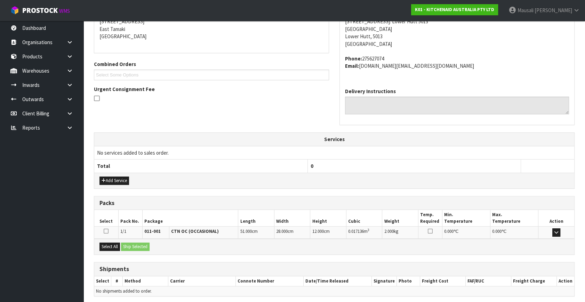
scroll to position [171, 0]
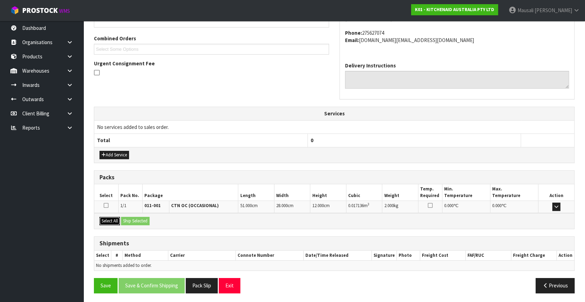
click at [112, 217] on button "Select All" at bounding box center [109, 221] width 21 height 8
click at [131, 218] on button "Ship Selected" at bounding box center [135, 221] width 29 height 8
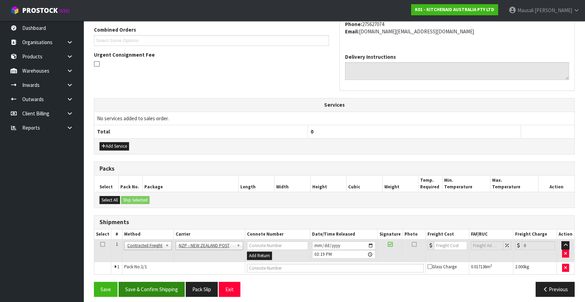
scroll to position [184, 0]
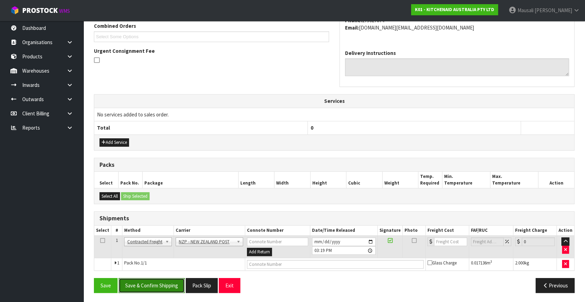
click at [168, 283] on button "Save & Confirm Shipping" at bounding box center [152, 285] width 66 height 15
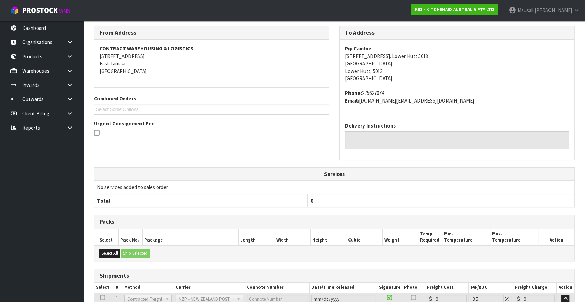
scroll to position [174, 0]
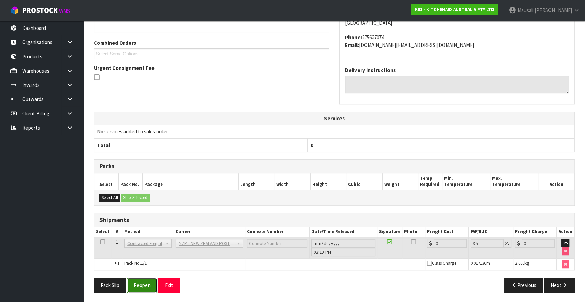
click at [142, 282] on button "Reopen" at bounding box center [142, 285] width 30 height 15
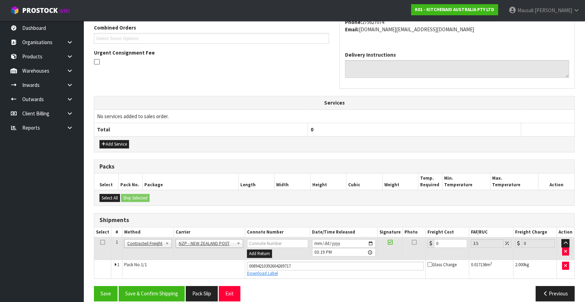
scroll to position [190, 0]
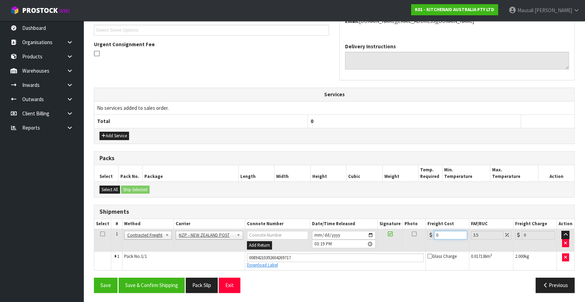
drag, startPoint x: 447, startPoint y: 233, endPoint x: 417, endPoint y: 247, distance: 33.9
click at [417, 247] on tr "1 Client Local Pickup Customer Local Pickup Company Freight Contracted Freight …" at bounding box center [334, 240] width 480 height 23
click at [167, 282] on button "Save & Confirm Shipping" at bounding box center [152, 285] width 66 height 15
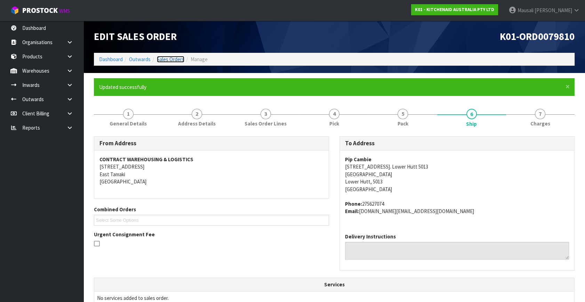
click at [173, 58] on link "Sales Orders" at bounding box center [170, 59] width 27 height 7
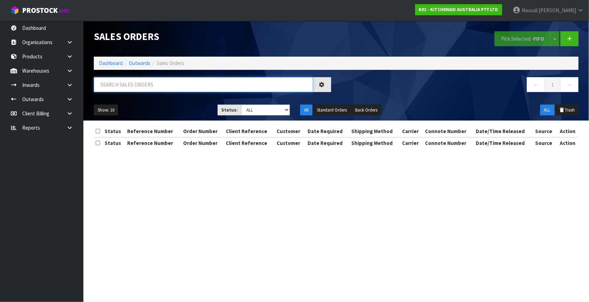
click at [105, 84] on input "text" at bounding box center [203, 84] width 219 height 15
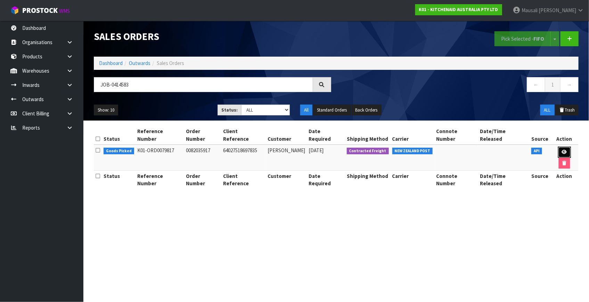
click at [562, 150] on icon at bounding box center [564, 152] width 5 height 5
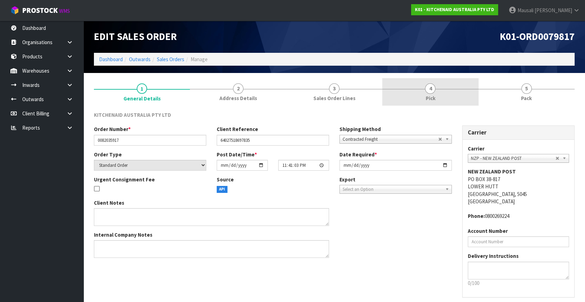
click at [438, 97] on link "4 Pick" at bounding box center [430, 91] width 96 height 27
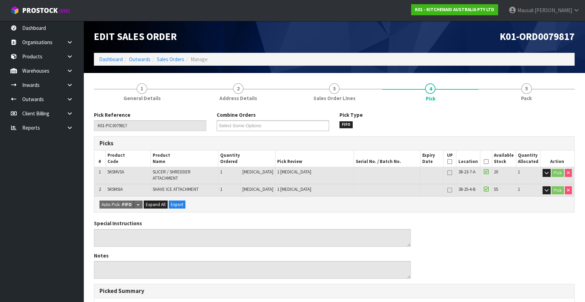
click at [481, 160] on th "Picked" at bounding box center [485, 159] width 11 height 16
click at [483, 162] on icon at bounding box center [485, 162] width 5 height 0
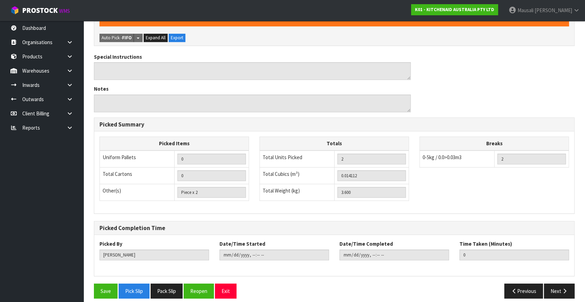
scroll to position [193, 0]
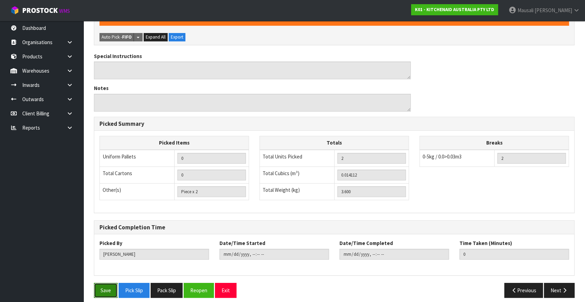
click at [108, 283] on button "Save" at bounding box center [106, 290] width 24 height 15
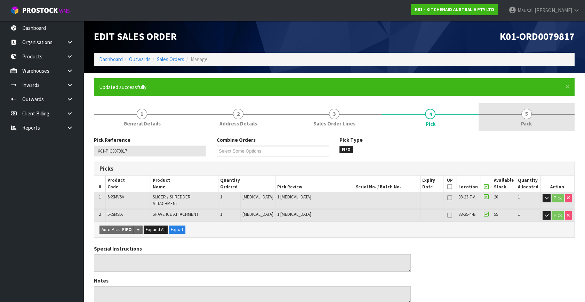
click at [508, 118] on link "5 Pack" at bounding box center [526, 116] width 96 height 27
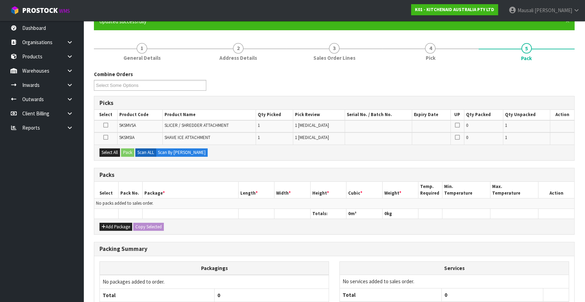
scroll to position [125, 0]
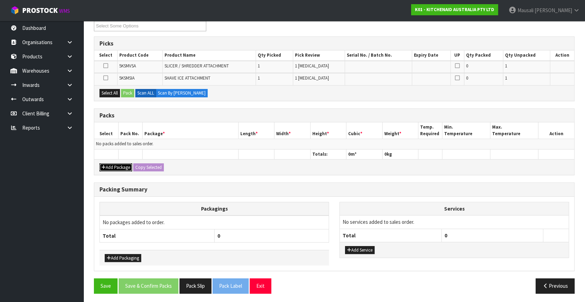
drag, startPoint x: 112, startPoint y: 165, endPoint x: 106, endPoint y: 158, distance: 9.4
click at [112, 165] on button "Add Package" at bounding box center [115, 167] width 33 height 8
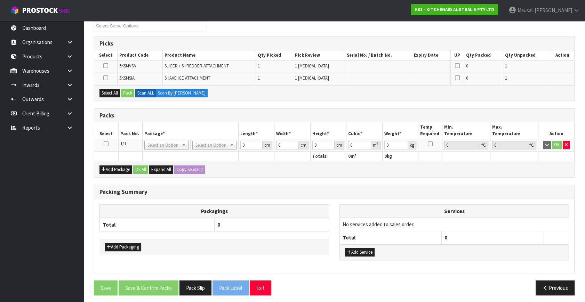
click at [106, 144] on icon at bounding box center [106, 144] width 5 height 0
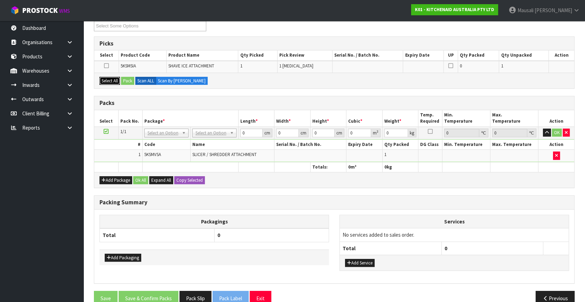
click at [104, 81] on button "Select All" at bounding box center [109, 81] width 21 height 8
click at [128, 79] on button "Pack" at bounding box center [127, 81] width 13 height 8
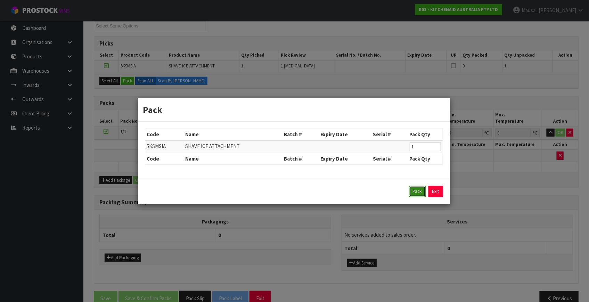
click at [418, 191] on button "Pack" at bounding box center [417, 191] width 17 height 11
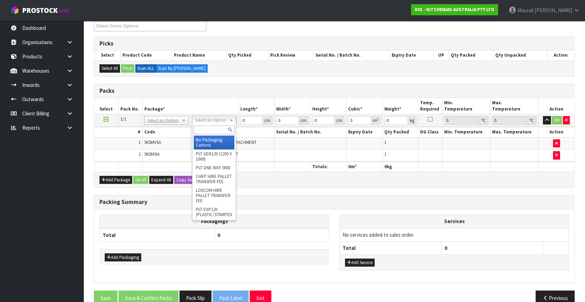
click at [212, 131] on input "text" at bounding box center [214, 130] width 41 height 9
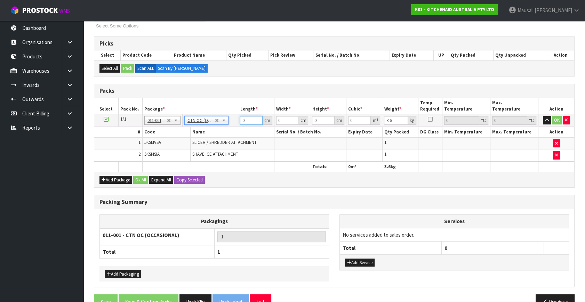
drag, startPoint x: 250, startPoint y: 120, endPoint x: 223, endPoint y: 131, distance: 29.6
click at [223, 131] on tbody "1/1 NONE 007-001 007-002 007-004 007-009 007-013 007-014 007-015 007-017 007-01…" at bounding box center [334, 137] width 480 height 47
click at [136, 179] on button "Ok All" at bounding box center [140, 180] width 15 height 8
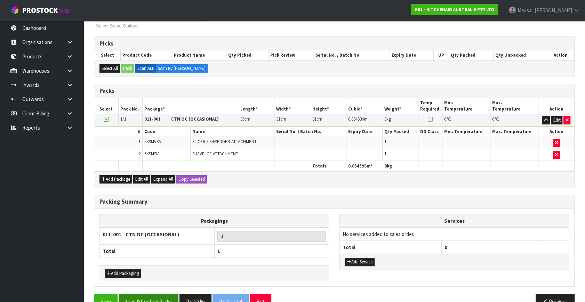
scroll to position [140, 0]
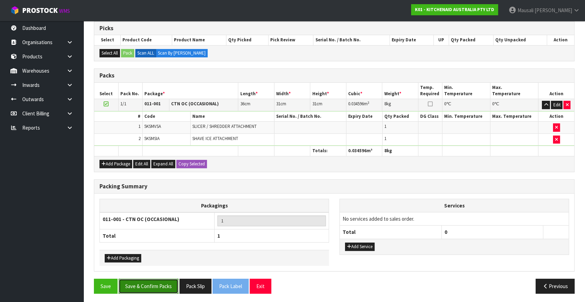
drag, startPoint x: 164, startPoint y: 284, endPoint x: 233, endPoint y: 282, distance: 68.2
click at [165, 284] on button "Save & Confirm Packs" at bounding box center [149, 286] width 60 height 15
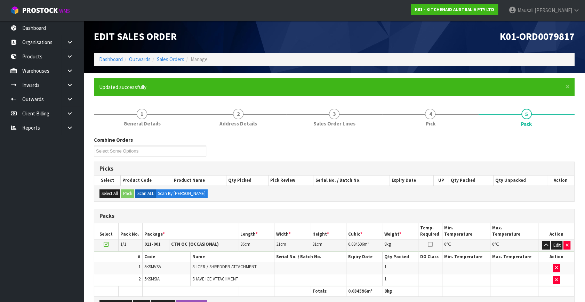
scroll to position [91, 0]
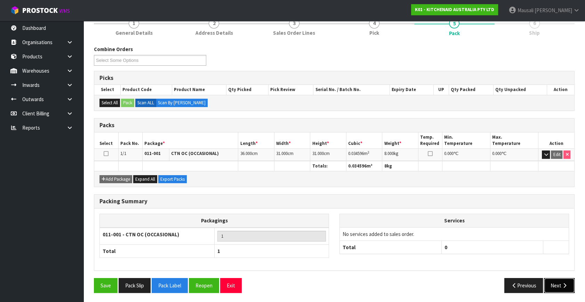
click at [557, 283] on button "Next" at bounding box center [559, 285] width 31 height 15
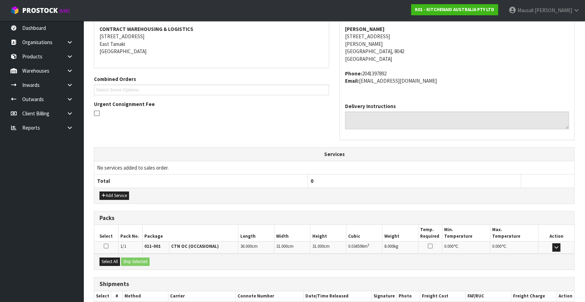
scroll to position [171, 0]
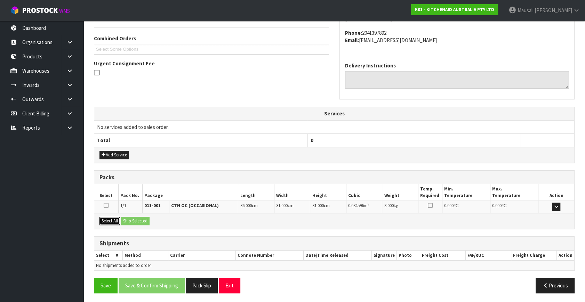
drag, startPoint x: 113, startPoint y: 219, endPoint x: 126, endPoint y: 219, distance: 12.9
click at [115, 219] on button "Select All" at bounding box center [109, 221] width 21 height 8
click at [126, 219] on button "Ship Selected" at bounding box center [135, 221] width 29 height 8
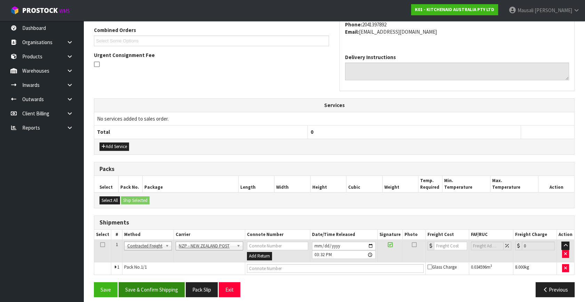
scroll to position [184, 0]
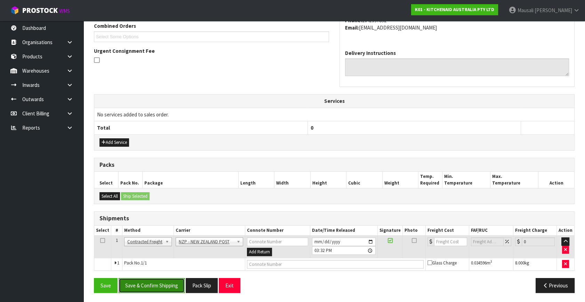
click at [163, 284] on button "Save & Confirm Shipping" at bounding box center [152, 285] width 66 height 15
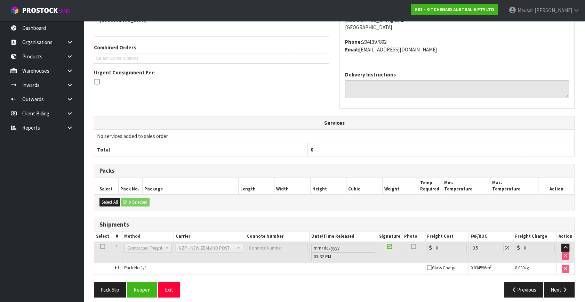
scroll to position [174, 0]
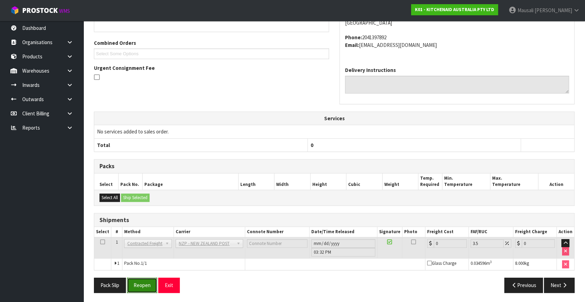
click at [145, 278] on button "Reopen" at bounding box center [142, 285] width 30 height 15
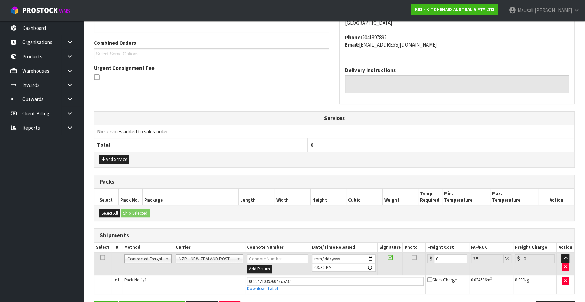
scroll to position [190, 0]
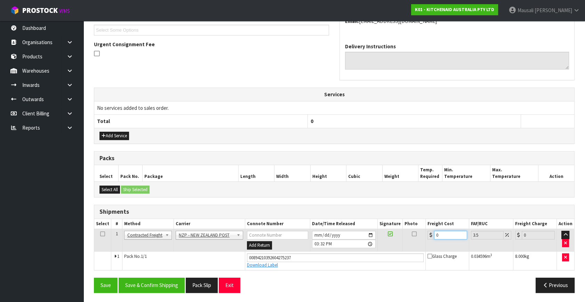
drag, startPoint x: 445, startPoint y: 234, endPoint x: 427, endPoint y: 242, distance: 20.4
click at [427, 242] on td "0" at bounding box center [446, 240] width 43 height 23
click at [151, 283] on button "Save & Confirm Shipping" at bounding box center [152, 285] width 66 height 15
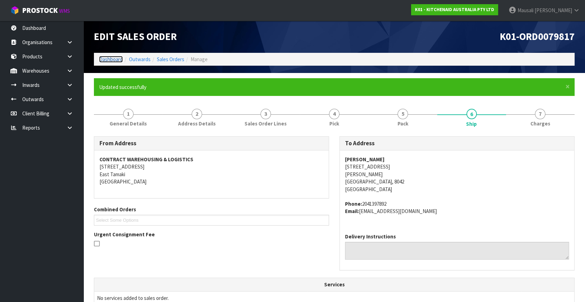
click at [111, 57] on link "Dashboard" at bounding box center [111, 59] width 24 height 7
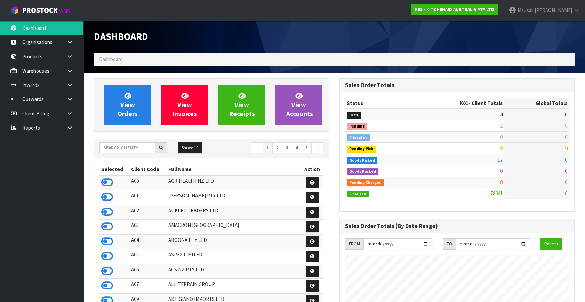
scroll to position [526, 245]
click at [127, 103] on span "View Orders" at bounding box center [128, 105] width 20 height 26
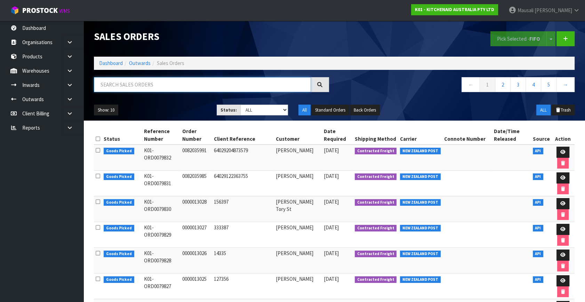
click at [128, 87] on input "text" at bounding box center [202, 84] width 217 height 15
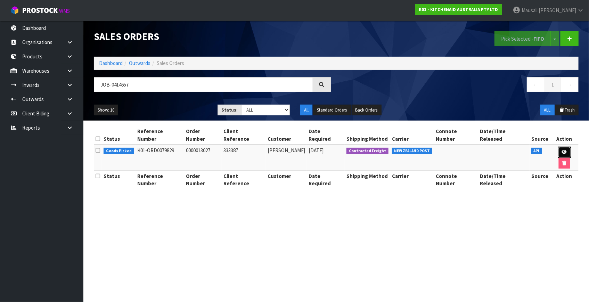
click at [562, 150] on icon at bounding box center [564, 152] width 5 height 5
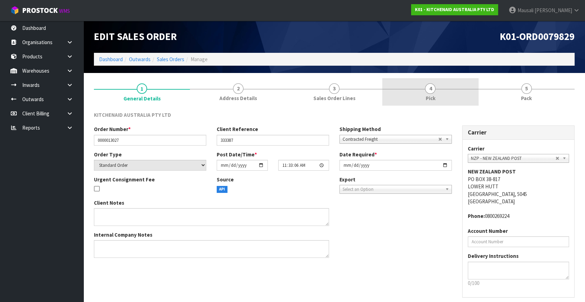
click at [423, 80] on link "4 Pick" at bounding box center [430, 91] width 96 height 27
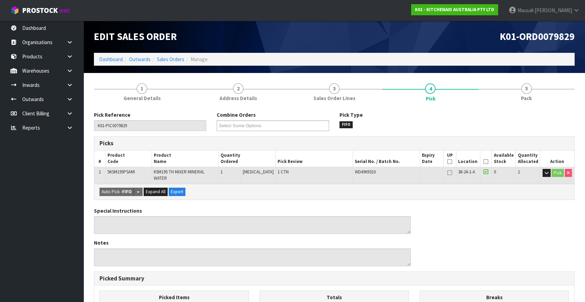
click at [483, 162] on icon at bounding box center [485, 162] width 5 height 0
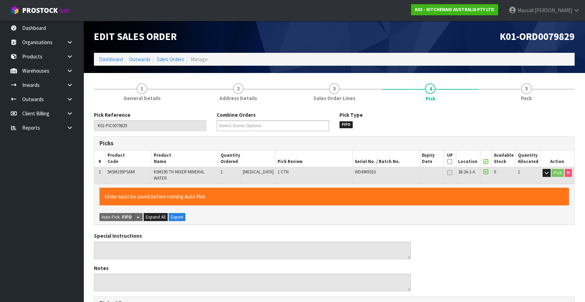
scroll to position [180, 0]
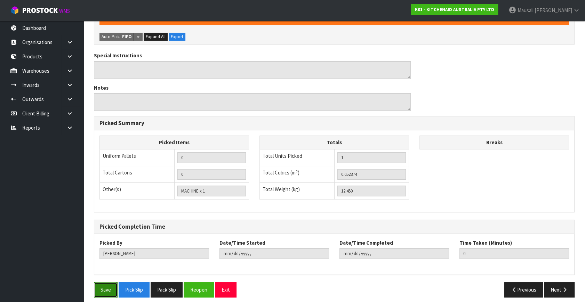
click at [97, 284] on button "Save" at bounding box center [106, 289] width 24 height 15
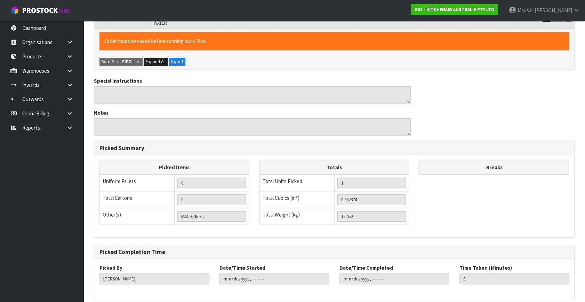
scroll to position [0, 0]
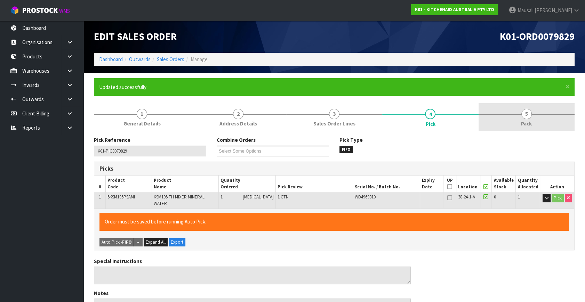
click at [526, 122] on span "Pack" at bounding box center [526, 123] width 11 height 7
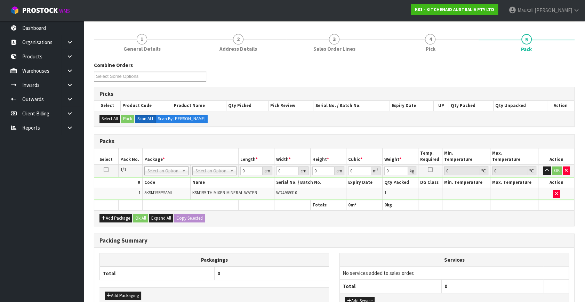
scroll to position [126, 0]
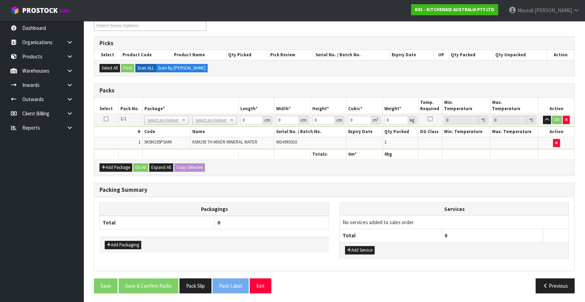
click at [225, 114] on td "No Packaging Cartons PLT GEN120 (1200 X 1000) PLT ONE WAY SKID CHEP HIRE PALLET…" at bounding box center [214, 120] width 48 height 13
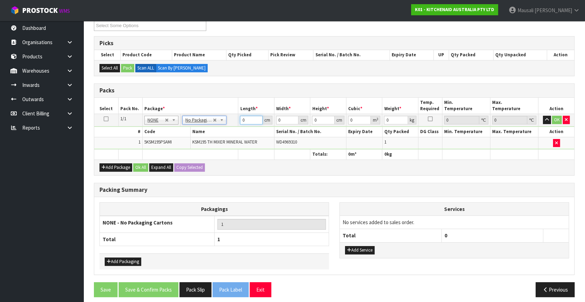
drag, startPoint x: 249, startPoint y: 121, endPoint x: 236, endPoint y: 124, distance: 13.4
click at [236, 124] on tr "1/1 NONE 007-001 007-002 007-004 007-009 007-013 007-014 007-015 007-017 007-01…" at bounding box center [334, 120] width 480 height 13
click at [140, 166] on button "Ok All" at bounding box center [140, 167] width 15 height 8
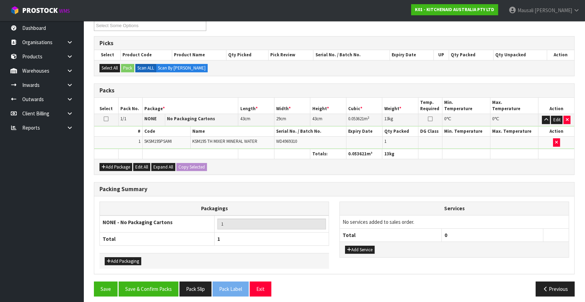
scroll to position [129, 0]
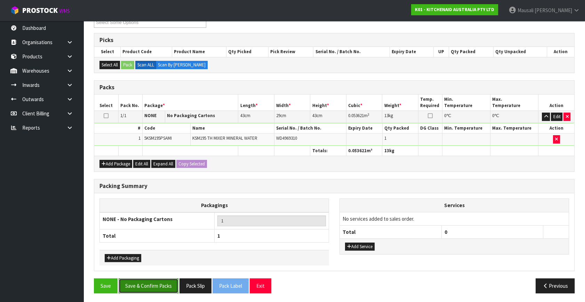
click at [146, 280] on button "Save & Confirm Packs" at bounding box center [149, 285] width 60 height 15
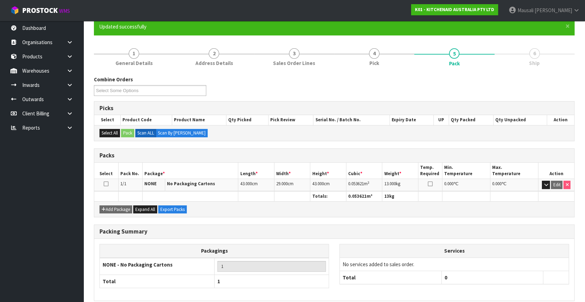
scroll to position [91, 0]
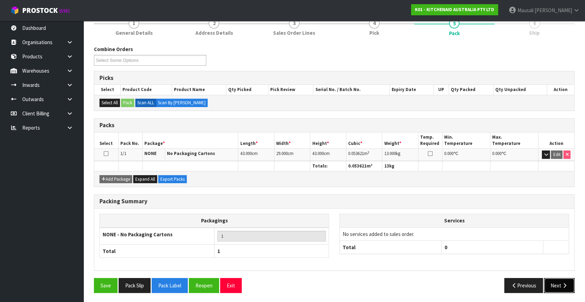
click at [562, 283] on icon "button" at bounding box center [564, 285] width 7 height 5
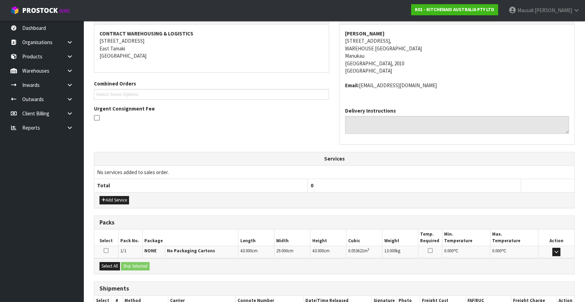
scroll to position [171, 0]
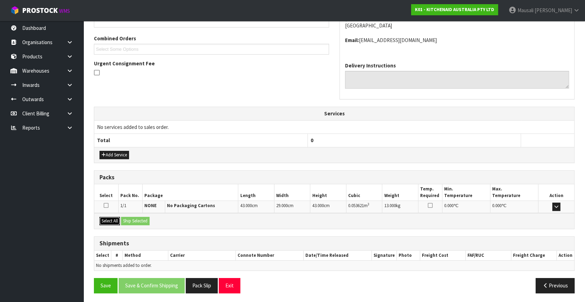
click at [104, 217] on button "Select All" at bounding box center [109, 221] width 21 height 8
click at [126, 217] on button "Ship Selected" at bounding box center [135, 221] width 29 height 8
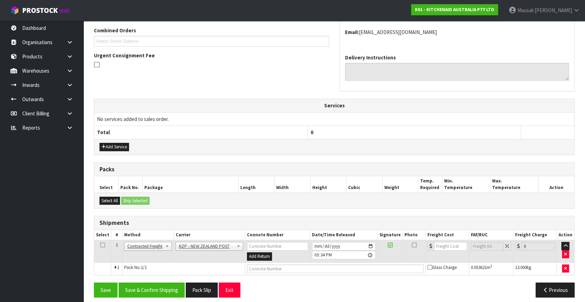
scroll to position [184, 0]
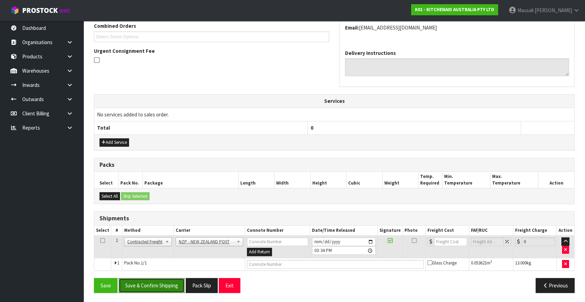
click at [151, 289] on button "Save & Confirm Shipping" at bounding box center [152, 285] width 66 height 15
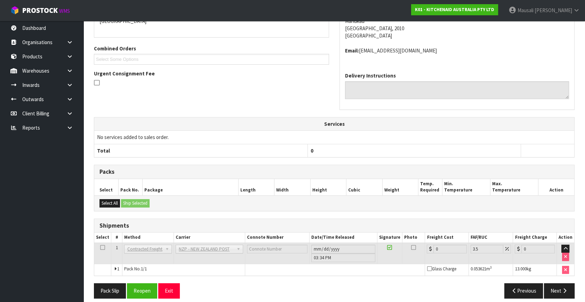
scroll to position [174, 0]
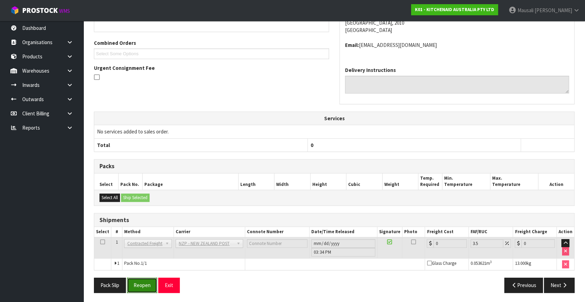
click at [135, 283] on button "Reopen" at bounding box center [142, 285] width 30 height 15
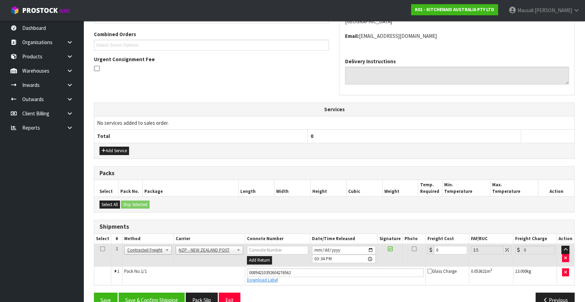
scroll to position [190, 0]
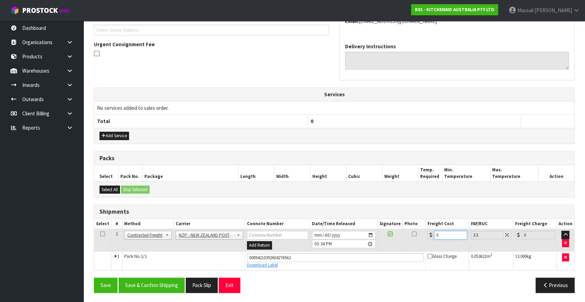
drag, startPoint x: 444, startPoint y: 233, endPoint x: 426, endPoint y: 241, distance: 20.3
click at [426, 241] on td "0" at bounding box center [446, 240] width 43 height 23
click at [174, 280] on button "Save & Confirm Shipping" at bounding box center [152, 285] width 66 height 15
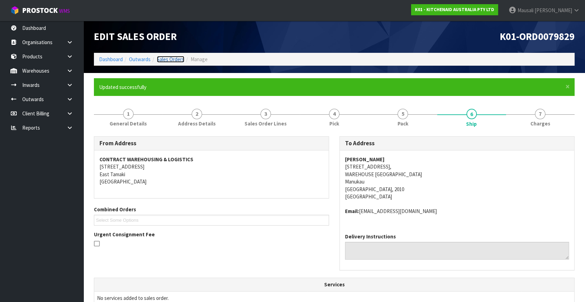
click at [176, 58] on link "Sales Orders" at bounding box center [170, 59] width 27 height 7
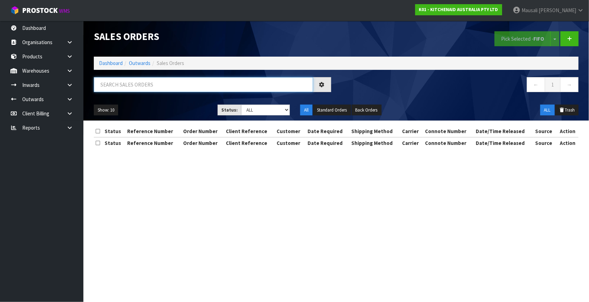
click at [107, 85] on input "text" at bounding box center [203, 84] width 219 height 15
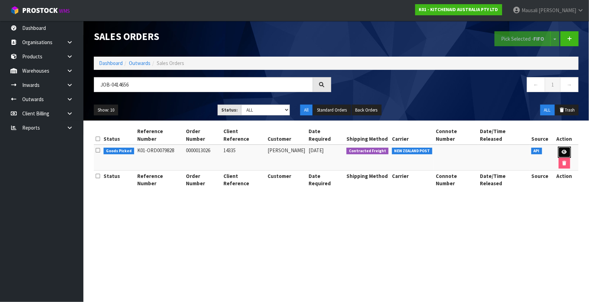
click at [562, 150] on icon at bounding box center [564, 152] width 5 height 5
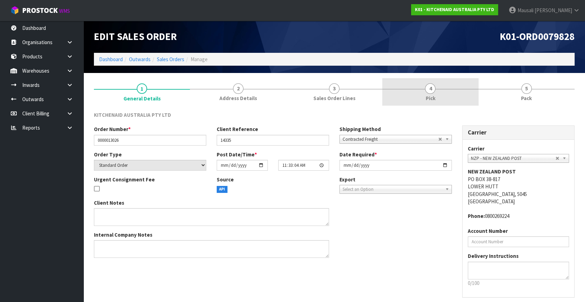
click at [445, 90] on link "4 Pick" at bounding box center [430, 91] width 96 height 27
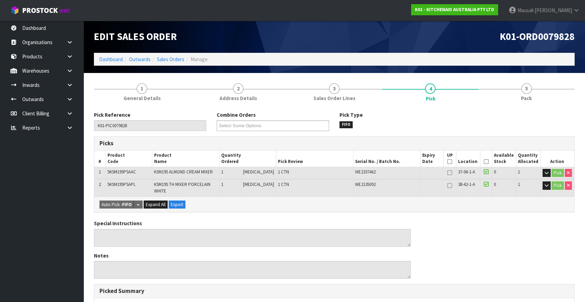
click at [485, 162] on icon at bounding box center [485, 162] width 5 height 0
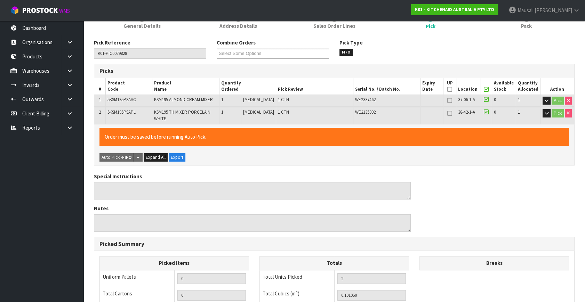
scroll to position [197, 0]
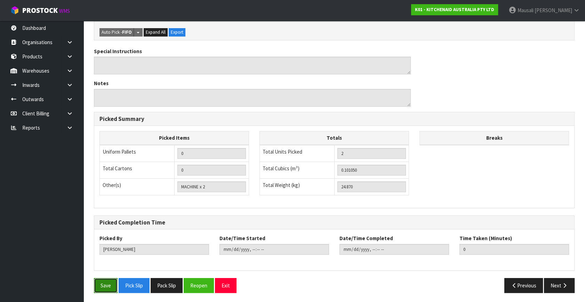
click at [104, 282] on button "Save" at bounding box center [106, 285] width 24 height 15
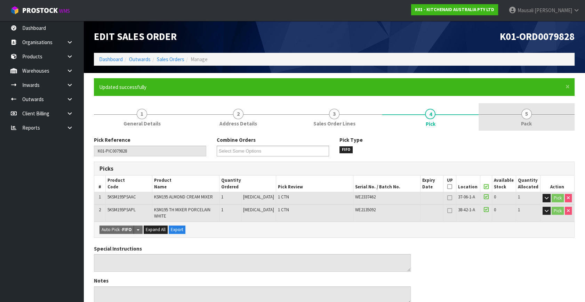
click at [521, 117] on link "5 Pack" at bounding box center [526, 116] width 96 height 27
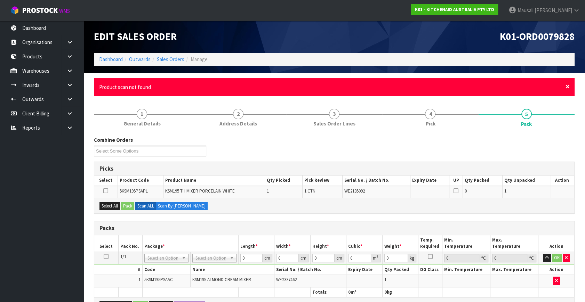
click at [567, 84] on span "×" at bounding box center [567, 87] width 4 height 10
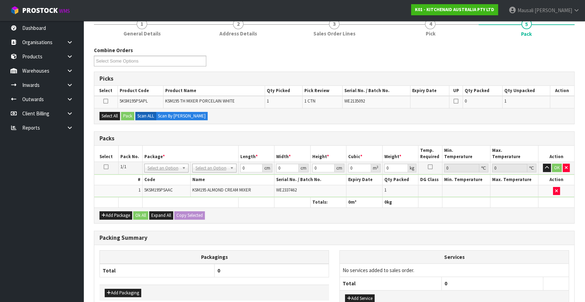
scroll to position [113, 0]
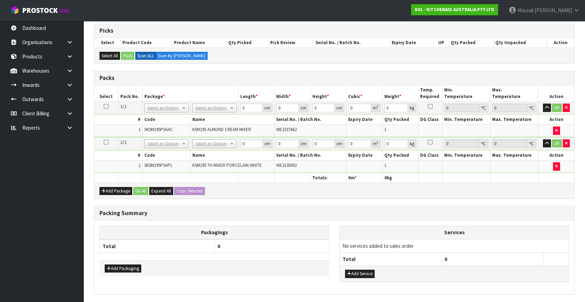
click at [105, 106] on icon at bounding box center [106, 106] width 5 height 0
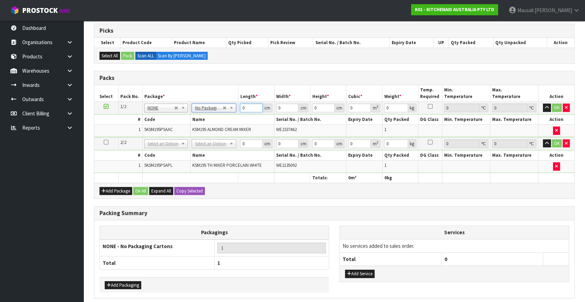
drag, startPoint x: 247, startPoint y: 106, endPoint x: 236, endPoint y: 109, distance: 11.5
click at [239, 108] on td "0 cm" at bounding box center [256, 108] width 36 height 13
click at [188, 191] on button "Copy Selected" at bounding box center [189, 191] width 31 height 8
click at [188, 191] on span "Confirm" at bounding box center [183, 191] width 15 height 6
click at [142, 191] on button "Ok All" at bounding box center [140, 191] width 15 height 8
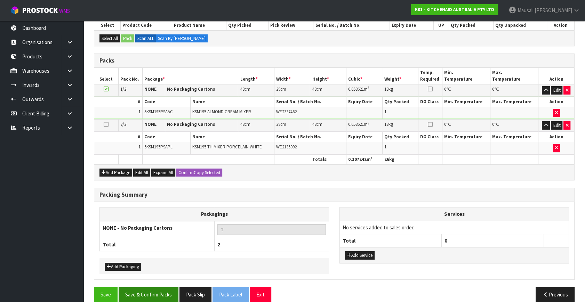
scroll to position [138, 0]
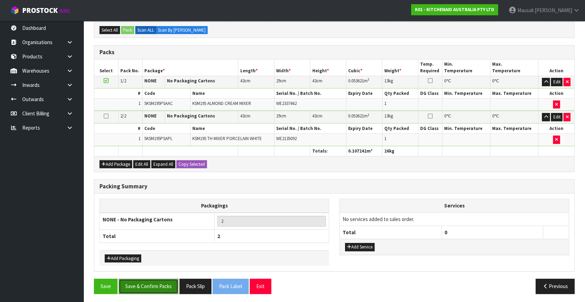
click at [161, 286] on button "Save & Confirm Packs" at bounding box center [149, 286] width 60 height 15
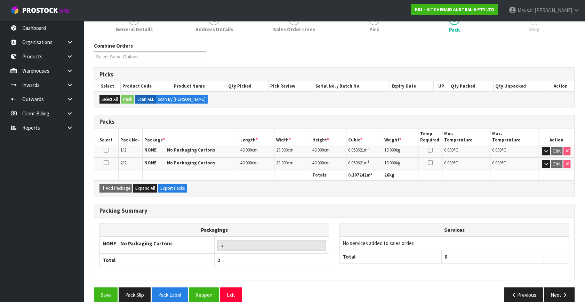
scroll to position [103, 0]
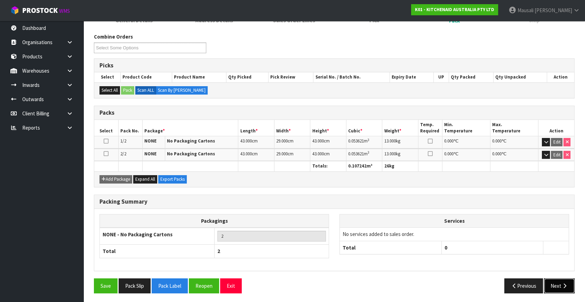
click at [551, 285] on button "Next" at bounding box center [559, 285] width 31 height 15
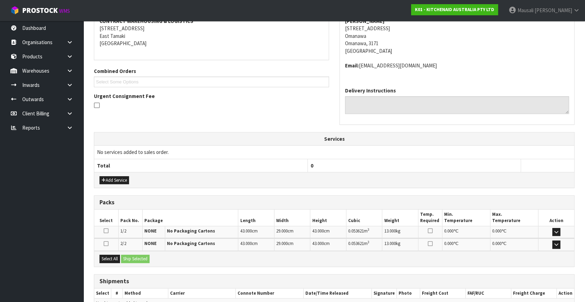
scroll to position [177, 0]
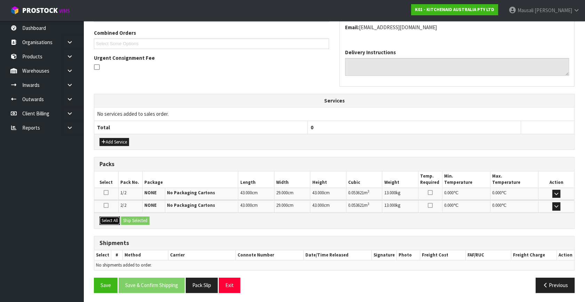
drag, startPoint x: 115, startPoint y: 219, endPoint x: 132, endPoint y: 219, distance: 17.0
click at [115, 219] on button "Select All" at bounding box center [109, 221] width 21 height 8
click at [132, 219] on button "Ship Selected" at bounding box center [135, 221] width 29 height 8
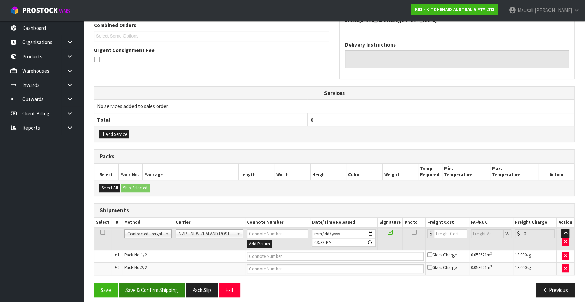
scroll to position [188, 0]
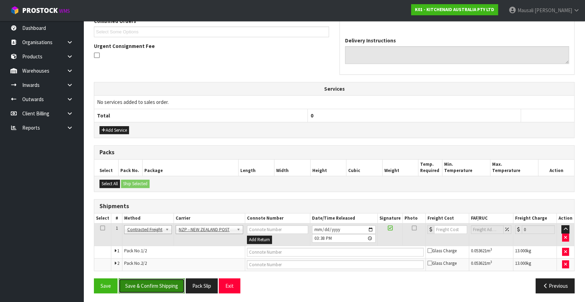
click at [160, 284] on button "Save & Confirm Shipping" at bounding box center [152, 285] width 66 height 15
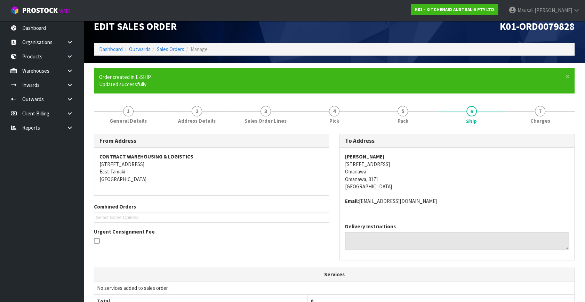
scroll to position [178, 0]
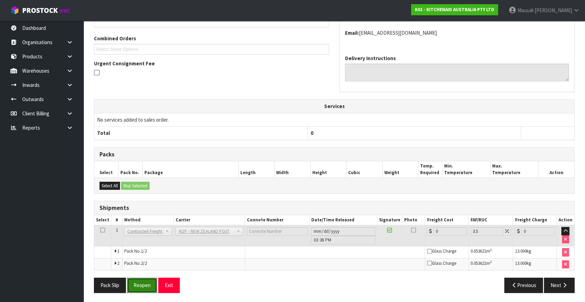
click at [147, 285] on button "Reopen" at bounding box center [142, 285] width 30 height 15
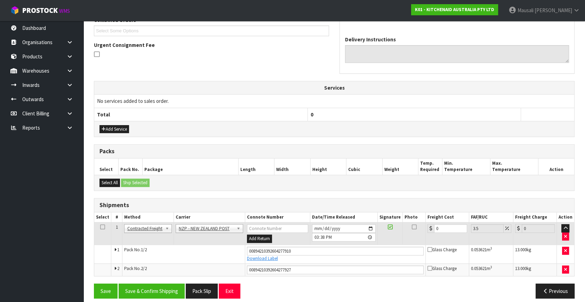
scroll to position [195, 0]
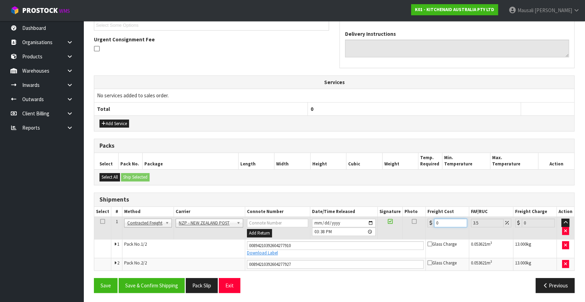
drag, startPoint x: 445, startPoint y: 223, endPoint x: 429, endPoint y: 228, distance: 16.7
click at [429, 228] on td "0" at bounding box center [446, 228] width 43 height 23
click at [149, 284] on button "Save & Confirm Shipping" at bounding box center [152, 285] width 66 height 15
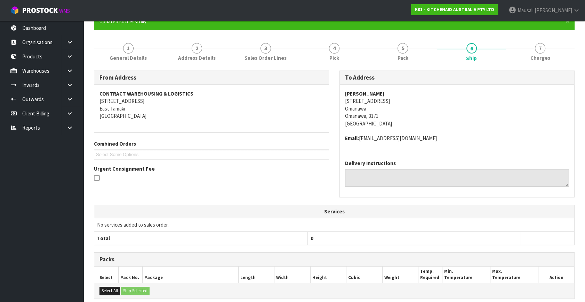
scroll to position [176, 0]
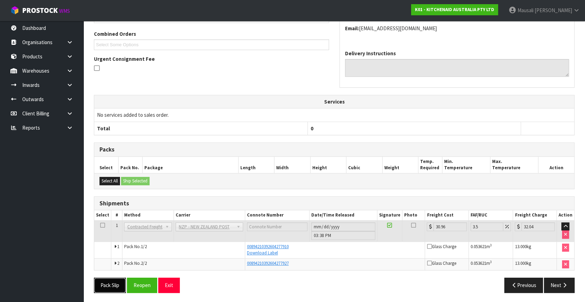
click at [104, 282] on button "Pack Slip" at bounding box center [110, 285] width 32 height 15
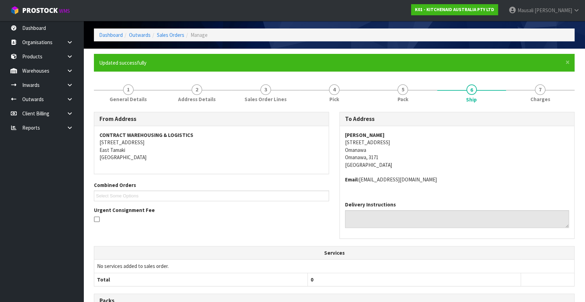
scroll to position [0, 0]
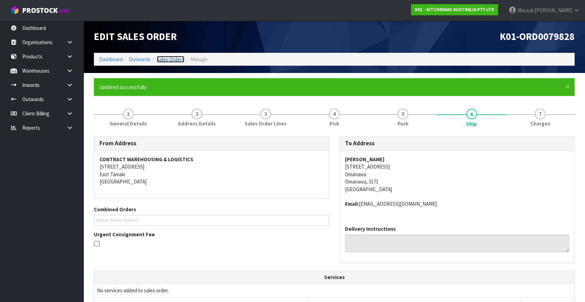
click at [177, 56] on link "Sales Orders" at bounding box center [170, 59] width 27 height 7
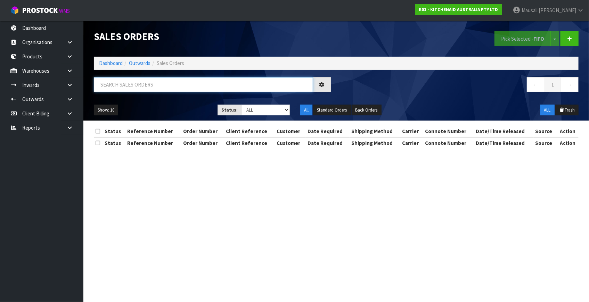
click at [140, 81] on input "text" at bounding box center [203, 84] width 219 height 15
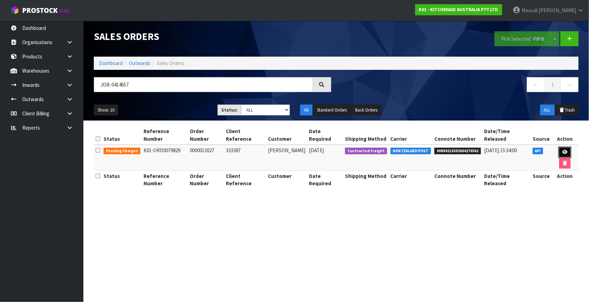
click at [563, 150] on icon at bounding box center [565, 152] width 5 height 5
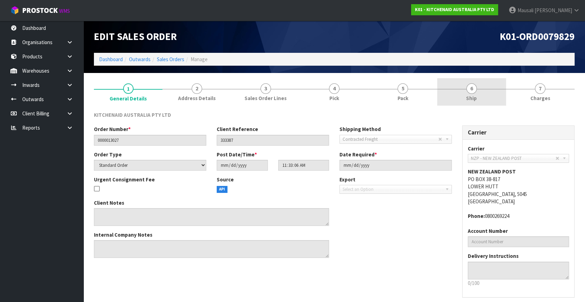
click at [473, 93] on span "6" at bounding box center [471, 88] width 10 height 10
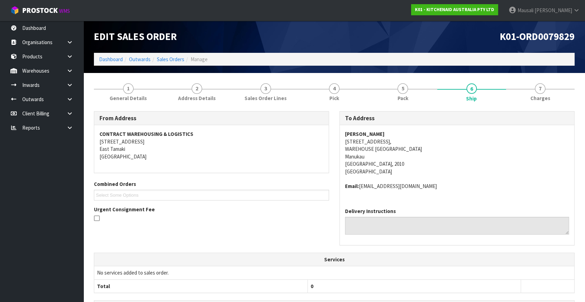
scroll to position [146, 0]
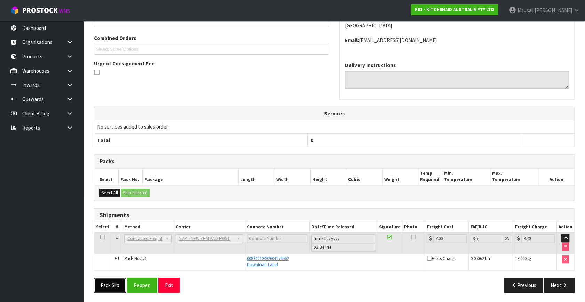
click at [95, 283] on button "Pack Slip" at bounding box center [110, 285] width 32 height 15
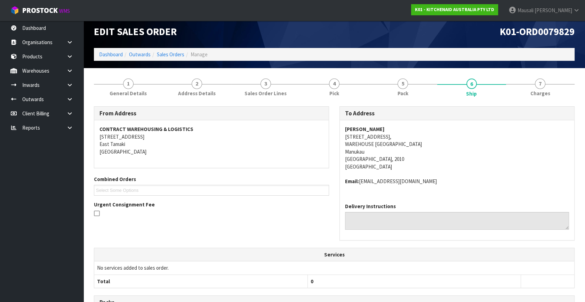
scroll to position [0, 0]
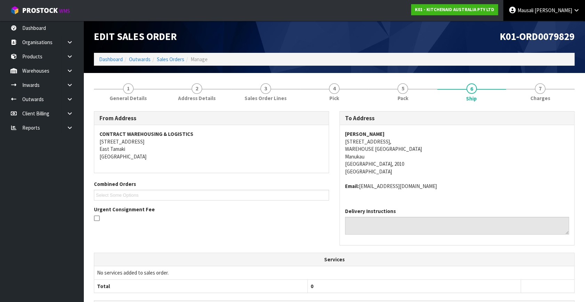
click at [533, 11] on span "Mausali" at bounding box center [525, 10] width 16 height 7
click at [559, 24] on link "Logout" at bounding box center [557, 27] width 55 height 9
